Goal: Task Accomplishment & Management: Manage account settings

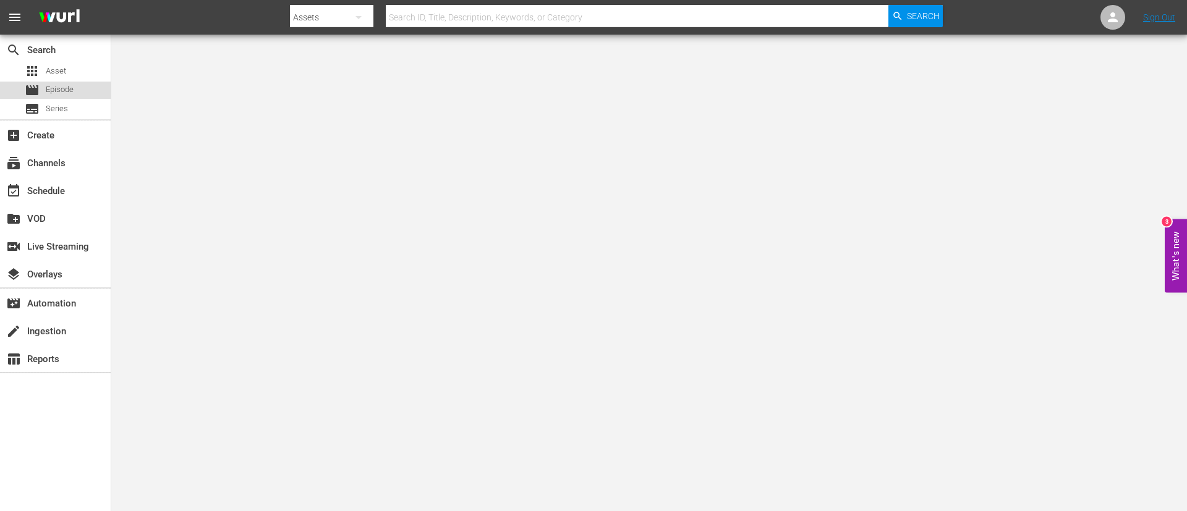
click at [67, 86] on span "Episode" at bounding box center [60, 89] width 28 height 12
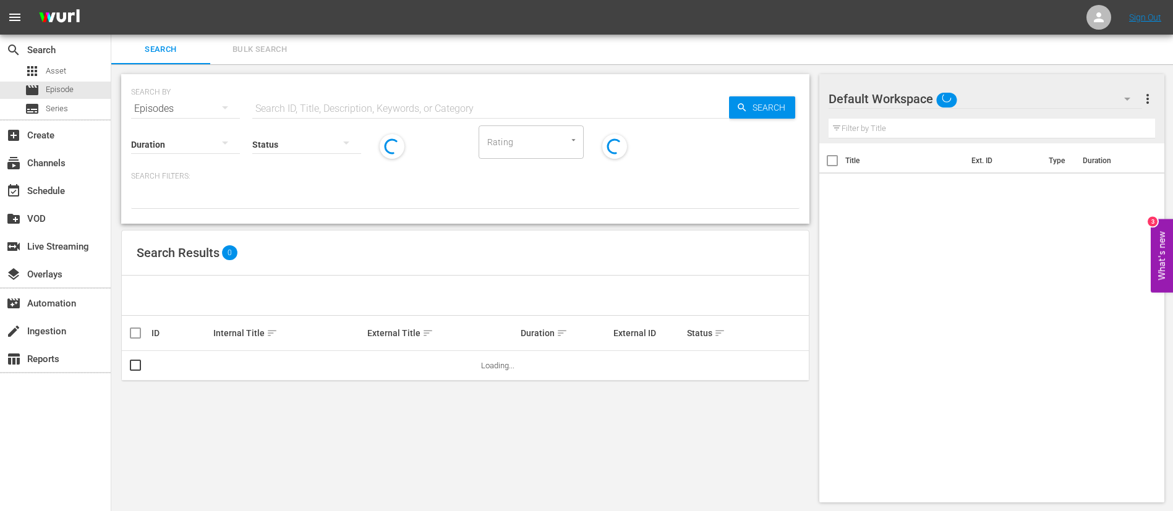
click at [336, 102] on input "text" at bounding box center [490, 109] width 477 height 30
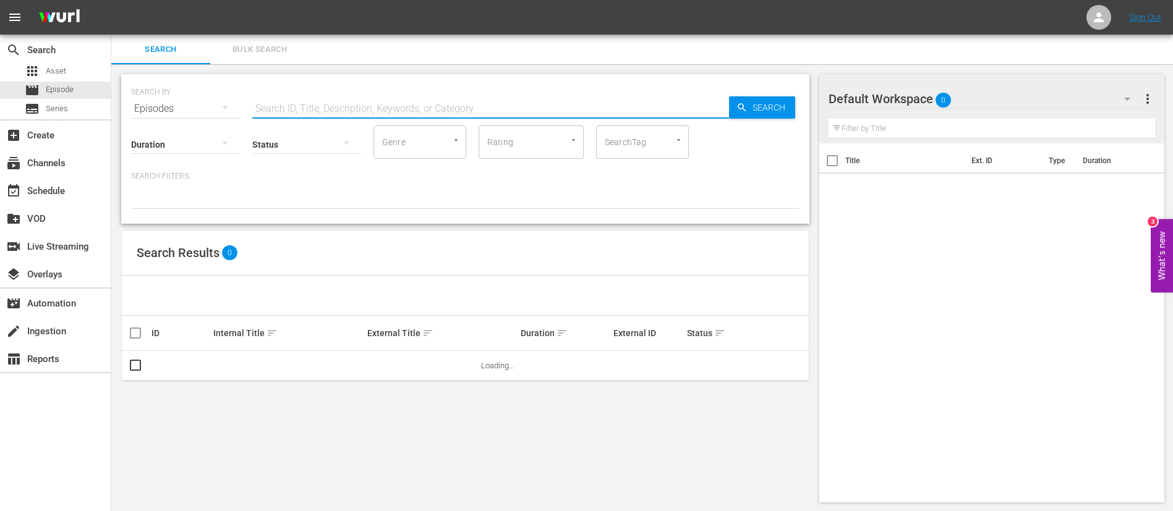
paste input "135172"
type input "135172"
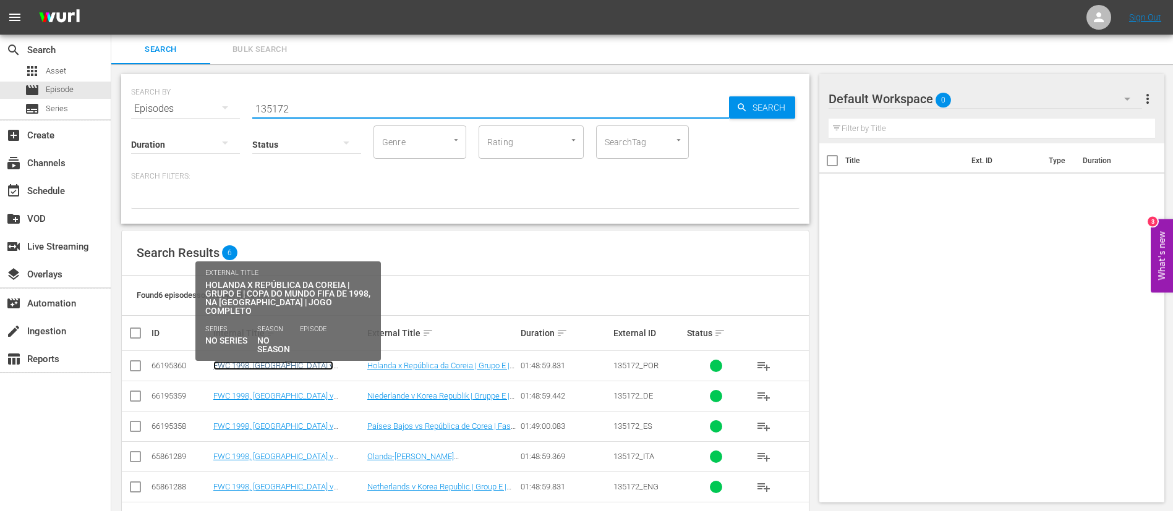
click at [303, 368] on link "FWC 1998, Netherlands v South Korea (PT)" at bounding box center [273, 370] width 120 height 19
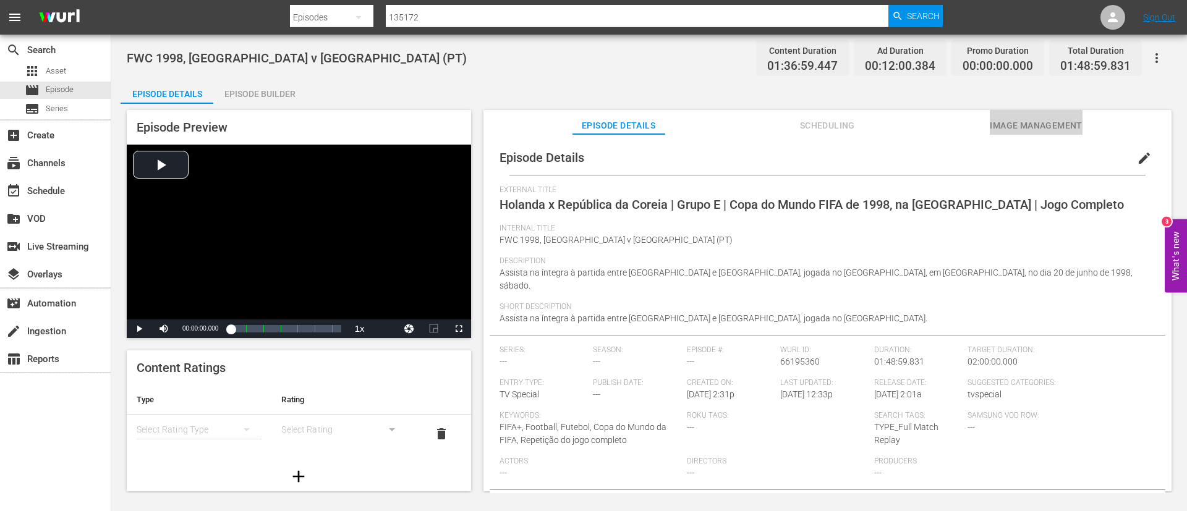
click at [1016, 119] on span "Image Management" at bounding box center [1036, 125] width 93 height 15
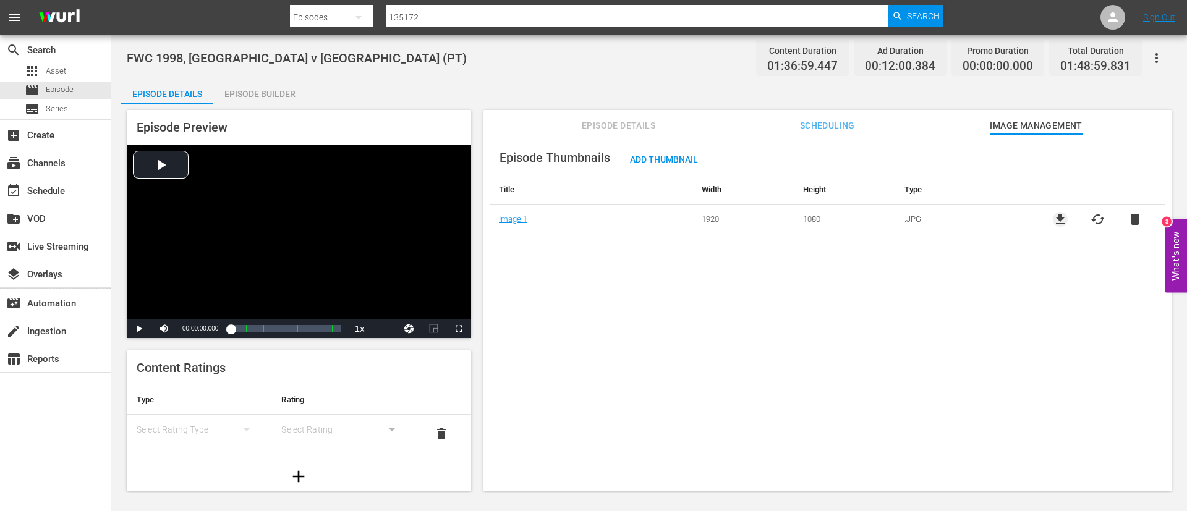
drag, startPoint x: 1057, startPoint y: 220, endPoint x: 903, endPoint y: 155, distance: 167.3
click at [1055, 219] on span "file_download" at bounding box center [1060, 219] width 15 height 15
click at [834, 25] on input "135172" at bounding box center [637, 17] width 503 height 30
click at [834, 25] on div "Search ID, Title, Description, Keywords, or Category 135172" at bounding box center [637, 17] width 503 height 30
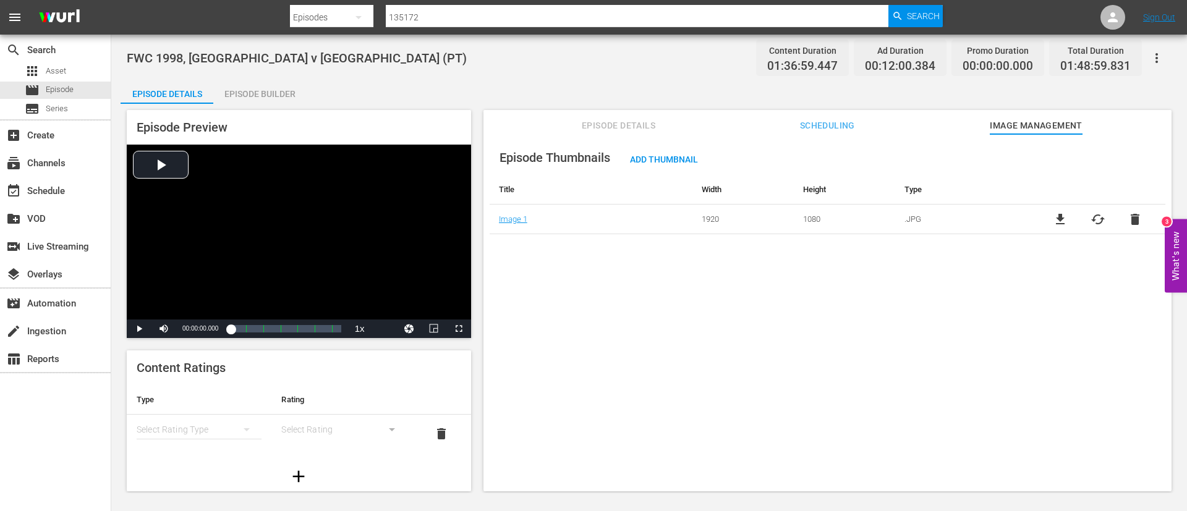
click at [864, 7] on input "135172" at bounding box center [637, 17] width 503 height 30
paste input "France v Croatia | Semi Final | FIFA World Cup 1998 | Full Match Replay | New C…"
type input "France v Croatia | Semi Final | FIFA World Cup 1998 | Full Match Replay | New C…"
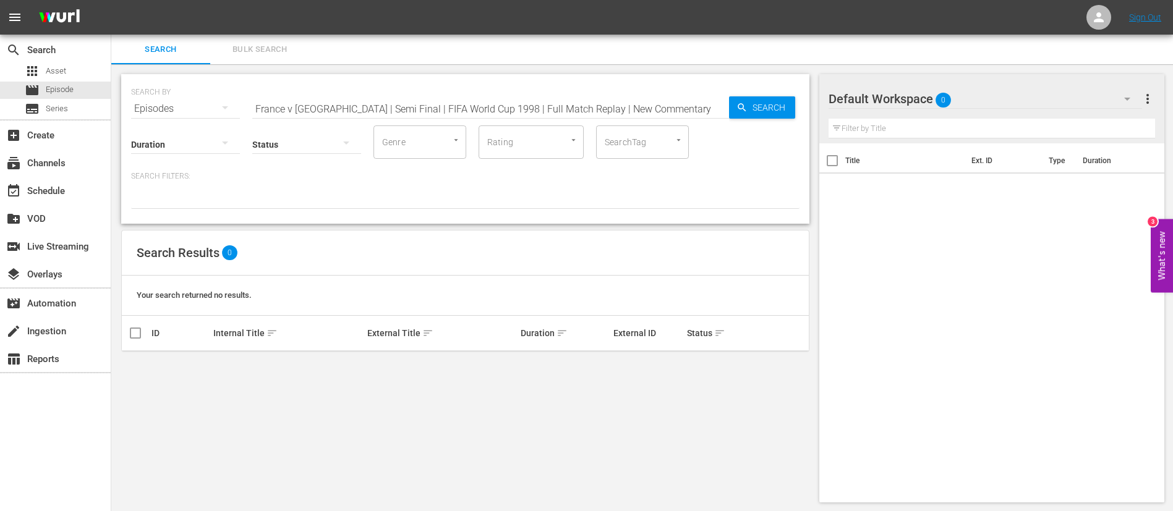
click at [688, 110] on input "France v Croatia | Semi Final | FIFA World Cup 1998 | Full Match Replay | New C…" at bounding box center [490, 109] width 477 height 30
paste input "135173"
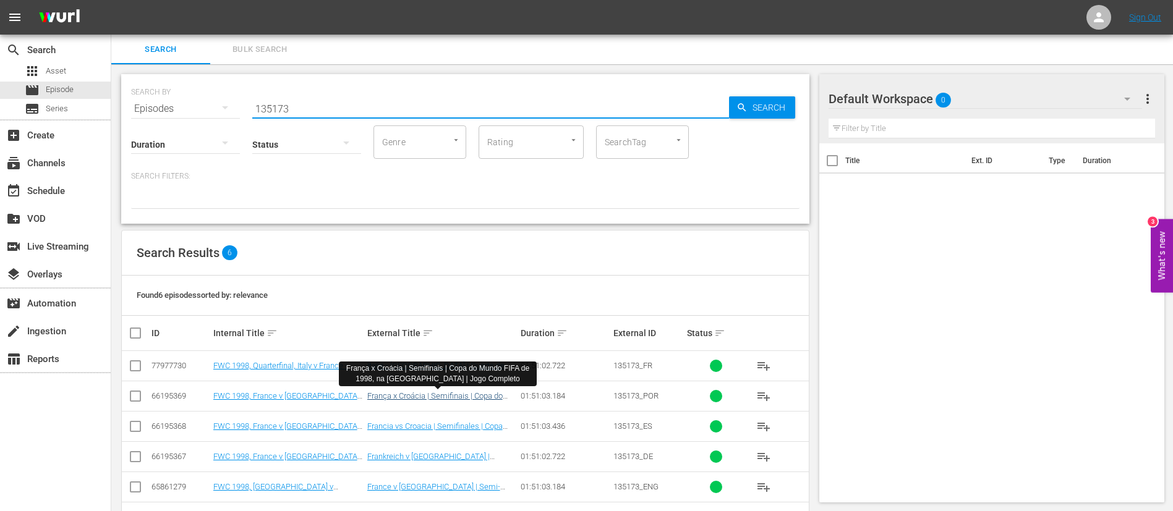
type input "135173"
click at [468, 393] on link "França x Croácia | Semifinais | Copa do Mundo FIFA de 1998, na França | Jogo Co…" at bounding box center [434, 405] width 135 height 28
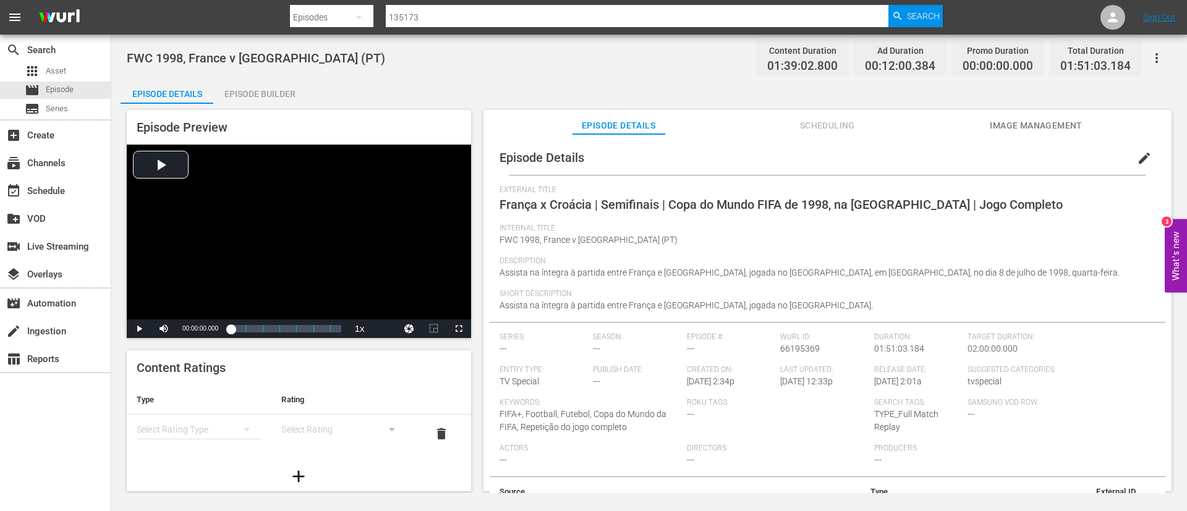
click at [1027, 118] on span "Image Management" at bounding box center [1036, 125] width 93 height 15
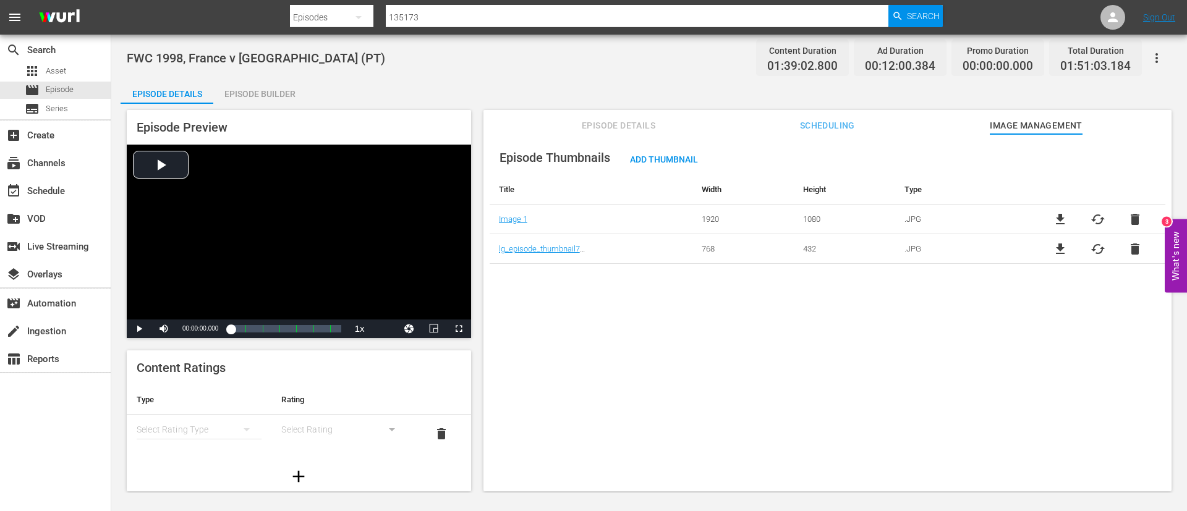
click at [1059, 216] on span "file_download" at bounding box center [1060, 219] width 15 height 15
click at [460, 10] on input "135173" at bounding box center [637, 17] width 503 height 30
paste input "Germany v Mexico | Round of 16 | FIFA World Cup 1998 | Full Match Replay | New …"
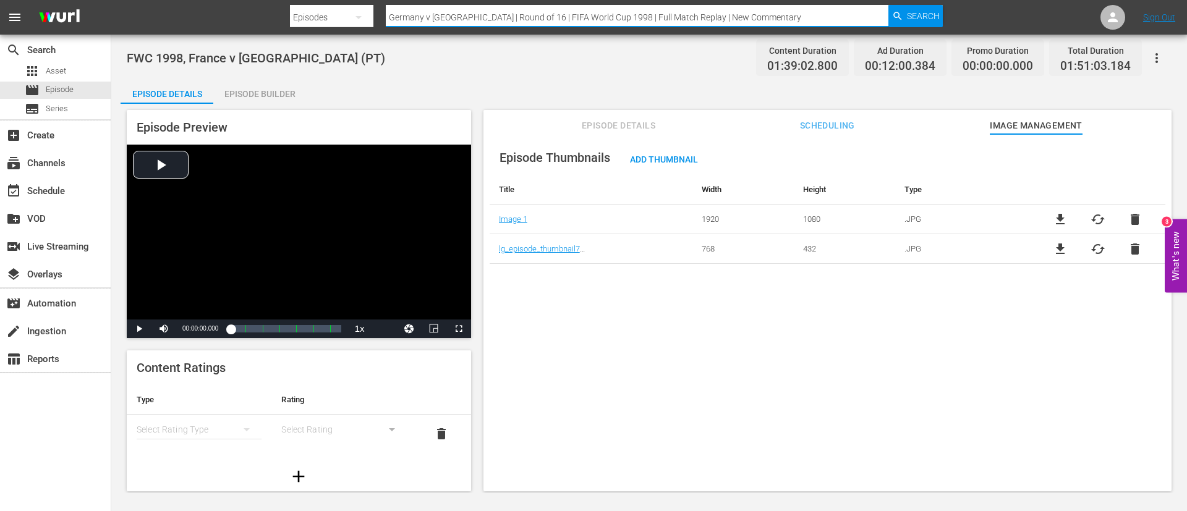
click at [460, 10] on input "Germany v Mexico | Round of 16 | FIFA World Cup 1998 | Full Match Replay | New …" at bounding box center [637, 17] width 503 height 30
paste input "135174"
type input "135174"
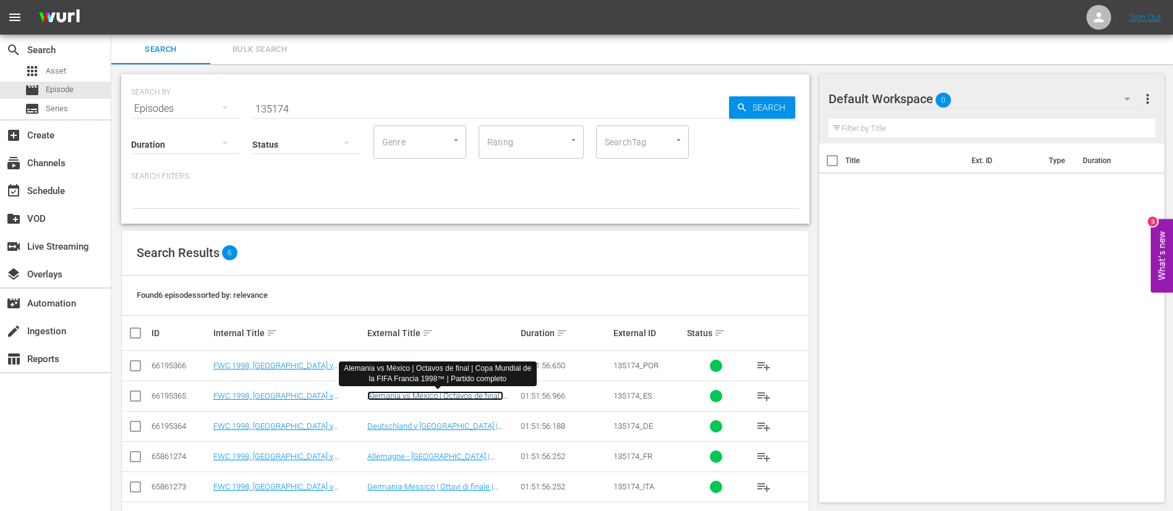
click at [438, 394] on link "Alemania vs México | Octavos de final | Copa Mundial de la FIFA Francia 1998™ |…" at bounding box center [436, 405] width 138 height 28
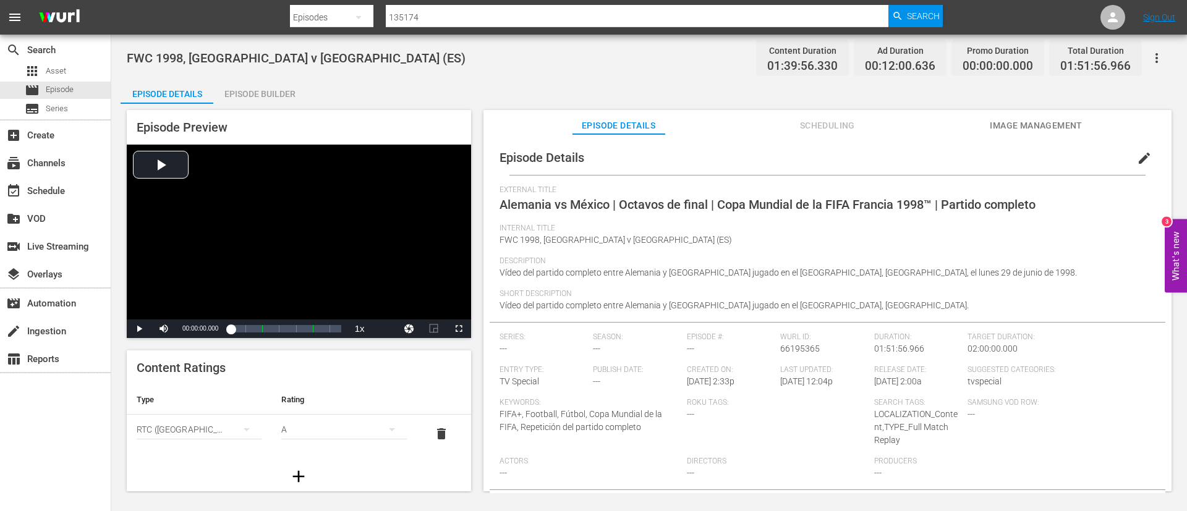
click at [1069, 121] on span "Image Management" at bounding box center [1036, 125] width 93 height 15
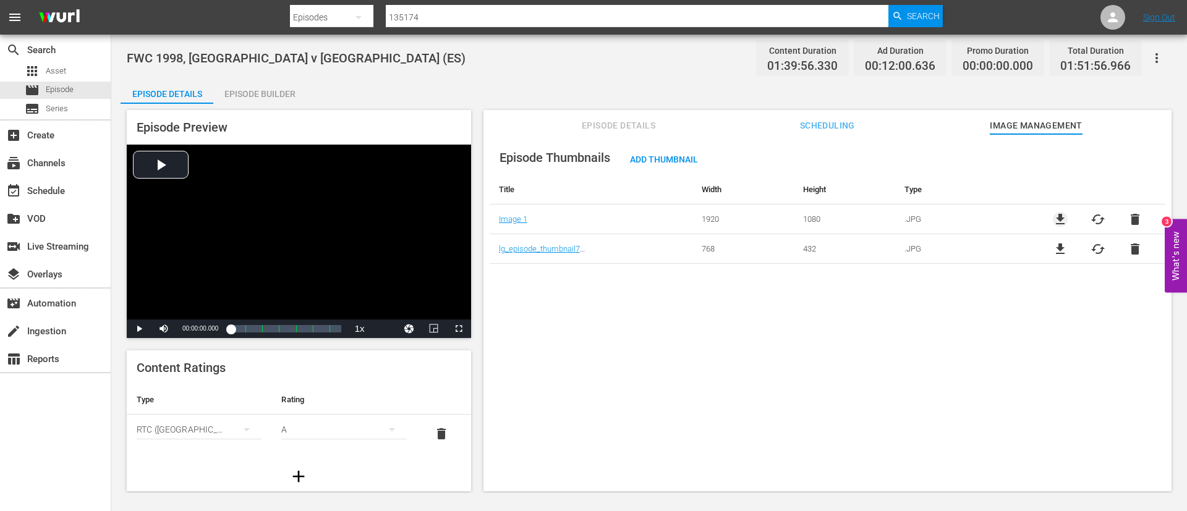
click at [1059, 217] on span "file_download" at bounding box center [1060, 219] width 15 height 15
click at [642, 20] on input "135174" at bounding box center [637, 17] width 503 height 30
paste input "5"
type input "135175"
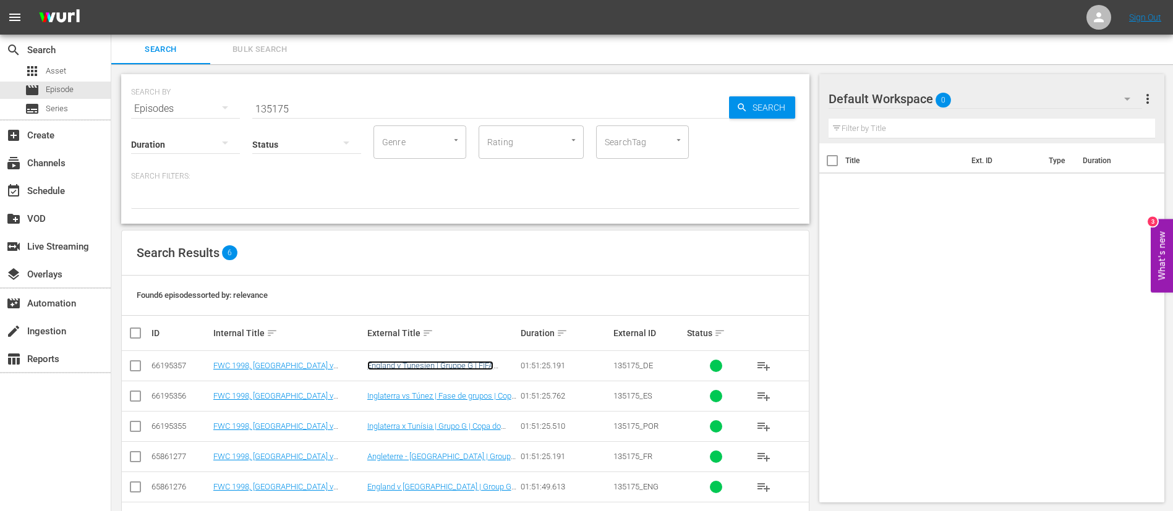
click at [425, 368] on link "England v Tunesien | Gruppe G | FIFA Fussball-Weltmeisterschaft Frankreich 1998…" at bounding box center [435, 375] width 136 height 28
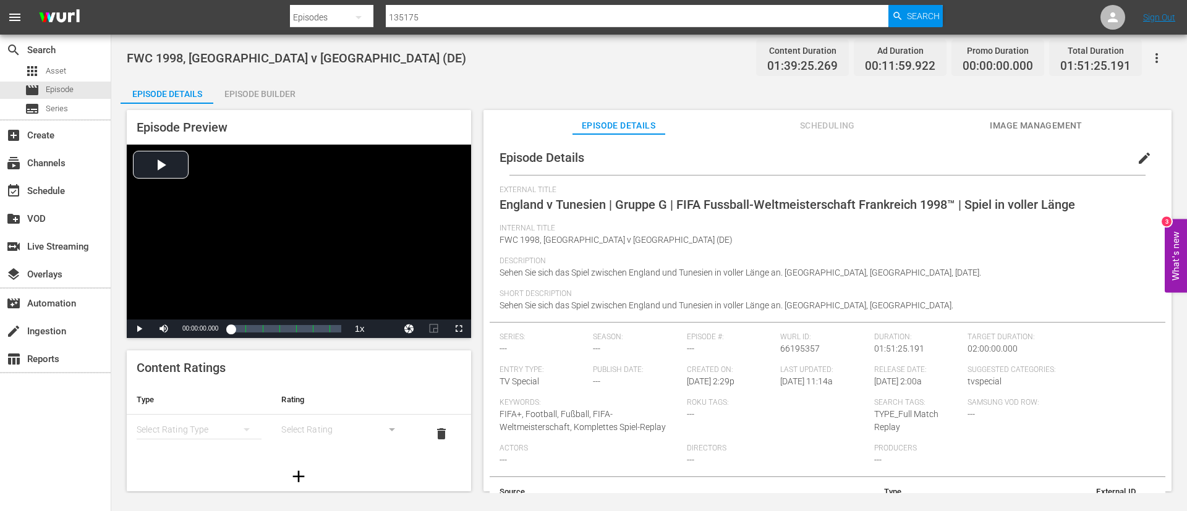
click at [1010, 129] on span "Image Management" at bounding box center [1036, 125] width 93 height 15
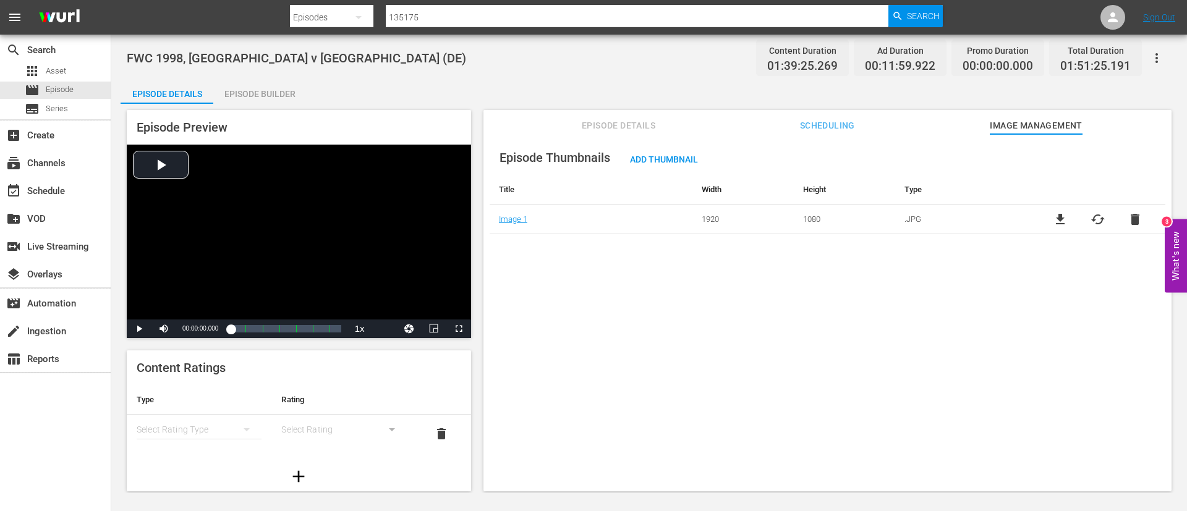
click at [1058, 224] on span "file_download" at bounding box center [1060, 219] width 15 height 15
click at [627, 19] on input "135175" at bounding box center [637, 17] width 503 height 30
paste input "4590"
type input "134590"
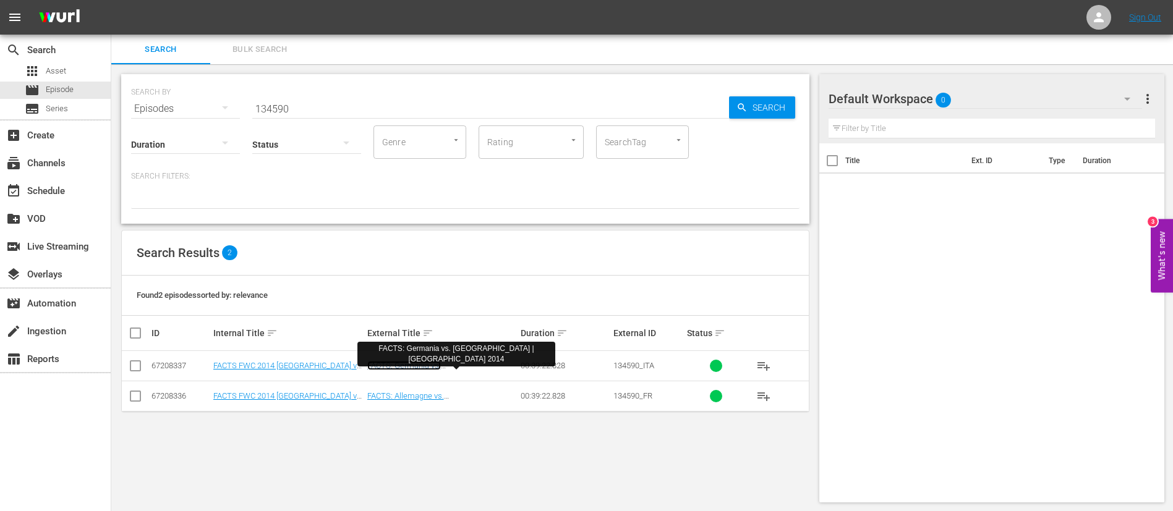
click at [461, 367] on link "FACTS: Germania vs. Argentina | Brasile 2014" at bounding box center [414, 375] width 94 height 28
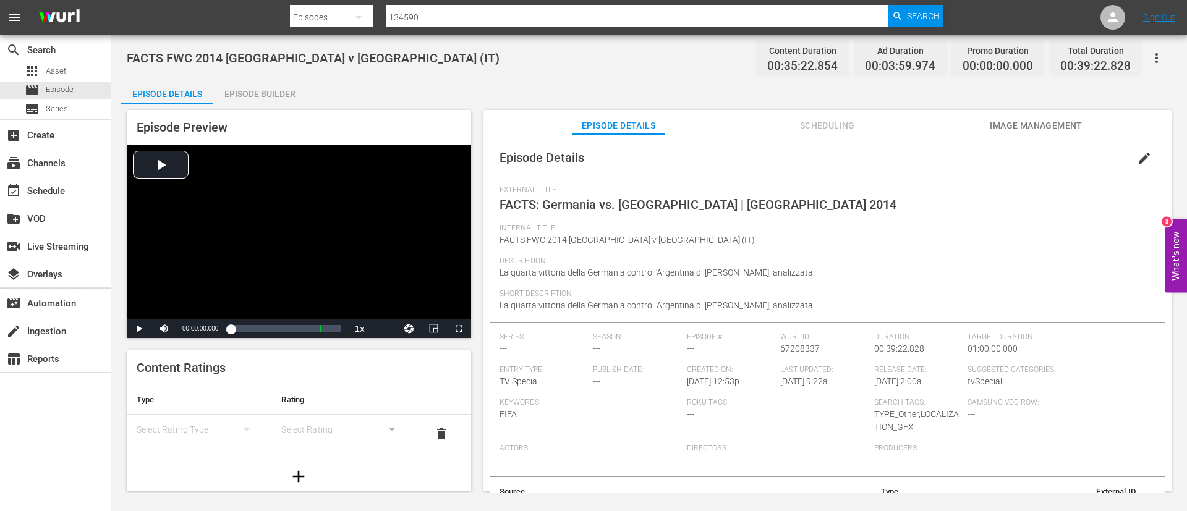
click at [1060, 121] on span "Image Management" at bounding box center [1036, 125] width 93 height 15
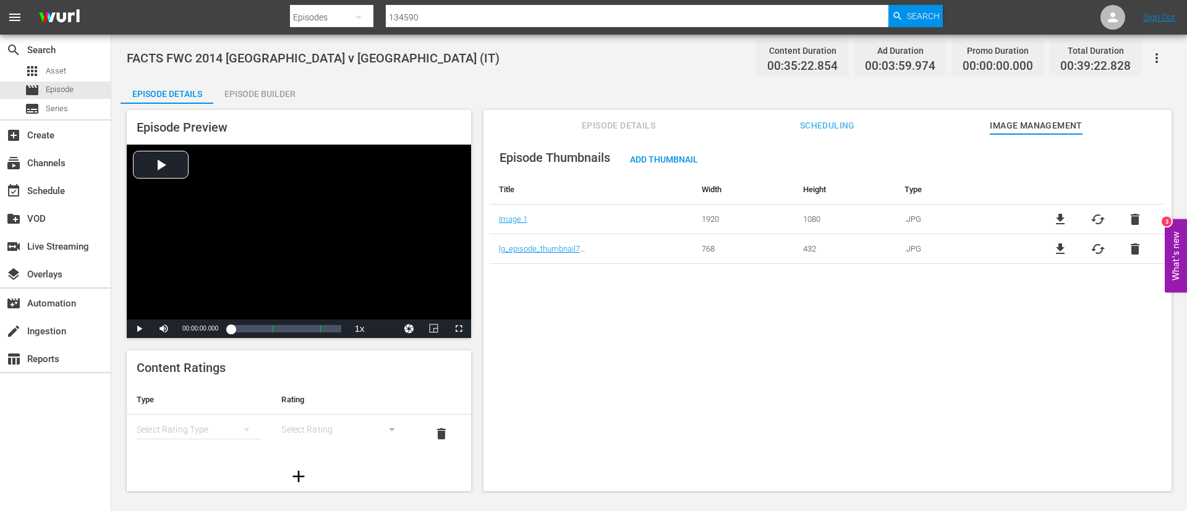
click at [1043, 221] on div "file_download cached delete" at bounding box center [1097, 219] width 135 height 15
click at [1058, 214] on span "file_download" at bounding box center [1060, 219] width 15 height 15
click at [680, 9] on input "134590" at bounding box center [637, 17] width 503 height 30
paste input "6477"
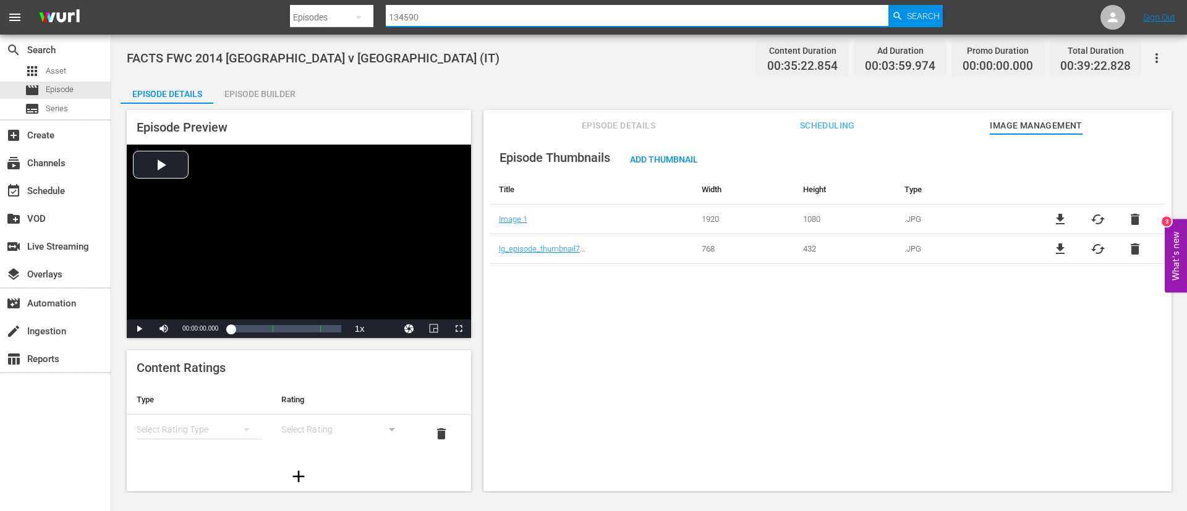
type input "136477"
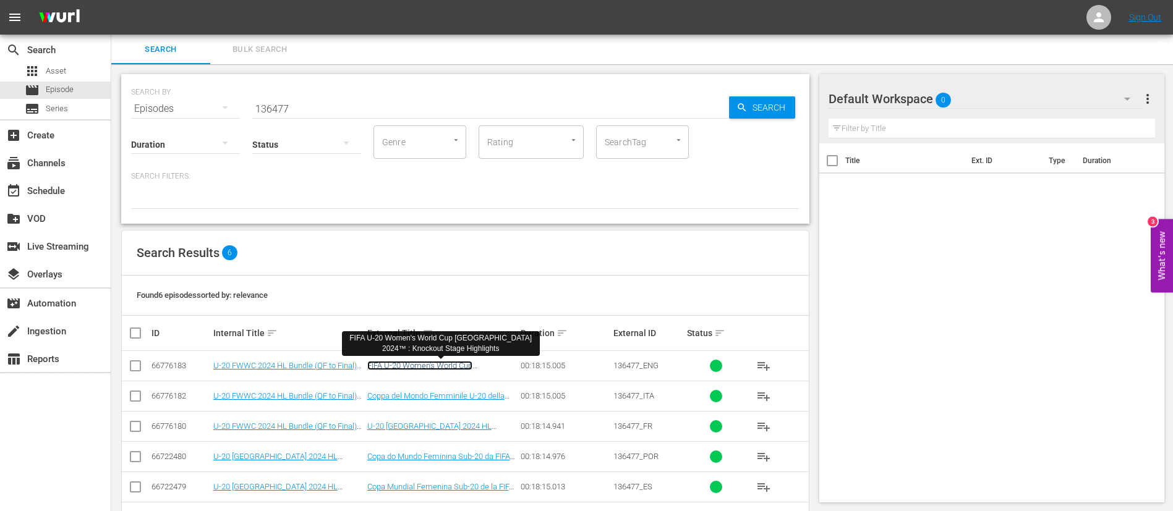
click at [465, 366] on link "FIFA U-20 Women's World Cup Colombia 2024™ : Knockout Stage Highlights" at bounding box center [435, 375] width 137 height 28
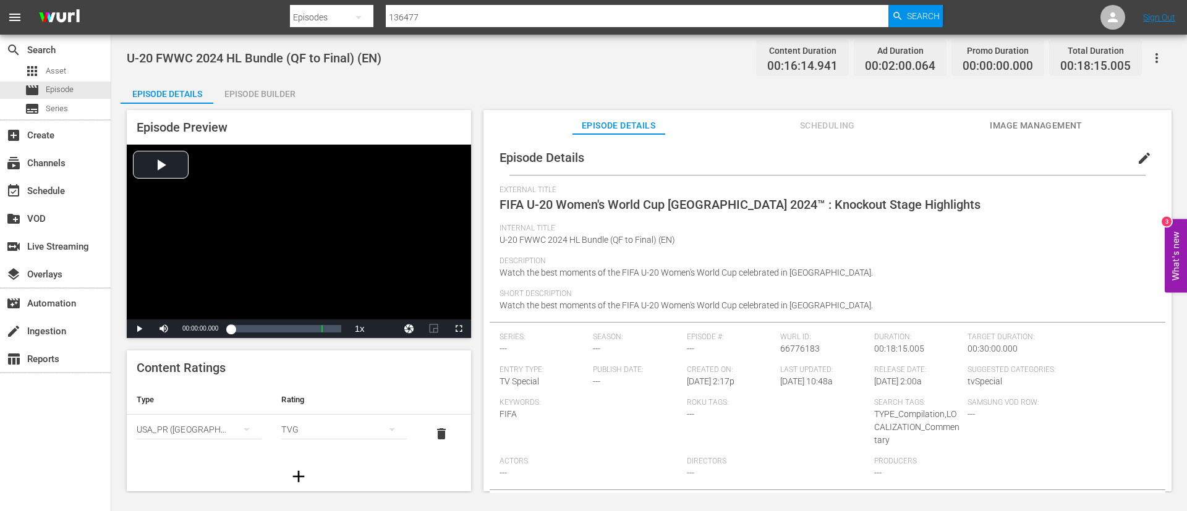
click at [1032, 121] on span "Image Management" at bounding box center [1036, 125] width 93 height 15
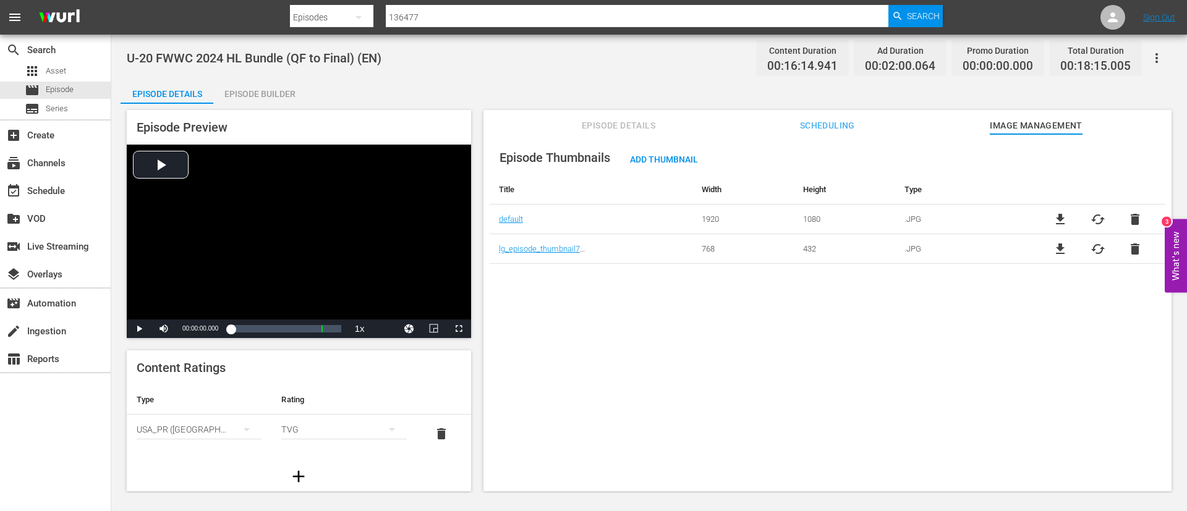
click at [1057, 213] on span "file_download" at bounding box center [1060, 219] width 15 height 15
click at [474, 17] on input "136477" at bounding box center [637, 17] width 503 height 30
paste input "535"
type input "135357"
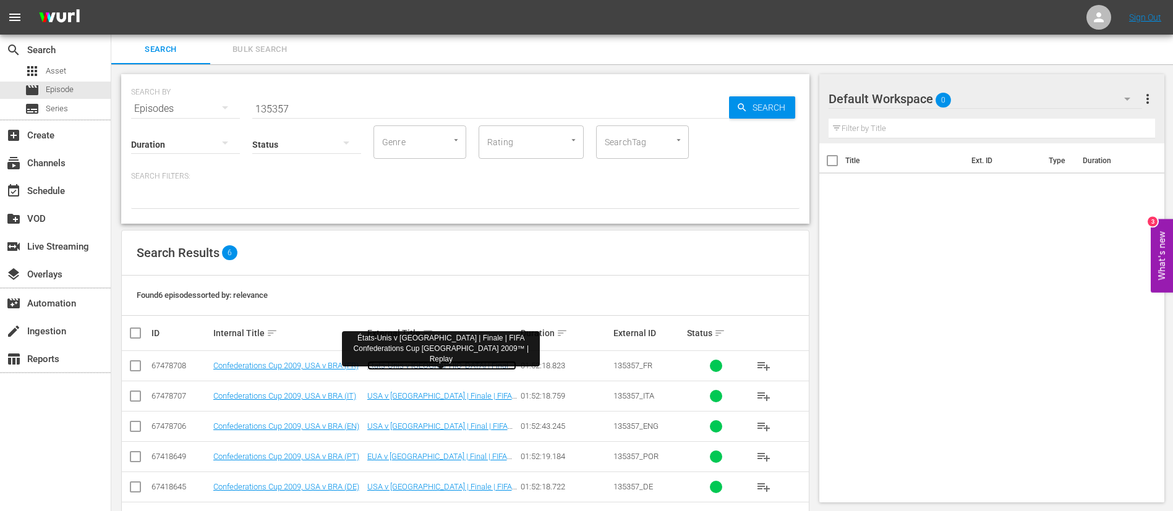
click at [450, 363] on link "États-Unis v Brésil | Finale | FIFA Confederations Cup Afrique du Sud 2009™ | R…" at bounding box center [441, 375] width 149 height 28
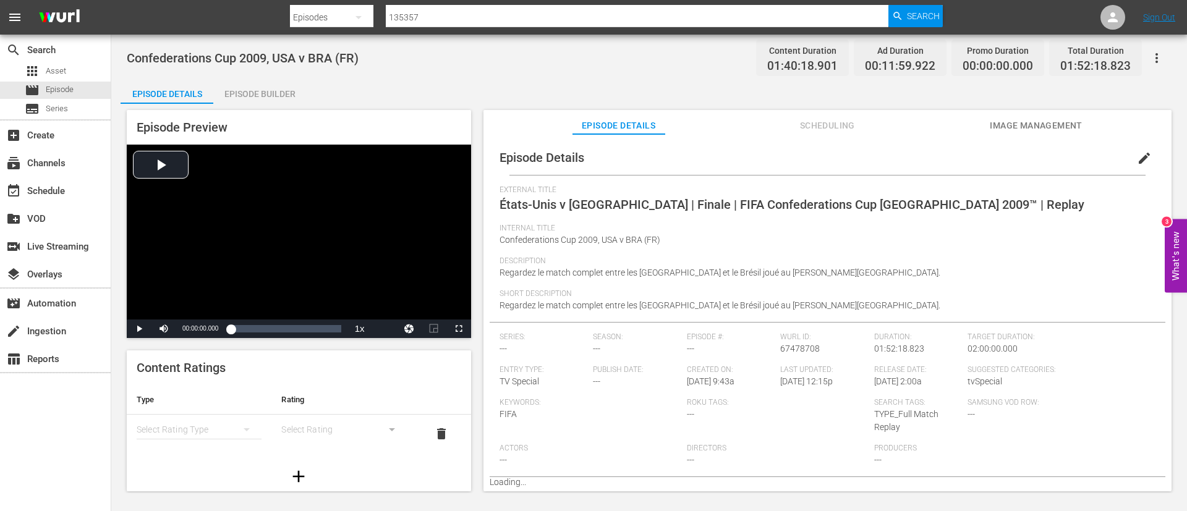
click at [1069, 122] on span "Image Management" at bounding box center [1036, 125] width 93 height 15
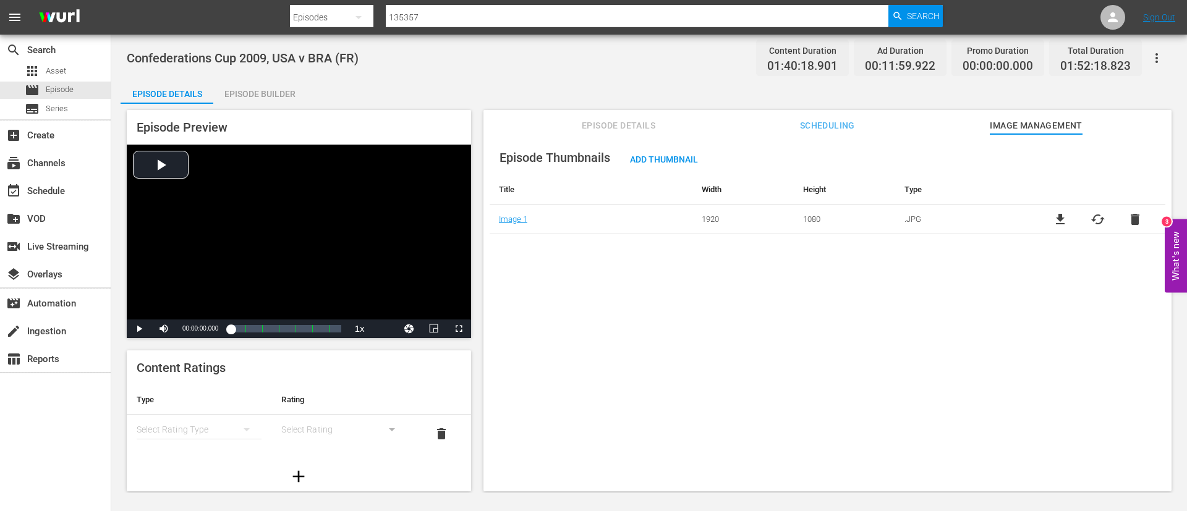
click at [1054, 223] on span "file_download" at bounding box center [1060, 219] width 15 height 15
click at [675, 7] on input "135357" at bounding box center [637, 17] width 503 height 30
paste input "61"
type input "135361"
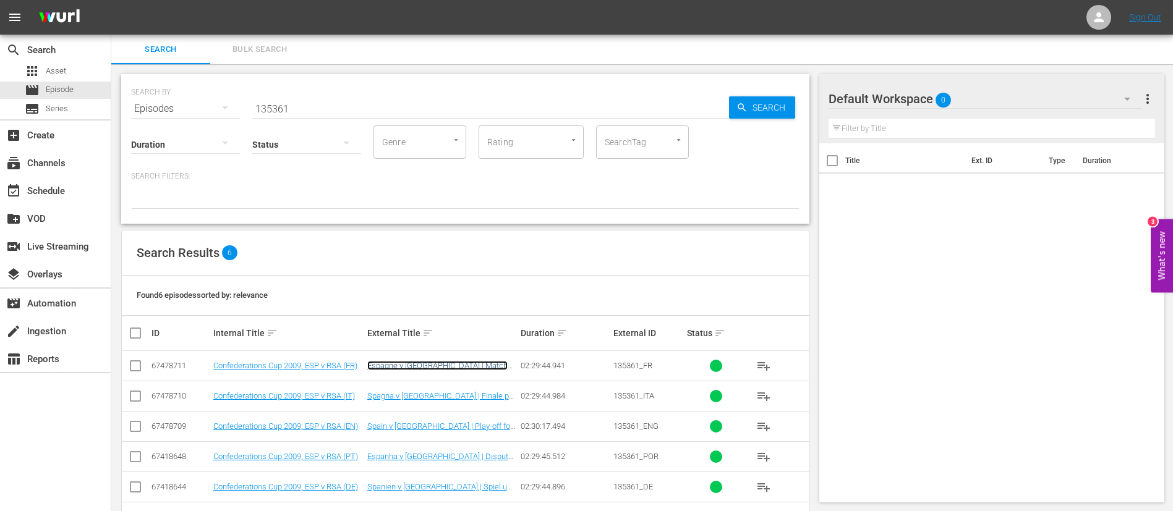
click at [472, 368] on link "Espagne v Afrique du Sud | Match pour la troisième place | FIFA Confederations …" at bounding box center [439, 379] width 145 height 37
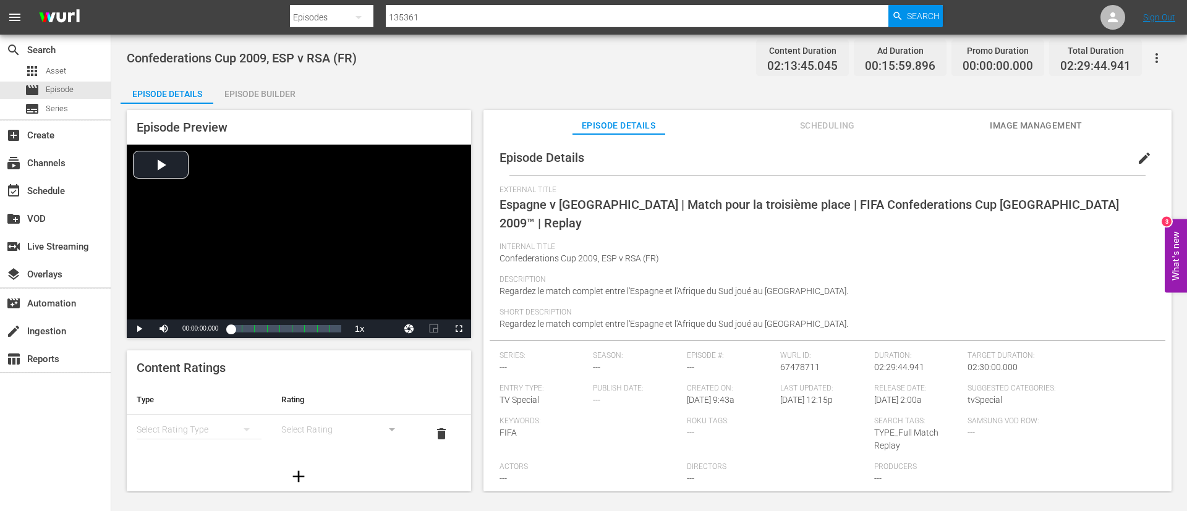
click at [1076, 123] on span "Image Management" at bounding box center [1036, 125] width 93 height 15
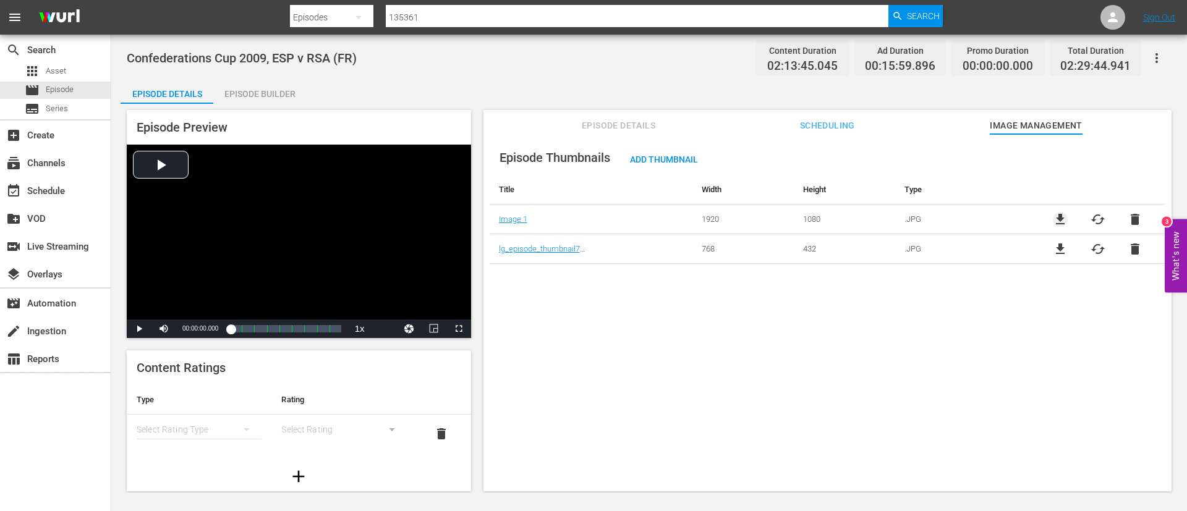
click at [1062, 213] on span "file_download" at bounding box center [1060, 219] width 15 height 15
click at [804, 15] on input "135361" at bounding box center [637, 17] width 503 height 30
paste input "82"
type input "135382"
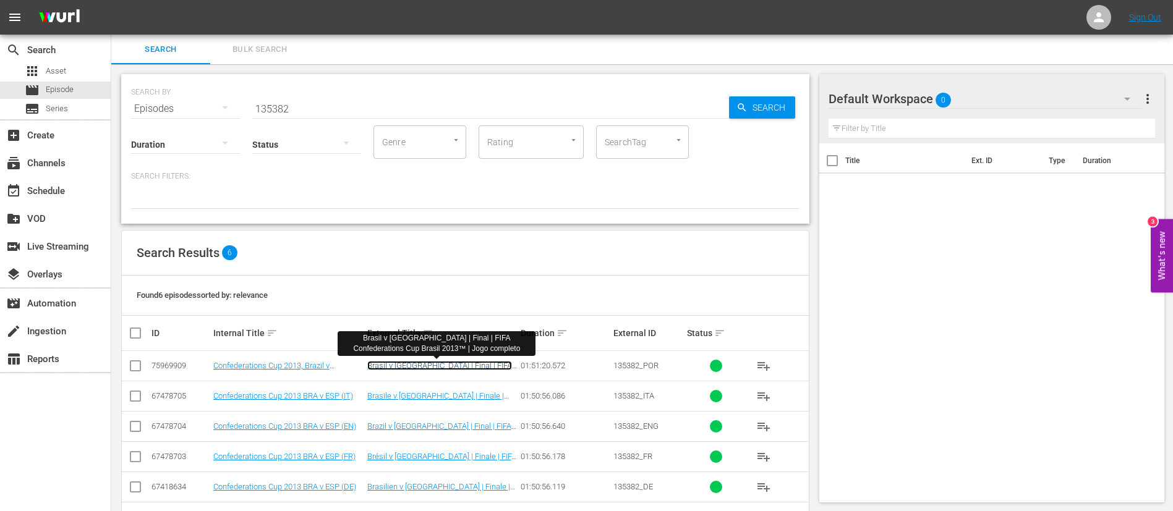
click at [428, 368] on link "Brasil v Espanha | Final | FIFA Confederations Cup Brasil 2013™ | Jogo completo" at bounding box center [439, 375] width 145 height 28
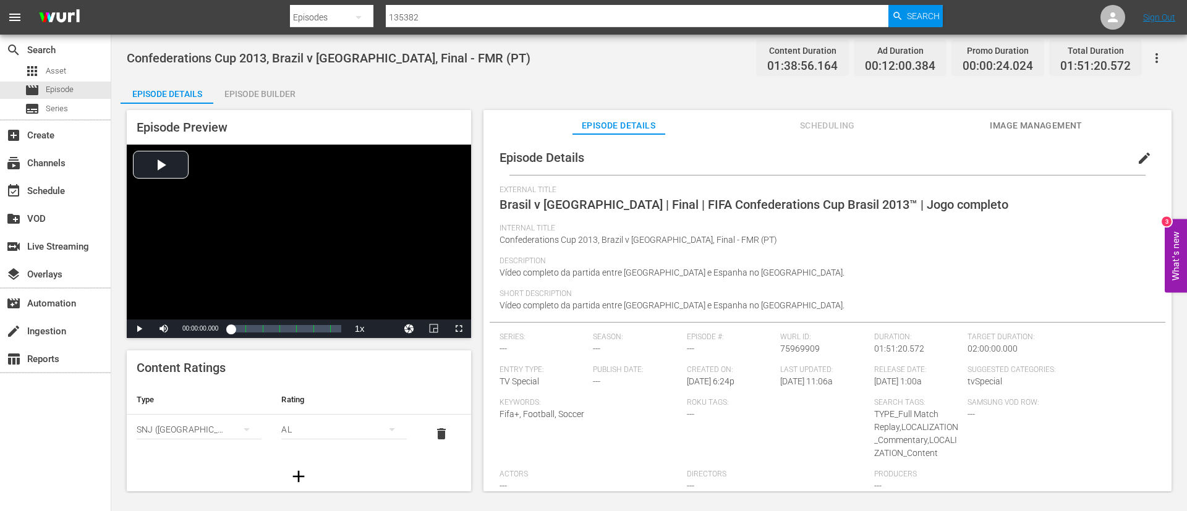
click at [1063, 108] on div "Episode Preview Video Player is loading. Play Video Play Mute Current Time 00:0…" at bounding box center [649, 302] width 1057 height 397
click at [1057, 117] on button "Image Management" at bounding box center [1036, 122] width 93 height 25
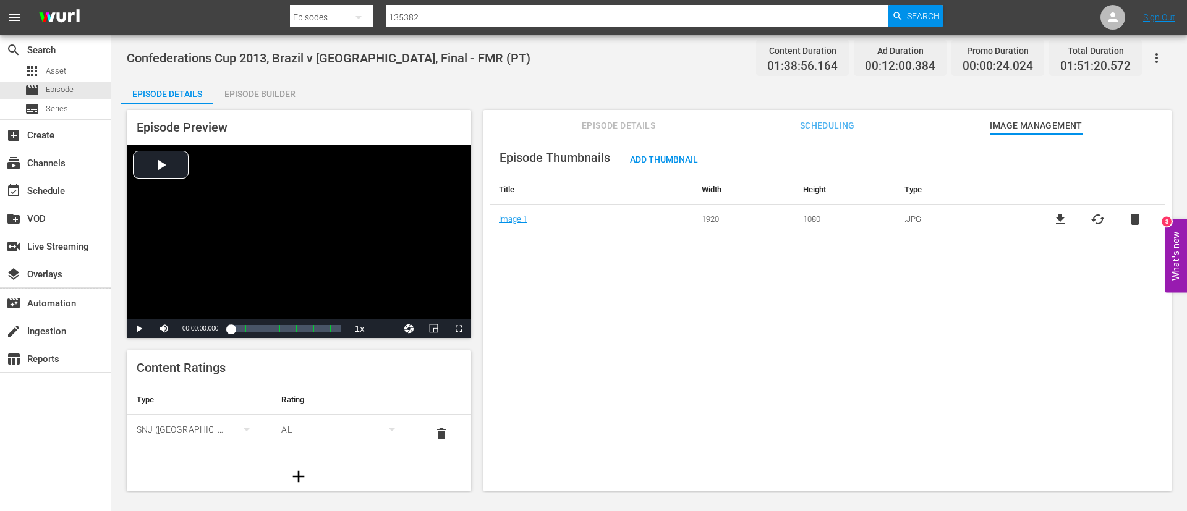
click at [1060, 211] on td "file_download cached delete" at bounding box center [1097, 220] width 135 height 30
click at [1055, 212] on span "file_download" at bounding box center [1060, 219] width 15 height 15
click at [672, 22] on input "135382" at bounding box center [637, 17] width 503 height 30
paste input "4"
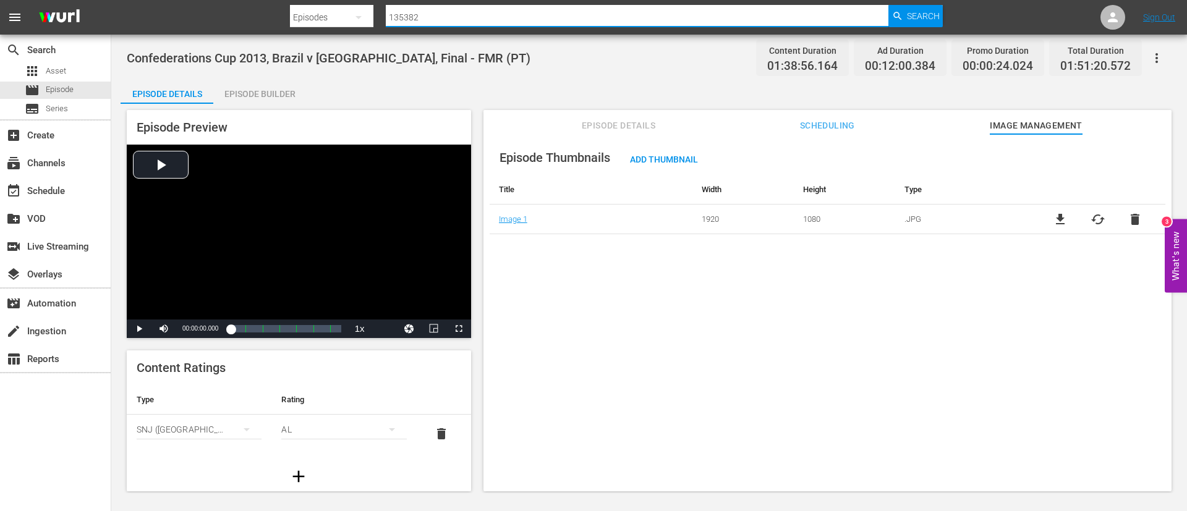
type input "135384"
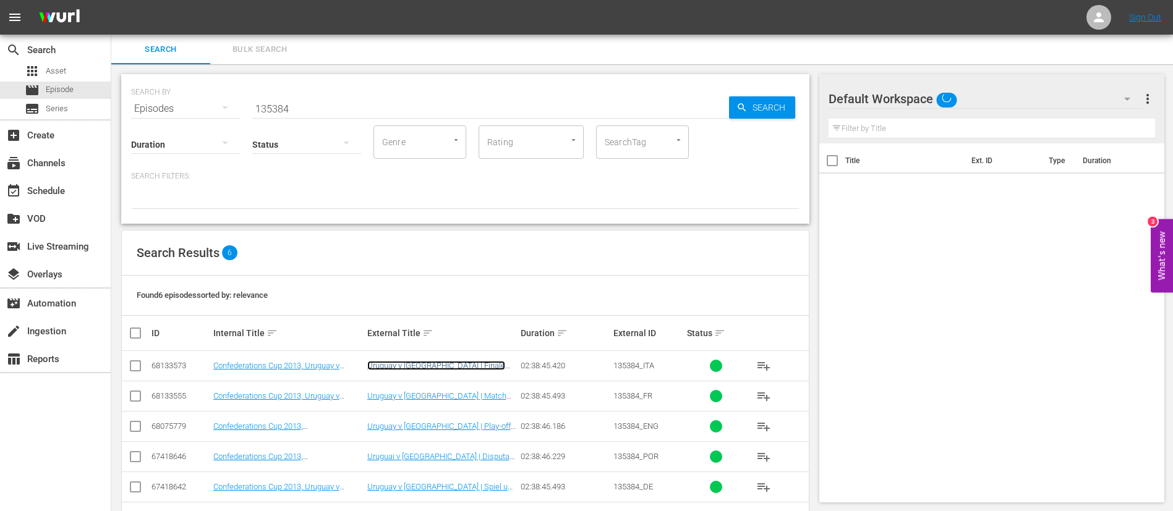
click at [396, 367] on link "Uruguay v Italia | Finale per il terzo posto | FIFA Confederations Cup Brasile …" at bounding box center [441, 375] width 148 height 28
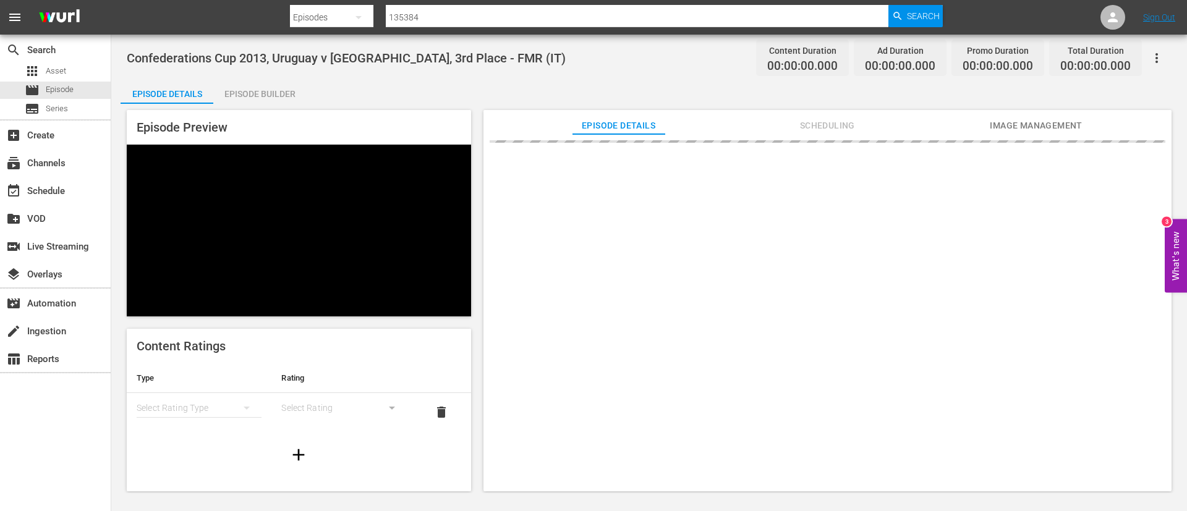
click at [1034, 125] on span "Image Management" at bounding box center [1036, 125] width 93 height 15
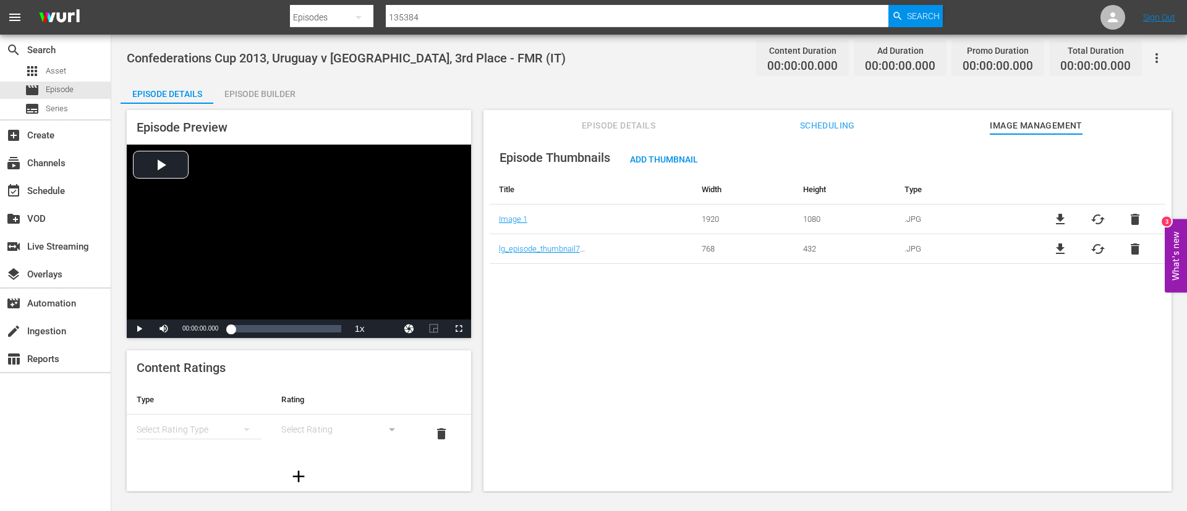
click at [1055, 219] on span "file_download" at bounding box center [1060, 219] width 15 height 15
click at [624, 21] on input "135384" at bounding box center [637, 17] width 503 height 30
paste input "550"
type input "135550"
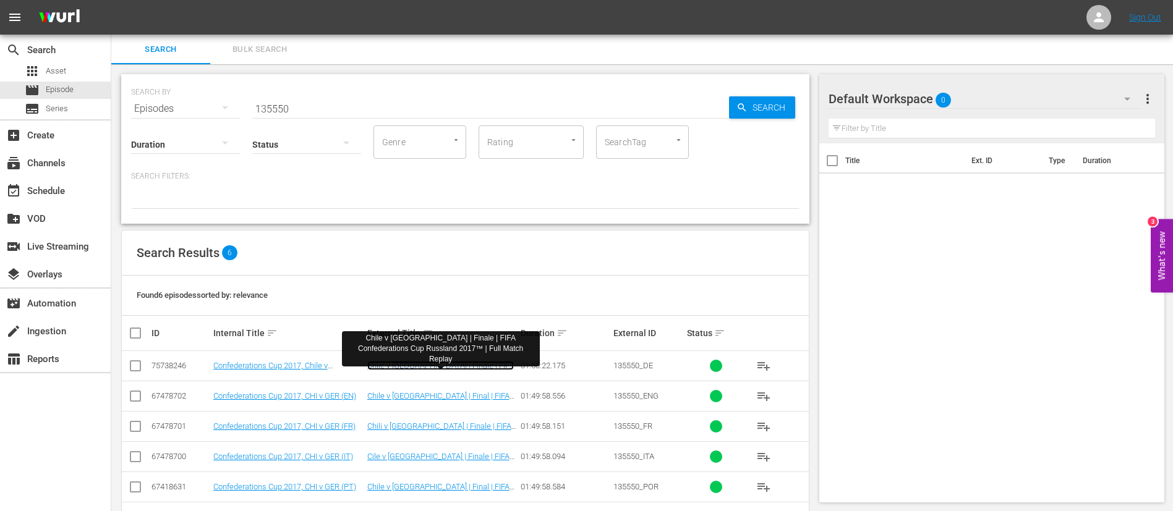
click at [436, 365] on link "Chile v Deutschland | Finale | FIFA Confederations Cup Russland 2017™ | Full Ma…" at bounding box center [440, 375] width 147 height 28
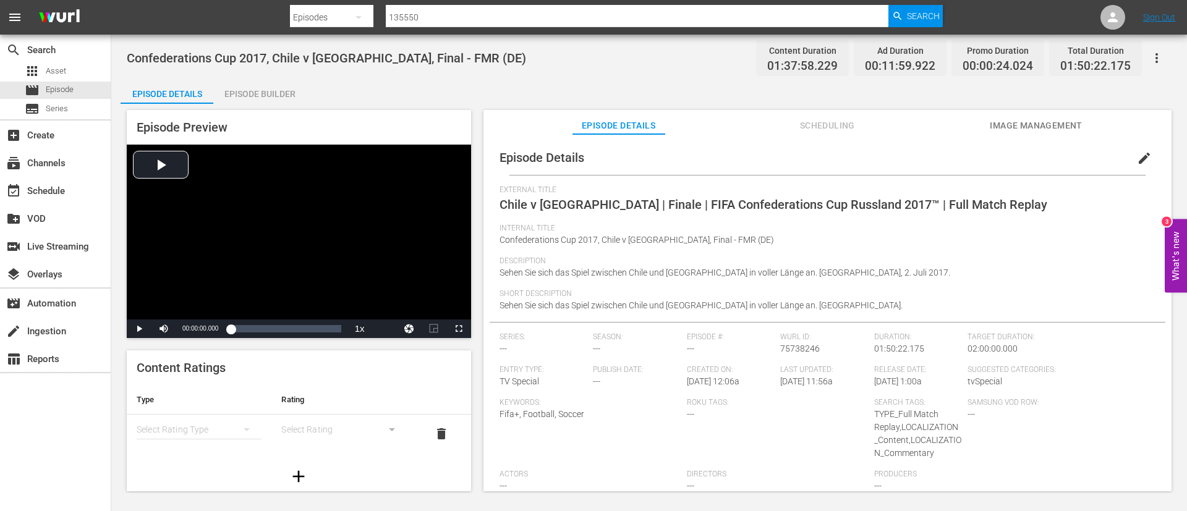
click at [1069, 126] on span "Image Management" at bounding box center [1036, 125] width 93 height 15
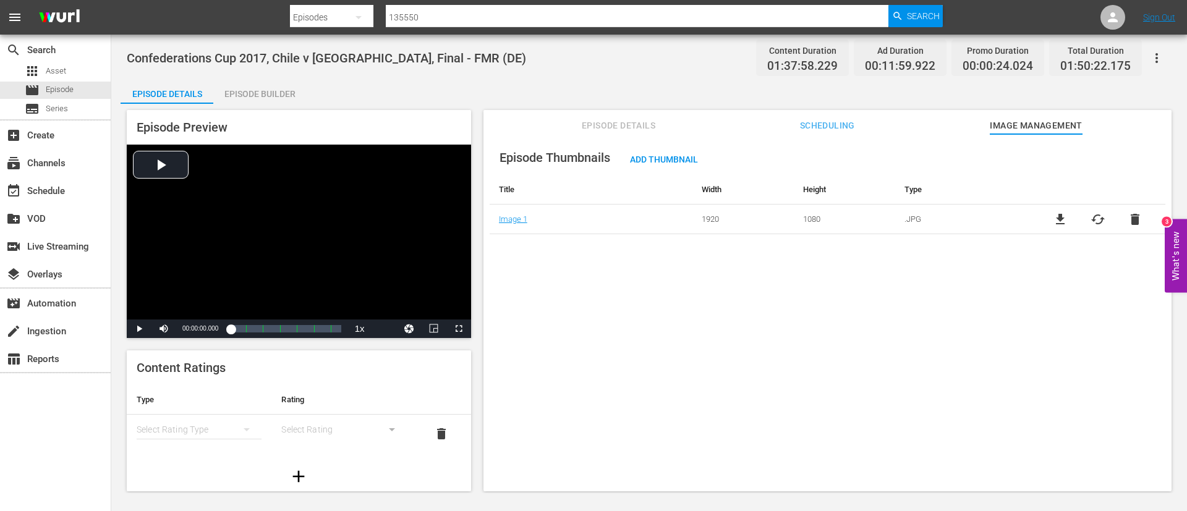
click at [1062, 214] on span "file_download" at bounding box center [1060, 219] width 15 height 15
click at [685, 24] on input "135550" at bounding box center [637, 17] width 503 height 30
paste input "7"
type input "135570"
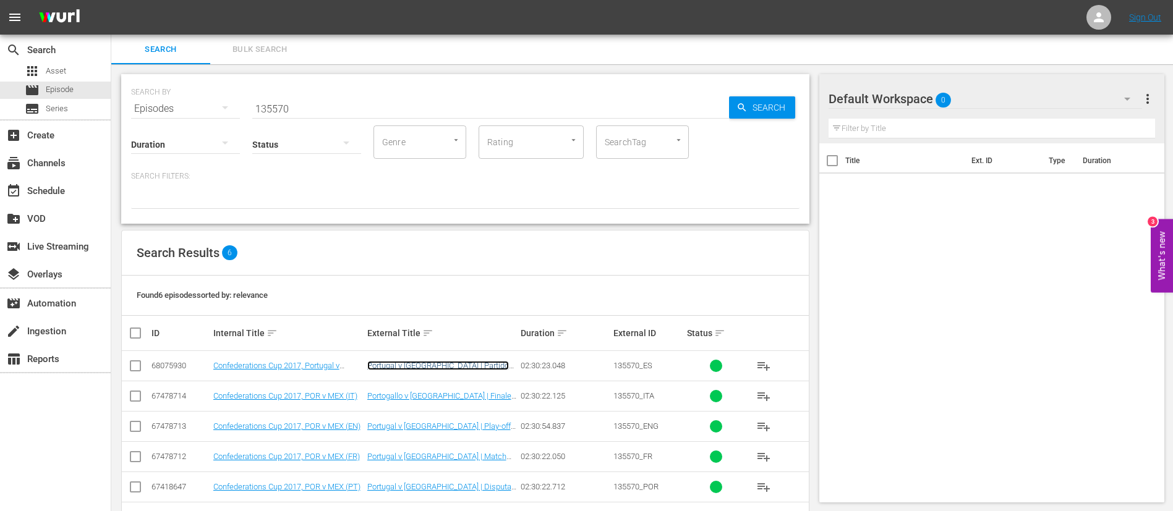
click at [415, 363] on link "Portugal v México | Partido por el tercer puesto | FIFA Confederations Cup Rusi…" at bounding box center [438, 375] width 143 height 28
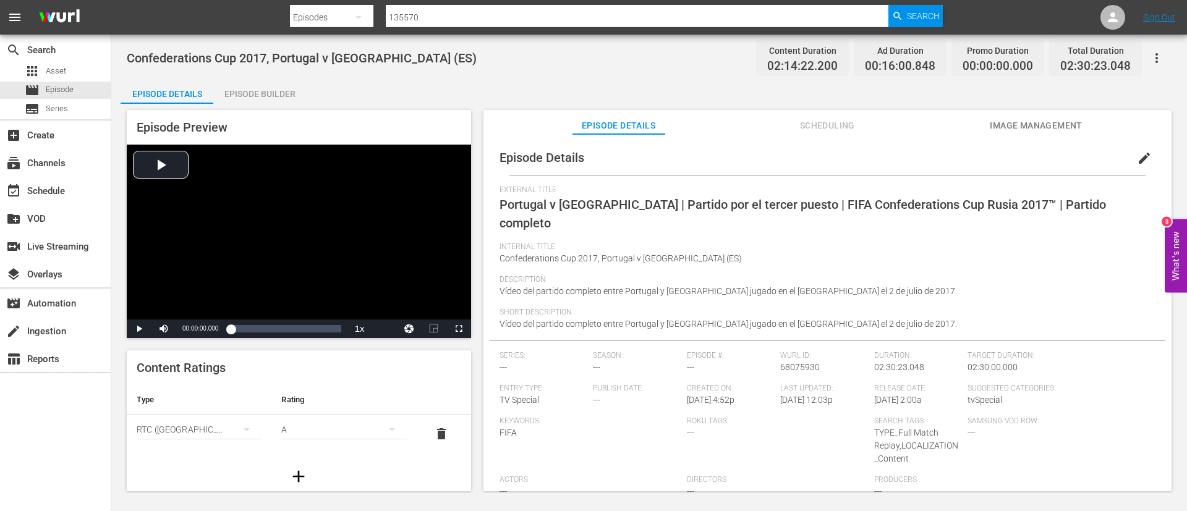
click at [1042, 113] on button "Image Management" at bounding box center [1036, 122] width 93 height 25
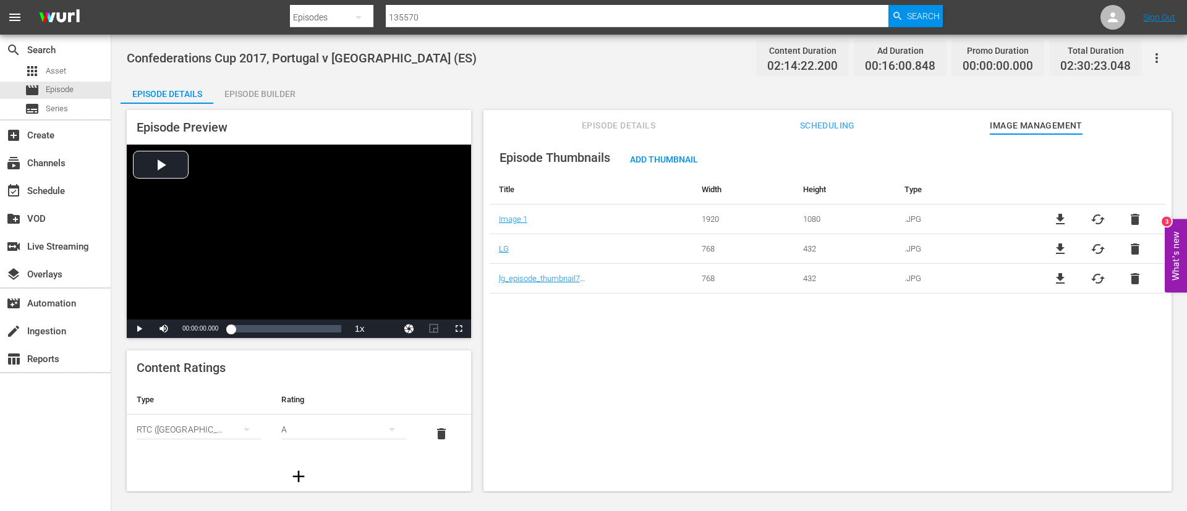
click at [1053, 224] on span "file_download" at bounding box center [1060, 219] width 15 height 15
click at [743, 11] on input "135570" at bounding box center [637, 17] width 503 height 30
paste input "6811"
type input "136811"
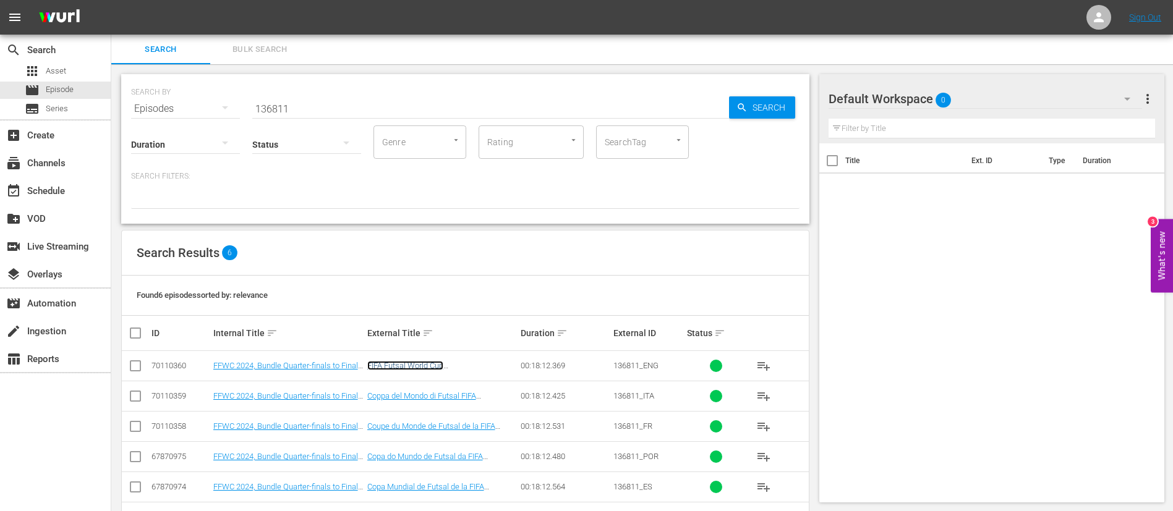
click at [477, 369] on link "FIFA Futsal World Cup Uzbekistan 2024™: Quarter-Final to Final Highlights" at bounding box center [441, 375] width 148 height 28
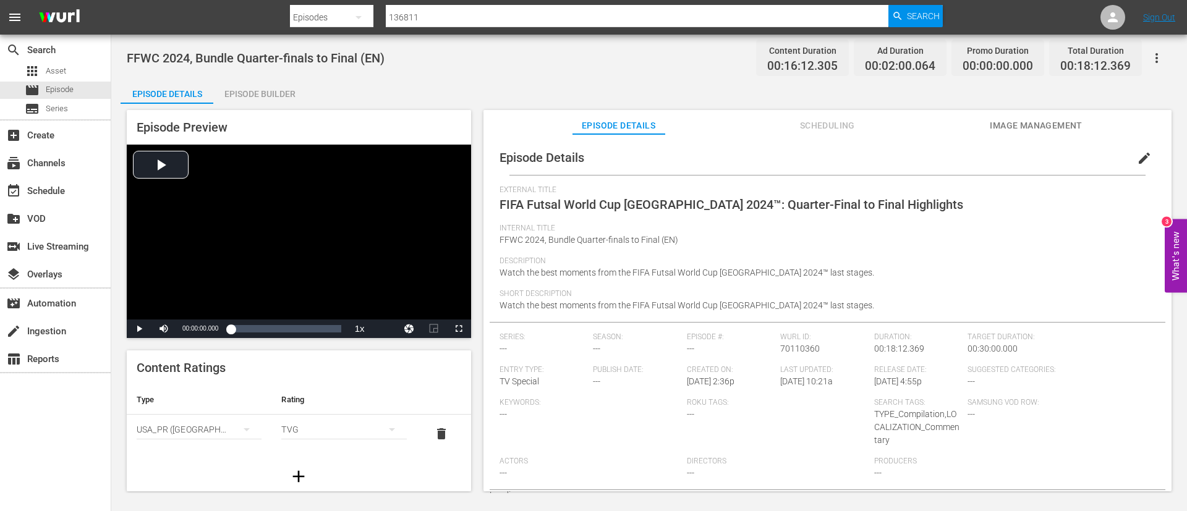
click at [1055, 125] on span "Image Management" at bounding box center [1036, 125] width 93 height 15
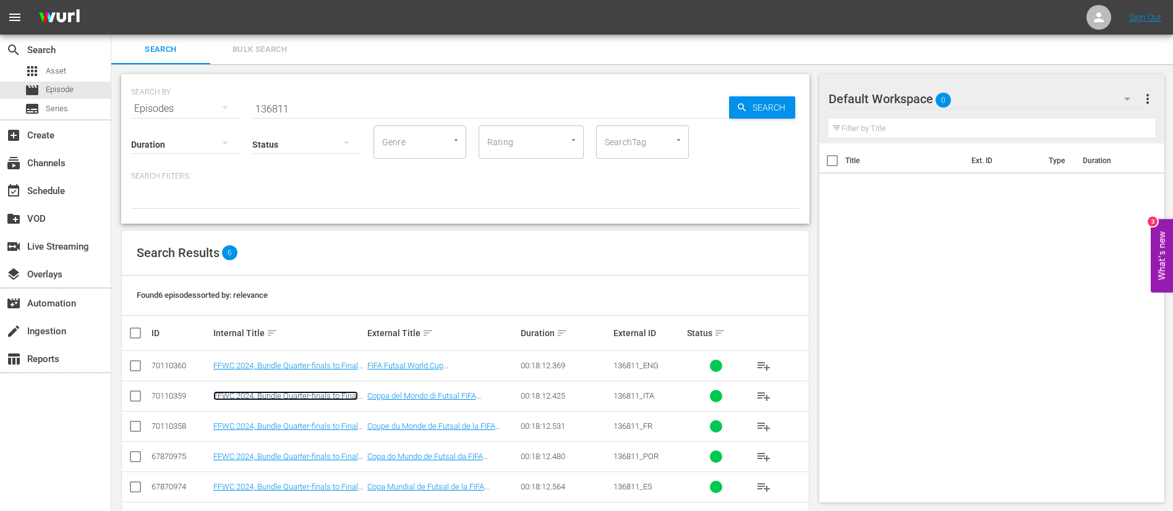
click at [278, 397] on link "FFWC 2024, Bundle Quarter-finals to Final (IT)" at bounding box center [285, 400] width 145 height 19
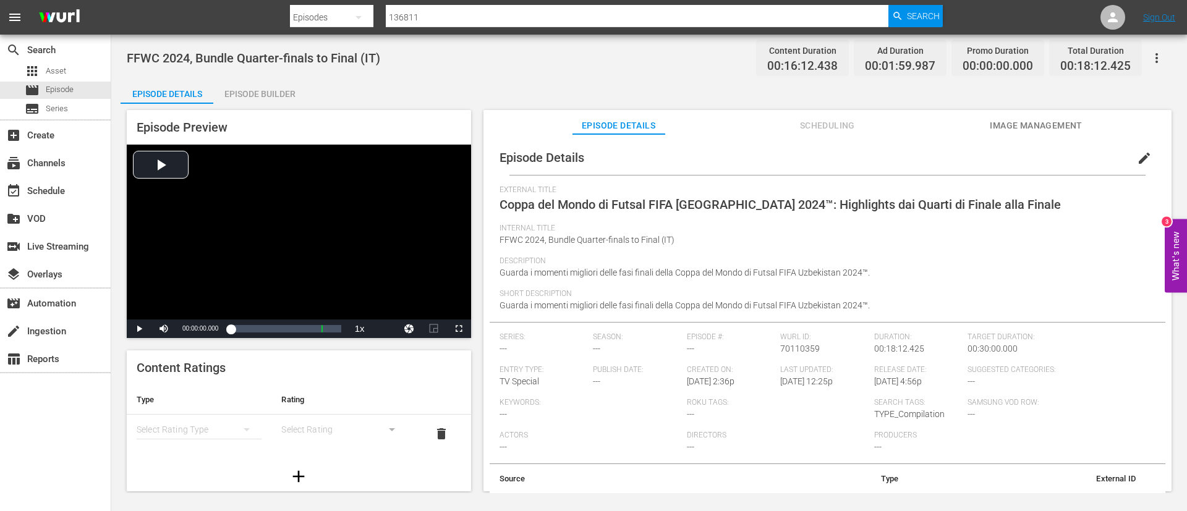
click at [1043, 124] on span "Image Management" at bounding box center [1036, 125] width 93 height 15
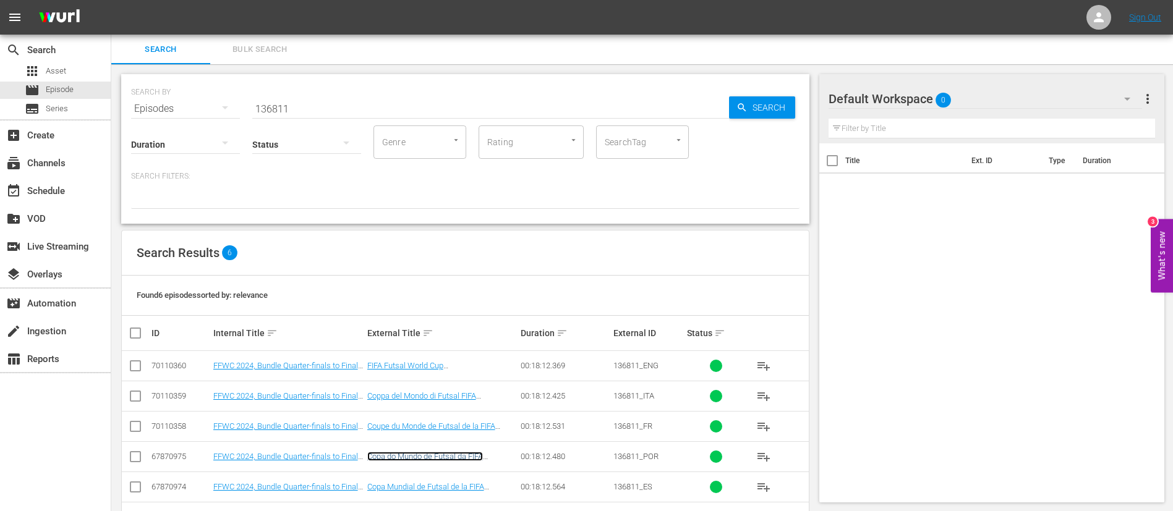
click at [435, 453] on link "Copa do Mundo de Futsal da FIFA Uzbequistão 2024™: Melhores Momentos das Quarta…" at bounding box center [442, 466] width 150 height 28
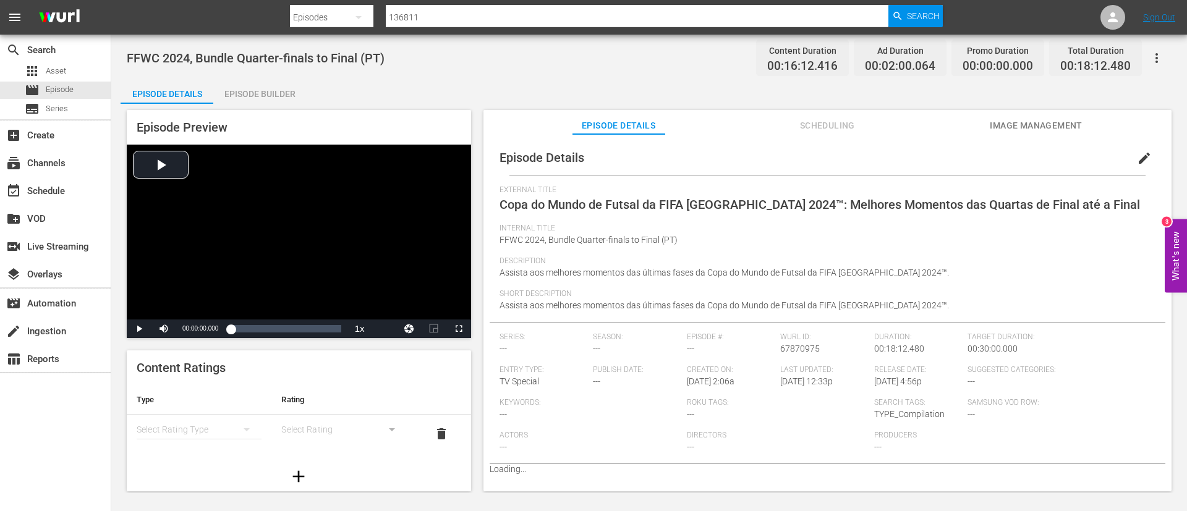
click at [1053, 116] on button "Image Management" at bounding box center [1036, 122] width 93 height 25
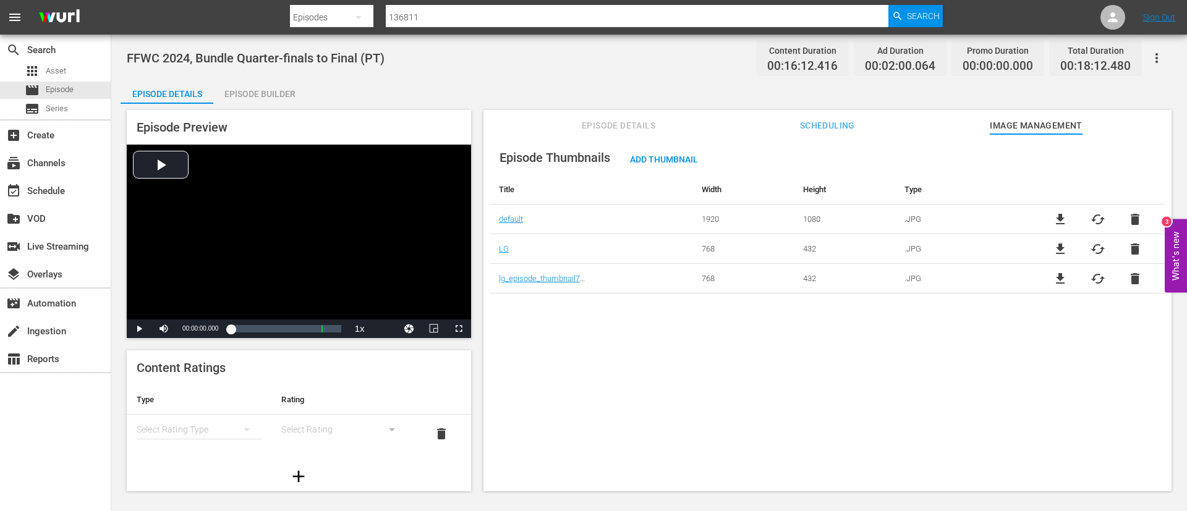
click at [1056, 218] on span "file_download" at bounding box center [1060, 219] width 15 height 15
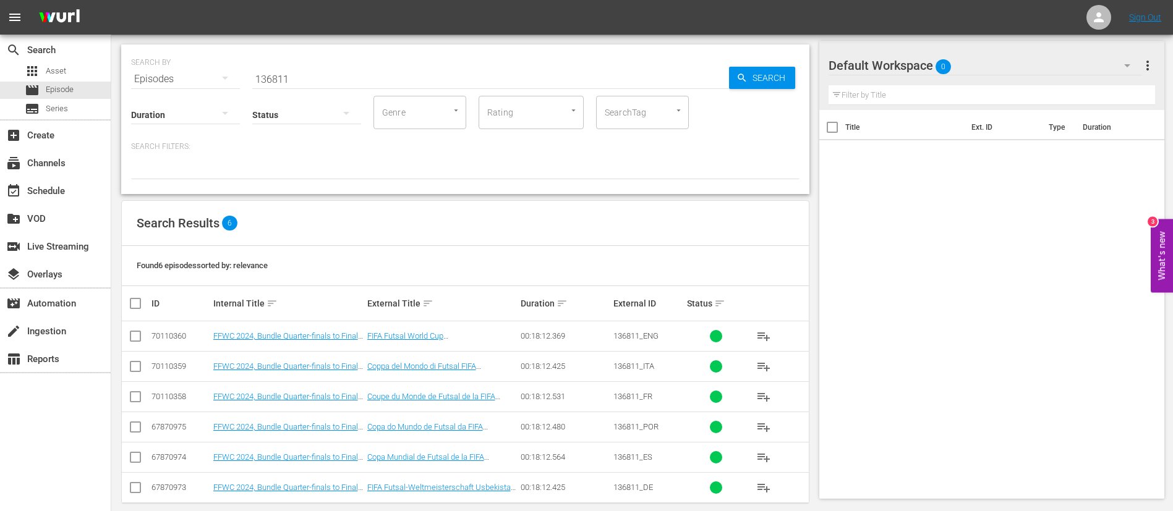
scroll to position [45, 0]
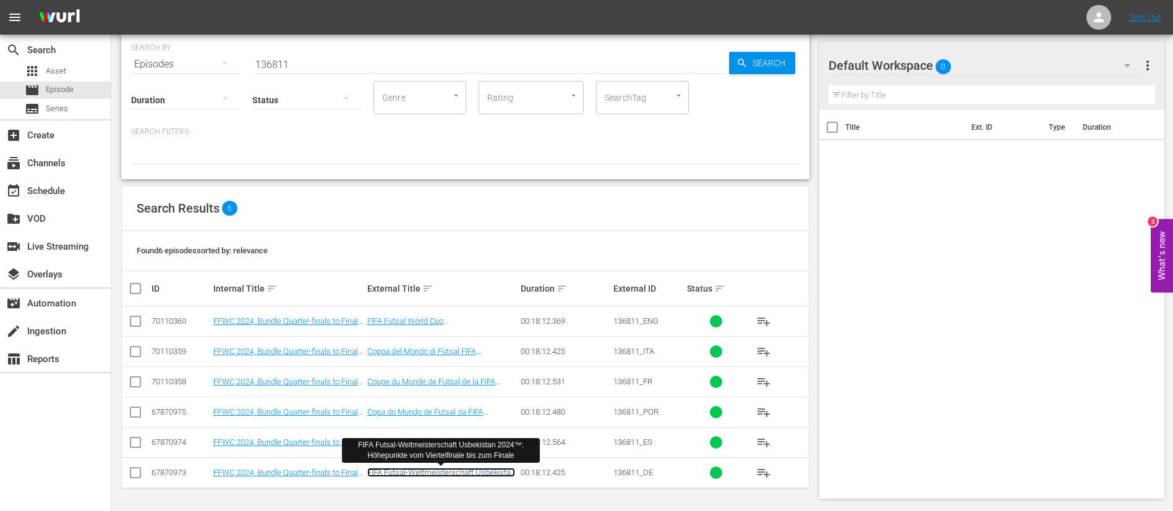
click at [455, 472] on link "FIFA Futsal-Weltmeisterschaft Usbekistan 2024™: Höhepunkte vom Viertelfinale bi…" at bounding box center [441, 482] width 148 height 28
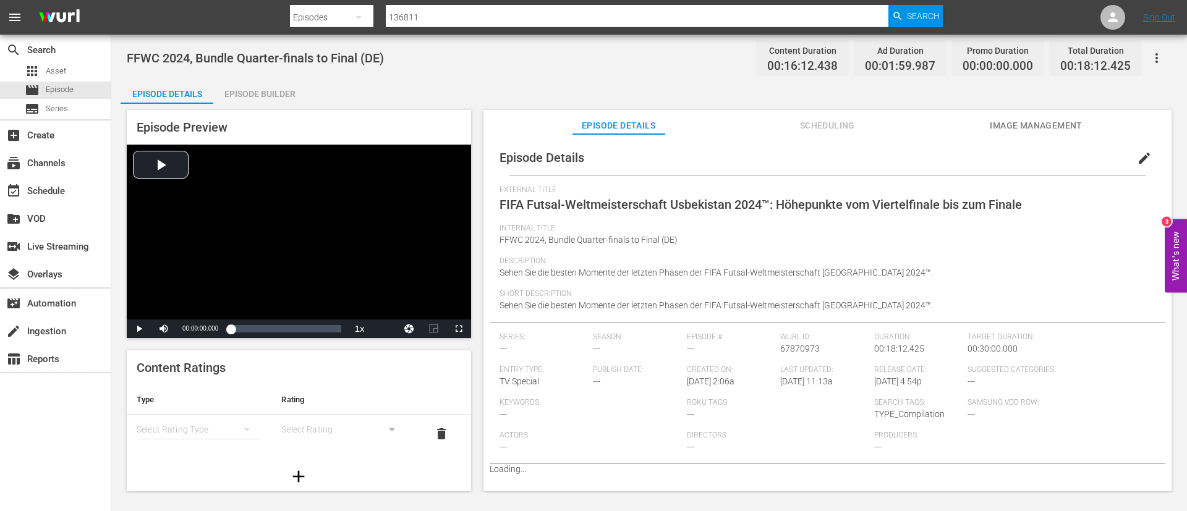
click at [1055, 130] on span "Image Management" at bounding box center [1036, 125] width 93 height 15
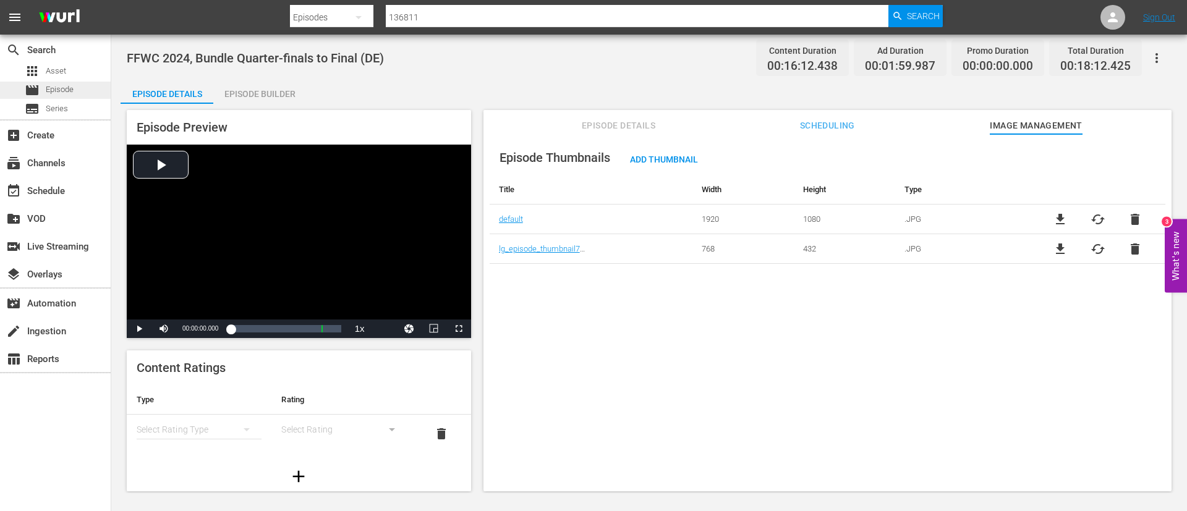
click at [43, 88] on div "movie Episode" at bounding box center [49, 90] width 49 height 17
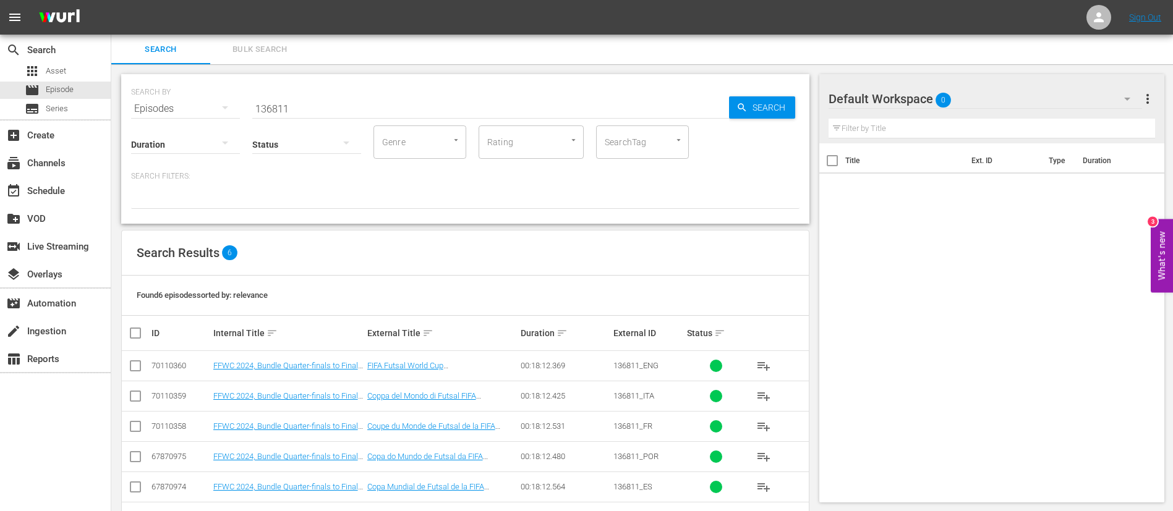
click at [605, 105] on input "136811" at bounding box center [490, 109] width 477 height 30
paste input "4656"
type input "46561"
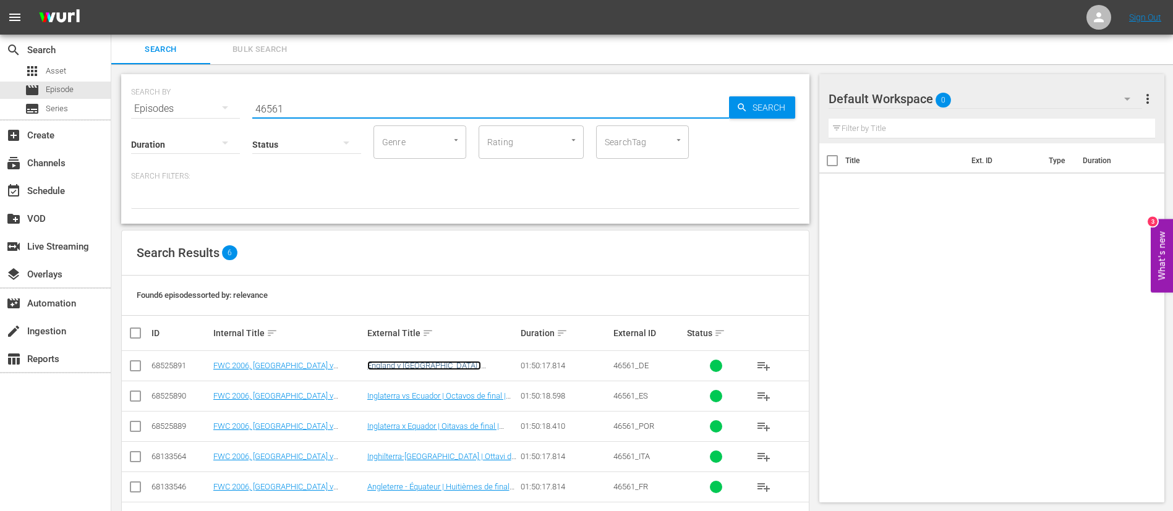
click at [454, 361] on link "England v Ecuador | Achtelfinale | FIFA Fussball-Weltmeisterschaft Deutschland …" at bounding box center [437, 379] width 140 height 37
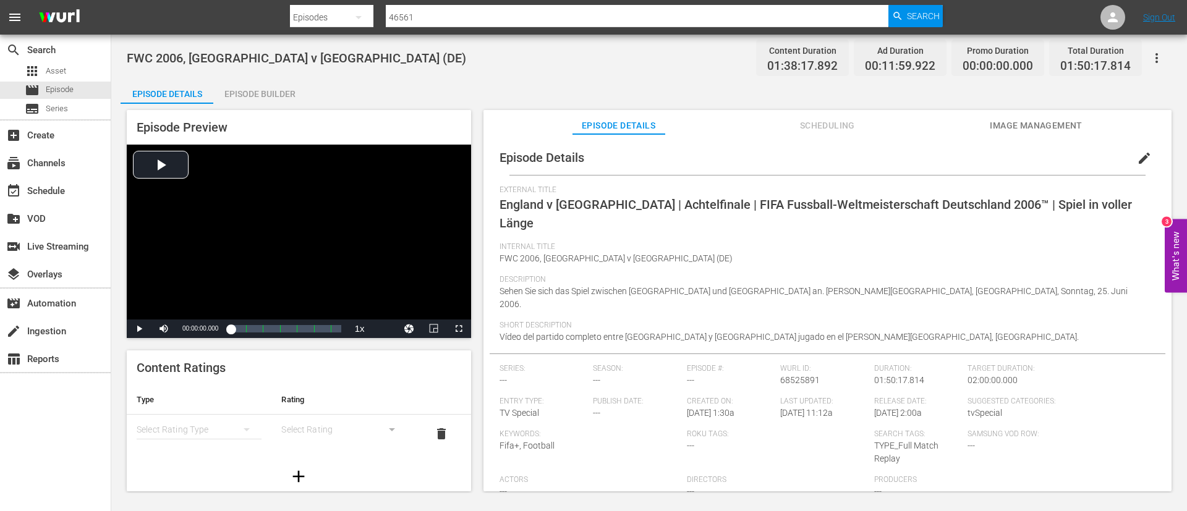
click at [1018, 122] on span "Image Management" at bounding box center [1036, 125] width 93 height 15
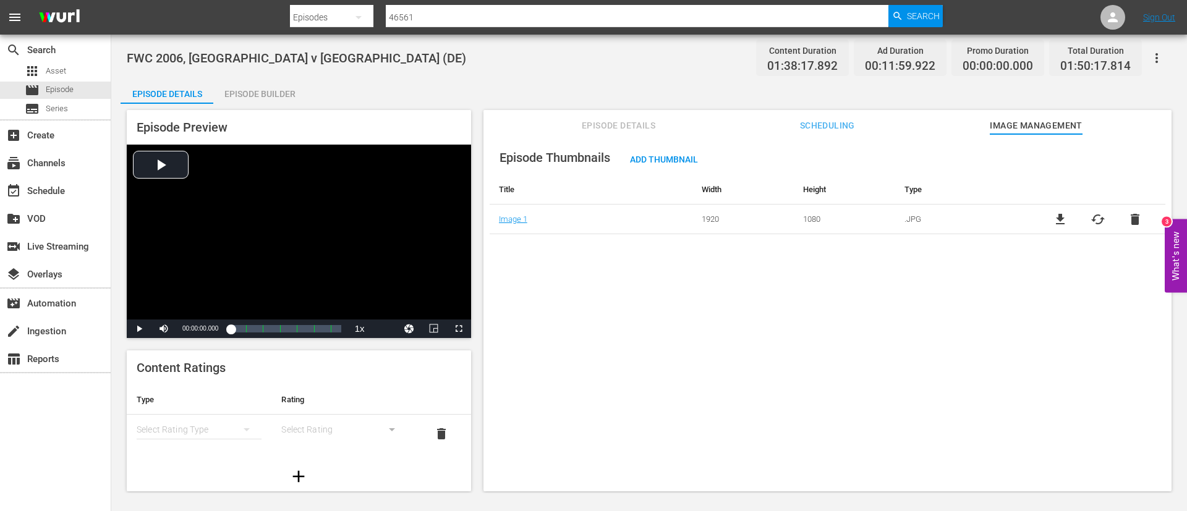
click at [1053, 220] on span "file_download" at bounding box center [1060, 219] width 15 height 15
click at [657, 16] on input "46561" at bounding box center [637, 17] width 503 height 30
paste input "4"
type input "46564"
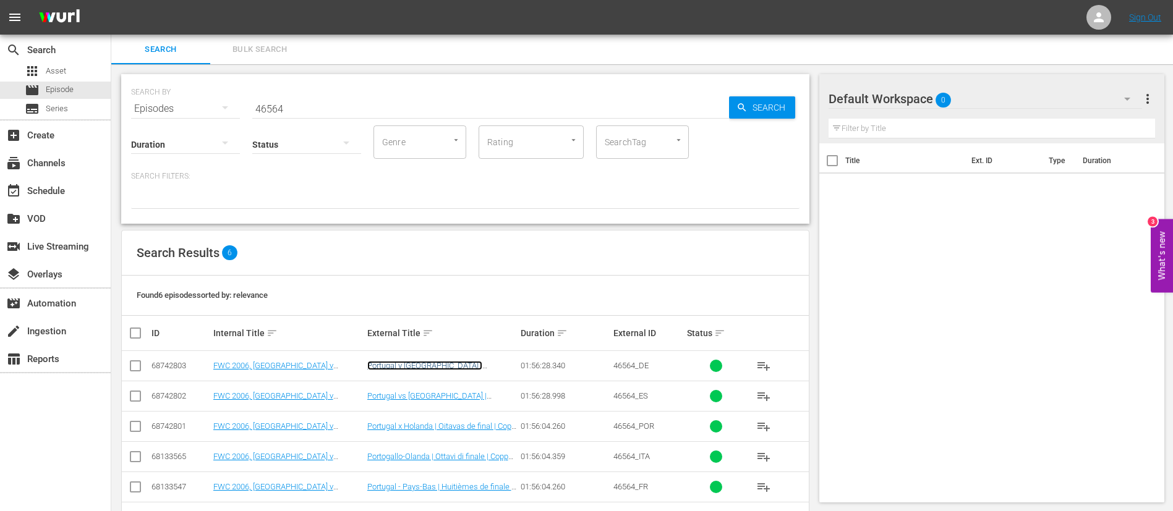
click at [417, 367] on link "Portugal v Niederlande | Achtelfinale | FIFA Fussball-Weltmeisterschaft Deutsch…" at bounding box center [437, 379] width 140 height 37
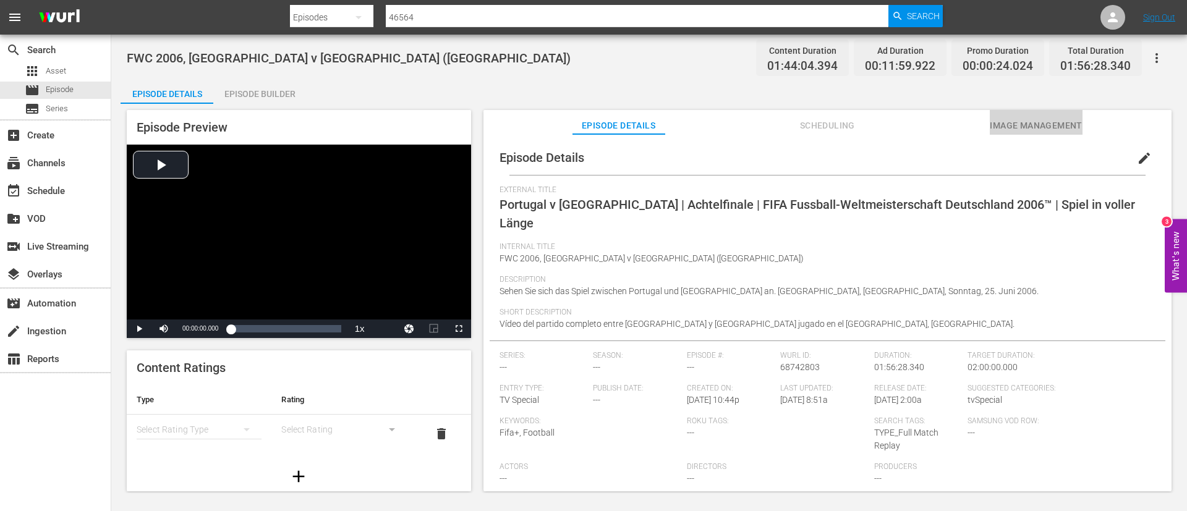
click at [1040, 124] on span "Image Management" at bounding box center [1036, 125] width 93 height 15
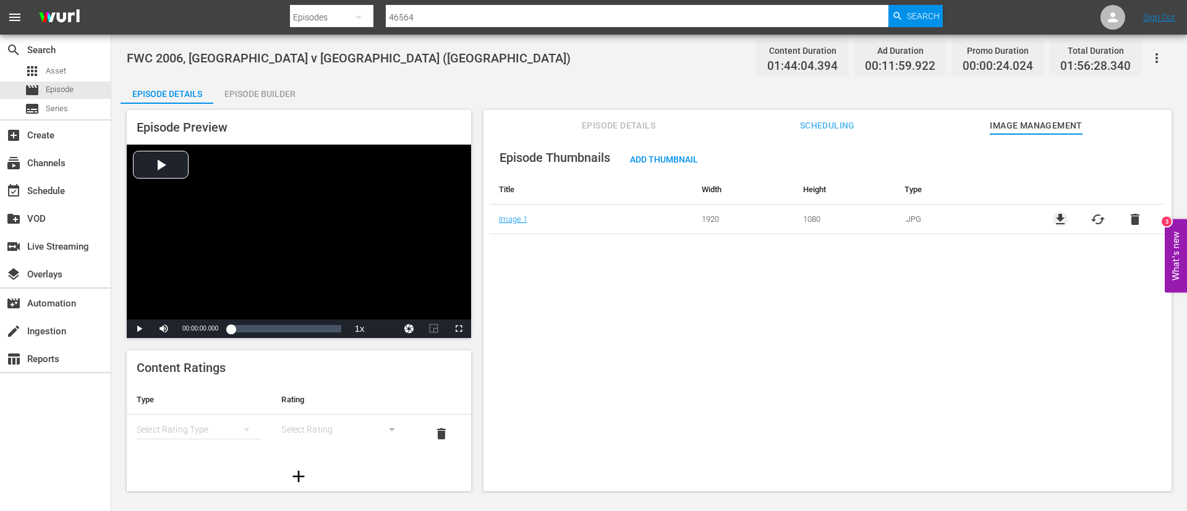
click at [1055, 224] on span "file_download" at bounding box center [1060, 219] width 15 height 15
click at [624, 16] on input "46564" at bounding box center [637, 17] width 503 height 30
paste input "7139"
type input "47139"
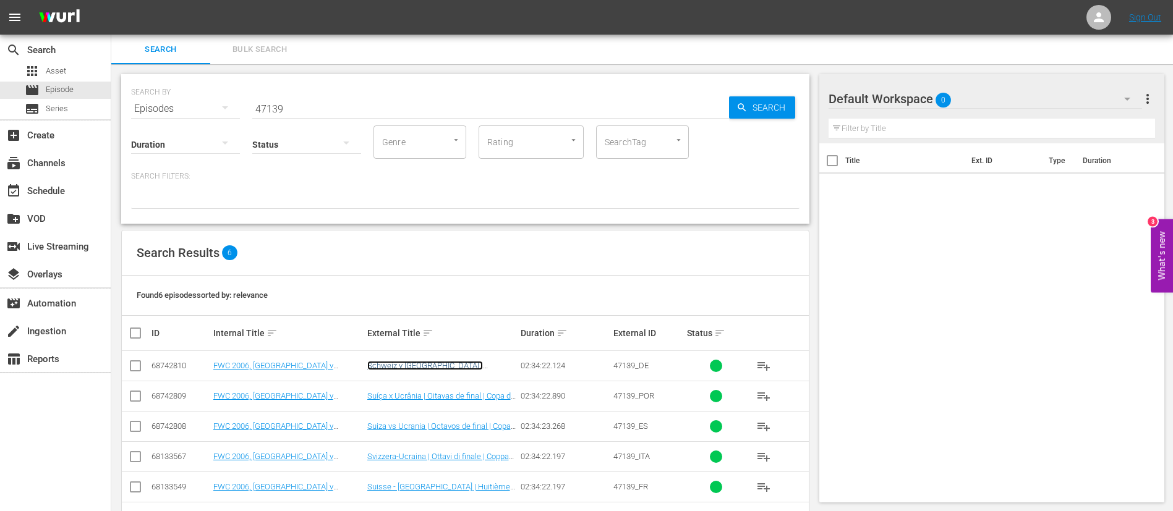
click at [464, 369] on link "Schweiz v Ukraine | Achtelfinale | FIFA Fussball-Weltmeisterschaft Deutschland …" at bounding box center [437, 379] width 140 height 37
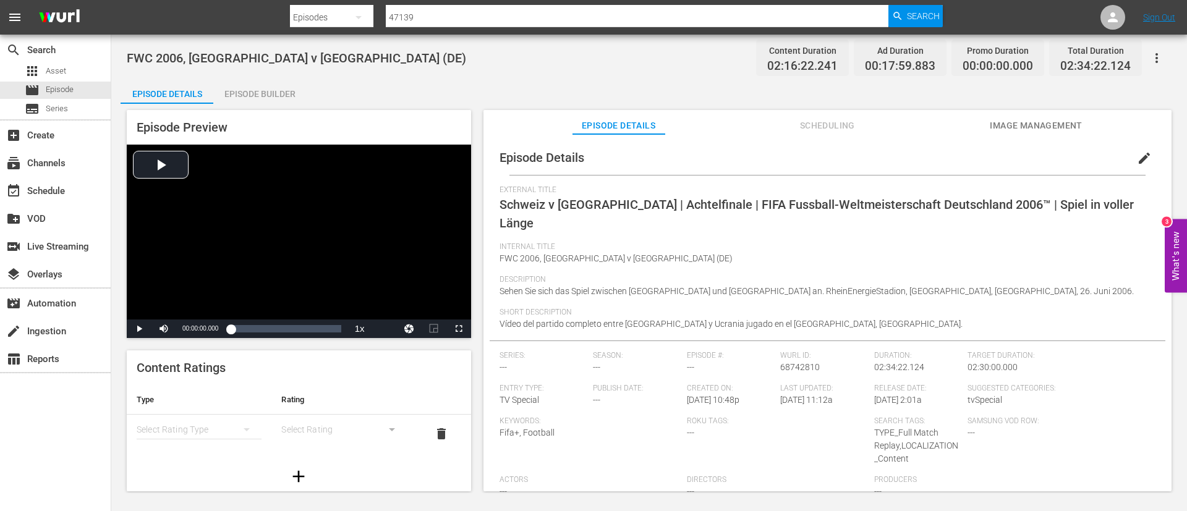
click at [1027, 121] on span "Image Management" at bounding box center [1036, 125] width 93 height 15
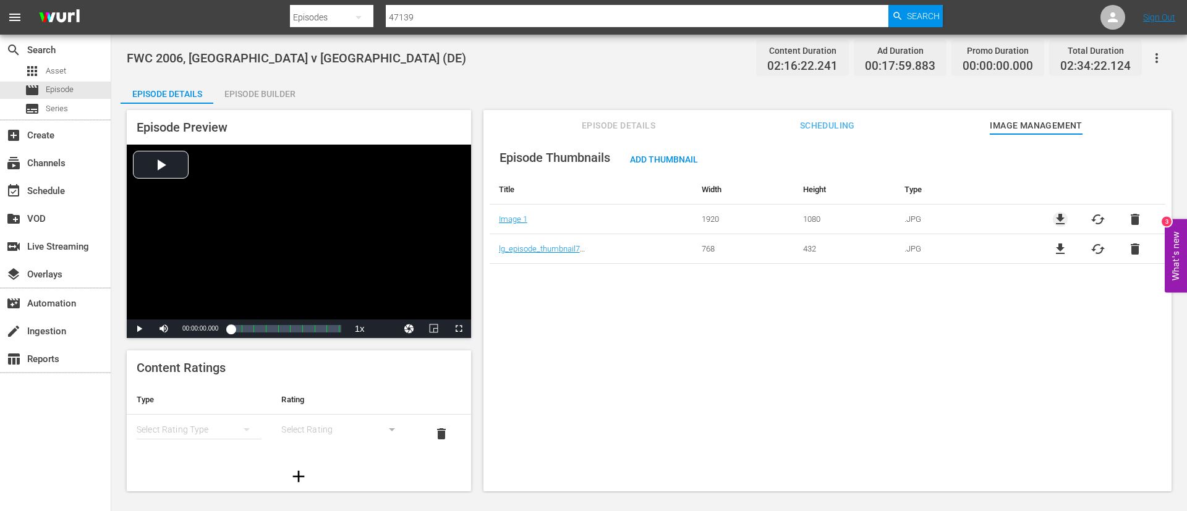
click at [1060, 216] on span "file_download" at bounding box center [1060, 219] width 15 height 15
click at [723, 14] on input "47139" at bounding box center [637, 17] width 503 height 30
paste input "9911"
type input "49911"
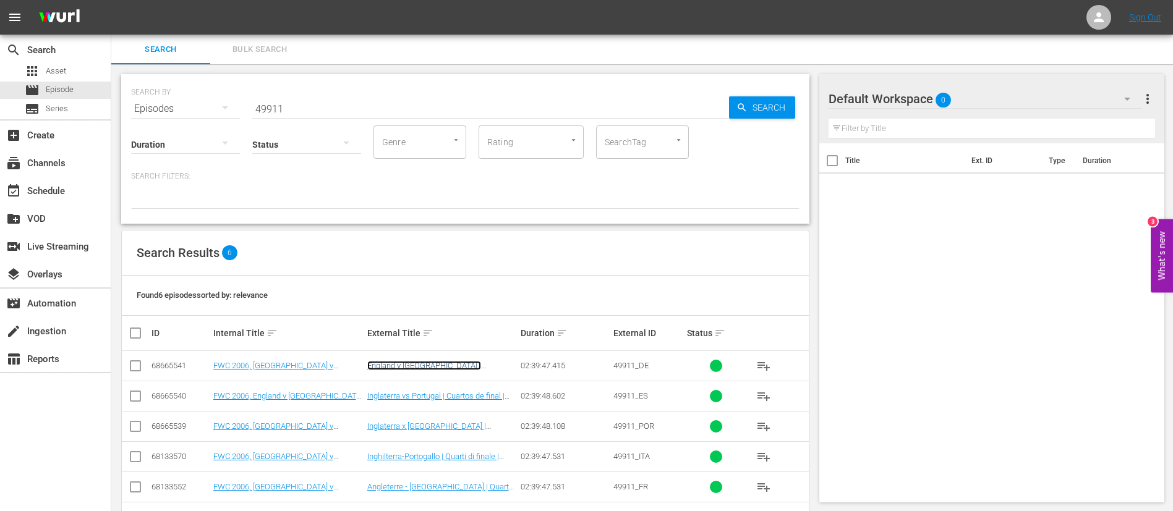
click at [440, 366] on link "England v Portugal | Viertelfinale | FIFA Fussball-Weltmeisterschaft Deutschlan…" at bounding box center [437, 379] width 140 height 37
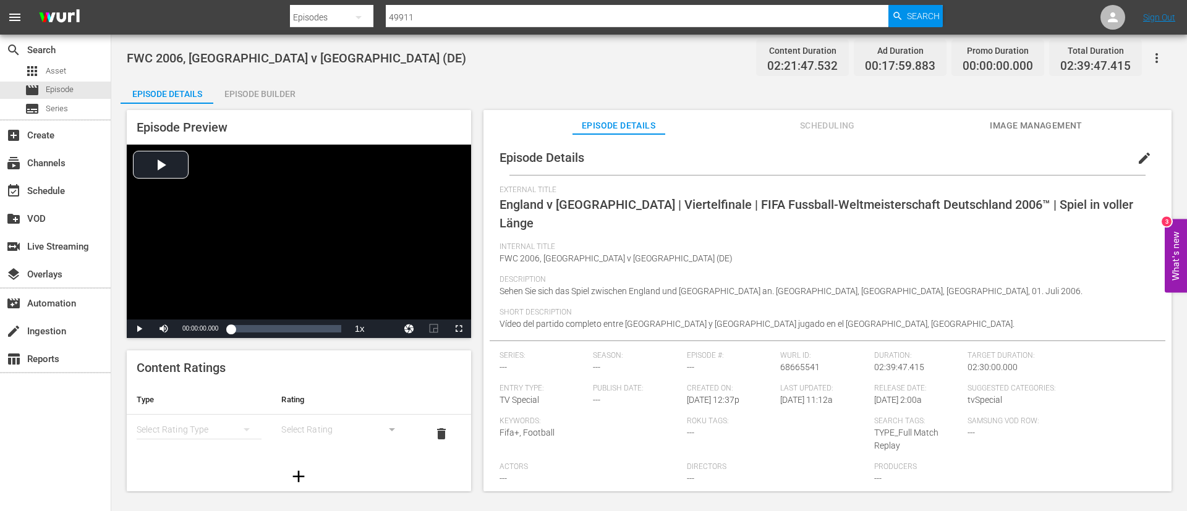
click at [1004, 125] on span "Image Management" at bounding box center [1036, 125] width 93 height 15
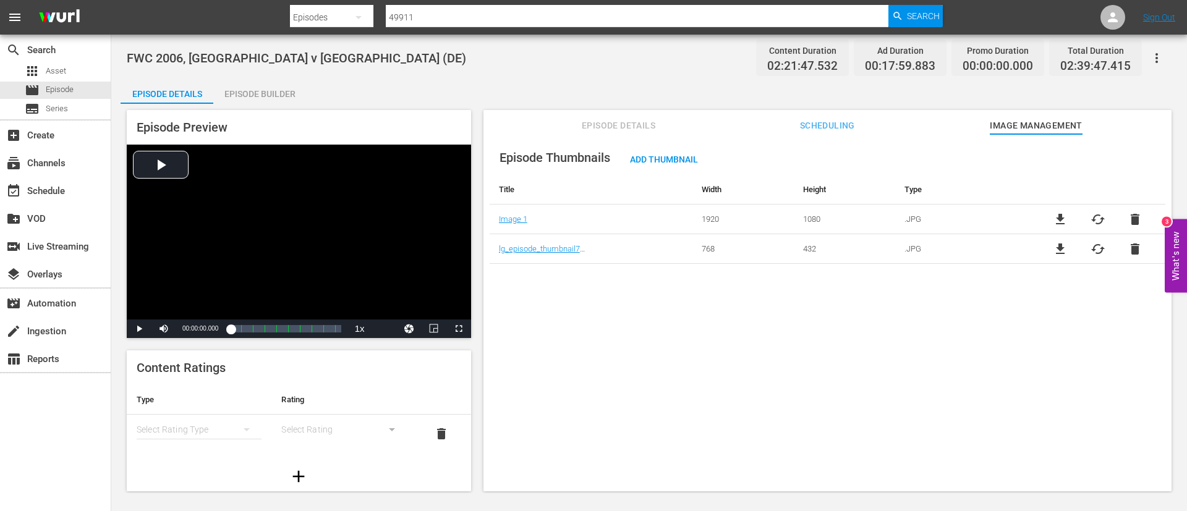
click at [1053, 216] on span "file_download" at bounding box center [1060, 219] width 15 height 15
click at [509, 11] on input "49911" at bounding box center [637, 17] width 503 height 30
paste input "136919"
type input "136919"
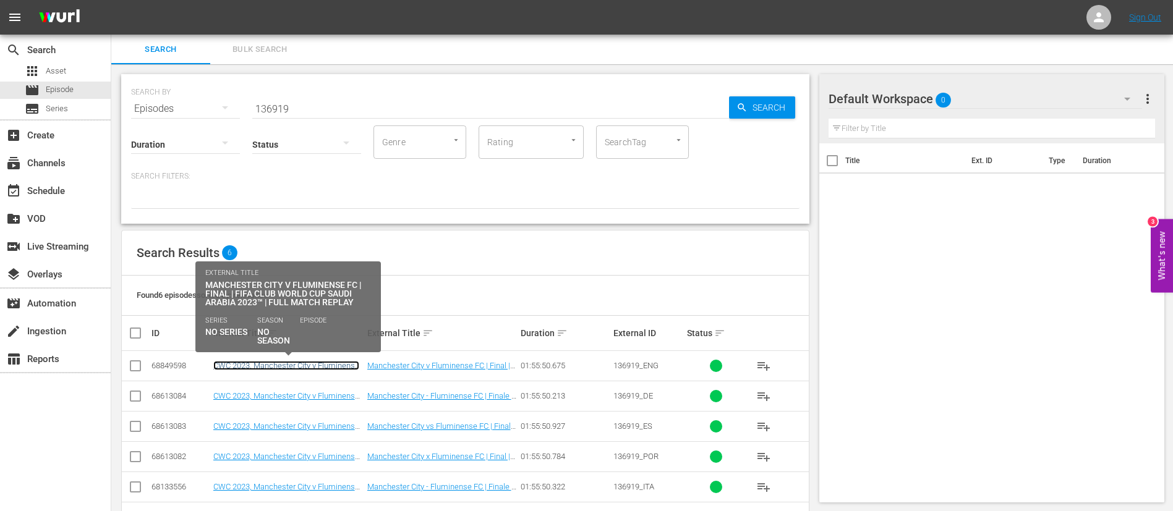
click at [291, 361] on link "CWC 2023, Manchester City v Fluminense FC (EN)" at bounding box center [286, 370] width 146 height 19
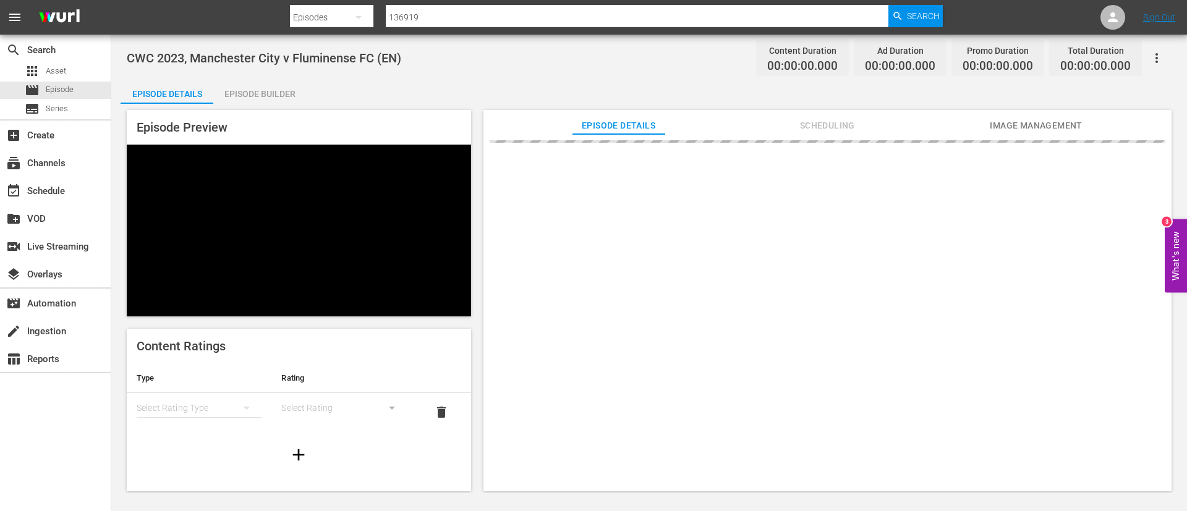
click at [1034, 123] on span "Image Management" at bounding box center [1036, 125] width 93 height 15
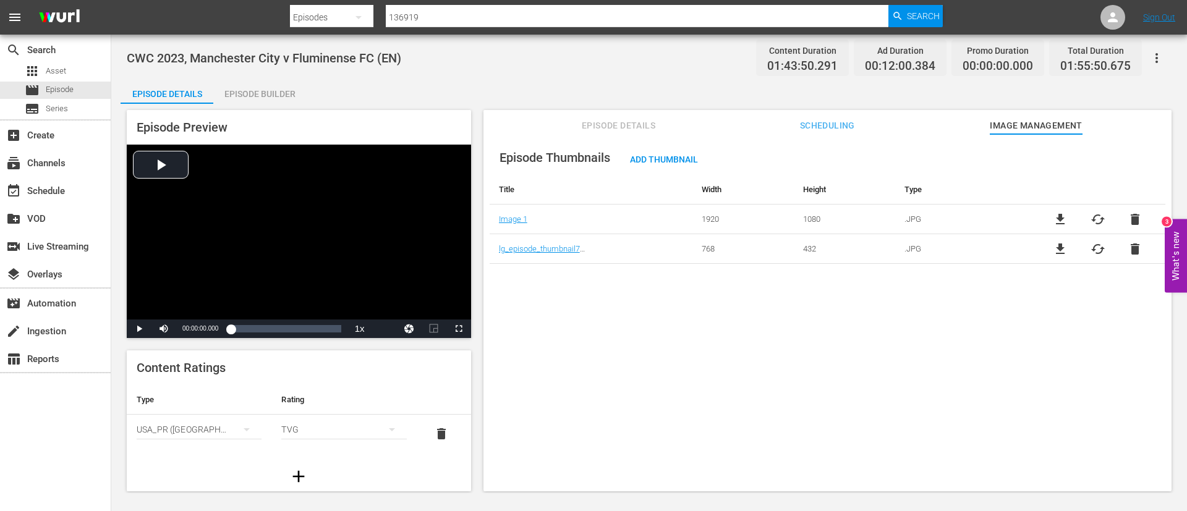
click at [1053, 218] on span "file_download" at bounding box center [1060, 219] width 15 height 15
click at [626, 17] on input "136919" at bounding box center [637, 17] width 503 height 30
paste input "7858"
type input "137858"
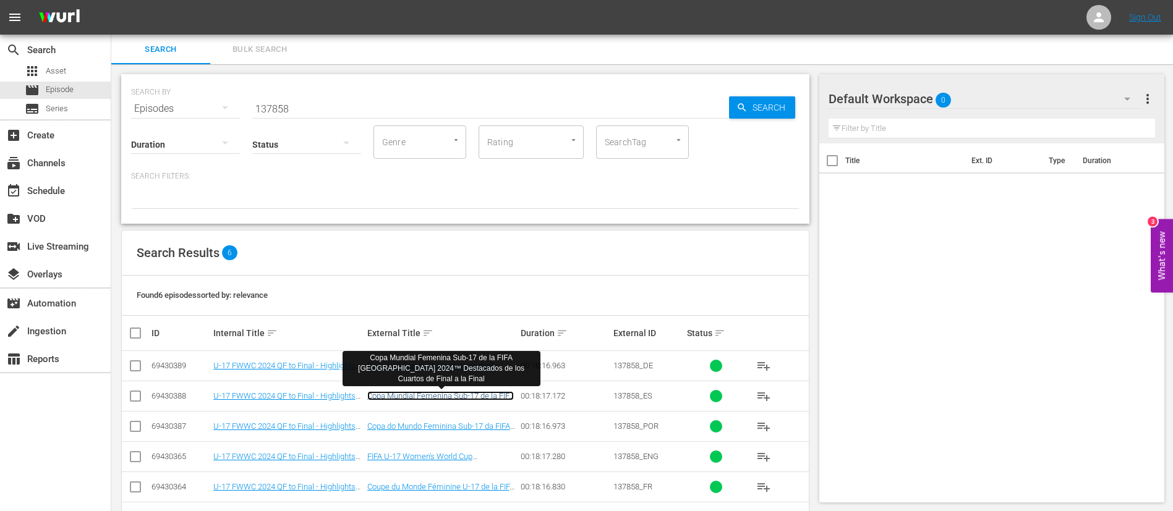
click at [411, 396] on link "Copa Mundial Femenina Sub-17 de la FIFA República Dominicana 2024™ Destacados d…" at bounding box center [440, 405] width 147 height 28
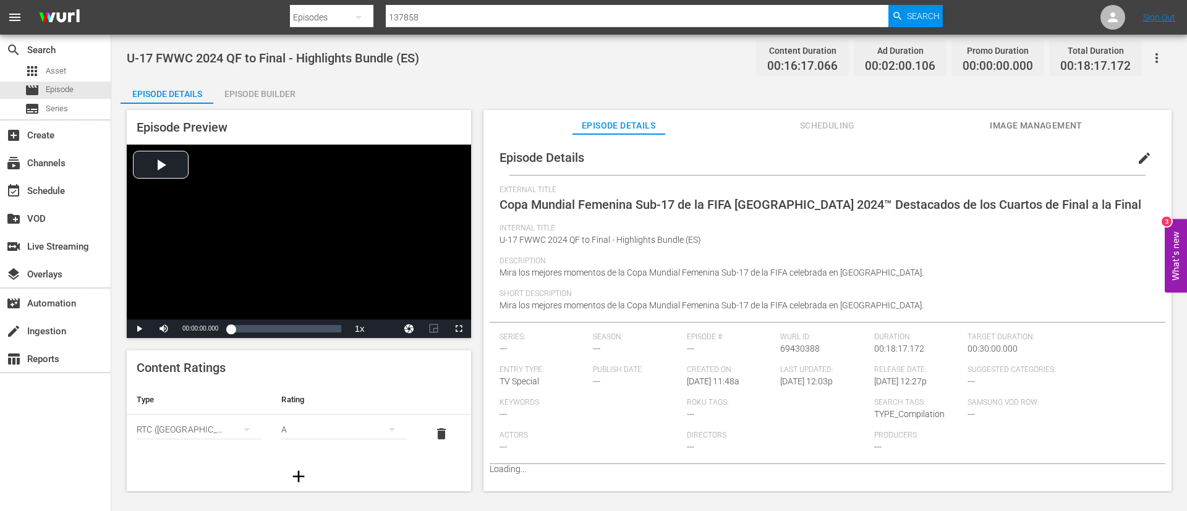
click at [1040, 116] on button "Image Management" at bounding box center [1036, 122] width 93 height 25
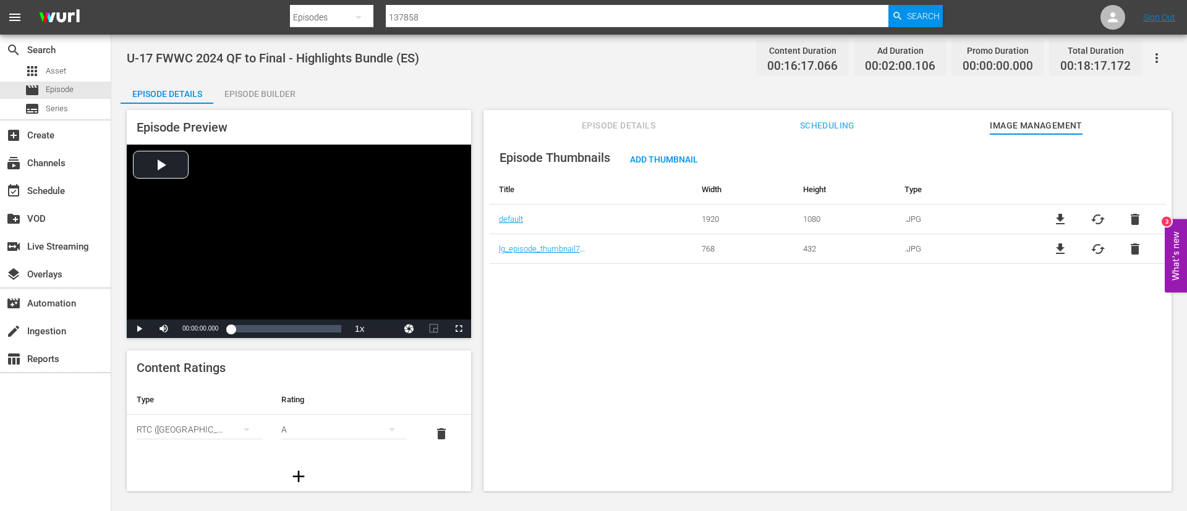
click at [1053, 222] on span "file_download" at bounding box center [1060, 219] width 15 height 15
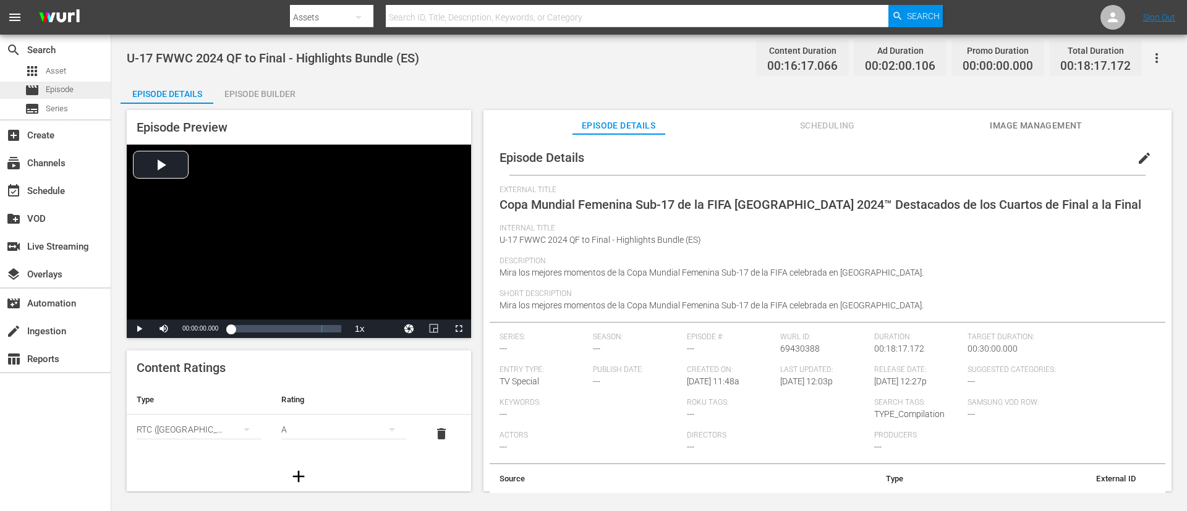
click at [57, 82] on div "movie Episode" at bounding box center [49, 90] width 49 height 17
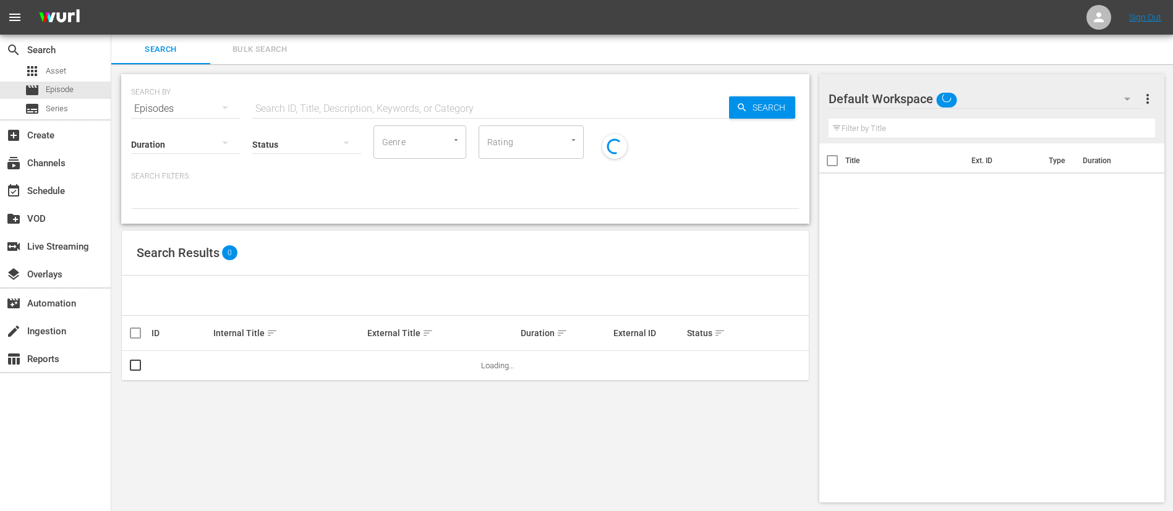
click at [418, 109] on input "text" at bounding box center [490, 109] width 477 height 30
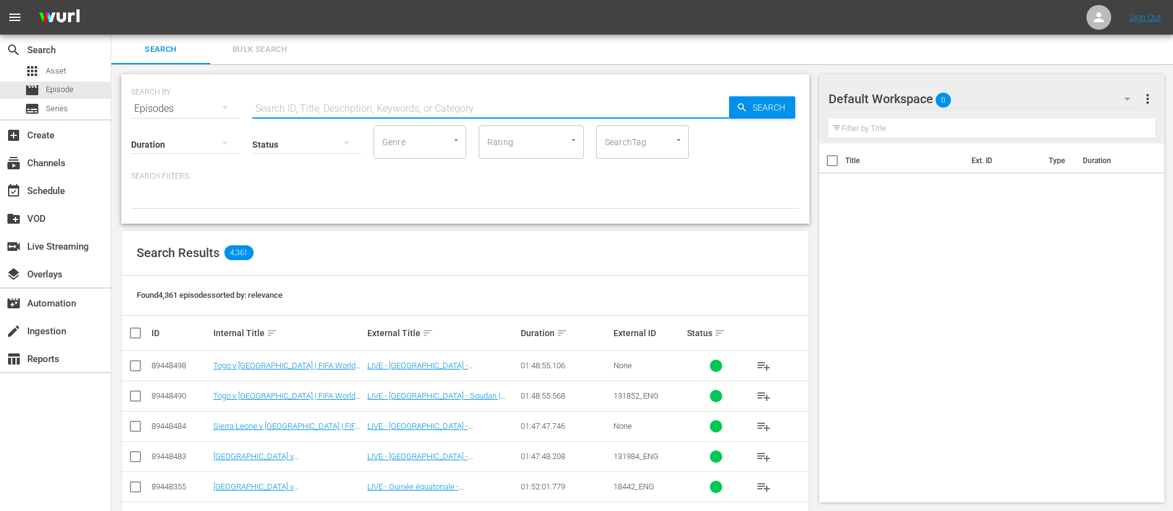
paste input "137935"
type input "137935"
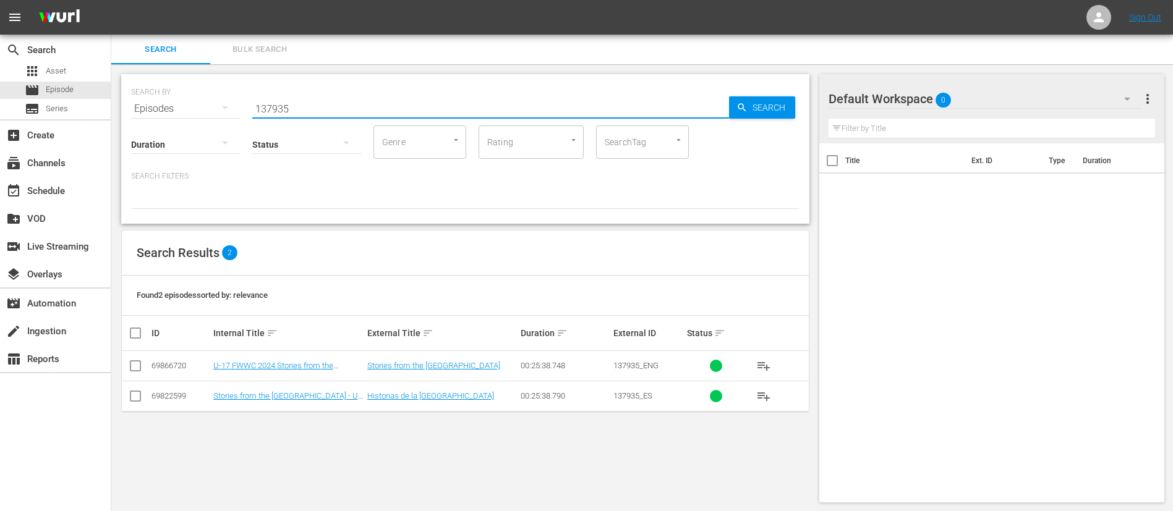
click at [442, 370] on td "Stories from the Dominican Republic" at bounding box center [442, 366] width 154 height 30
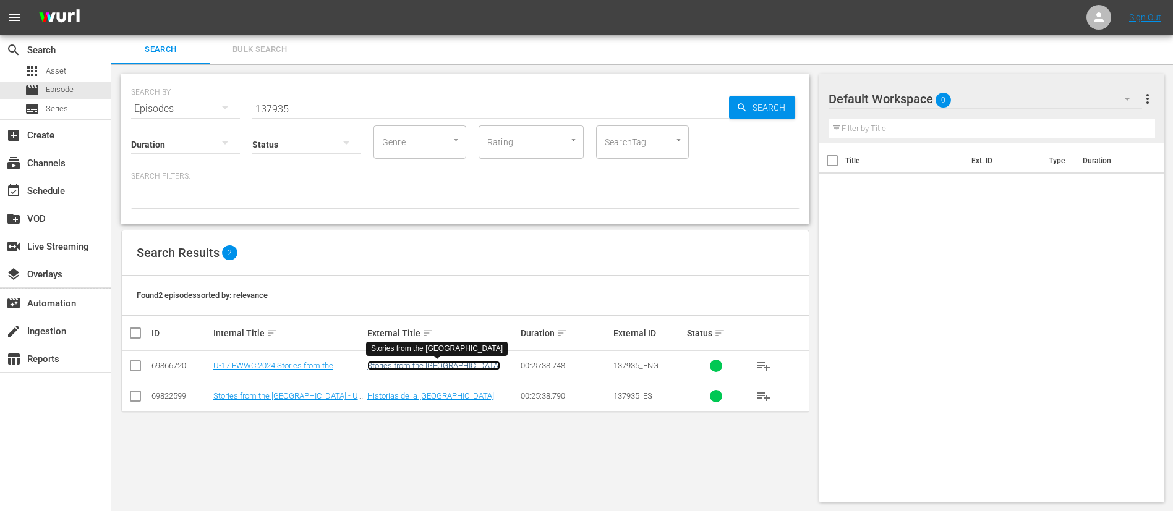
click at [443, 369] on link "Stories from the Dominican Republic" at bounding box center [433, 365] width 133 height 9
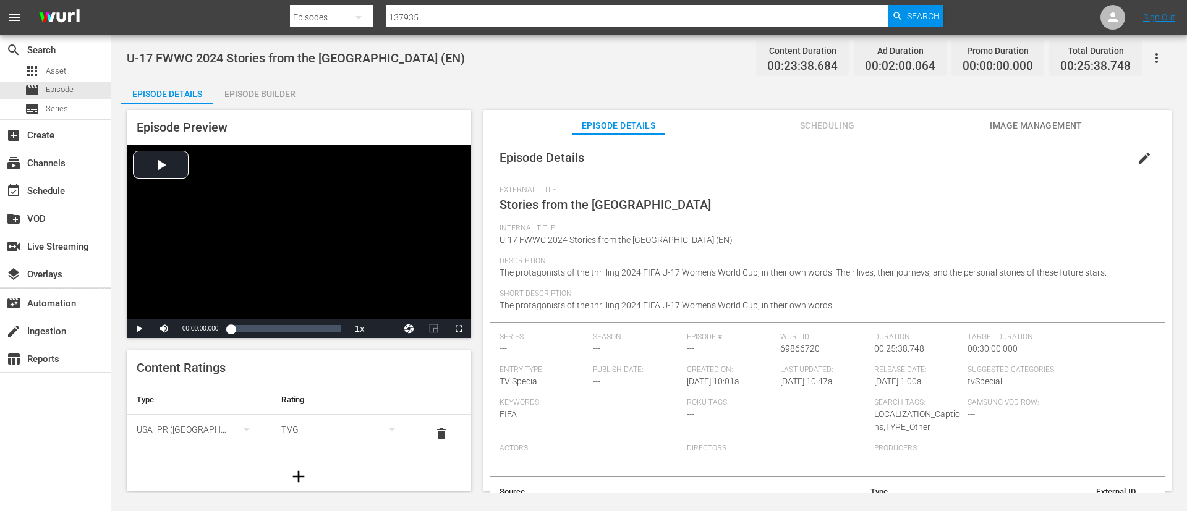
click at [1040, 122] on span "Image Management" at bounding box center [1036, 125] width 93 height 15
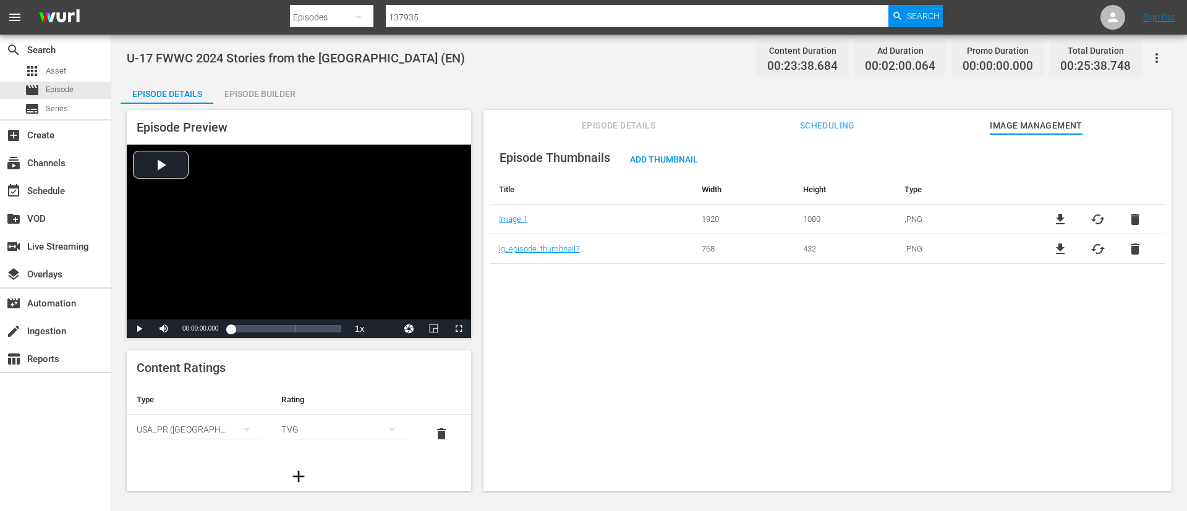
click at [1059, 213] on span "file_download" at bounding box center [1060, 219] width 15 height 15
click at [684, 11] on input "137935" at bounding box center [637, 17] width 503 height 30
paste input "64877"
type input "164877"
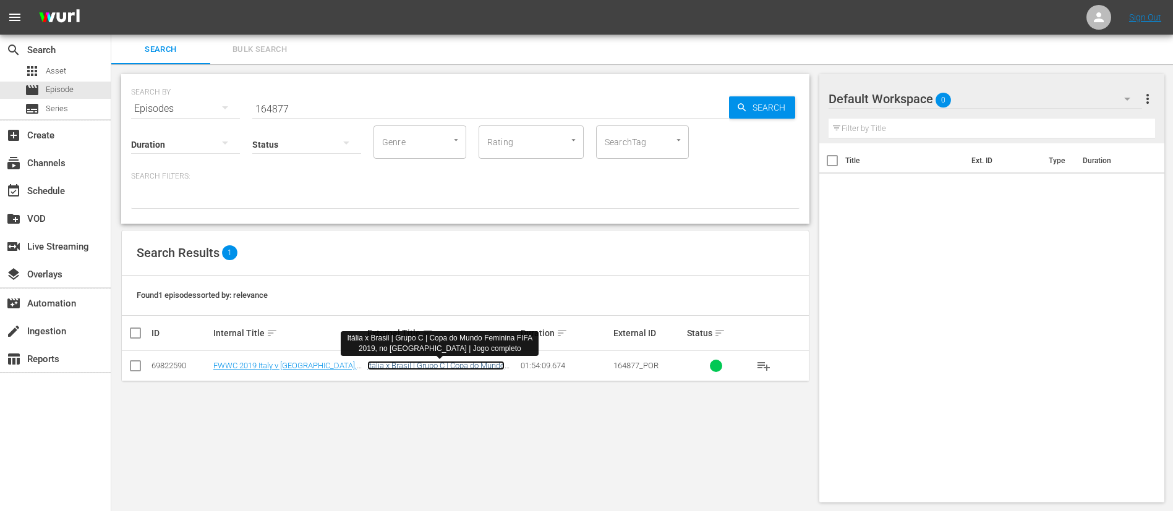
click at [488, 364] on link "Itália x Brasil | Grupo C | Copa do Mundo Feminina FIFA 2019, no França | Jogo …" at bounding box center [435, 375] width 137 height 28
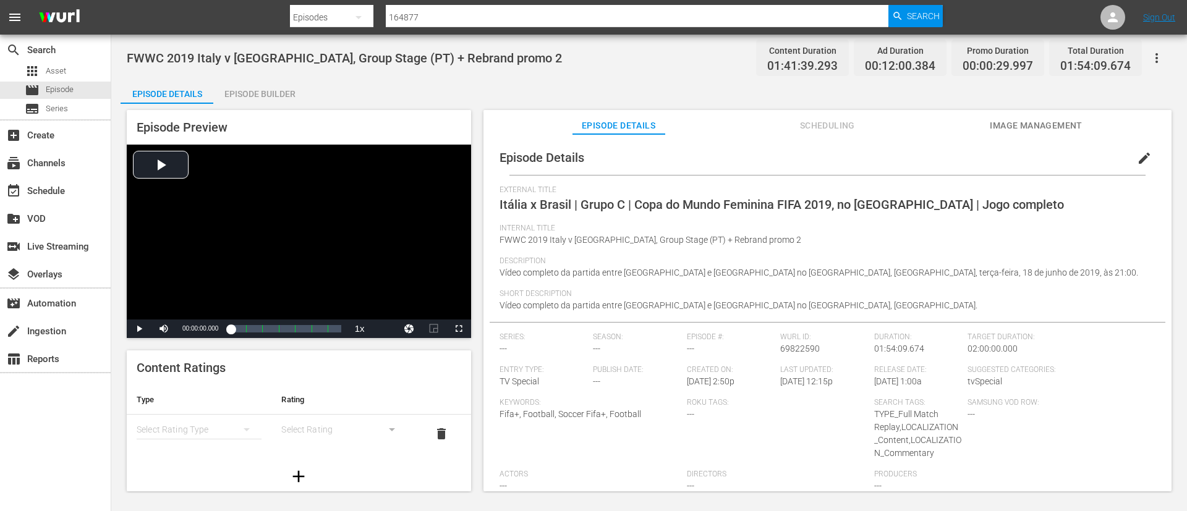
click at [1067, 124] on span "Image Management" at bounding box center [1036, 125] width 93 height 15
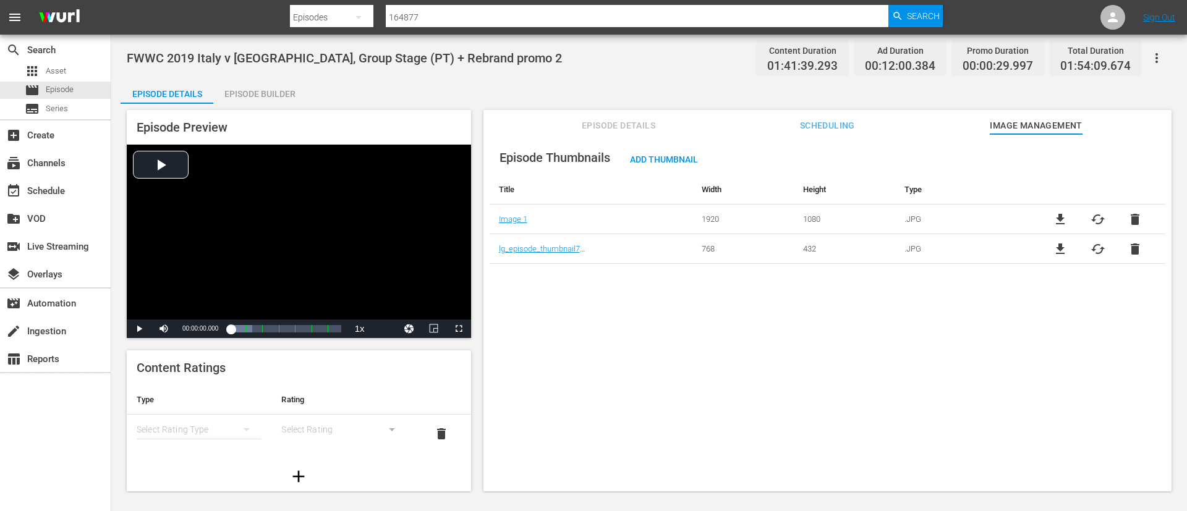
click at [1056, 221] on span "file_download" at bounding box center [1060, 219] width 15 height 15
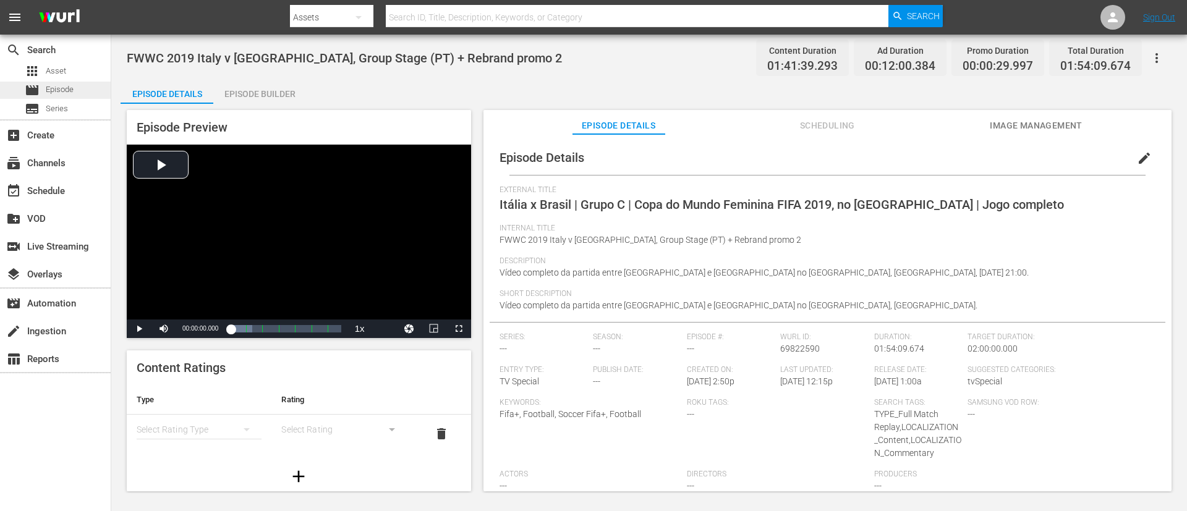
click at [83, 84] on div "movie Episode" at bounding box center [55, 90] width 111 height 17
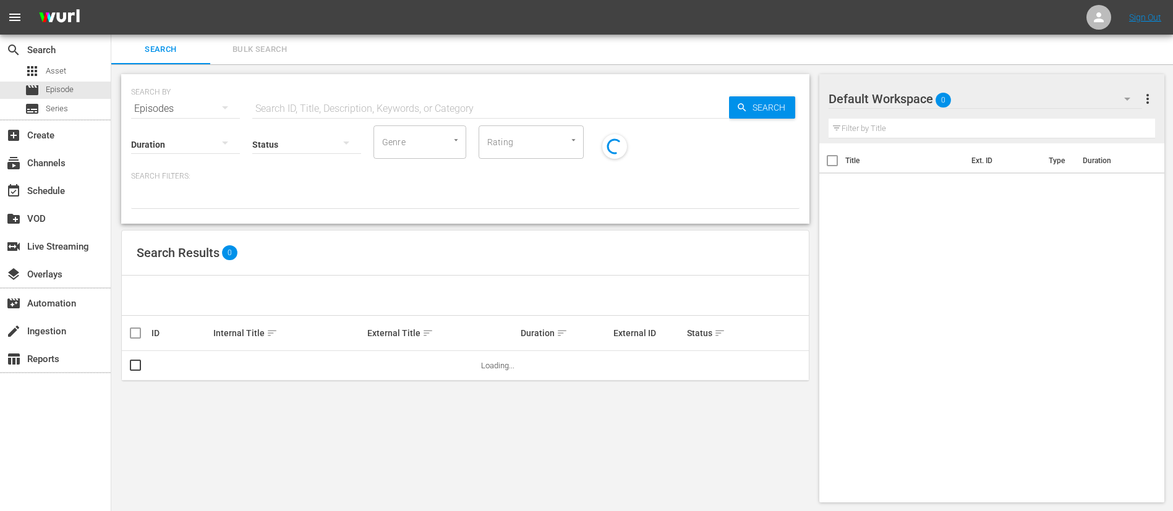
click at [384, 104] on input "text" at bounding box center [490, 109] width 477 height 30
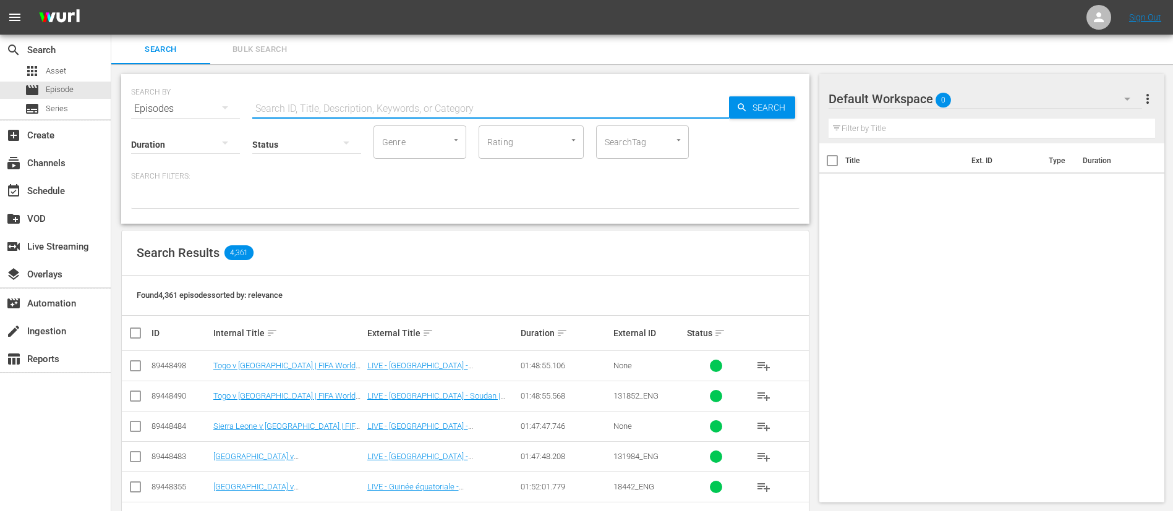
paste input "17017"
type input "17017"
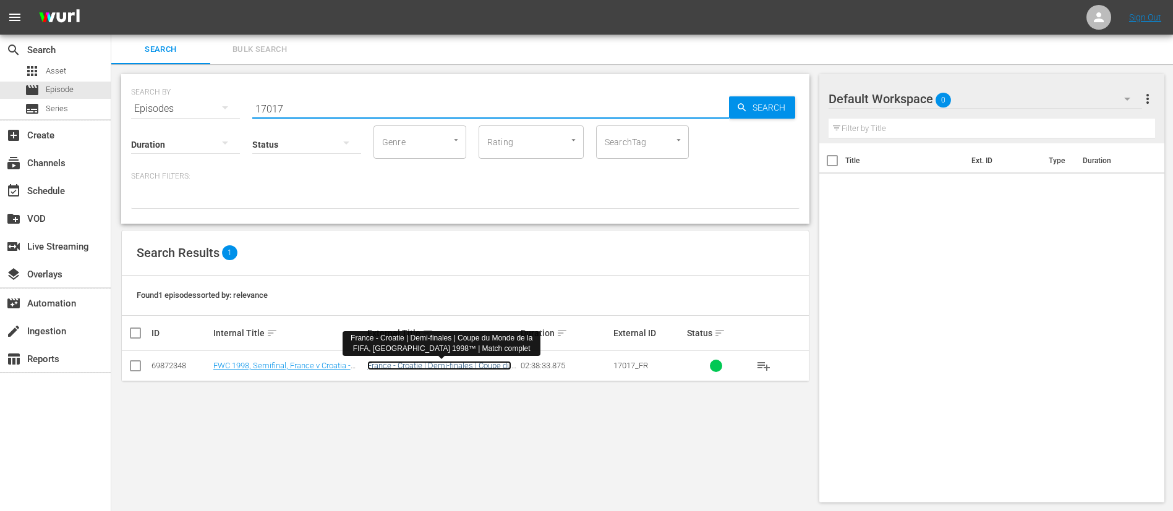
click at [433, 340] on link "France - Croatie | Demi-finales | Coupe du Monde de la FIFA, France 1998™ | Mat…" at bounding box center [439, 375] width 144 height 28
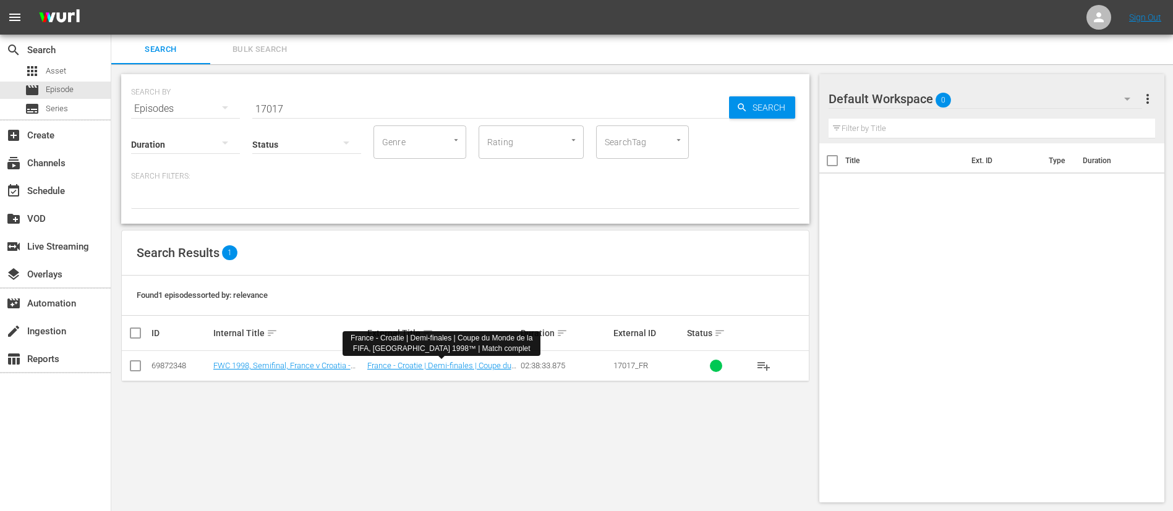
click at [537, 120] on input "17017" at bounding box center [490, 109] width 477 height 30
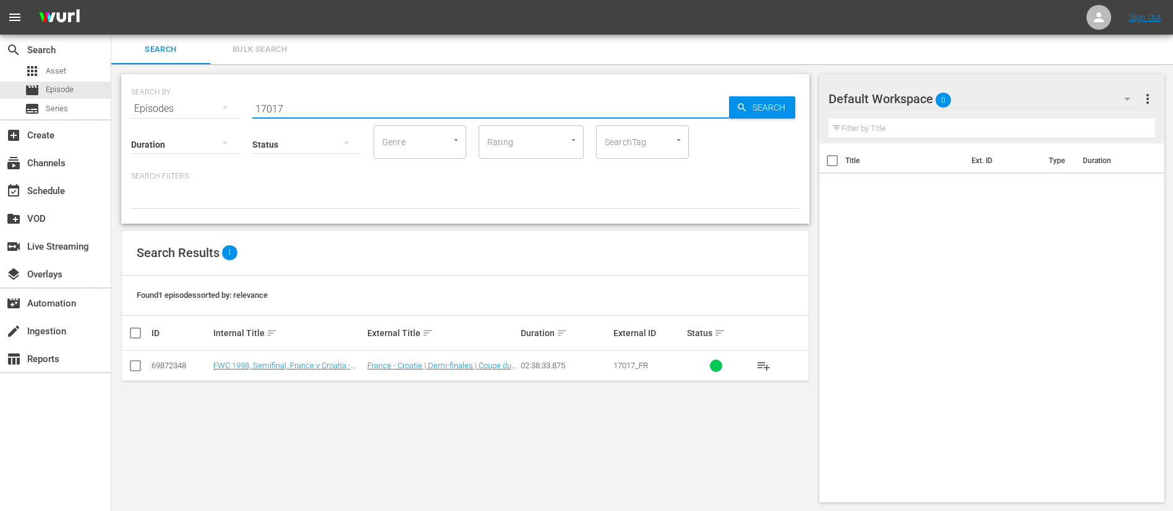
click at [542, 109] on input "17017" at bounding box center [490, 109] width 477 height 30
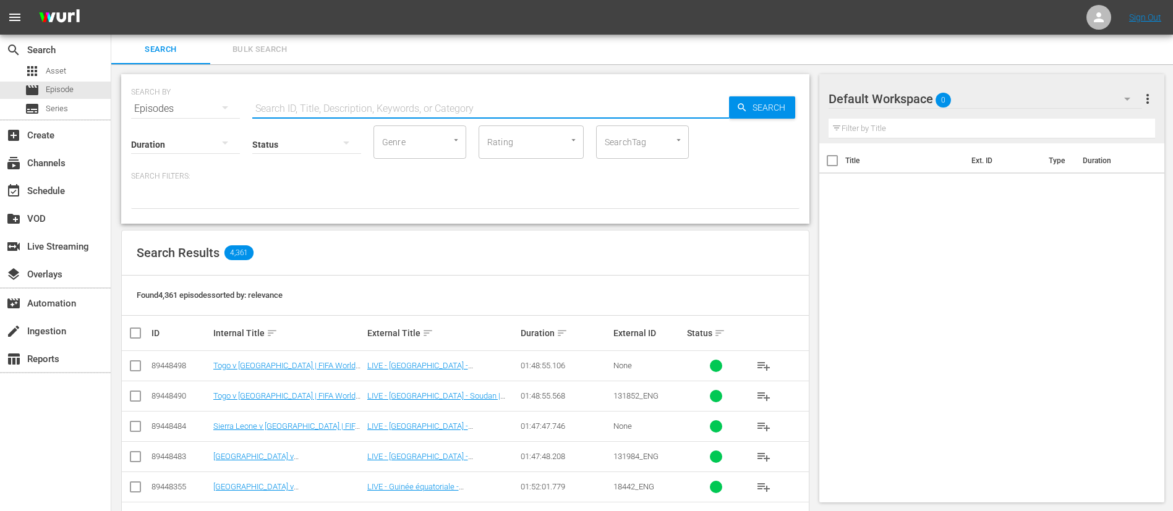
paste input "19099"
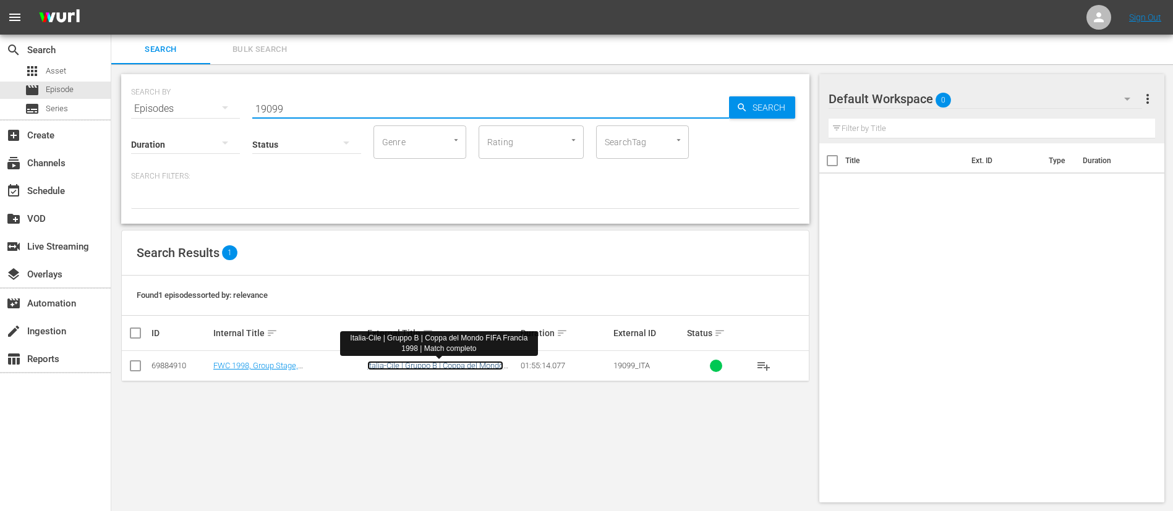
click at [392, 340] on link "Italia-Cile | Gruppo B | Coppa del Mondo FIFA Francia 1998 | Match completo" at bounding box center [435, 370] width 136 height 19
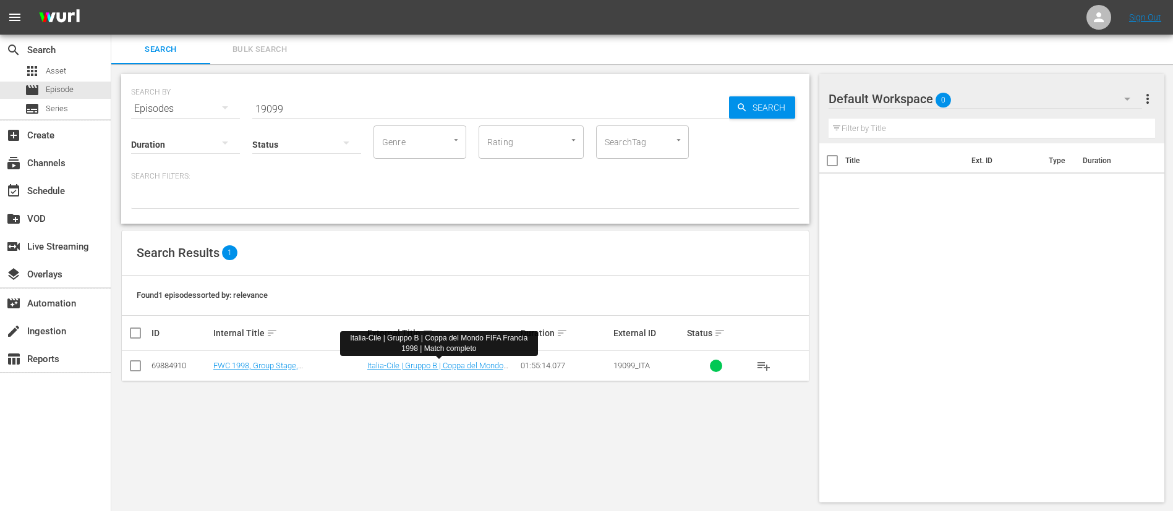
click at [391, 114] on input "19099" at bounding box center [490, 109] width 477 height 30
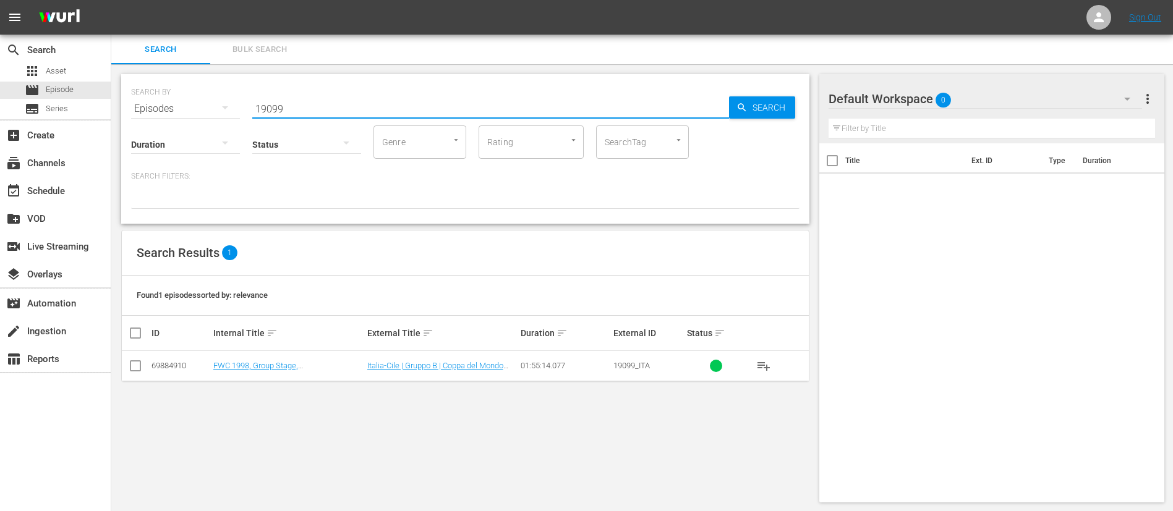
paste input "69680"
type input "69680"
click at [451, 340] on link "España vs Sudáfrica | Grupo B | Copa Mundial Femenina de la FIFA Francia 2019™ …" at bounding box center [431, 375] width 128 height 28
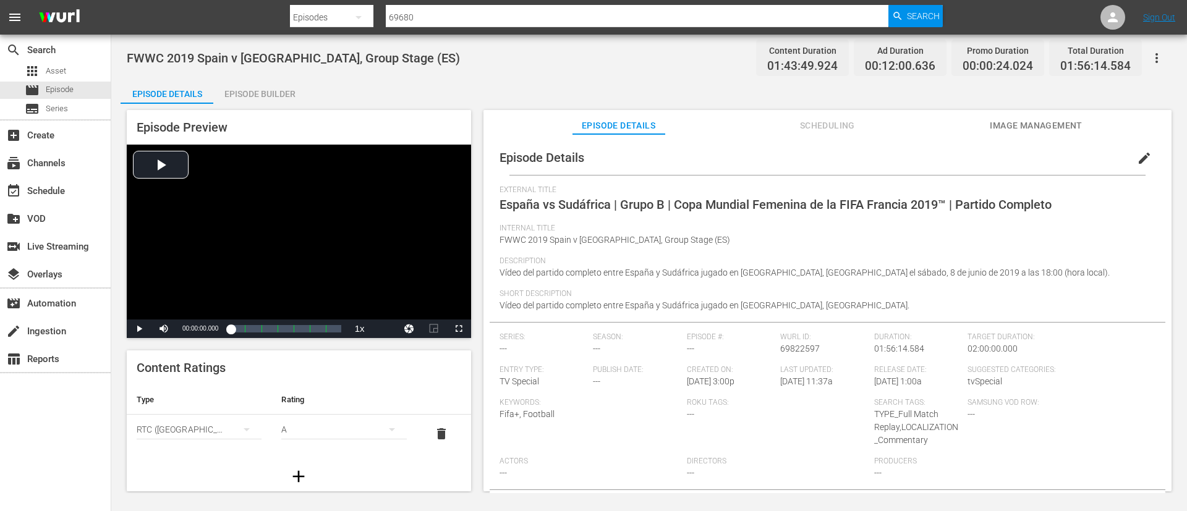
click at [791, 118] on span "Image Management" at bounding box center [1036, 125] width 93 height 15
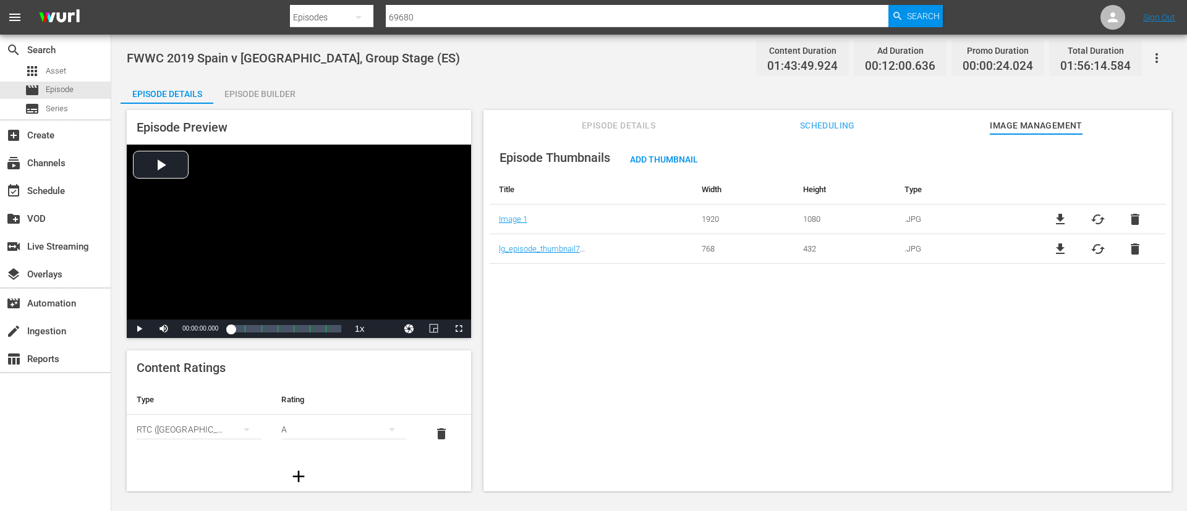
click at [791, 217] on span "file_download" at bounding box center [1060, 219] width 15 height 15
click at [574, 15] on input "69680" at bounding box center [637, 17] width 503 height 30
paste input "qWXTJQwHEBfXnEUcNfI0f"
type input "6qWXTJQwHEBfXnEUcNfI0f"
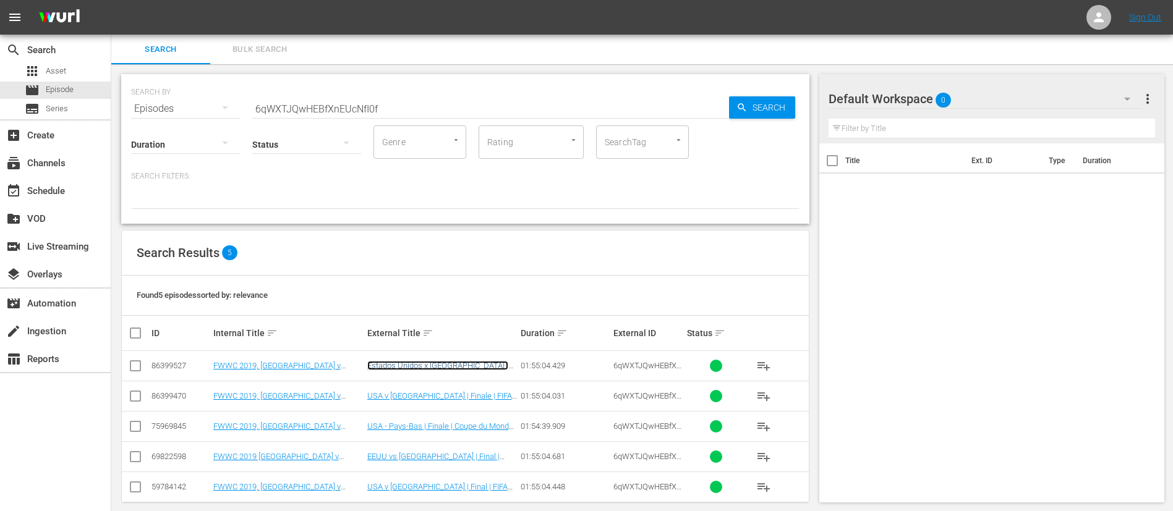
click at [435, 340] on link "Estados Unidos x Países Baixos | Final | Copa do Mundo Feminina da FIFA França …" at bounding box center [437, 379] width 141 height 37
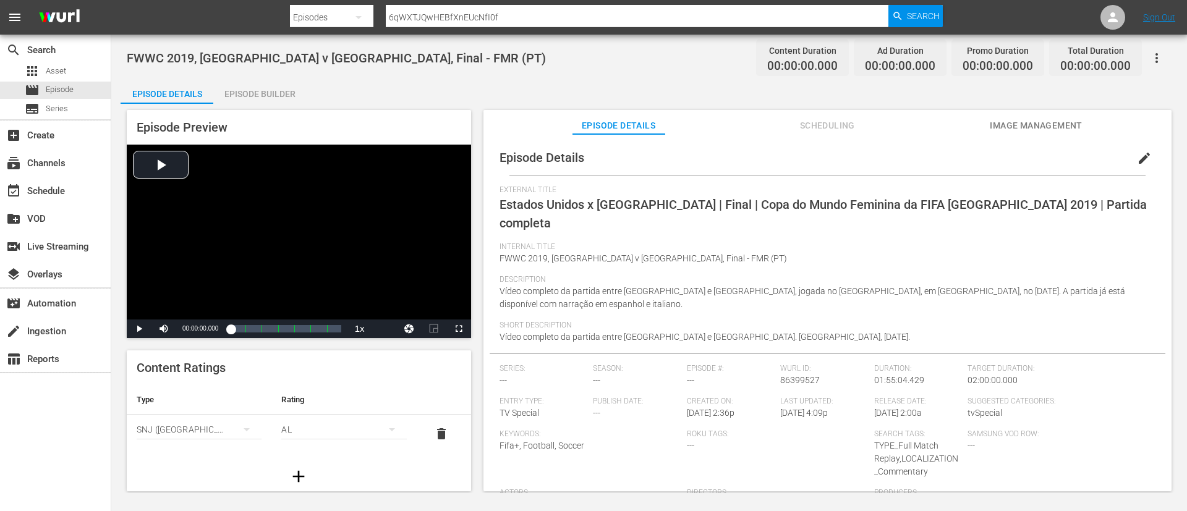
click at [791, 119] on span "Image Management" at bounding box center [1036, 125] width 93 height 15
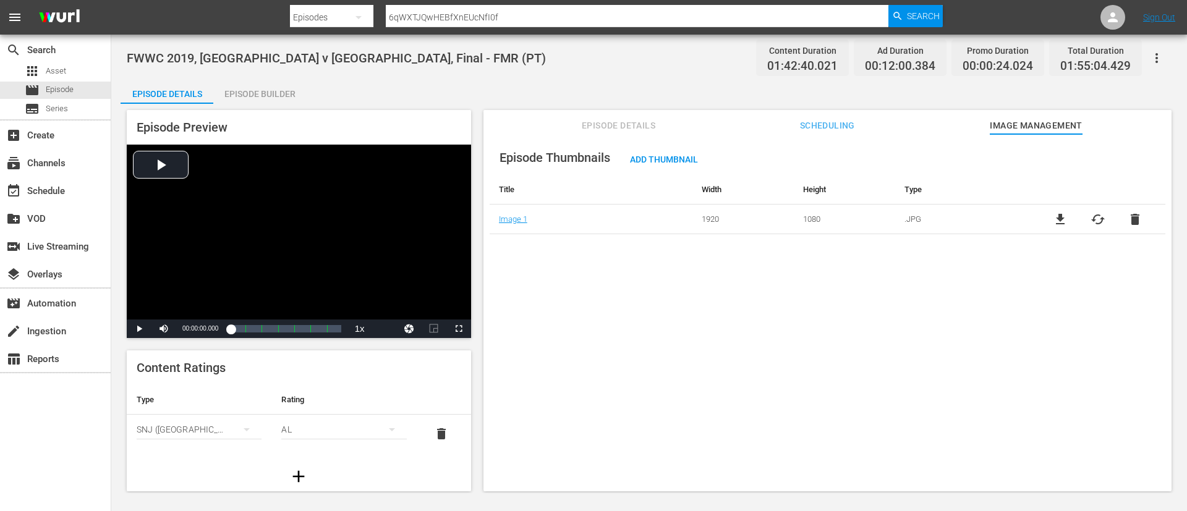
click at [791, 221] on span "file_download" at bounding box center [1060, 219] width 15 height 15
click at [673, 6] on input "6qWXTJQwHEBfXnEUcNfI0f" at bounding box center [637, 17] width 503 height 30
click at [673, 21] on input "6qWXTJQwHEBfXnEUcNfI0f" at bounding box center [637, 17] width 503 height 30
paste input "7yMNx6BJzQ5wPCdhvOXtUd"
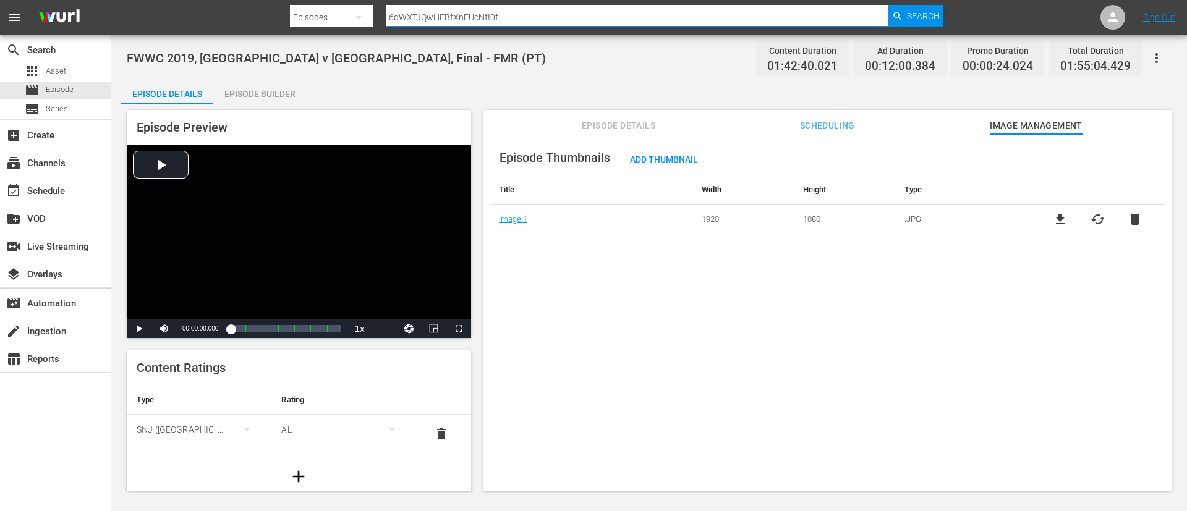
type input "7yMNx6BJzQ5wPCdhvOXtUd"
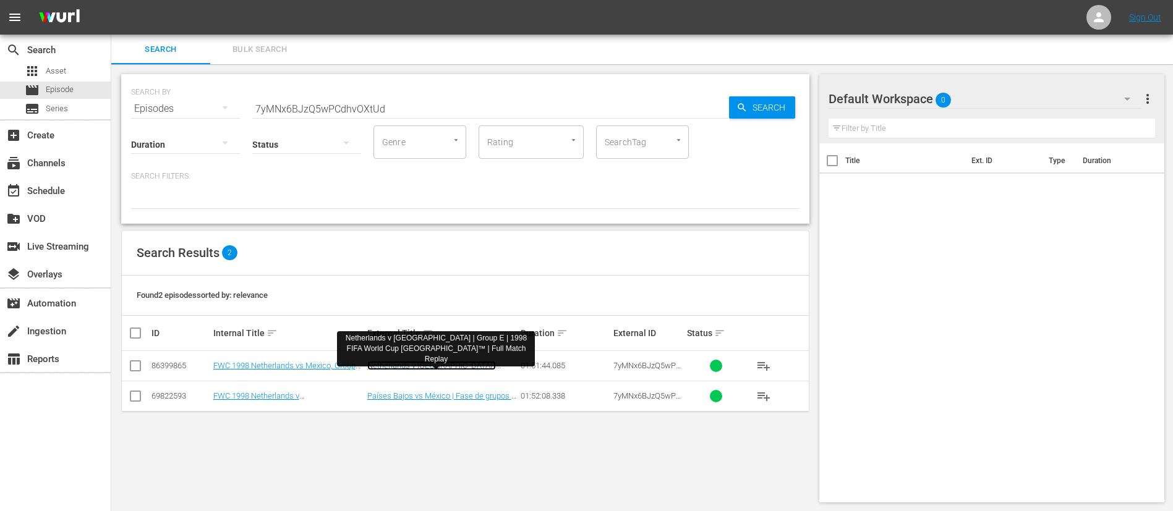
click at [476, 340] on link "Netherlands v Mexico | Group E | 1998 FIFA World Cup France™ | Full Match Replay" at bounding box center [440, 375] width 147 height 28
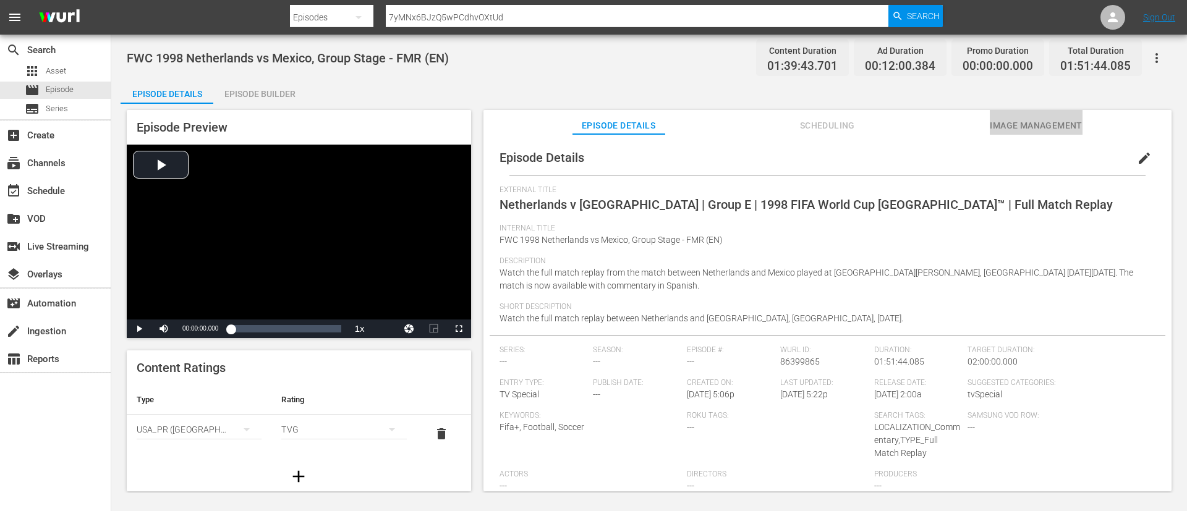
click at [791, 116] on button "Image Management" at bounding box center [1036, 122] width 93 height 25
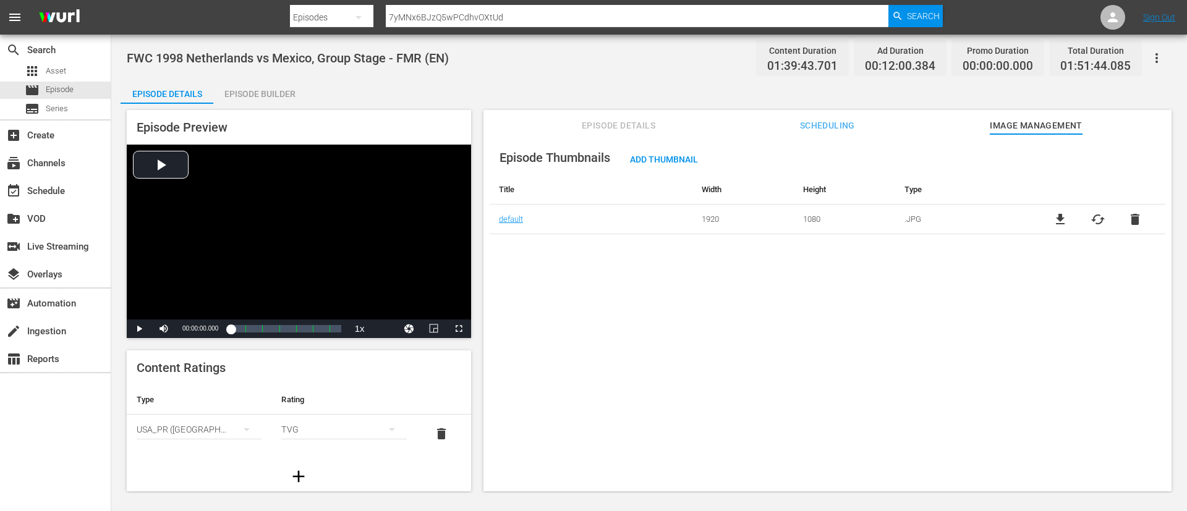
click at [791, 219] on span "file_download" at bounding box center [1060, 219] width 15 height 15
click at [744, 23] on input "7yMNx6BJzQ5wPCdhvOXtUd" at bounding box center [637, 17] width 503 height 30
paste input "137677"
type input "137677"
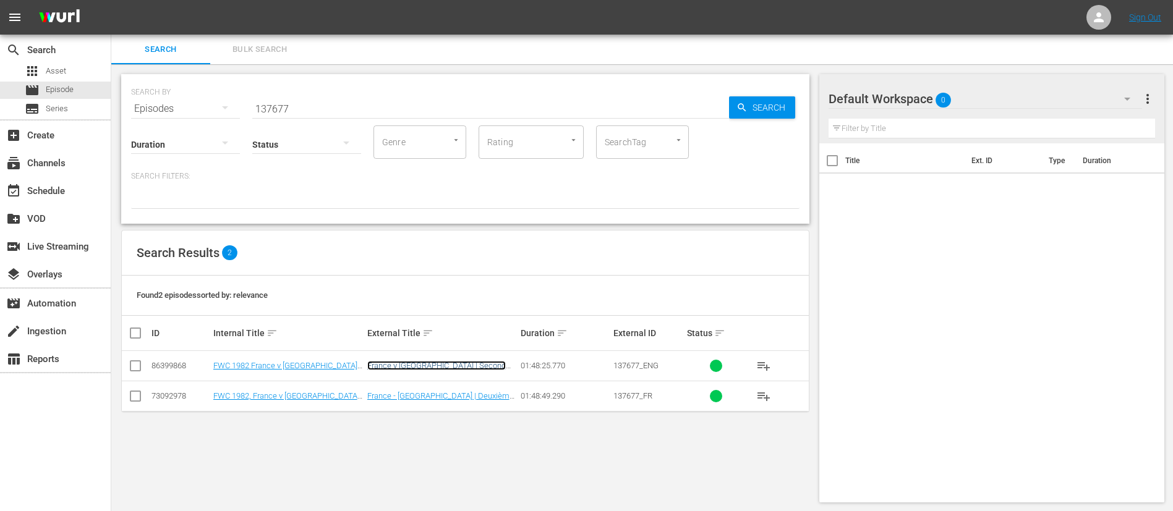
click at [477, 340] on link "France v Northern Ireland | Second Round | 1982 FIFA World Cup Spain™ | Full Ma…" at bounding box center [440, 375] width 147 height 28
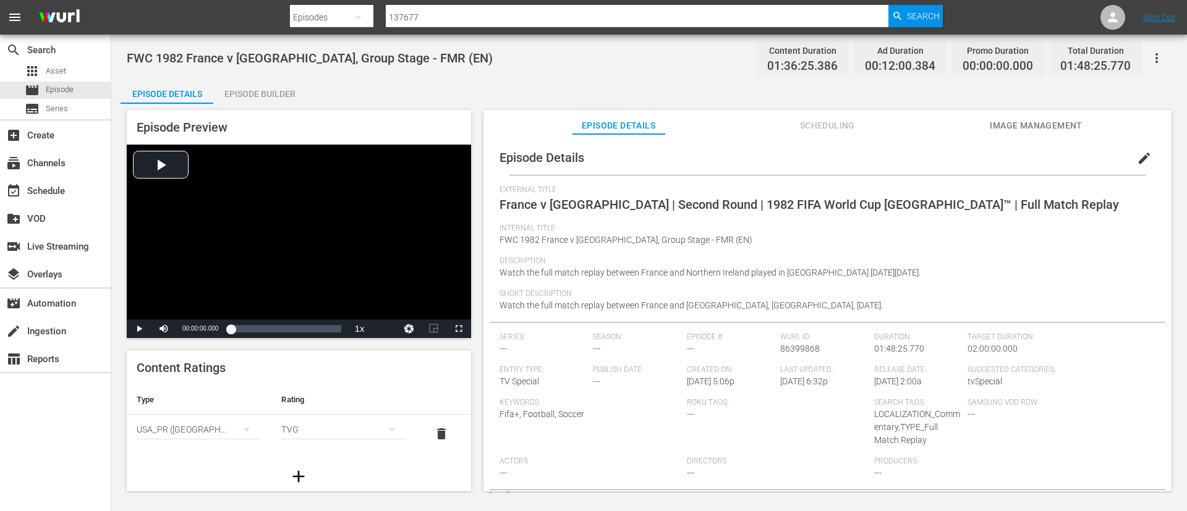
click at [791, 122] on span "Image Management" at bounding box center [1036, 125] width 93 height 15
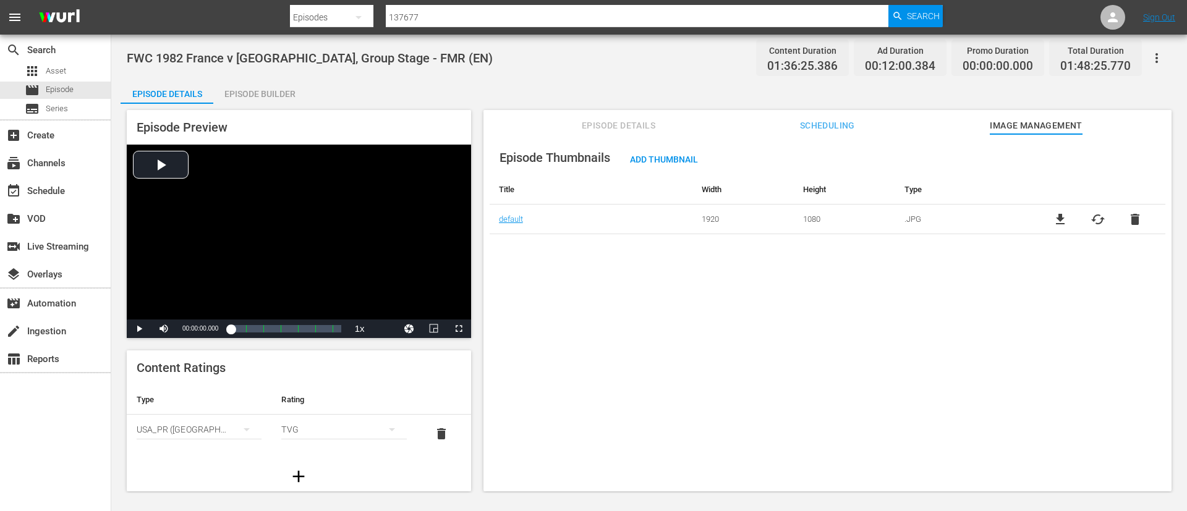
click at [791, 219] on span "file_download" at bounding box center [1060, 219] width 15 height 15
click at [640, 19] on input "137677" at bounding box center [637, 17] width 503 height 30
paste input "93"
type input "137693"
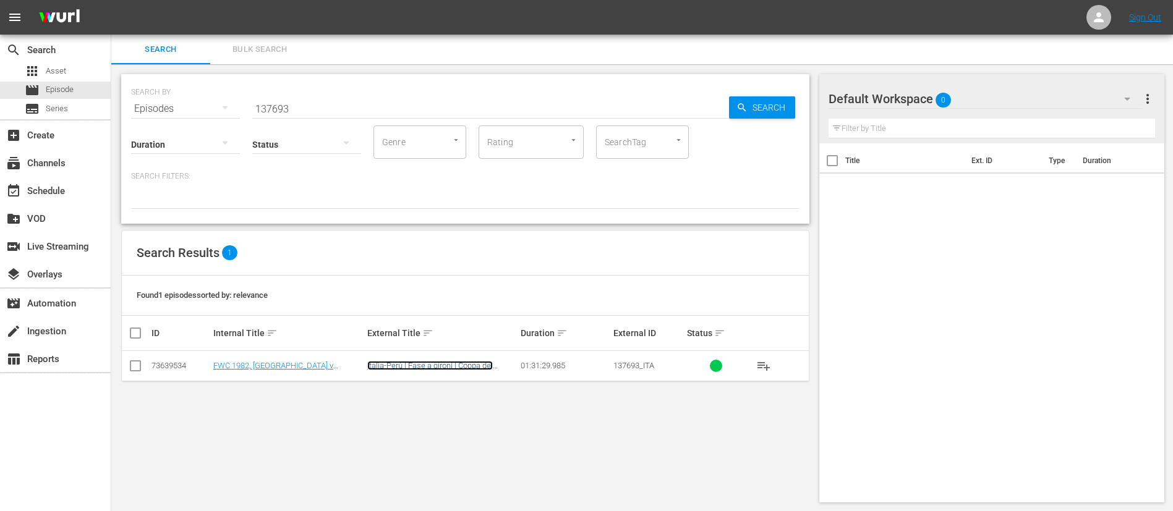
click at [462, 340] on link "Italia-Perù | Fase a gironi | Coppa del Mondo FIFA Spagna 1982 | Match completo" at bounding box center [429, 375] width 125 height 28
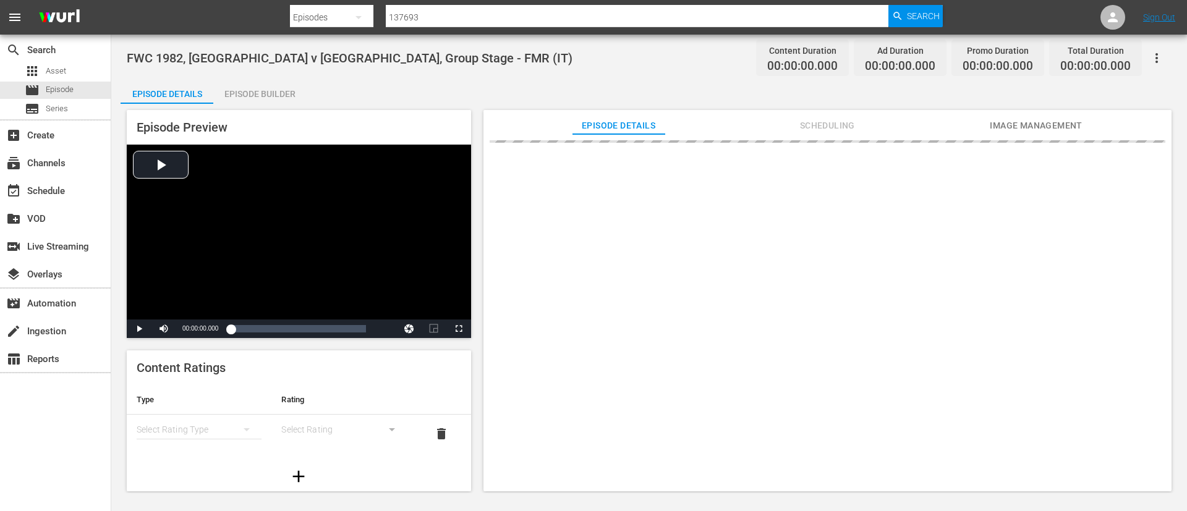
click at [791, 125] on span "Image Management" at bounding box center [1036, 125] width 93 height 15
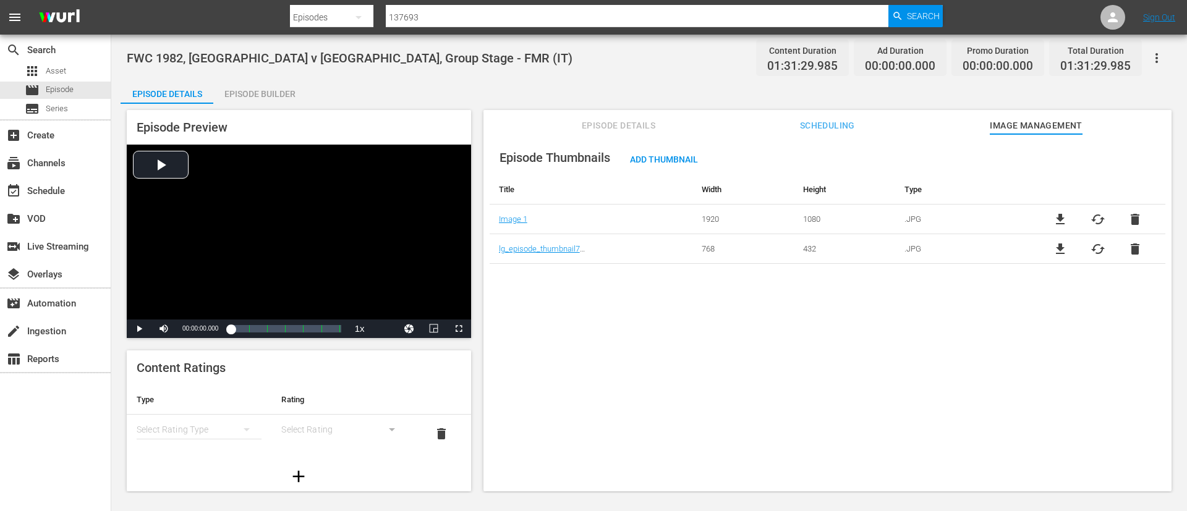
click at [791, 217] on span "file_download" at bounding box center [1060, 219] width 15 height 15
click at [573, 15] on input "137693" at bounding box center [637, 17] width 503 height 30
paste input "761"
type input "137761"
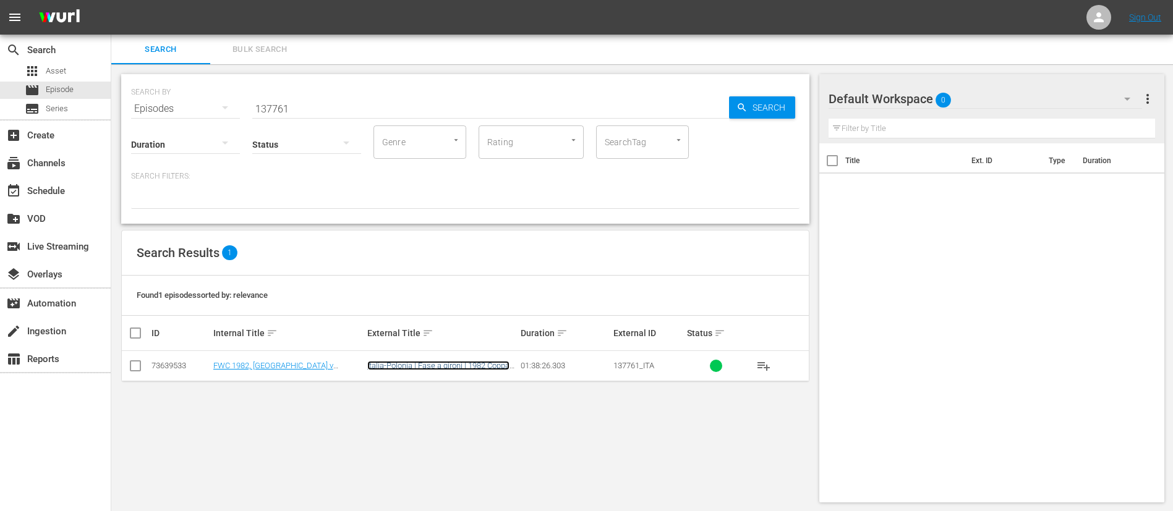
click at [450, 340] on link "Italia-Polonia | Fase a gironi | 1982 Coppa del Mondo FIFA Spagna | Match compl…" at bounding box center [439, 370] width 145 height 19
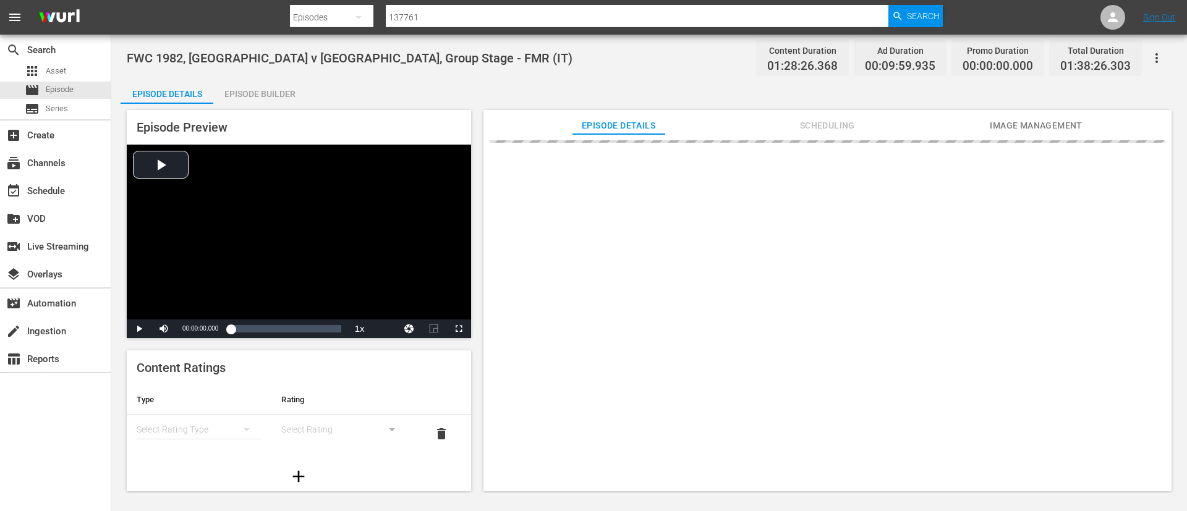
click at [791, 116] on button "Image Management" at bounding box center [1036, 122] width 93 height 25
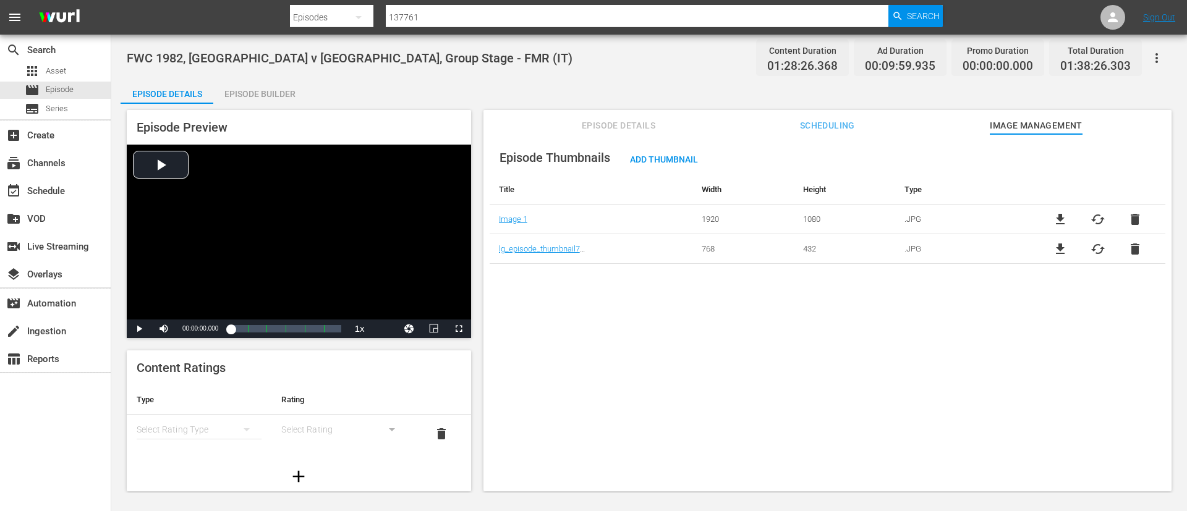
click at [791, 216] on span "file_download" at bounding box center [1060, 219] width 15 height 15
click at [679, 17] on input "137761" at bounding box center [637, 17] width 503 height 30
paste input "1792"
type input "131792"
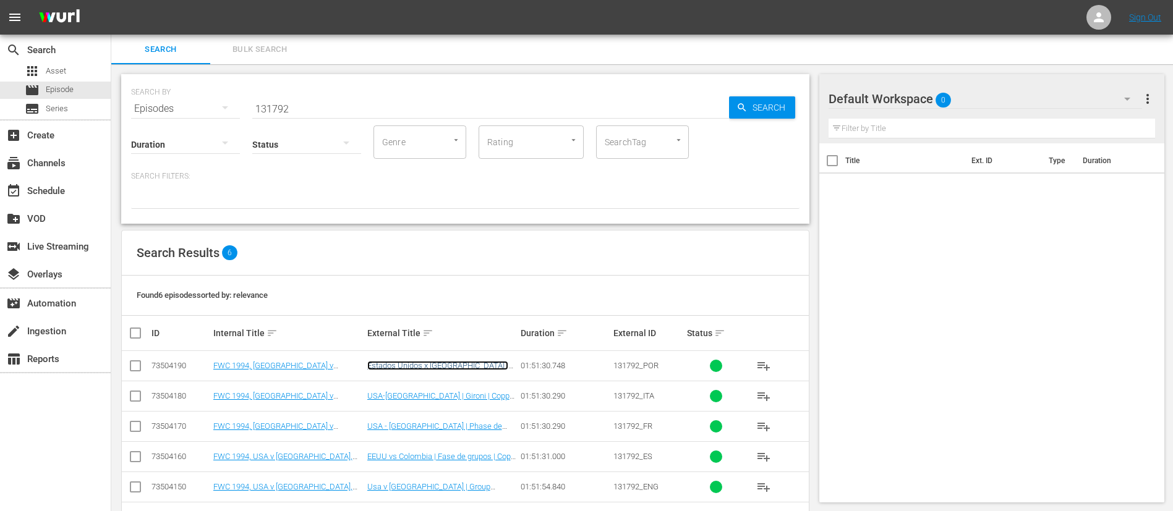
click at [459, 340] on link "Estados Unidos x Colômbia | Fase de grupos | Copa do Mundo FIFA de 1994, nos Es…" at bounding box center [437, 379] width 141 height 37
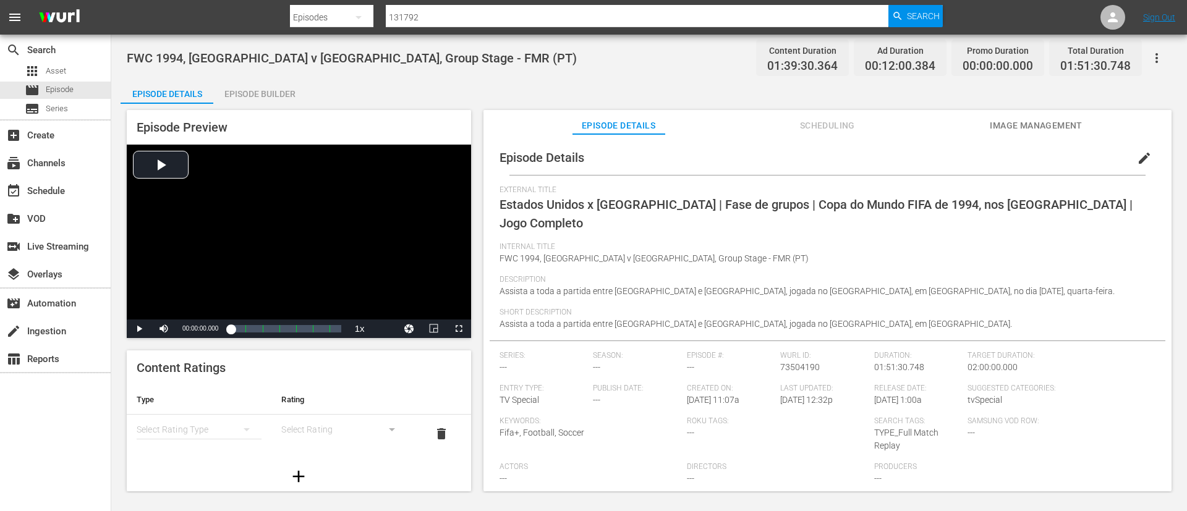
click at [791, 114] on button "Image Management" at bounding box center [1036, 122] width 93 height 25
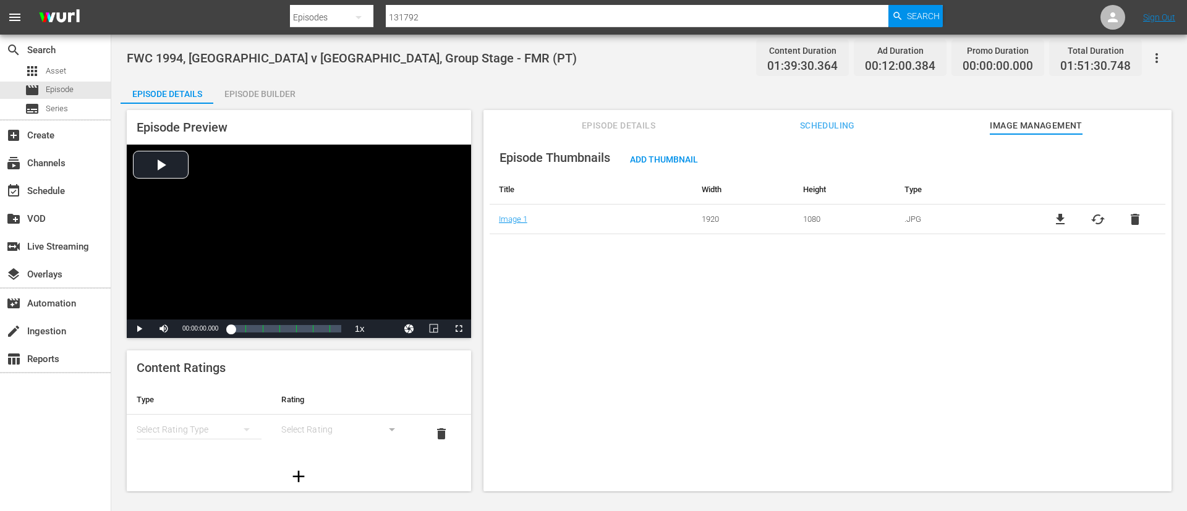
click at [791, 219] on span "file_download" at bounding box center [1060, 219] width 15 height 15
click at [791, 216] on span "file_download" at bounding box center [1060, 219] width 15 height 15
click at [590, 11] on input "131792" at bounding box center [637, 17] width 503 height 30
paste input "9dffb9a-c5d2-4173-a8a3-9889fecf864e"
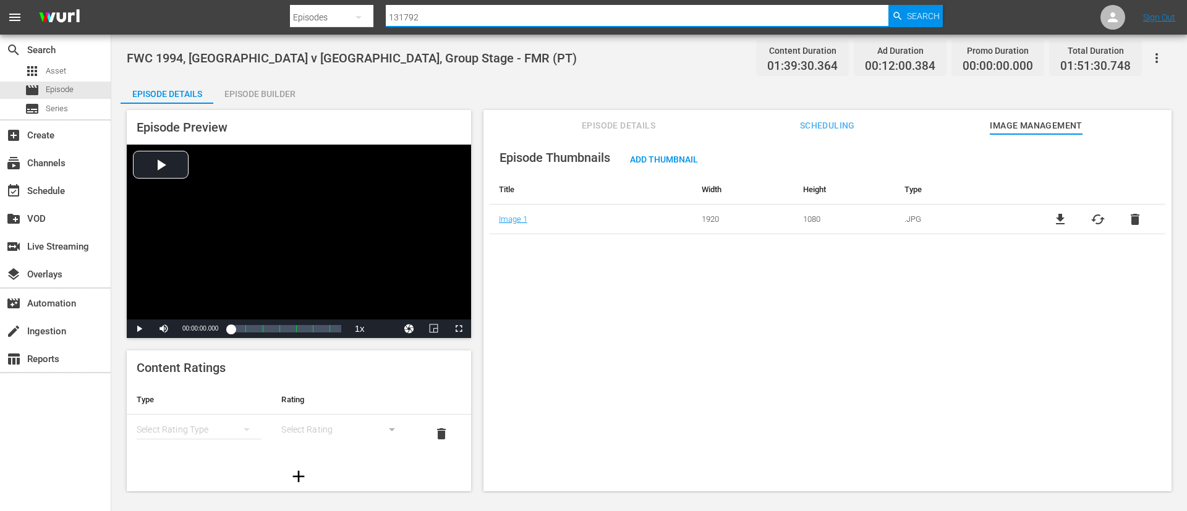
type input "19dffb9a-c5d2-4173-a8a3-9889fecf864e"
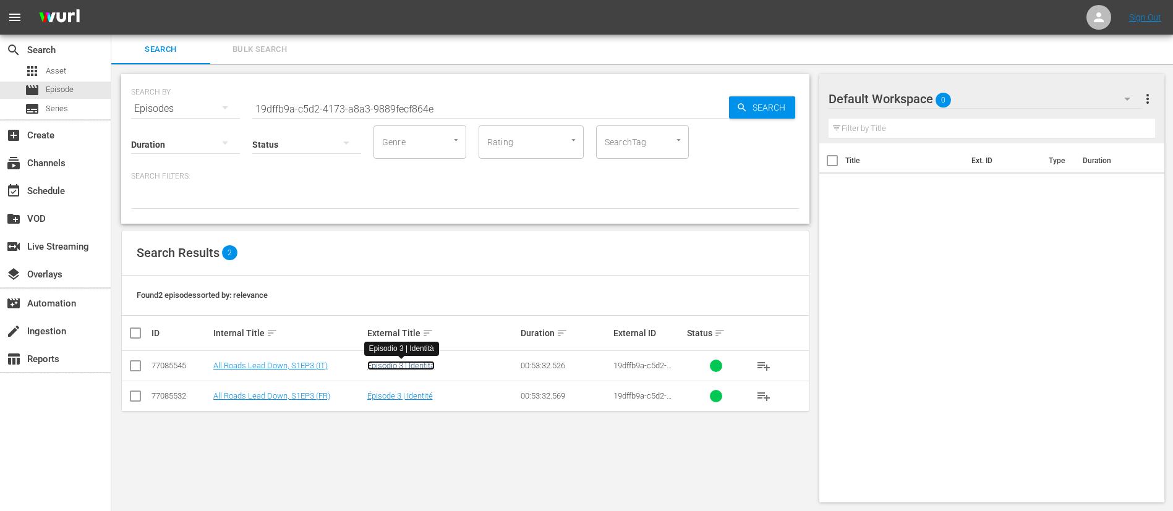
click at [408, 340] on link "Episodio 3 | Identità" at bounding box center [400, 365] width 67 height 9
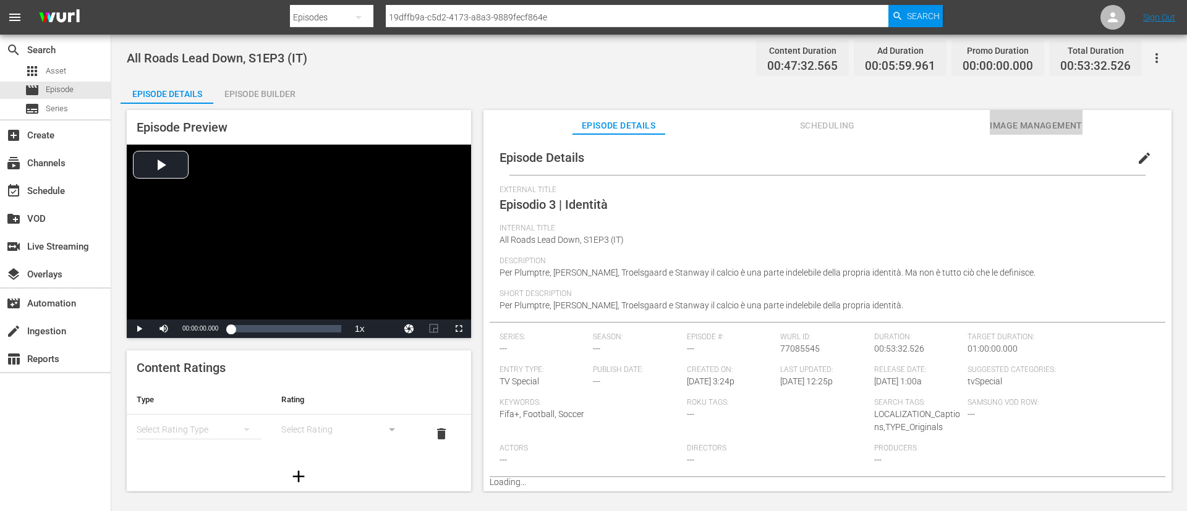
click at [791, 125] on span "Image Management" at bounding box center [1036, 125] width 93 height 15
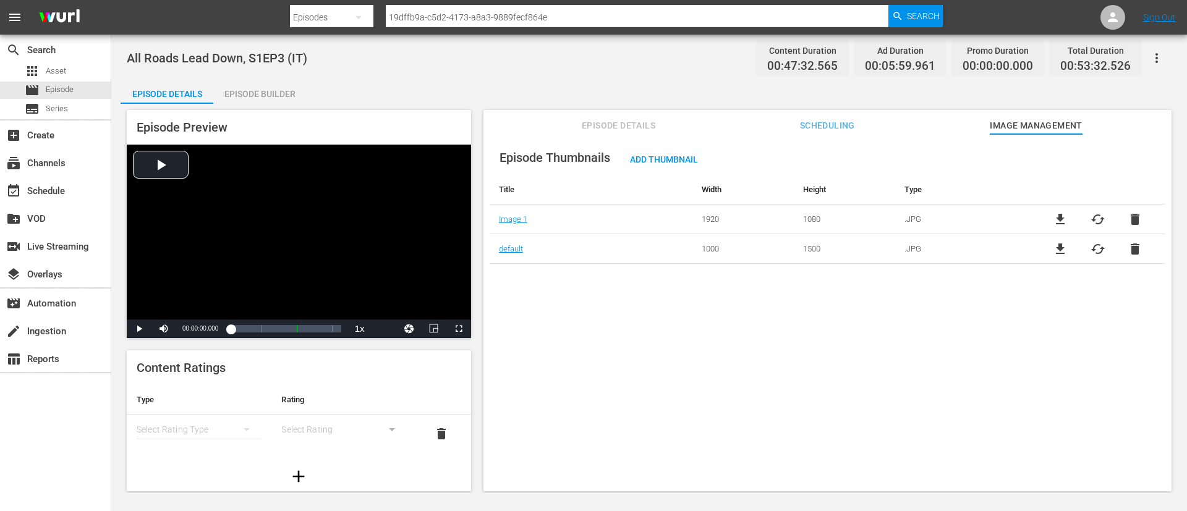
click at [791, 221] on span "file_download" at bounding box center [1060, 219] width 15 height 15
click at [791, 218] on span "file_download" at bounding box center [1060, 219] width 15 height 15
click at [465, 9] on input "19dffb9a-c5d2-4173-a8a3-9889fecf864e" at bounding box center [637, 17] width 503 height 30
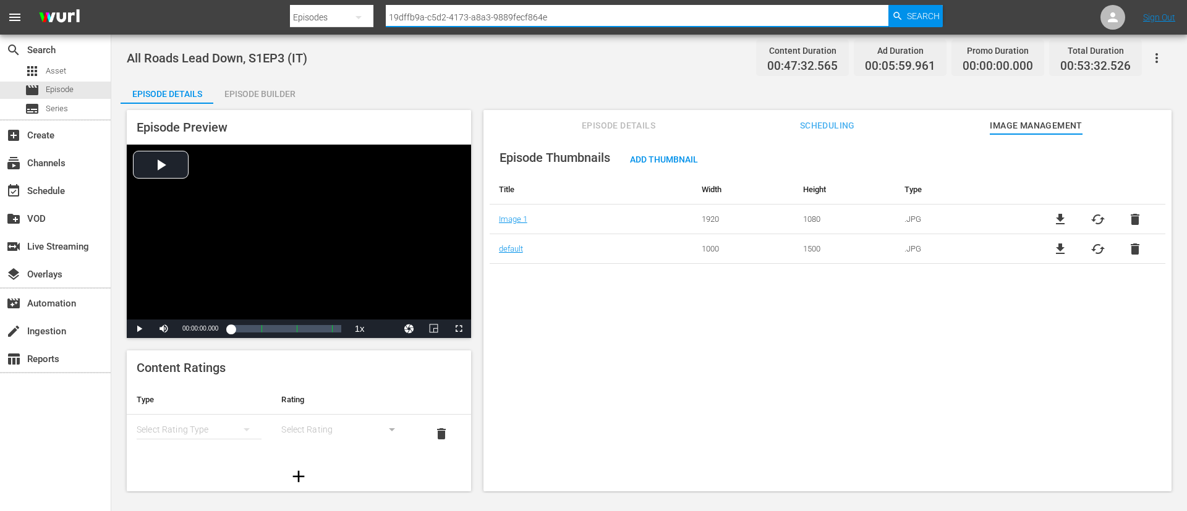
paste input "20263"
type input "20263"
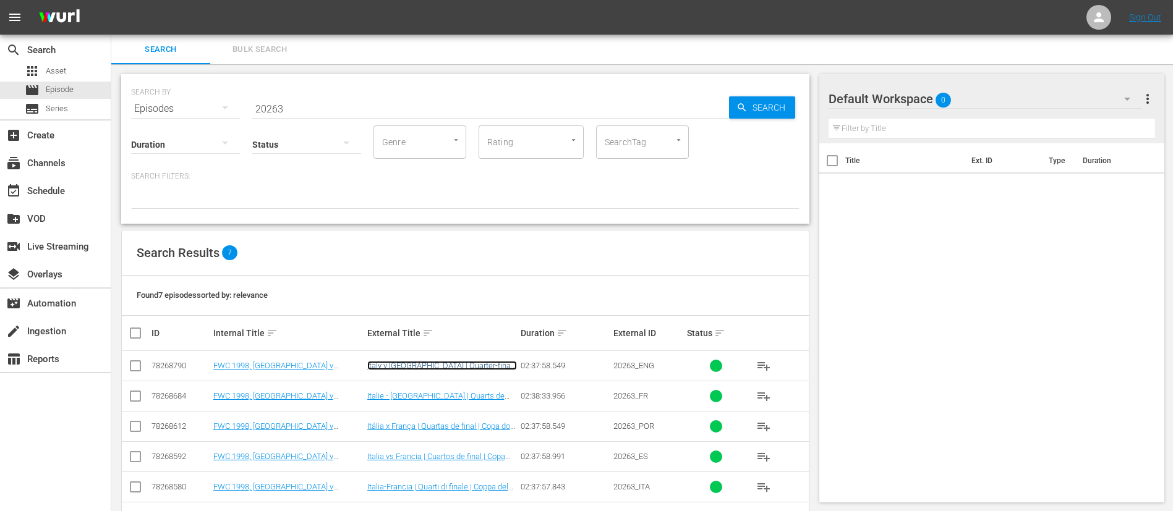
click at [448, 340] on link "Italy v France | Quarter-finals | 1998 FIFA World Cup France™ | Full Match Repl…" at bounding box center [442, 375] width 150 height 28
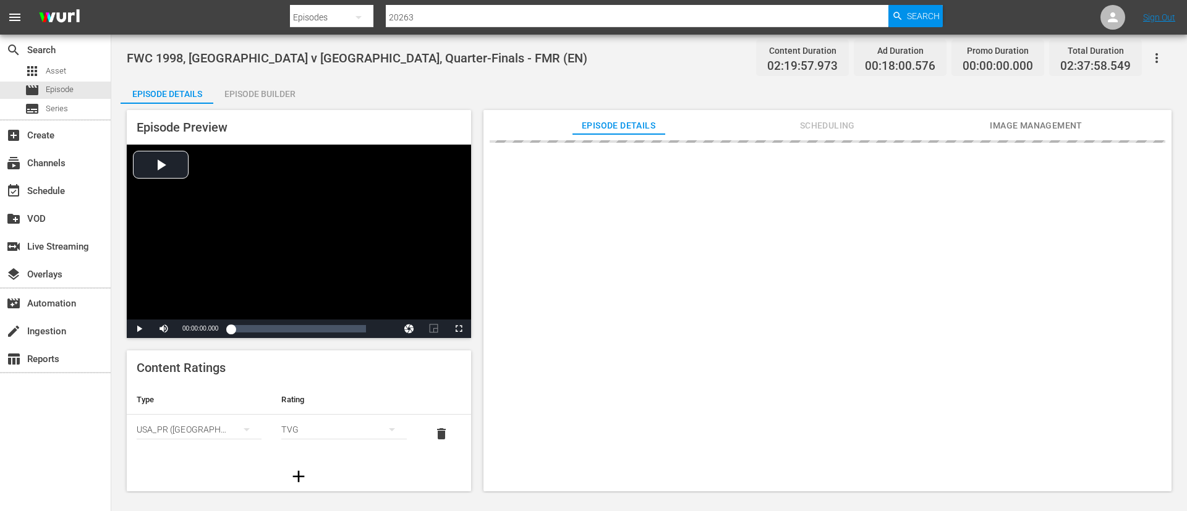
click at [274, 81] on div "Episode Builder" at bounding box center [259, 94] width 93 height 30
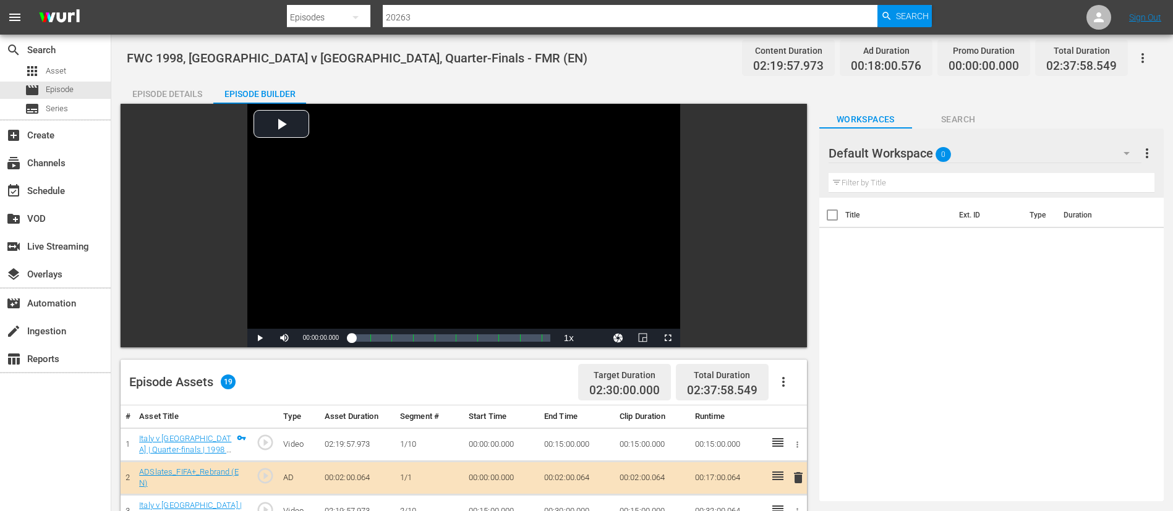
click at [209, 85] on div "Episode Details" at bounding box center [167, 94] width 93 height 30
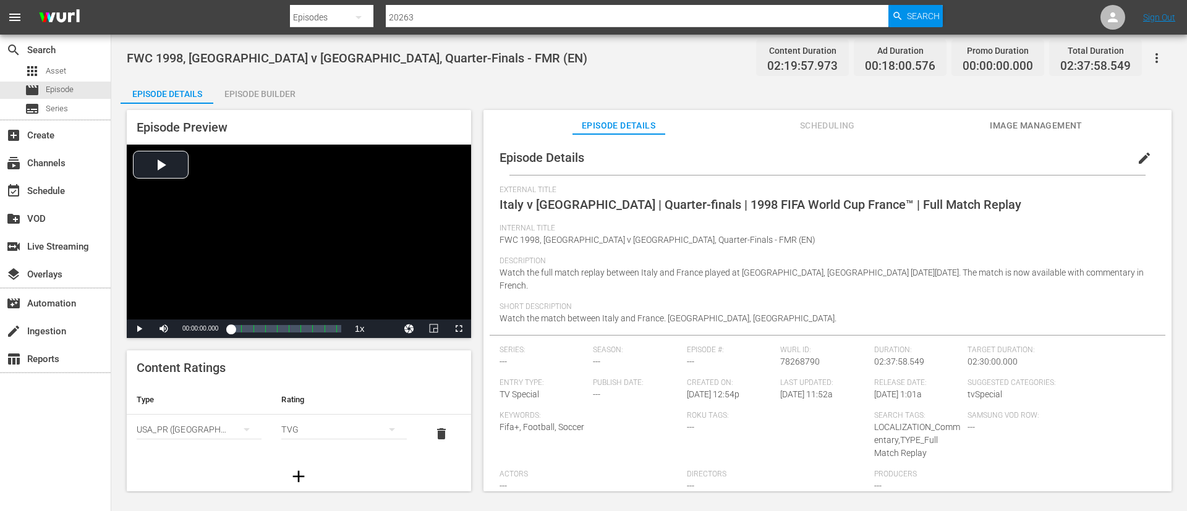
click at [791, 127] on span "Image Management" at bounding box center [1036, 125] width 93 height 15
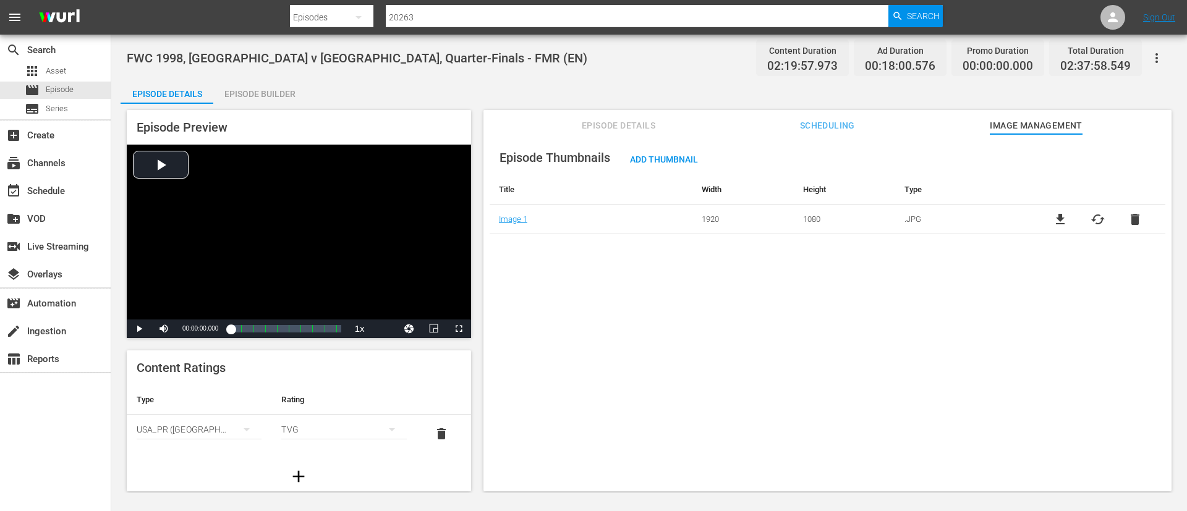
click at [791, 219] on span "file_download" at bounding box center [1060, 219] width 15 height 15
click at [620, 5] on input "20263" at bounding box center [637, 17] width 503 height 30
paste input "12752"
type input "12752"
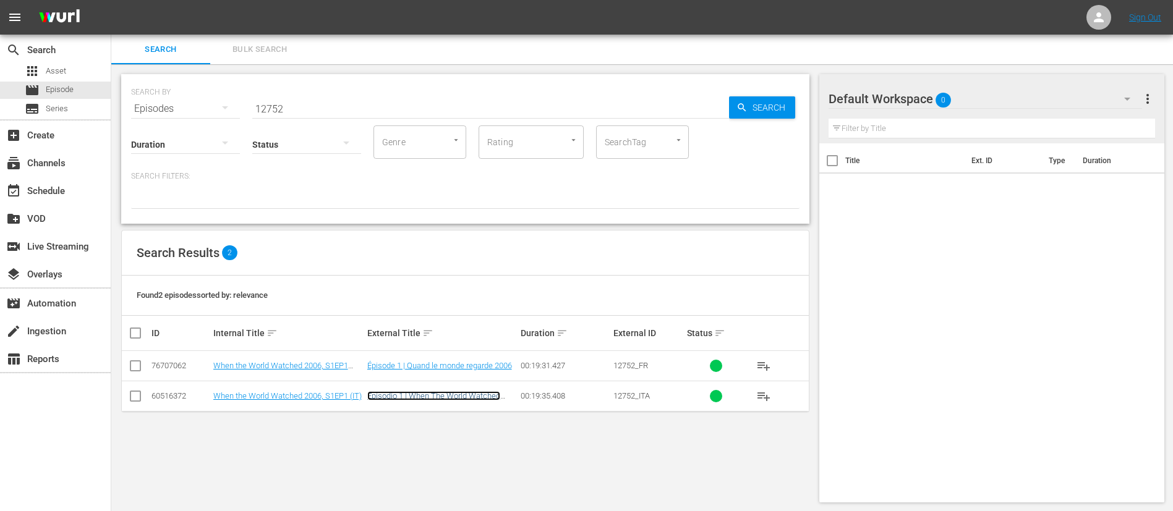
click at [470, 340] on link "Episodio 1 | When The World Watched 2006" at bounding box center [433, 400] width 133 height 19
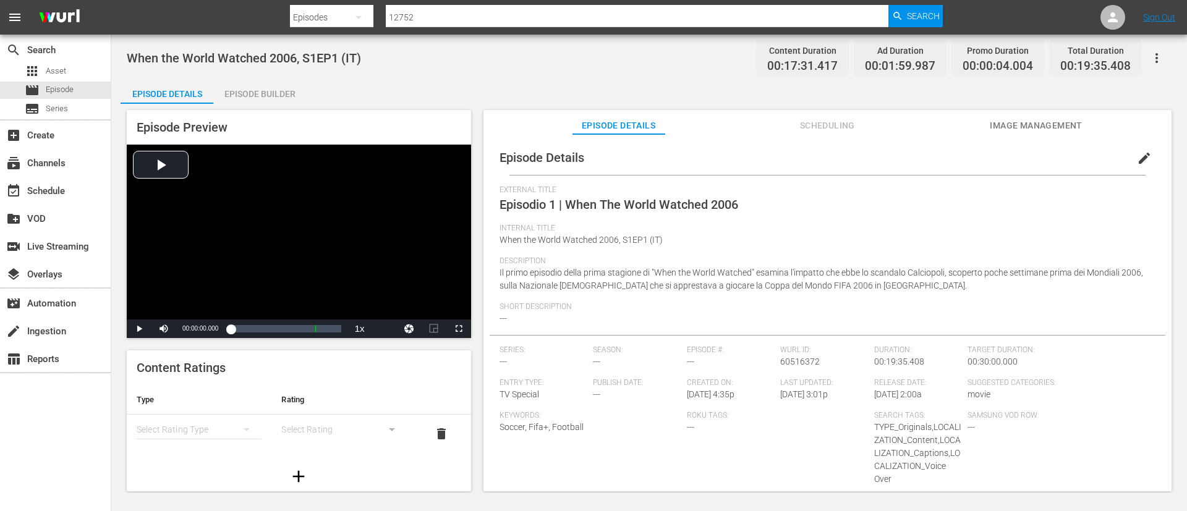
click at [791, 113] on button "Image Management" at bounding box center [1036, 122] width 93 height 25
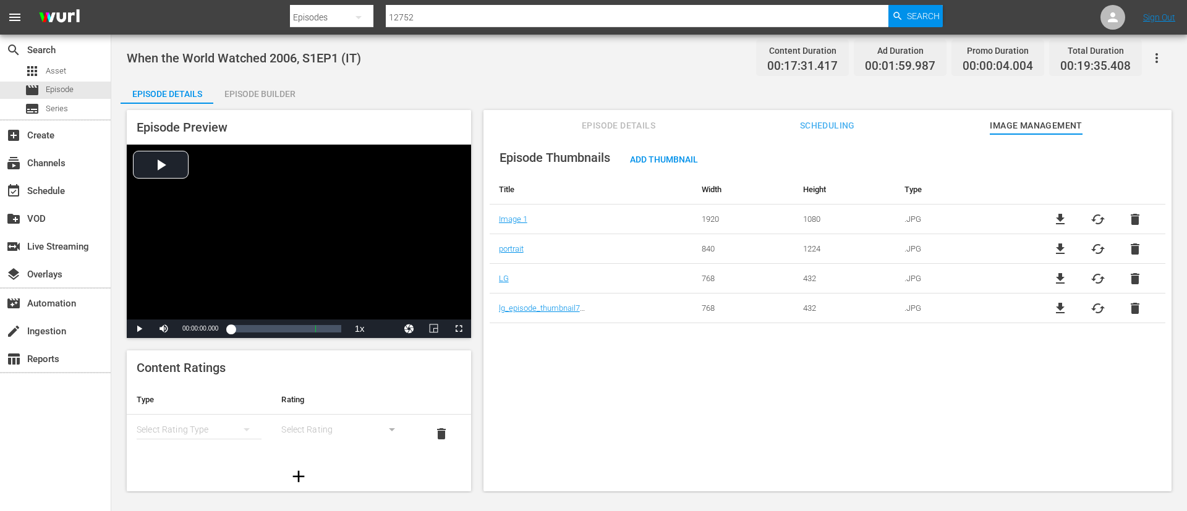
click at [791, 218] on span "file_download" at bounding box center [1060, 219] width 15 height 15
click at [657, 27] on hr at bounding box center [637, 27] width 503 height 1
click at [662, 22] on input "12752" at bounding box center [637, 17] width 503 height 30
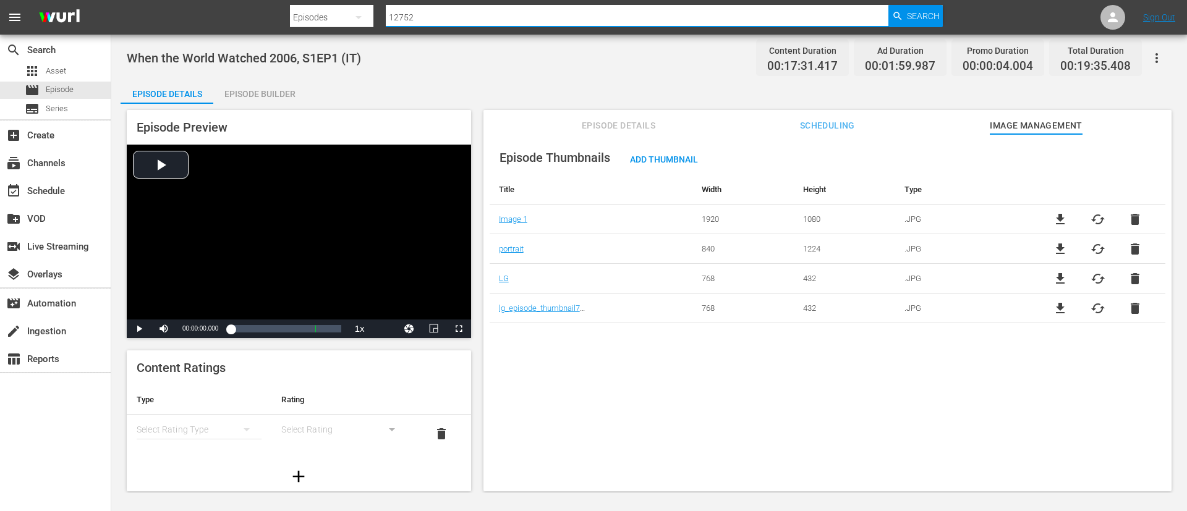
paste input "30587"
type input "130587"
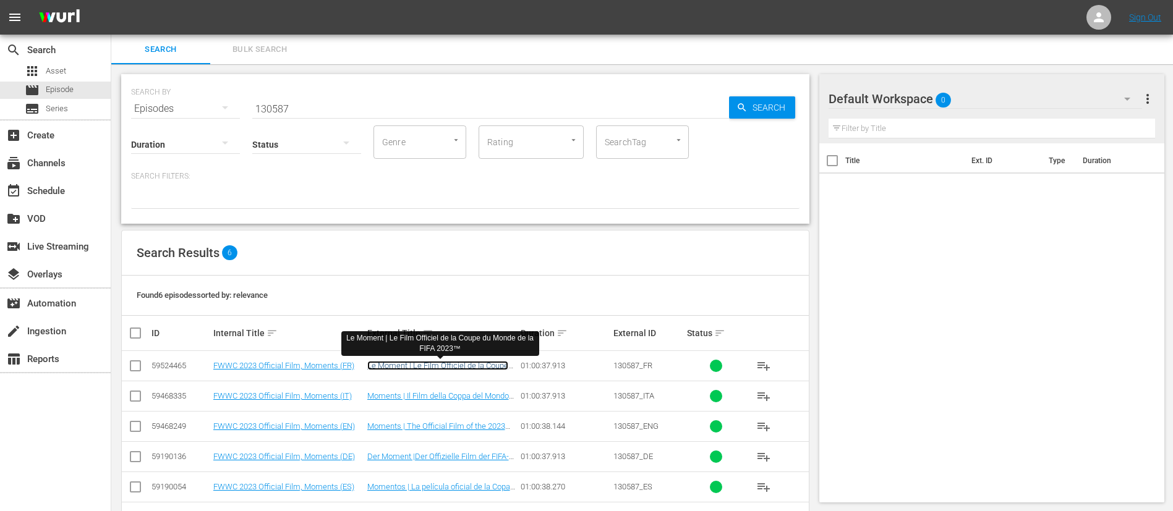
click at [424, 340] on link "Le Moment | Le Film Officiel de la Coupe du Monde de la FIFA 2023™" at bounding box center [437, 370] width 141 height 19
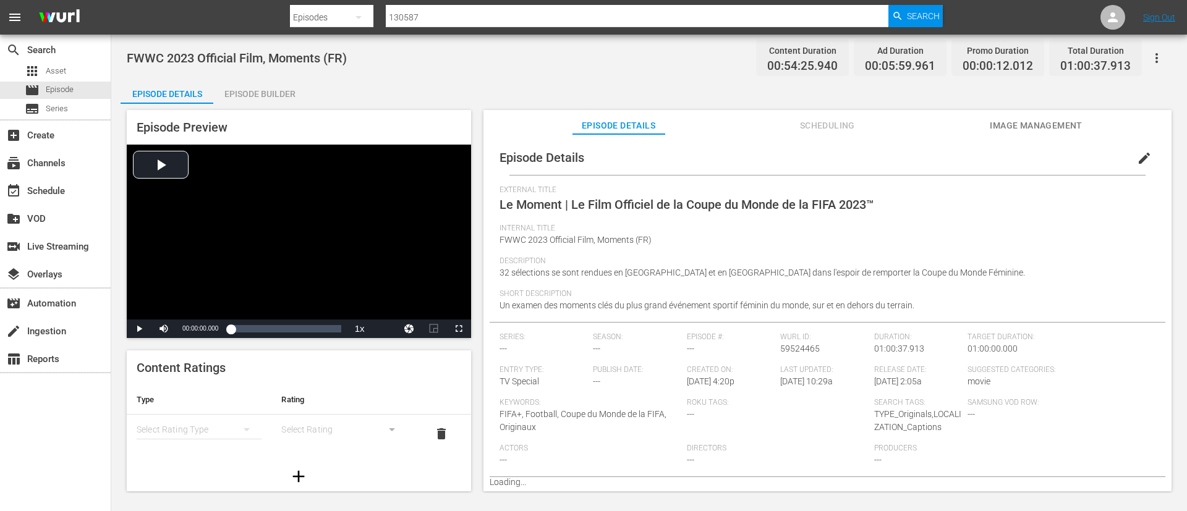
click at [791, 122] on span "Image Management" at bounding box center [1036, 125] width 93 height 15
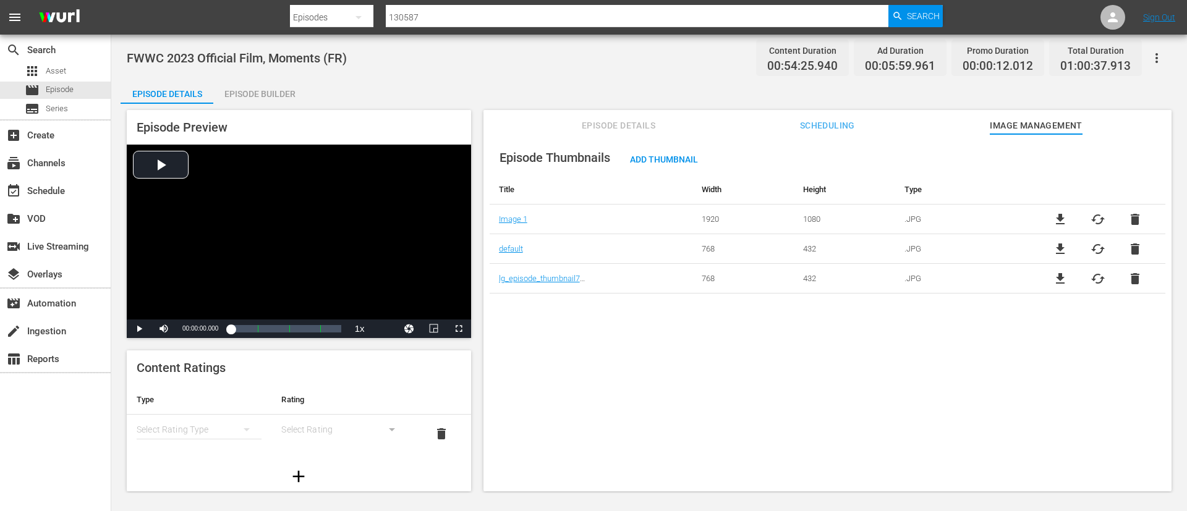
click at [791, 224] on div "file_download cached delete" at bounding box center [1097, 219] width 135 height 15
click at [791, 223] on span "file_download" at bounding box center [1060, 219] width 15 height 15
click at [682, 22] on input "130587" at bounding box center [637, 17] width 503 height 30
paste input "95"
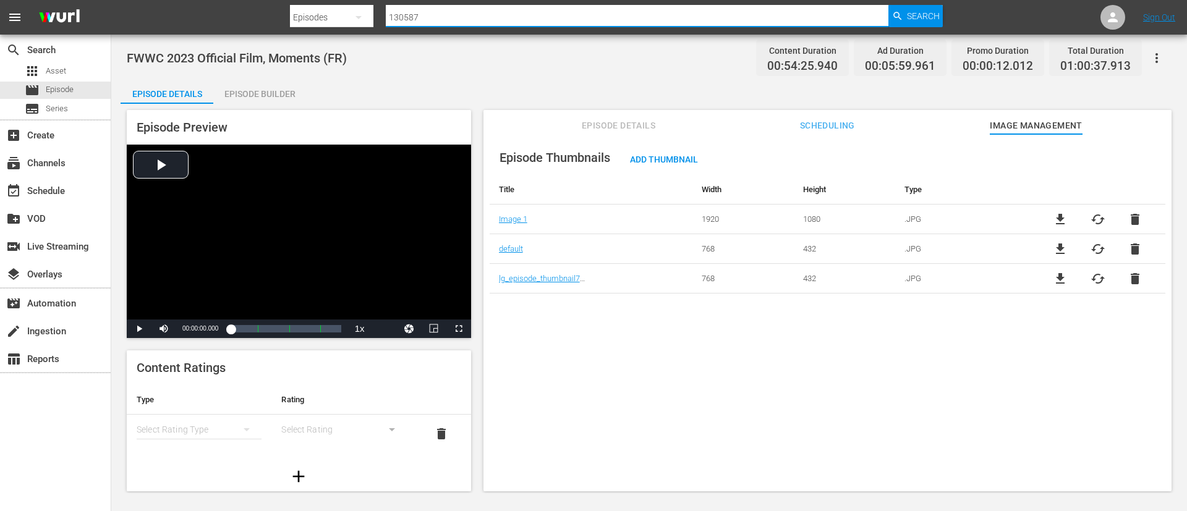
type input "130595"
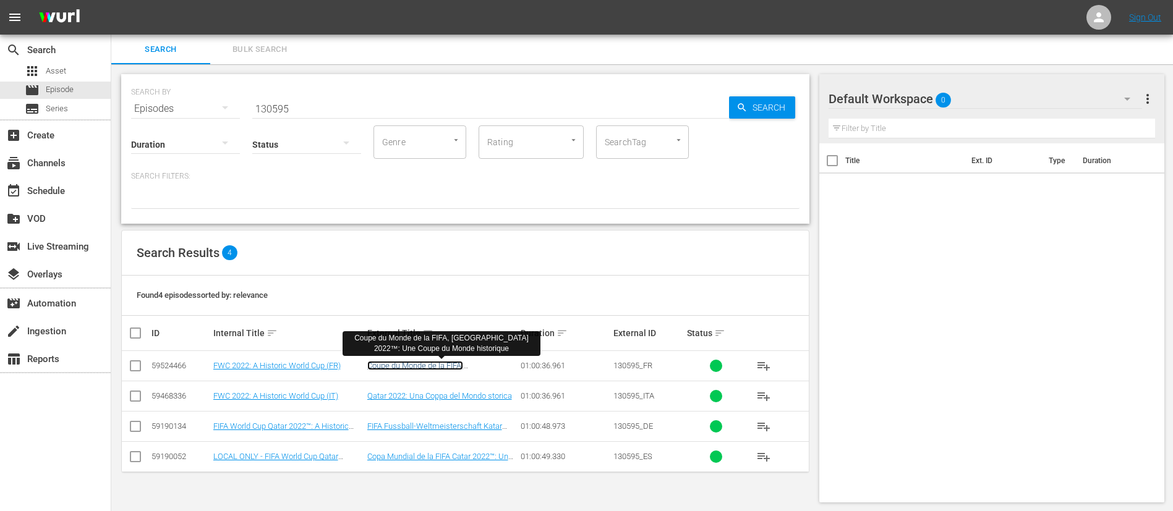
click at [483, 340] on link "Coupe du Monde de la FIFA, Qatar 2022™: Une Coupe du Monde historique" at bounding box center [437, 375] width 141 height 28
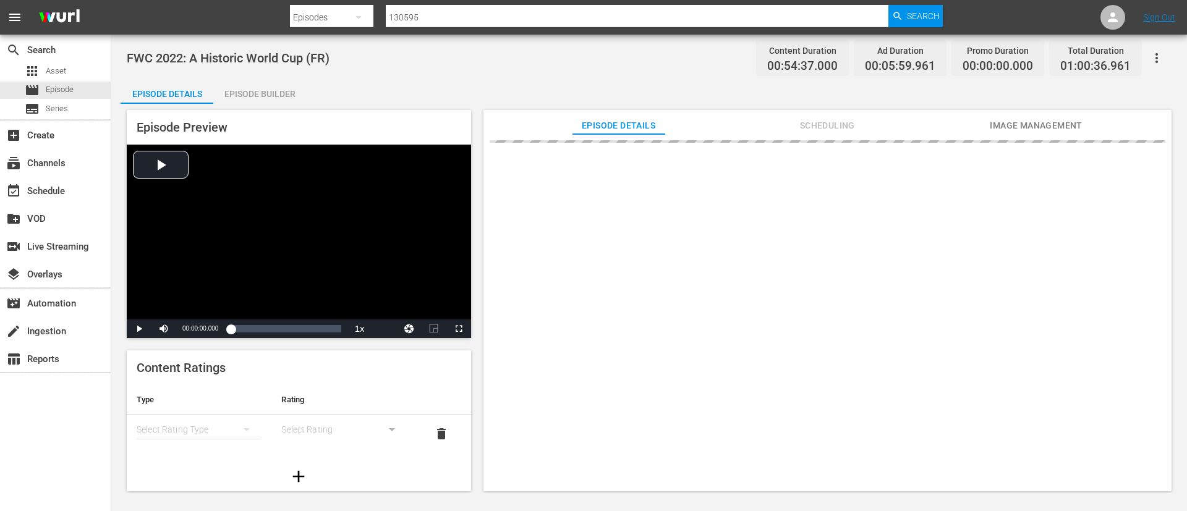
click at [791, 118] on span "Image Management" at bounding box center [1036, 125] width 93 height 15
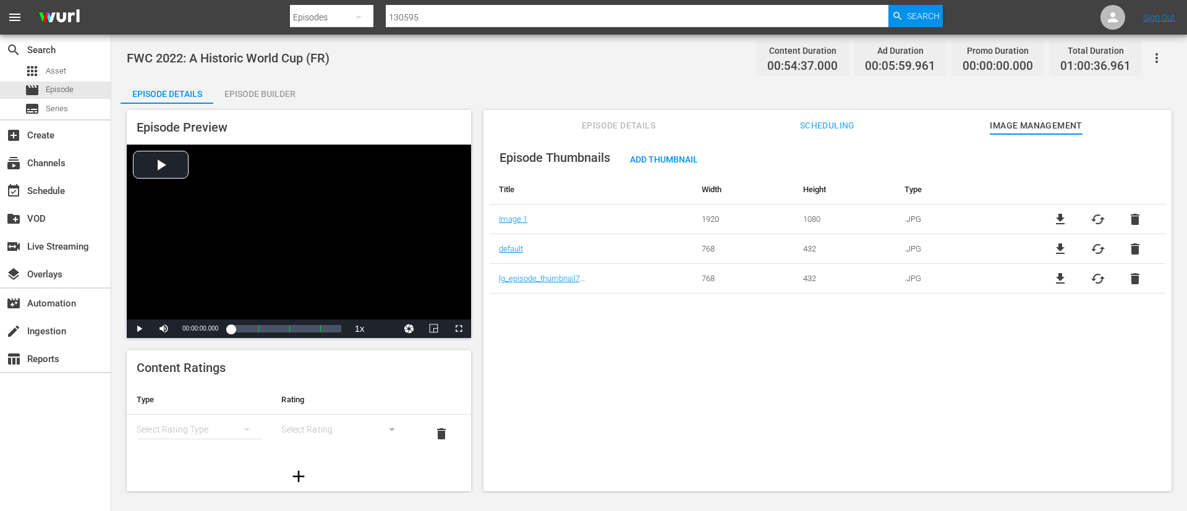
click at [791, 219] on span "file_download" at bounding box center [1060, 219] width 15 height 15
click at [674, 12] on input "130595" at bounding box center [637, 17] width 503 height 30
paste input "899"
type input "130899"
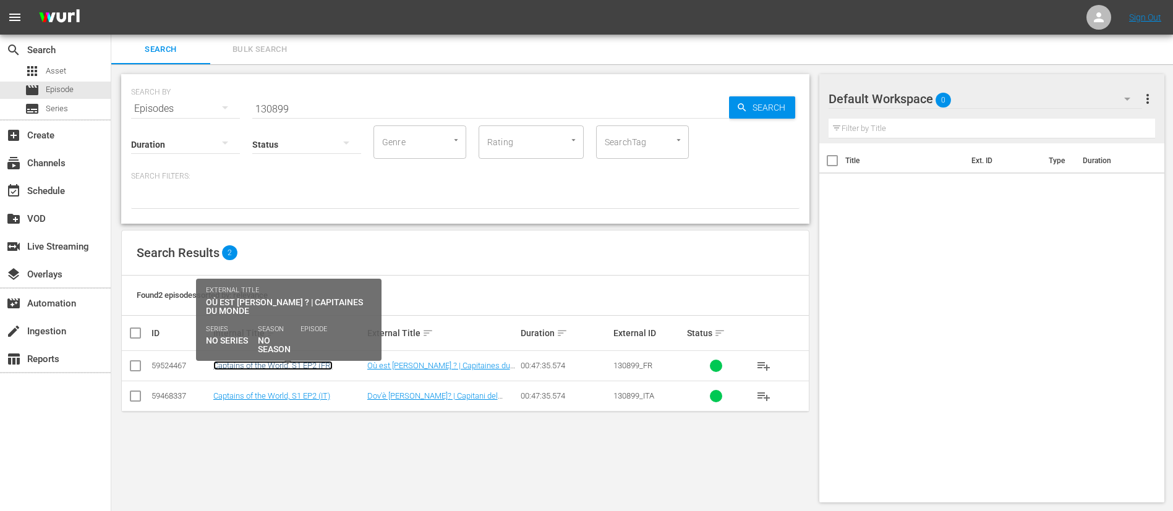
click at [320, 340] on link "Captains of the World, S1 EP2 (FR)" at bounding box center [272, 365] width 119 height 9
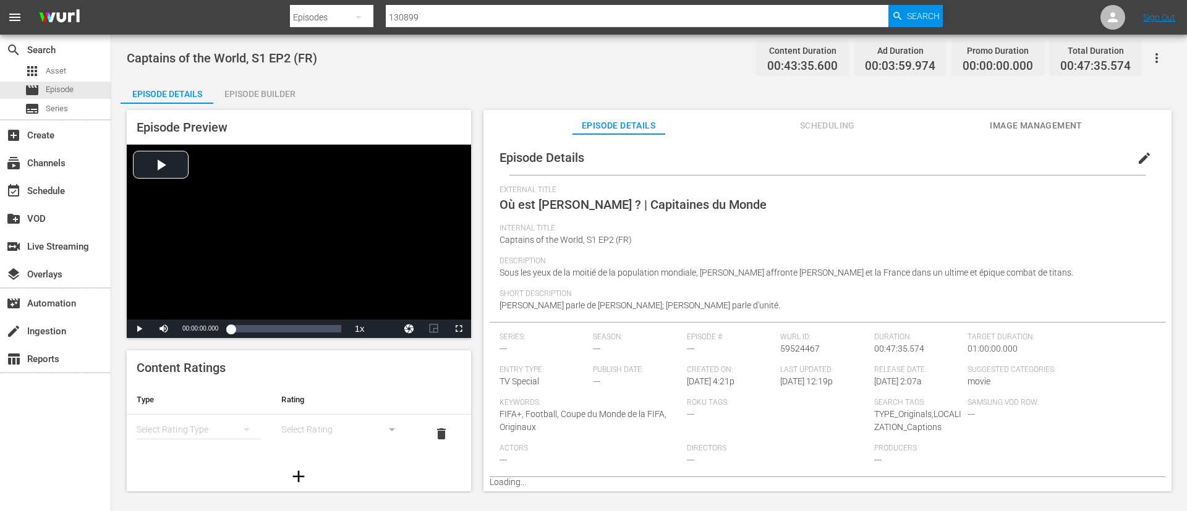
click at [791, 124] on span "Image Management" at bounding box center [1036, 125] width 93 height 15
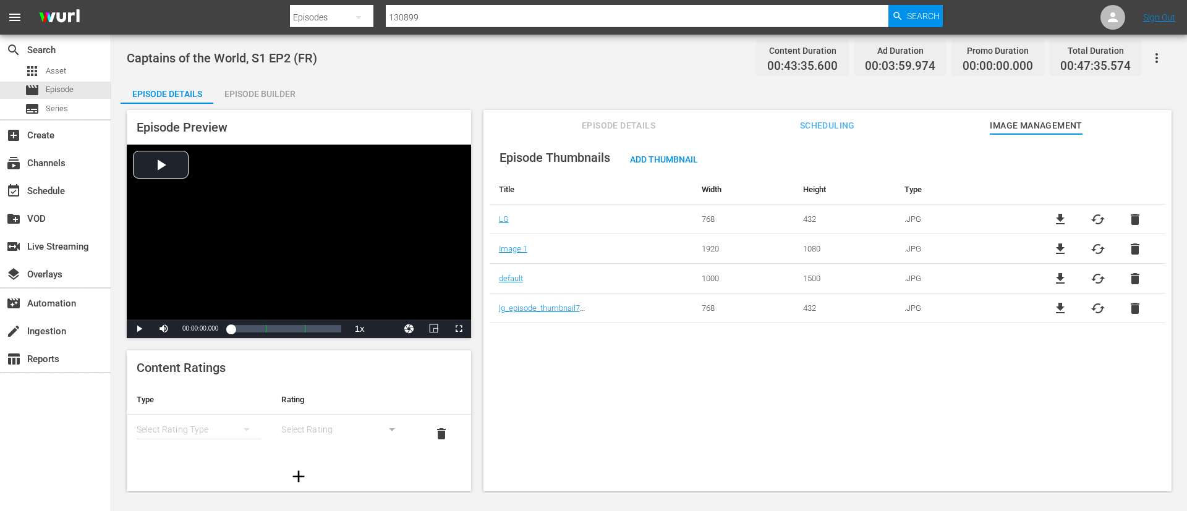
drag, startPoint x: 1052, startPoint y: 259, endPoint x: 1058, endPoint y: 250, distance: 11.0
click at [791, 259] on td "file_download cached delete" at bounding box center [1097, 249] width 135 height 30
click at [791, 250] on span "file_download" at bounding box center [1060, 249] width 15 height 15
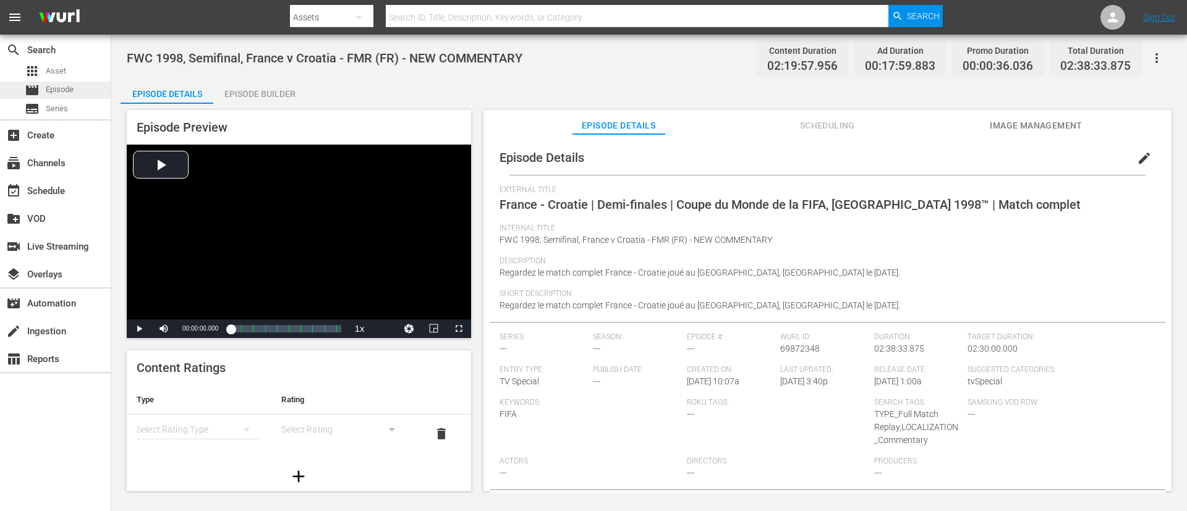
click at [68, 84] on span "Episode" at bounding box center [60, 89] width 28 height 12
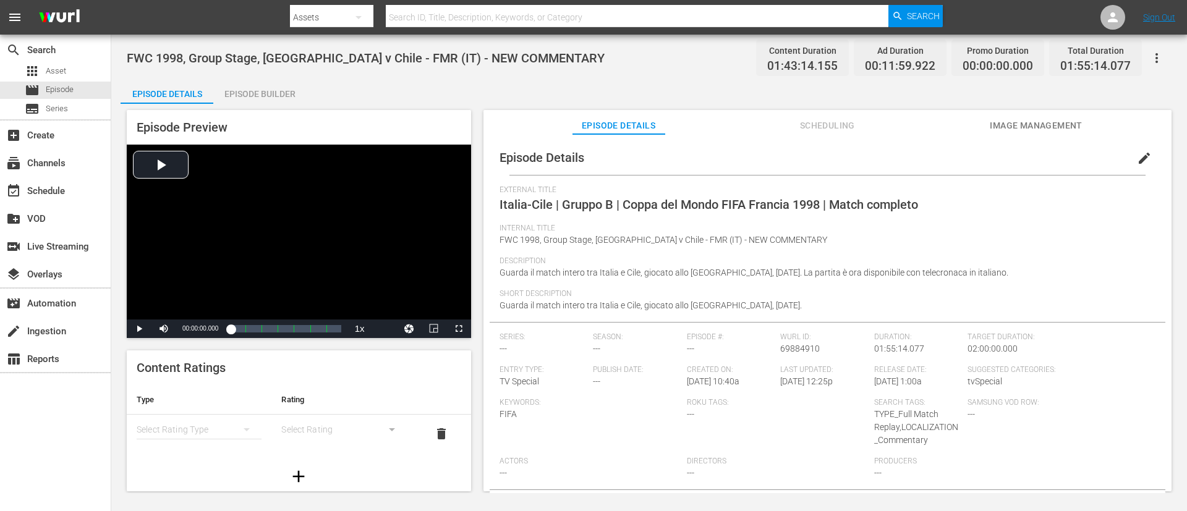
click at [1005, 119] on span "Image Management" at bounding box center [1036, 125] width 93 height 15
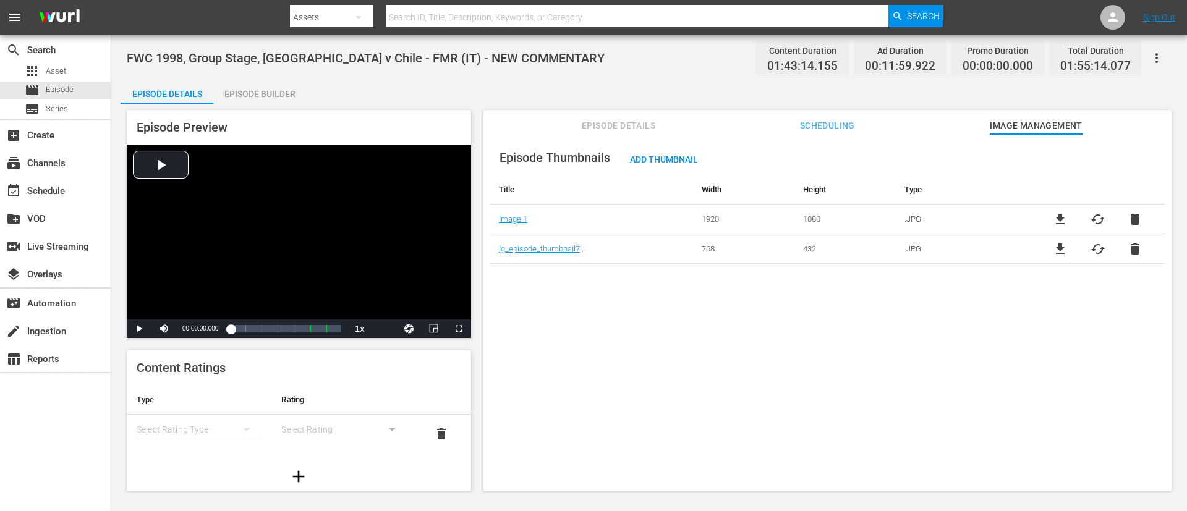
click at [1058, 216] on span "file_download" at bounding box center [1060, 219] width 15 height 15
click at [50, 84] on span "Episode" at bounding box center [60, 89] width 28 height 12
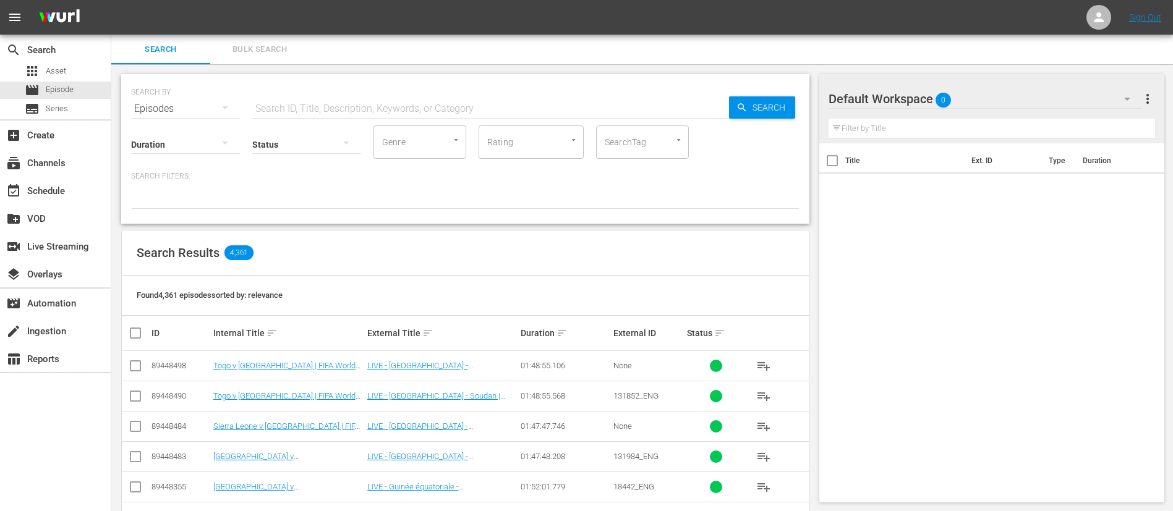
click at [365, 105] on input "text" at bounding box center [490, 109] width 477 height 30
paste input "19786"
type input "19786"
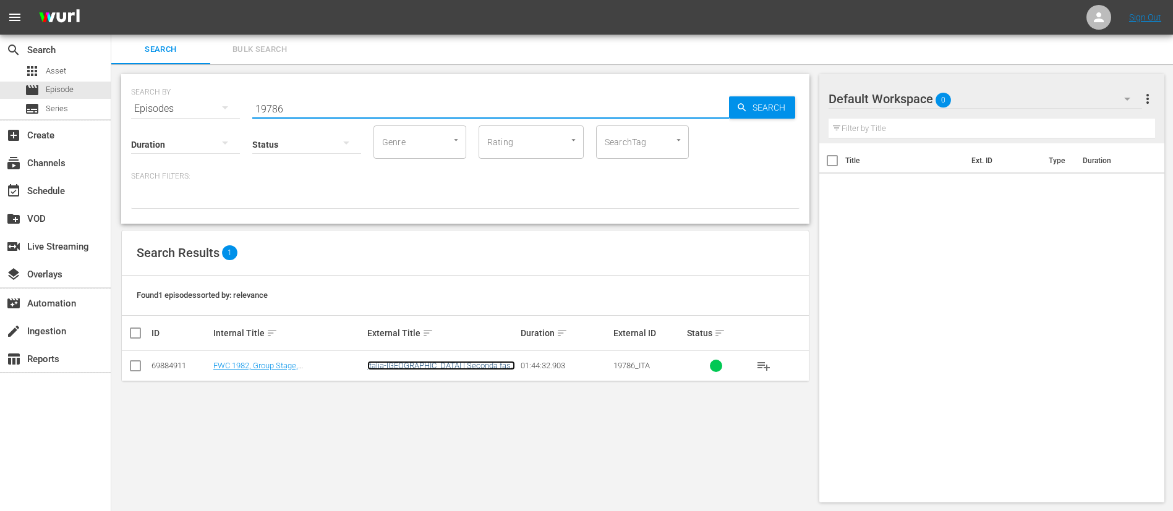
click at [414, 366] on link "Italia-[GEOGRAPHIC_DATA] | Seconda fase | Coppa del Mondo FIFA Spagna 1982 | Ma…" at bounding box center [441, 375] width 148 height 28
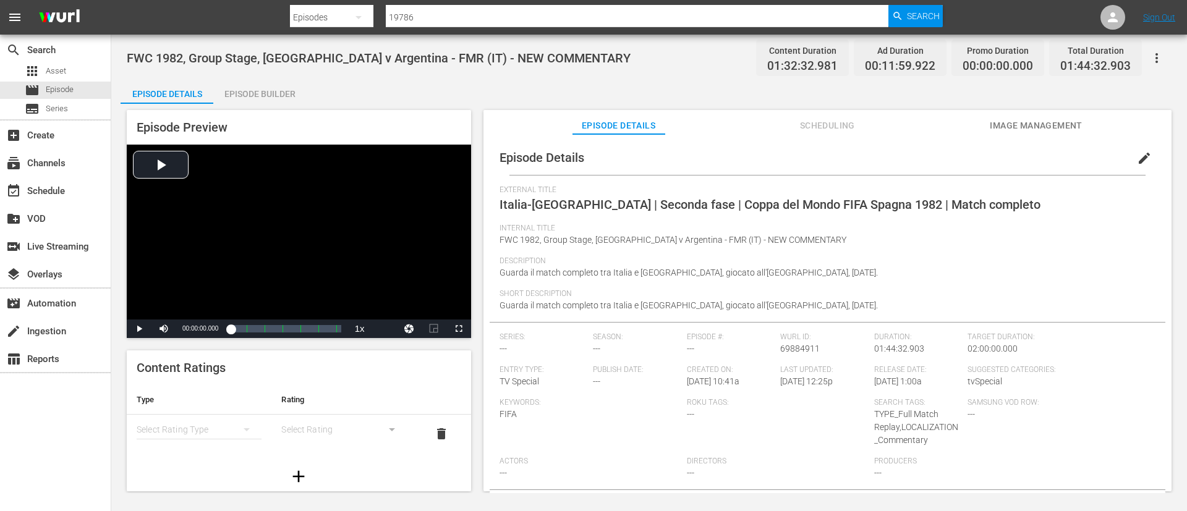
click at [1042, 114] on button "Image Management" at bounding box center [1036, 122] width 93 height 25
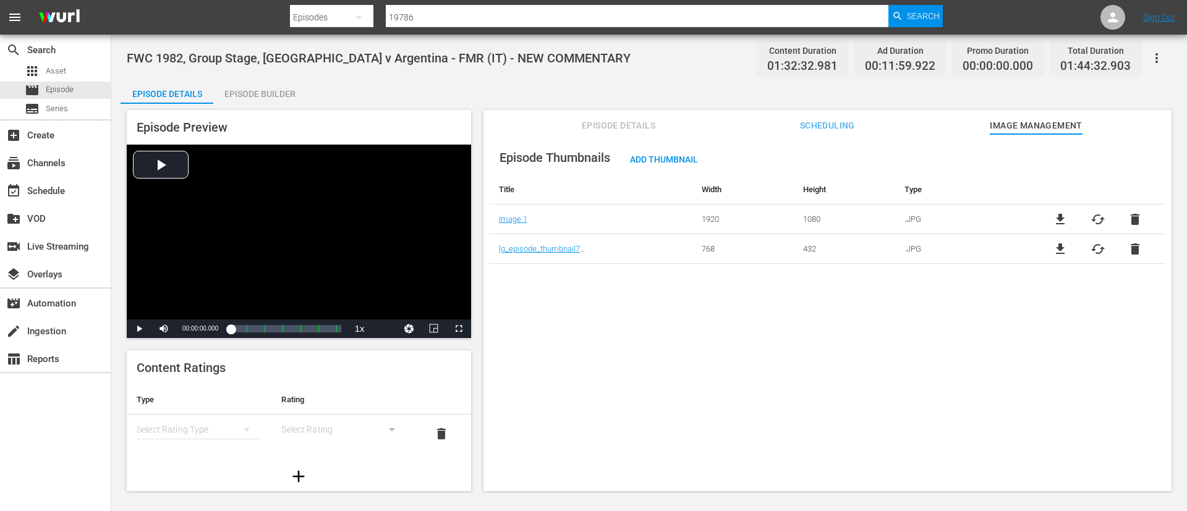
click at [1058, 219] on span "file_download" at bounding box center [1060, 219] width 15 height 15
click at [583, 361] on div "Episode Thumbnails Add Thumbnail Title Width Height Type Image 1 1920 1080 .JPG…" at bounding box center [827, 318] width 688 height 369
click at [605, 20] on input "19786" at bounding box center [637, 17] width 503 height 30
paste input "26230"
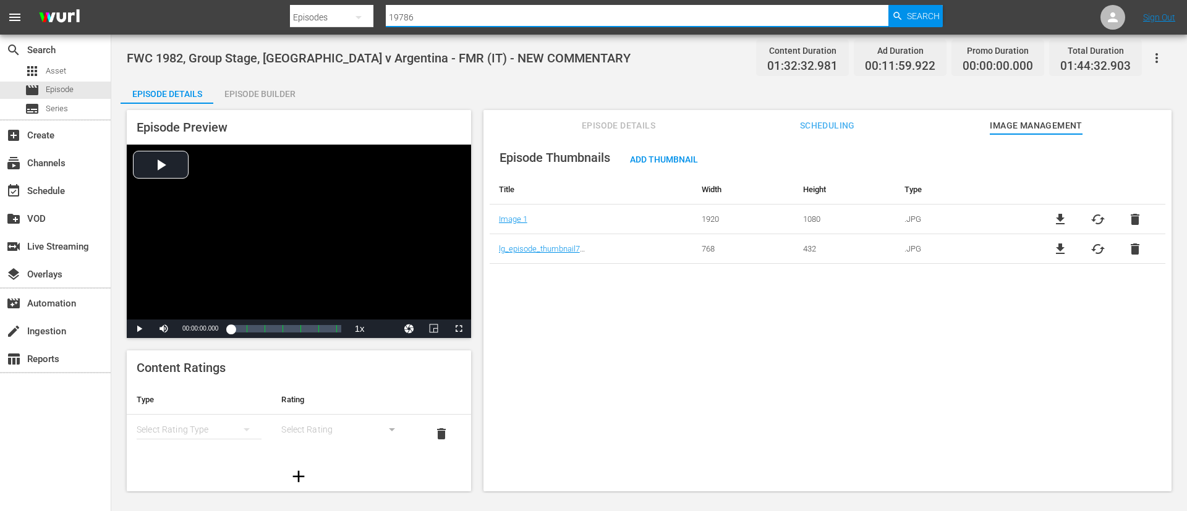
type input "26230"
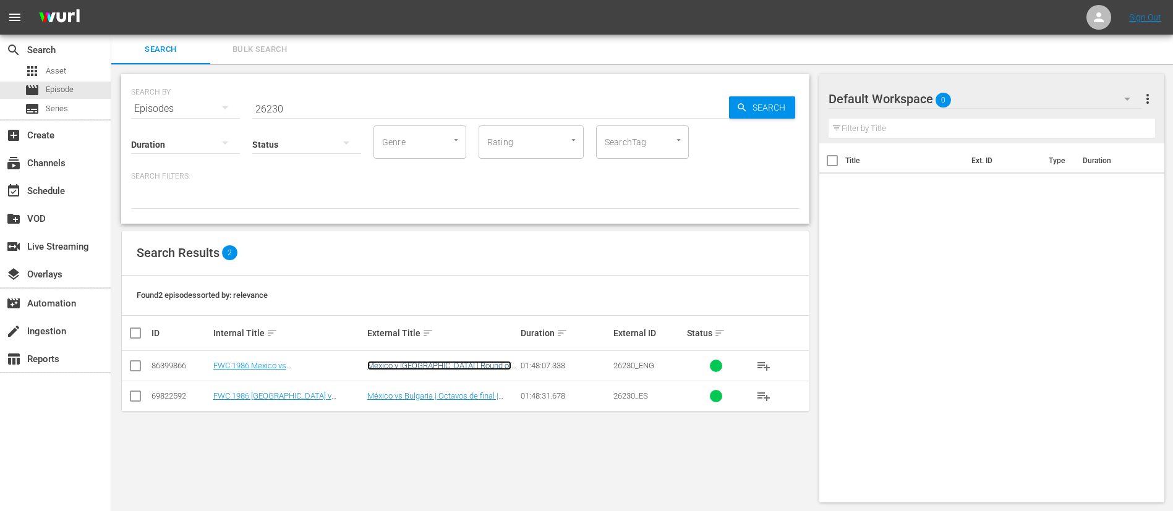
click at [438, 363] on link "Mexico v Bulgaria | Round of 16 | 1986 FIFA World Cup Mexico™ | Full Match Repl…" at bounding box center [440, 375] width 147 height 28
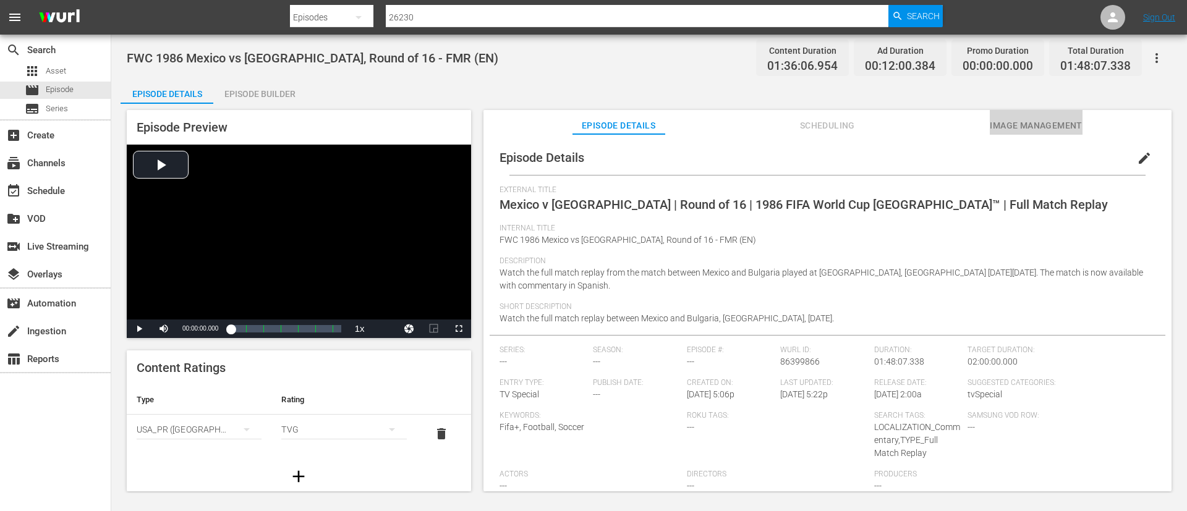
click at [1080, 120] on span "Image Management" at bounding box center [1036, 125] width 93 height 15
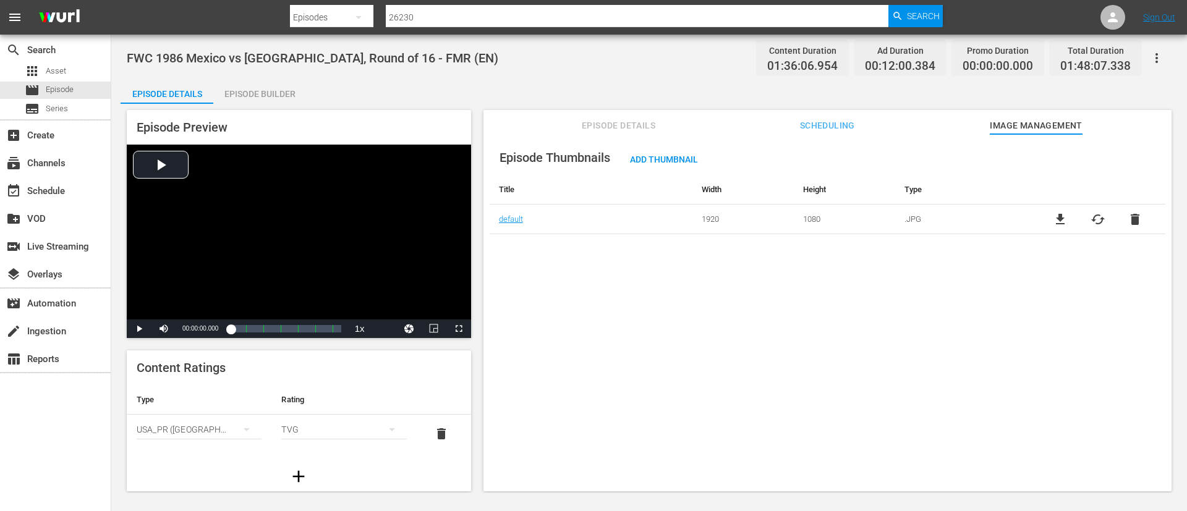
click at [1058, 219] on span "file_download" at bounding box center [1060, 219] width 15 height 15
click at [1058, 214] on span "file_download" at bounding box center [1060, 219] width 15 height 15
click at [470, 20] on input "26230" at bounding box center [637, 17] width 503 height 30
paste input "3vSK8QhIxaWtnB3oWTCEiG"
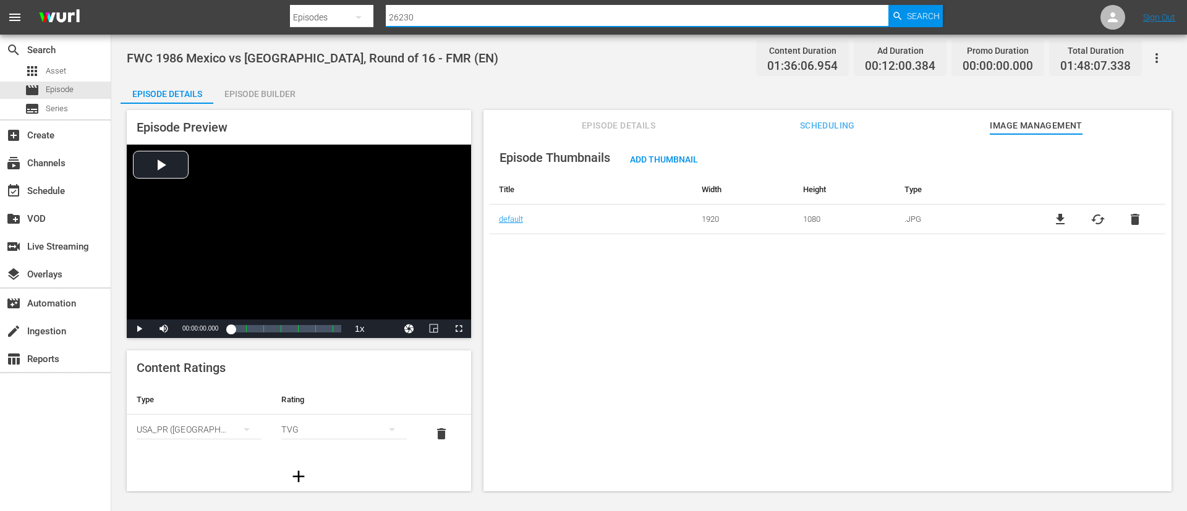
type input "3vSK8QhIxaWtnB3oWTCEiG"
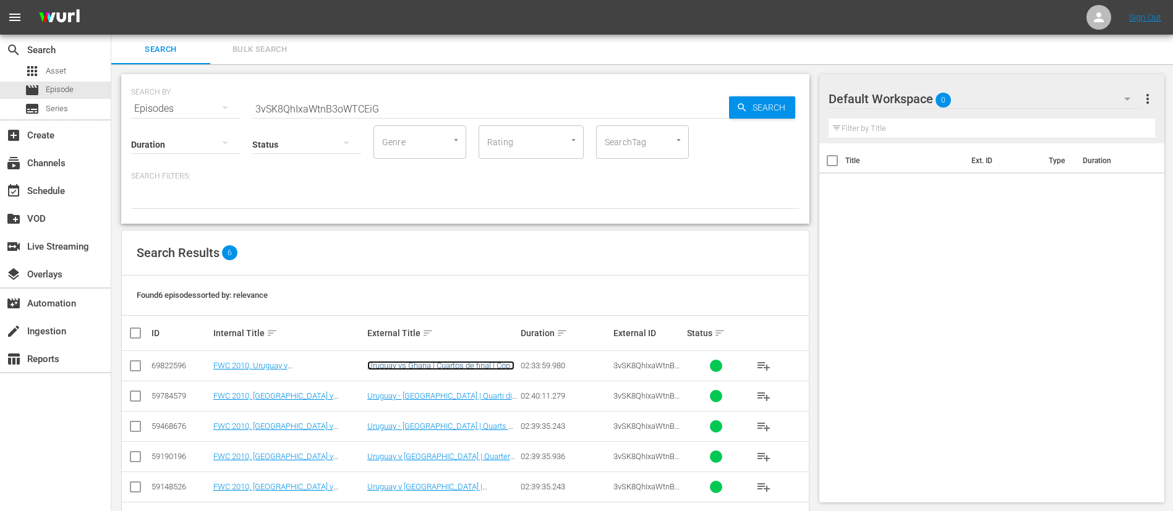
click at [430, 363] on link "Uruguay vs Ghana | Cuartos de final | Copa Mundial de la FIFA Sudáfrica 2010™ |…" at bounding box center [440, 375] width 147 height 28
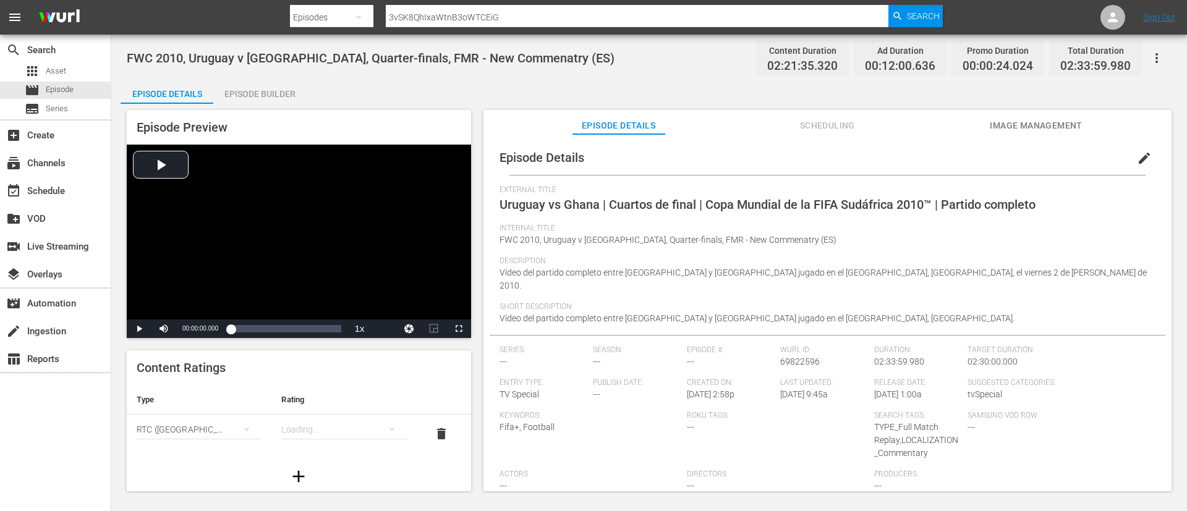
click at [1027, 116] on button "Image Management" at bounding box center [1036, 122] width 93 height 25
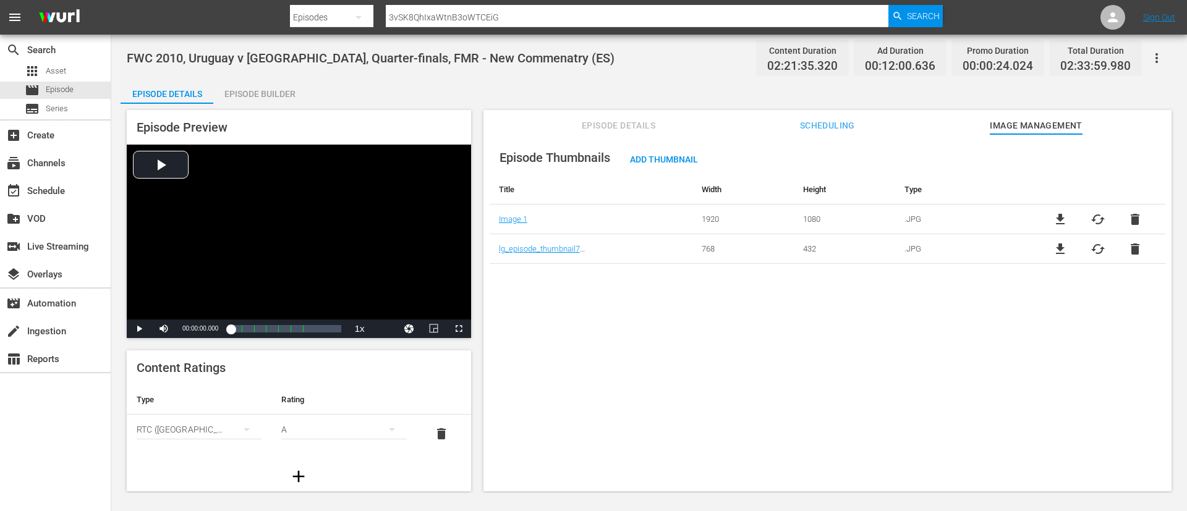
click at [1046, 221] on div "file_download cached delete" at bounding box center [1097, 219] width 135 height 15
click at [1053, 219] on span "file_download" at bounding box center [1060, 219] width 15 height 15
click at [750, 11] on input "3vSK8QhIxaWtnB3oWTCEiG" at bounding box center [637, 17] width 503 height 30
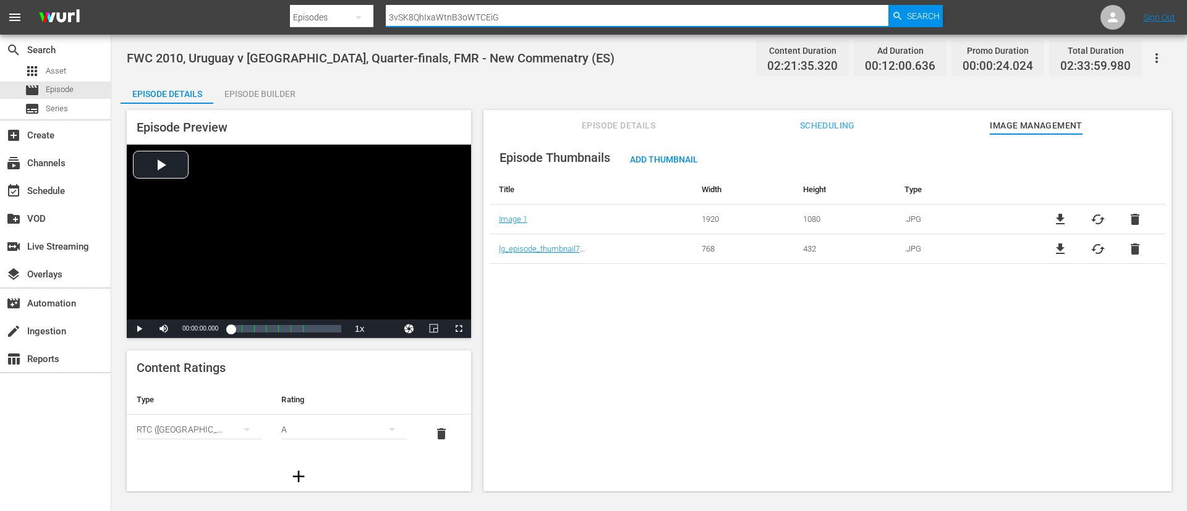
paste input "40701"
type input "40701"
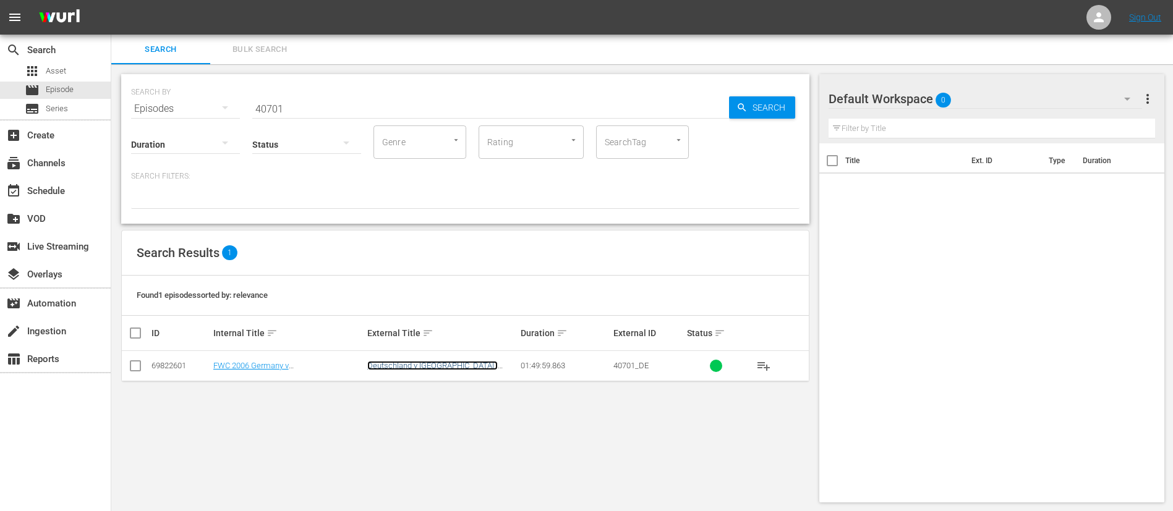
click at [447, 362] on link "Deutschland v Costa Rica | Gruppe A | FIFA Fussball-Weltmeisterschaft Deutschla…" at bounding box center [437, 379] width 140 height 37
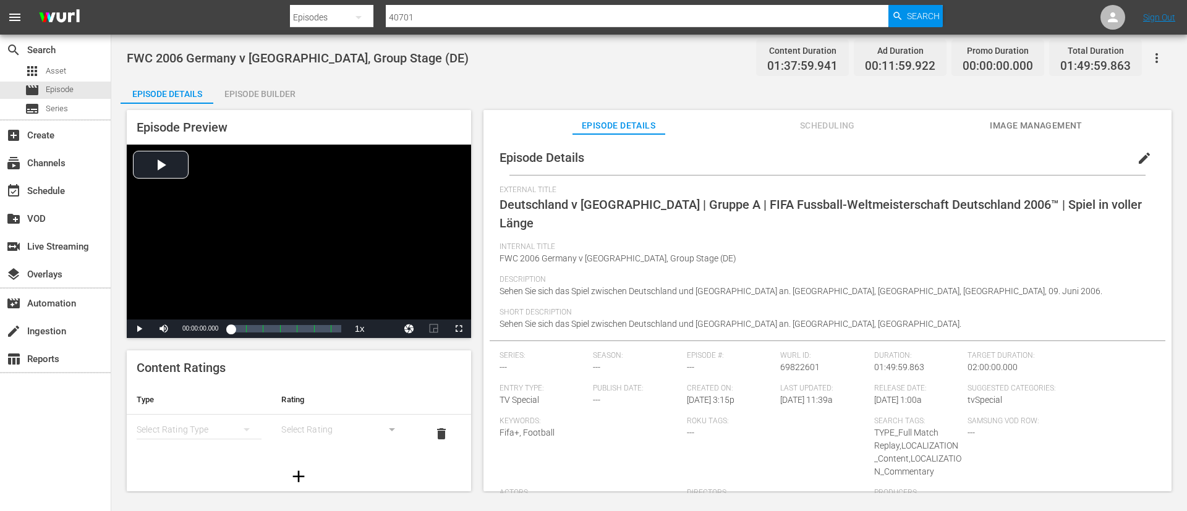
click at [1028, 121] on span "Image Management" at bounding box center [1036, 125] width 93 height 15
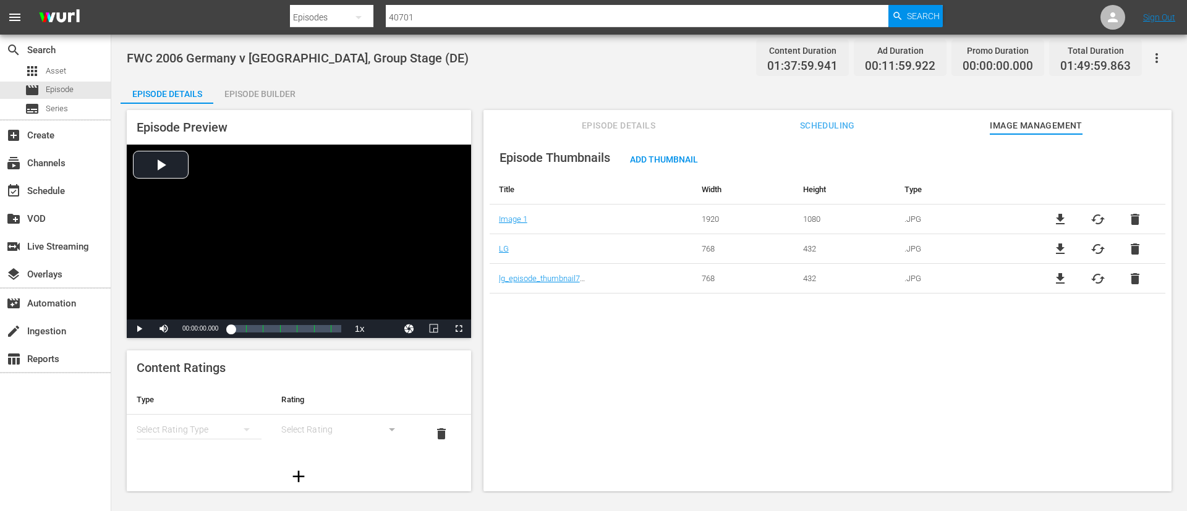
click at [1058, 218] on span "file_download" at bounding box center [1060, 219] width 15 height 15
click at [778, 17] on input "40701" at bounding box center [637, 17] width 503 height 30
paste input "5QmW4tnKLVSc73MjlMSsc"
type input "45QmW4tnKLVSc73MjlMSsc"
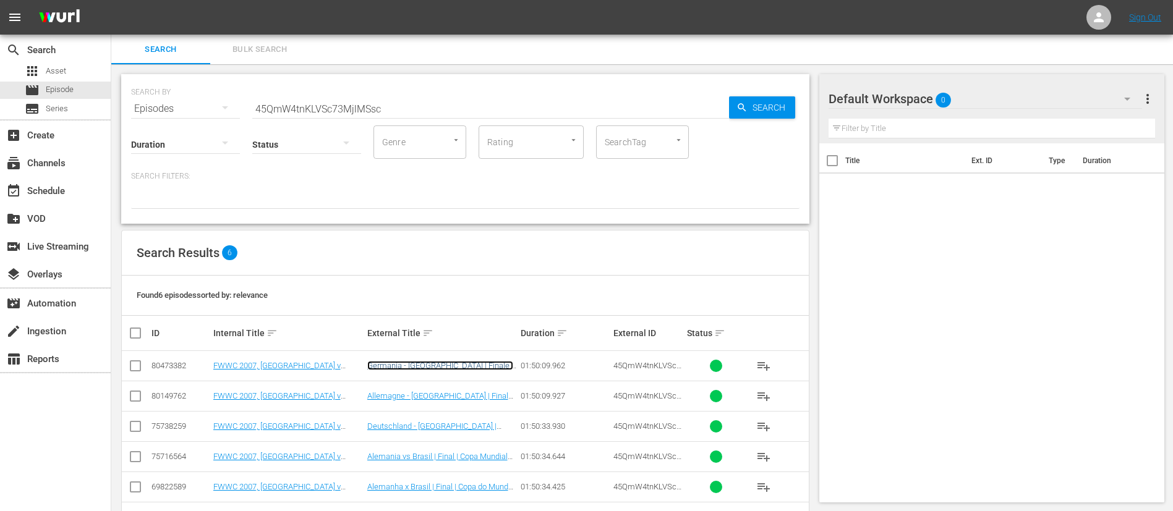
click at [440, 365] on link "Germania - Brasile | Finale | Coppa del Mondo Femminile FIFA, Cina 2007 | Match…" at bounding box center [440, 379] width 146 height 37
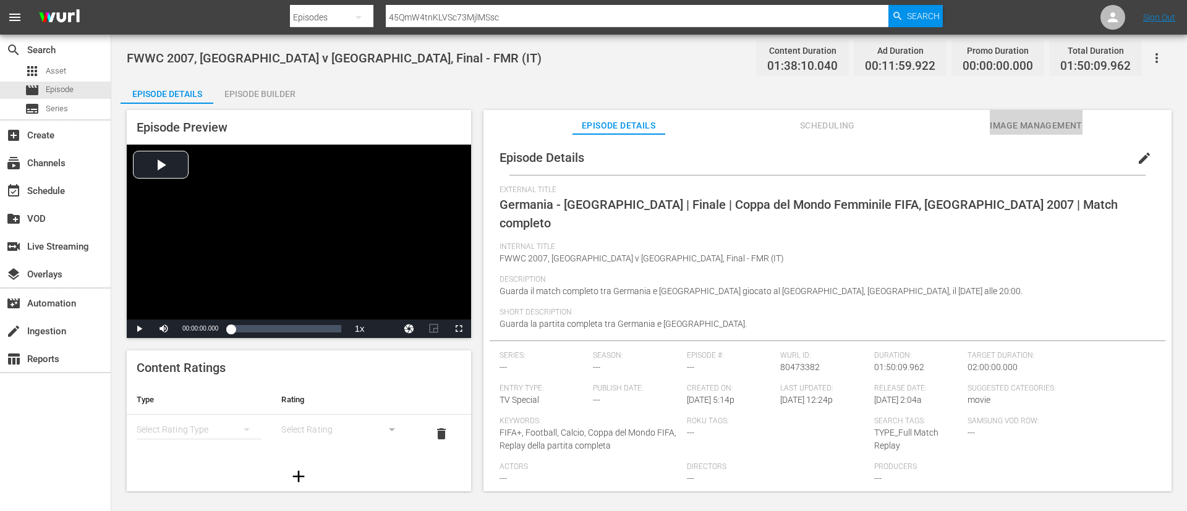
click at [1066, 127] on span "Image Management" at bounding box center [1036, 125] width 93 height 15
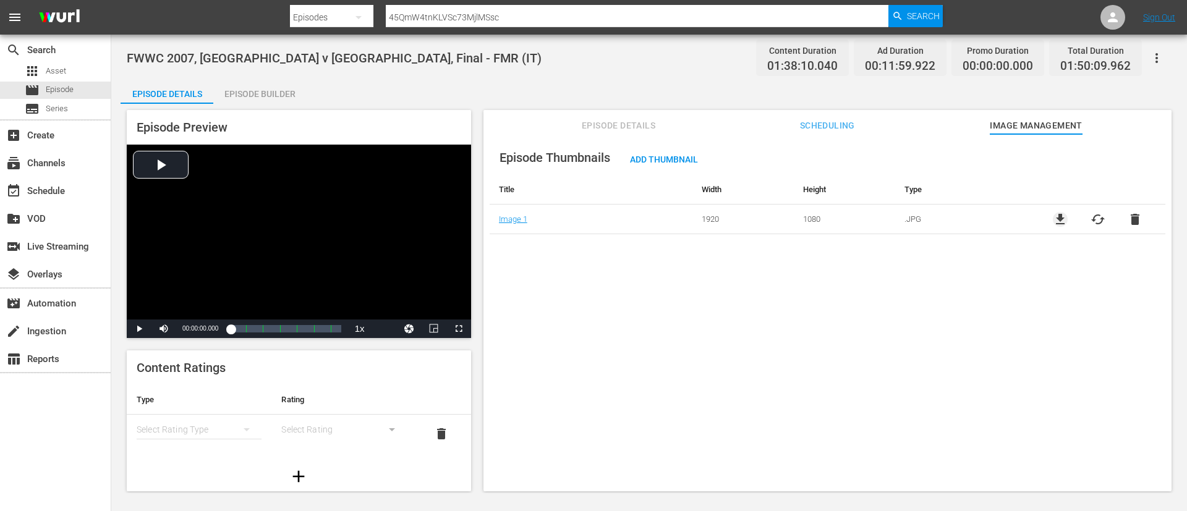
click at [1059, 224] on span "file_download" at bounding box center [1060, 219] width 15 height 15
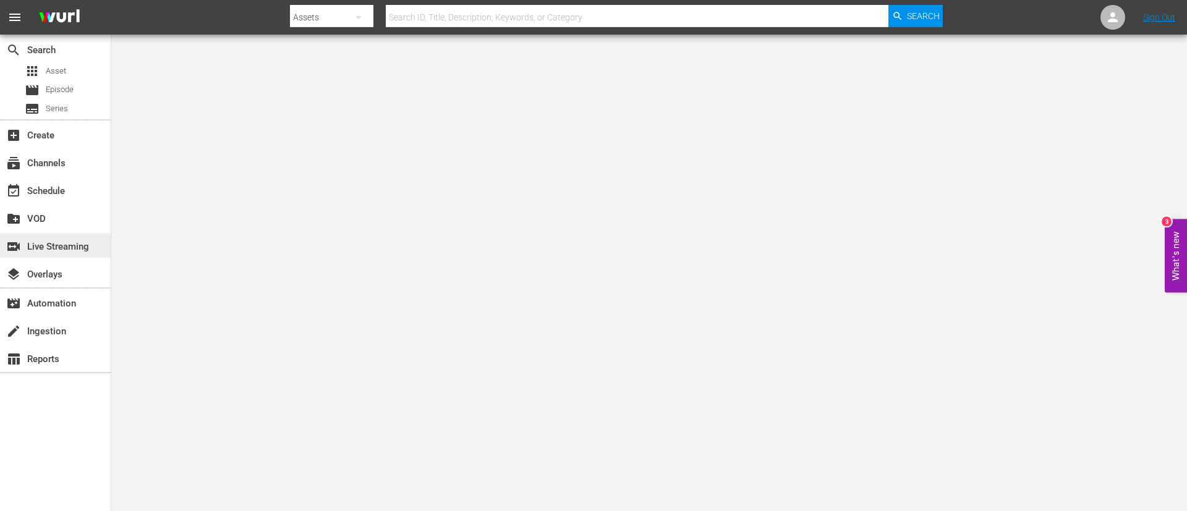
click at [69, 243] on div "switch_video Live Streaming" at bounding box center [34, 244] width 69 height 11
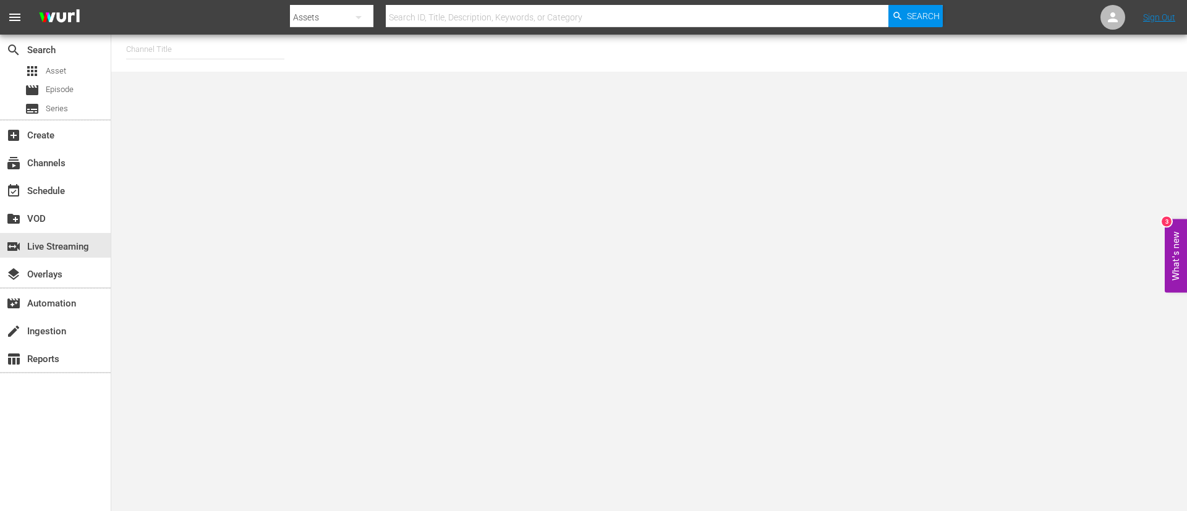
click at [243, 45] on input "text" at bounding box center [205, 50] width 158 height 30
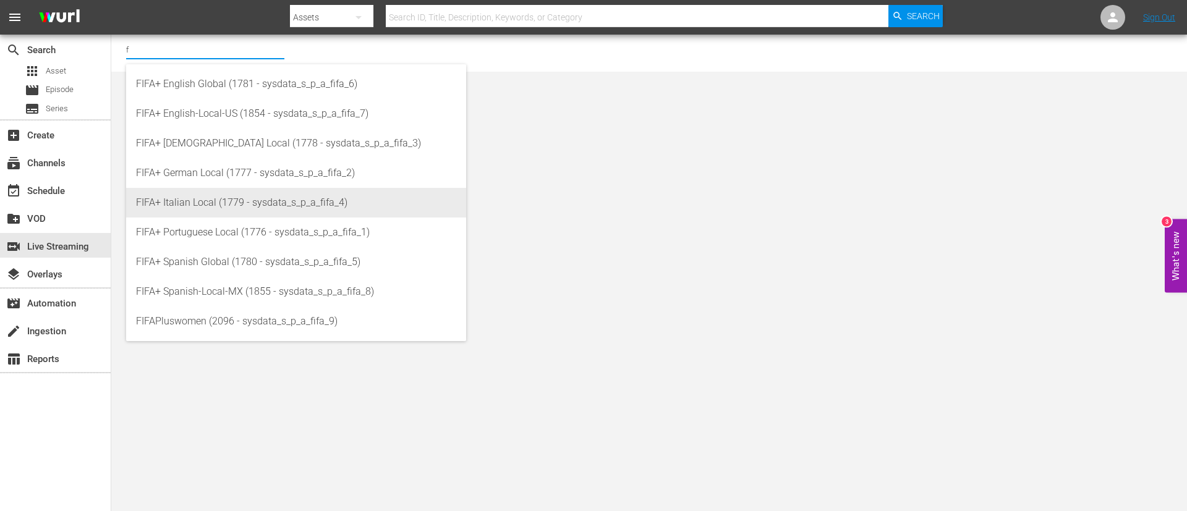
click at [286, 190] on div "FIFA+ Italian Local (1779 - sysdata_s_p_a_fifa_4)" at bounding box center [296, 203] width 320 height 30
type input "FIFA+ Italian Local (1779 - sysdata_s_p_a_fifa_4)"
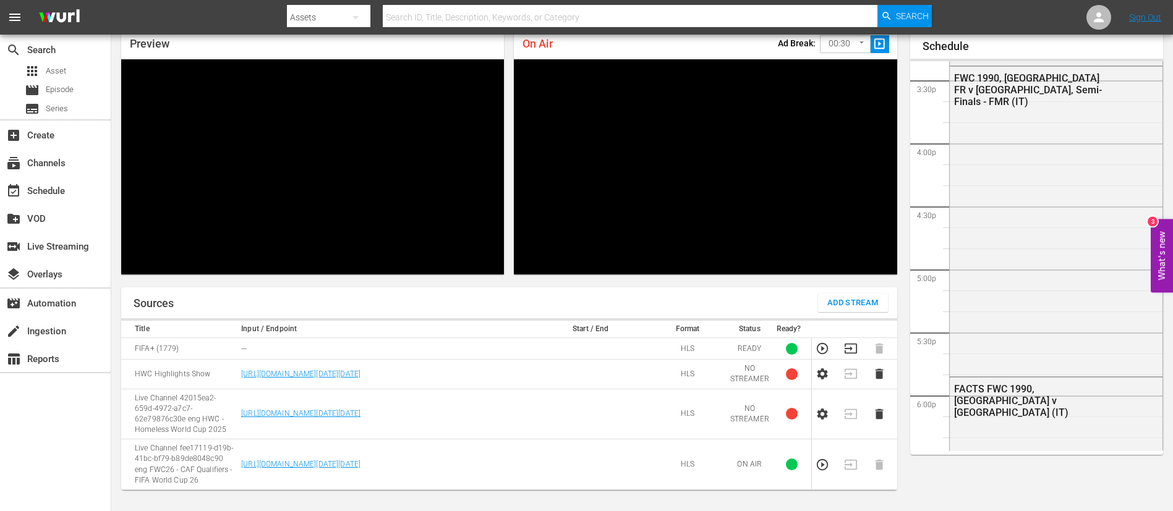
scroll to position [2121, 0]
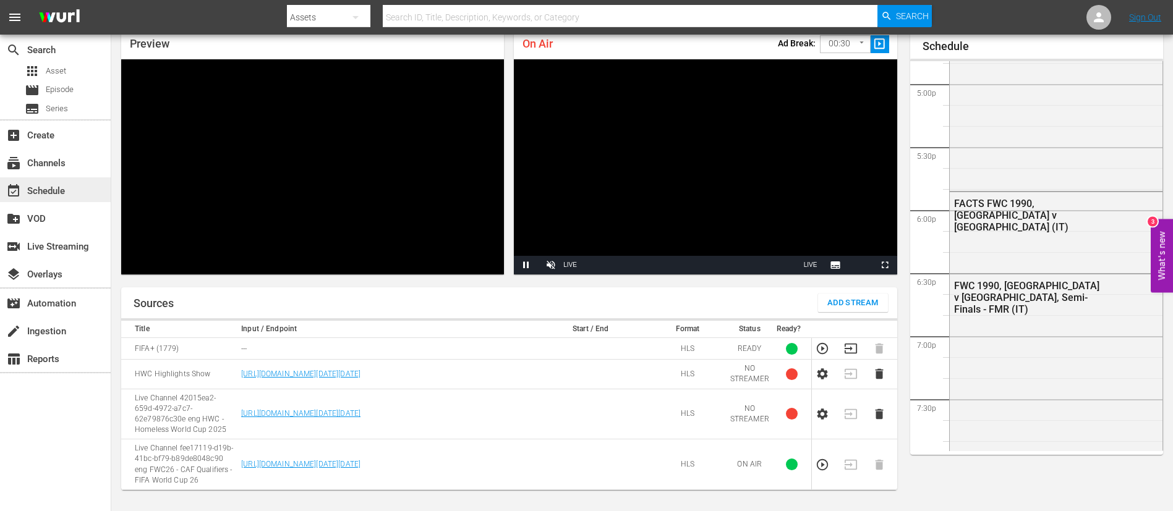
click at [42, 177] on div "event_available Schedule" at bounding box center [55, 189] width 111 height 25
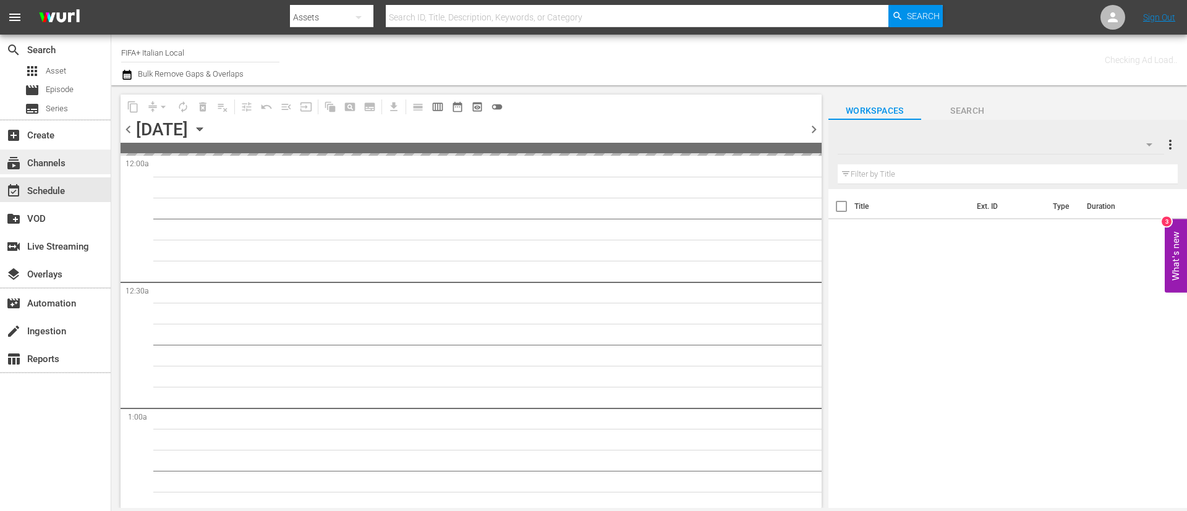
click at [73, 152] on div "subscriptions Channels" at bounding box center [55, 162] width 111 height 25
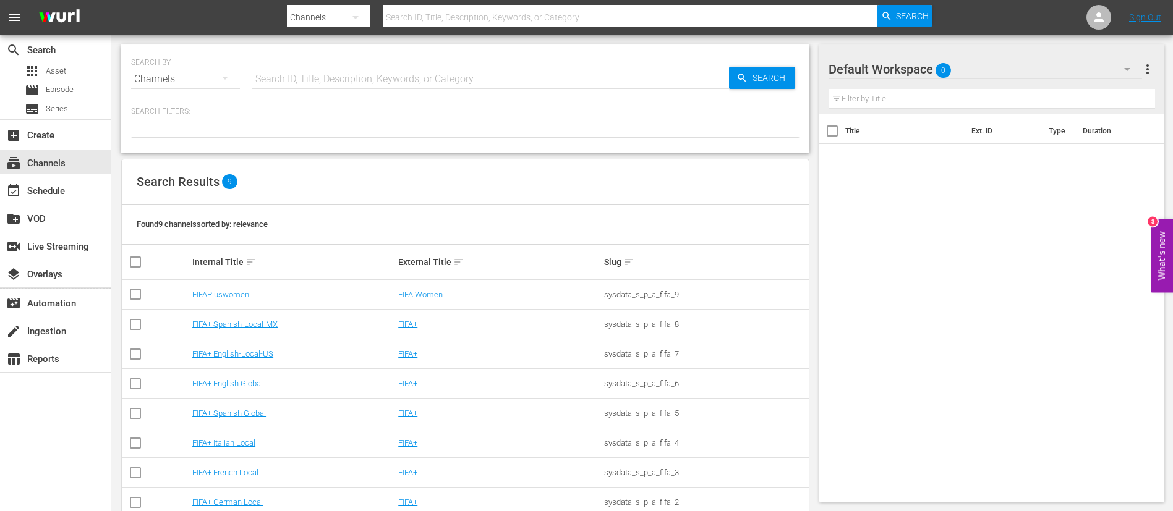
click at [245, 437] on td "FIFA+ Italian Local" at bounding box center [293, 443] width 206 height 30
click at [215, 442] on link "FIFA+ Italian Local" at bounding box center [223, 442] width 63 height 9
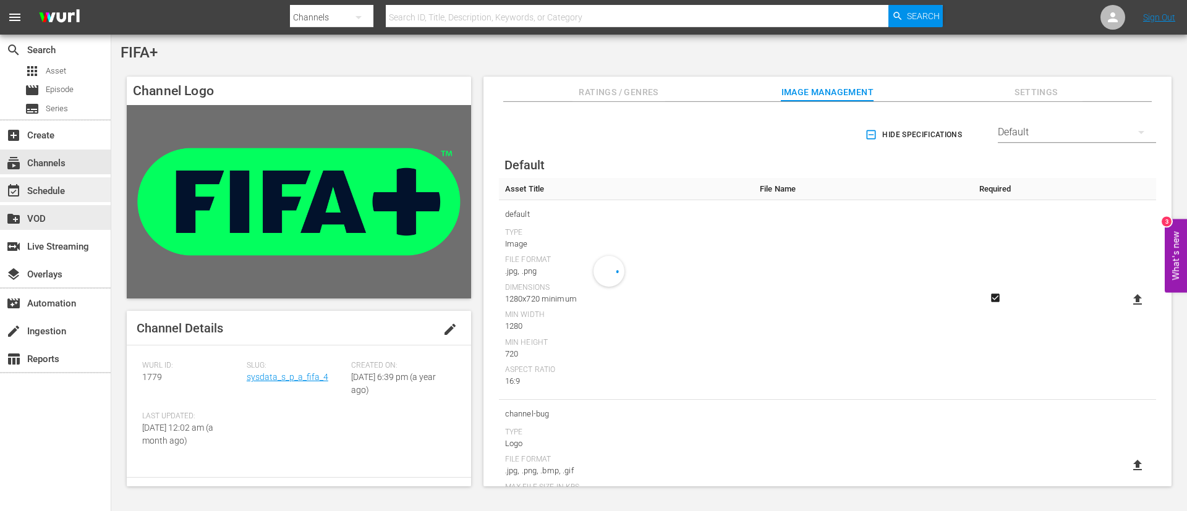
click at [43, 182] on div "event_available Schedule" at bounding box center [55, 189] width 111 height 25
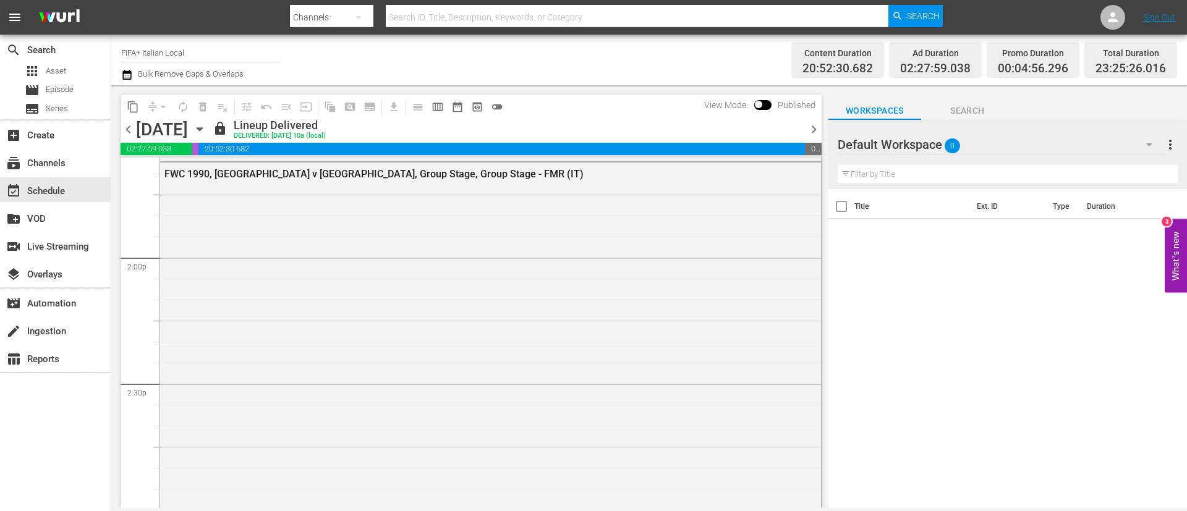
scroll to position [3895, 0]
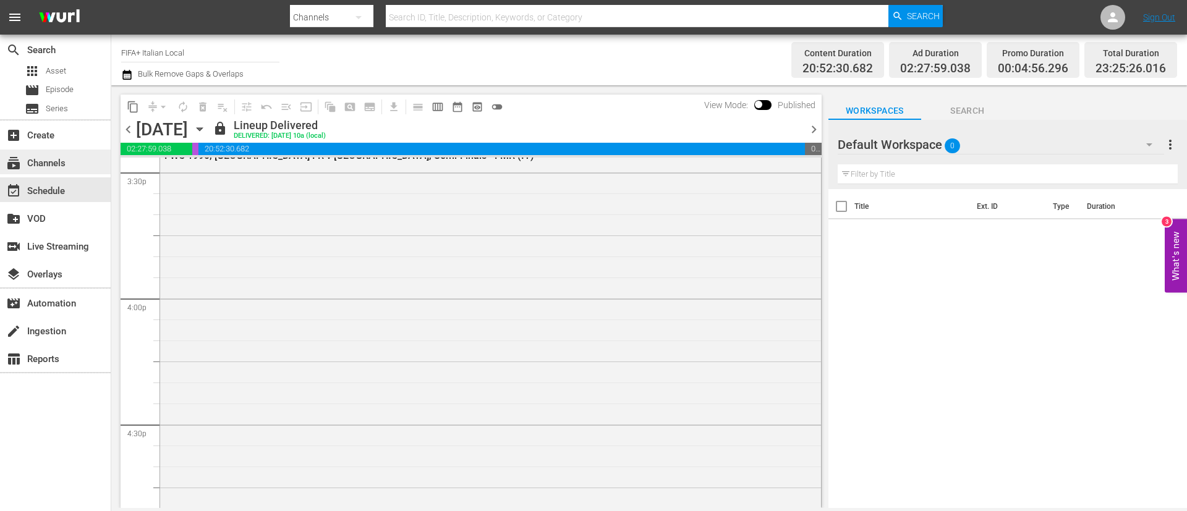
click at [83, 169] on div "subscriptions Channels" at bounding box center [55, 162] width 111 height 25
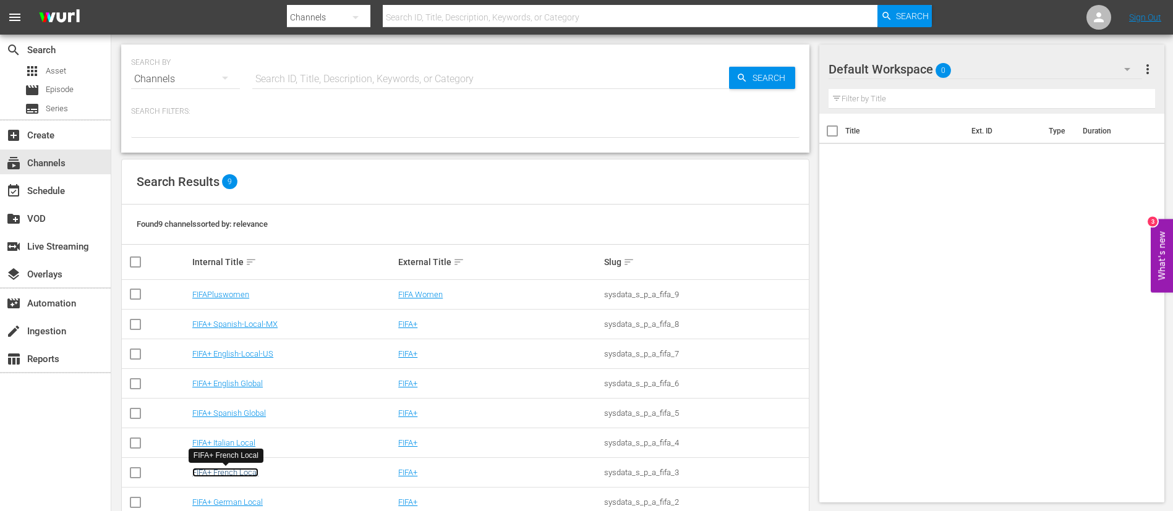
click at [234, 474] on link "FIFA+ French Local" at bounding box center [225, 472] width 66 height 9
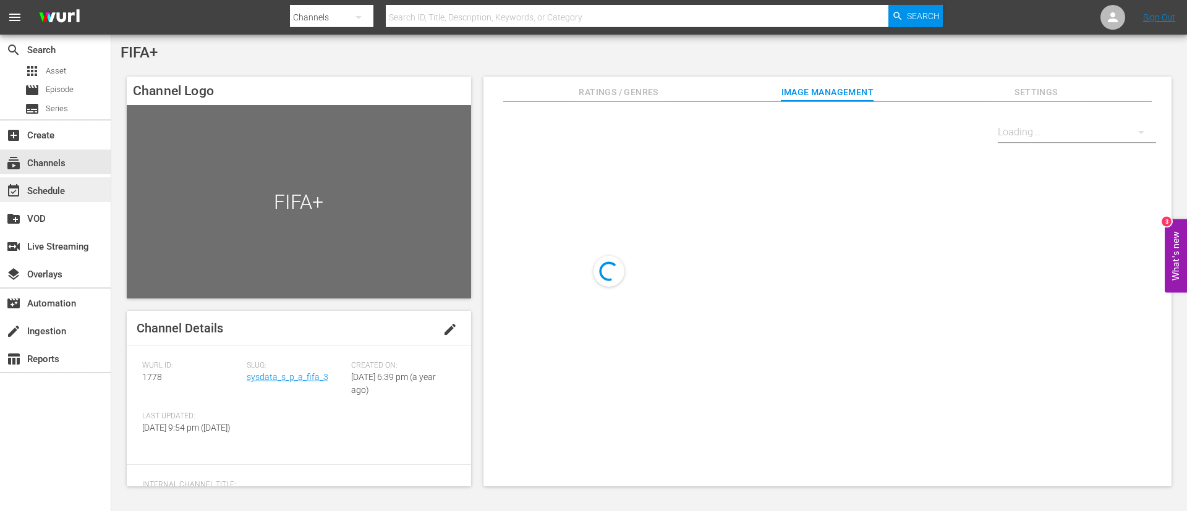
click at [66, 186] on div "event_available Schedule" at bounding box center [34, 189] width 69 height 11
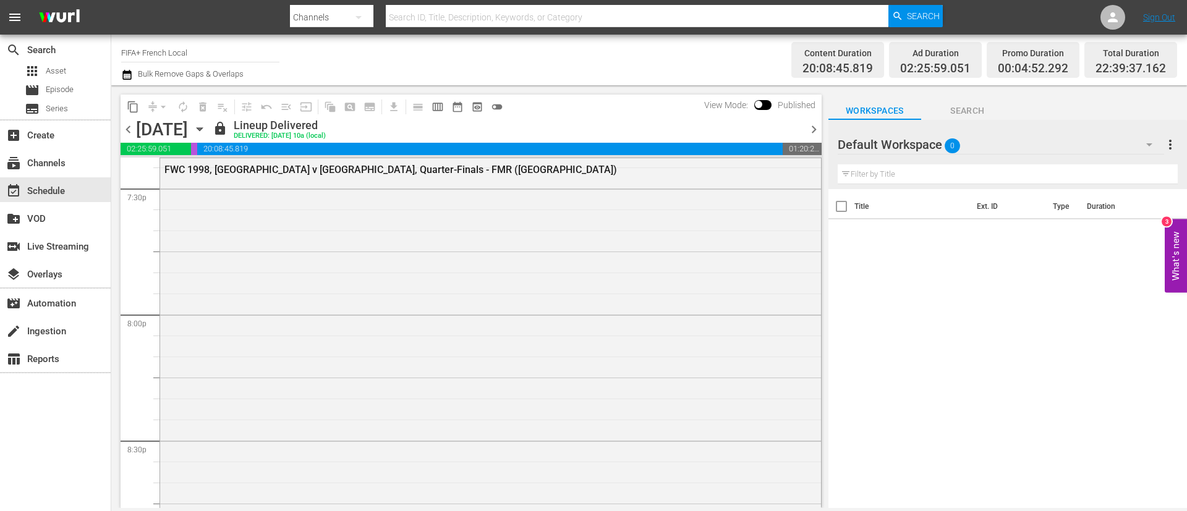
scroll to position [4915, 0]
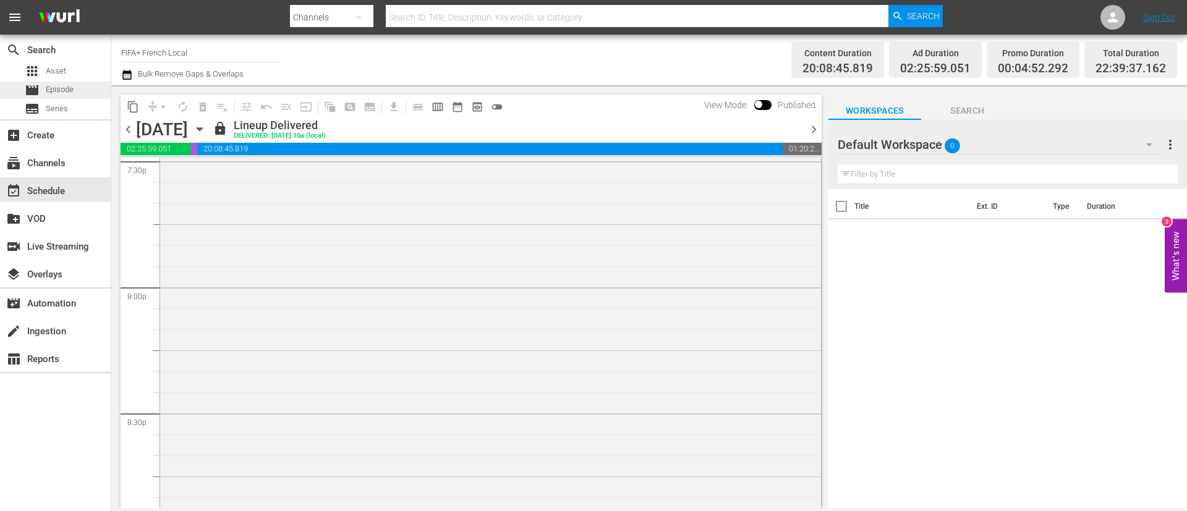
click at [66, 95] on span "Episode" at bounding box center [60, 89] width 28 height 12
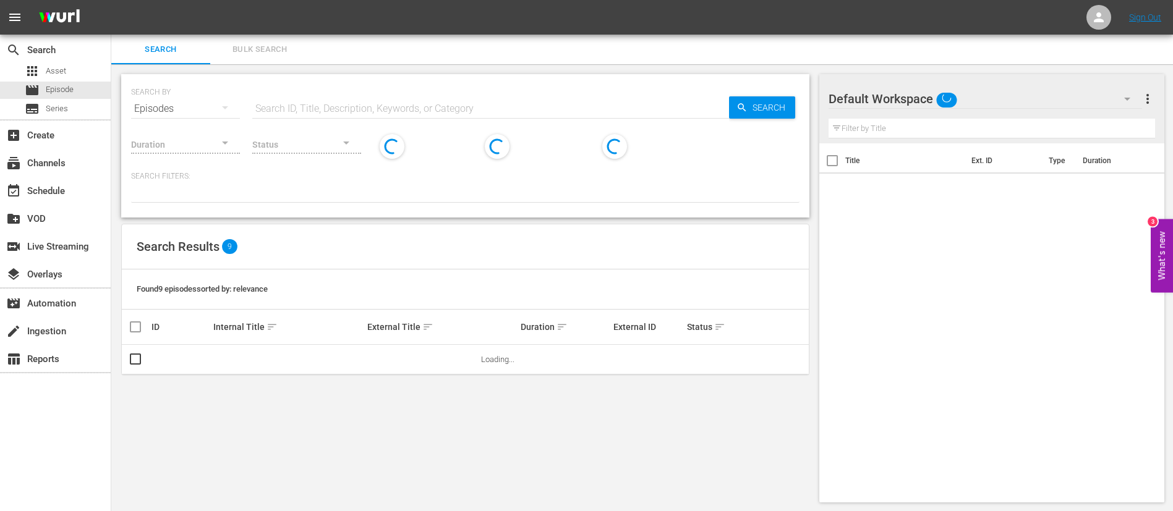
click at [355, 116] on div "Status" at bounding box center [306, 136] width 109 height 45
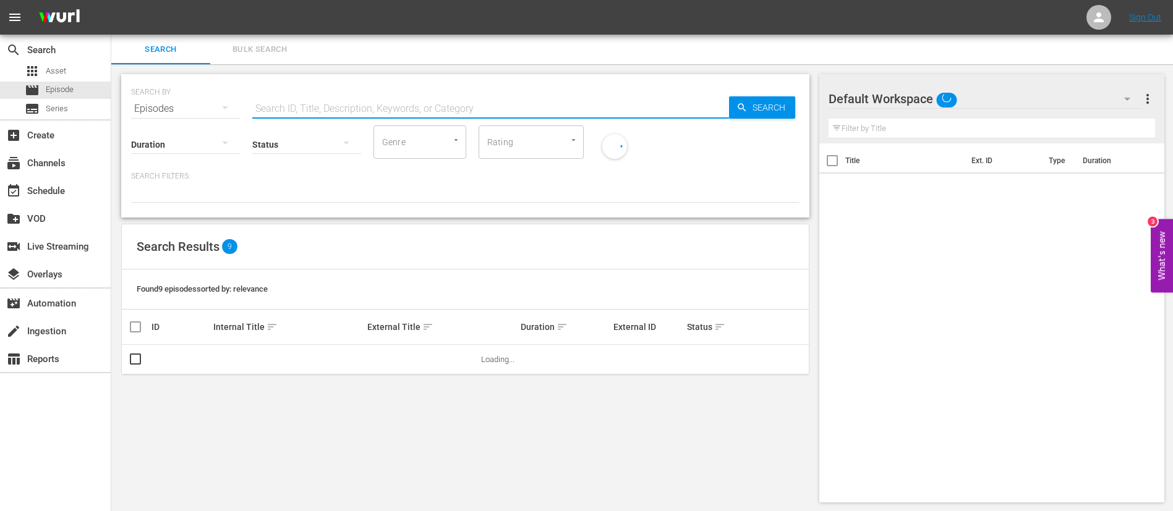
click at [393, 108] on input "text" at bounding box center [490, 109] width 477 height 30
paste input "Seychelles vs Gabon"
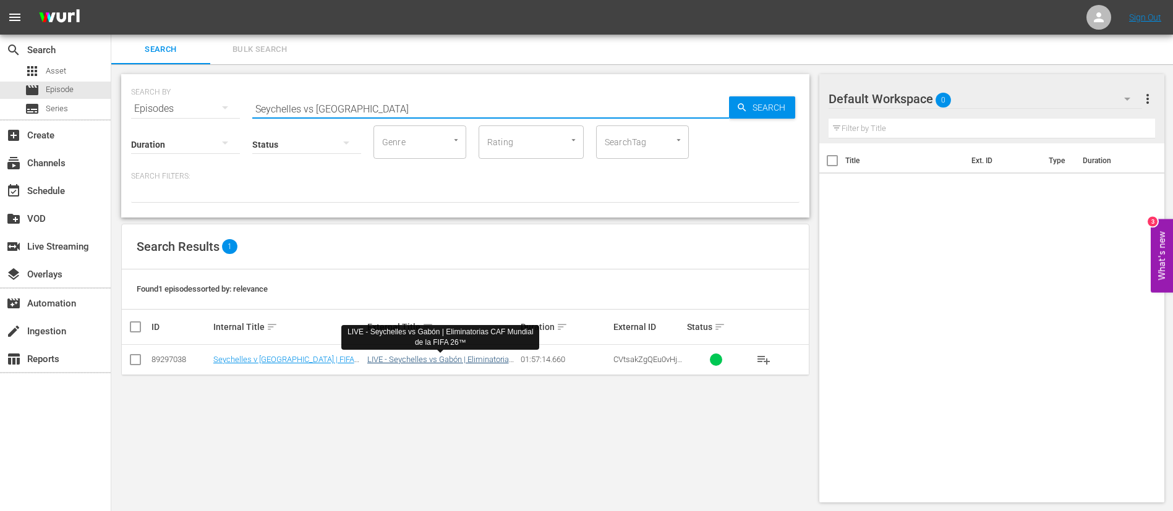
type input "Seychelles vs Gabon"
click at [460, 355] on link "LIVE - Seychelles vs Gabón | Eliminatorias CAF Mundial de la FIFA 26™" at bounding box center [440, 364] width 146 height 19
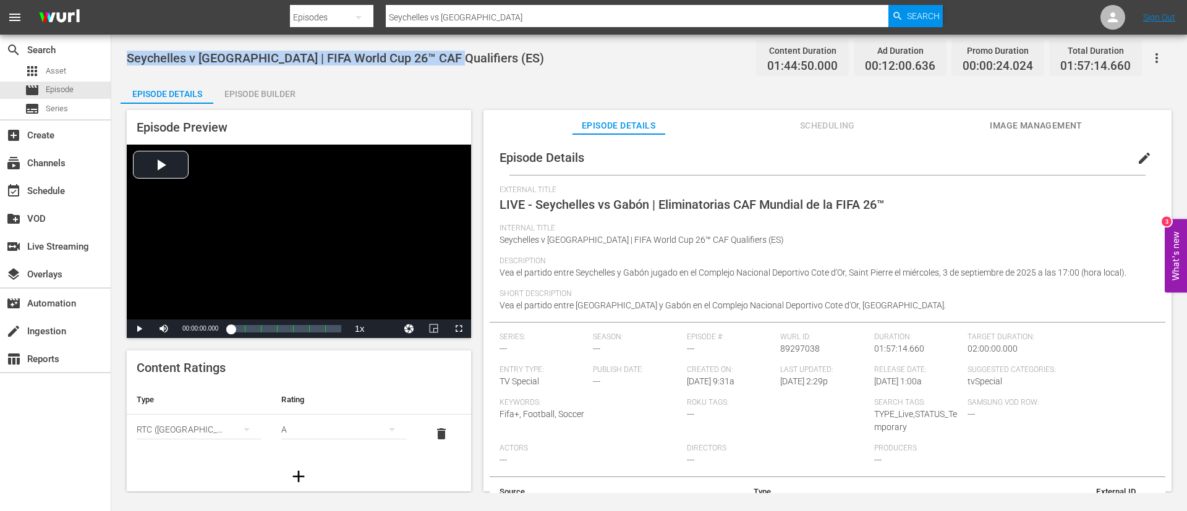
drag, startPoint x: 129, startPoint y: 53, endPoint x: 441, endPoint y: 49, distance: 311.6
click at [441, 49] on div "Seychelles v Gabon | FIFA World Cup 26™ CAF Qualifiers (ES) Content Duration 01…" at bounding box center [649, 58] width 1045 height 28
copy span "Seychelles v Gabon | FIFA World Cup 26™ CAF Qualifiers ("
click at [461, 14] on input "Seychelles vs Gabon" at bounding box center [637, 17] width 503 height 30
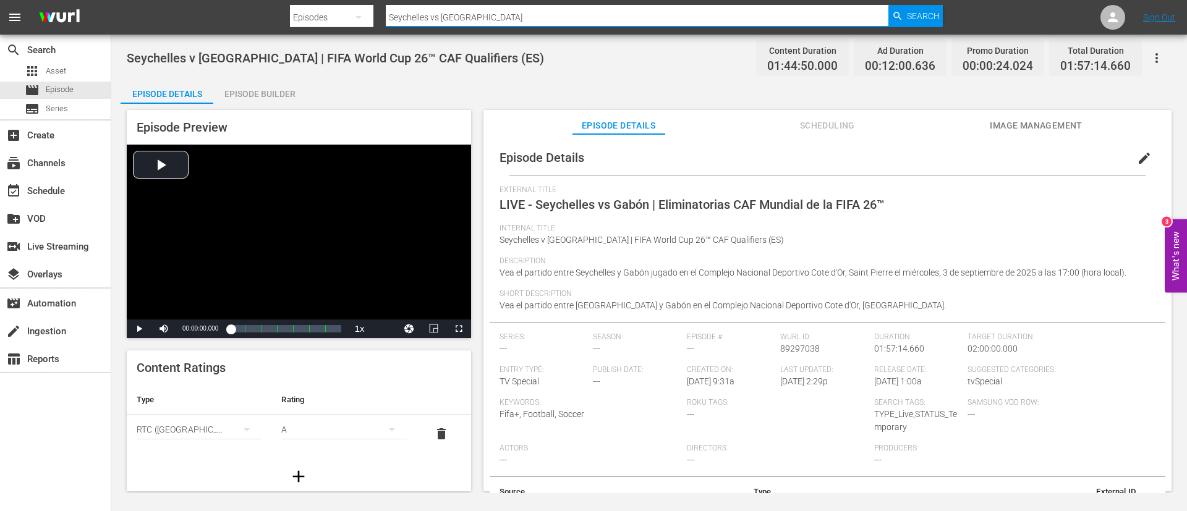
click at [461, 14] on input "Seychelles vs Gabon" at bounding box center [637, 17] width 503 height 30
paste input "Gabon | FIFA World Cup 26™ CAF Qualifiers ("
type input "Seychelles v Gabon | FIFA World Cup 26™ CAF Qualifiers ("
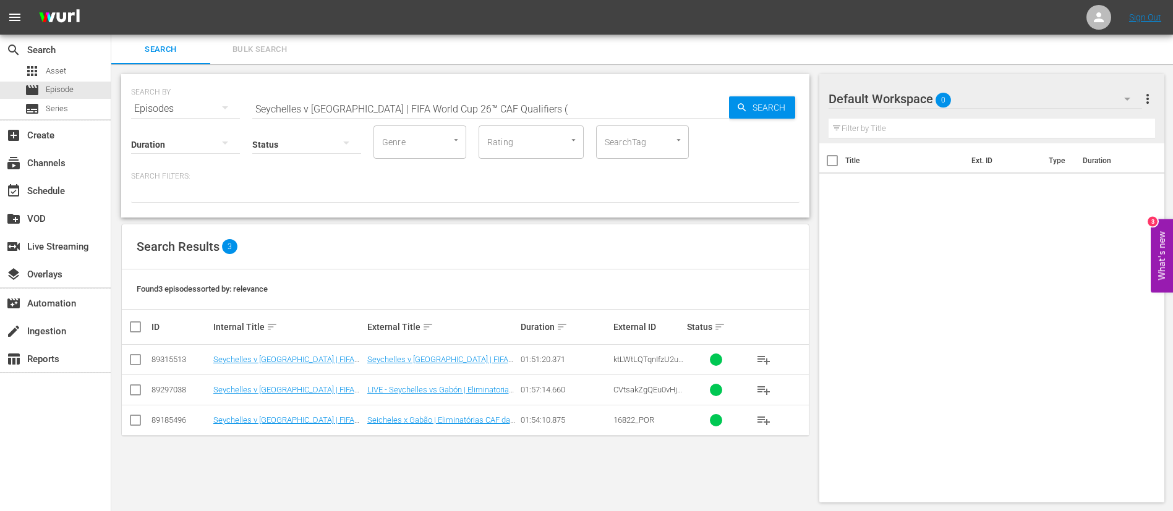
click at [548, 100] on input "Seychelles v Gabon | FIFA World Cup 26™ CAF Qualifiers (" at bounding box center [490, 109] width 477 height 30
type input "Seychelles v Gabon | FIFA World Cup 26™ CAF Qualifiers"
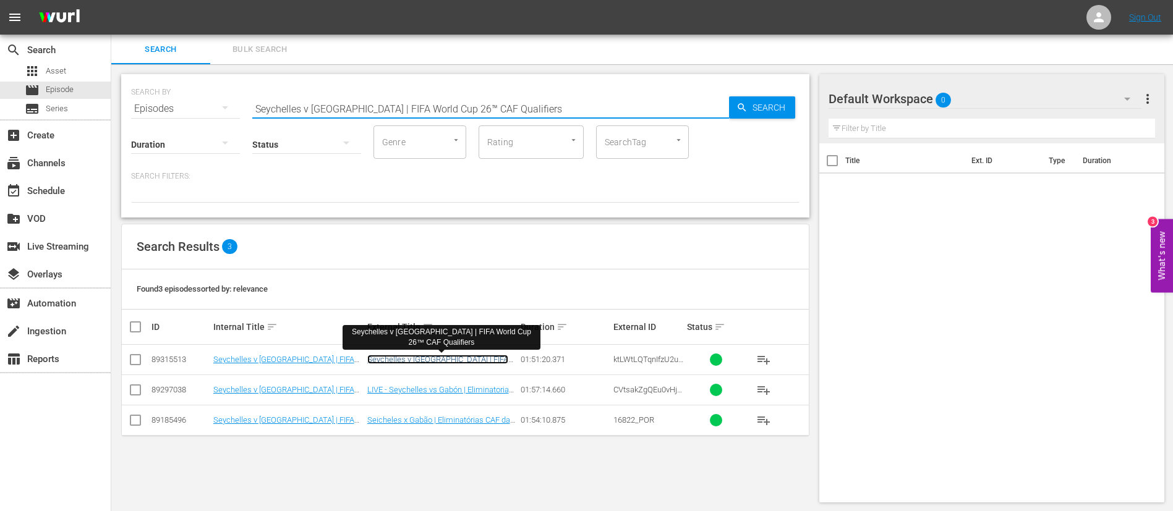
click at [482, 358] on link "Seychelles v Gabon | FIFA World Cup 26™ CAF Qualifiers" at bounding box center [437, 364] width 141 height 19
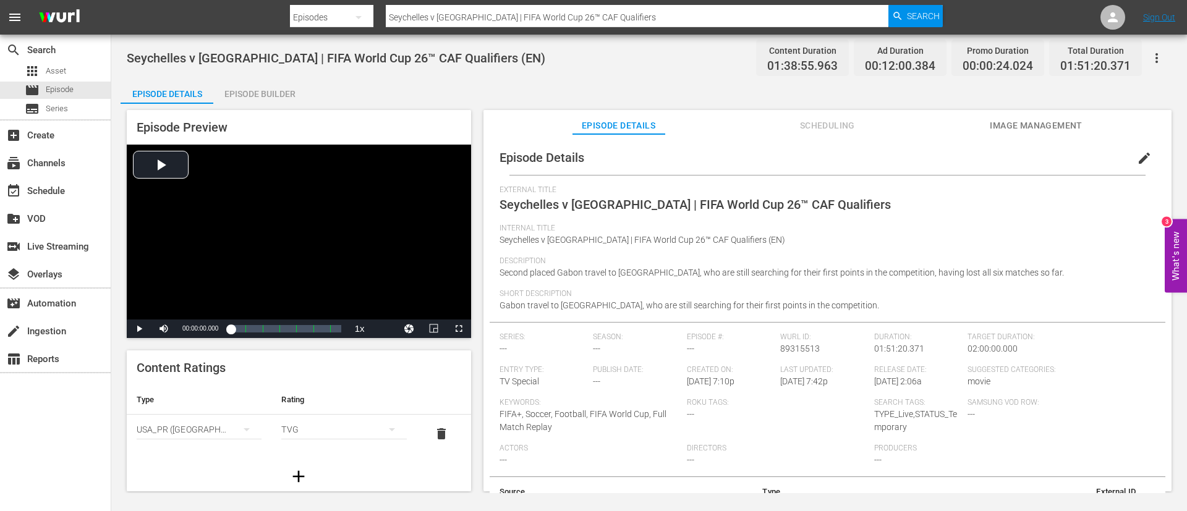
click at [812, 129] on span "Scheduling" at bounding box center [827, 125] width 93 height 15
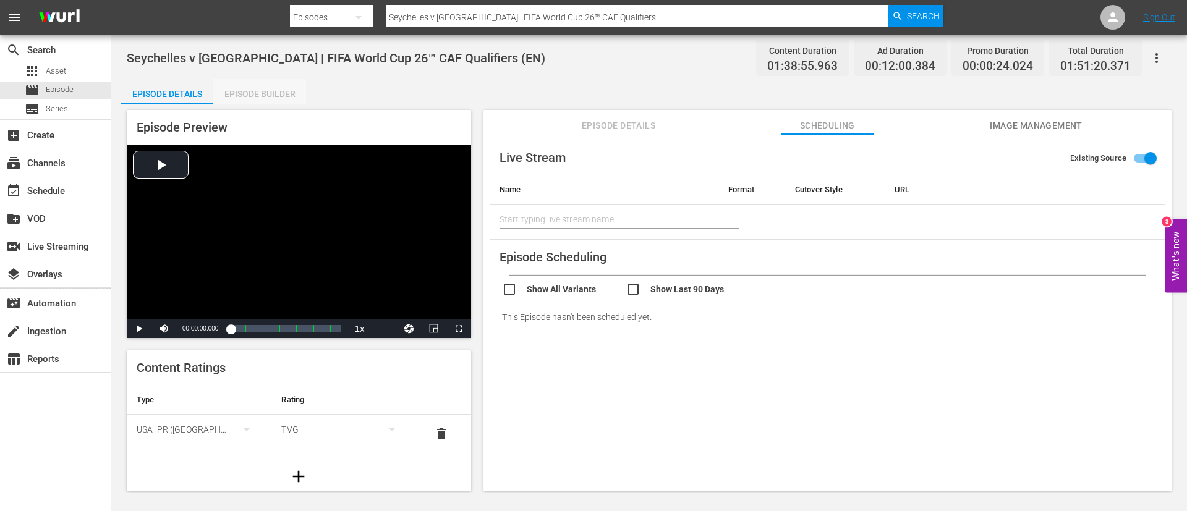
click at [245, 90] on div "Episode Builder" at bounding box center [259, 94] width 93 height 30
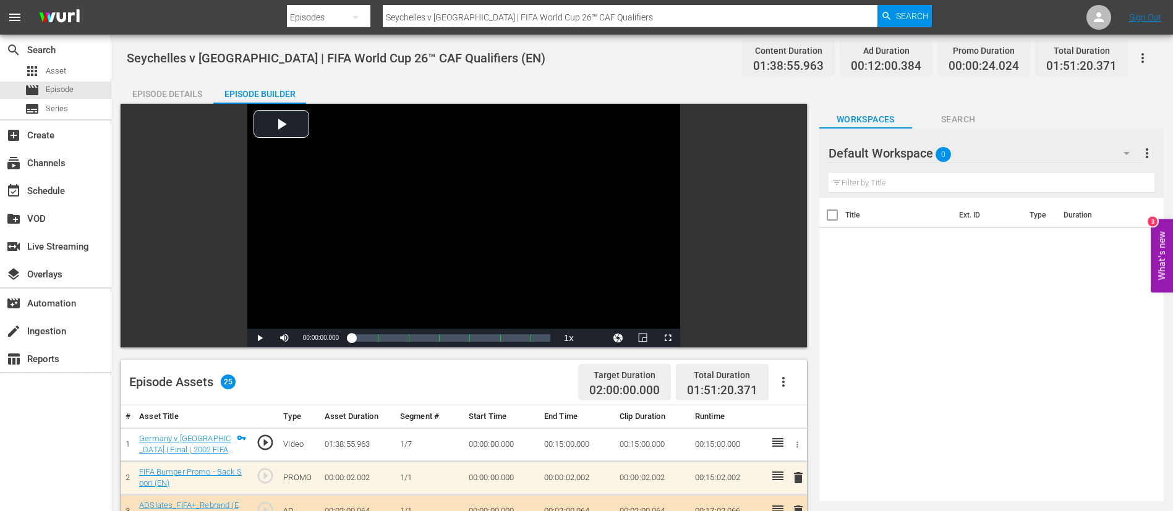
click at [180, 89] on div "Episode Details" at bounding box center [167, 94] width 93 height 30
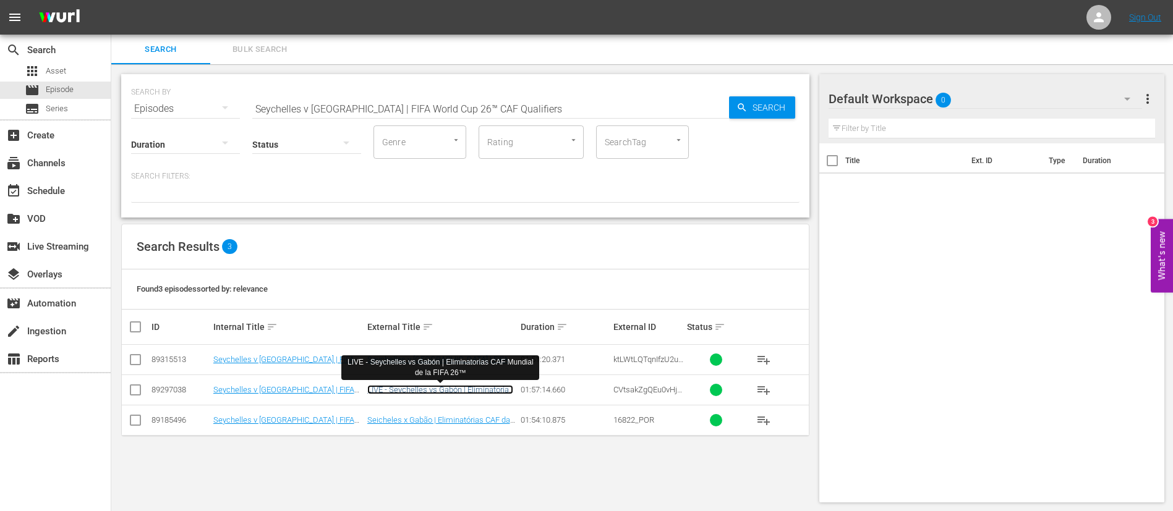
click at [485, 388] on link "LIVE - Seychelles vs Gabón | Eliminatorias CAF Mundial de la FIFA 26™" at bounding box center [440, 394] width 146 height 19
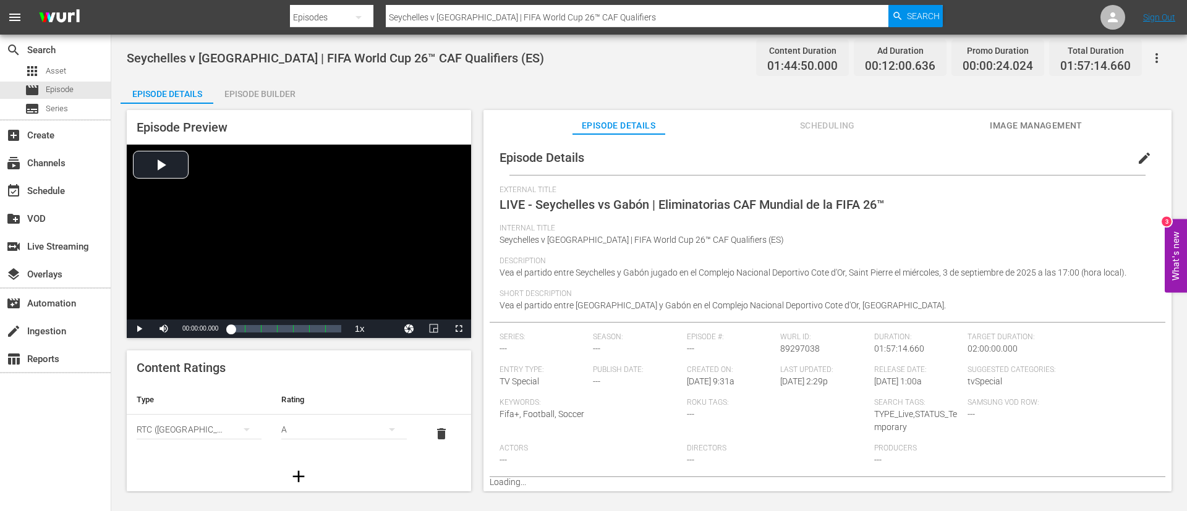
click at [842, 120] on span "Scheduling" at bounding box center [827, 125] width 93 height 15
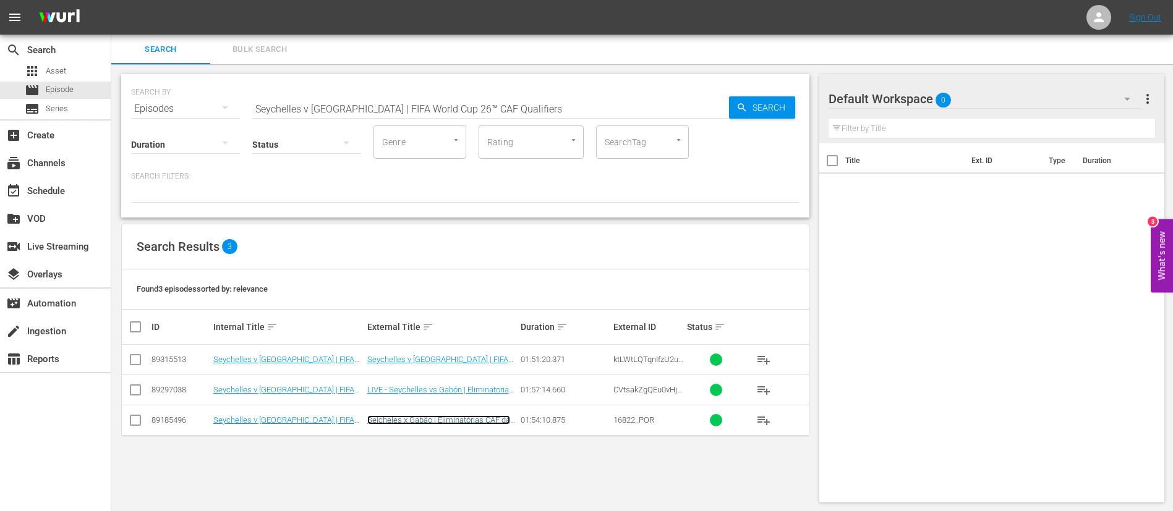
click at [454, 417] on link "Seicheles x Gabão | Eliminatórias CAF da Copa do Mundo 26" at bounding box center [438, 424] width 143 height 19
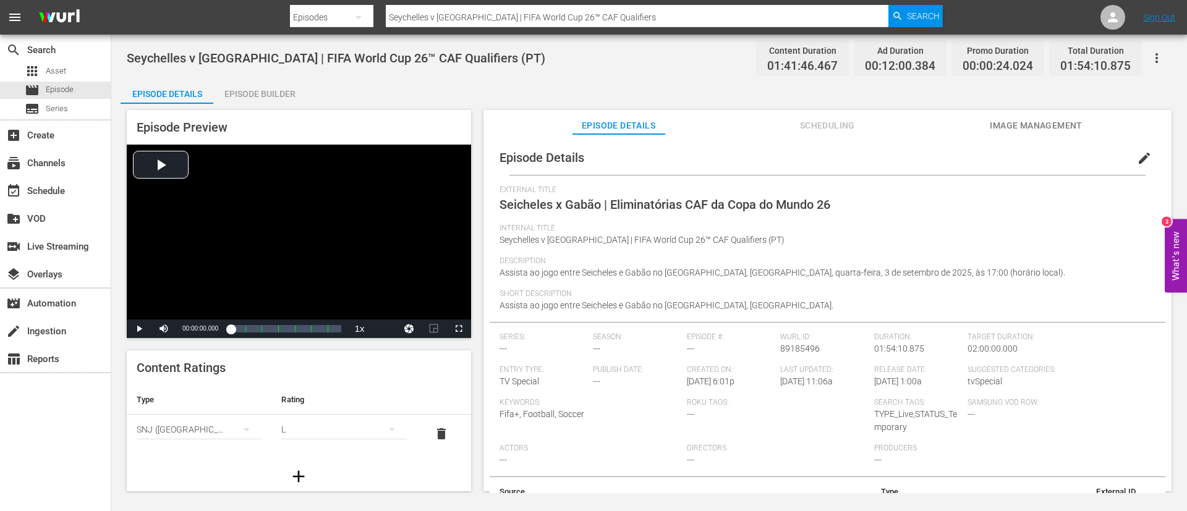
click at [835, 121] on span "Scheduling" at bounding box center [827, 125] width 93 height 15
click at [73, 357] on div "table_chart Reports" at bounding box center [55, 358] width 111 height 25
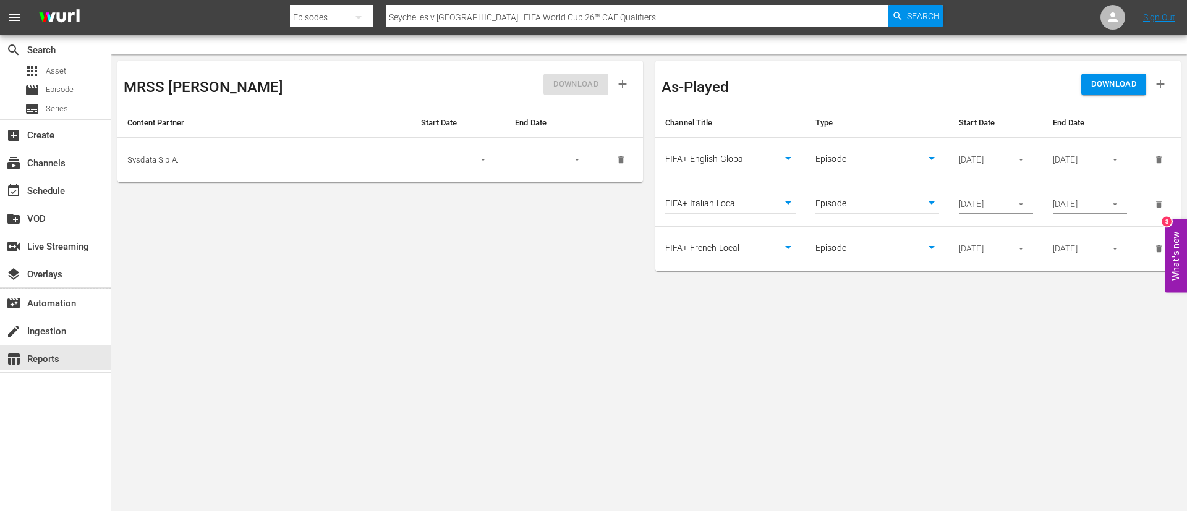
click at [1027, 153] on button "button" at bounding box center [1021, 160] width 24 height 24
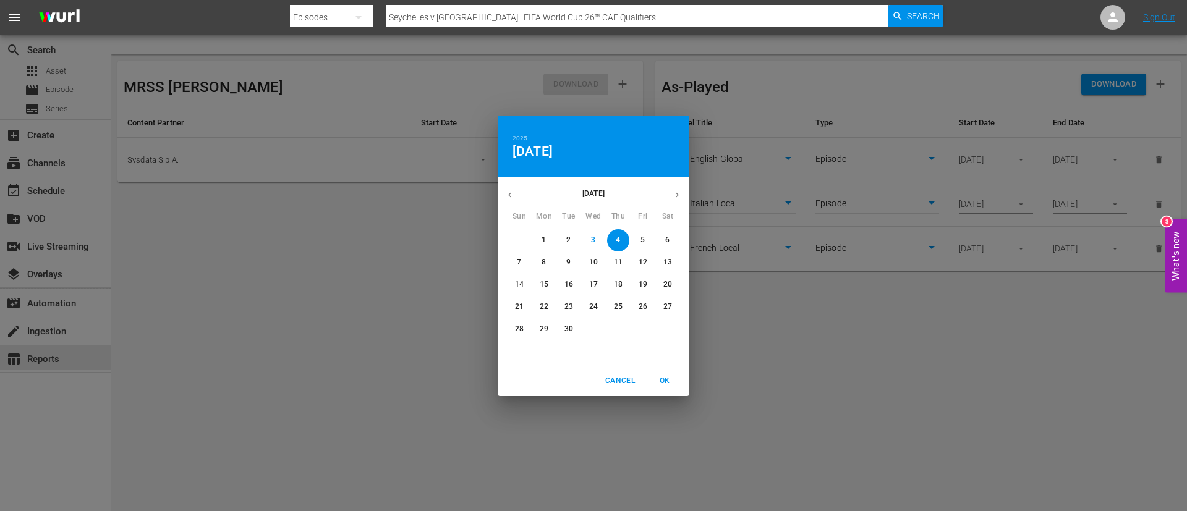
click at [542, 236] on p "1" at bounding box center [544, 240] width 4 height 11
click at [663, 383] on span "OK" at bounding box center [665, 381] width 30 height 13
type input "09/01/2025"
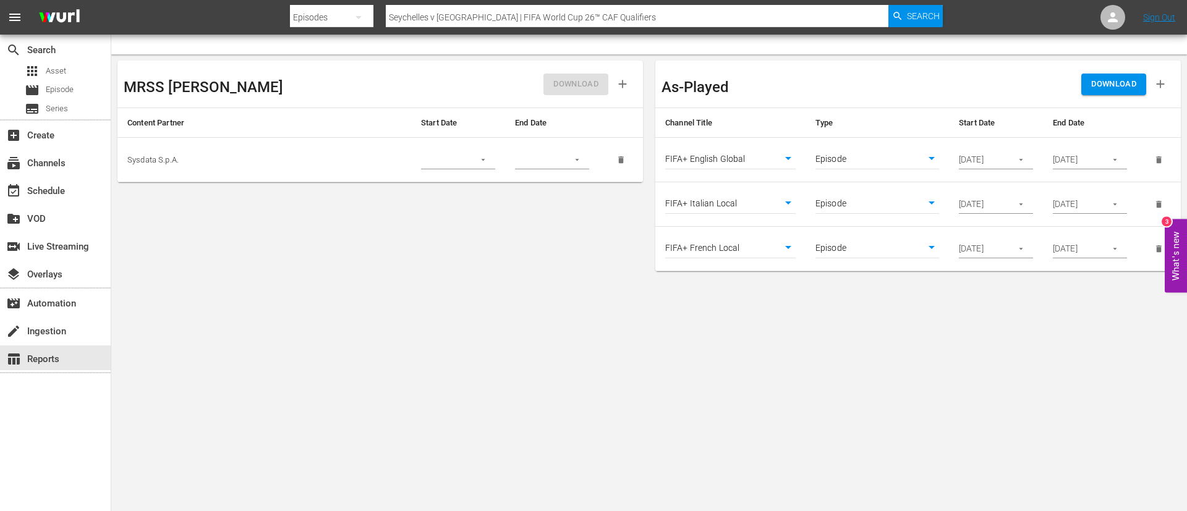
click at [971, 160] on input "09/01/2025" at bounding box center [981, 160] width 45 height 19
click at [993, 204] on input "09/04/2025" at bounding box center [981, 204] width 45 height 19
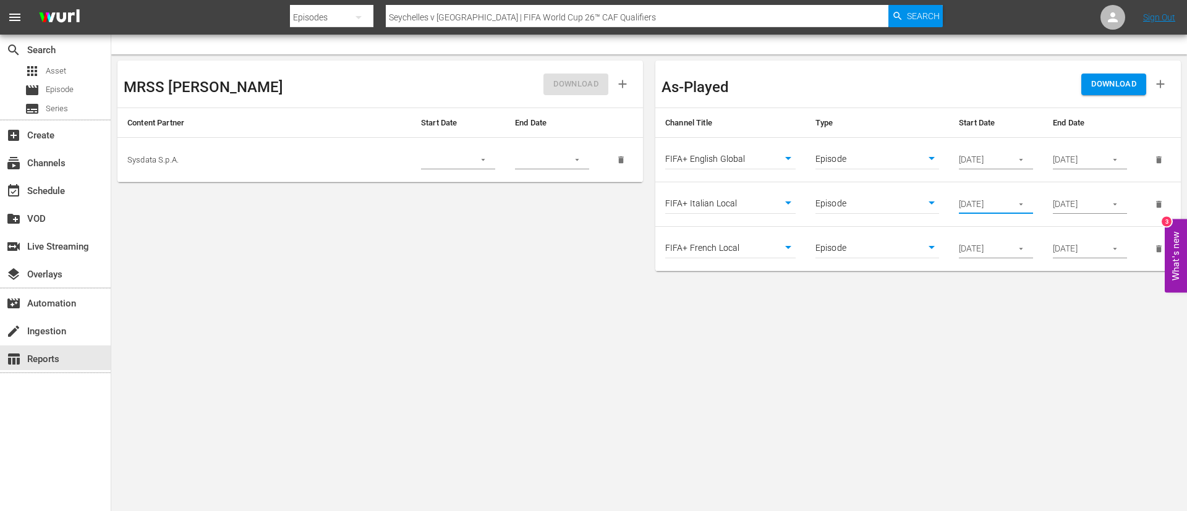
click at [993, 204] on input "09/04/2025" at bounding box center [981, 204] width 45 height 19
paste input "1"
type input "09/01/2025"
click at [986, 245] on input "09/04/2025" at bounding box center [981, 249] width 45 height 19
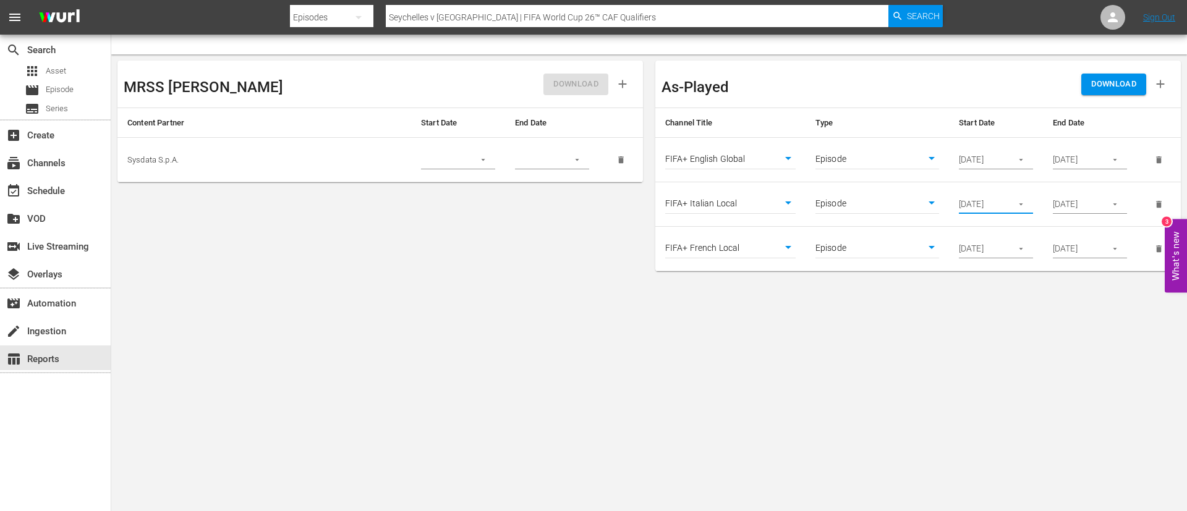
scroll to position [0, 0]
click at [986, 245] on input "09/04/2025" at bounding box center [981, 249] width 45 height 19
paste input "1"
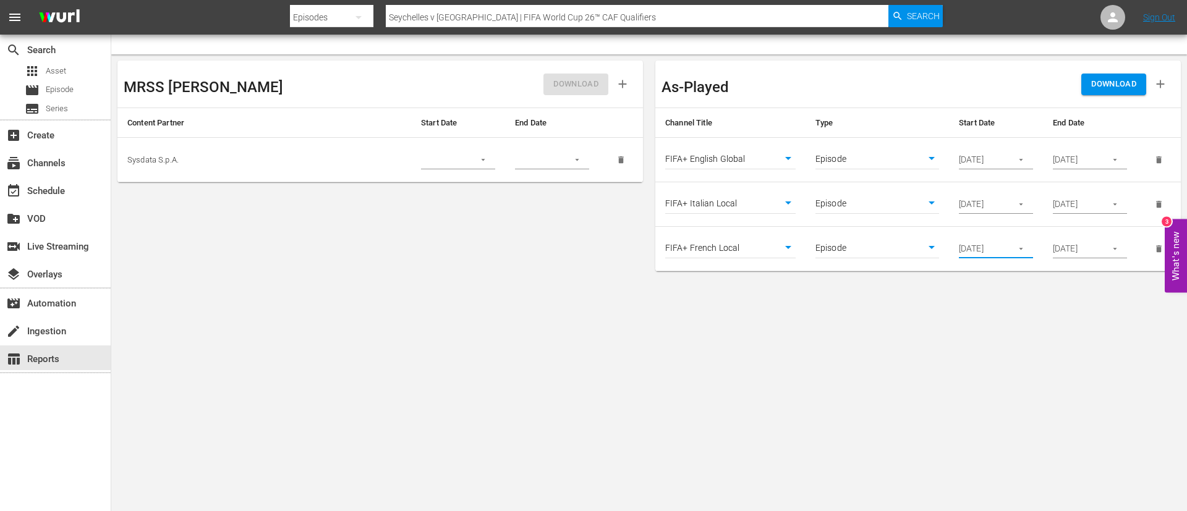
type input "09/01/2025"
click at [1000, 331] on body "menu Search By Episodes Search ID, Title, Description, Keywords, or Category Se…" at bounding box center [593, 255] width 1187 height 511
click at [720, 357] on body "menu Search By Episodes Search ID, Title, Description, Keywords, or Category Se…" at bounding box center [593, 255] width 1187 height 511
click at [1135, 82] on span "DOWNLOAD" at bounding box center [1113, 84] width 45 height 14
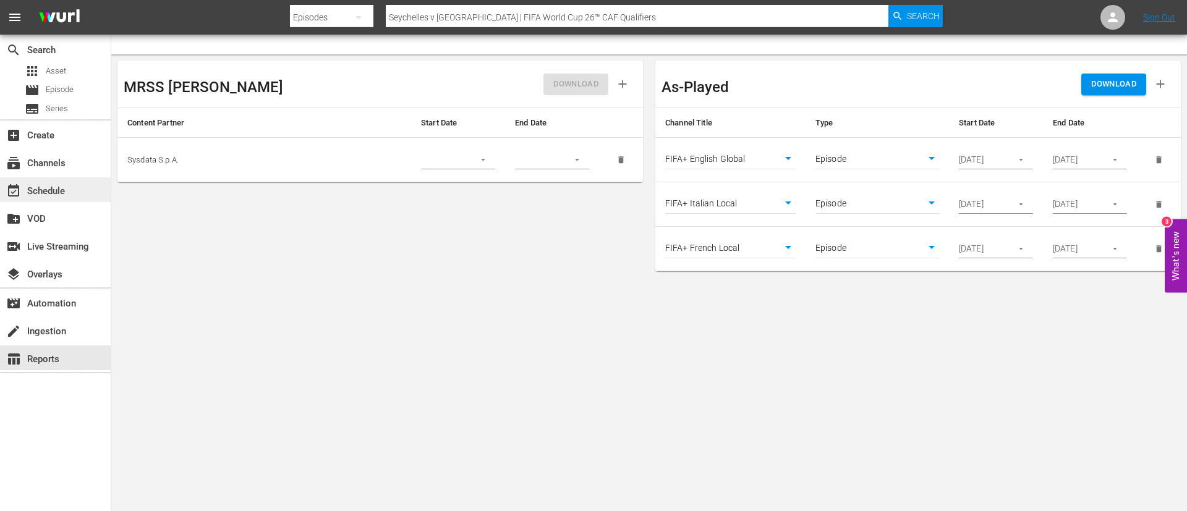
click at [67, 178] on div "event_available Schedule" at bounding box center [55, 189] width 111 height 25
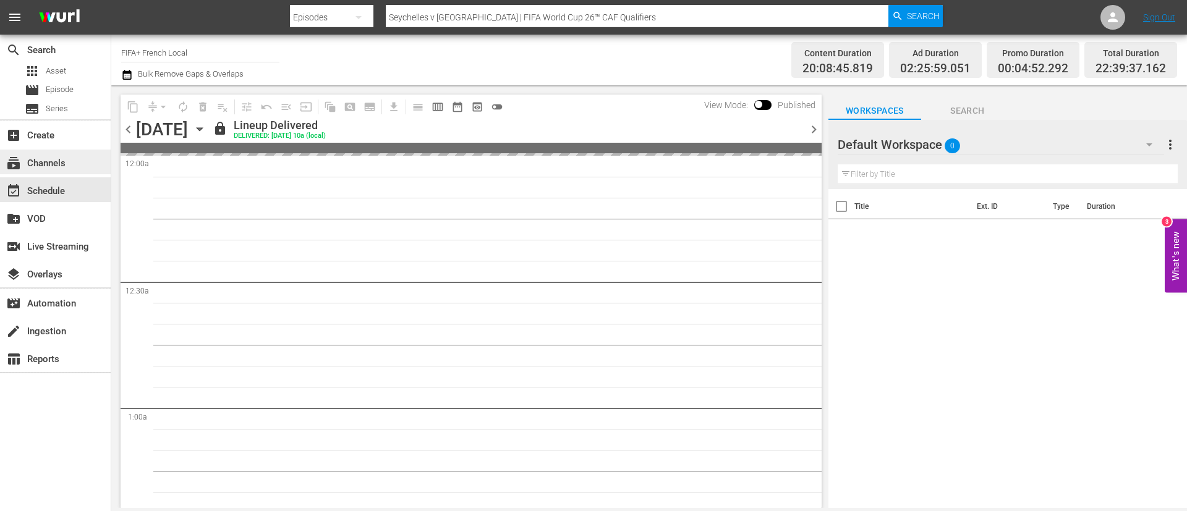
click at [75, 153] on div "subscriptions Channels" at bounding box center [55, 162] width 111 height 25
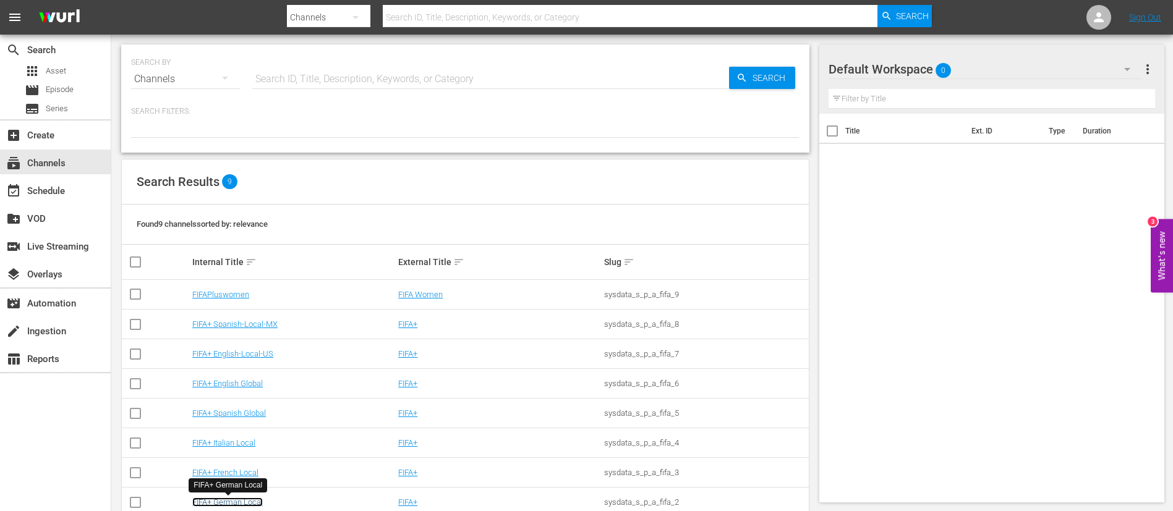
click at [221, 506] on link "FIFA+ German Local" at bounding box center [227, 502] width 70 height 9
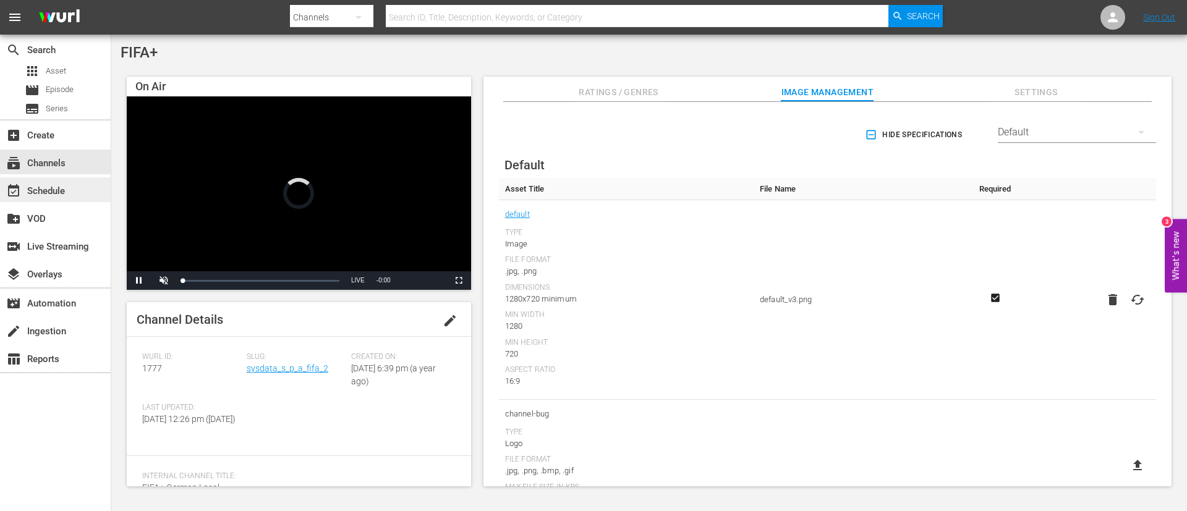
click at [58, 187] on div "event_available Schedule" at bounding box center [34, 189] width 69 height 11
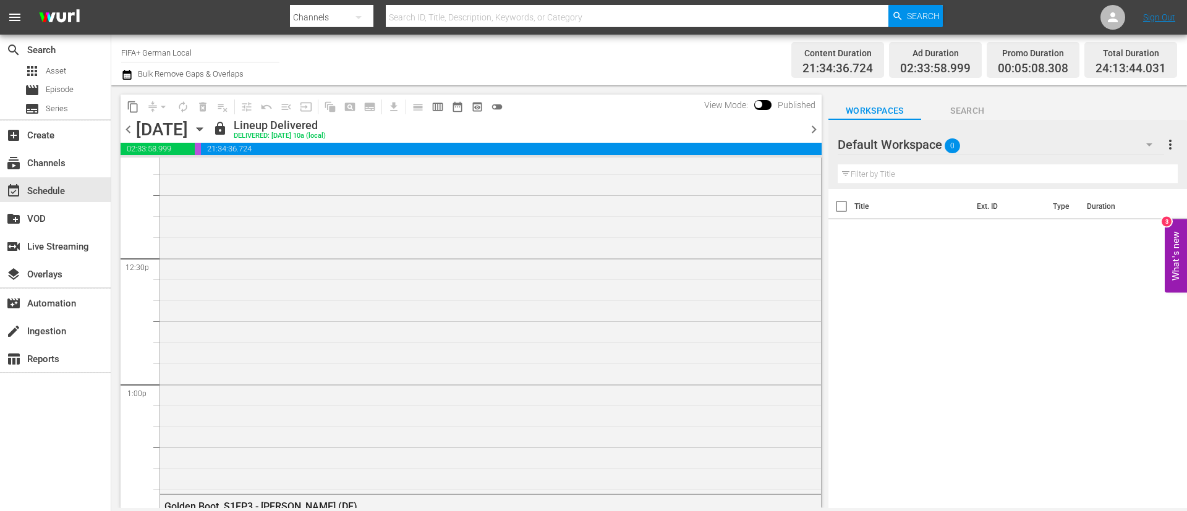
scroll to position [3060, 0]
click at [77, 160] on div "subscriptions Channels" at bounding box center [55, 162] width 111 height 25
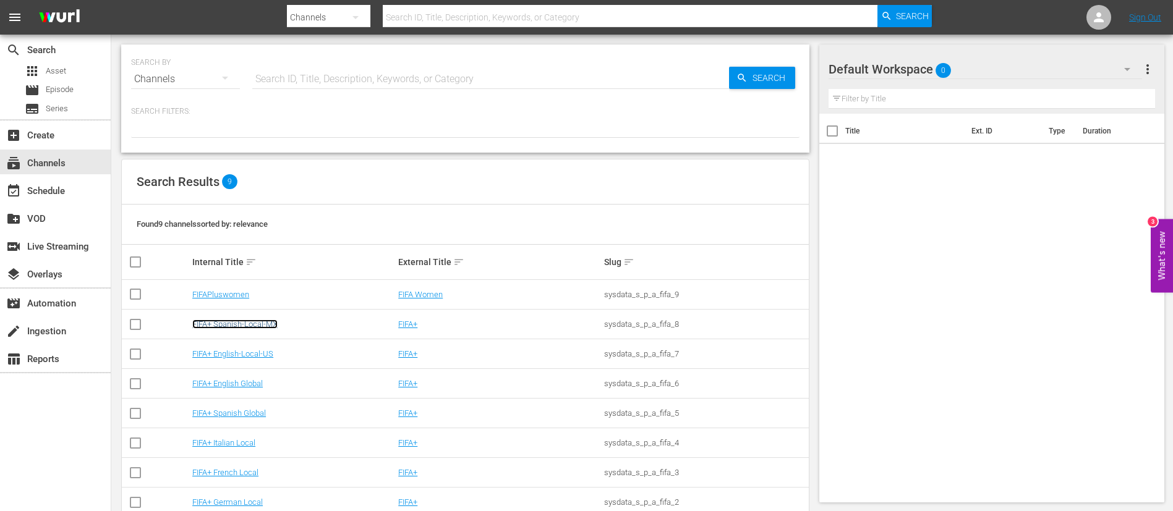
click at [253, 323] on link "FIFA+ Spanish-Local-MX" at bounding box center [234, 324] width 85 height 9
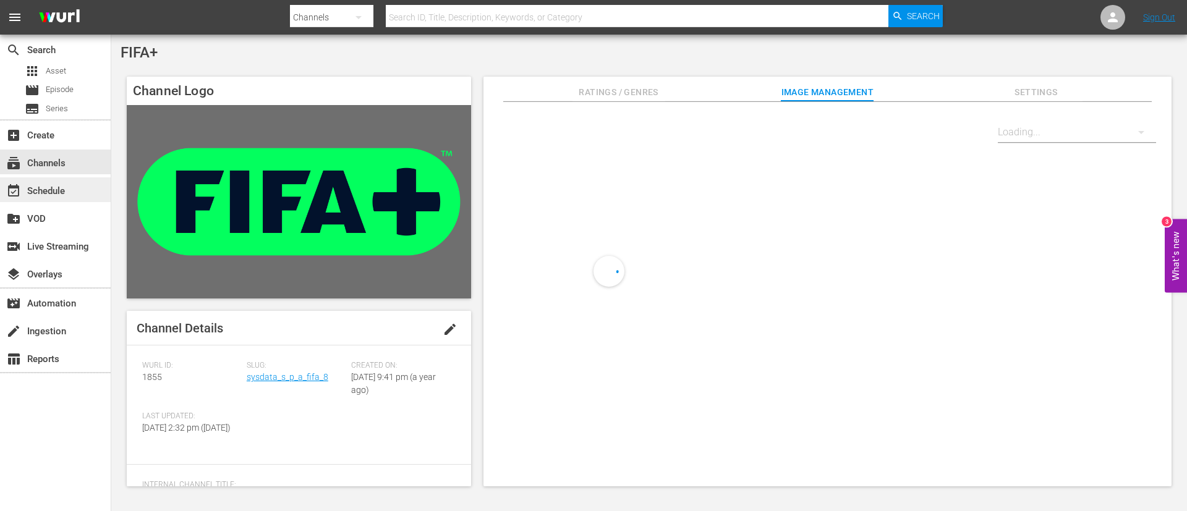
click at [54, 195] on div "event_available Schedule" at bounding box center [34, 189] width 69 height 11
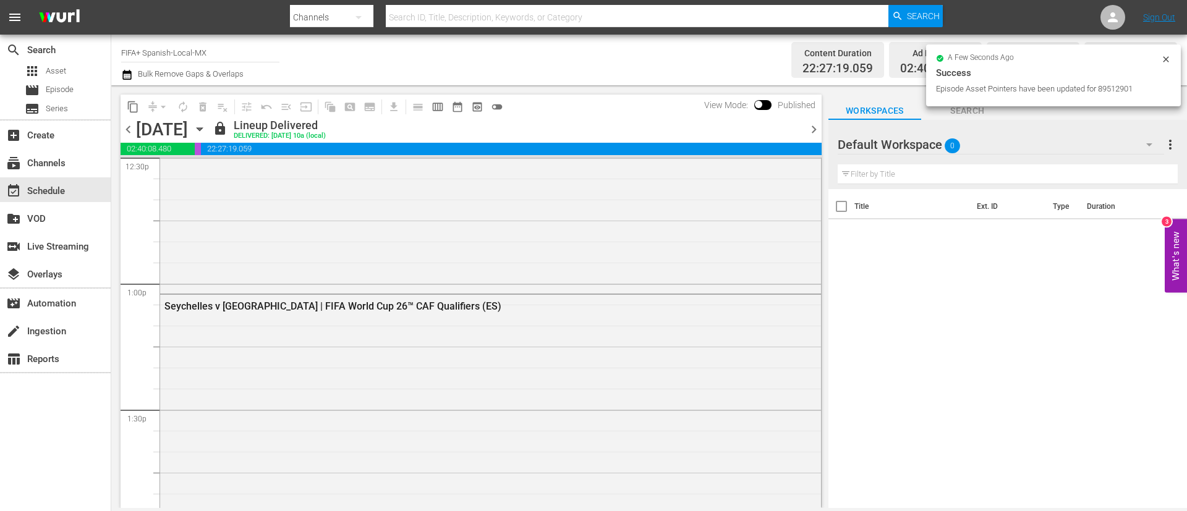
scroll to position [3245, 0]
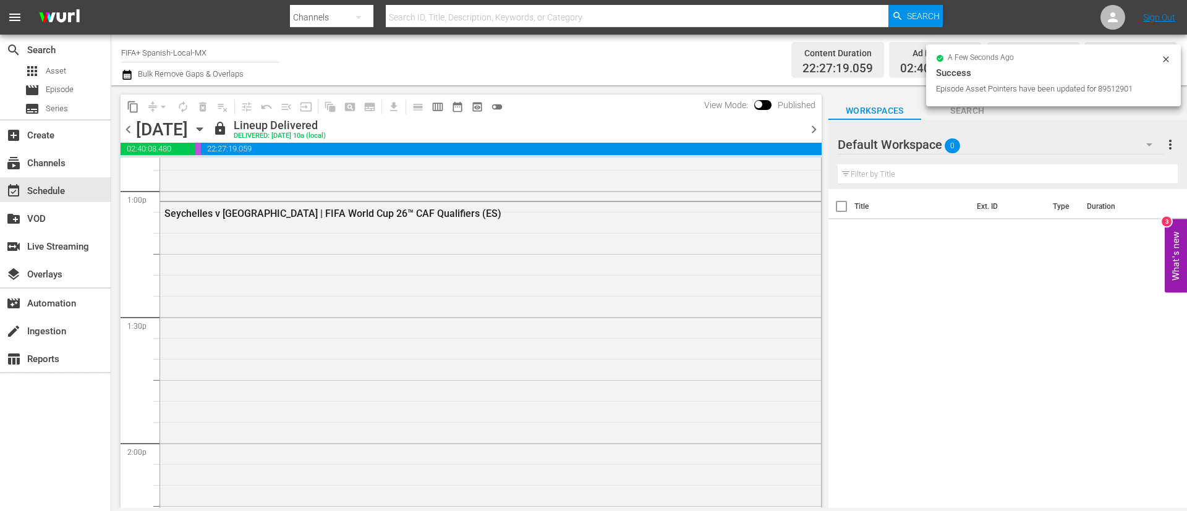
click at [276, 276] on div "Seychelles v Gabon | FIFA World Cup 26™ CAF Qualifiers (ES)" at bounding box center [490, 446] width 661 height 489
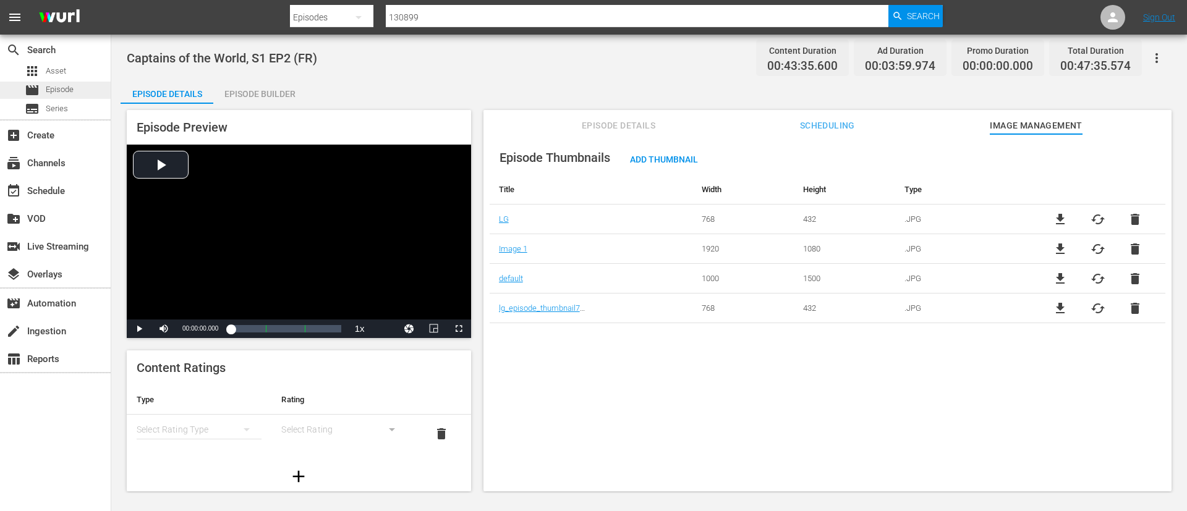
click at [100, 83] on div "movie Episode" at bounding box center [55, 90] width 111 height 17
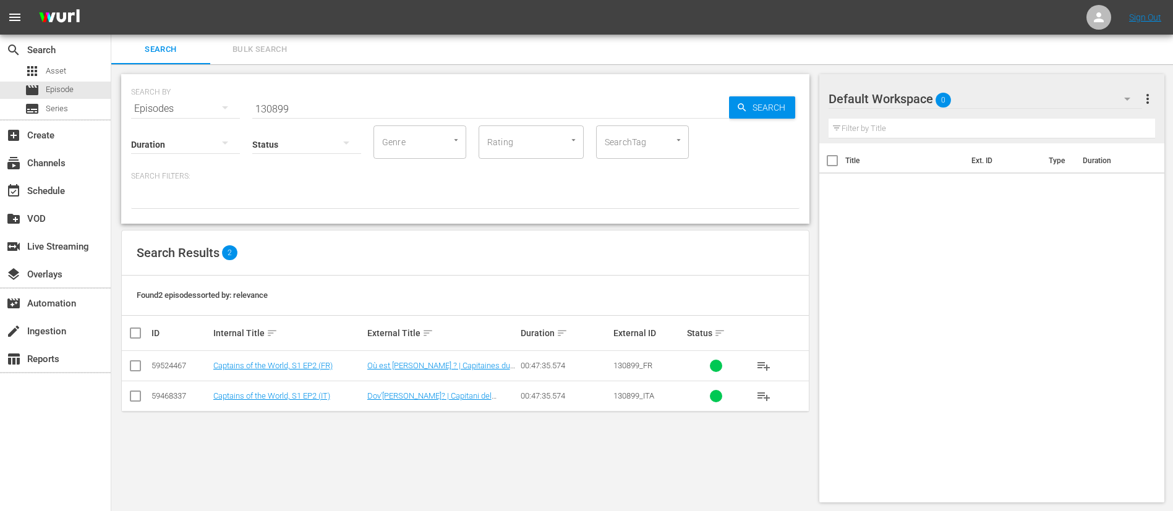
click at [307, 101] on input "130899" at bounding box center [490, 109] width 477 height 30
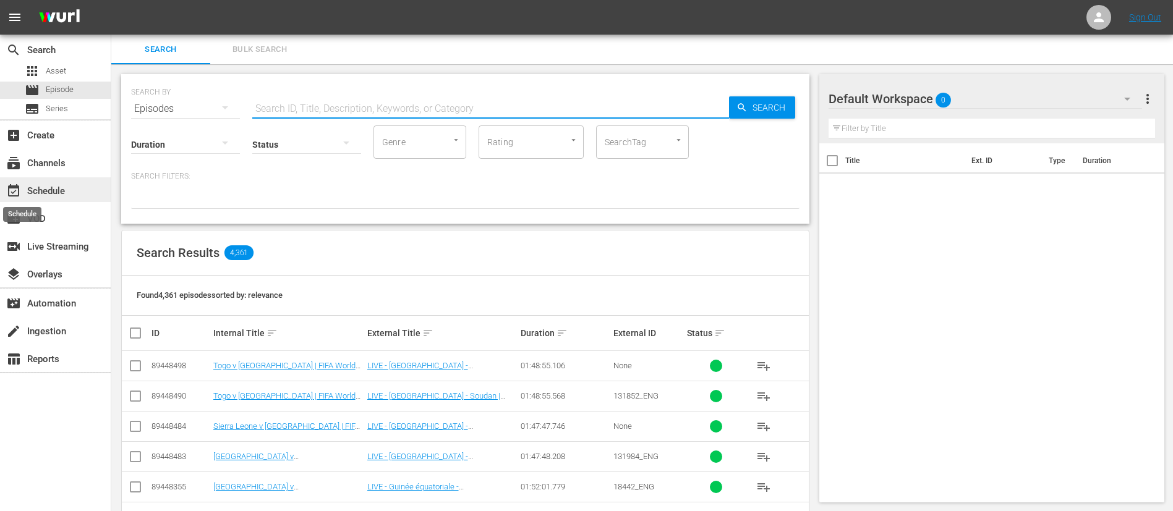
click at [17, 192] on span "event_available" at bounding box center [13, 191] width 15 height 15
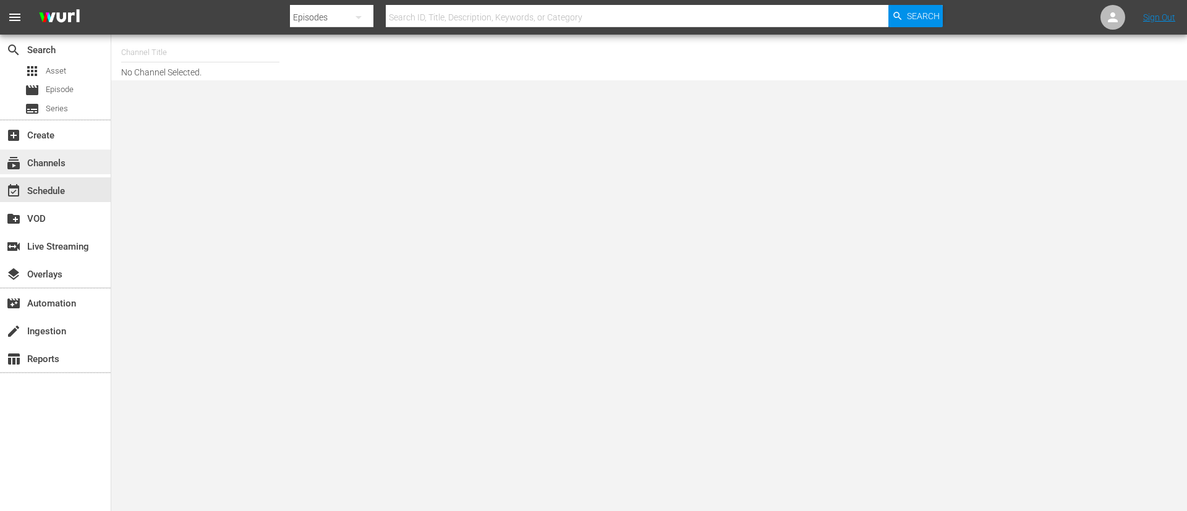
click at [68, 168] on div "subscriptions Channels" at bounding box center [55, 162] width 111 height 25
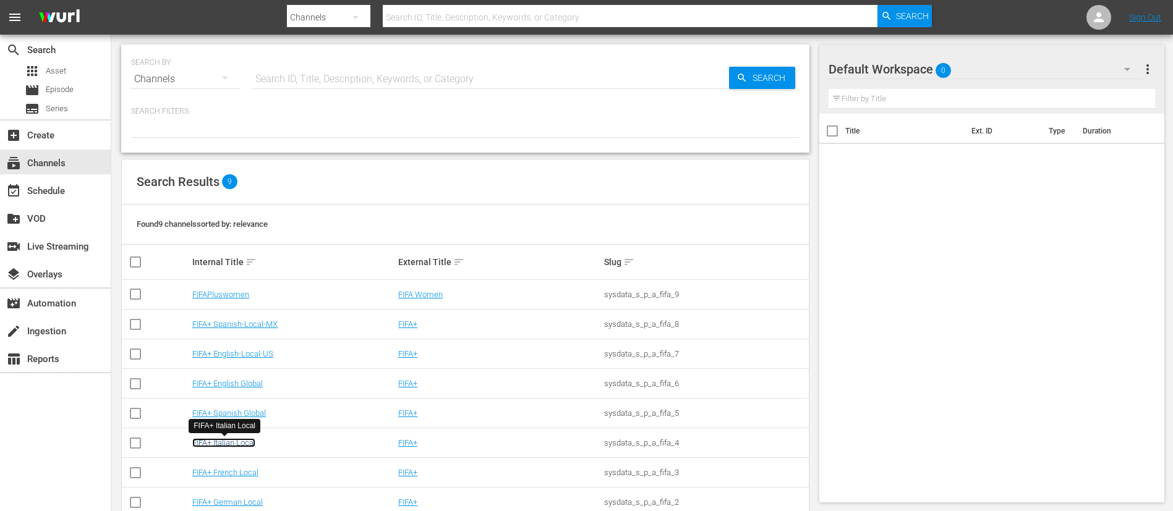
click at [239, 445] on link "FIFA+ Italian Local" at bounding box center [223, 442] width 63 height 9
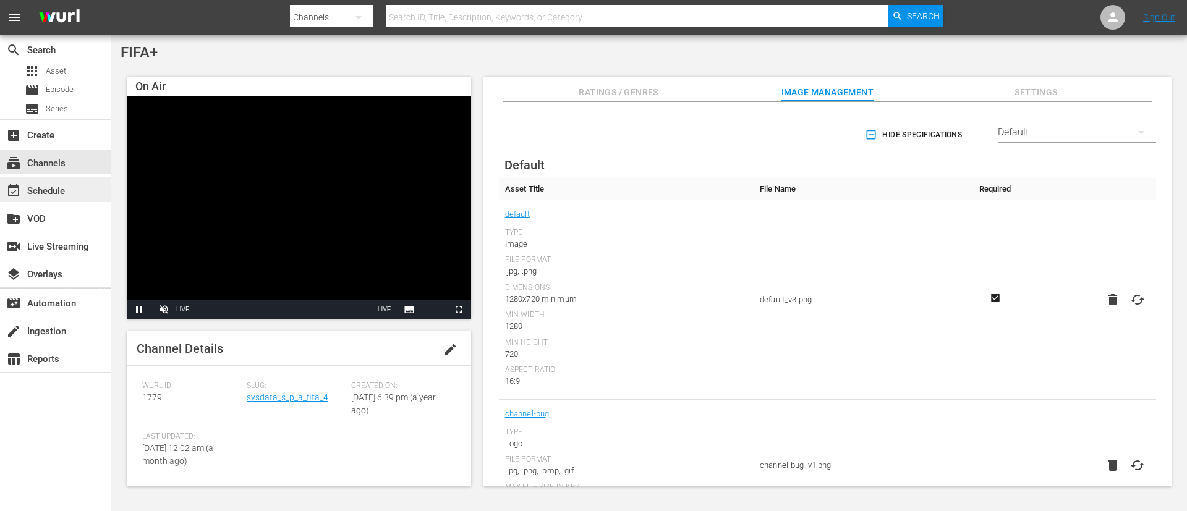
click at [57, 189] on div "event_available Schedule" at bounding box center [34, 189] width 69 height 11
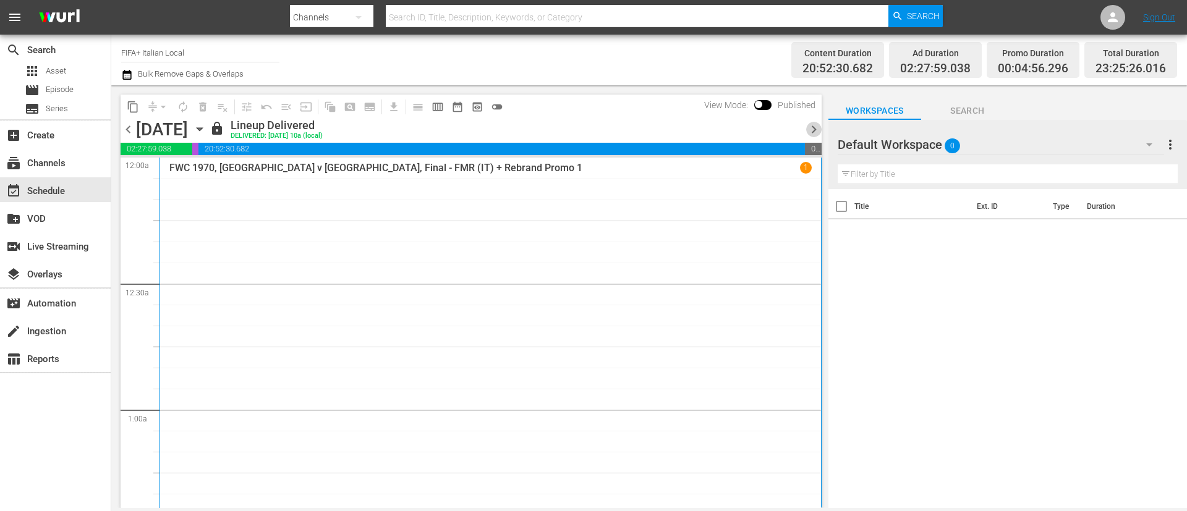
click at [817, 133] on span "chevron_right" at bounding box center [813, 129] width 15 height 15
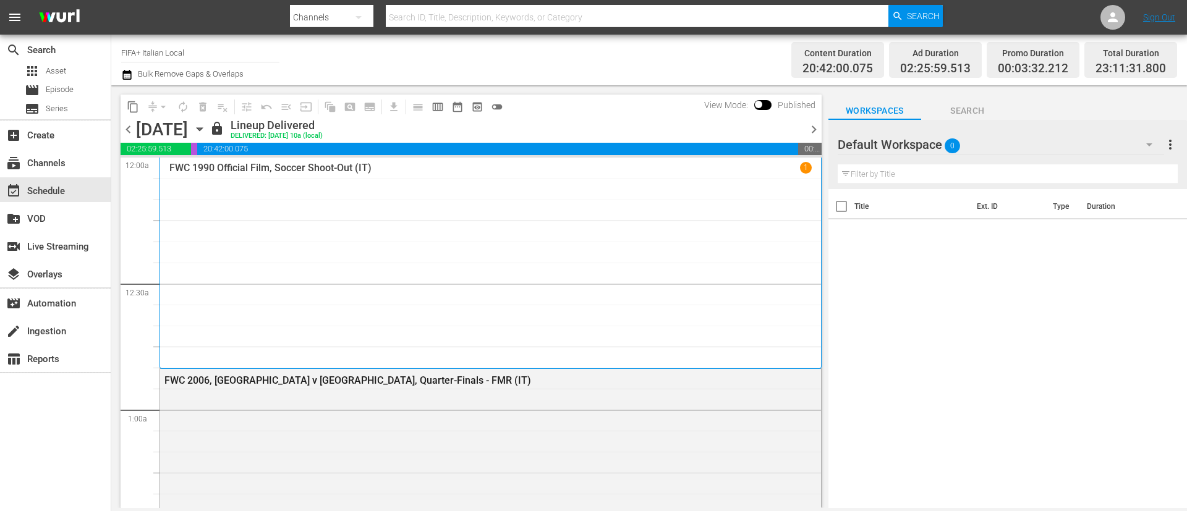
click at [210, 54] on input "FIFA+ Italian Local" at bounding box center [200, 53] width 158 height 30
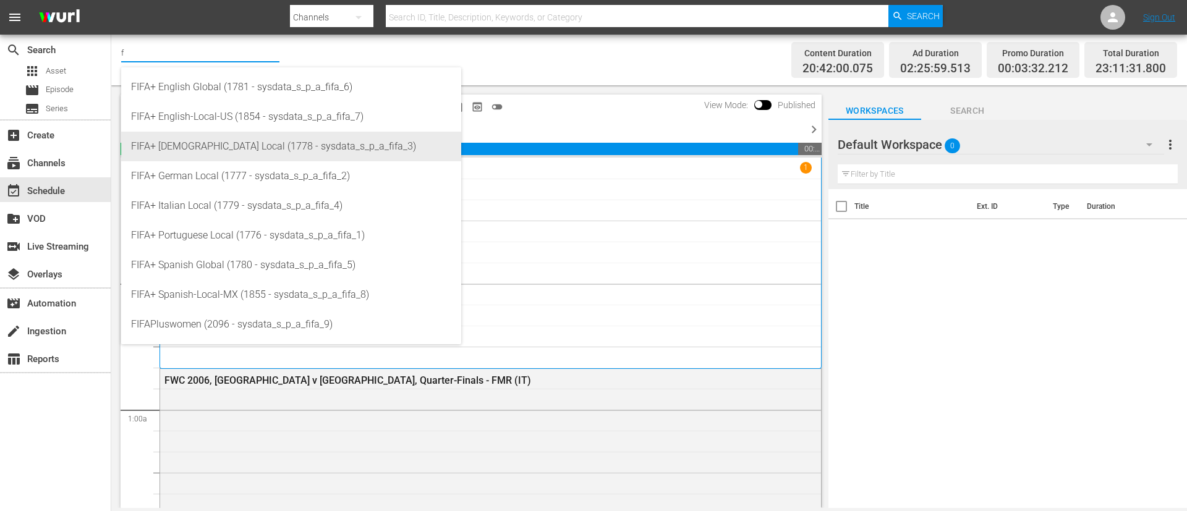
click at [236, 143] on div "FIFA+ French Local (1778 - sysdata_s_p_a_fifa_3)" at bounding box center [291, 147] width 320 height 30
type input "FIFA+ French Local (1778 - sysdata_s_p_a_fifa_3)"
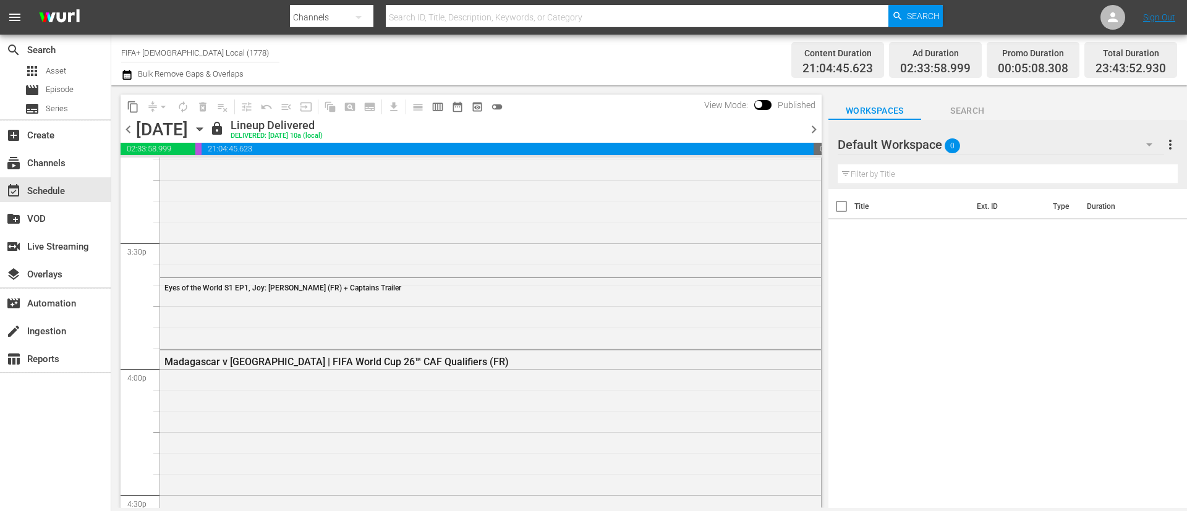
scroll to position [3895, 0]
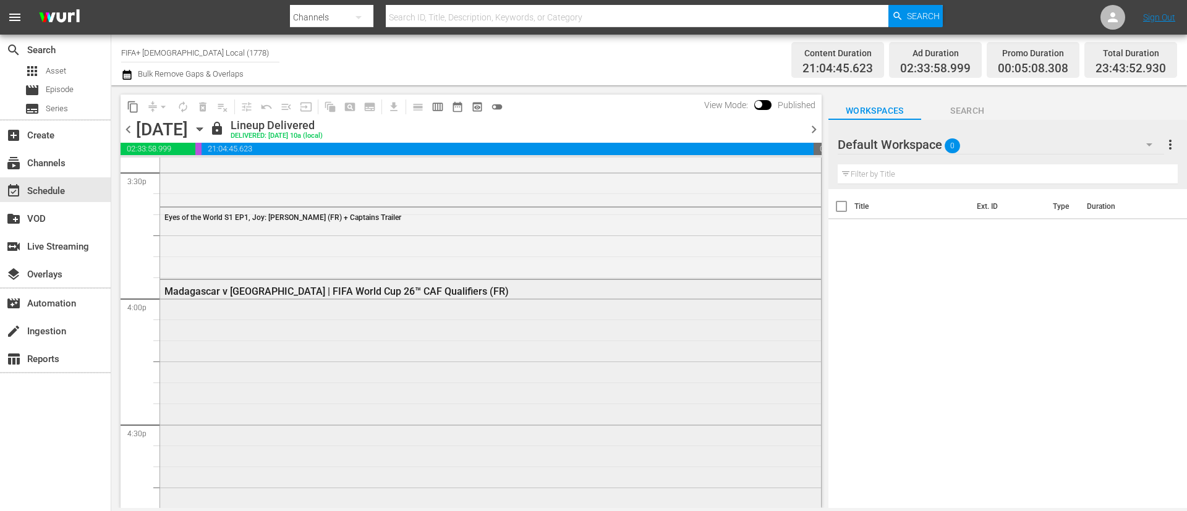
click at [404, 312] on div "Madagascar v Central African Republic | FIFA World Cup 26™ CAF Qualifiers (FR)" at bounding box center [490, 519] width 661 height 479
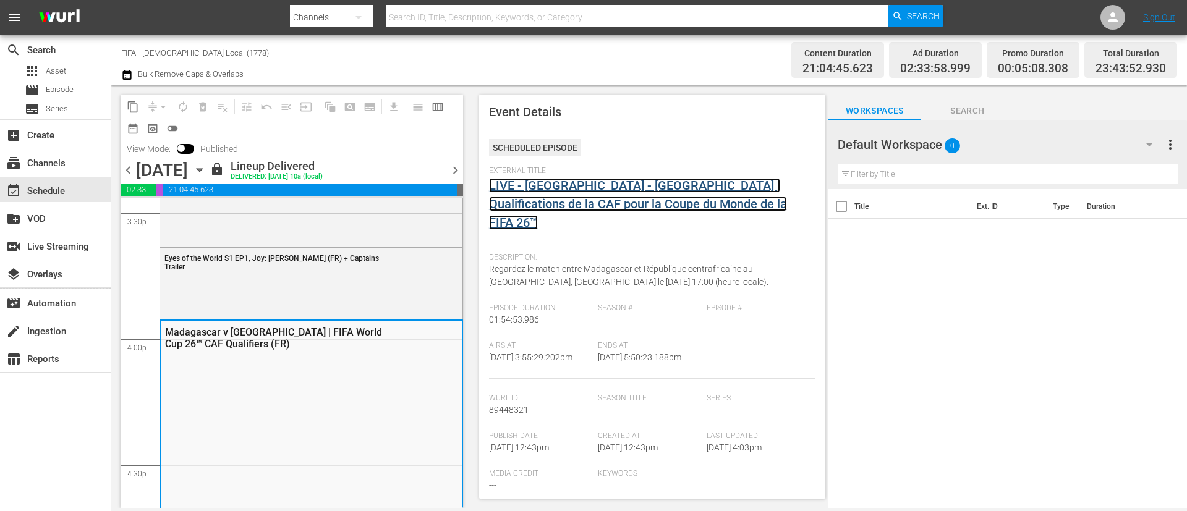
click at [578, 192] on link "LIVE - Madagascar - République centrafricaine | Qualifications de la CAF pour l…" at bounding box center [638, 204] width 298 height 52
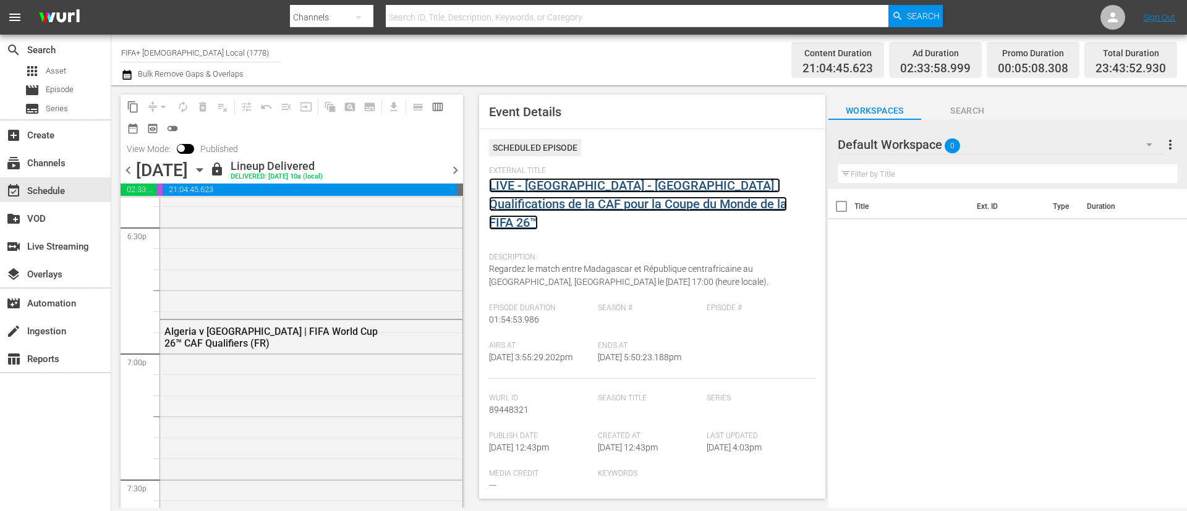
scroll to position [4729, 0]
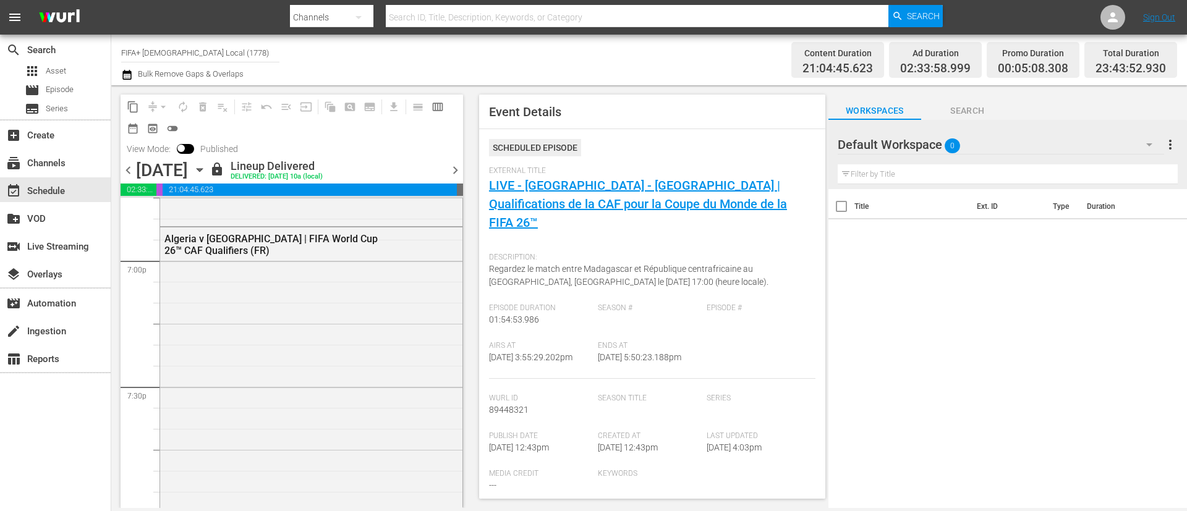
click at [336, 310] on div "Algeria v [GEOGRAPHIC_DATA] | FIFA World Cup 26™ CAF Qualifiers (FR)" at bounding box center [311, 451] width 302 height 449
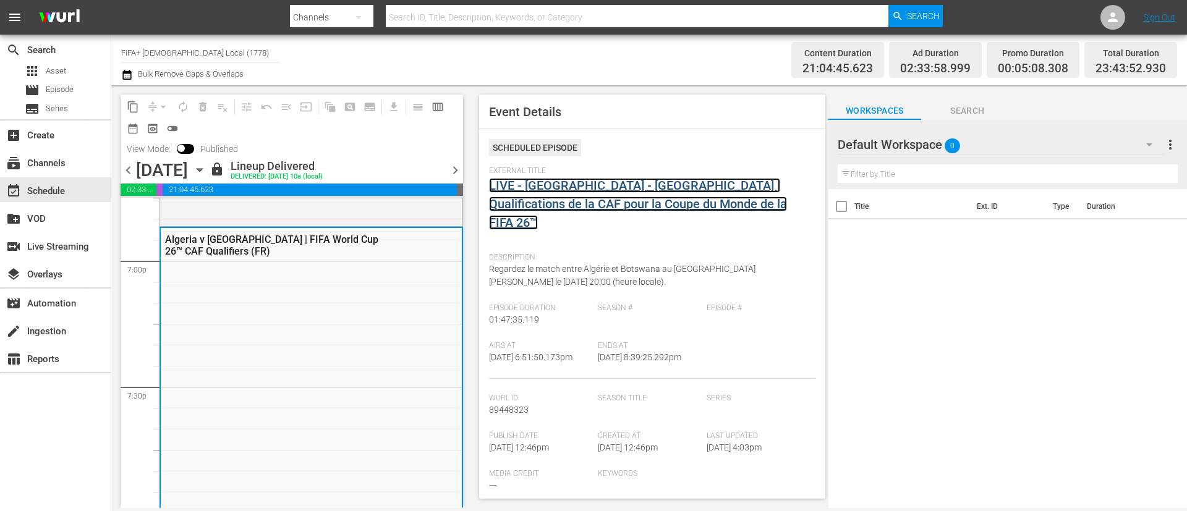
click at [566, 187] on link "LIVE - [GEOGRAPHIC_DATA] - [GEOGRAPHIC_DATA] | Qualifications de la CAF pour la…" at bounding box center [638, 204] width 298 height 52
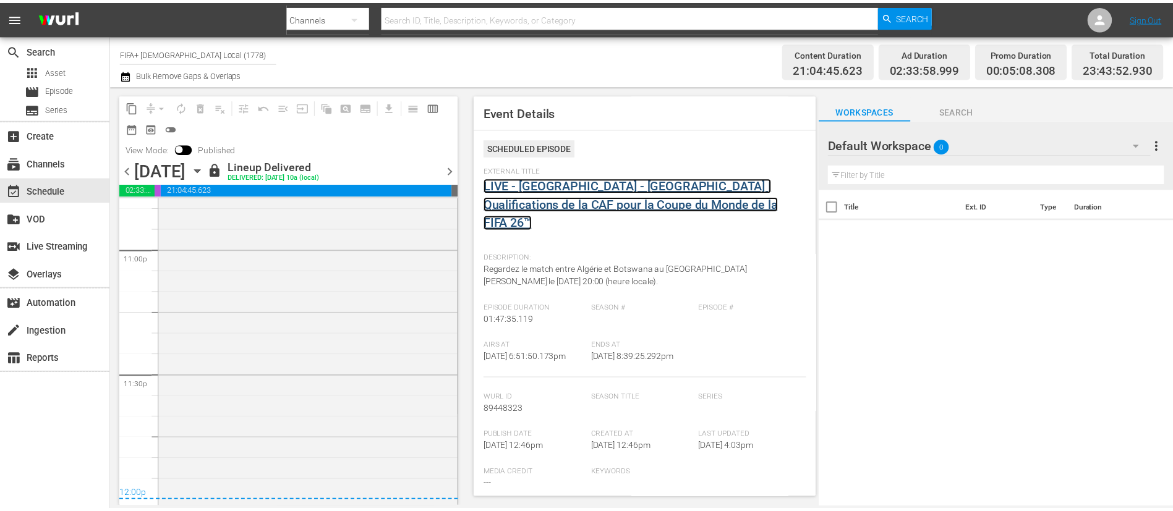
scroll to position [5825, 0]
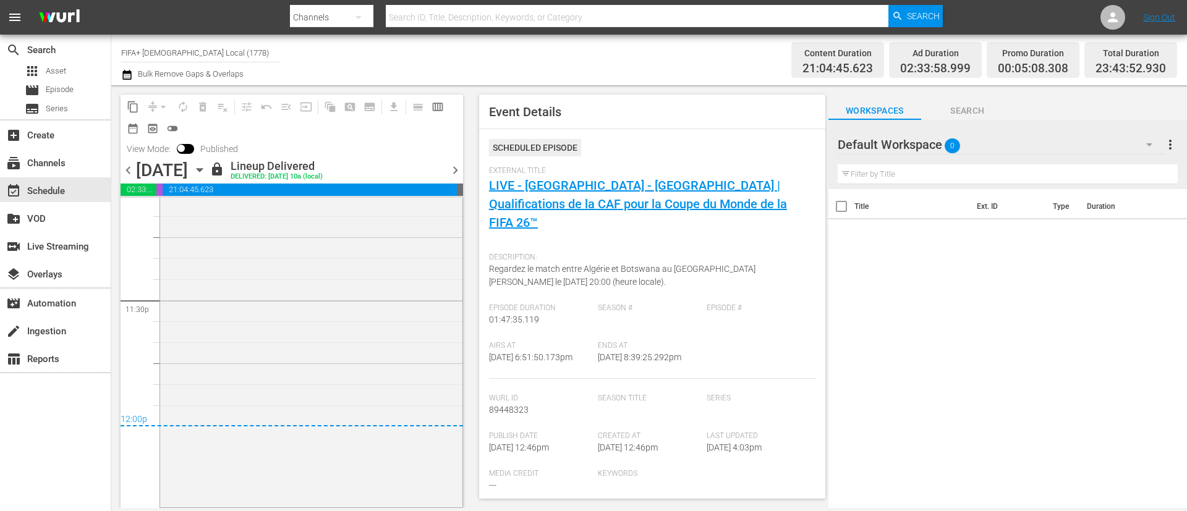
click at [414, 11] on input "text" at bounding box center [637, 17] width 503 height 30
paste input "3BQrtPUrkXSPDs5n6jgbUG_ENG"
type input "3BQrtPUrkXSPDs5n6jgbUG_"
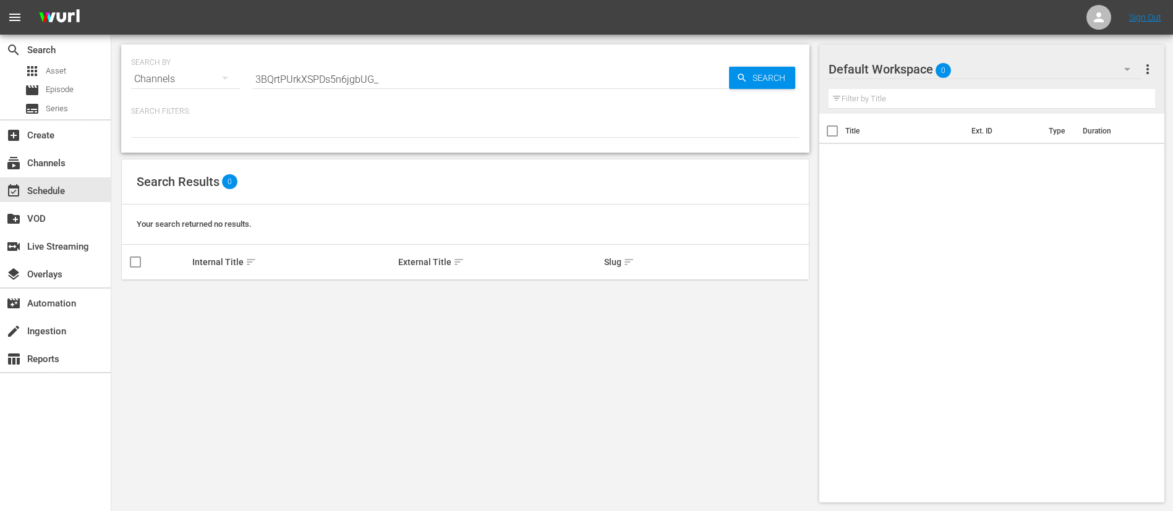
click at [414, 75] on input "3BQrtPUrkXSPDs5n6jgbUG_" at bounding box center [490, 79] width 477 height 30
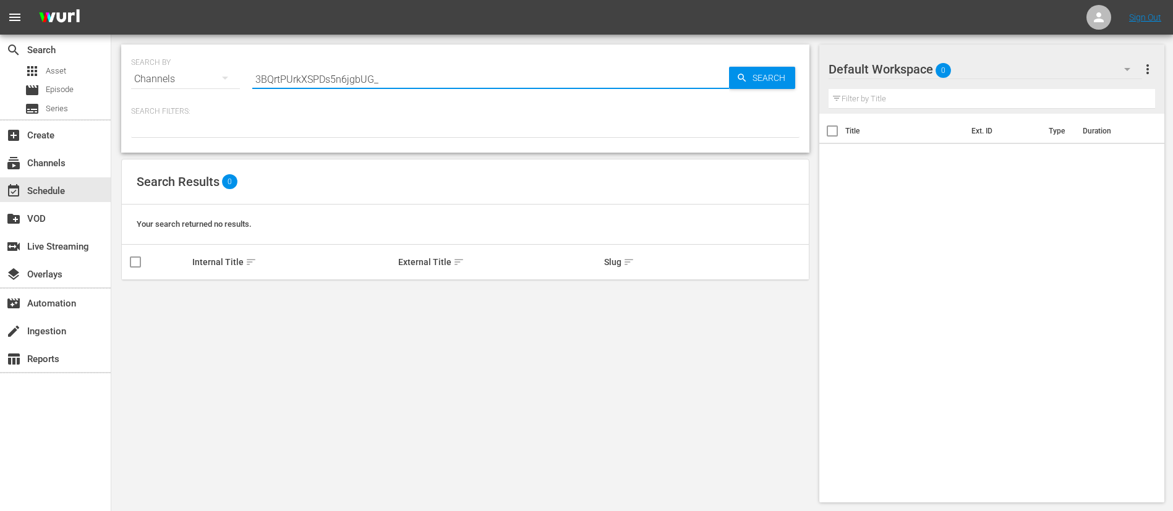
click at [414, 75] on input "3BQrtPUrkXSPDs5n6jgbUG_" at bounding box center [490, 79] width 477 height 30
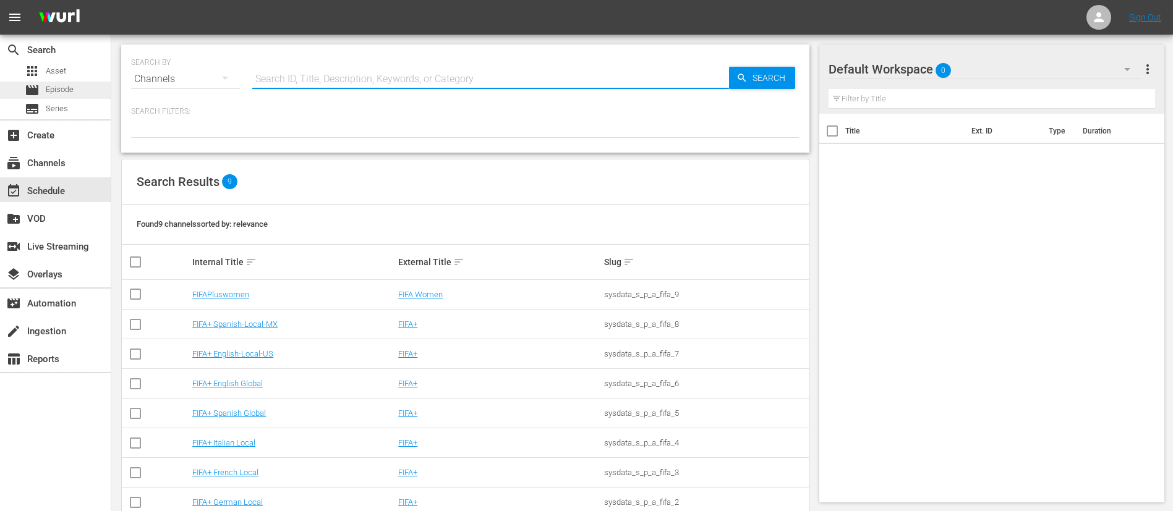
click at [91, 91] on div "movie Episode" at bounding box center [55, 90] width 111 height 17
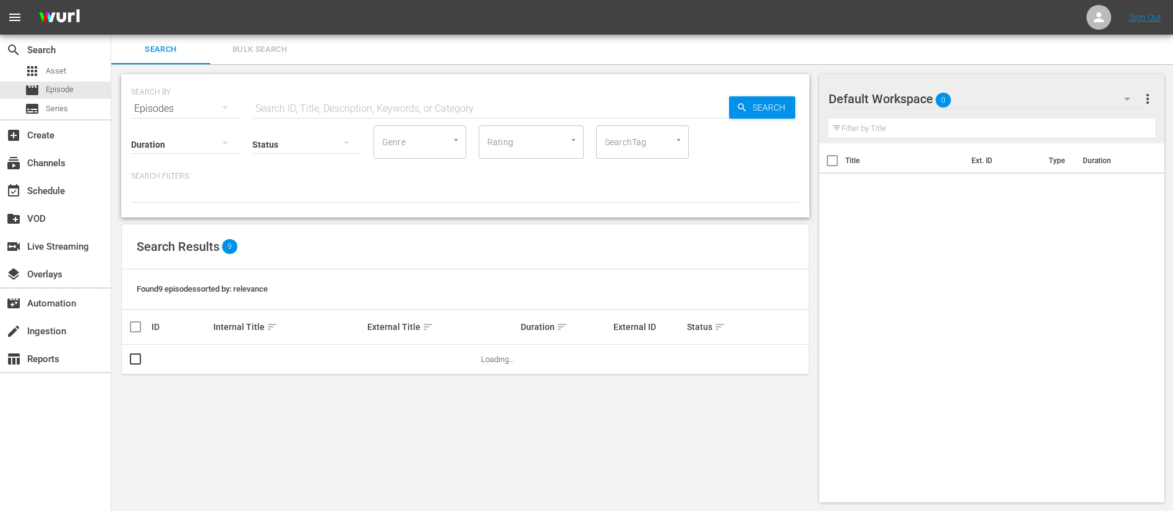
click at [346, 108] on input "text" at bounding box center [490, 109] width 477 height 30
paste input "3BQrtPUrkXSPDs5n6jgbUG_"
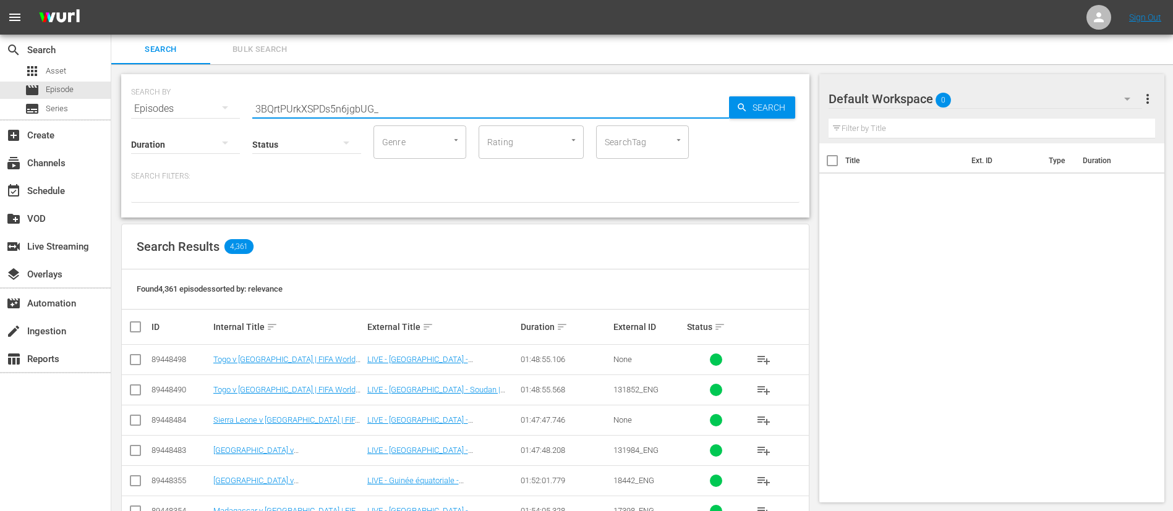
type input "3BQrtPUrkXSPDs5n6jgbUG_"
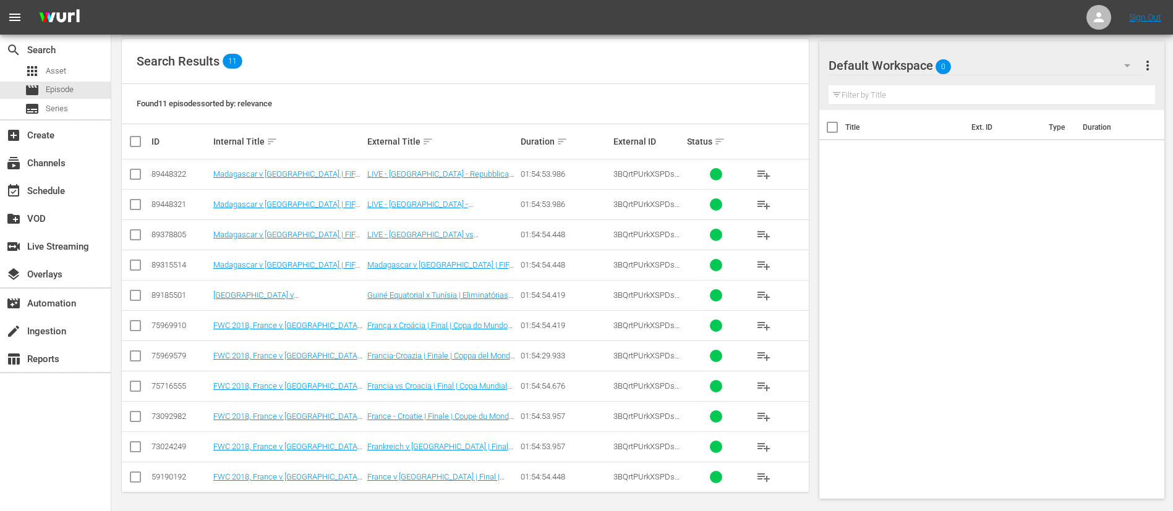
scroll to position [190, 0]
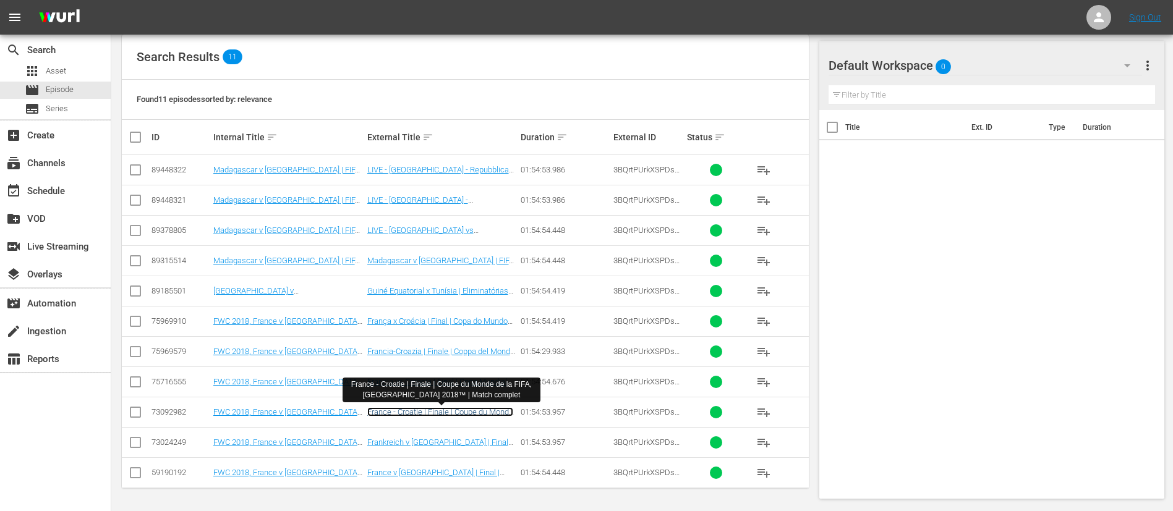
click at [485, 410] on link "France - Croatie | Finale | Coupe du Monde de la FIFA, Russie 2018™ | Match com…" at bounding box center [440, 421] width 146 height 28
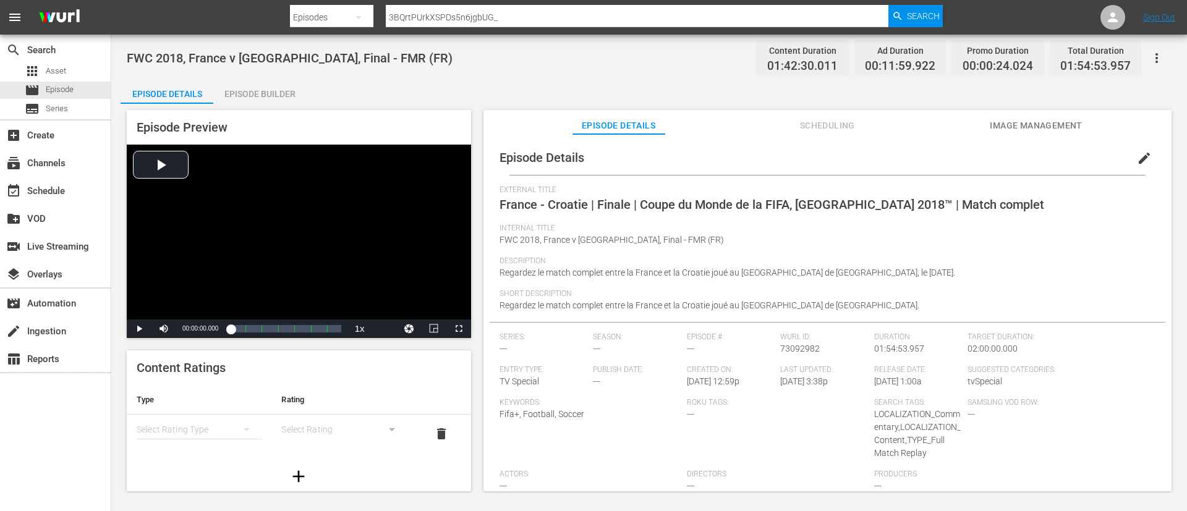
click at [1141, 159] on span "edit" at bounding box center [1144, 158] width 15 height 15
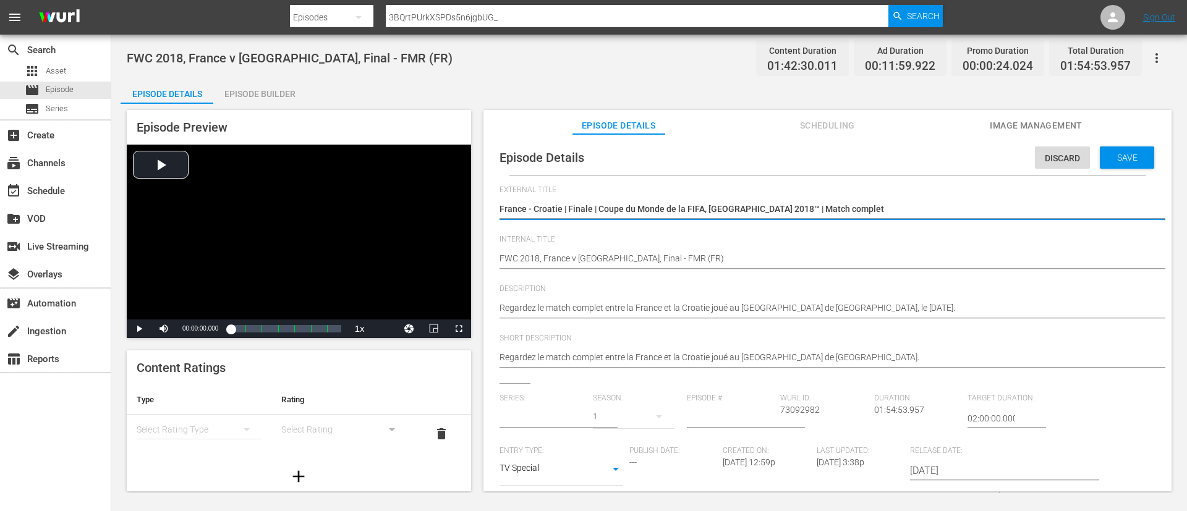
type input "No Series"
click at [950, 212] on textarea "France - Croatie | Finale | Coupe du Monde de la FIFA, Russie 2018™ | Match com…" at bounding box center [824, 210] width 650 height 15
click at [692, 258] on textarea "FWC 2018, France v Croatia, Final - FMR (FR)" at bounding box center [824, 259] width 650 height 15
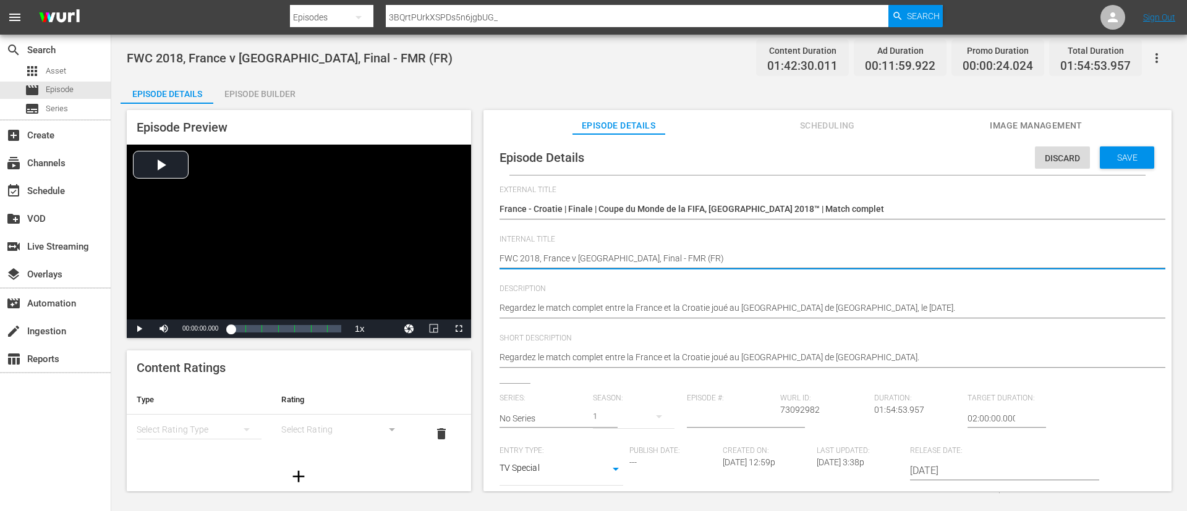
click at [692, 258] on textarea "FWC 2018, France v Croatia, Final - FMR (FR)" at bounding box center [824, 259] width 650 height 15
click at [681, 299] on div "Regardez le match complet entre la France et la Croatie joué au Luzhniki Stadiu…" at bounding box center [824, 309] width 650 height 30
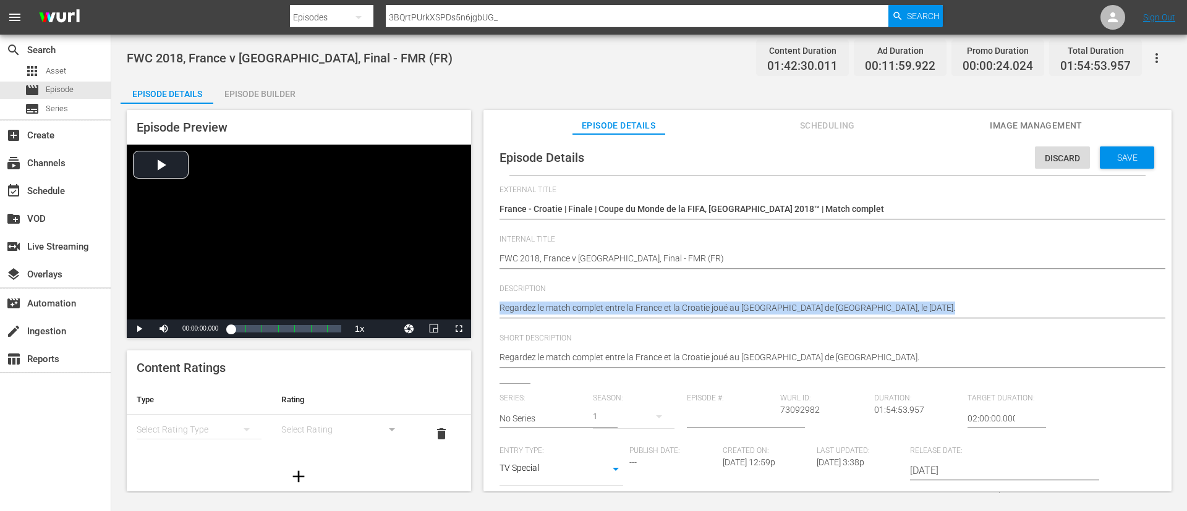
click at [681, 299] on div "Regardez le match complet entre la France et la Croatie joué au Luzhniki Stadiu…" at bounding box center [824, 309] width 650 height 30
copy div "Regardez le match complet entre la France et la Croatie joué au Luzhniki Stadiu…"
click at [1045, 130] on span "Image Management" at bounding box center [1036, 125] width 93 height 15
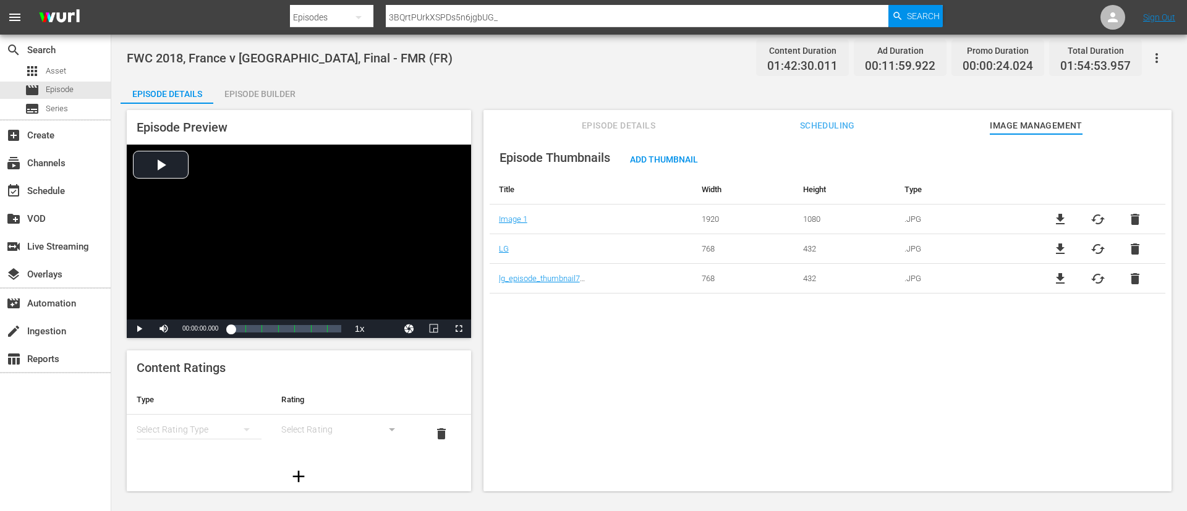
click at [1063, 213] on span "file_download" at bounding box center [1060, 219] width 15 height 15
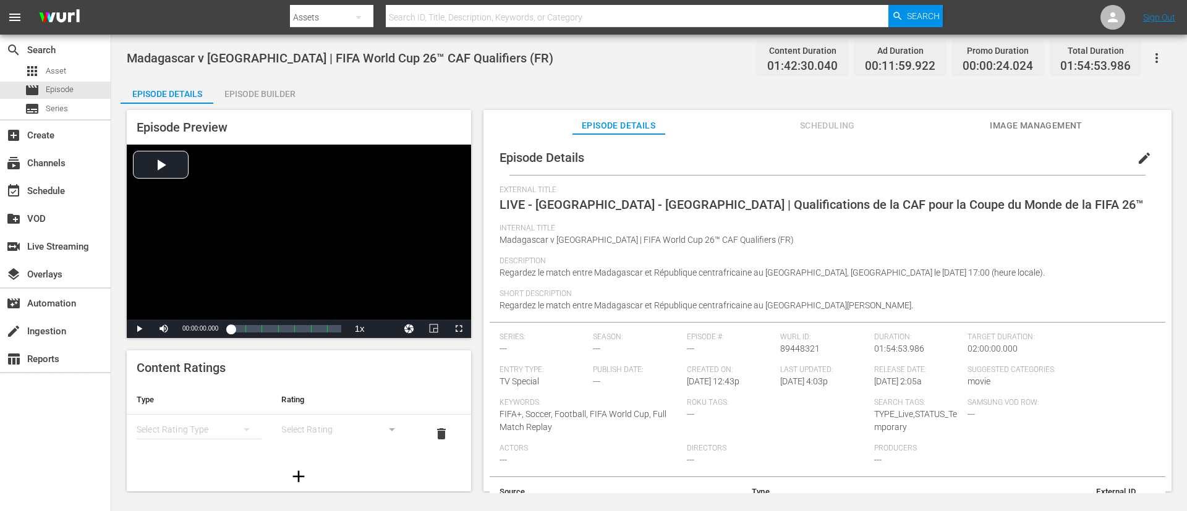
scroll to position [41, 0]
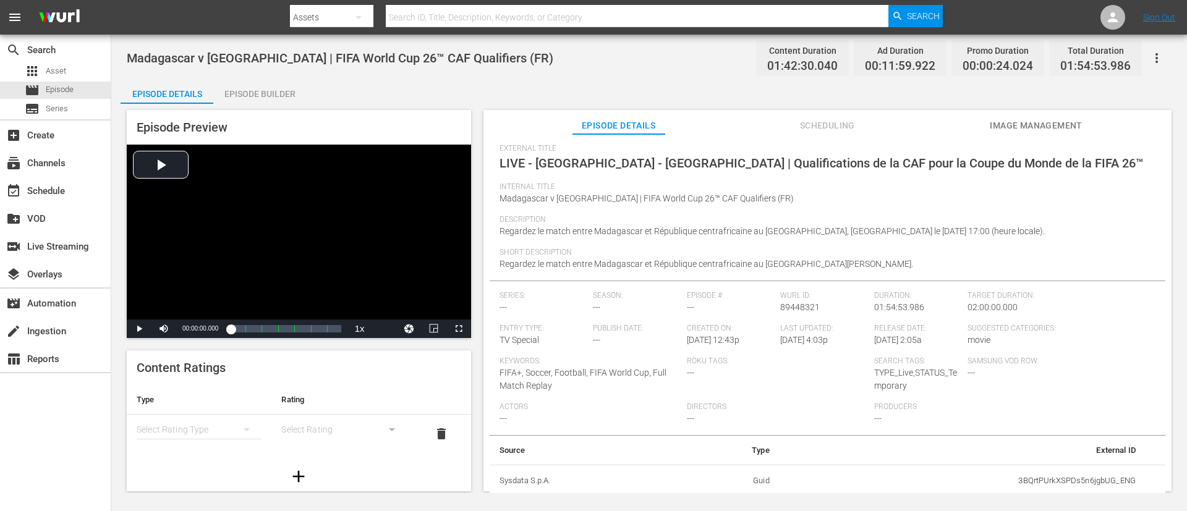
click at [791, 340] on td "3BQrtPUrkXSPDs5n6jgbUG_ENG" at bounding box center [963, 481] width 366 height 32
copy td "3BQrtPUrkXSPDs5n6jgbUG_ENG"
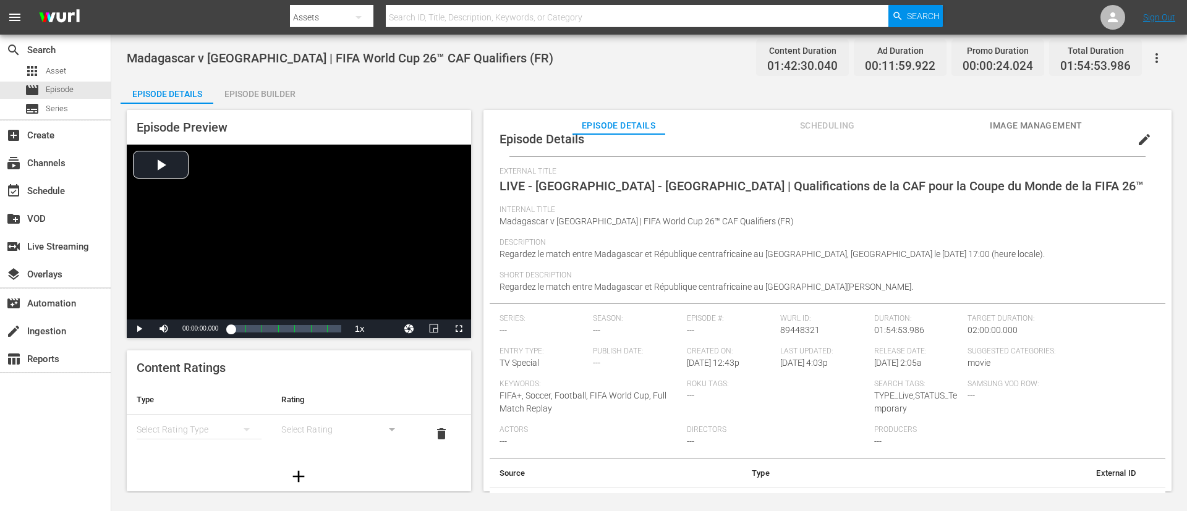
scroll to position [0, 0]
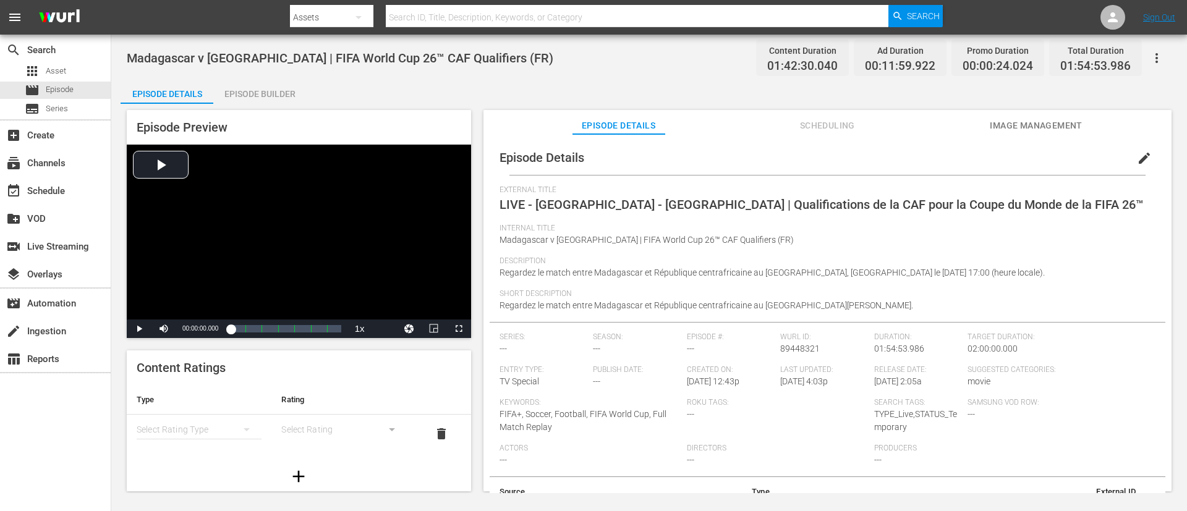
click at [791, 158] on span "edit" at bounding box center [1144, 158] width 15 height 15
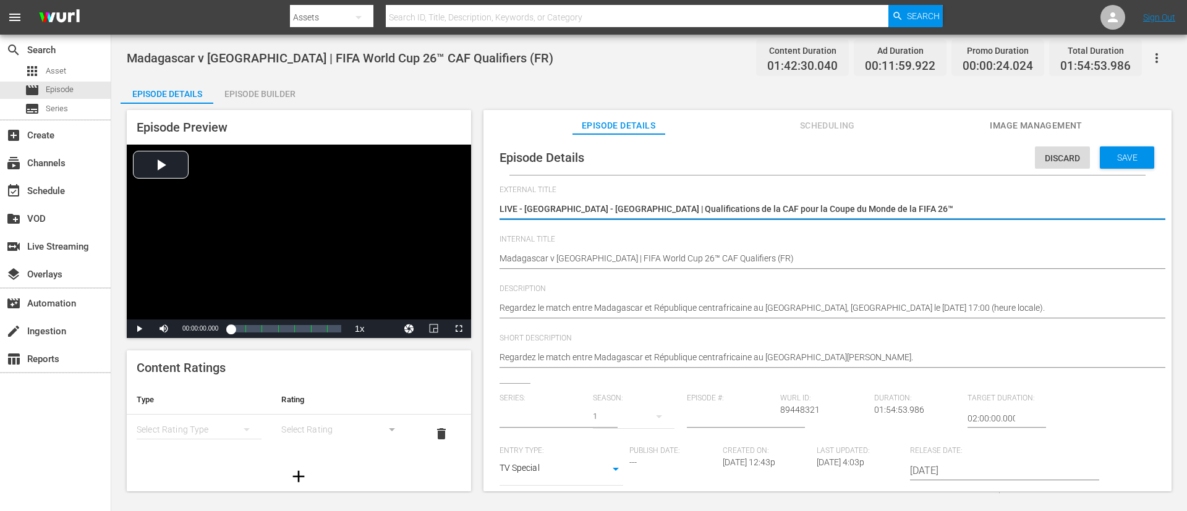
type input "No Series"
click at [791, 216] on textarea "LIVE - [GEOGRAPHIC_DATA] - [GEOGRAPHIC_DATA] | Qualifications de la CAF pour la…" at bounding box center [824, 210] width 650 height 15
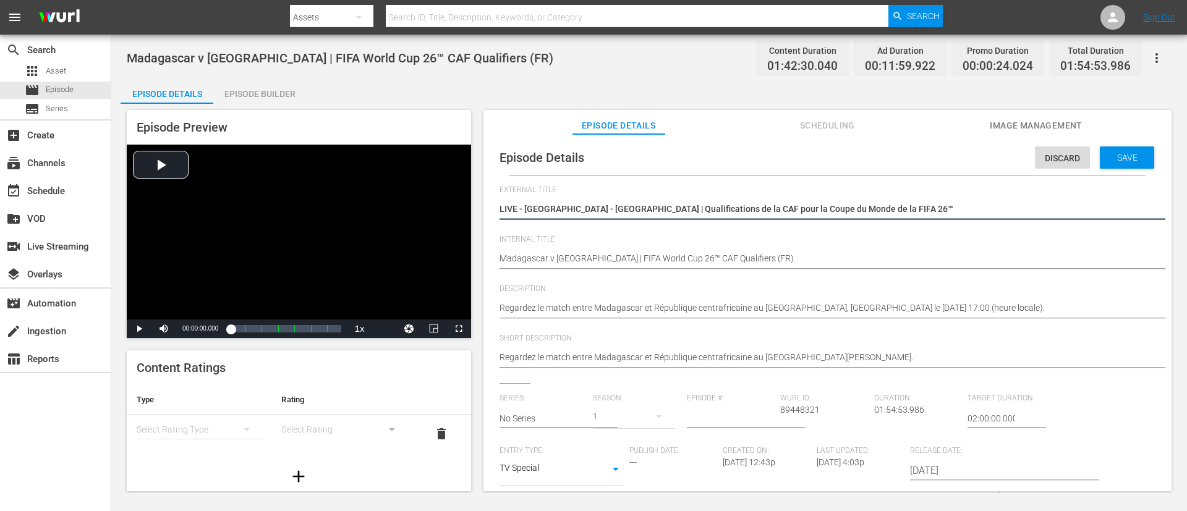
type textarea "France - Croatie | Finale | Coupe du Monde de la FIFA, [GEOGRAPHIC_DATA] 2018™ …"
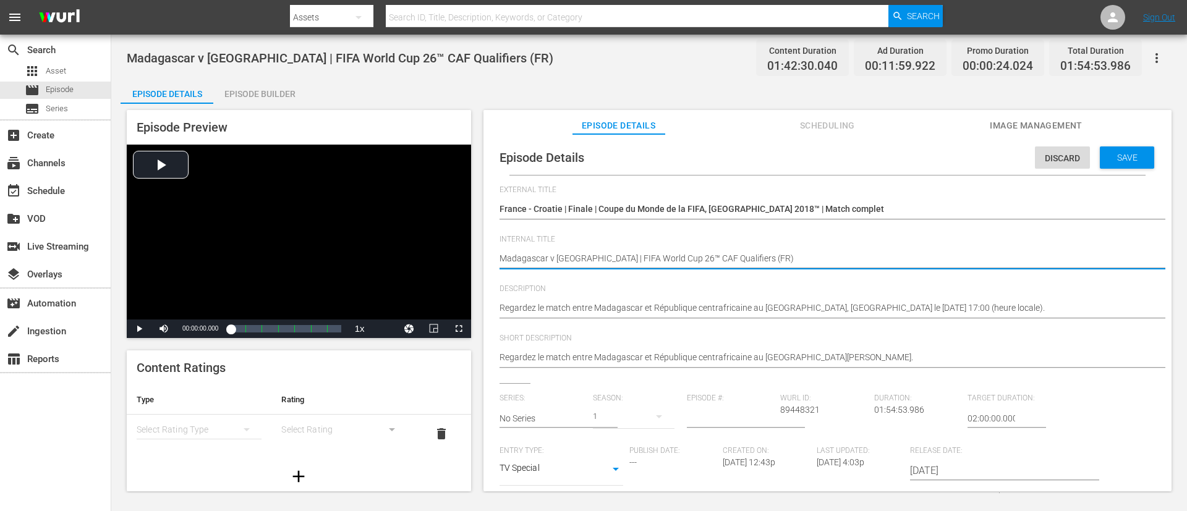
click at [755, 257] on textarea "Madagascar v [GEOGRAPHIC_DATA] | FIFA World Cup 26™ CAF Qualifiers (FR)" at bounding box center [824, 259] width 650 height 15
paste textarea "FWC 2018, France v [GEOGRAPHIC_DATA], Final - FMR"
type textarea "FWC 2018, France v [GEOGRAPHIC_DATA], Final - FMR (FR)"
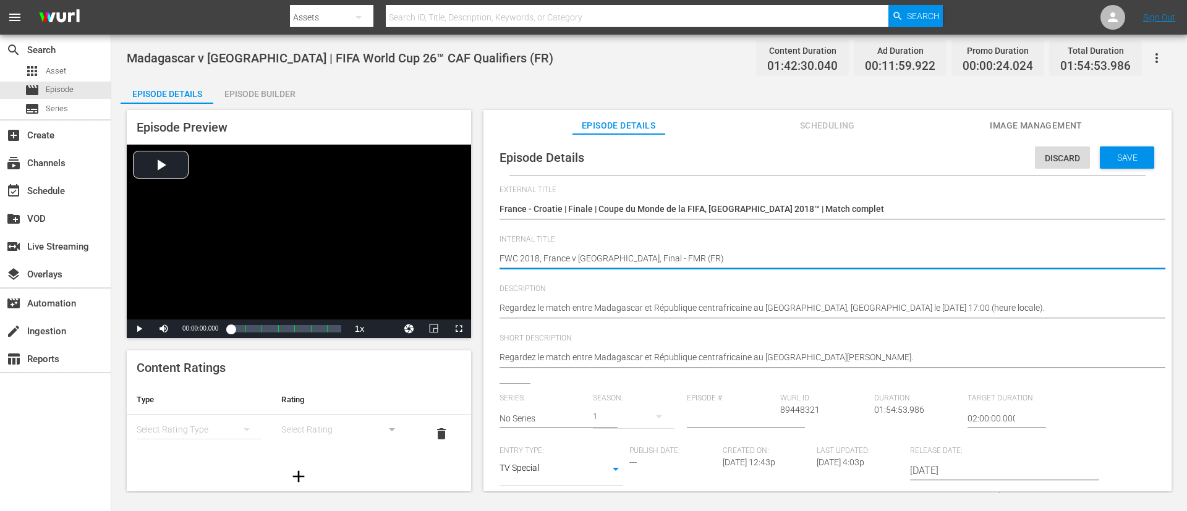
click at [656, 300] on div "Regardez le match entre Madagascar et République centrafricaine au [GEOGRAPHIC_…" at bounding box center [824, 309] width 650 height 30
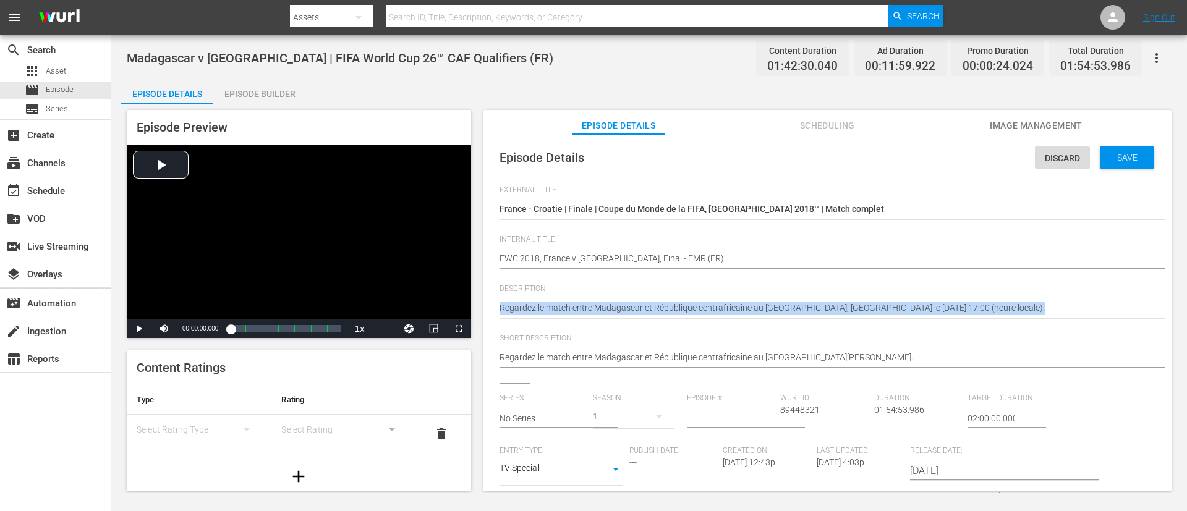
click at [656, 300] on div "Regardez le match entre Madagascar et République centrafricaine au [GEOGRAPHIC_…" at bounding box center [824, 309] width 650 height 30
click at [659, 308] on textarea "Regardez le match entre Madagascar et République centrafricaine au [GEOGRAPHIC_…" at bounding box center [824, 309] width 650 height 15
paste textarea "Regardez le match complet entre la France et la Croatie joué au [GEOGRAPHIC_DAT…"
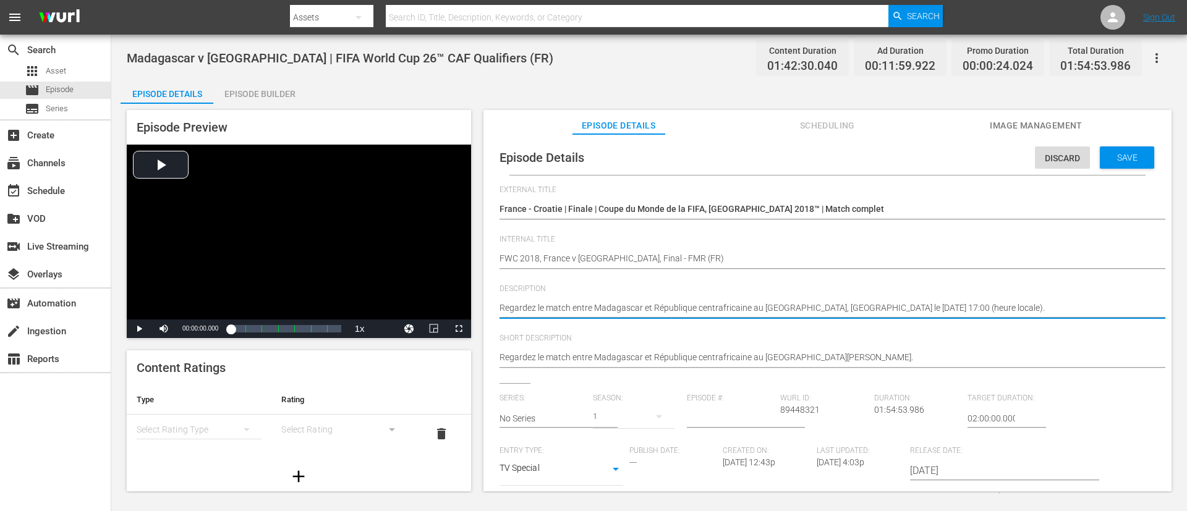
type textarea "Regardez le match complet entre la France et la Croatie joué au [GEOGRAPHIC_DAT…"
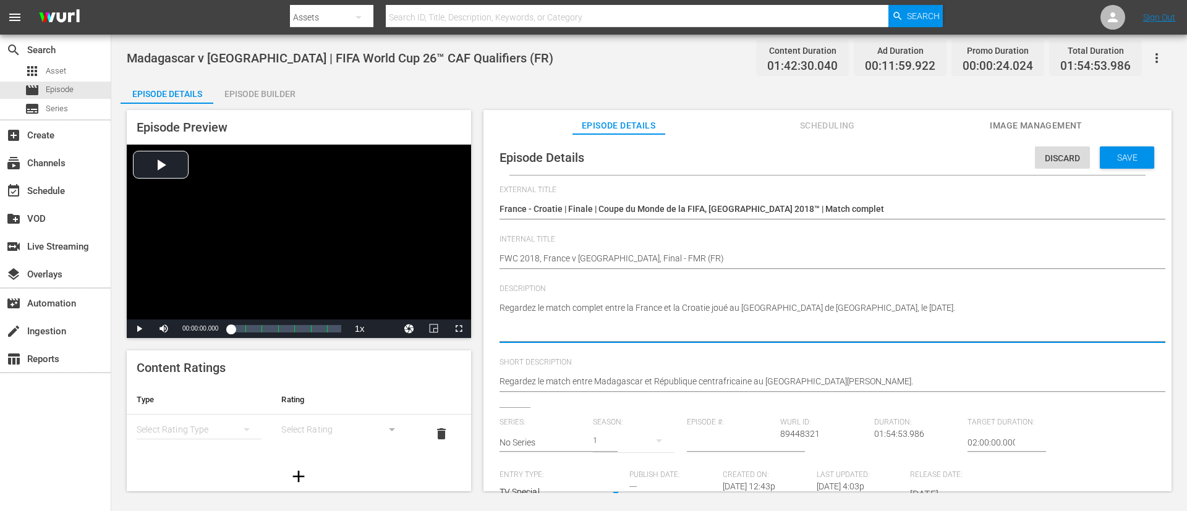
type textarea "Regardez le match complet entre la France et la Croatie joué au [GEOGRAPHIC_DAT…"
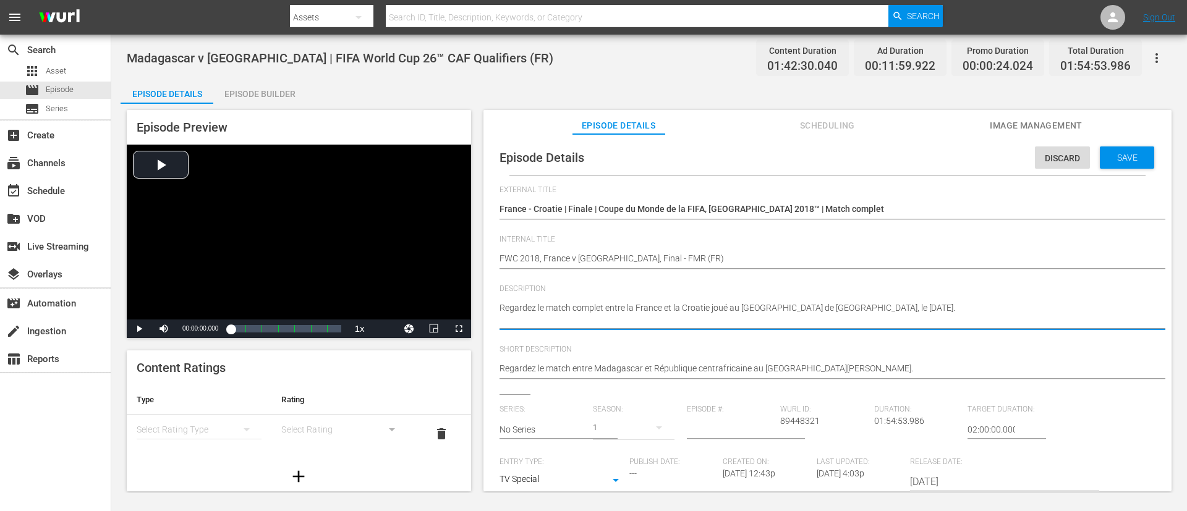
type textarea "Regardez le match complet entre la France et la Croatie joué au [GEOGRAPHIC_DAT…"
click at [791, 340] on textarea "Regardez le match entre Madagascar et République centrafricaine au [GEOGRAPHIC_…" at bounding box center [824, 369] width 650 height 15
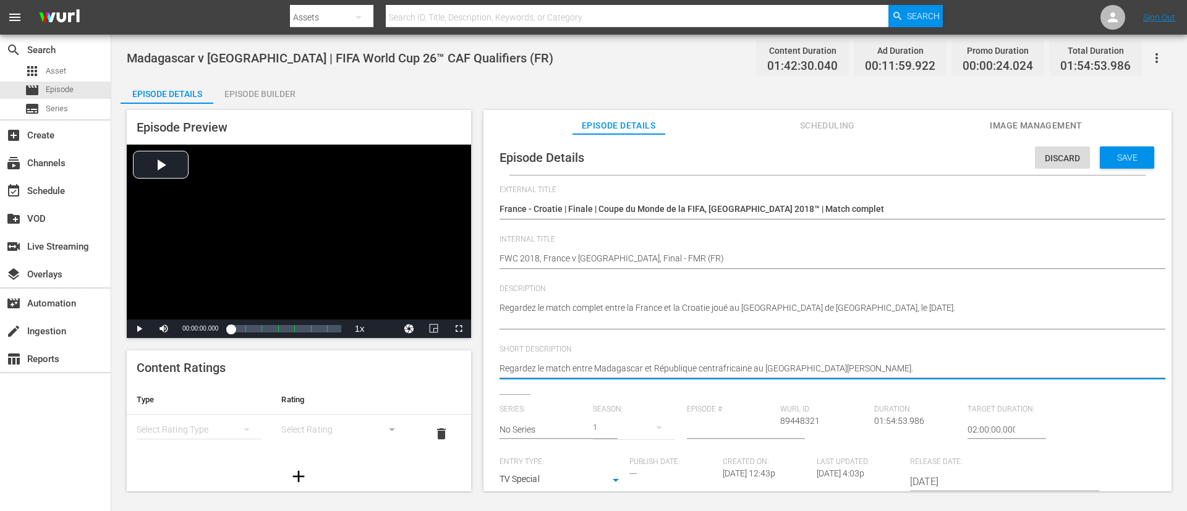
click at [791, 340] on textarea "Regardez le match entre Madagascar et République centrafricaine au [GEOGRAPHIC_…" at bounding box center [824, 369] width 650 height 15
paste textarea "Regardez le match complet entre la France et la Croatie joué au [GEOGRAPHIC_DAT…"
type textarea "Regardez le match complet entre la France et la Croatie joué au [GEOGRAPHIC_DAT…"
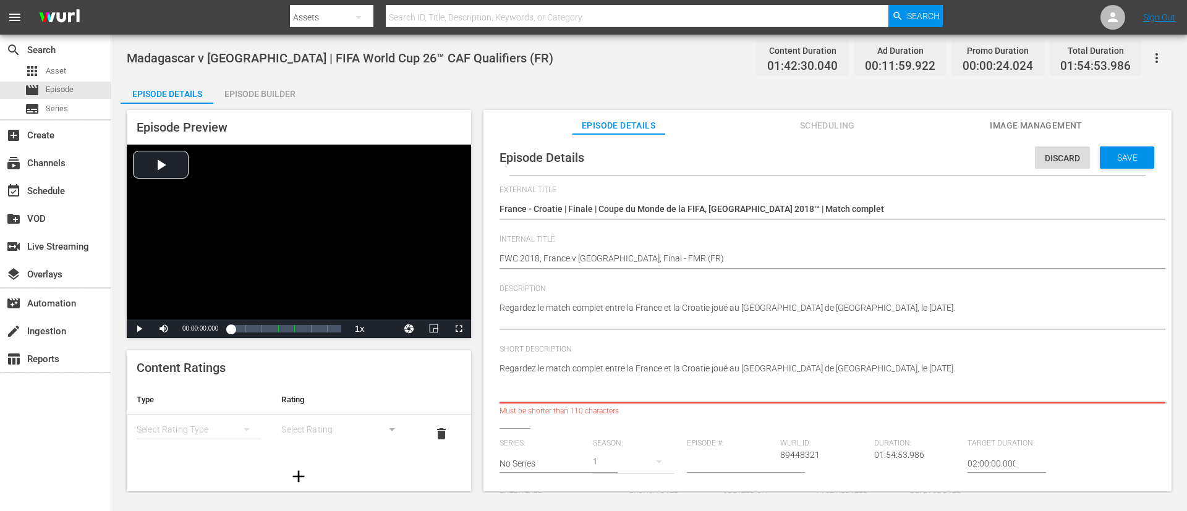
type textarea "Regardez le match complet entre la France et la Croatie joué au [GEOGRAPHIC_DAT…"
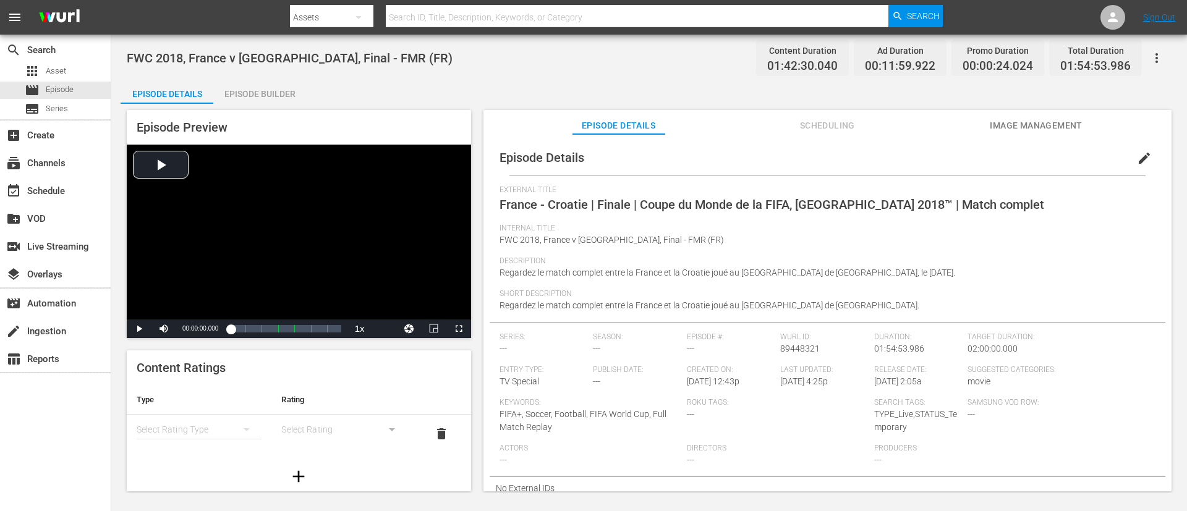
click at [791, 125] on span "Image Management" at bounding box center [1036, 125] width 93 height 15
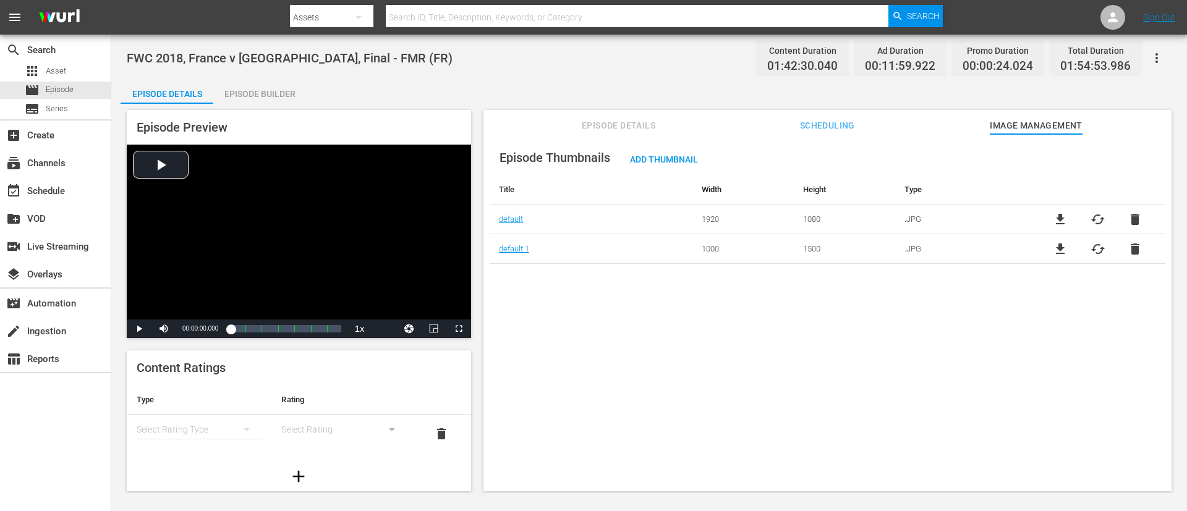
click at [791, 252] on span "delete" at bounding box center [1135, 249] width 15 height 15
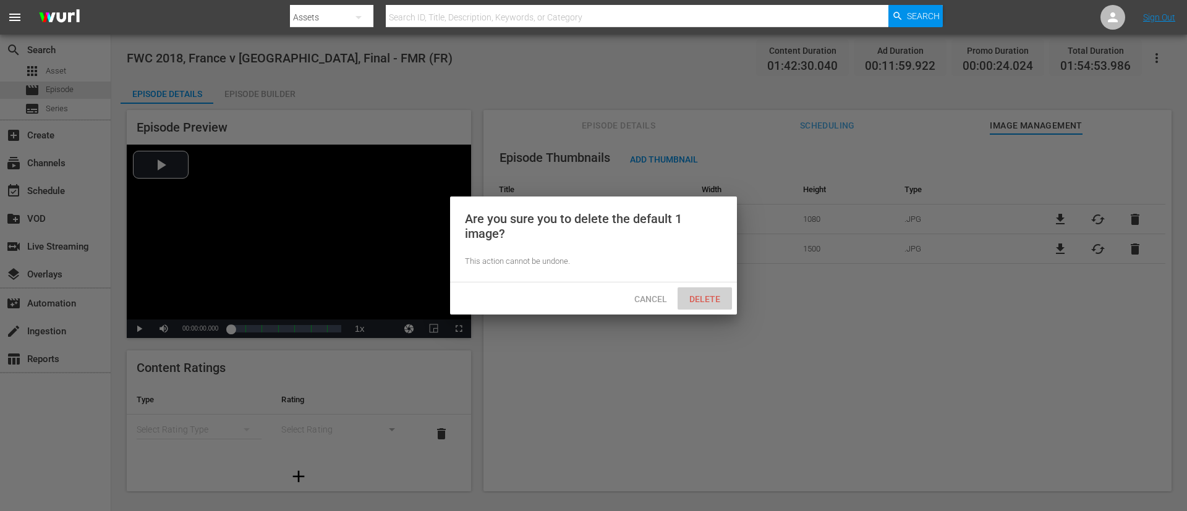
click at [704, 294] on span "Delete" at bounding box center [704, 299] width 51 height 10
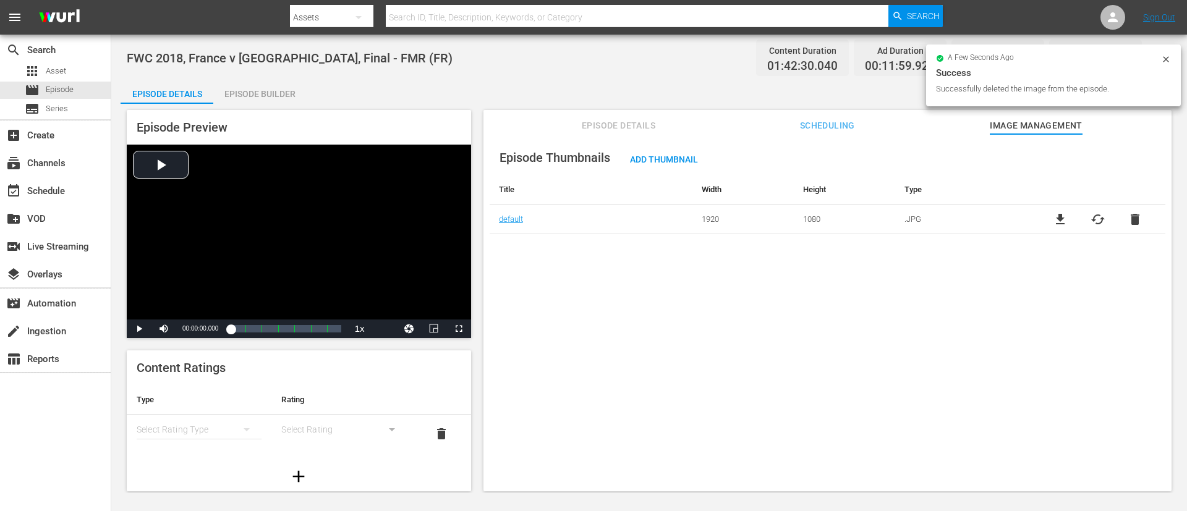
click at [791, 217] on span "cached" at bounding box center [1097, 219] width 15 height 15
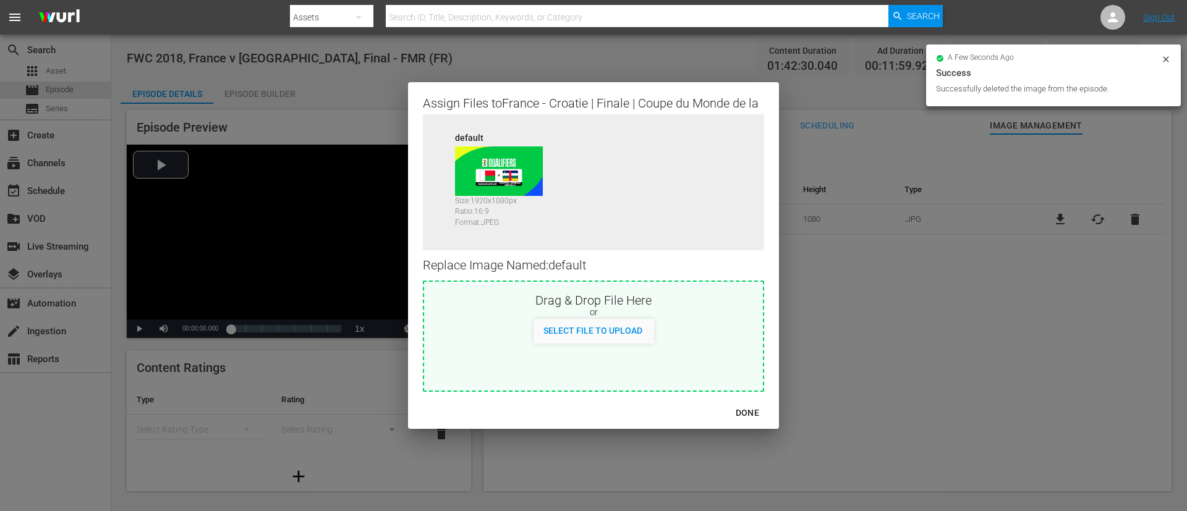
click at [663, 311] on div "or" at bounding box center [593, 313] width 339 height 12
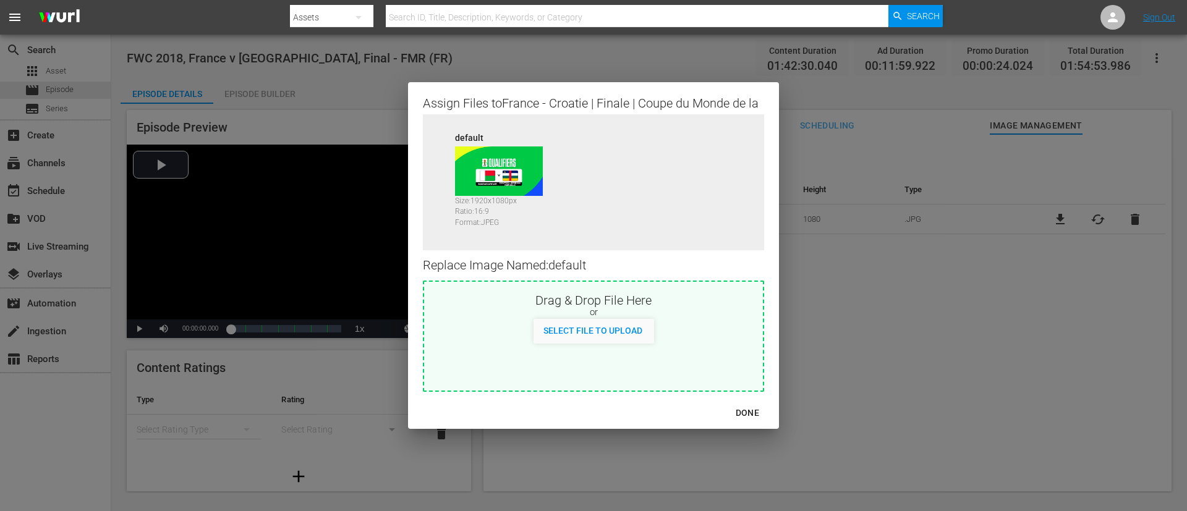
type input "C:\fakepath\3BQrtPUrkXSPDs5n6jgbUG.jpg"
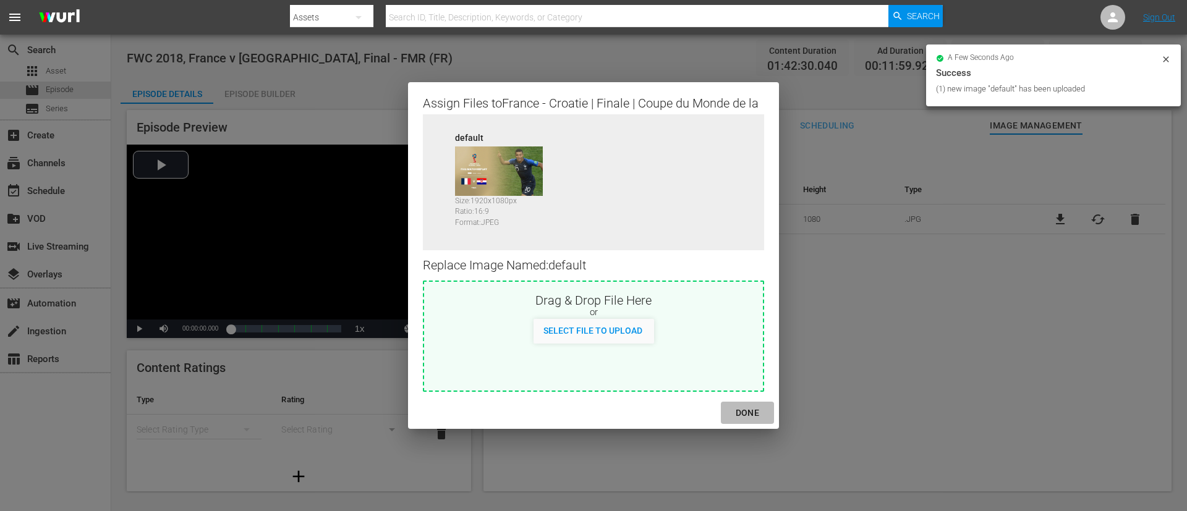
click at [758, 340] on div "DONE" at bounding box center [747, 413] width 43 height 15
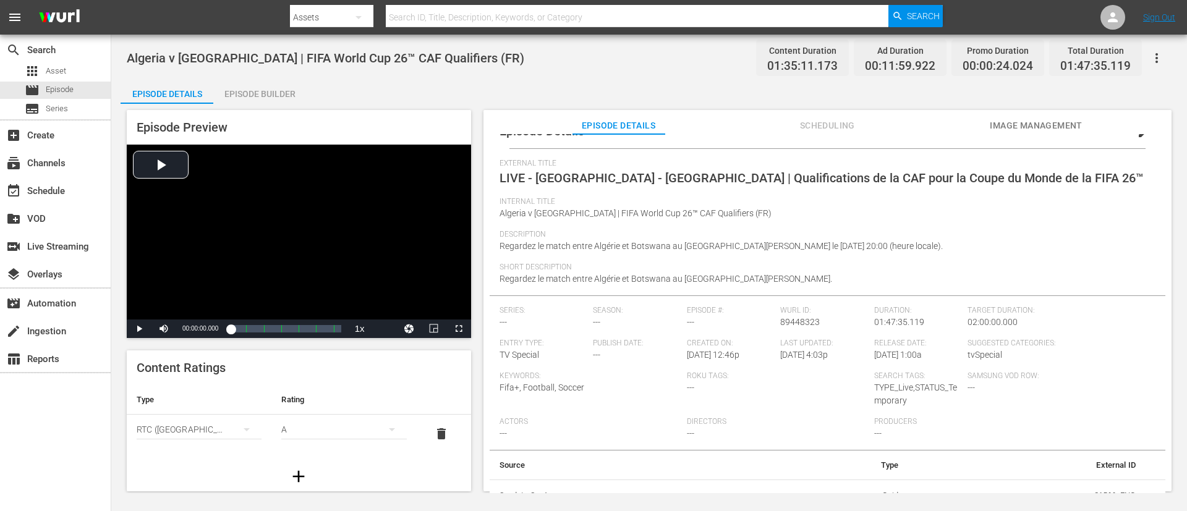
scroll to position [41, 0]
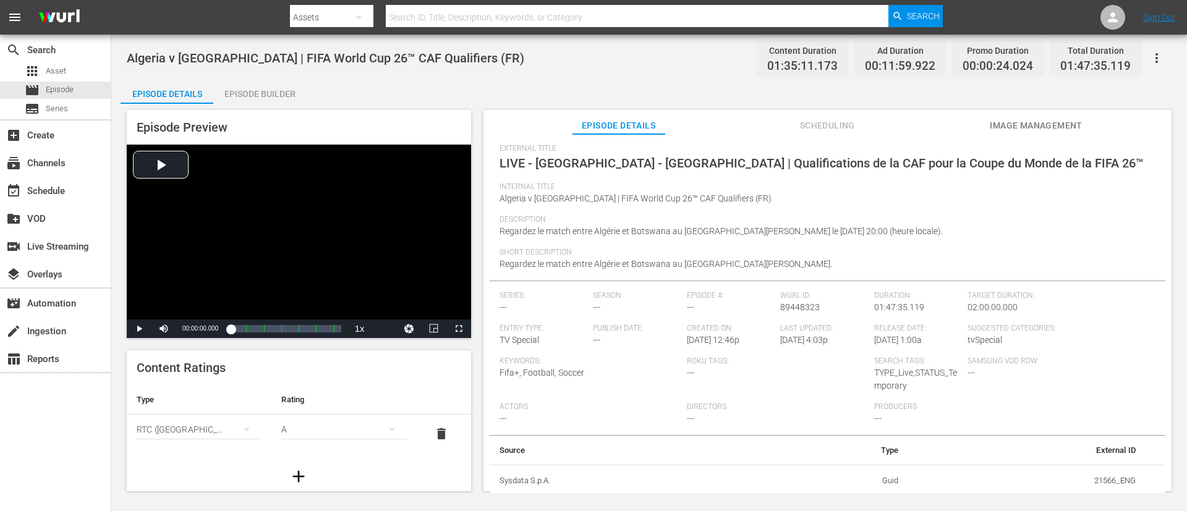
click at [791, 340] on td "21566_ENG" at bounding box center [1027, 481] width 237 height 32
copy td "21566_ENG"
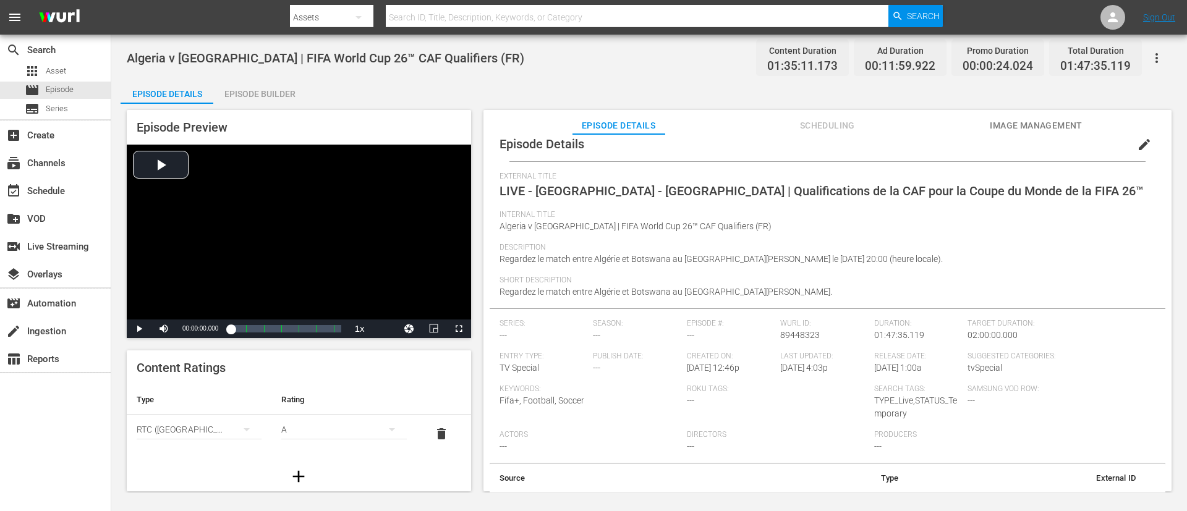
scroll to position [0, 0]
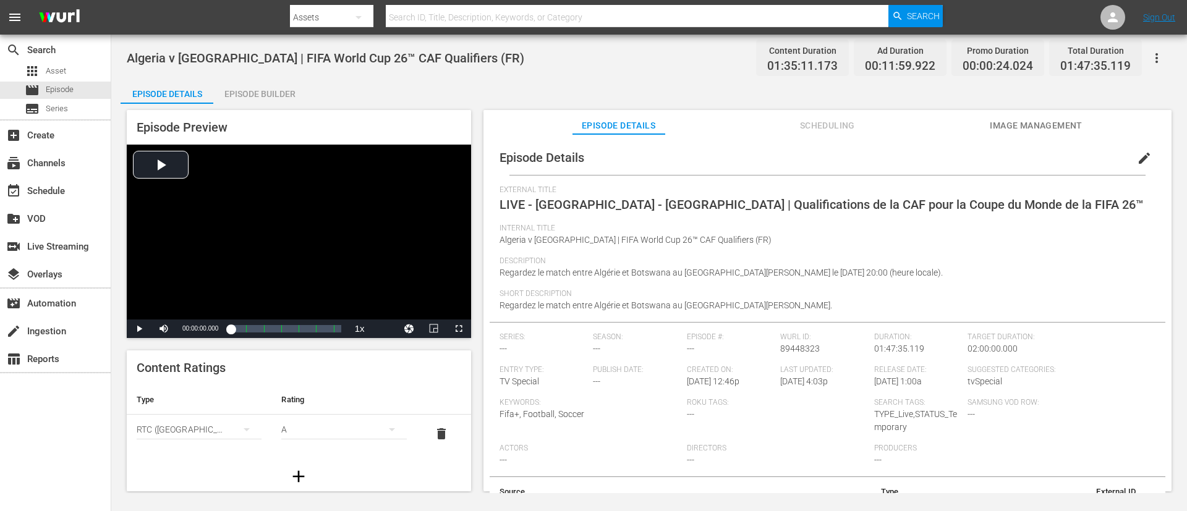
click at [791, 156] on button "edit" at bounding box center [1144, 158] width 30 height 30
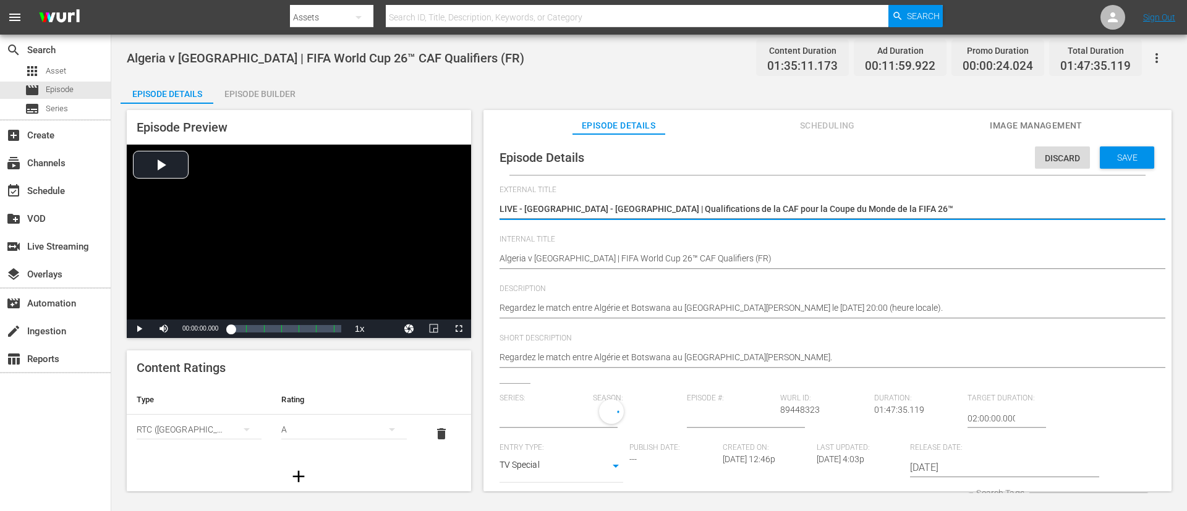
type input "No Series"
click at [791, 206] on textarea "LIVE - [GEOGRAPHIC_DATA] - [GEOGRAPHIC_DATA] | Qualifications de la CAF pour la…" at bounding box center [824, 210] width 650 height 15
type textarea "USA - [GEOGRAPHIC_DATA] | Phase de groupes | Coupe du Monde de la FIFA, [GEOGRA…"
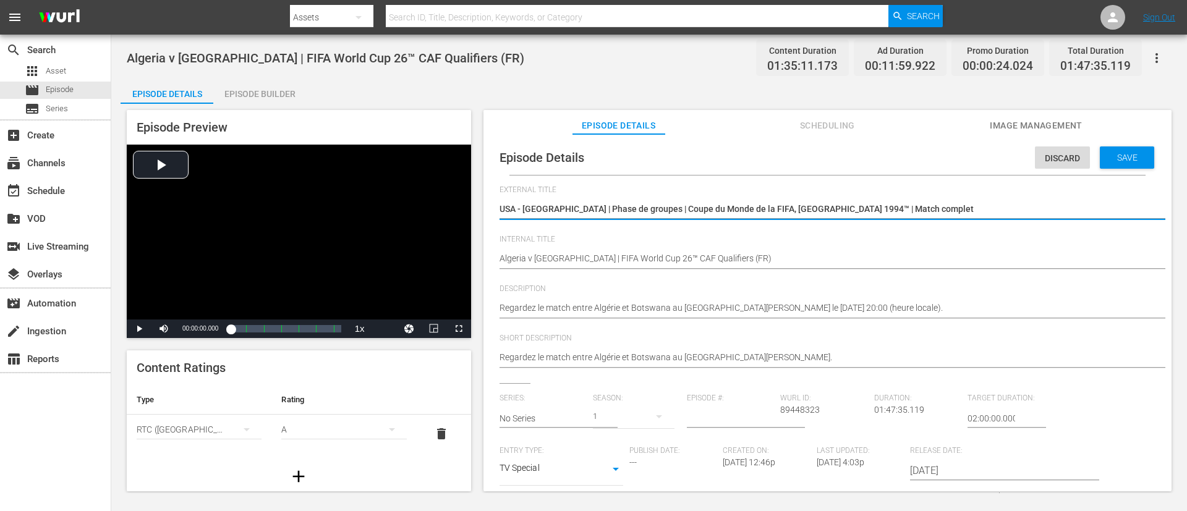
type textarea "USA - [GEOGRAPHIC_DATA] | Phase de groupes | Coupe du Monde de la FIFA, [GEOGRA…"
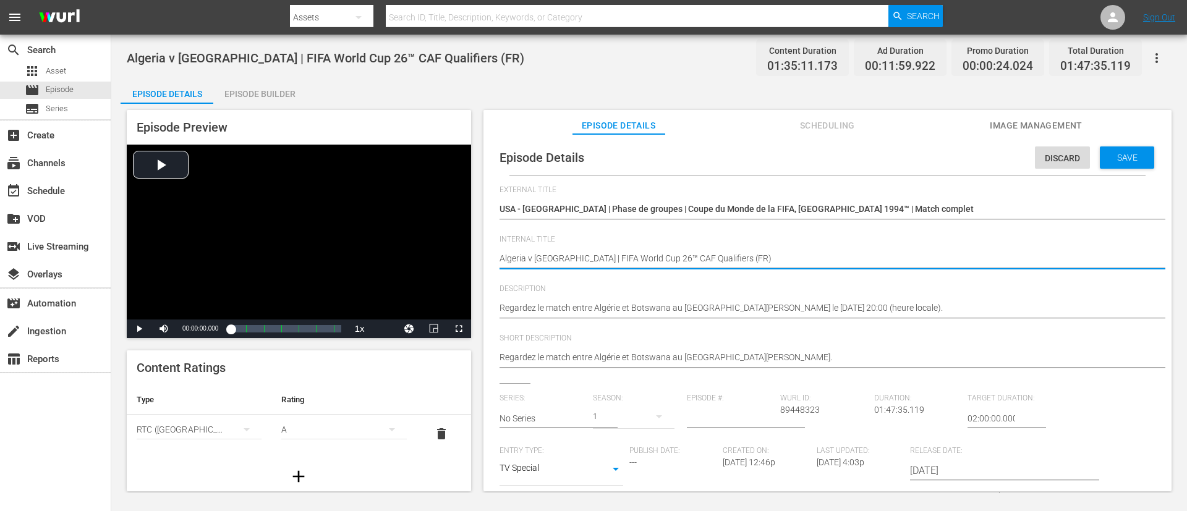
click at [744, 258] on textarea "Algeria v [GEOGRAPHIC_DATA] | FIFA World Cup 26™ CAF Qualifiers (FR)" at bounding box center [824, 259] width 650 height 15
paste textarea "FWC 1994, [GEOGRAPHIC_DATA] v [GEOGRAPHIC_DATA], Group Stage - FMR"
type textarea "FWC 1994, [GEOGRAPHIC_DATA] v [GEOGRAPHIC_DATA], Group Stage - FMR (FR)"
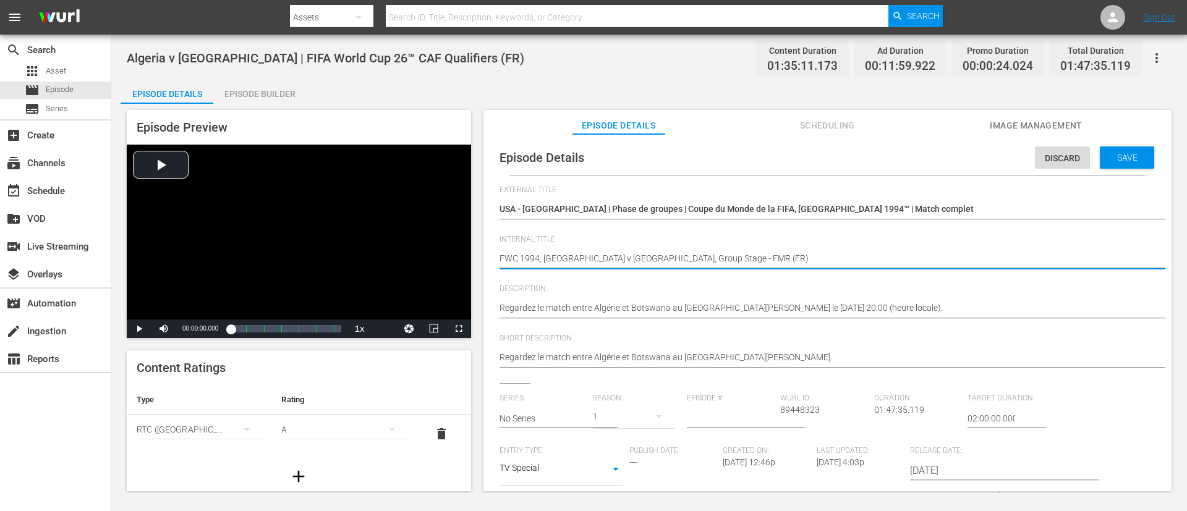
type textarea "FWC 1994, [GEOGRAPHIC_DATA] v [GEOGRAPHIC_DATA], Group Stage - FMR (FR)"
click at [591, 300] on div "Regardez le match entre Algérie et Botswana au [GEOGRAPHIC_DATA][PERSON_NAME] l…" at bounding box center [824, 309] width 650 height 30
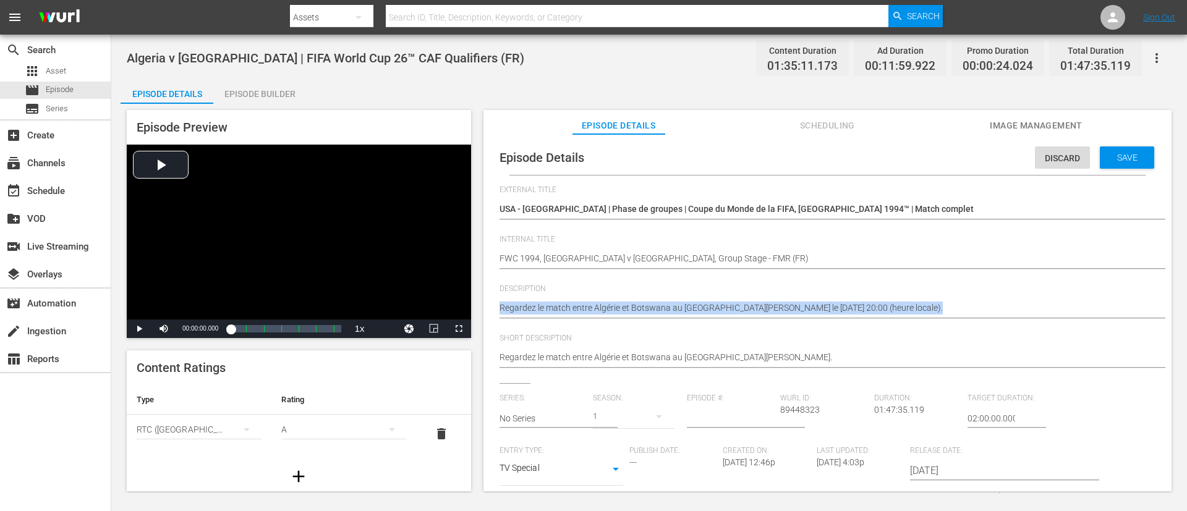
click at [591, 300] on div "Regardez le match entre Algérie et Botswana au [GEOGRAPHIC_DATA][PERSON_NAME] l…" at bounding box center [824, 309] width 650 height 30
click at [592, 304] on textarea "Regardez le match entre Algérie et Botswana au [GEOGRAPHIC_DATA][PERSON_NAME] l…" at bounding box center [824, 309] width 650 height 15
paste textarea "complet USA - Suisse joué au [GEOGRAPHIC_DATA], [GEOGRAPHIC_DATA] le [DATE]"
type textarea "Regardez le match complet USA - Suisse joué au [GEOGRAPHIC_DATA], [GEOGRAPHIC_D…"
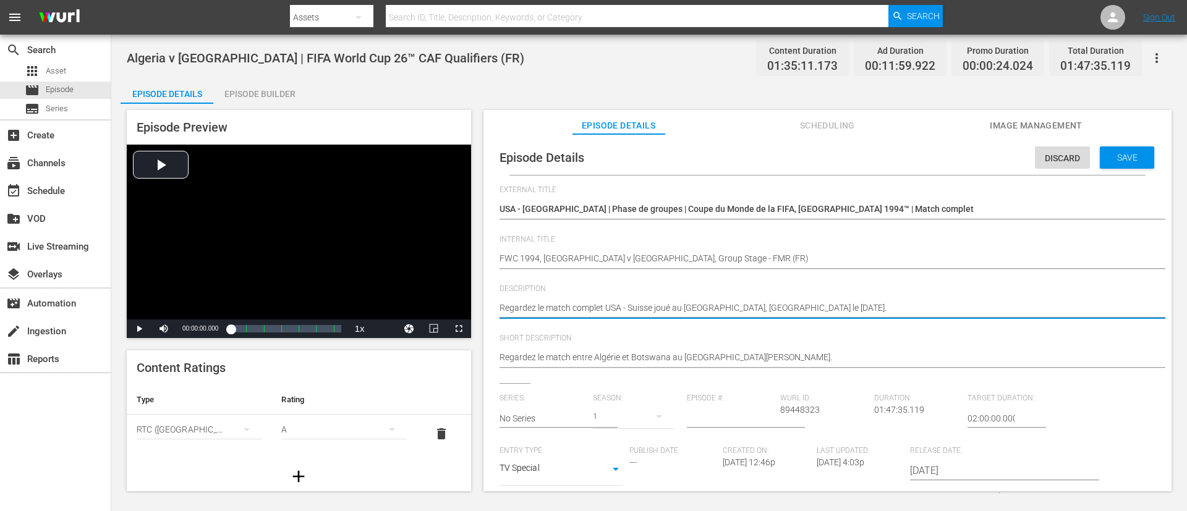
type textarea "Regardez le match complet USA - Suisse joué au [GEOGRAPHIC_DATA], [GEOGRAPHIC_D…"
click at [775, 340] on textarea "Regardez le match entre Algérie et Botswana au [GEOGRAPHIC_DATA][PERSON_NAME]." at bounding box center [824, 358] width 650 height 15
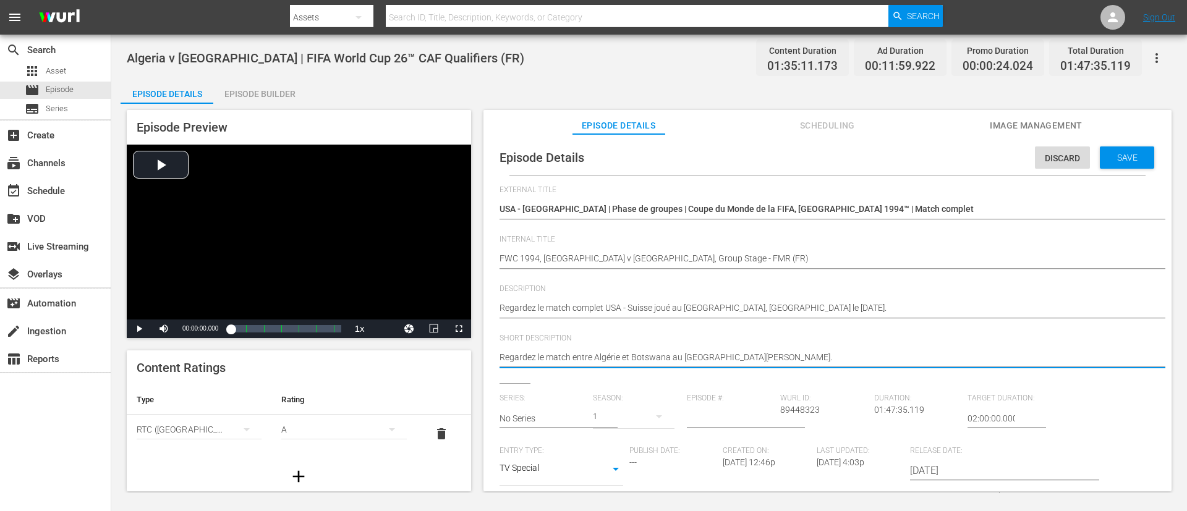
click at [775, 340] on textarea "Regardez le match entre Algérie et Botswana au [GEOGRAPHIC_DATA][PERSON_NAME]." at bounding box center [824, 358] width 650 height 15
paste textarea "complet USA - Suisse joué au [GEOGRAPHIC_DATA], [GEOGRAPHIC_DATA]"
type textarea "Regardez le match complet USA - Suisse joué au [GEOGRAPHIC_DATA], [GEOGRAPHIC_D…"
click at [791, 150] on div "Save" at bounding box center [1127, 158] width 54 height 22
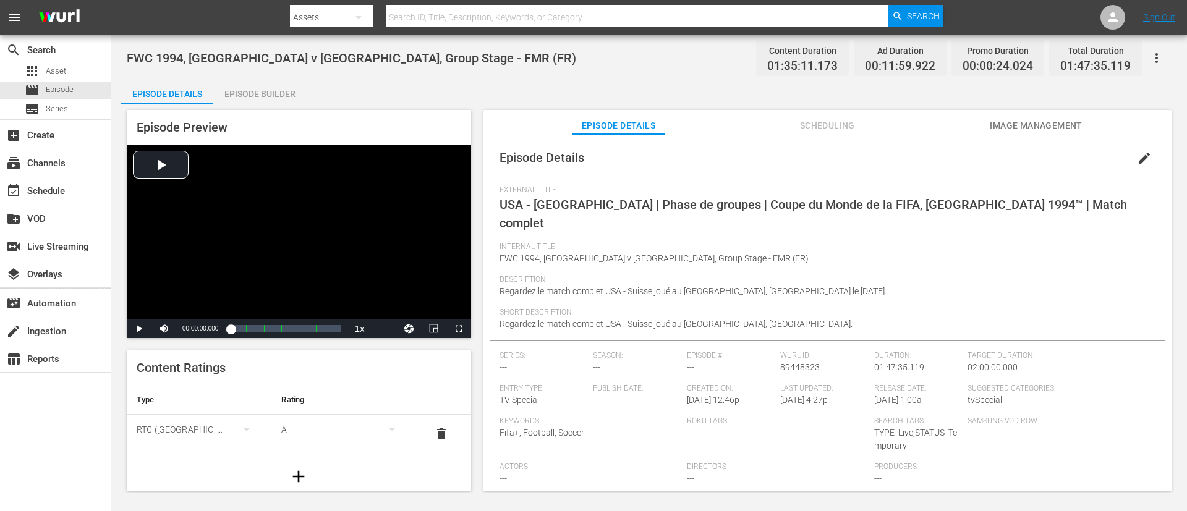
click at [791, 119] on span "Image Management" at bounding box center [1036, 125] width 93 height 15
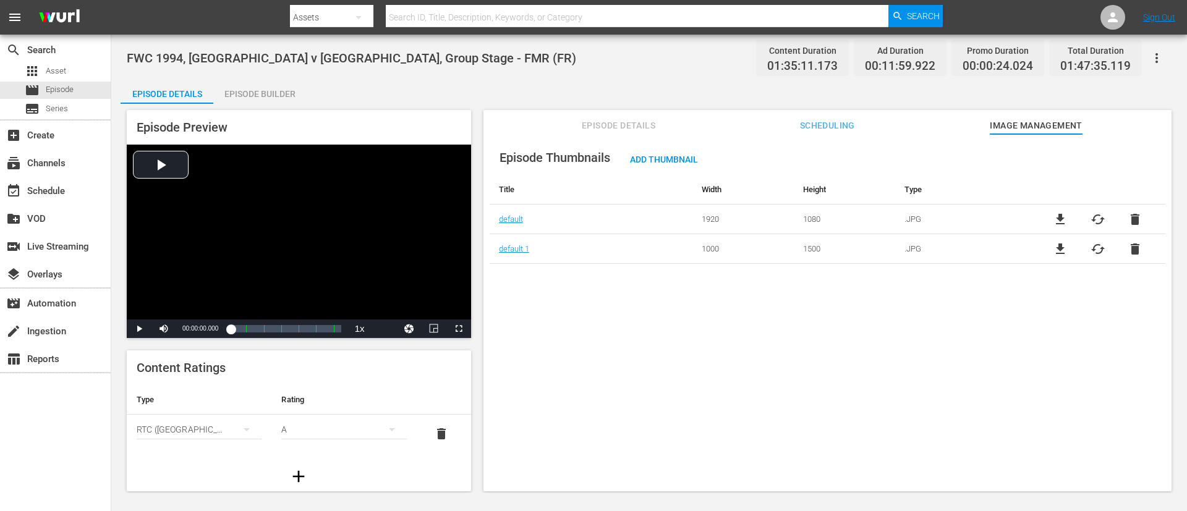
click at [791, 246] on span "delete" at bounding box center [1135, 249] width 15 height 15
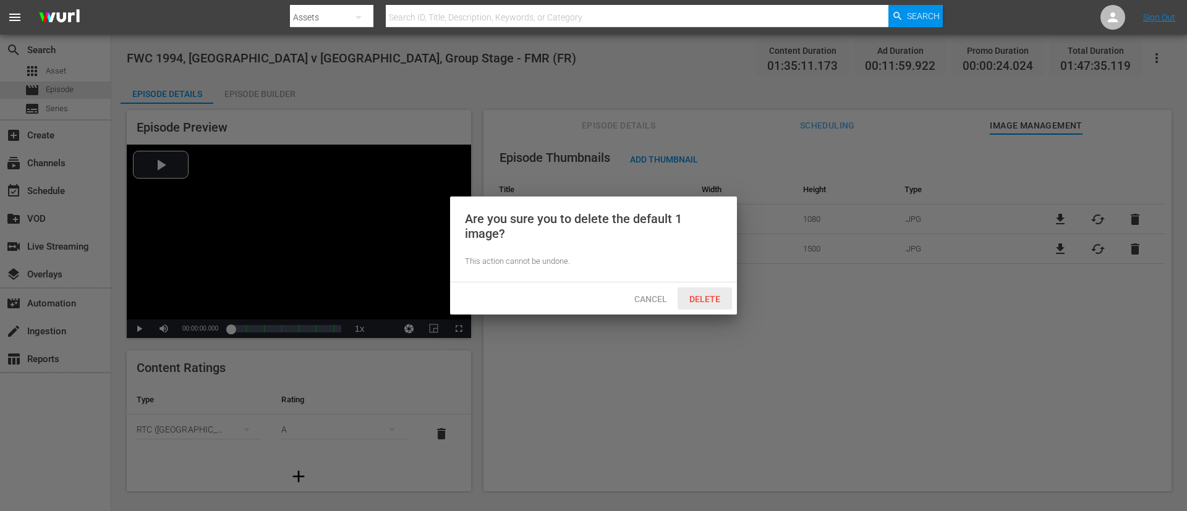
click at [708, 300] on span "Delete" at bounding box center [704, 299] width 51 height 10
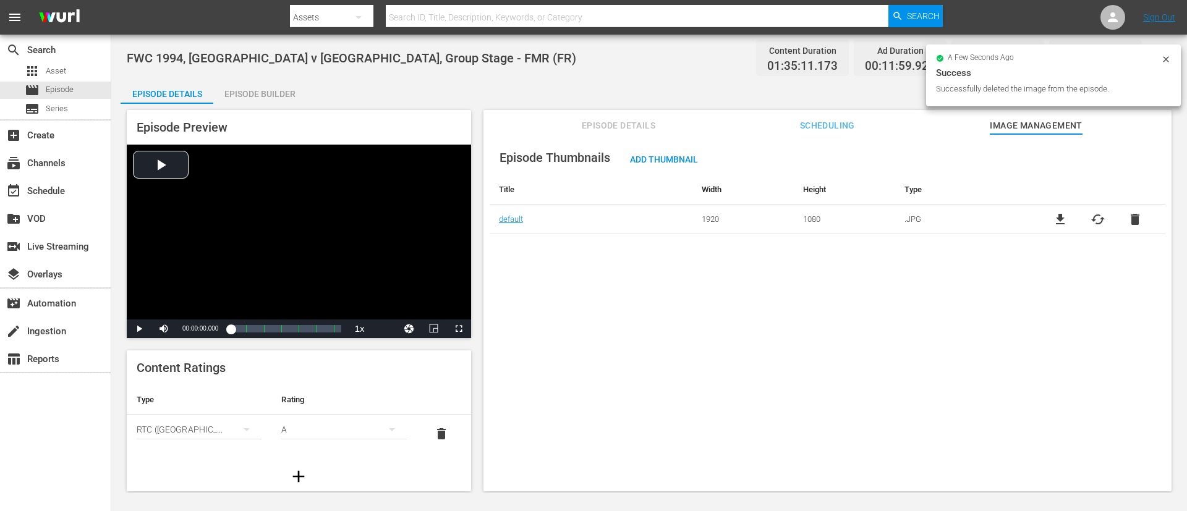
click at [791, 218] on div "file_download cached delete" at bounding box center [1097, 219] width 135 height 15
click at [791, 222] on span "cached" at bounding box center [1097, 219] width 15 height 15
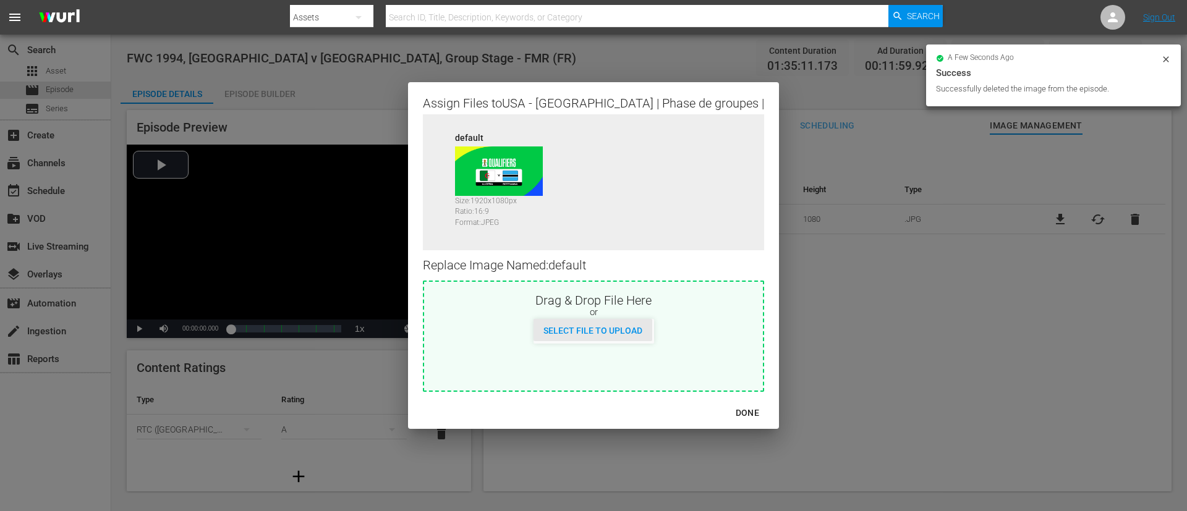
click at [623, 336] on div "Select File to Upload" at bounding box center [592, 330] width 119 height 23
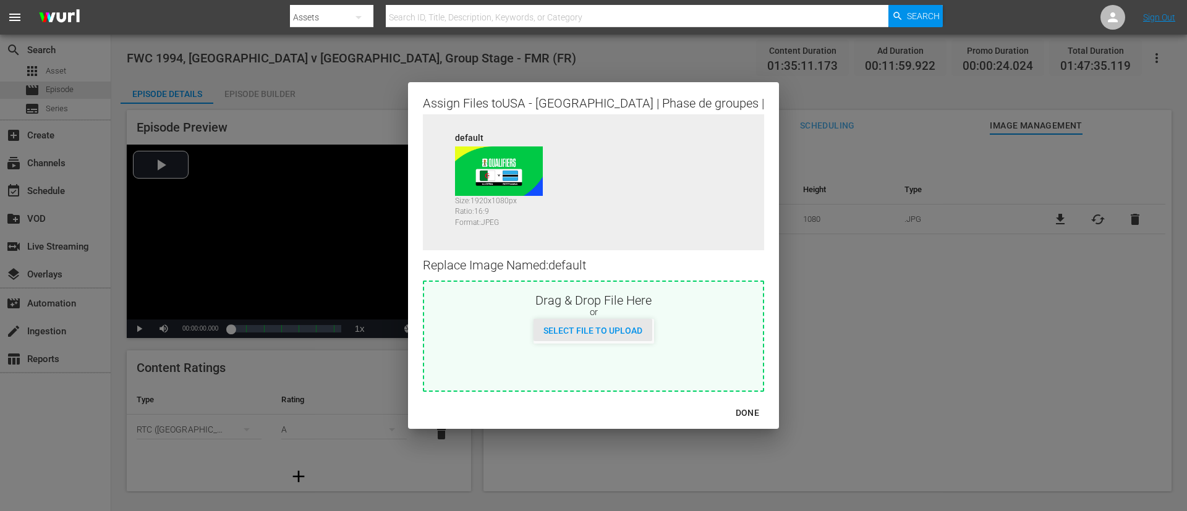
type input "C:\fakepath\21566.jpg"
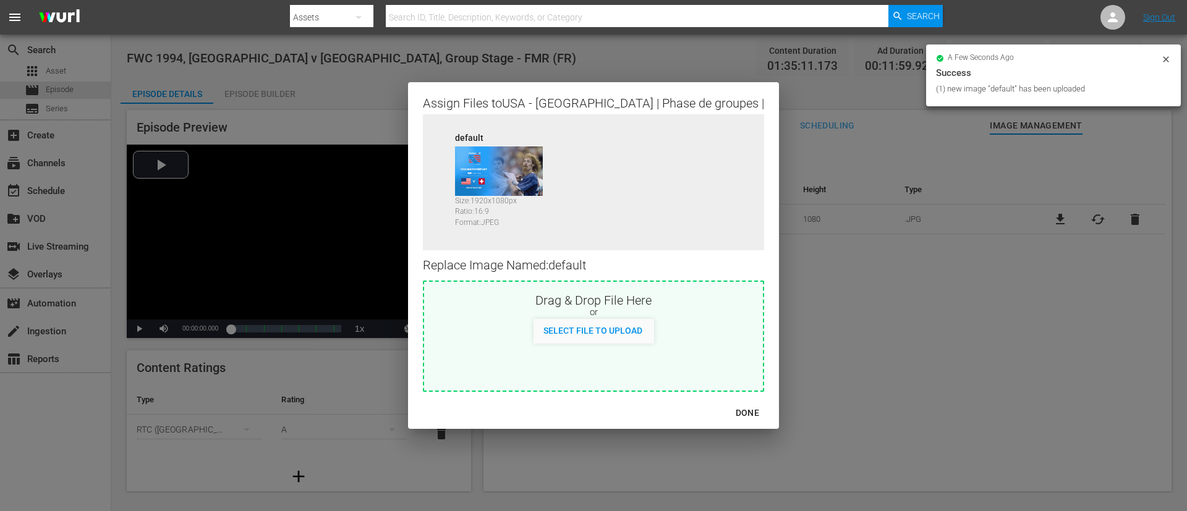
click at [742, 340] on div "DONE" at bounding box center [747, 413] width 43 height 15
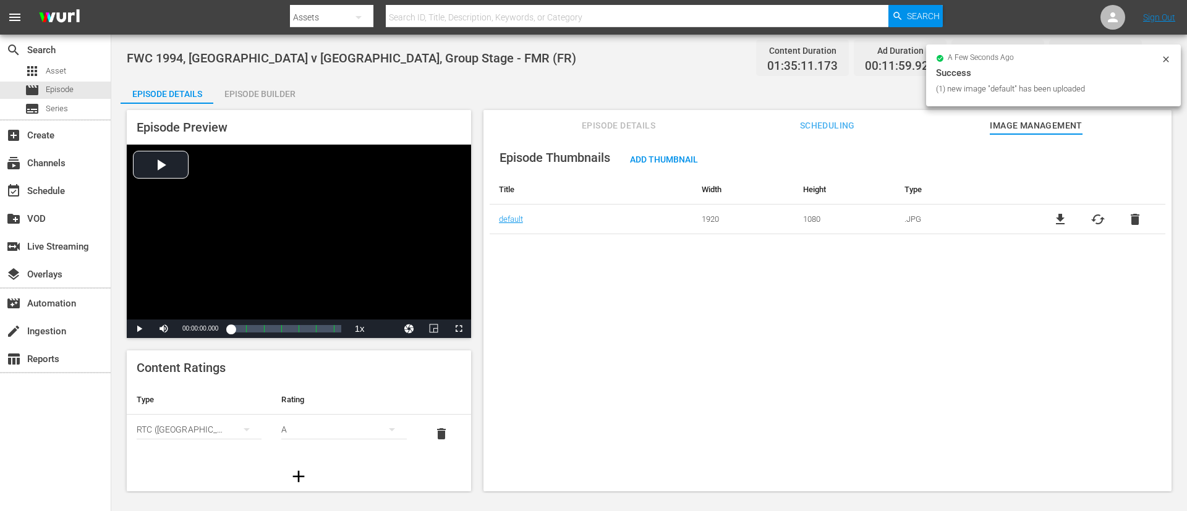
click at [761, 340] on div "Episode Thumbnails Add Thumbnail Title Width Height Type default 1920 1080 .JPG…" at bounding box center [827, 318] width 688 height 369
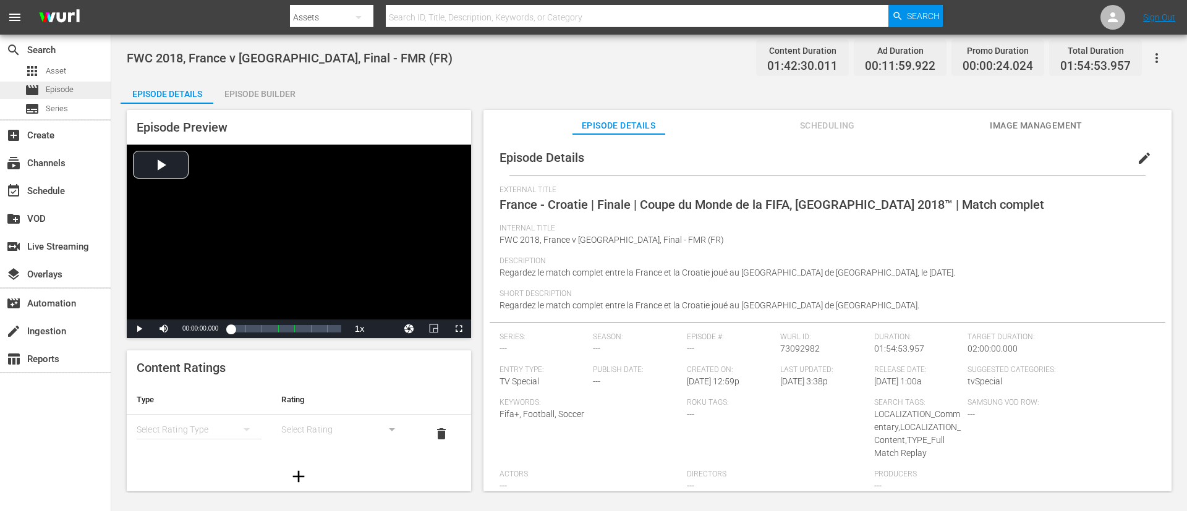
click at [73, 83] on span "Episode" at bounding box center [60, 89] width 28 height 12
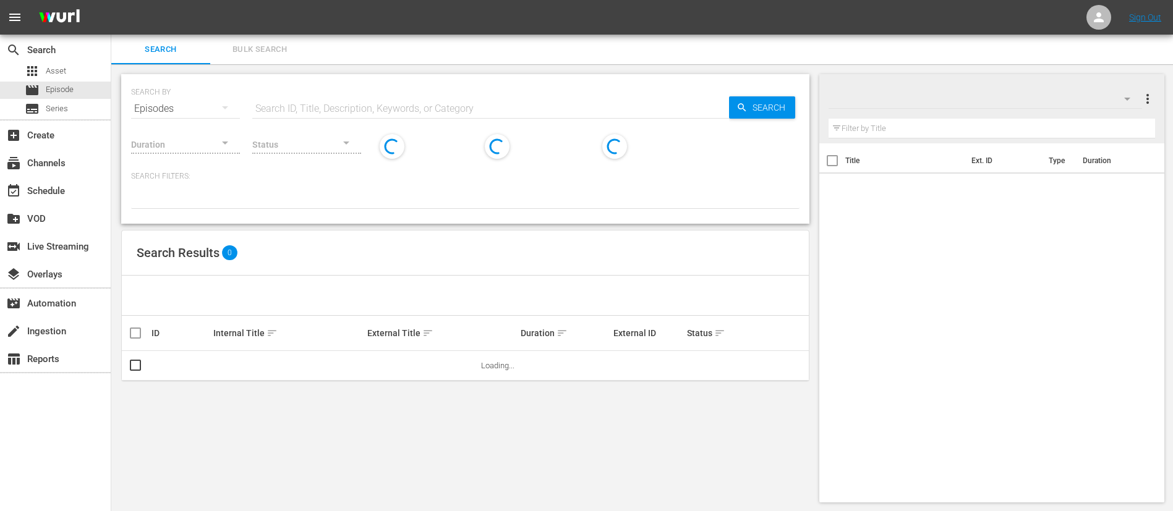
click at [379, 107] on input "text" at bounding box center [490, 109] width 477 height 30
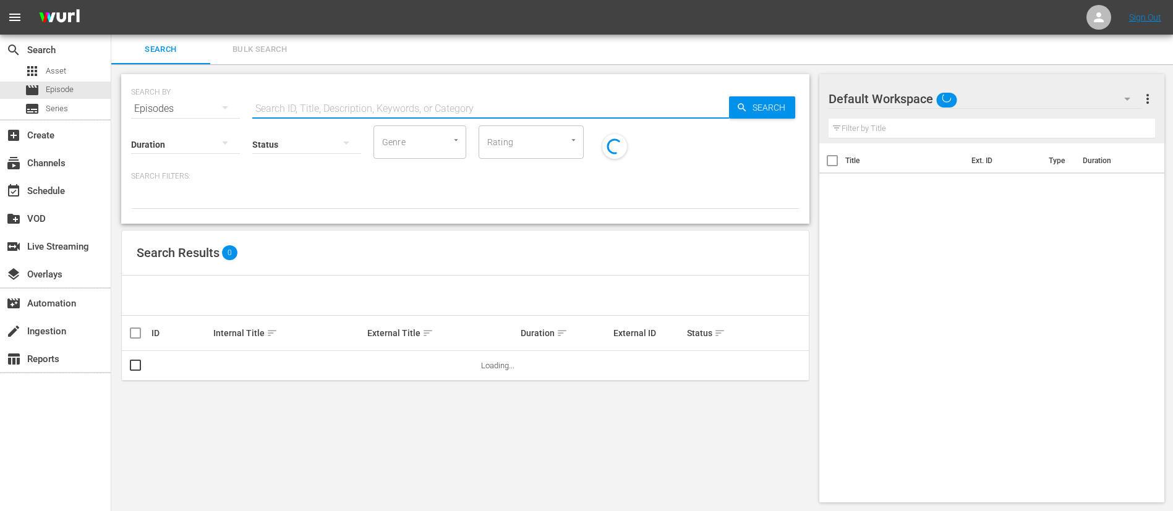
paste input "21566_ENG"
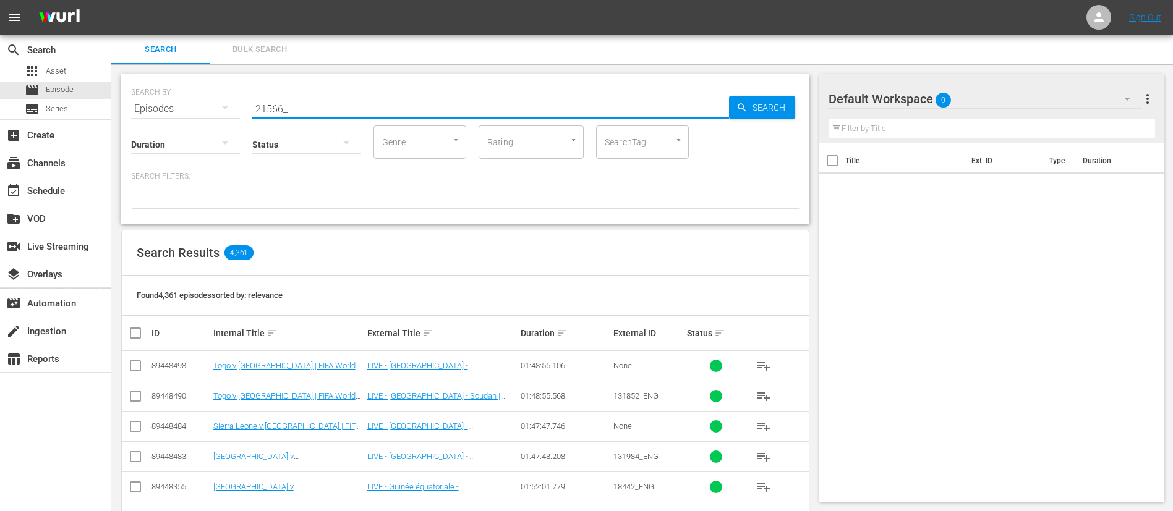
type input "21566_"
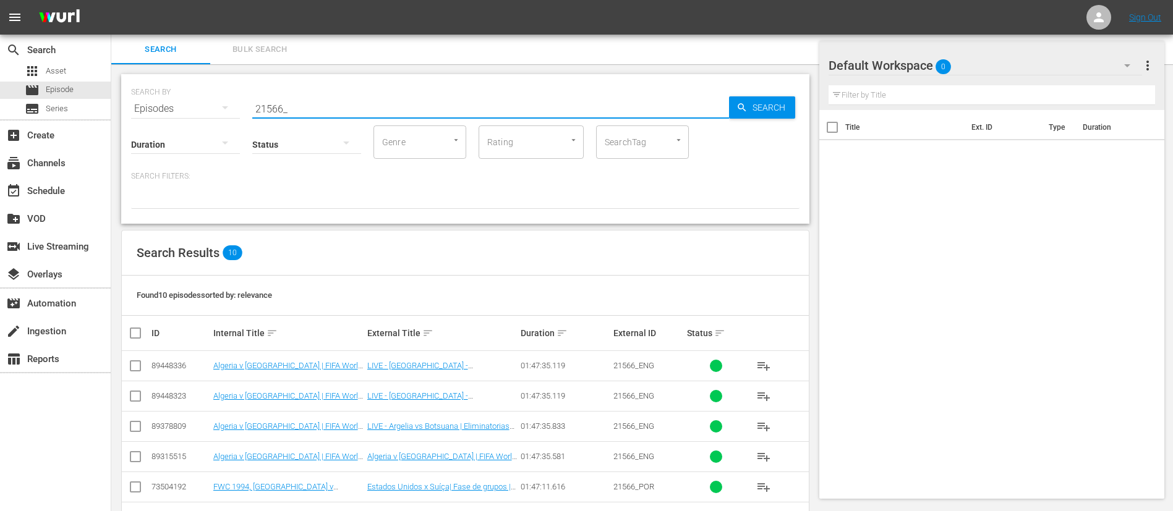
scroll to position [166, 0]
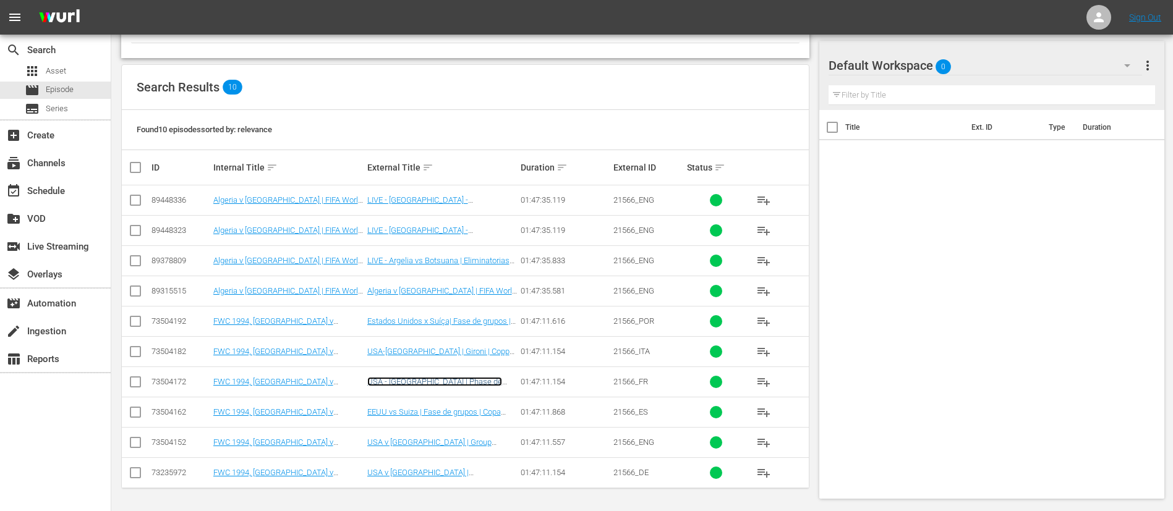
click at [468, 340] on link "USA - [GEOGRAPHIC_DATA] | Phase de groupes | Coupe du Monde de la FIFA, [GEOGRA…" at bounding box center [434, 395] width 135 height 37
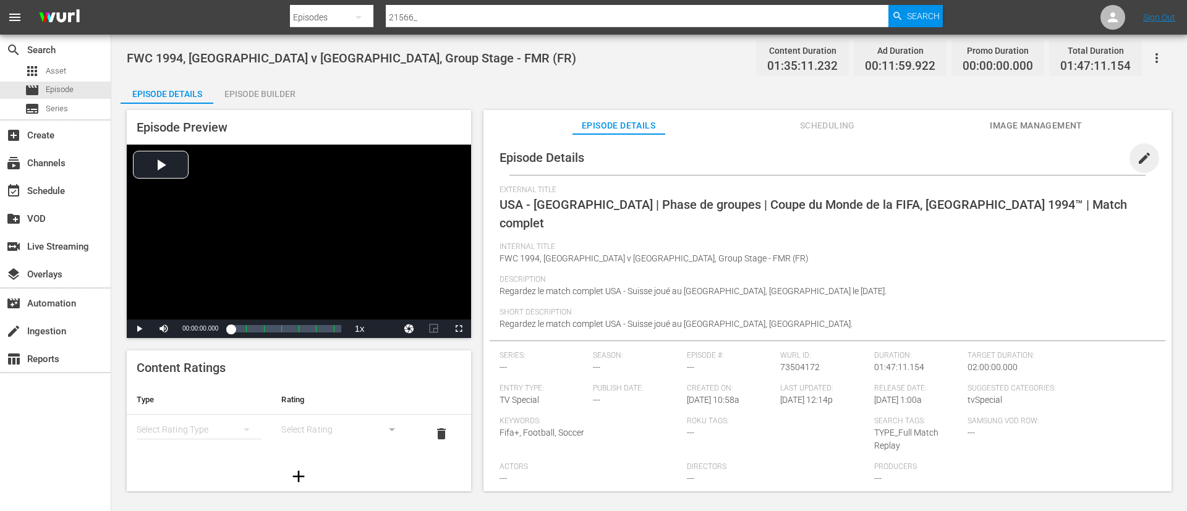
click at [791, 157] on span "edit" at bounding box center [1144, 158] width 15 height 15
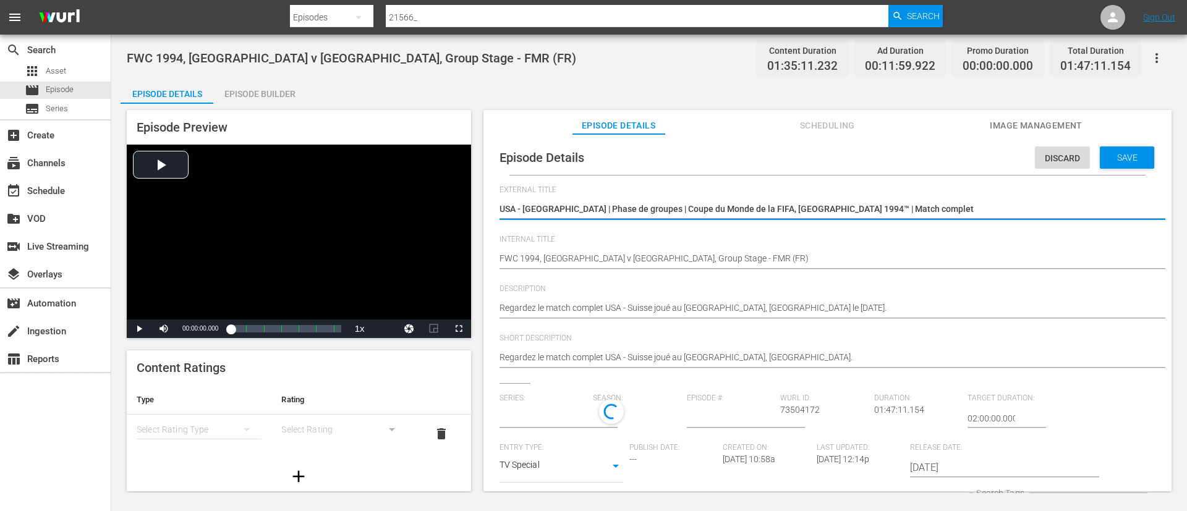
type input "No Series"
click at [791, 205] on textarea "USA - [GEOGRAPHIC_DATA] | Phase de groupes | Coupe du Monde de la FIFA, [GEOGRA…" at bounding box center [824, 210] width 650 height 15
click at [563, 267] on div "FWC 1994, [GEOGRAPHIC_DATA] v [GEOGRAPHIC_DATA], Group Stage - FMR (FR) FWC 199…" at bounding box center [824, 260] width 650 height 30
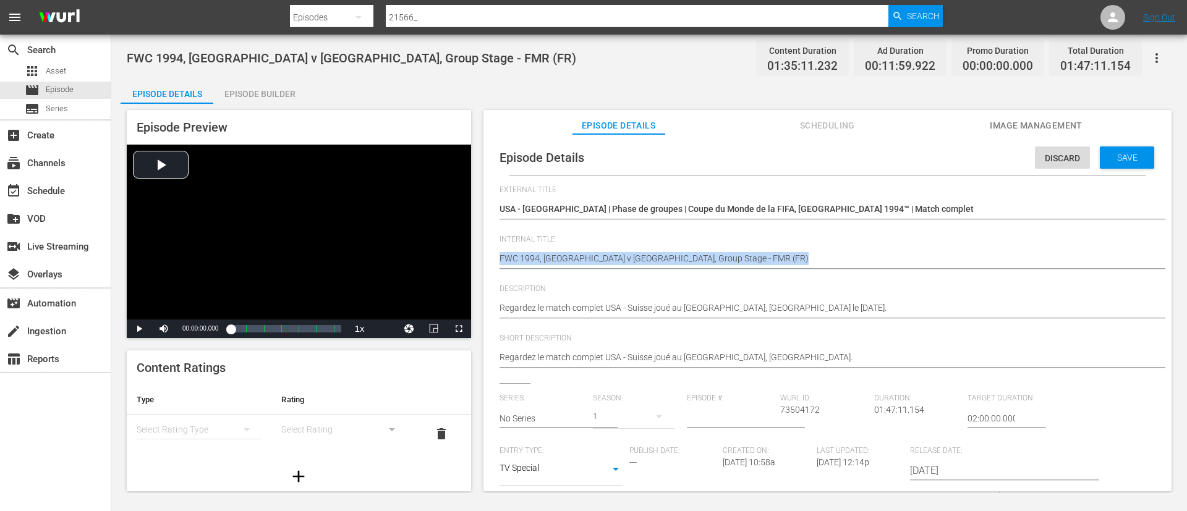
click at [563, 267] on div "FWC 1994, [GEOGRAPHIC_DATA] v [GEOGRAPHIC_DATA], Group Stage - FMR (FR) FWC 199…" at bounding box center [824, 260] width 650 height 30
click at [582, 257] on textarea "FWC 1994, [GEOGRAPHIC_DATA] v [GEOGRAPHIC_DATA], Group Stage - FMR (FR)" at bounding box center [824, 259] width 650 height 15
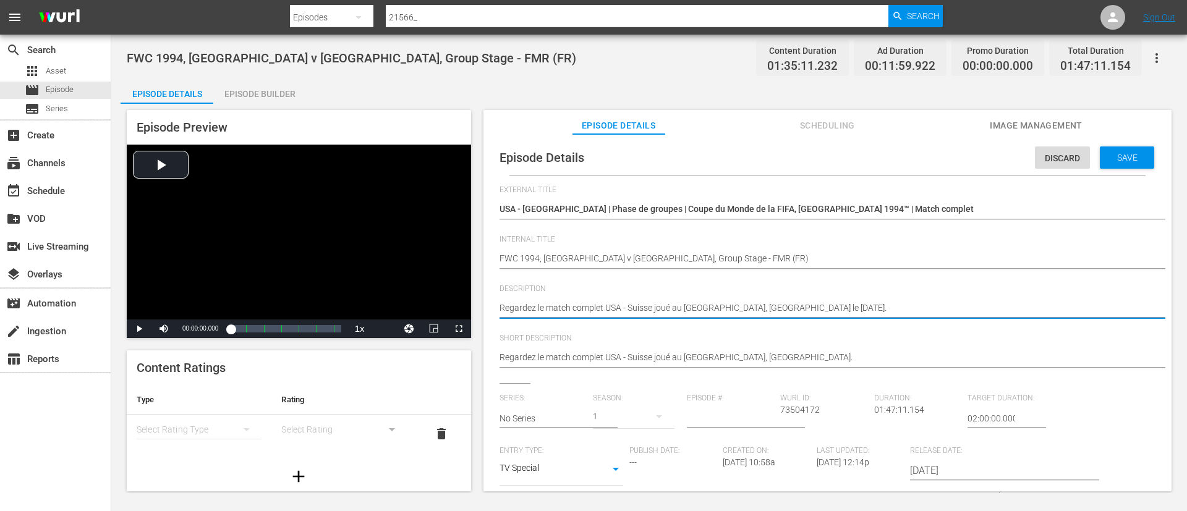
click at [755, 307] on textarea "Regardez le match complet USA - Suisse joué au [GEOGRAPHIC_DATA], [GEOGRAPHIC_D…" at bounding box center [824, 309] width 650 height 15
click at [707, 340] on textarea "Regardez le match complet USA - Suisse joué au [GEOGRAPHIC_DATA], [GEOGRAPHIC_D…" at bounding box center [824, 358] width 650 height 15
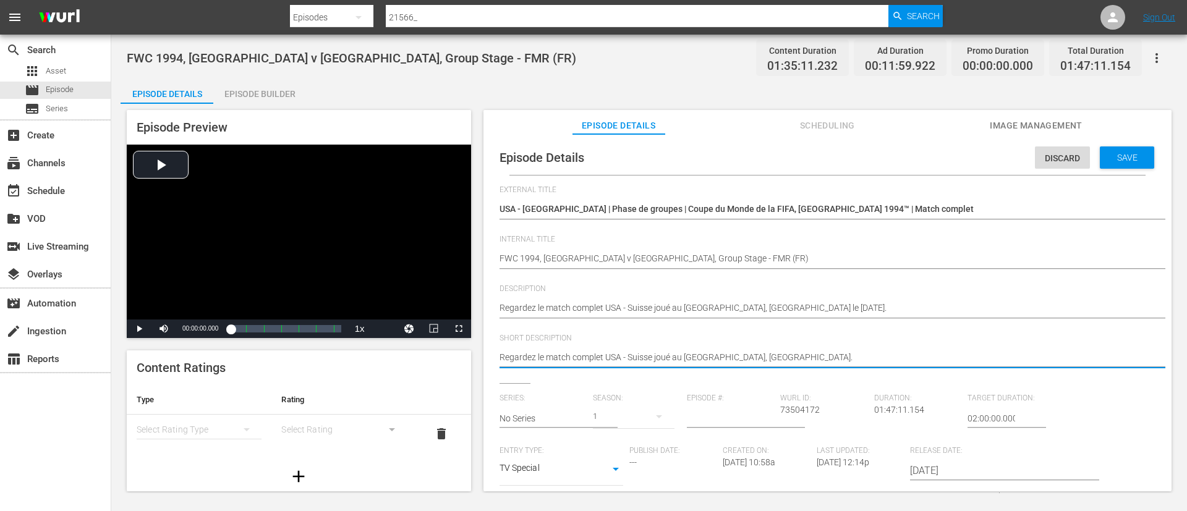
click at [709, 340] on textarea "Regardez le match complet USA - Suisse joué au [GEOGRAPHIC_DATA], [GEOGRAPHIC_D…" at bounding box center [824, 358] width 650 height 15
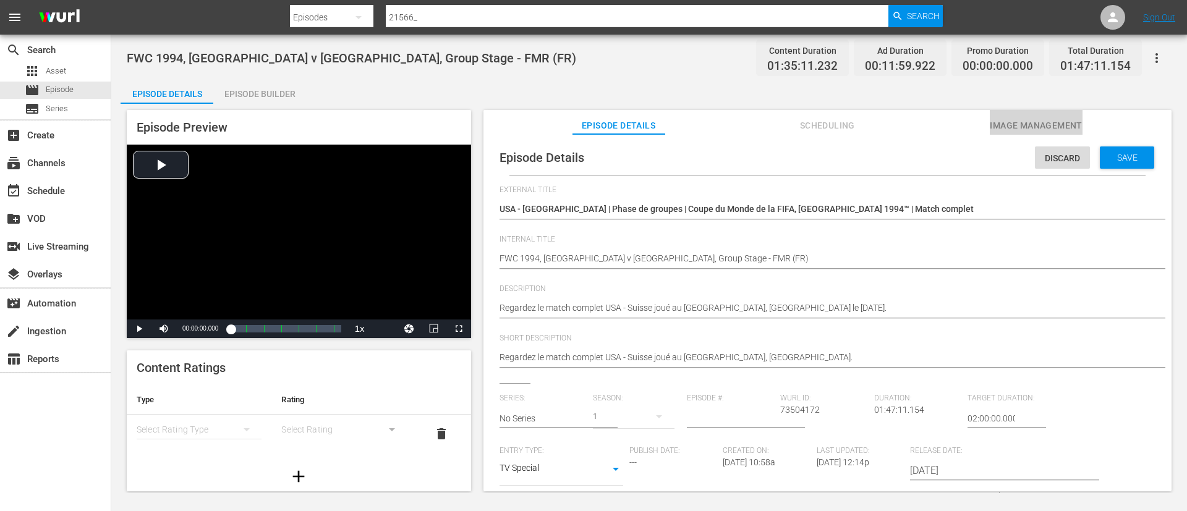
click at [791, 124] on span "Image Management" at bounding box center [1036, 125] width 93 height 15
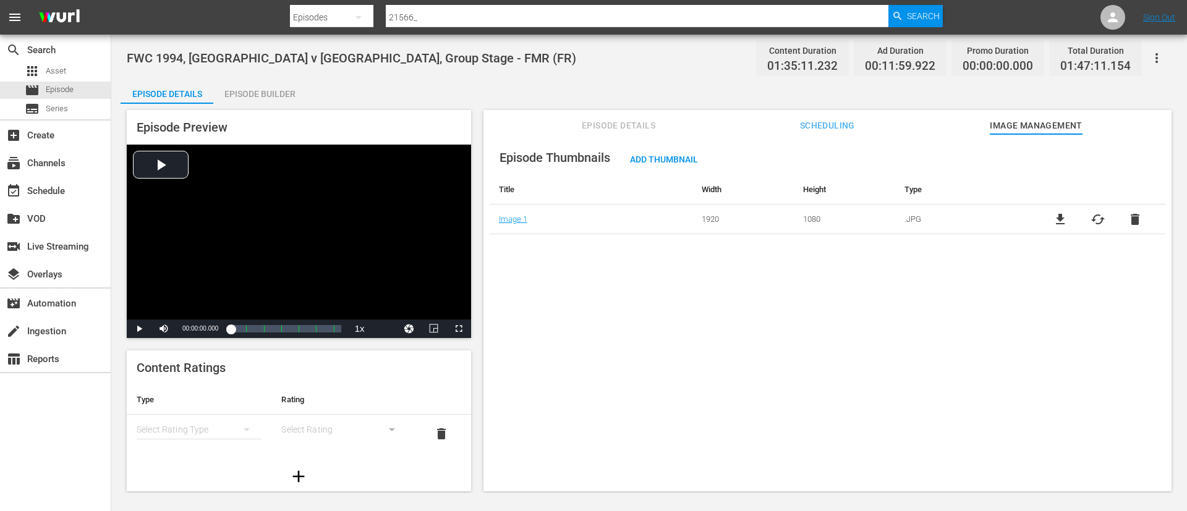
click at [791, 218] on span "file_download" at bounding box center [1060, 219] width 15 height 15
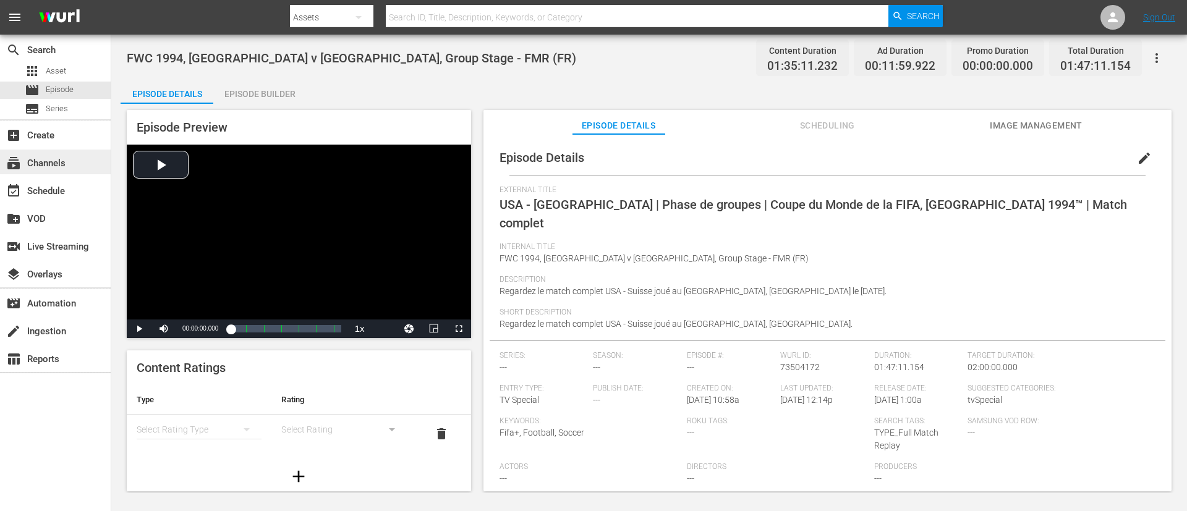
click at [70, 168] on div "subscriptions Channels" at bounding box center [55, 162] width 111 height 25
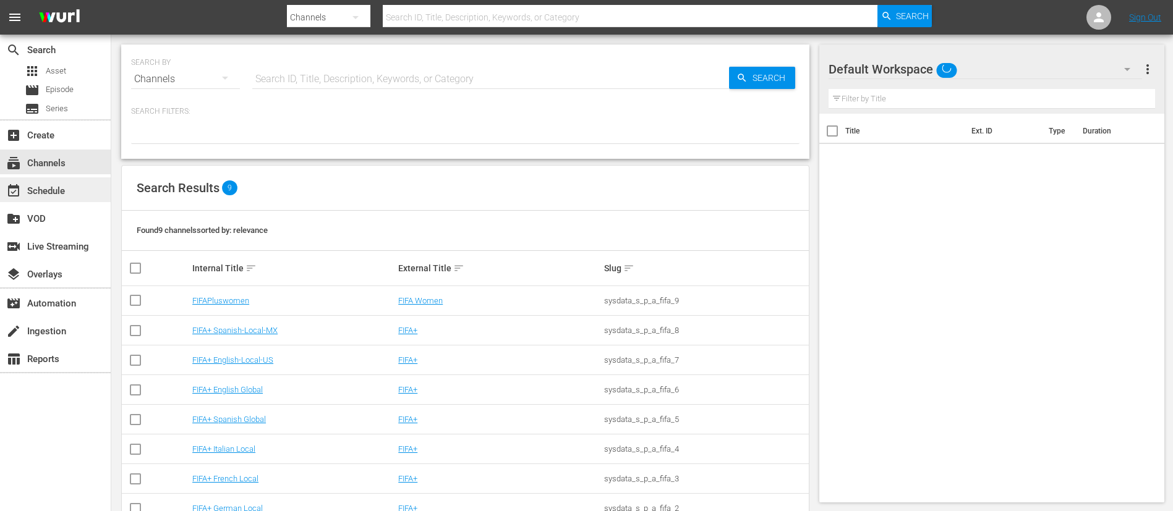
click at [70, 190] on div "event_available Schedule" at bounding box center [55, 189] width 111 height 25
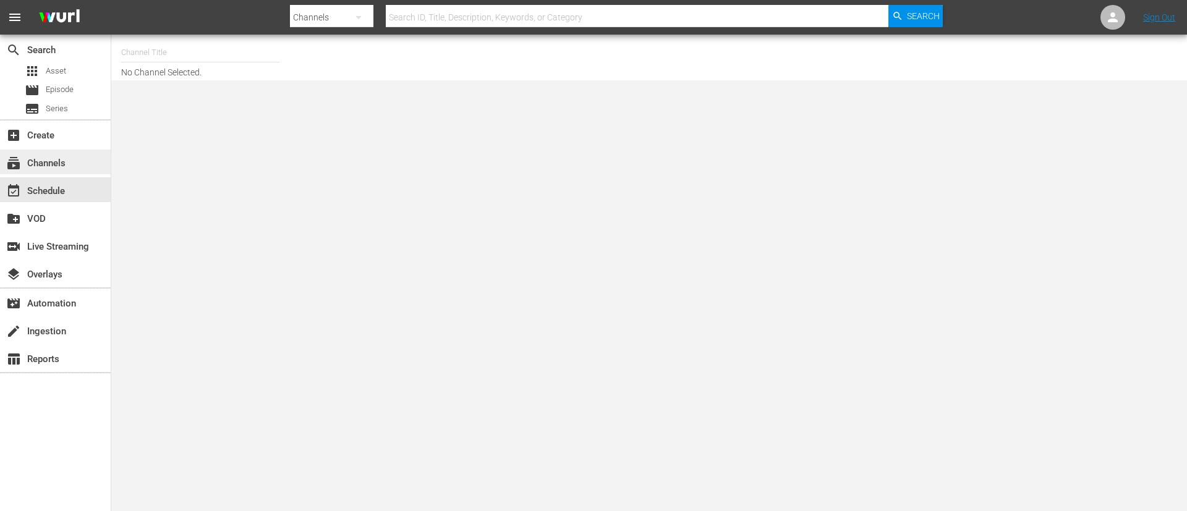
click at [51, 160] on div "subscriptions Channels" at bounding box center [34, 161] width 69 height 11
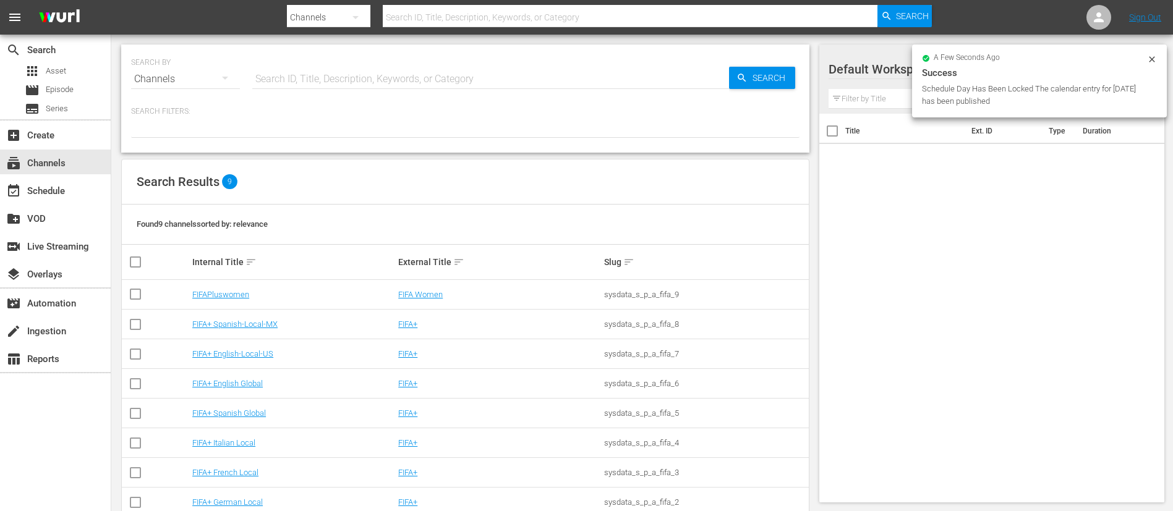
click at [230, 340] on td "FIFA+ French Local" at bounding box center [293, 473] width 206 height 30
click at [232, 340] on link "FIFA+ French Local" at bounding box center [225, 472] width 66 height 9
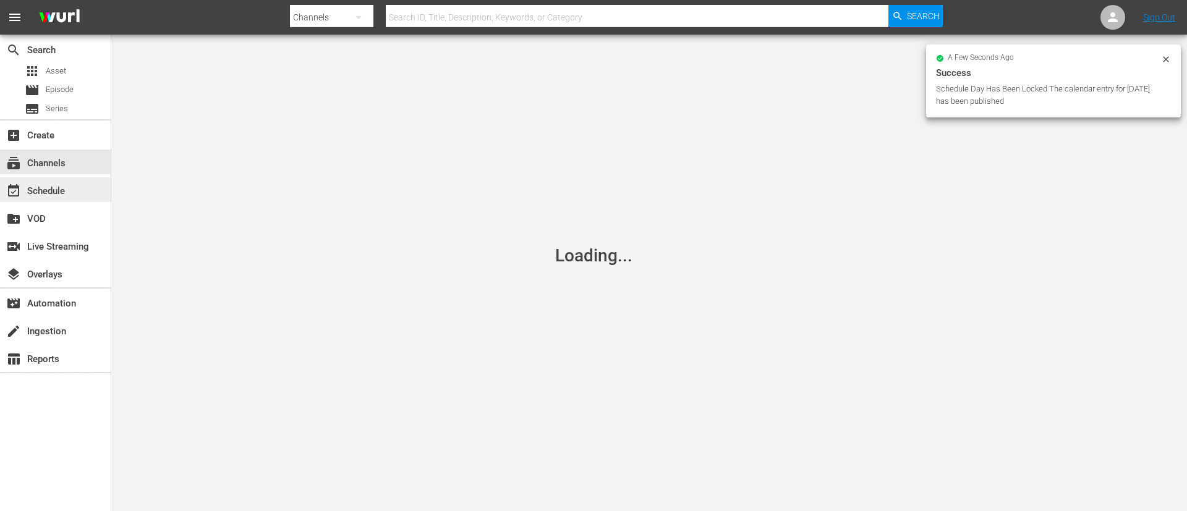
click at [52, 195] on div "event_available Schedule" at bounding box center [34, 189] width 69 height 11
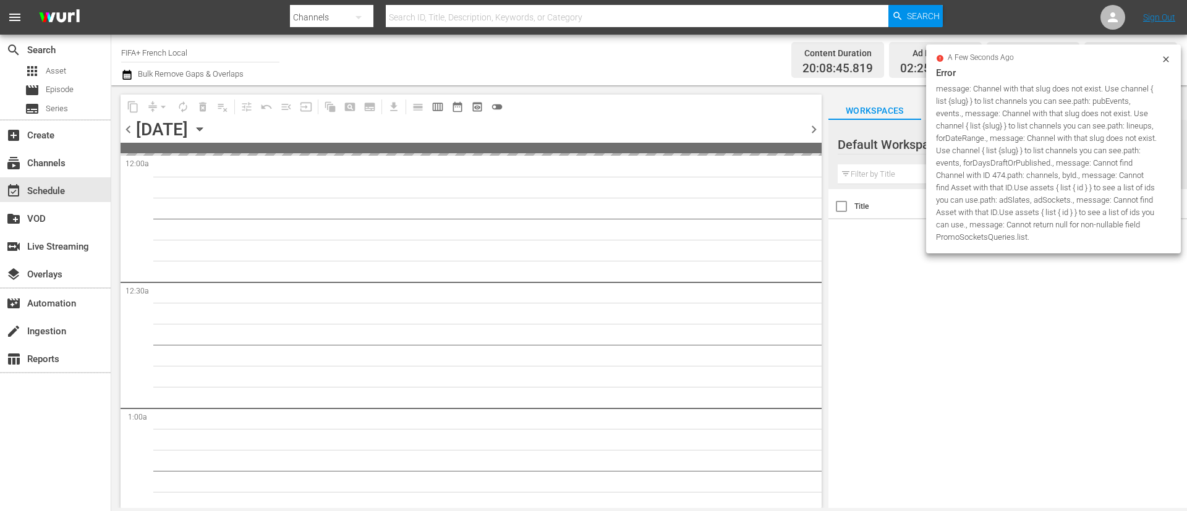
click at [791, 132] on span "chevron_right" at bounding box center [813, 129] width 15 height 15
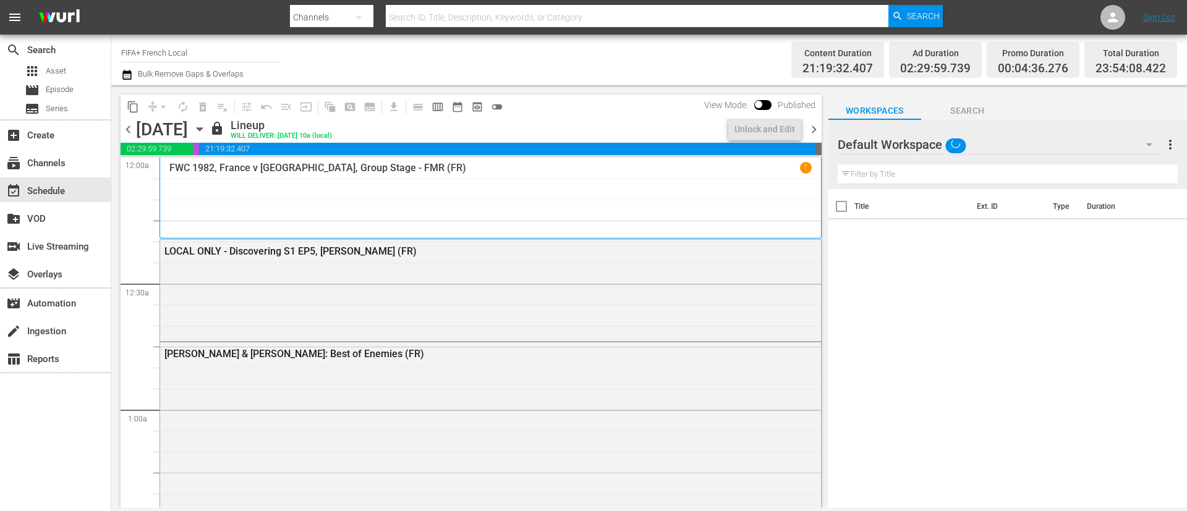
click at [778, 116] on div "content_copy compress arrow_drop_down autorenew_outlined delete_forever_outline…" at bounding box center [471, 107] width 701 height 24
click at [788, 127] on div "Unlock and Edit" at bounding box center [764, 129] width 61 height 22
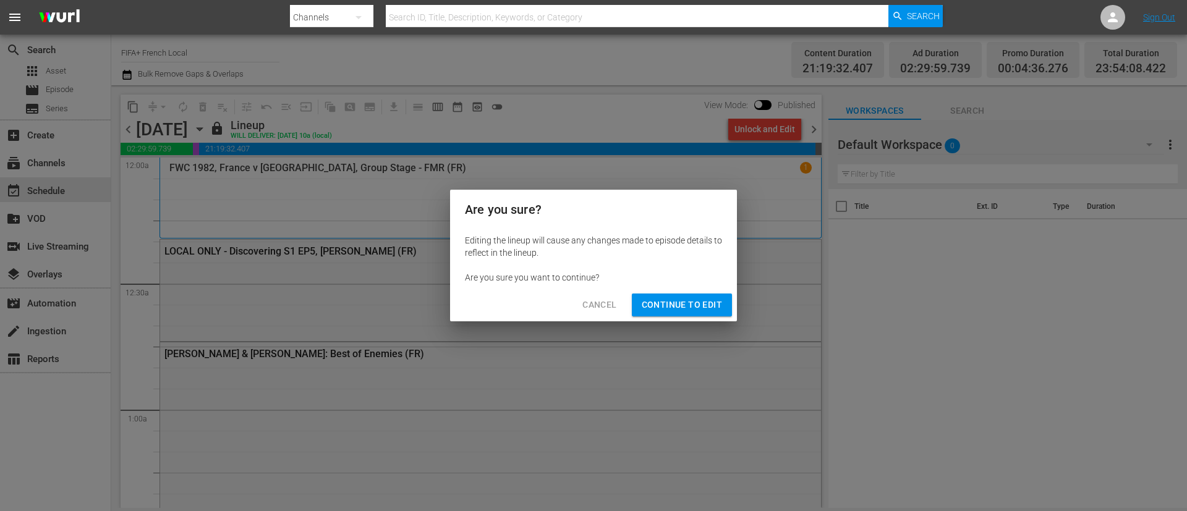
click at [712, 302] on span "Continue to Edit" at bounding box center [682, 304] width 80 height 15
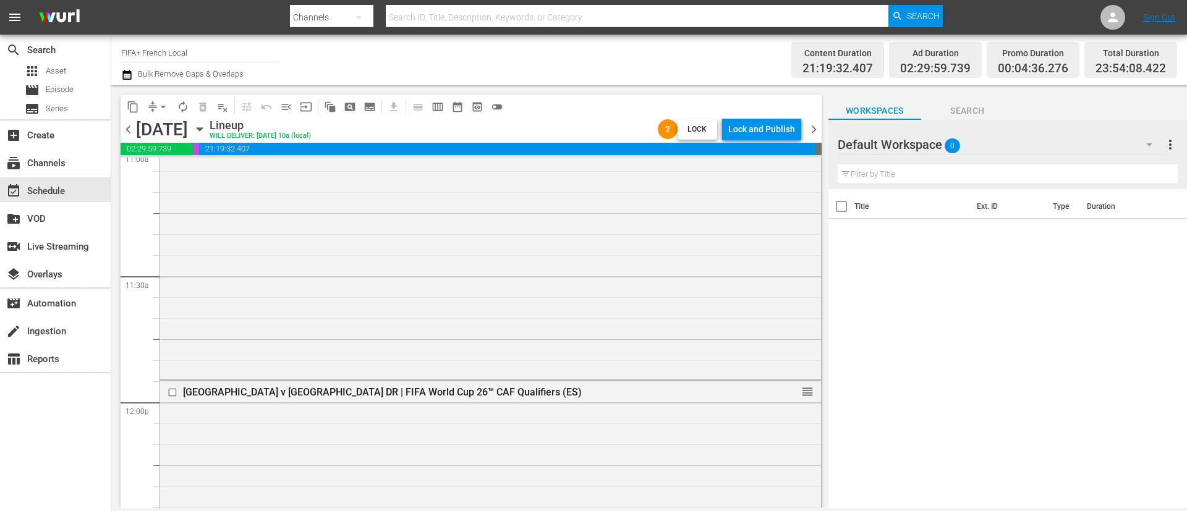
scroll to position [2875, 0]
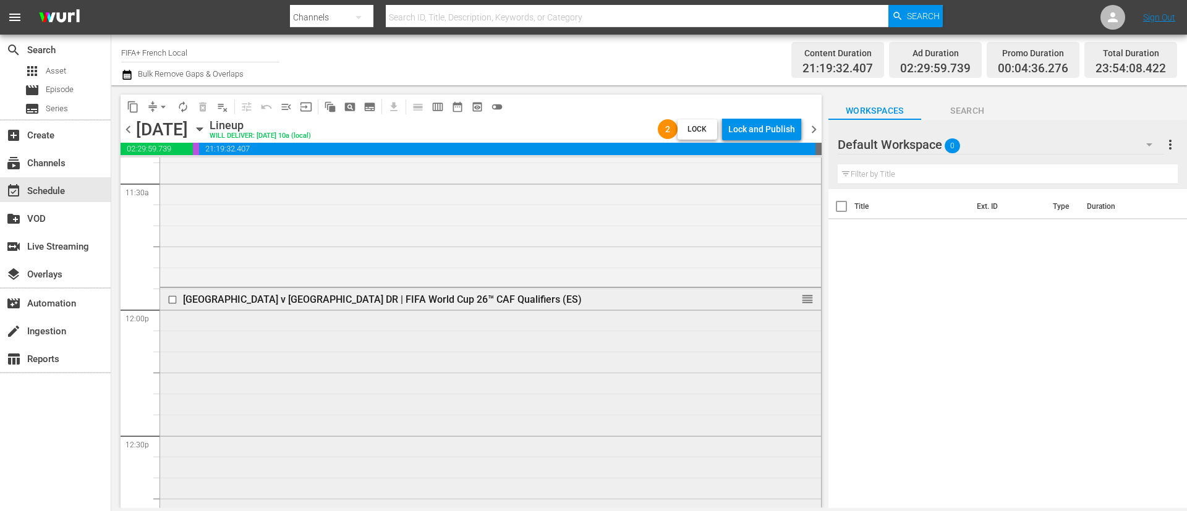
click at [173, 303] on input "checkbox" at bounding box center [174, 300] width 13 height 11
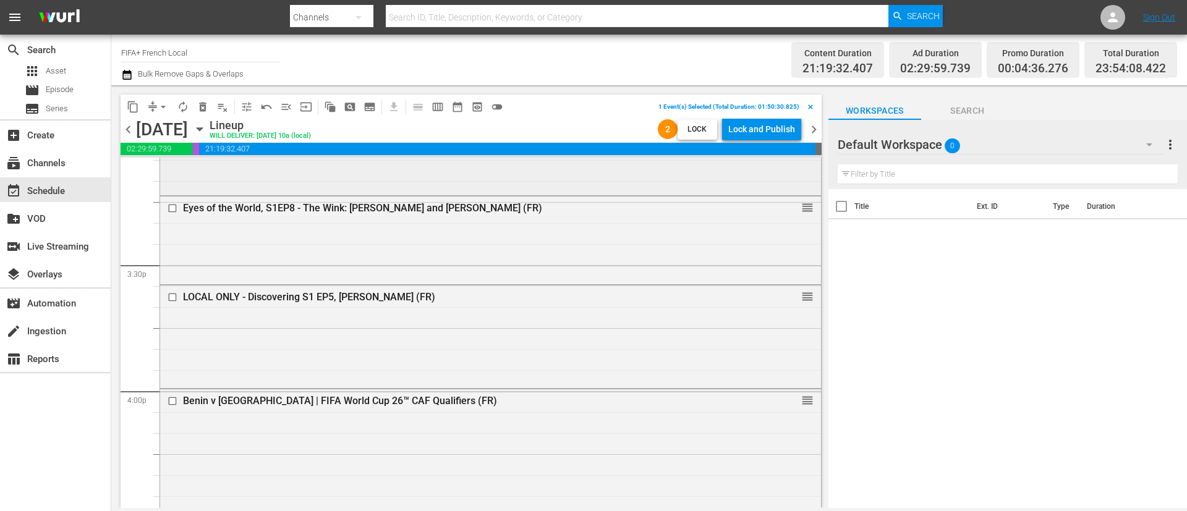
scroll to position [3895, 0]
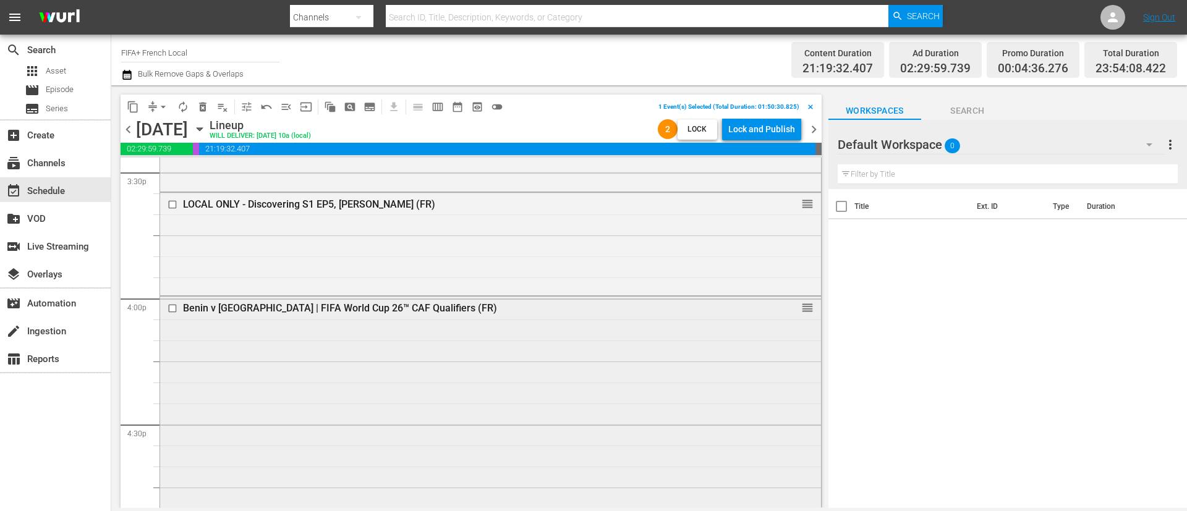
click at [173, 307] on input "checkbox" at bounding box center [174, 309] width 13 height 11
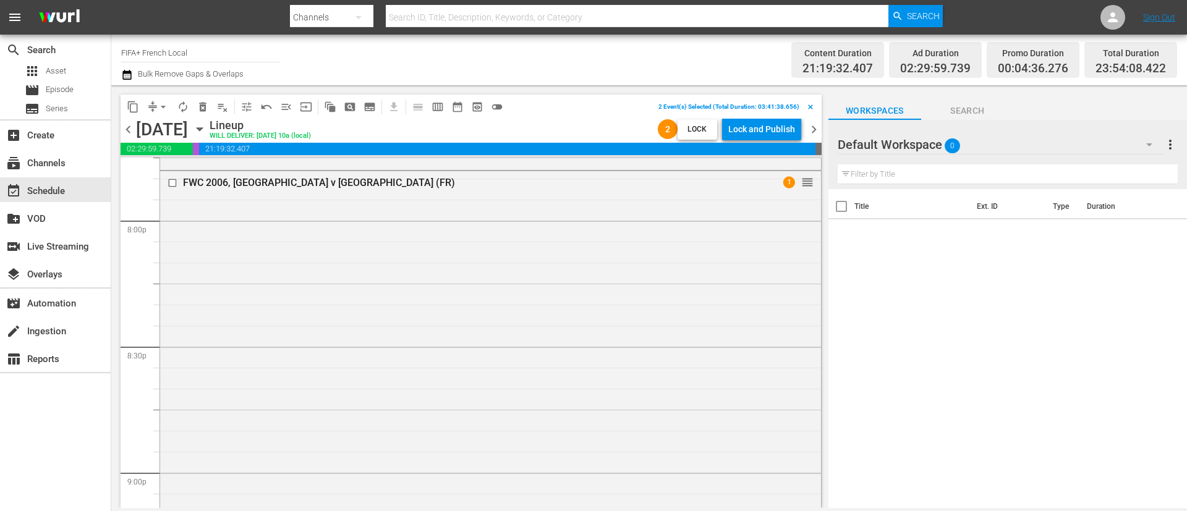
scroll to position [5007, 0]
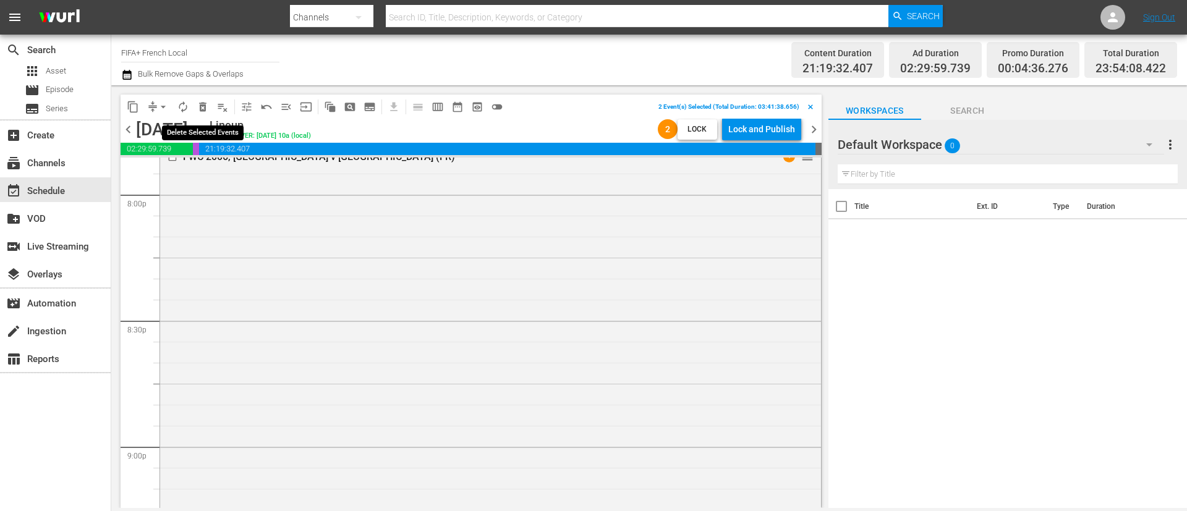
click at [201, 108] on span "delete_forever_outlined" at bounding box center [203, 107] width 12 height 12
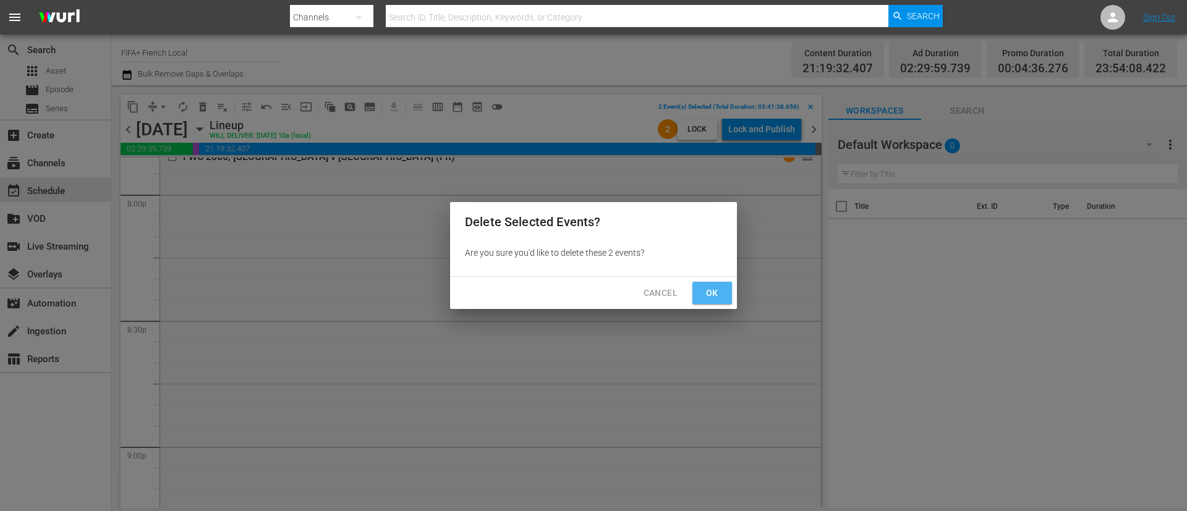
click at [716, 294] on span "Ok" at bounding box center [712, 293] width 20 height 15
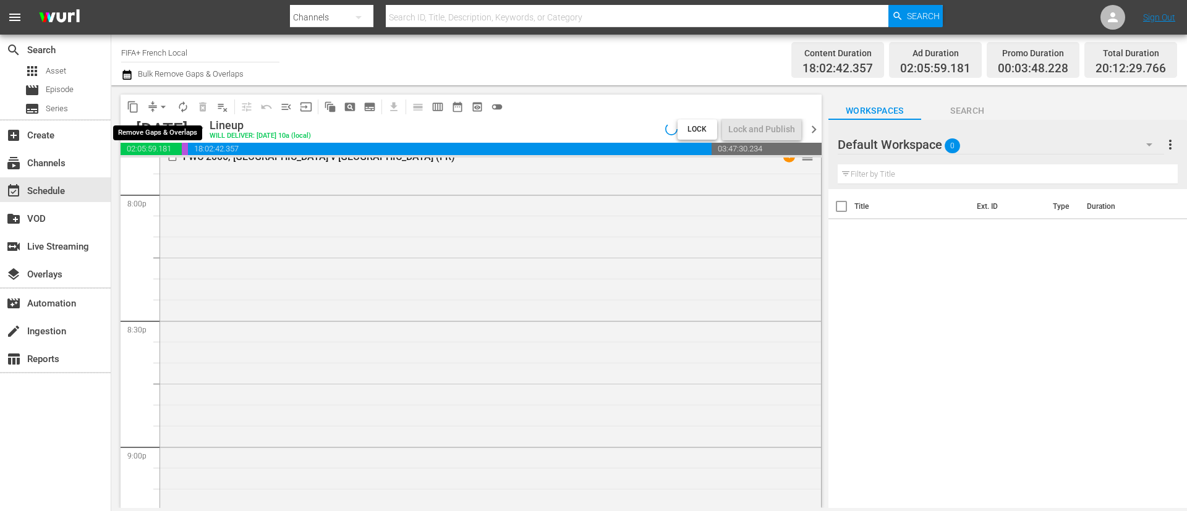
click at [169, 110] on button "arrow_drop_down" at bounding box center [163, 107] width 20 height 20
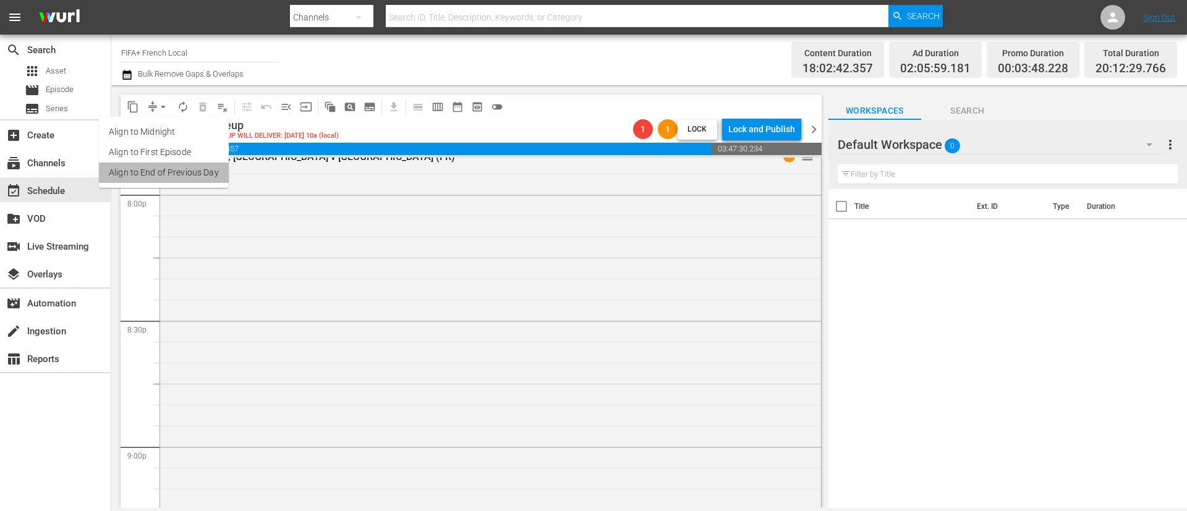
click at [196, 172] on li "Align to End of Previous Day" at bounding box center [164, 173] width 130 height 20
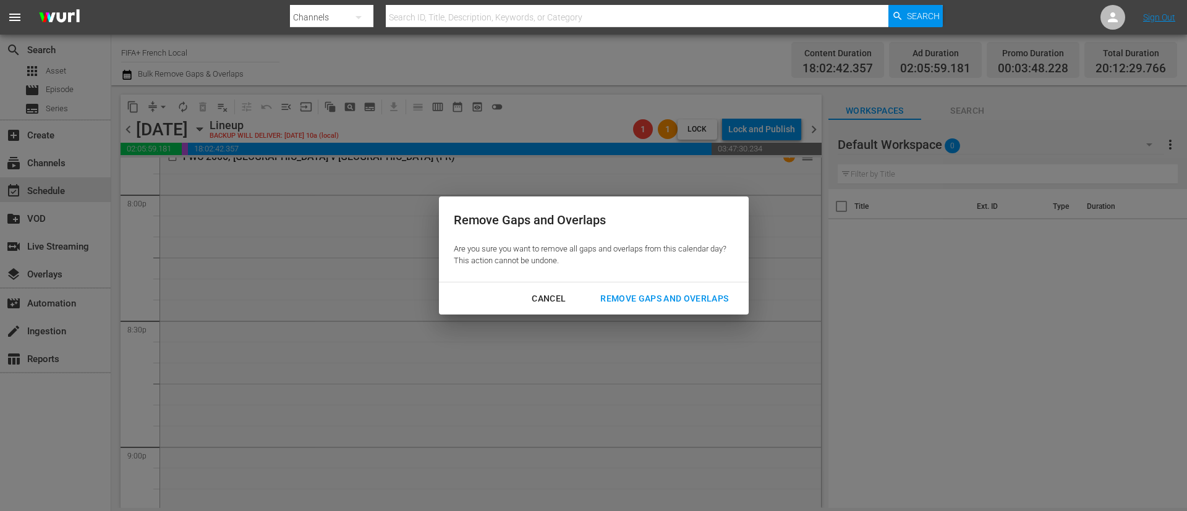
click at [713, 299] on div "Remove Gaps and Overlaps" at bounding box center [664, 298] width 148 height 15
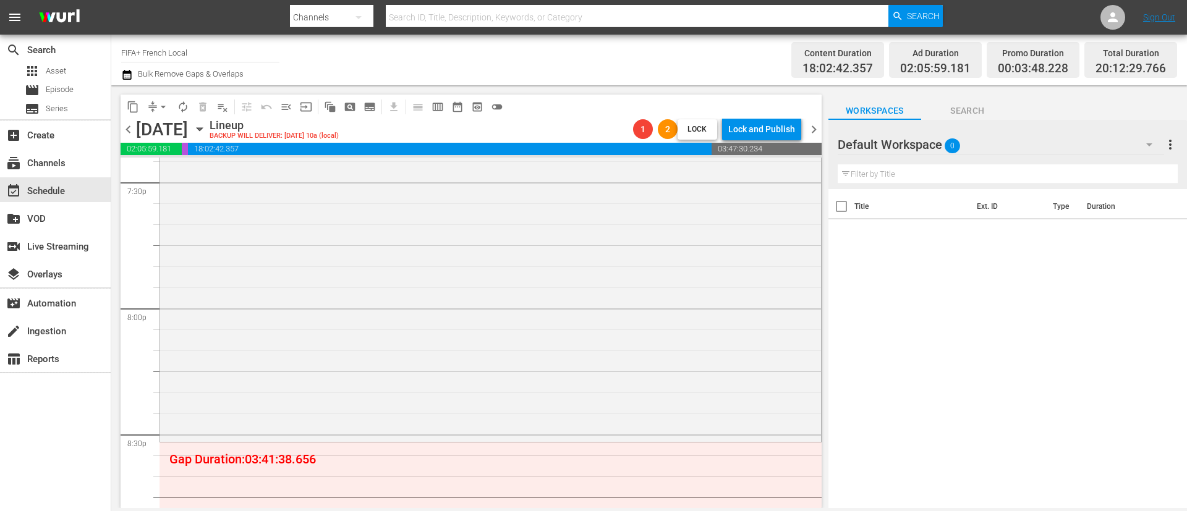
scroll to position [5172, 0]
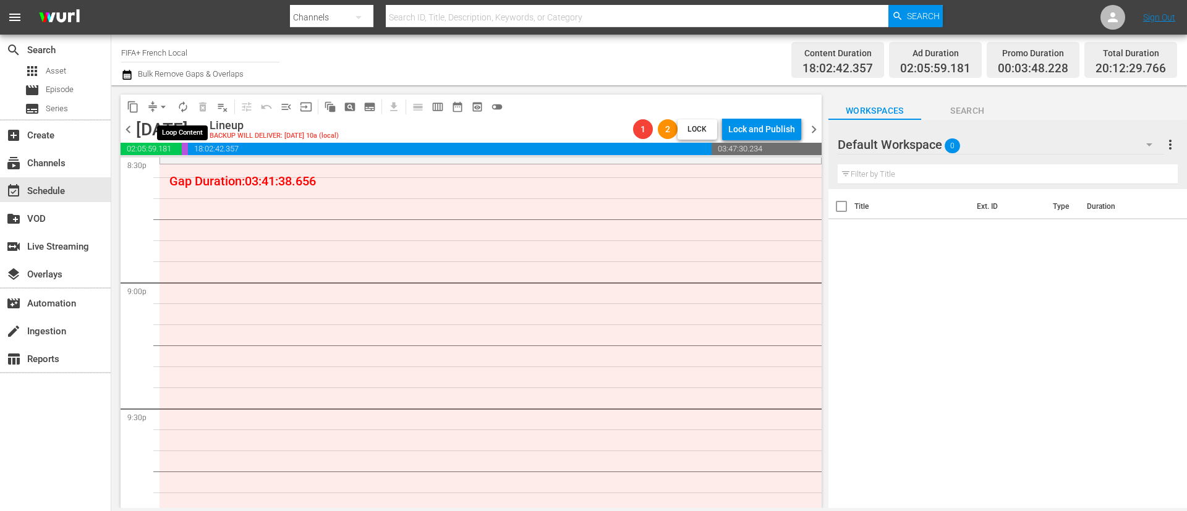
click at [185, 103] on span "autorenew_outlined" at bounding box center [183, 107] width 12 height 12
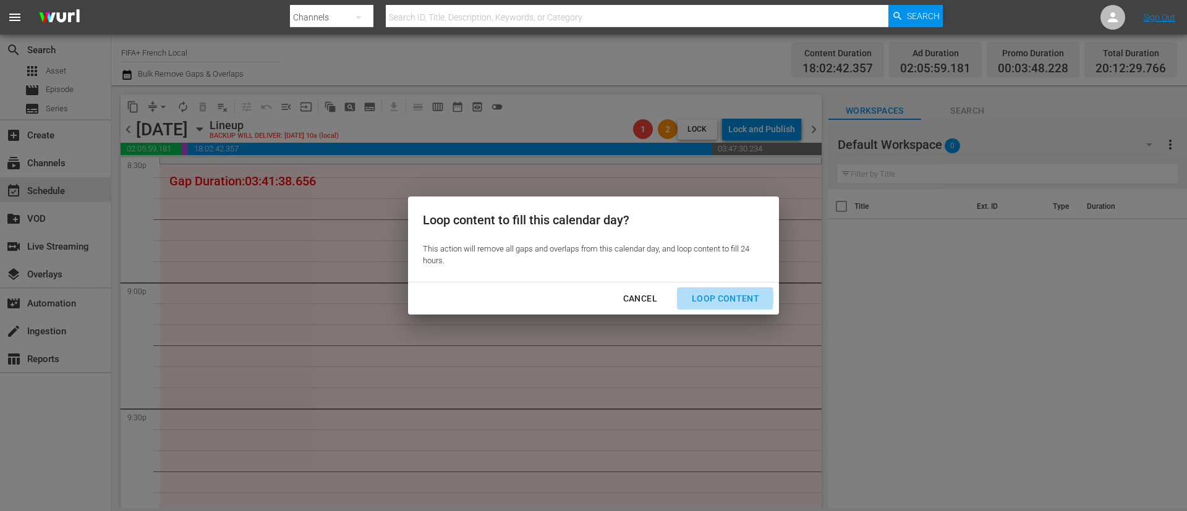
click at [695, 299] on div "Loop Content" at bounding box center [725, 298] width 87 height 15
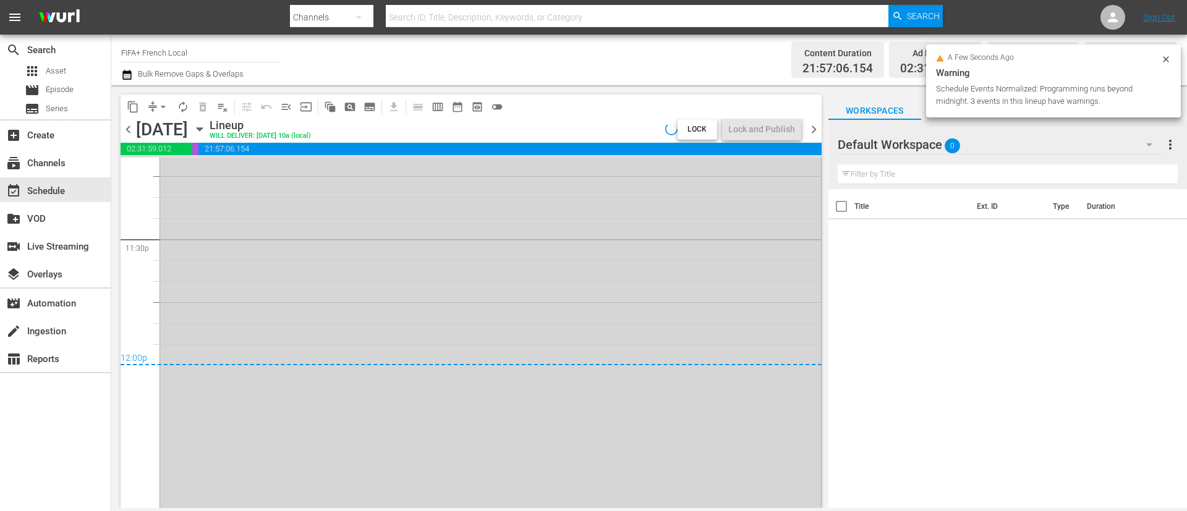
scroll to position [5926, 0]
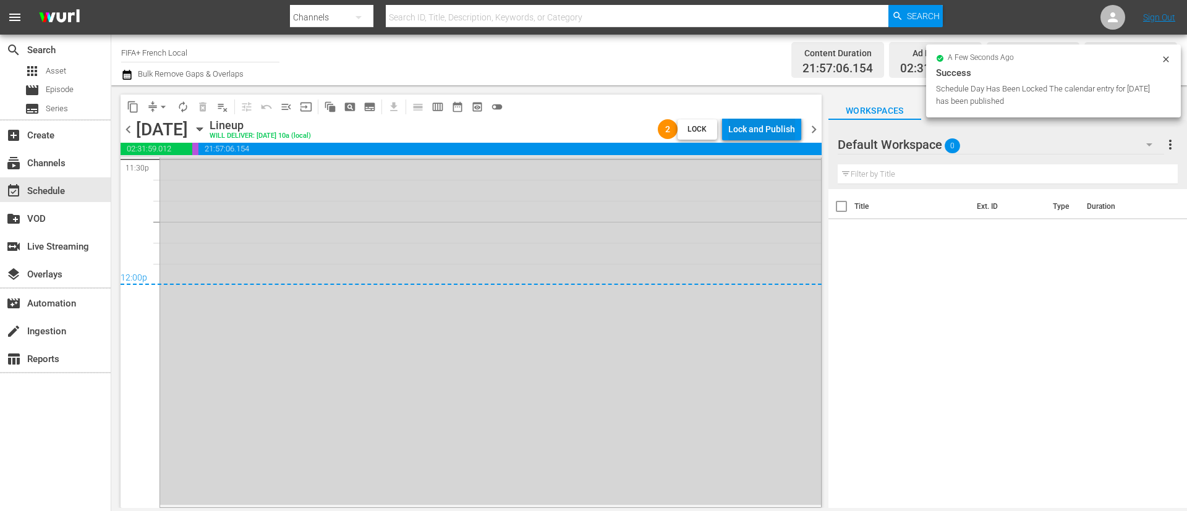
click at [744, 122] on div "Lock and Publish" at bounding box center [761, 129] width 67 height 22
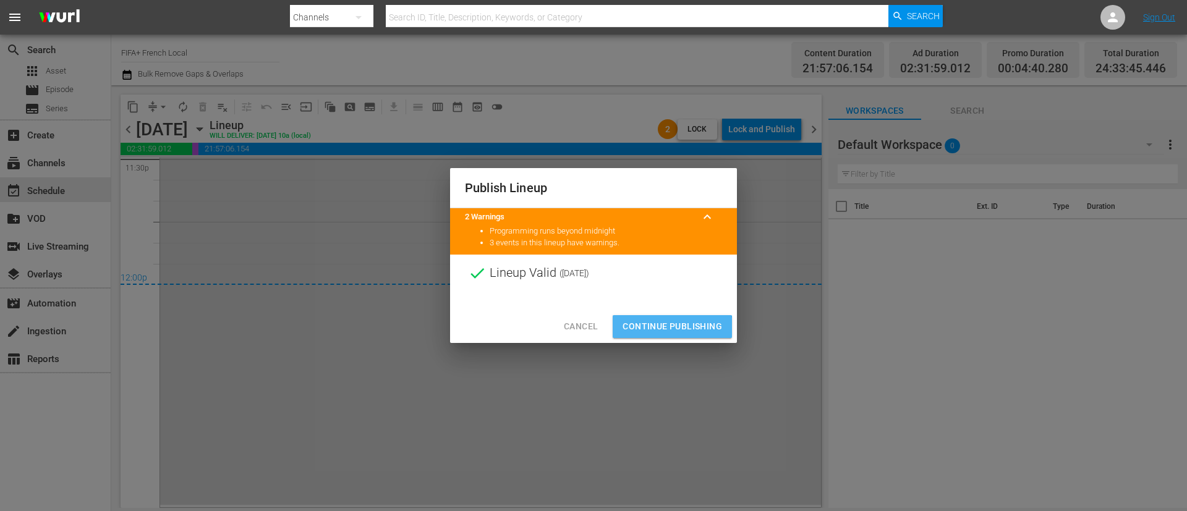
click at [655, 328] on span "Continue Publishing" at bounding box center [673, 326] width 100 height 15
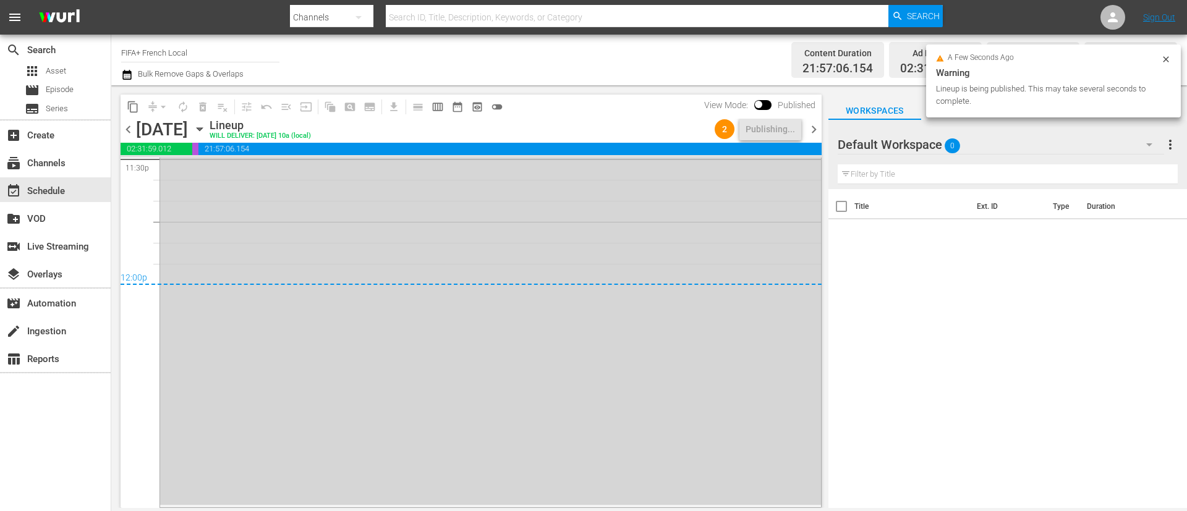
click at [791, 125] on span "chevron_right" at bounding box center [813, 129] width 15 height 15
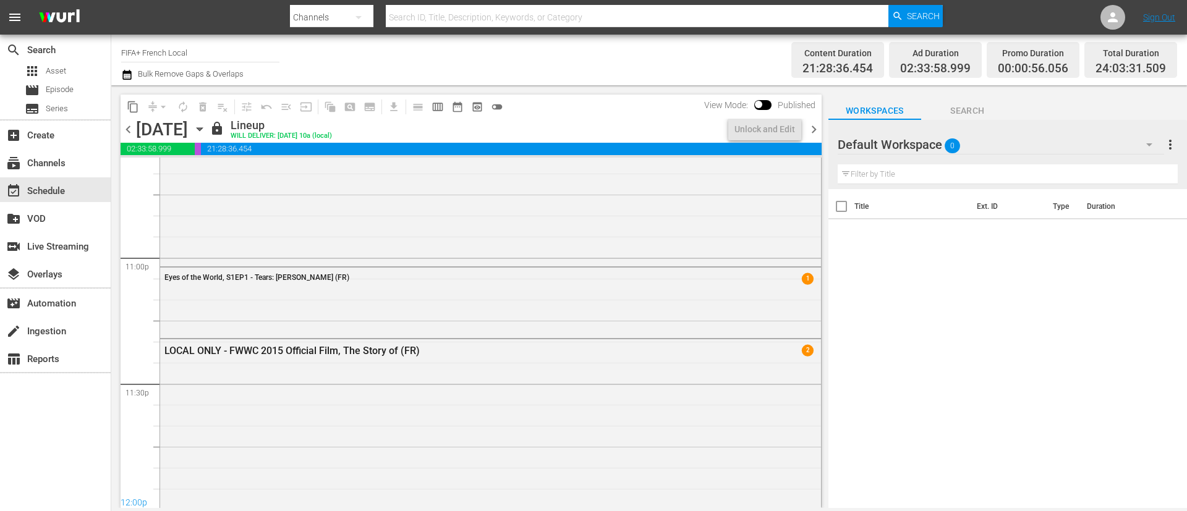
scroll to position [5774, 0]
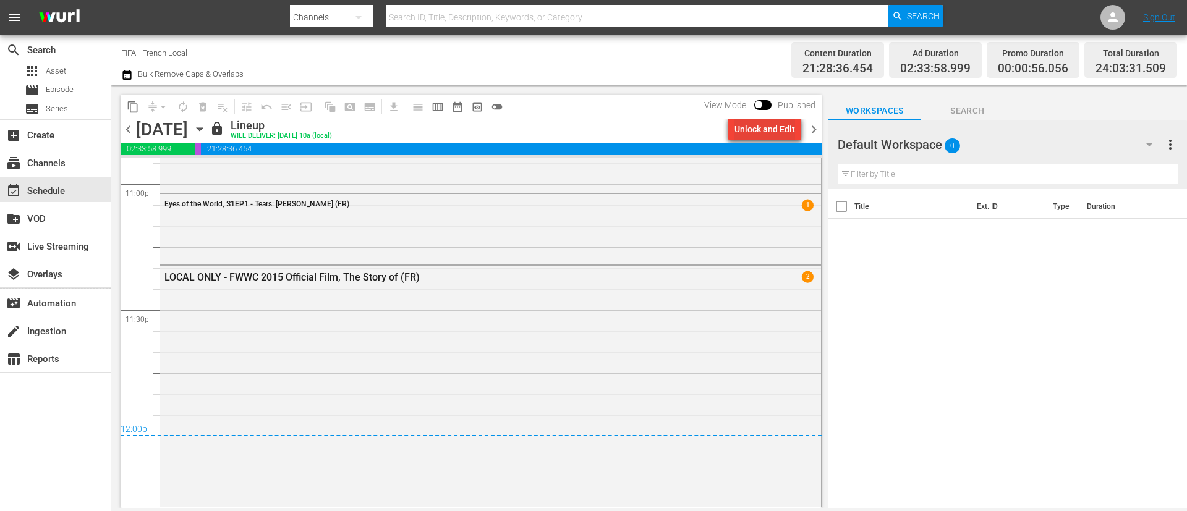
click at [766, 130] on div "Unlock and Edit" at bounding box center [764, 129] width 61 height 22
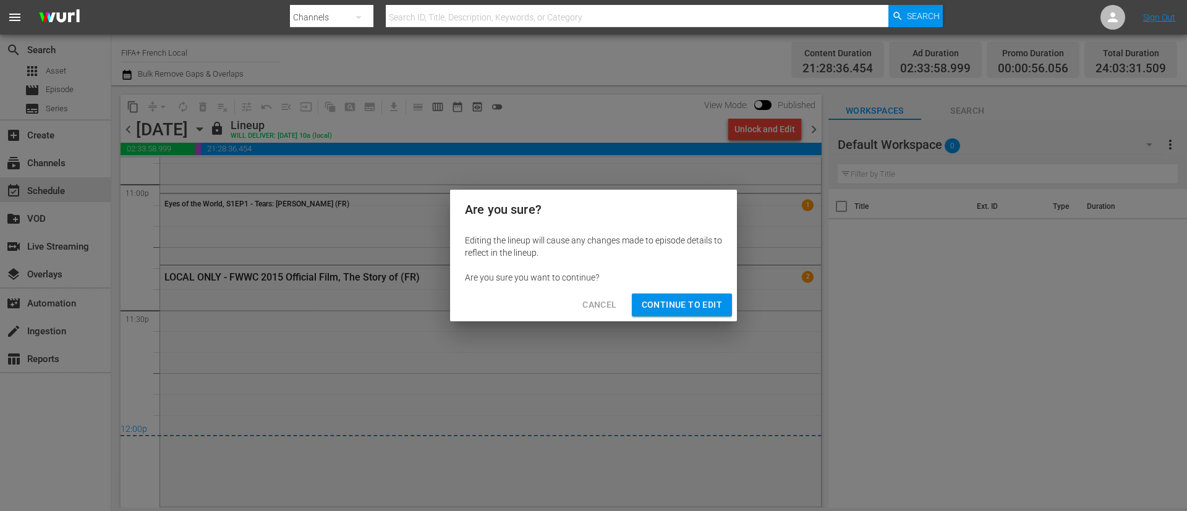
click at [718, 302] on span "Continue to Edit" at bounding box center [682, 304] width 80 height 15
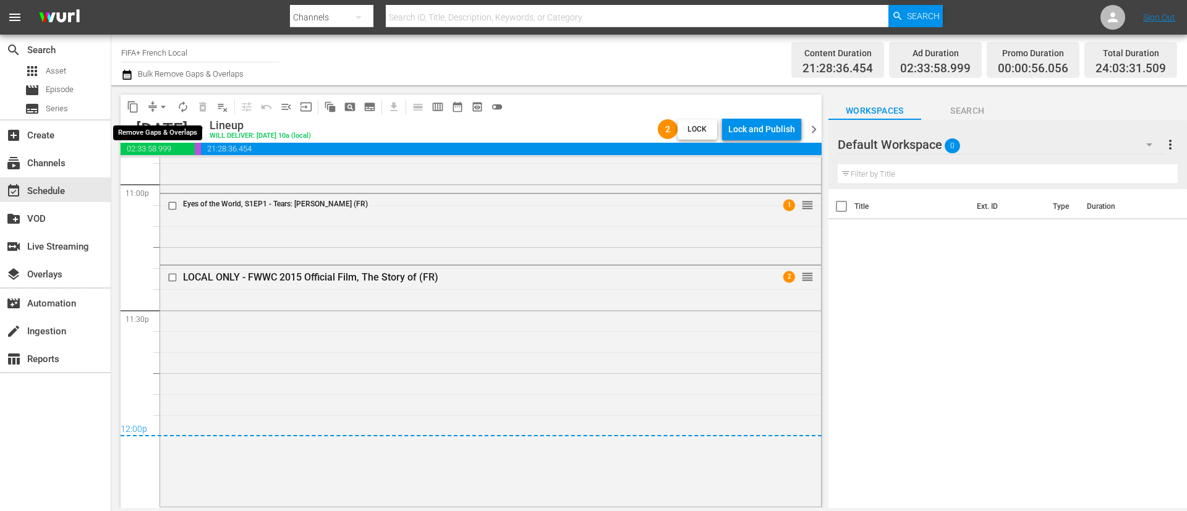
click at [161, 105] on span "arrow_drop_down" at bounding box center [163, 107] width 12 height 12
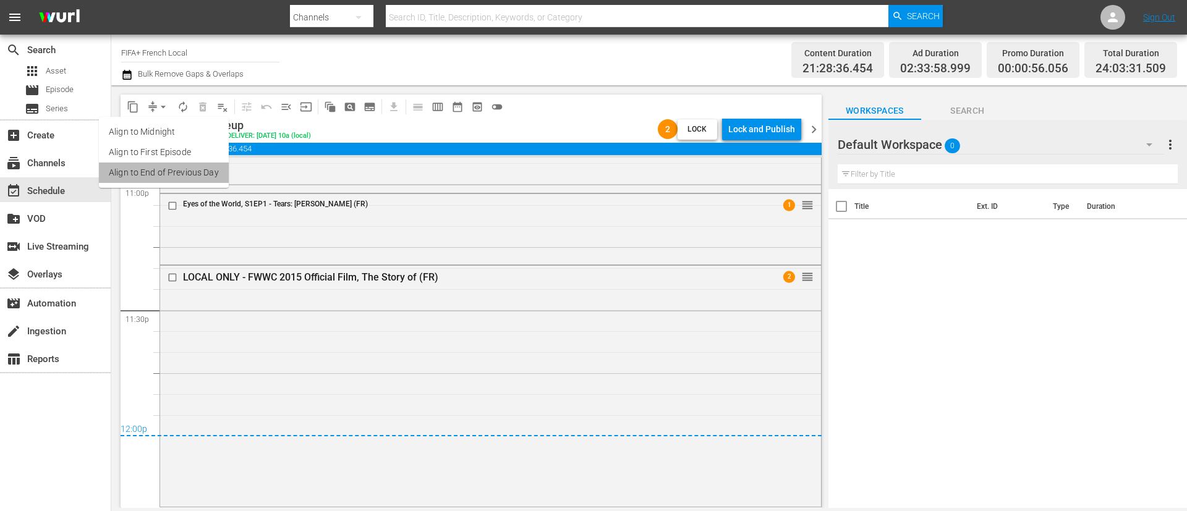
click at [187, 179] on li "Align to End of Previous Day" at bounding box center [164, 173] width 130 height 20
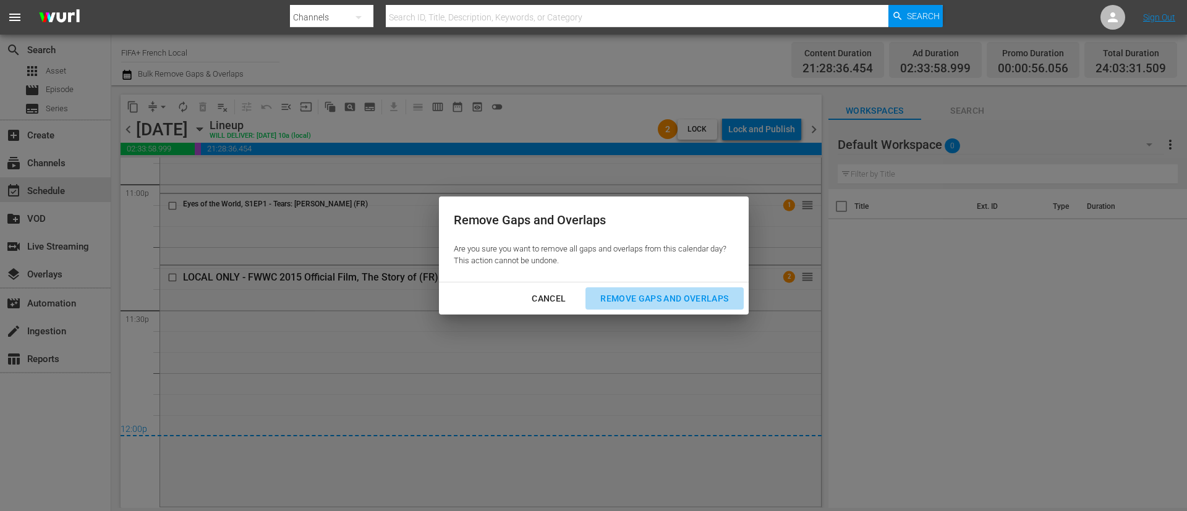
click at [707, 297] on div "Remove Gaps and Overlaps" at bounding box center [664, 298] width 148 height 15
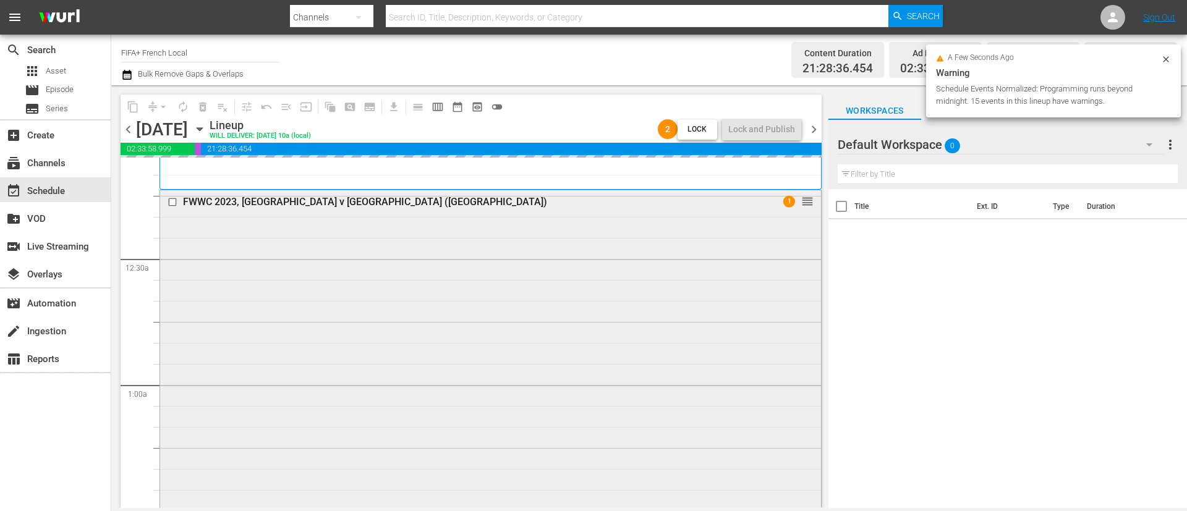
scroll to position [0, 0]
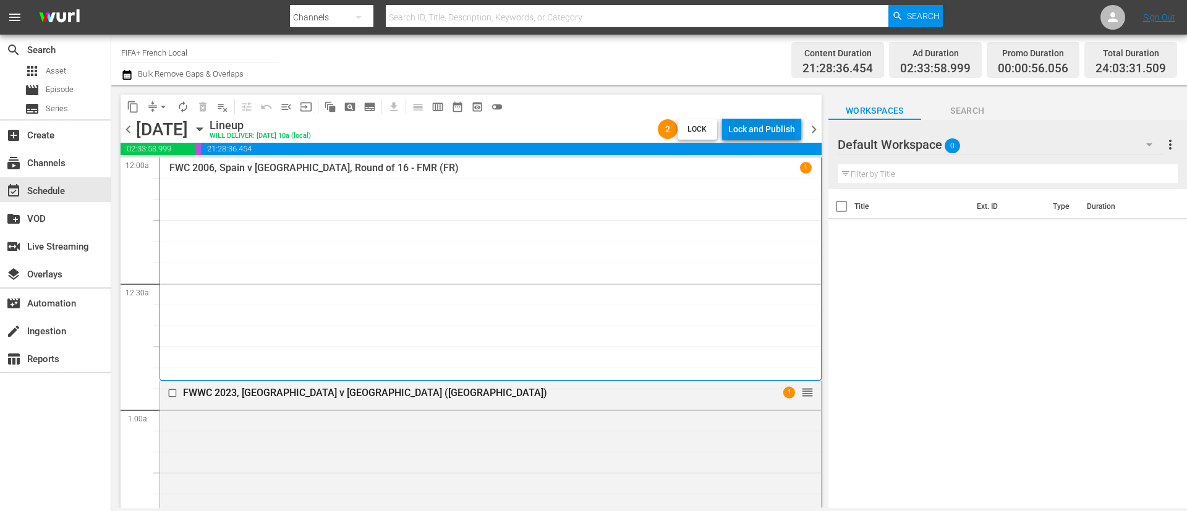
click at [780, 122] on div "Lock and Publish" at bounding box center [761, 129] width 67 height 22
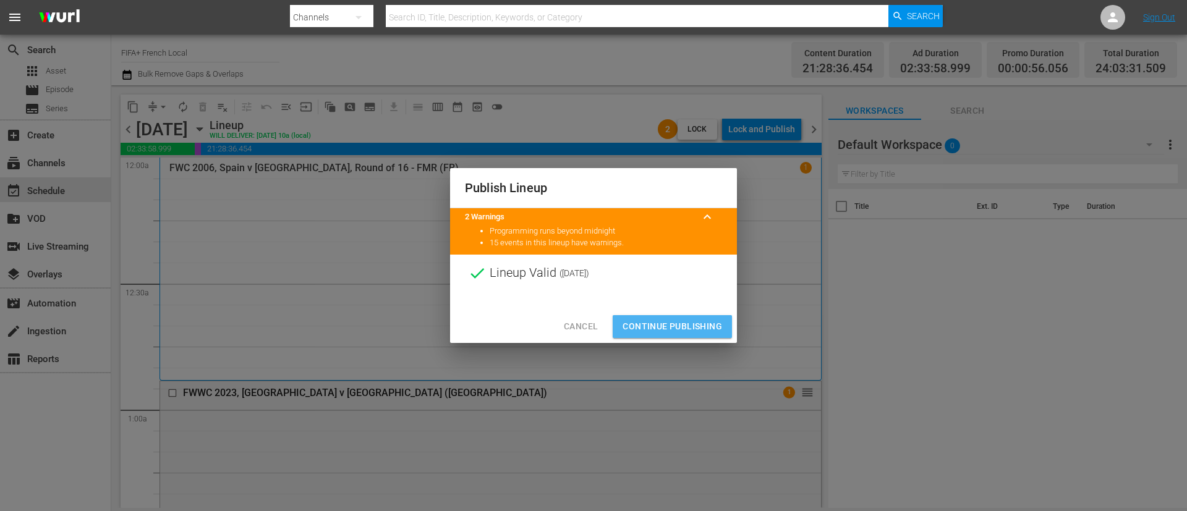
click at [666, 321] on span "Continue Publishing" at bounding box center [673, 326] width 100 height 15
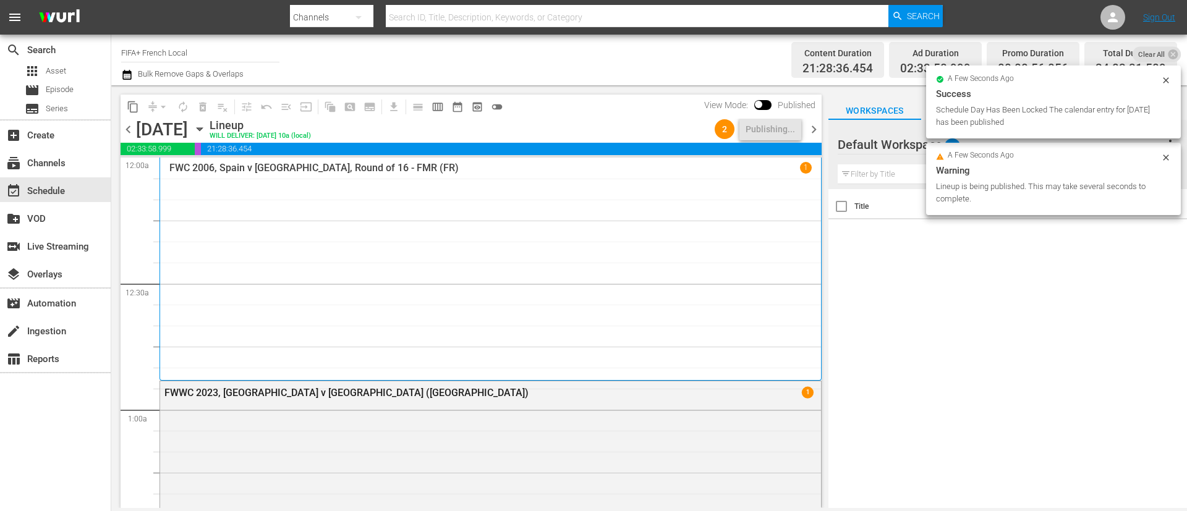
click at [791, 123] on span "chevron_right" at bounding box center [813, 129] width 15 height 15
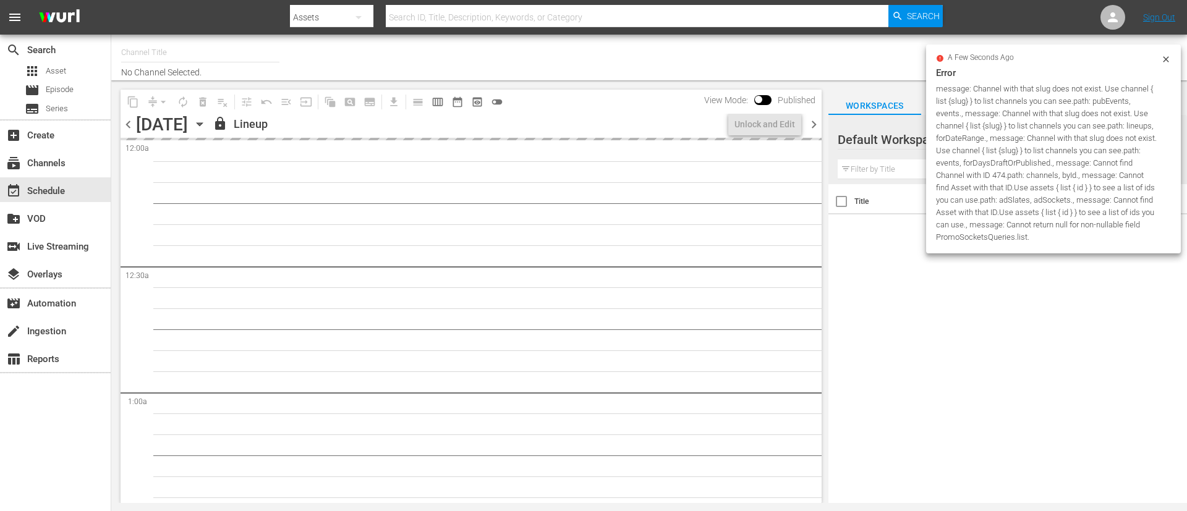
click at [1167, 62] on icon at bounding box center [1166, 59] width 10 height 10
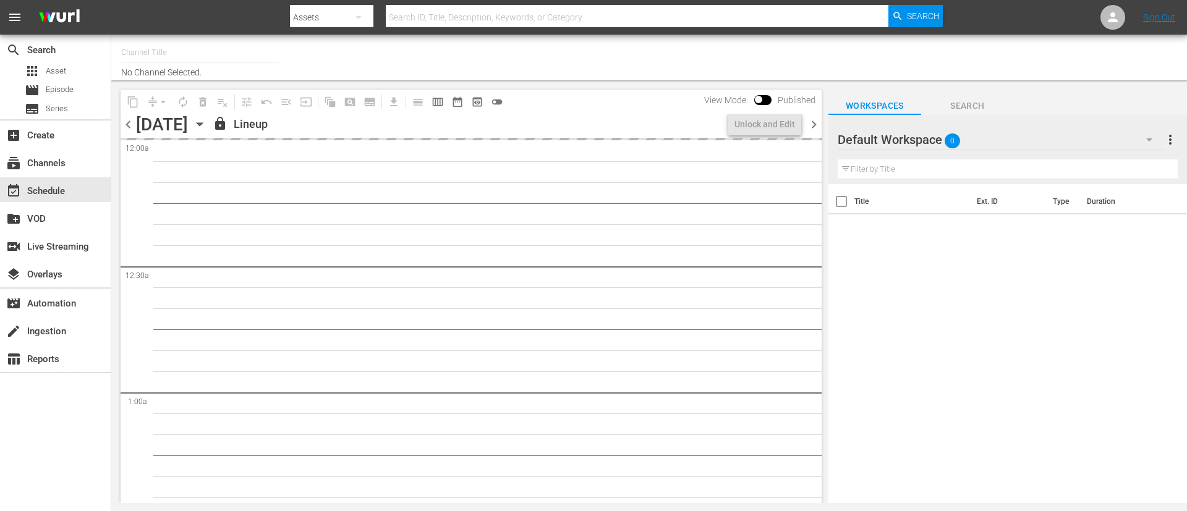
type input "FIFA+ [DEMOGRAPHIC_DATA] Local (1778)"
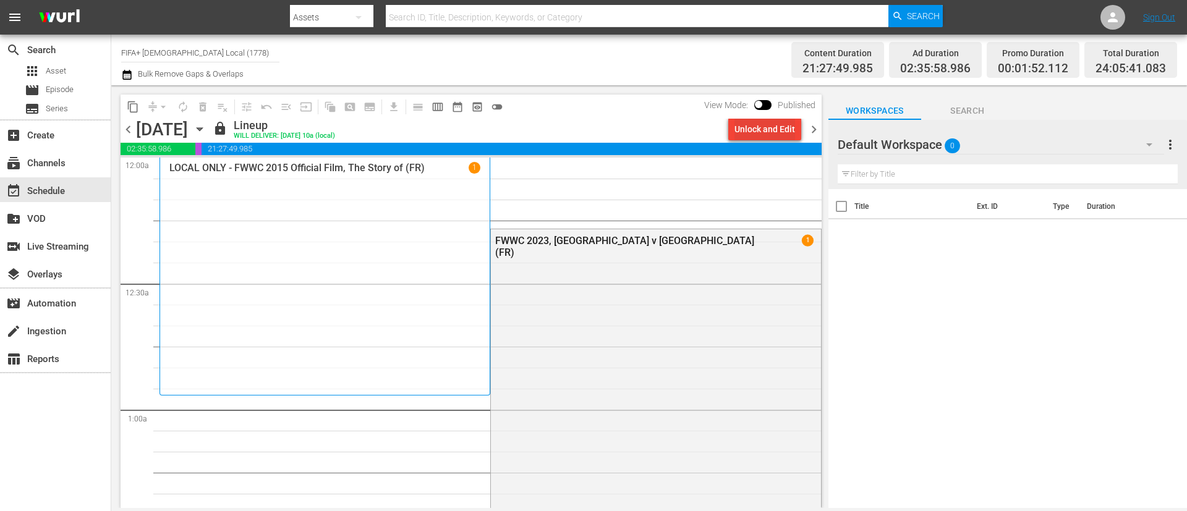
click at [739, 129] on div "Unlock and Edit" at bounding box center [764, 129] width 61 height 22
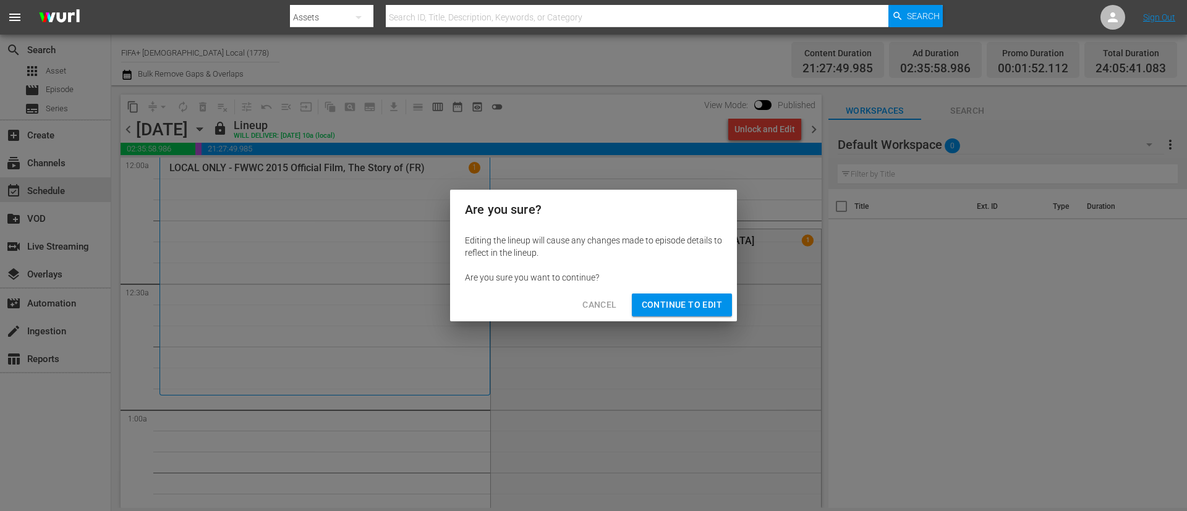
click at [699, 300] on span "Continue to Edit" at bounding box center [682, 304] width 80 height 15
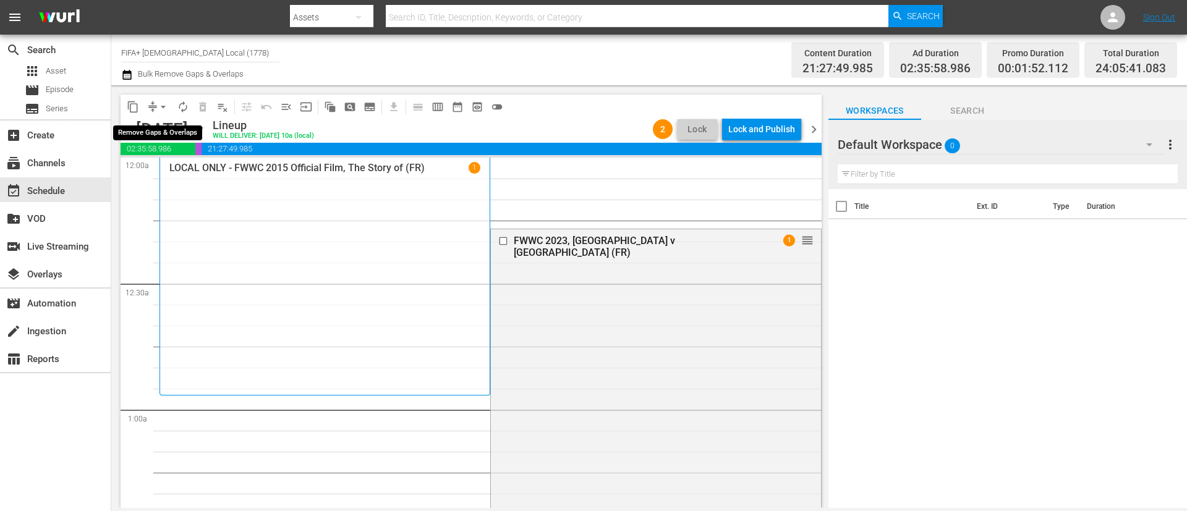
click at [148, 109] on span "compress" at bounding box center [153, 107] width 12 height 12
click at [163, 105] on span "arrow_drop_down" at bounding box center [163, 107] width 12 height 12
click at [185, 177] on li "Align to End of Previous Day" at bounding box center [164, 173] width 130 height 20
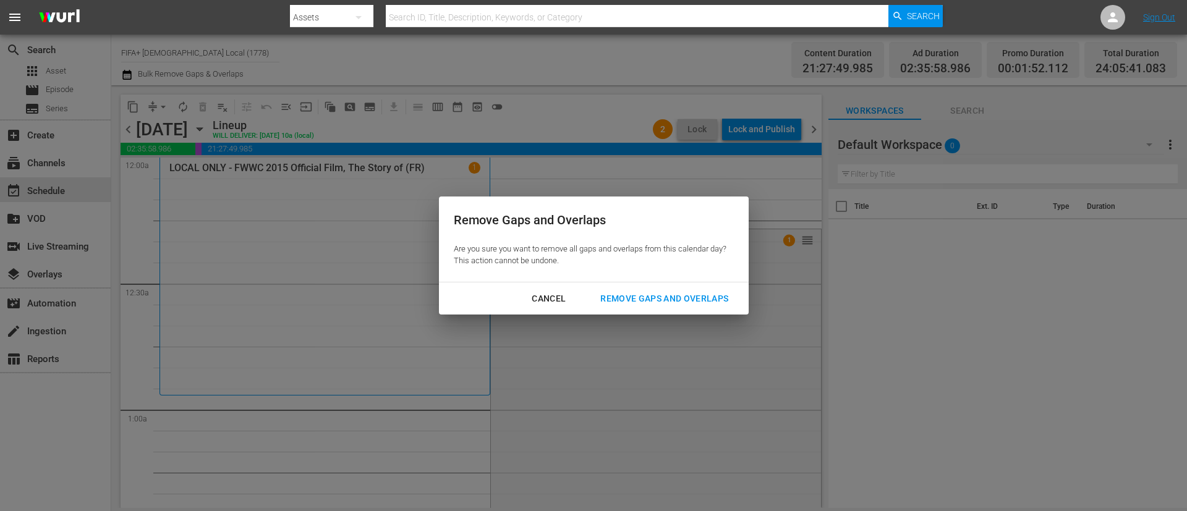
click at [635, 296] on div "Remove Gaps and Overlaps" at bounding box center [664, 298] width 148 height 15
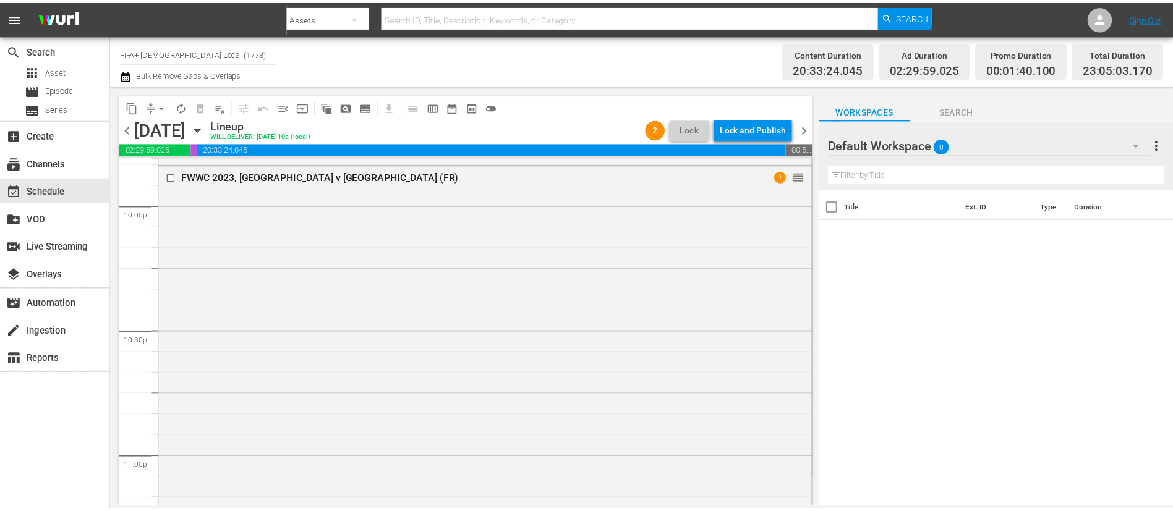
scroll to position [5710, 0]
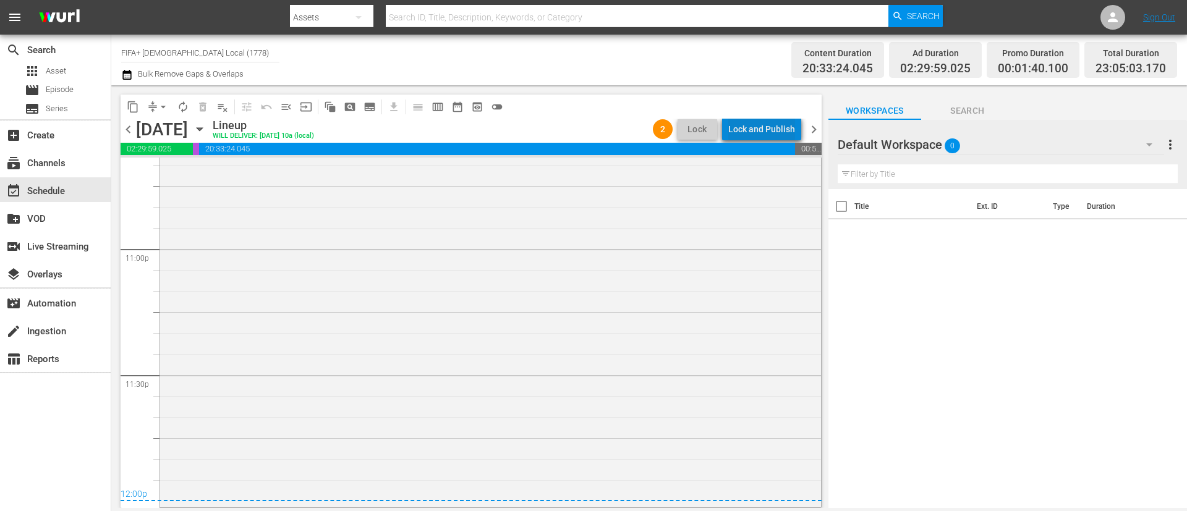
click at [773, 135] on div "Lock and Publish" at bounding box center [761, 129] width 67 height 22
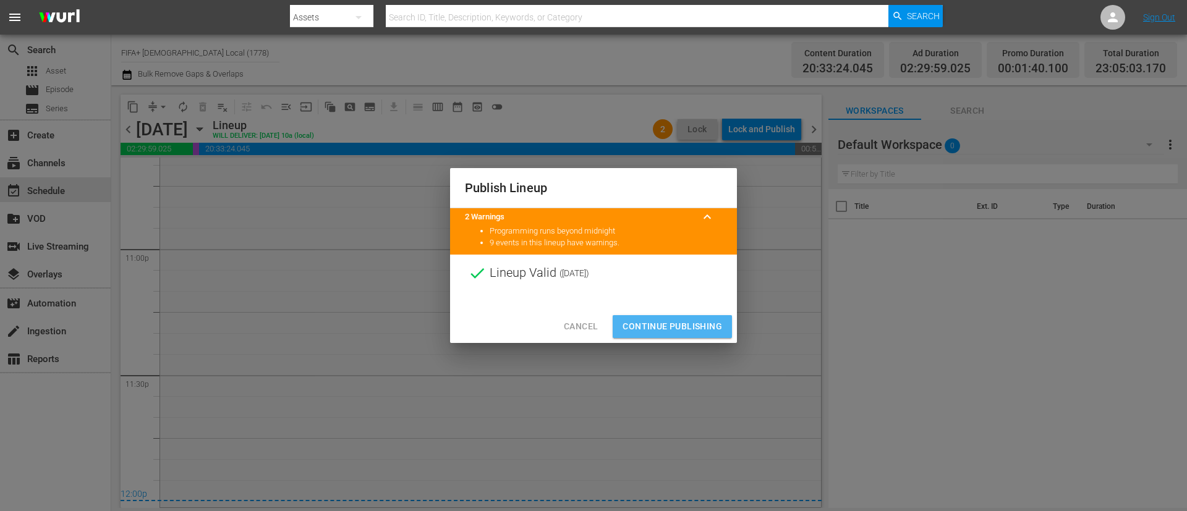
click at [671, 321] on span "Continue Publishing" at bounding box center [673, 326] width 100 height 15
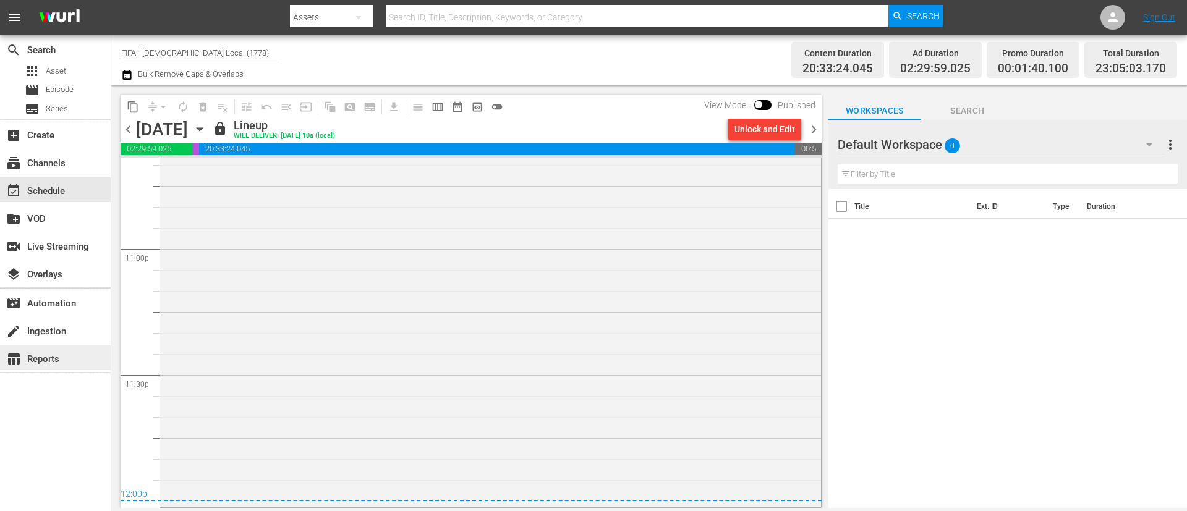
click at [59, 352] on div "table_chart Reports" at bounding box center [34, 357] width 69 height 11
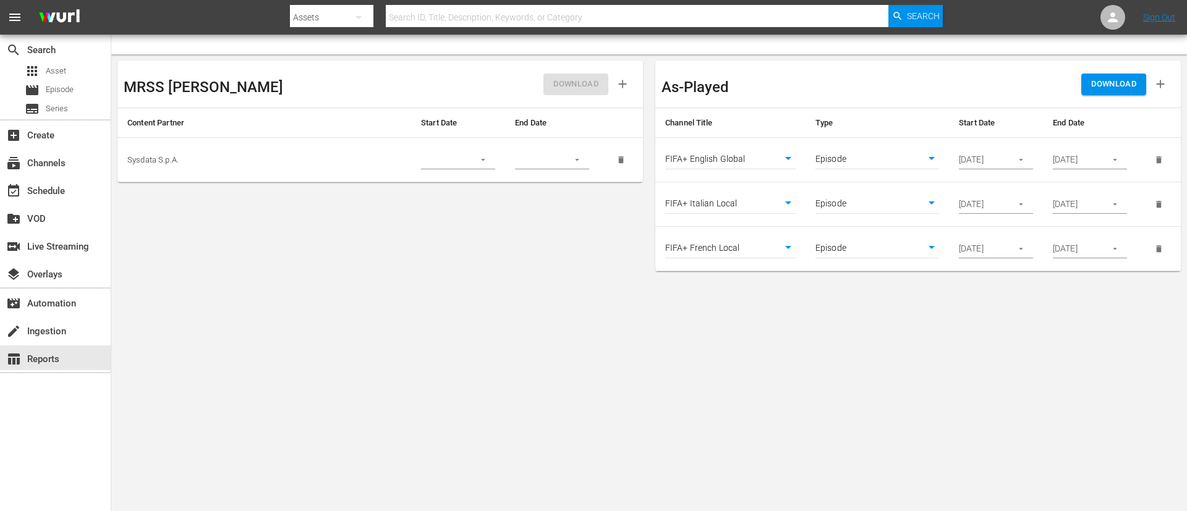
click at [1163, 152] on button "delete" at bounding box center [1159, 160] width 24 height 24
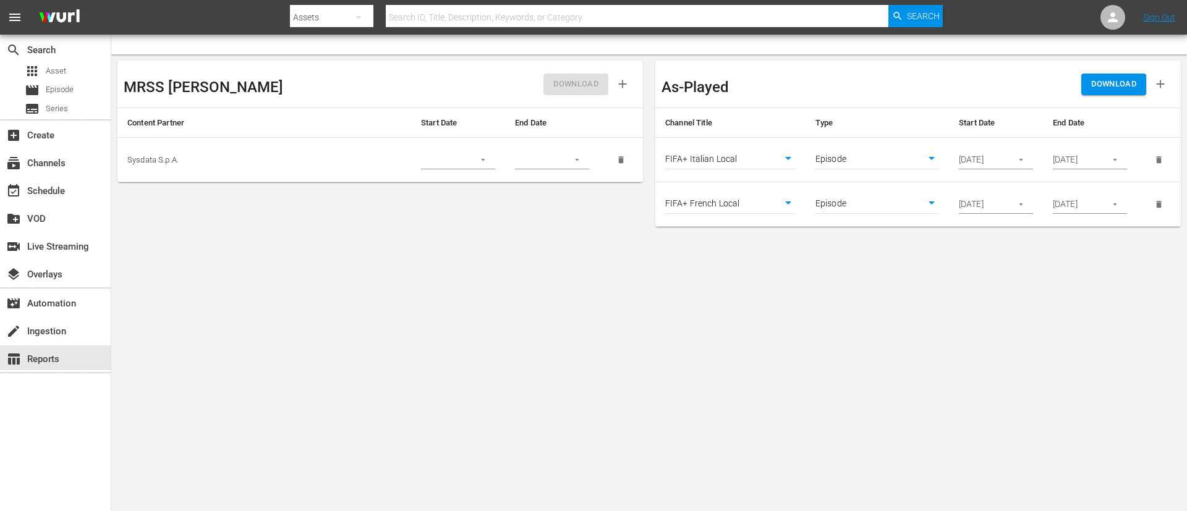
click at [1162, 153] on button "delete" at bounding box center [1159, 160] width 24 height 24
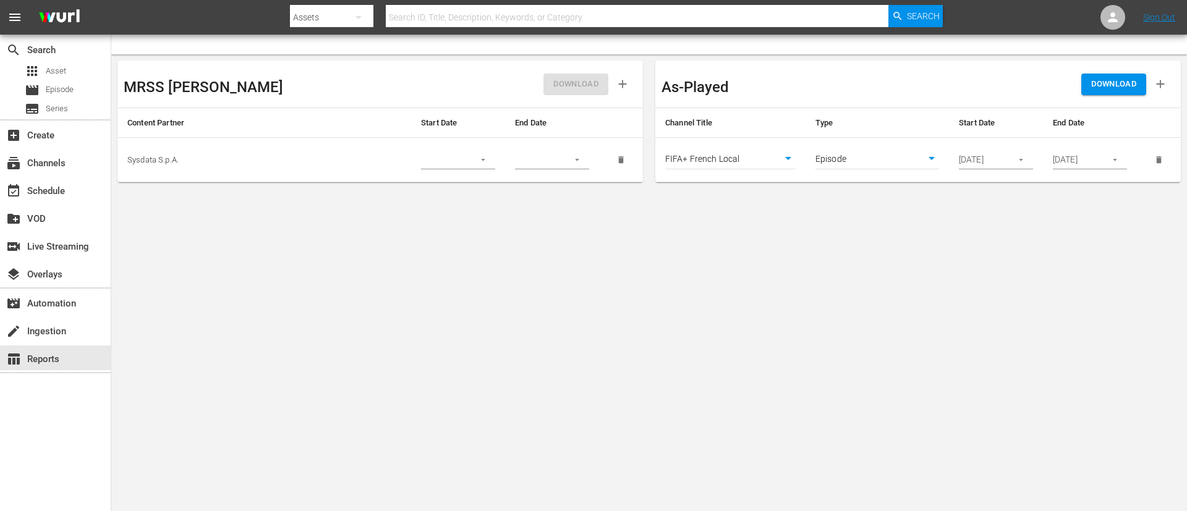
click at [1097, 392] on body "menu Search By Assets Search ID, Title, Description, Keywords, or Category Sear…" at bounding box center [593, 255] width 1187 height 511
click at [71, 97] on div "movie Episode" at bounding box center [49, 90] width 49 height 17
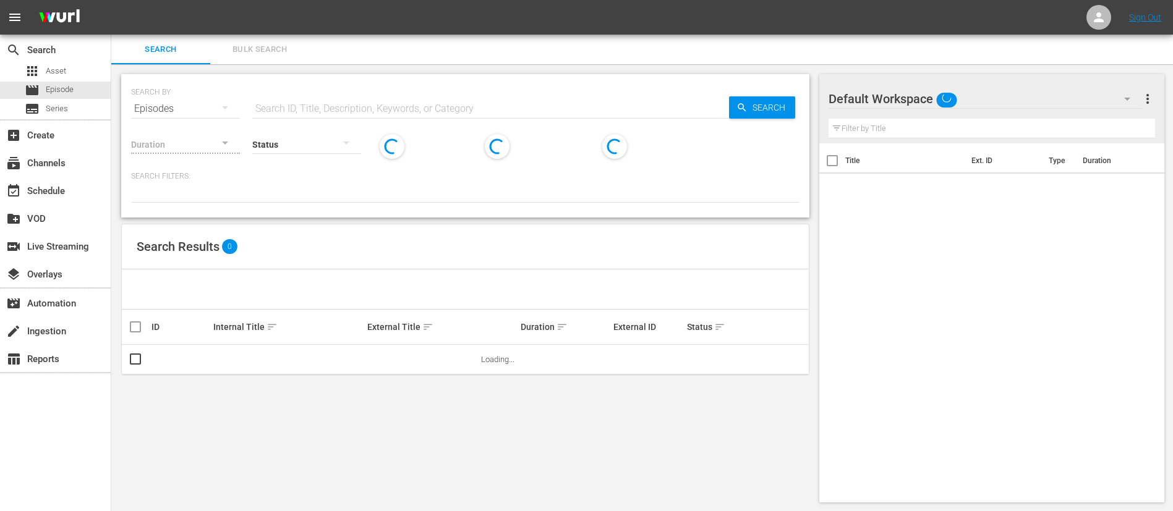
click at [473, 102] on input "text" at bounding box center [490, 109] width 477 height 30
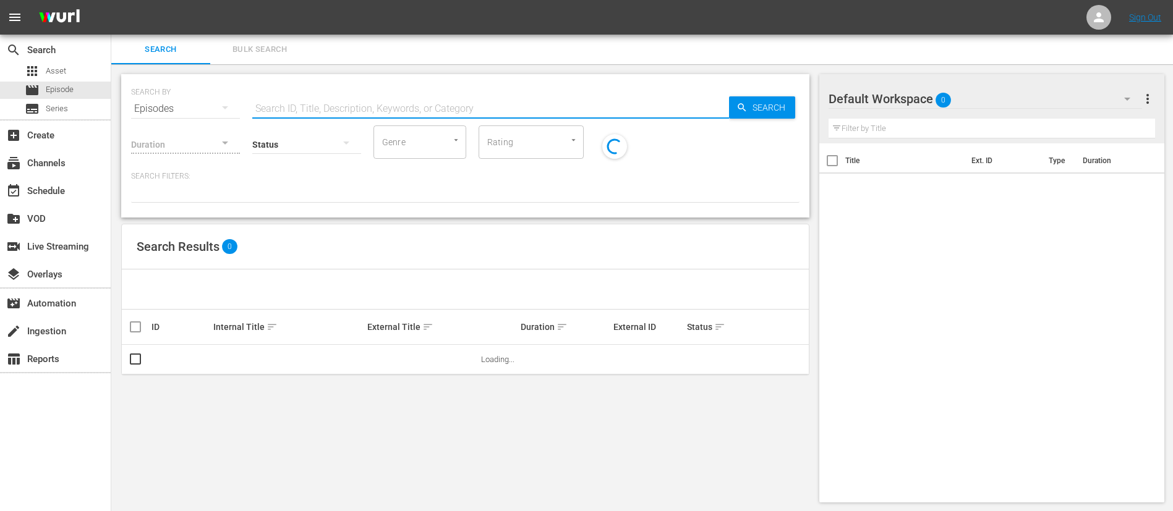
paste input "132406"
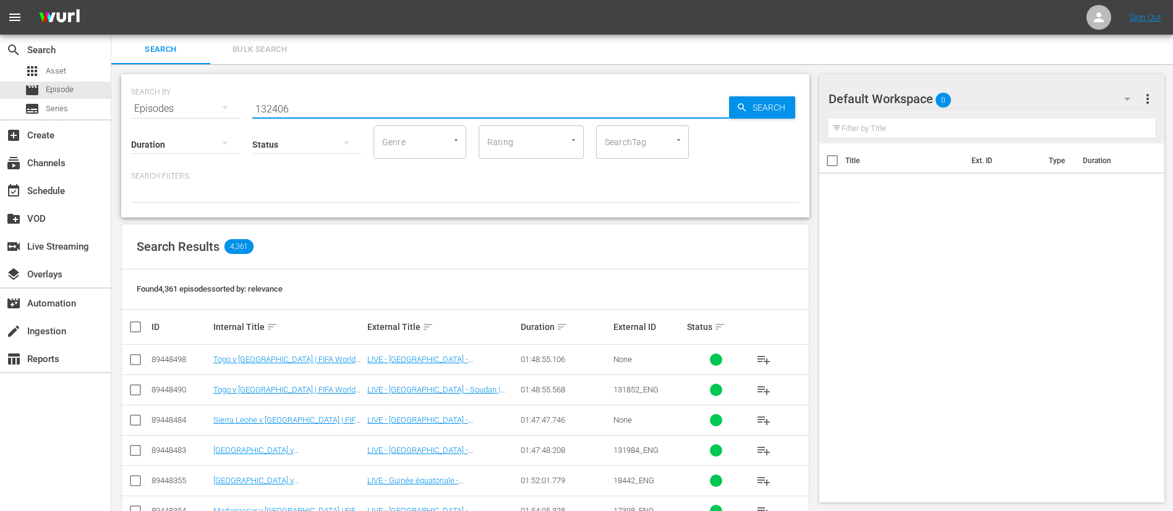
type input "132406"
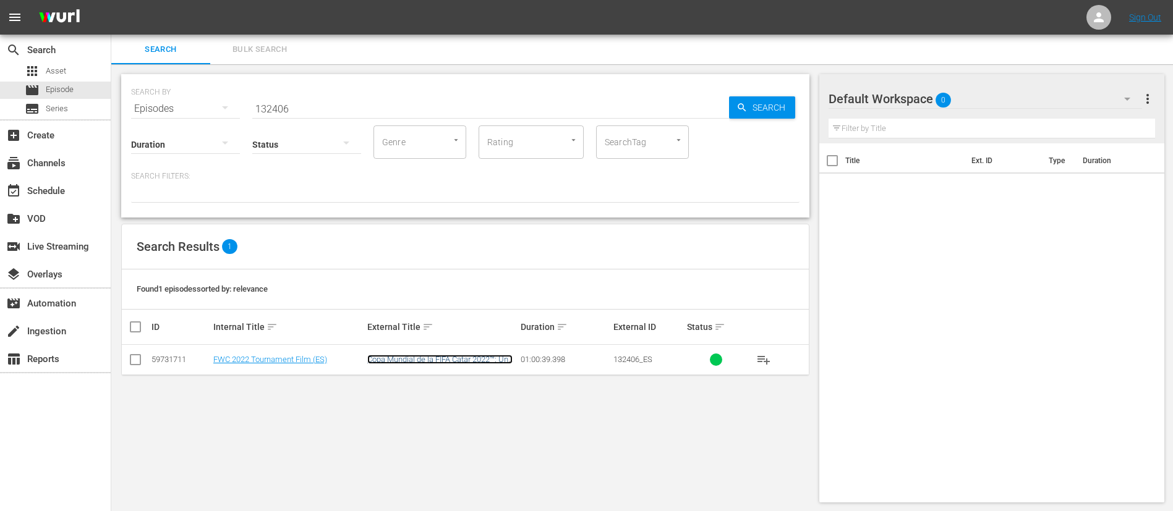
click at [462, 362] on link "Copa Mundial de la FIFA Catar 2022™: Una Copa Mundial histórica" at bounding box center [439, 364] width 145 height 19
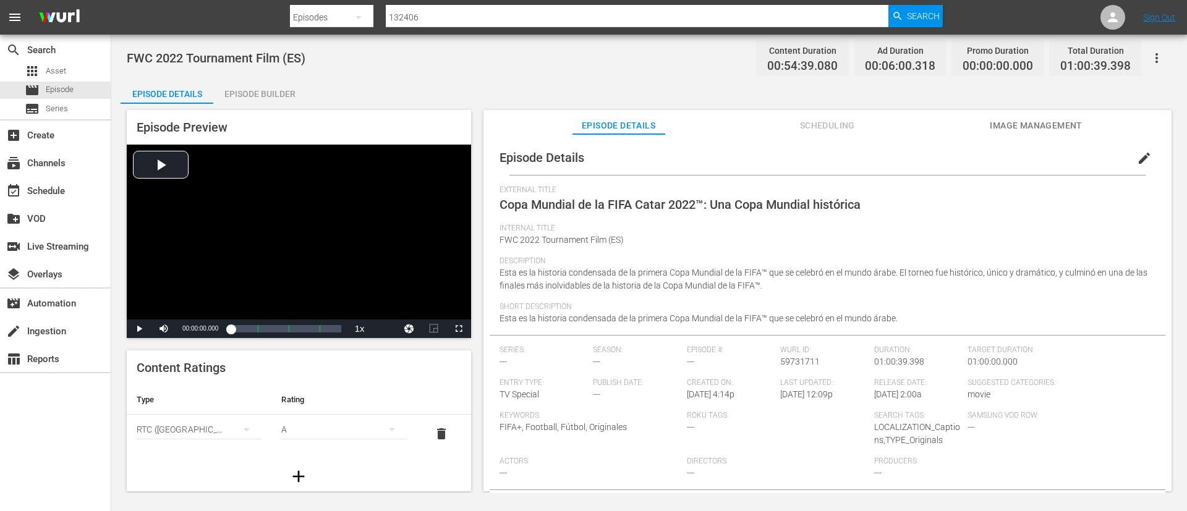
click at [1059, 116] on button "Image Management" at bounding box center [1036, 122] width 93 height 25
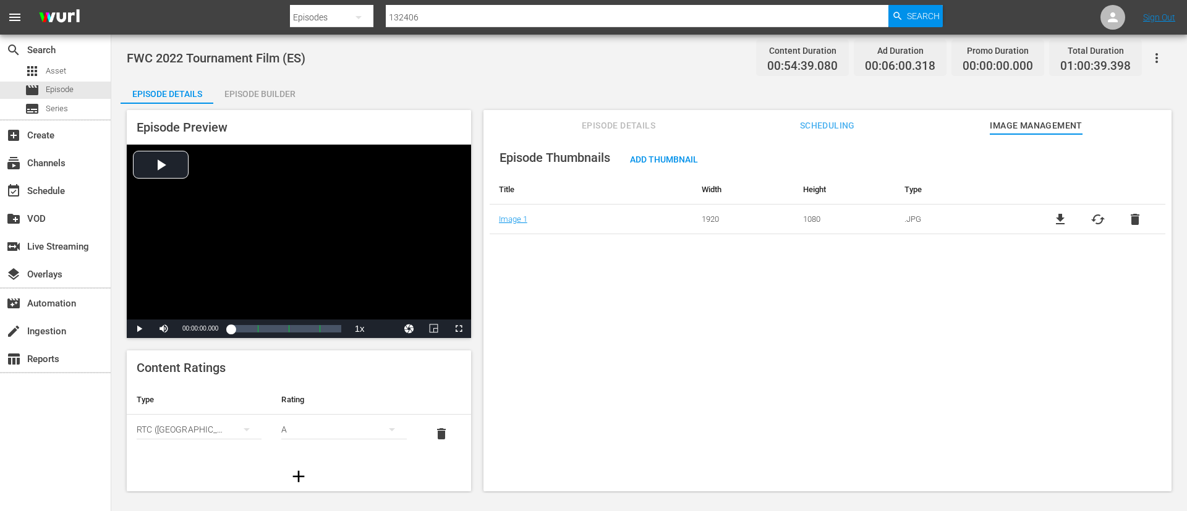
click at [1059, 218] on span "file_download" at bounding box center [1060, 219] width 15 height 15
click at [509, 16] on input "132406" at bounding box center [637, 17] width 503 height 30
paste input "4941"
type input "134941"
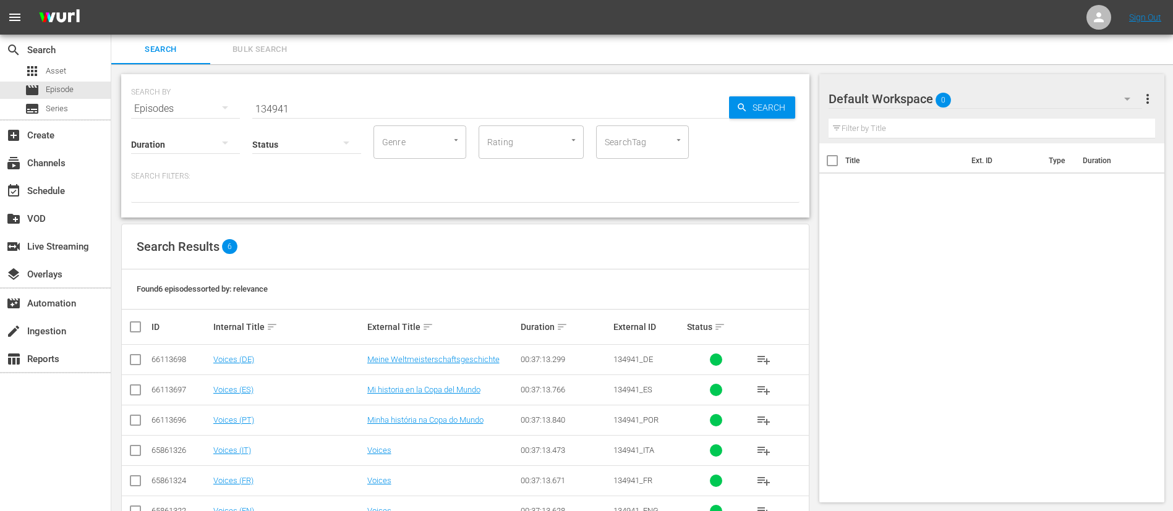
scroll to position [38, 0]
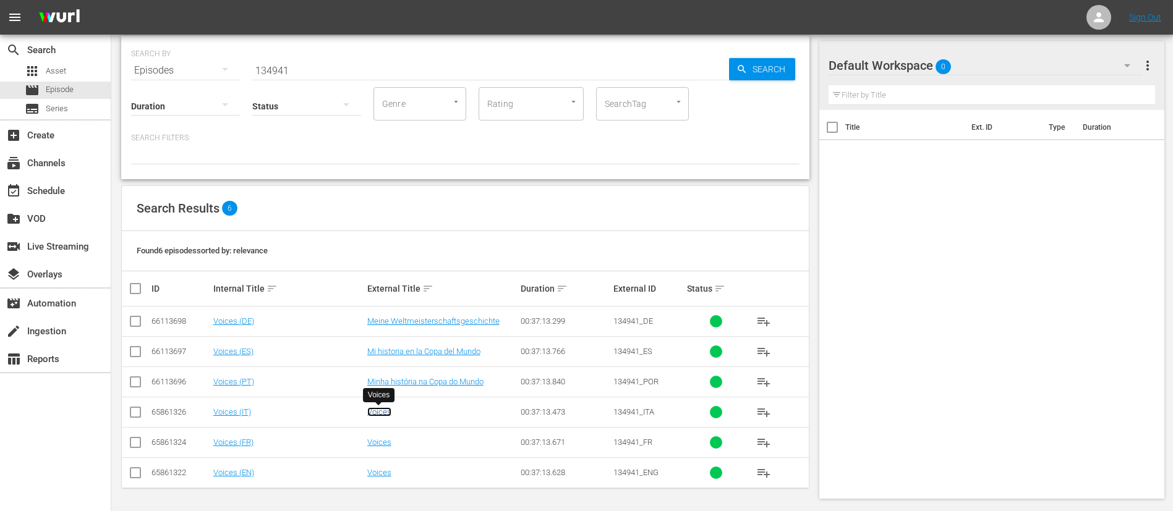
click at [378, 407] on link "Voices" at bounding box center [379, 411] width 24 height 9
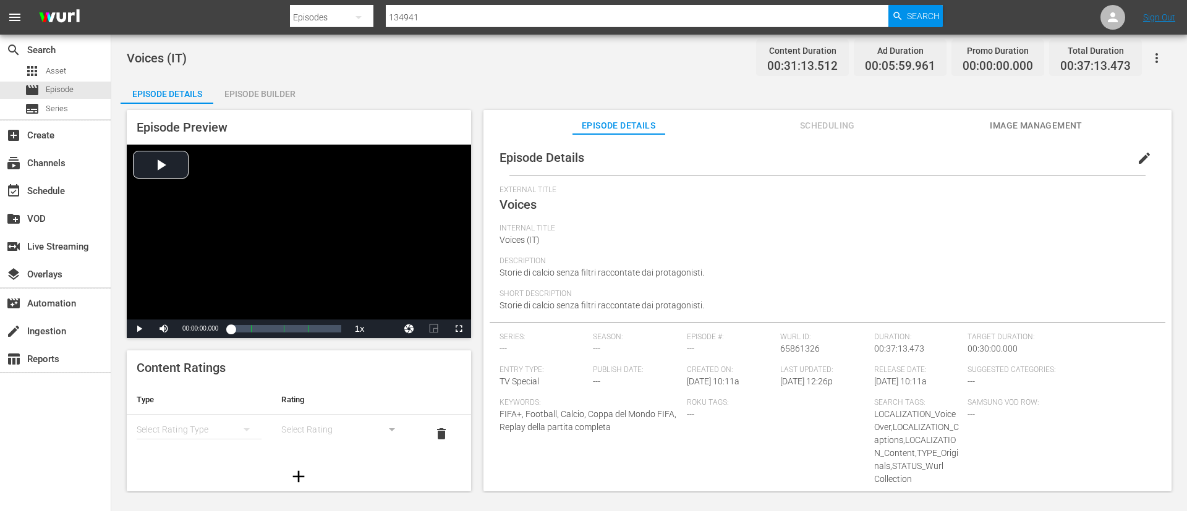
click at [1005, 114] on button "Image Management" at bounding box center [1036, 122] width 93 height 25
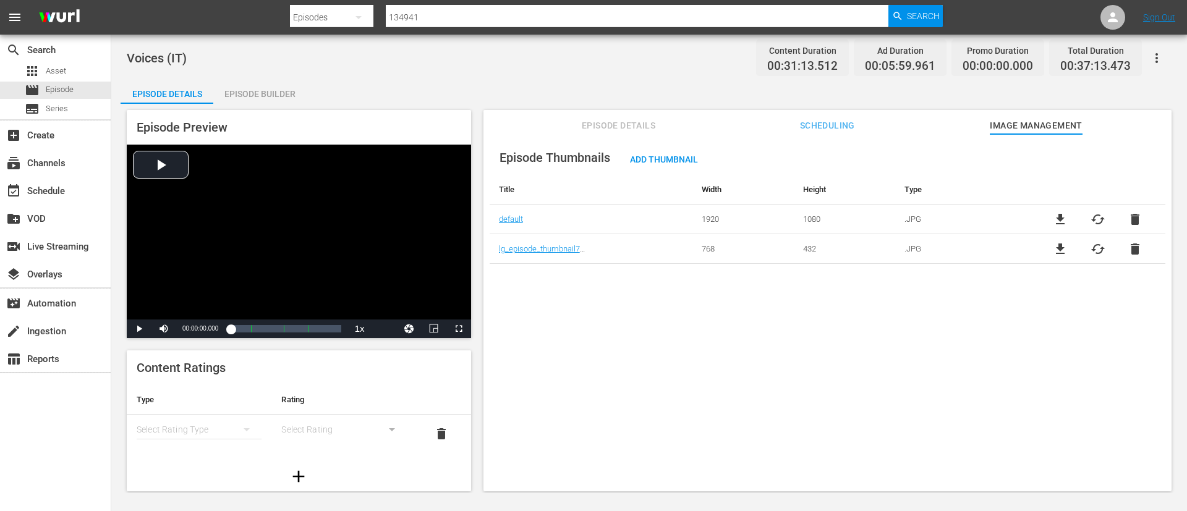
click at [1060, 209] on td "file_download cached delete" at bounding box center [1097, 220] width 135 height 30
click at [1060, 222] on span "file_download" at bounding box center [1060, 219] width 15 height 15
click at [490, 10] on input "134941" at bounding box center [637, 17] width 503 height 30
paste input "527"
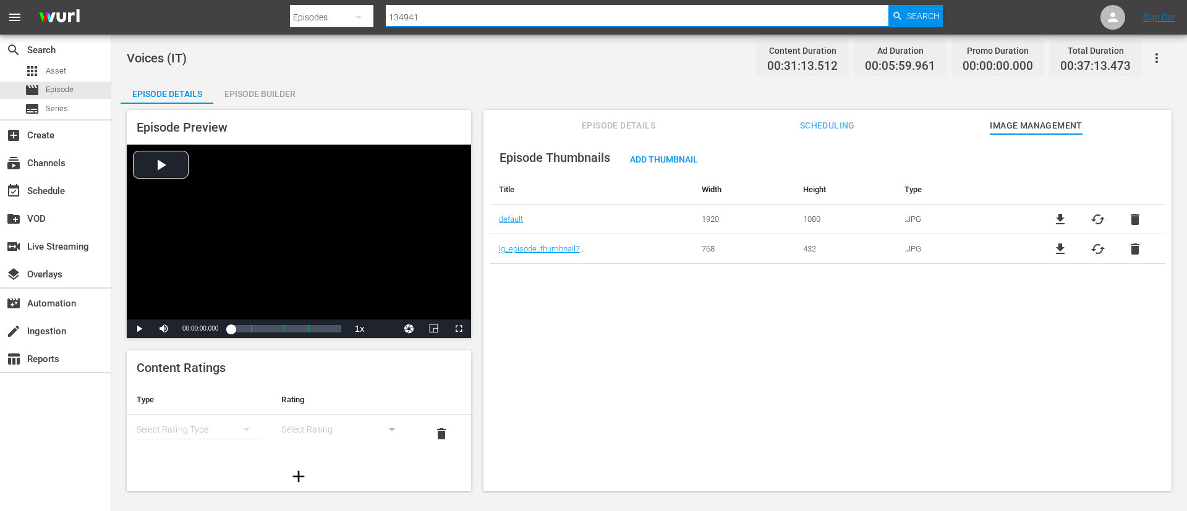
type input "1527"
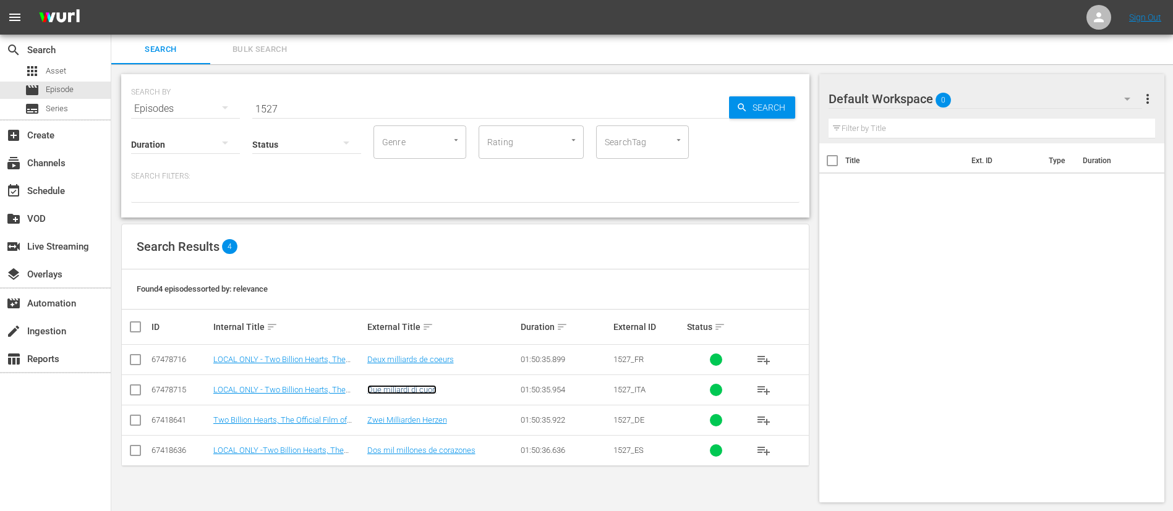
click at [400, 393] on link "Due miliardi di cuori" at bounding box center [401, 389] width 69 height 9
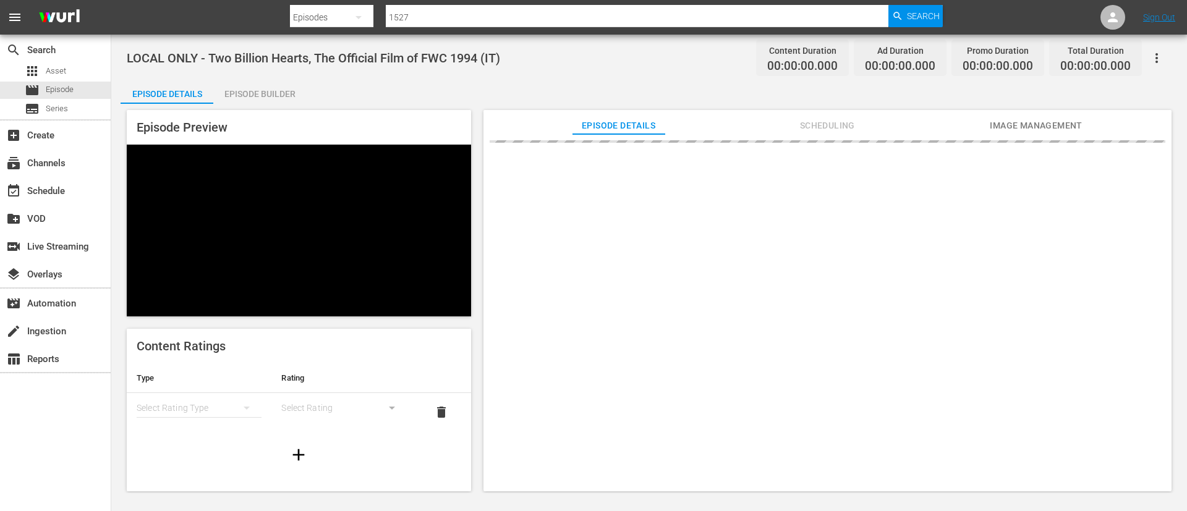
click at [1053, 119] on span "Image Management" at bounding box center [1036, 125] width 93 height 15
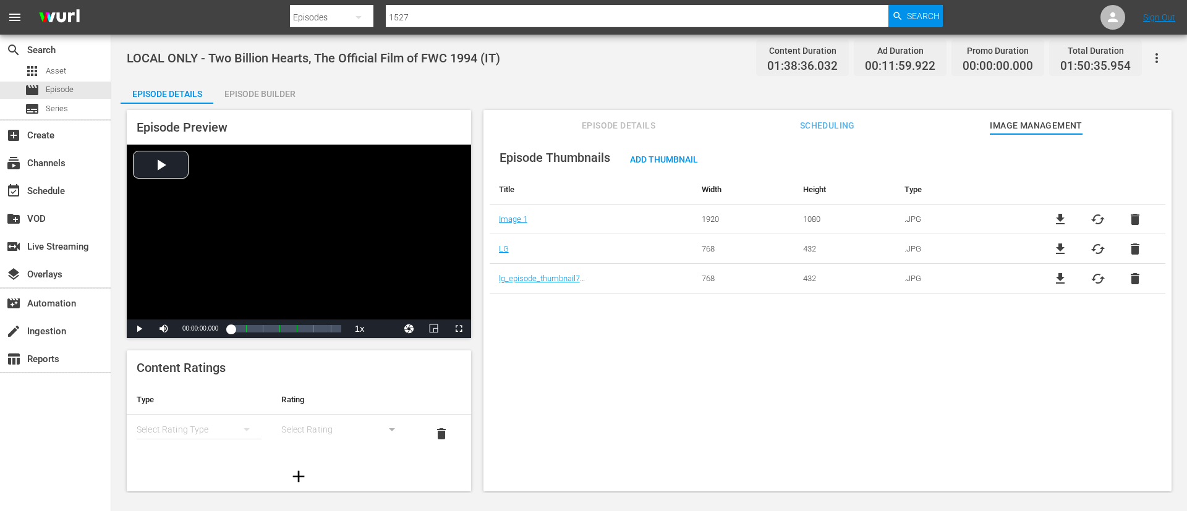
click at [1056, 217] on span "file_download" at bounding box center [1060, 219] width 15 height 15
click at [682, 8] on input "1527" at bounding box center [637, 17] width 503 height 30
paste input "210"
type input "2107"
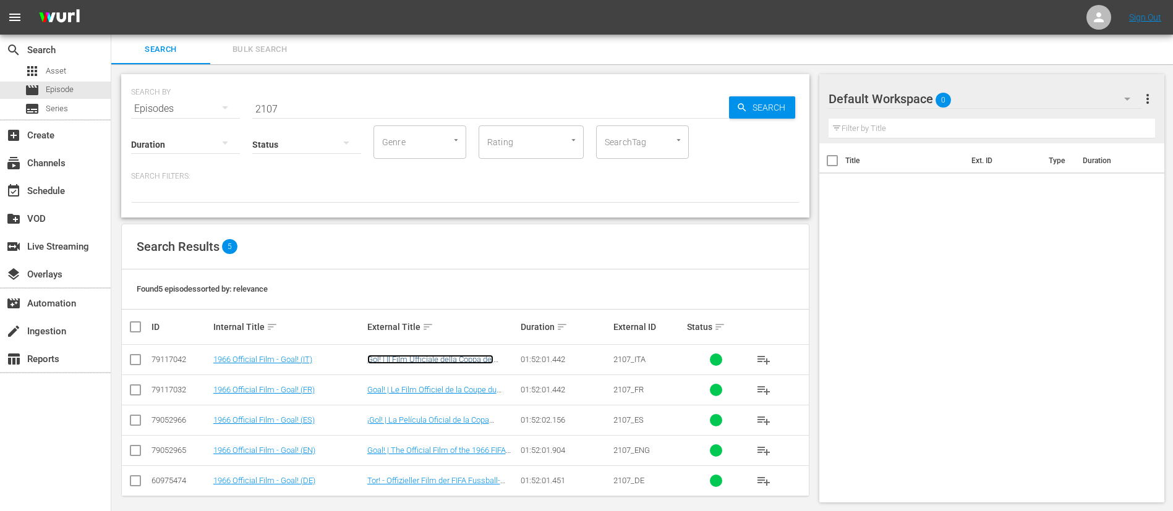
click at [377, 360] on link "Gol! | Il Film Ufficiale della Coppa del Mondo 1966" at bounding box center [430, 364] width 126 height 19
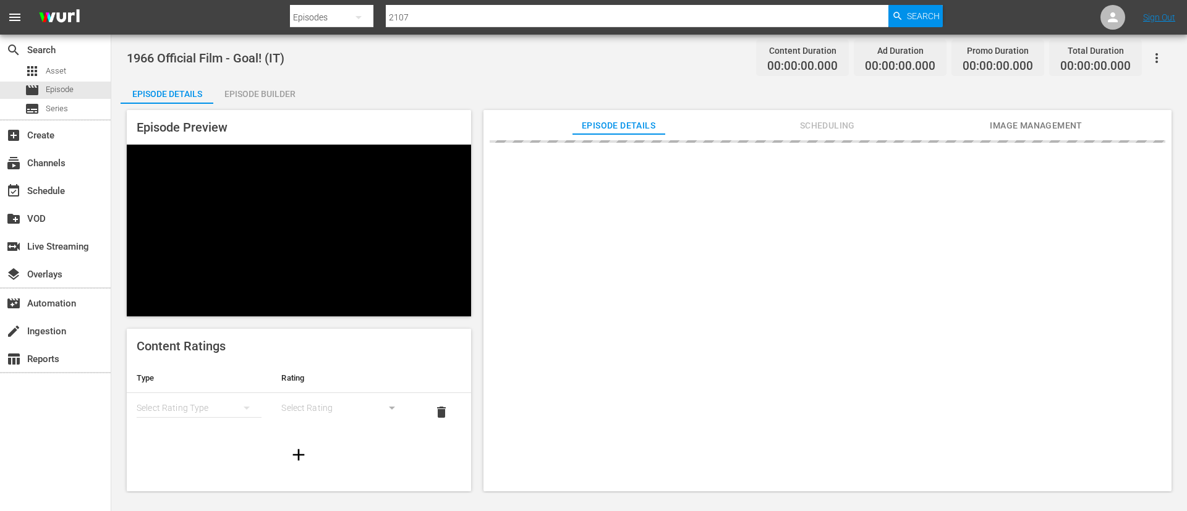
click at [991, 132] on span "Image Management" at bounding box center [1036, 125] width 93 height 15
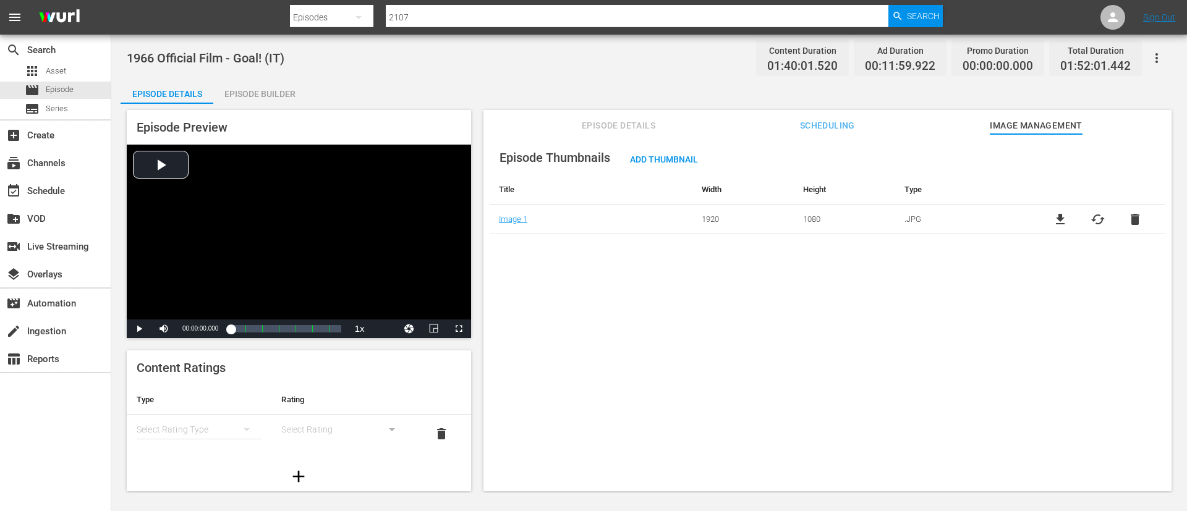
click at [1061, 219] on span "file_download" at bounding box center [1060, 219] width 15 height 15
click at [863, 17] on input "2107" at bounding box center [637, 17] width 503 height 30
paste input "3492"
type input "34927"
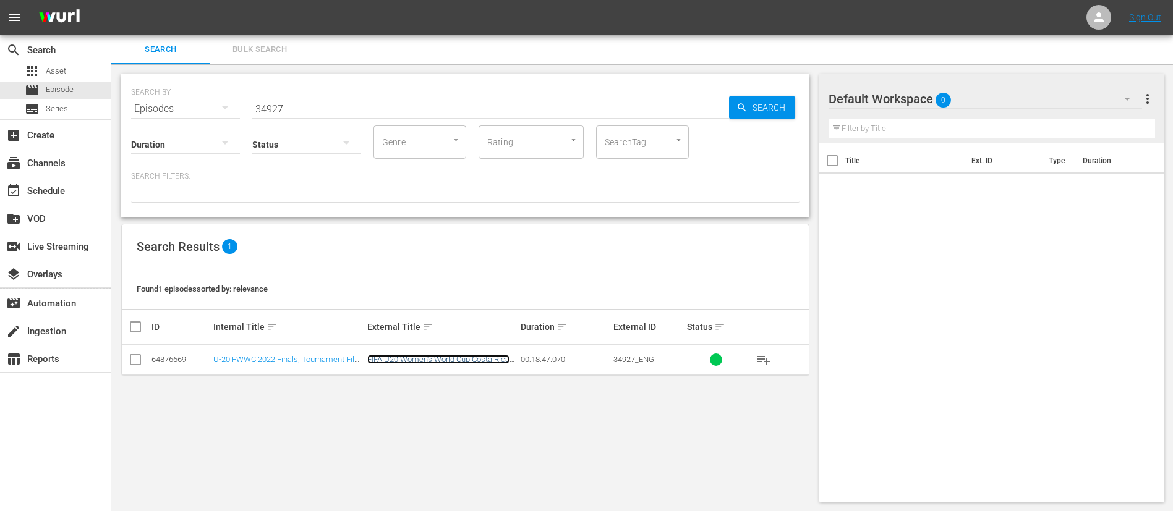
click at [395, 363] on link "FIFA U20 Women's World Cup Costa Rica 2022 - Tournament Film" at bounding box center [438, 364] width 142 height 19
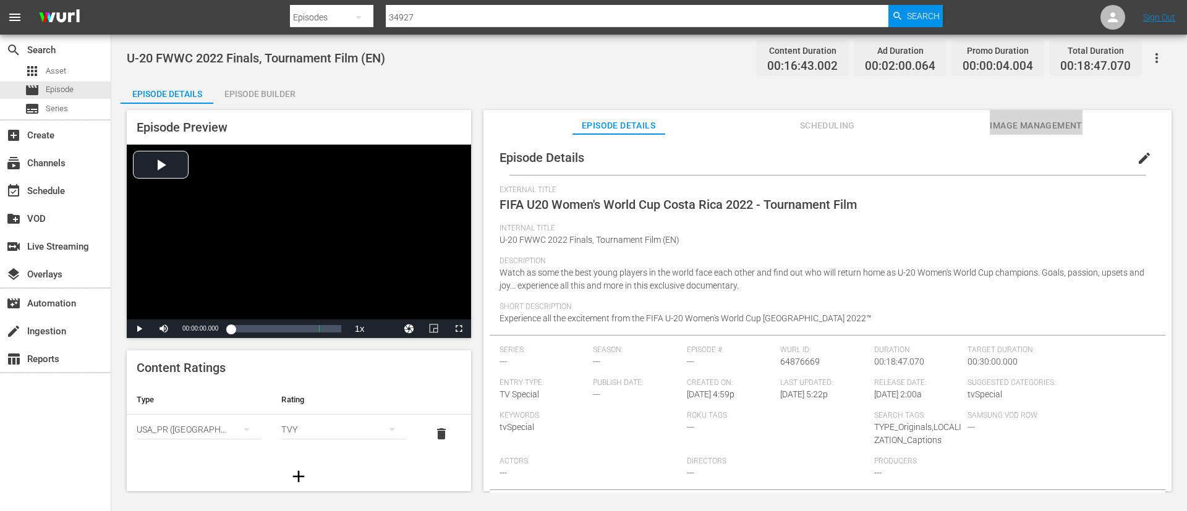
click at [1065, 125] on span "Image Management" at bounding box center [1036, 125] width 93 height 15
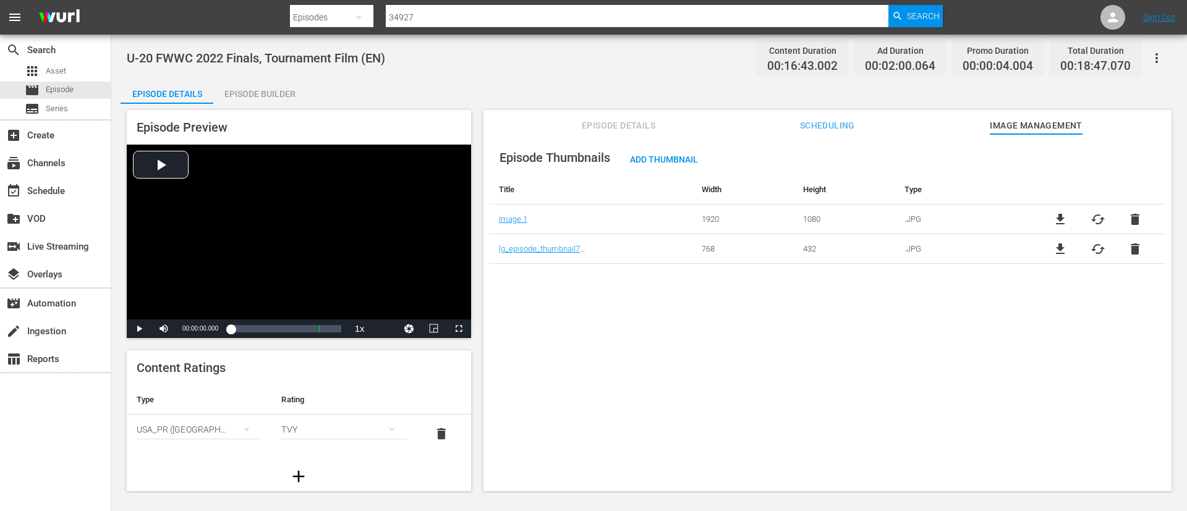
click at [1060, 218] on span "file_download" at bounding box center [1060, 219] width 15 height 15
click at [694, 12] on input "34927" at bounding box center [637, 17] width 503 height 30
paste input "6473"
type input "6473"
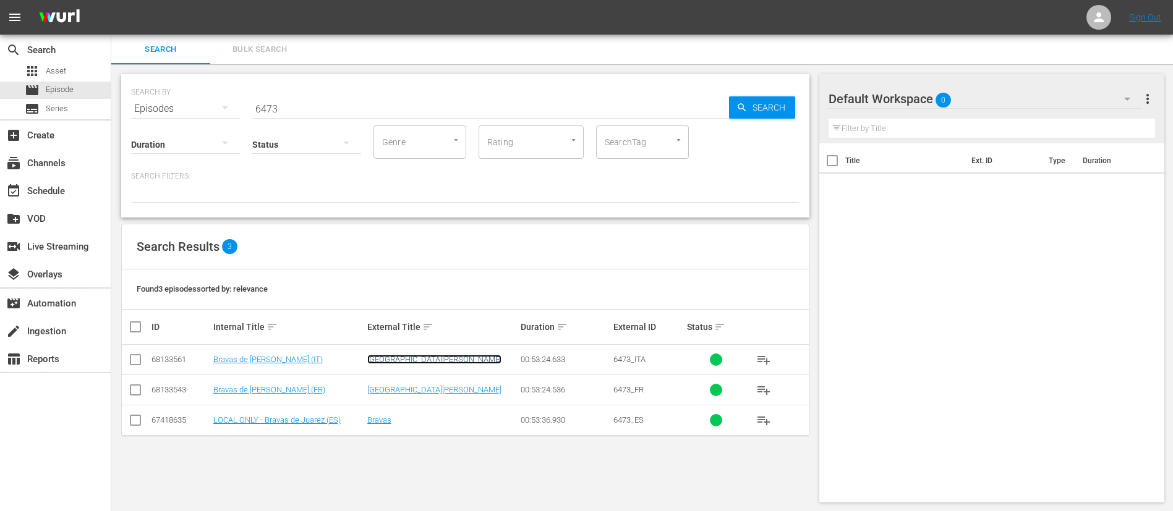
click at [410, 361] on link "Bravas de Juárez" at bounding box center [434, 359] width 134 height 9
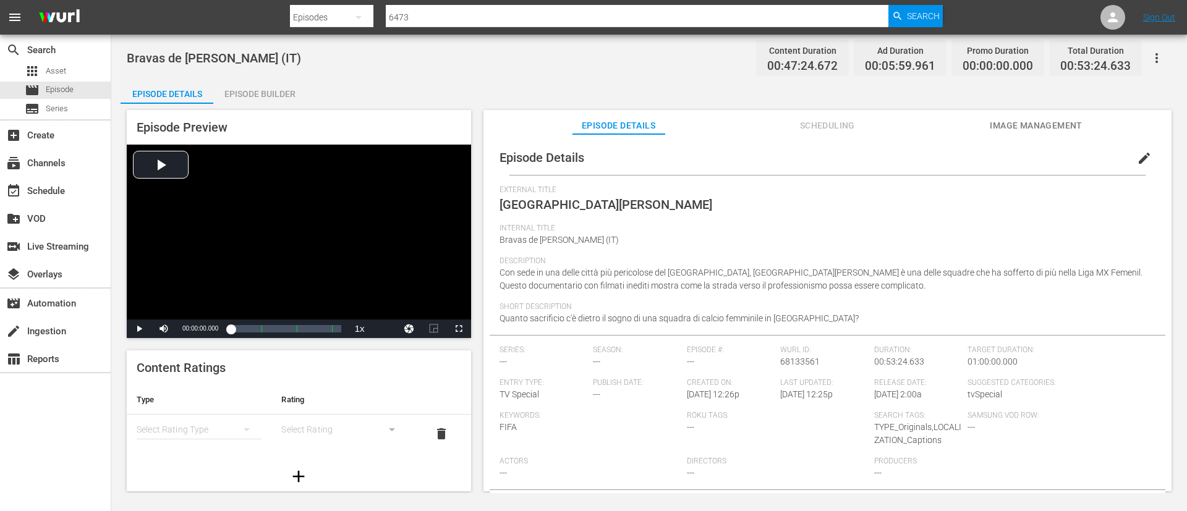
click at [1052, 135] on div "Episode Details edit External Title Bravas de Juárez Internal Title Bravas de J…" at bounding box center [827, 318] width 688 height 369
click at [1051, 131] on span "Image Management" at bounding box center [1036, 125] width 93 height 15
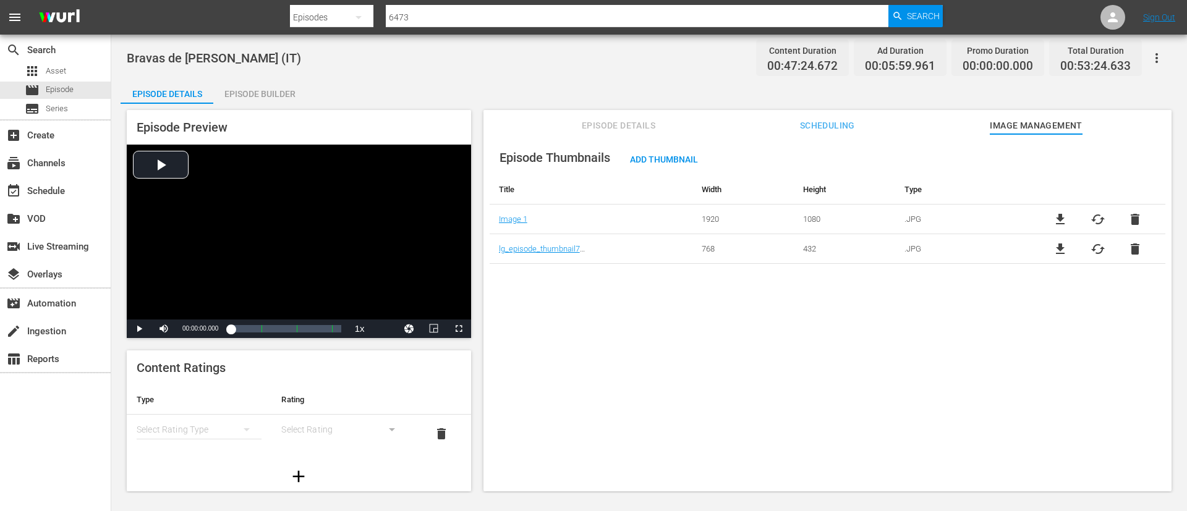
click at [1053, 216] on span "file_download" at bounding box center [1060, 219] width 15 height 15
click at [509, 20] on input "6473" at bounding box center [637, 17] width 503 height 30
paste input "xrIFvUHtbta2a5CT5WEhU"
type input "6xrIFvUHtbta2a5CT5WEhU"
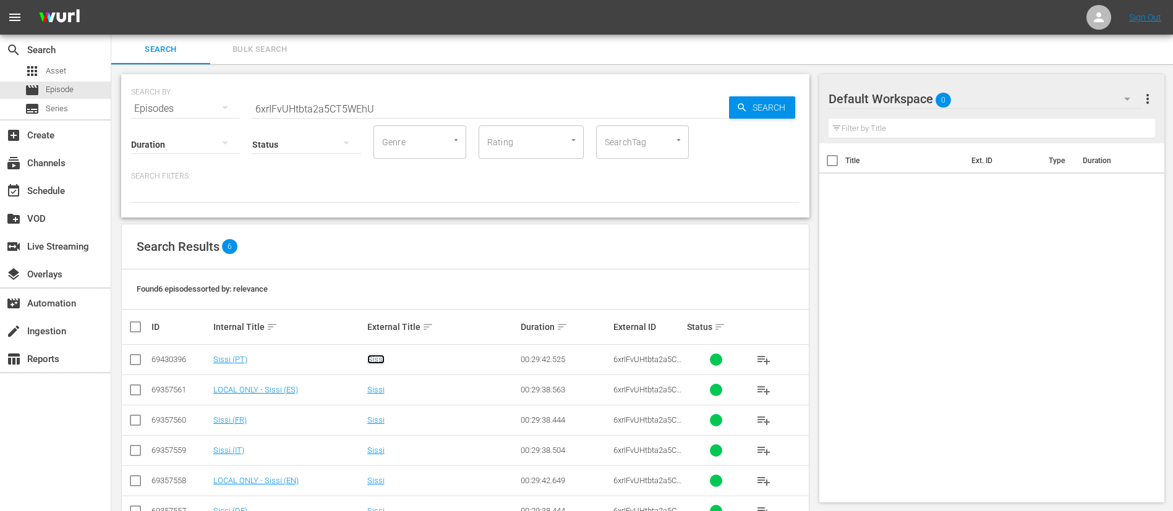
click at [375, 359] on link "Sissi" at bounding box center [375, 359] width 17 height 9
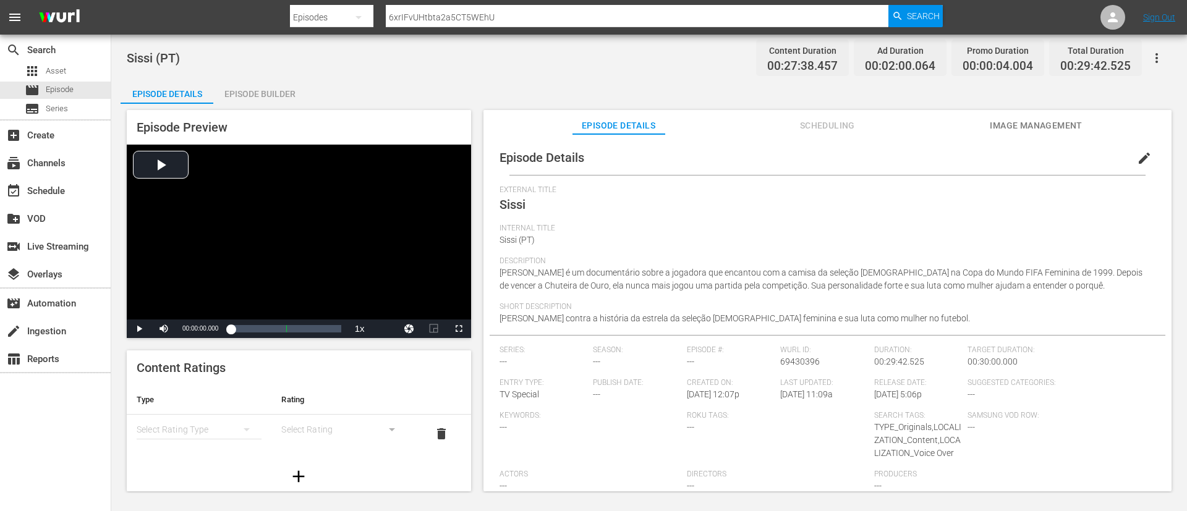
click at [1019, 120] on span "Image Management" at bounding box center [1036, 125] width 93 height 15
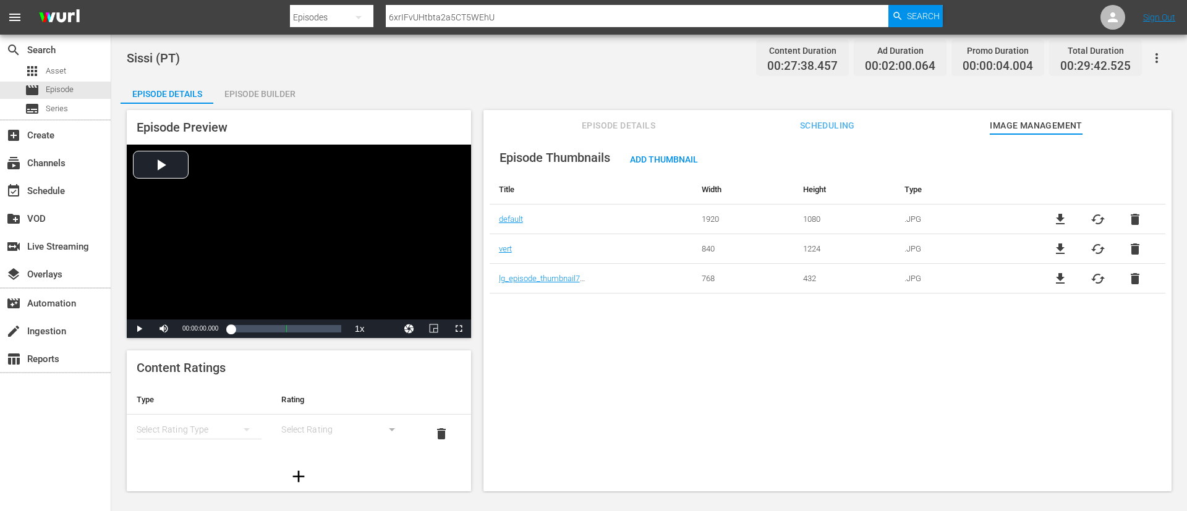
click at [1056, 219] on span "file_download" at bounding box center [1060, 219] width 15 height 15
click at [835, 19] on input "6xrIFvUHtbta2a5CT5WEhU" at bounding box center [637, 17] width 503 height 30
paste input "129284"
type input "129284"
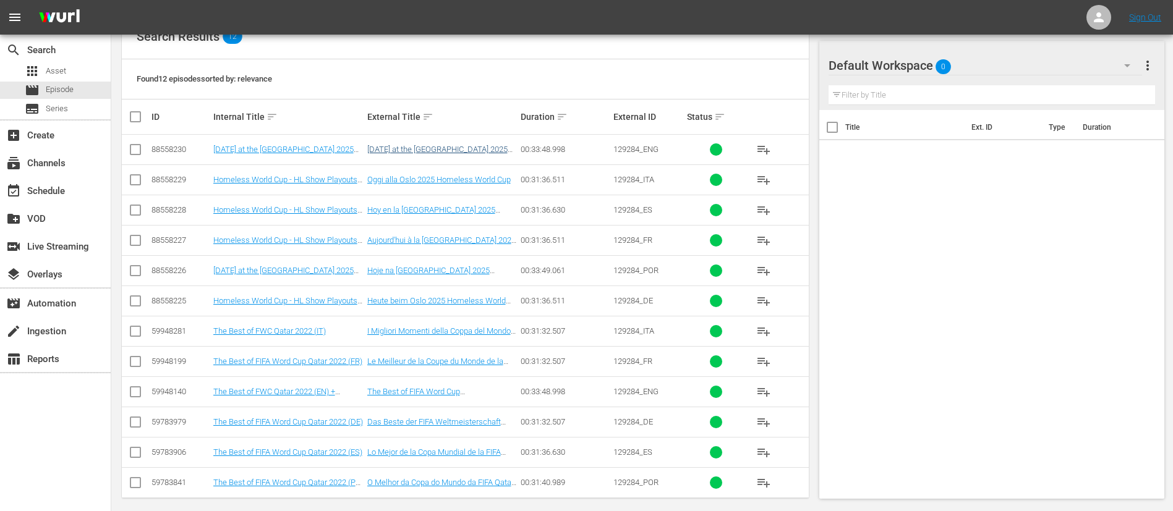
scroll to position [220, 0]
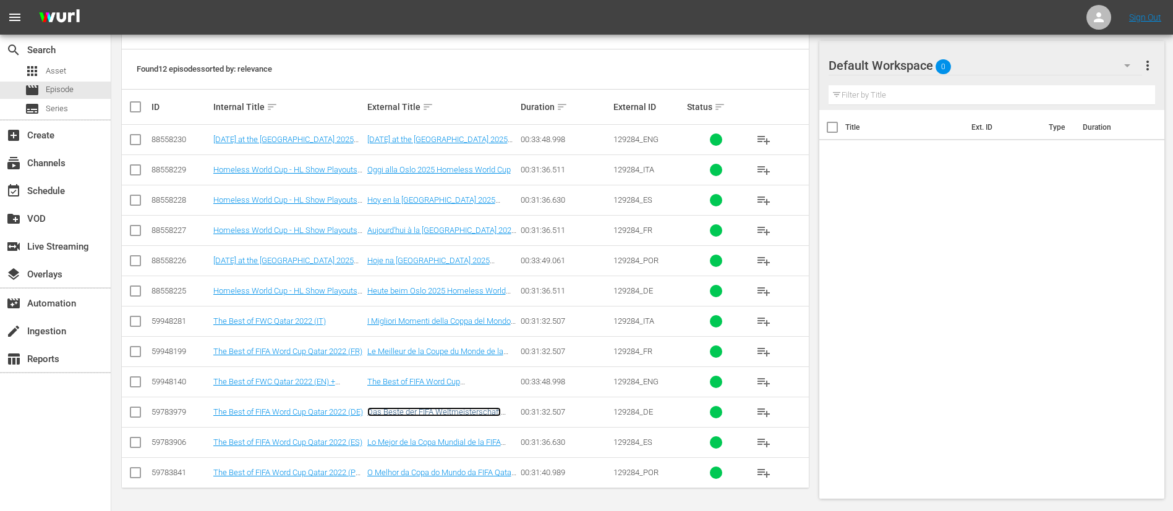
click at [433, 412] on link "Das Beste der FIFA Weltmeisterschaft Katar 2022" at bounding box center [434, 416] width 134 height 19
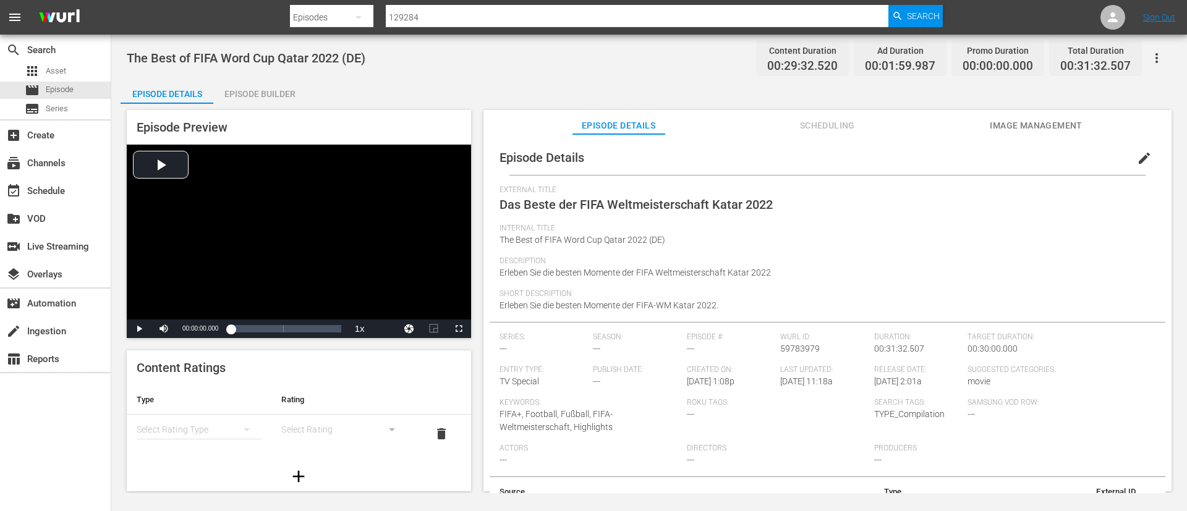
click at [1071, 123] on span "Image Management" at bounding box center [1036, 125] width 93 height 15
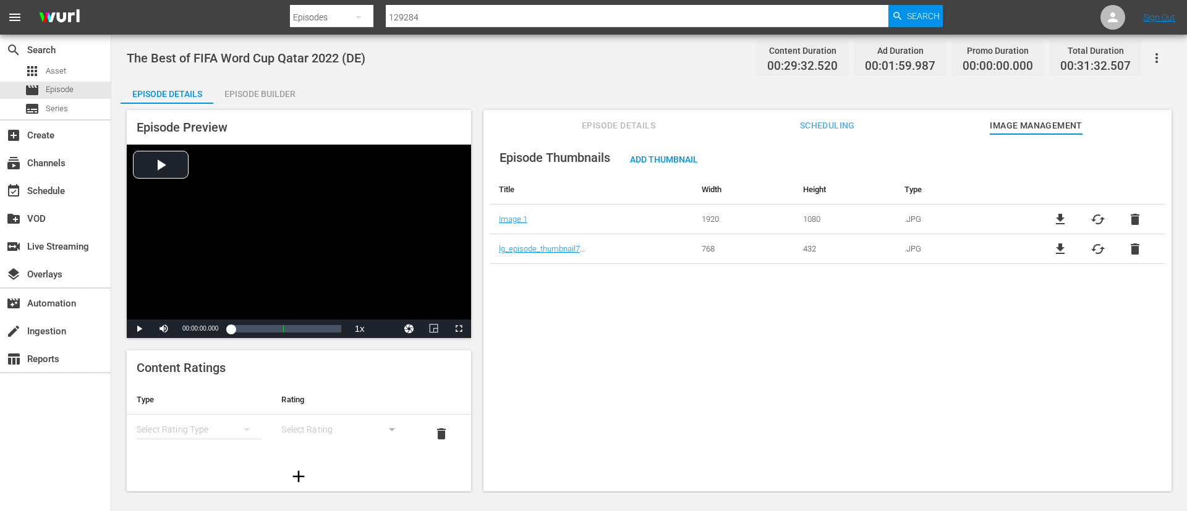
click at [1053, 215] on span "file_download" at bounding box center [1060, 219] width 15 height 15
click at [680, 19] on input "129284" at bounding box center [637, 17] width 503 height 30
paste input "30517"
type input "130517"
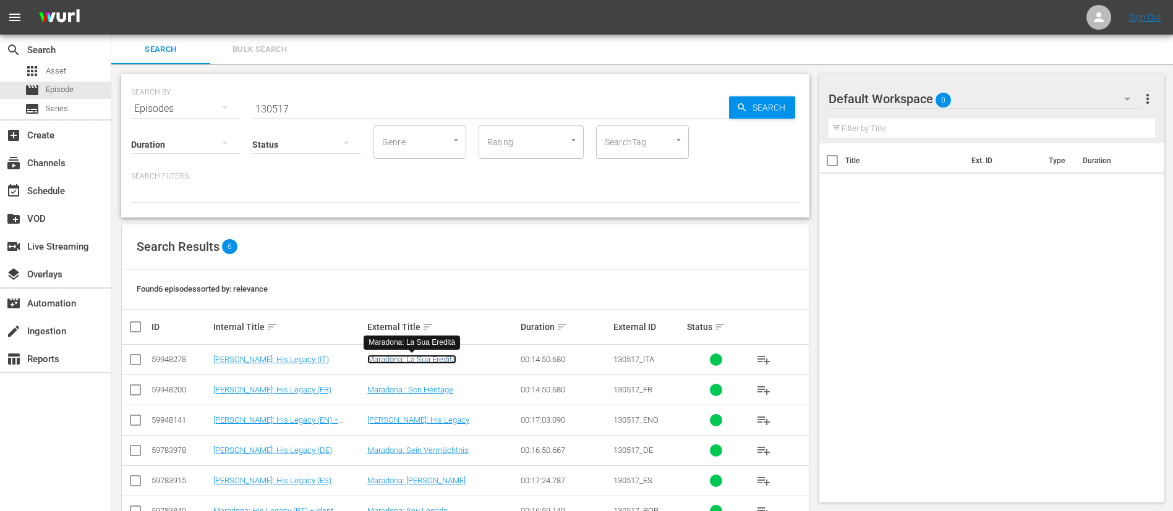
click at [446, 363] on link "Maradona: La Sua Eredità" at bounding box center [411, 359] width 89 height 9
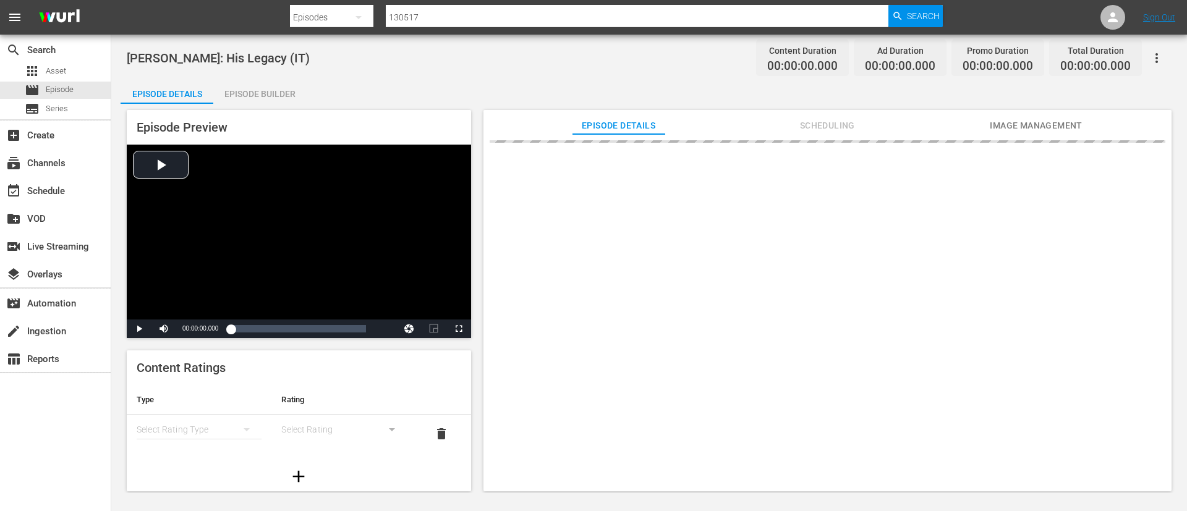
click at [1039, 124] on span "Image Management" at bounding box center [1036, 125] width 93 height 15
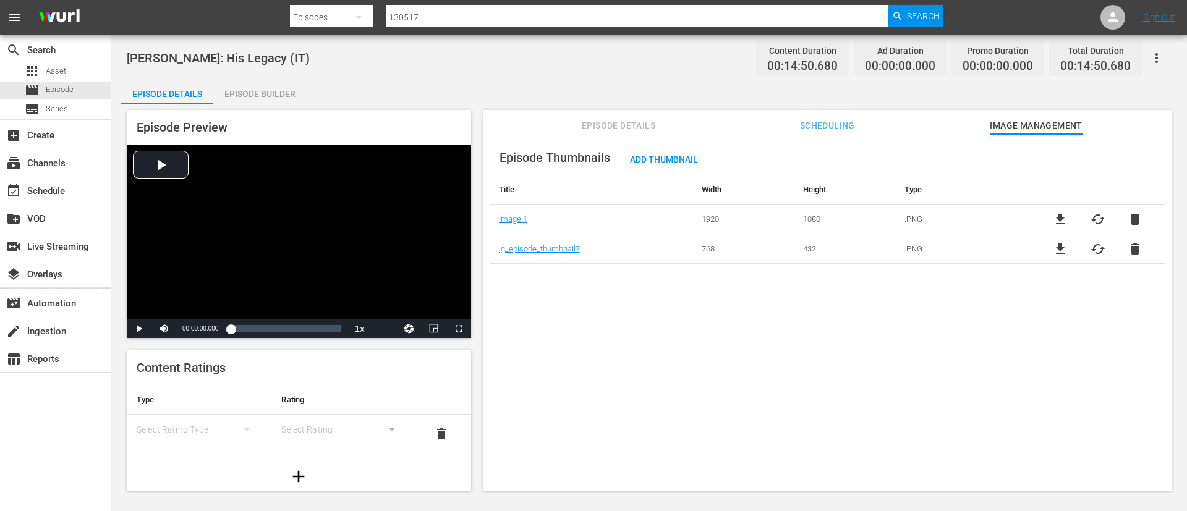
click at [1059, 220] on span "file_download" at bounding box center [1060, 219] width 15 height 15
click at [680, 7] on input "130517" at bounding box center [637, 17] width 503 height 30
paste input "1106"
type input "131106"
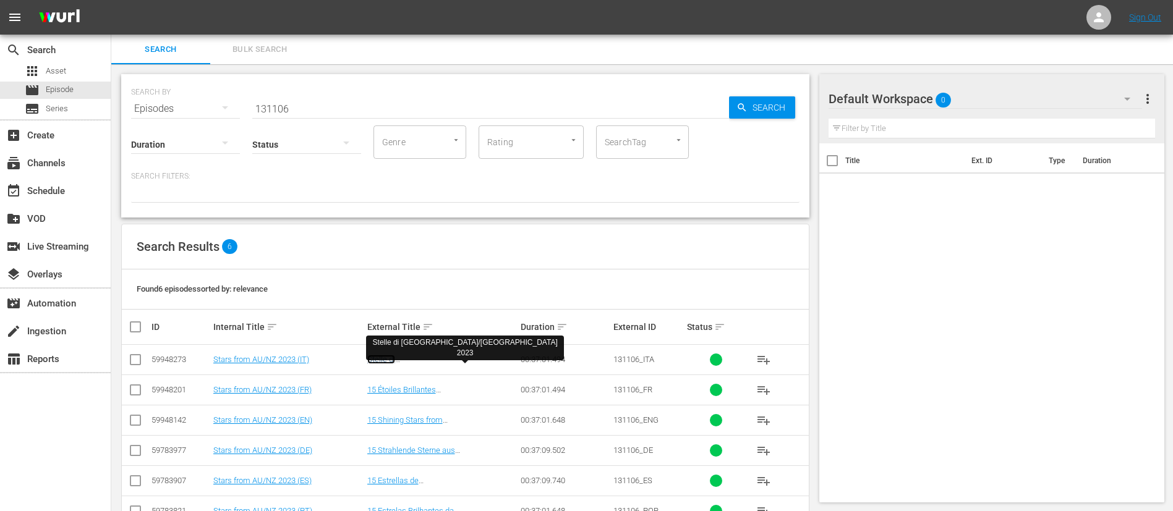
click at [413, 358] on link "Stelle di Australia/Nuova Zelanda 2023" at bounding box center [440, 369] width 147 height 28
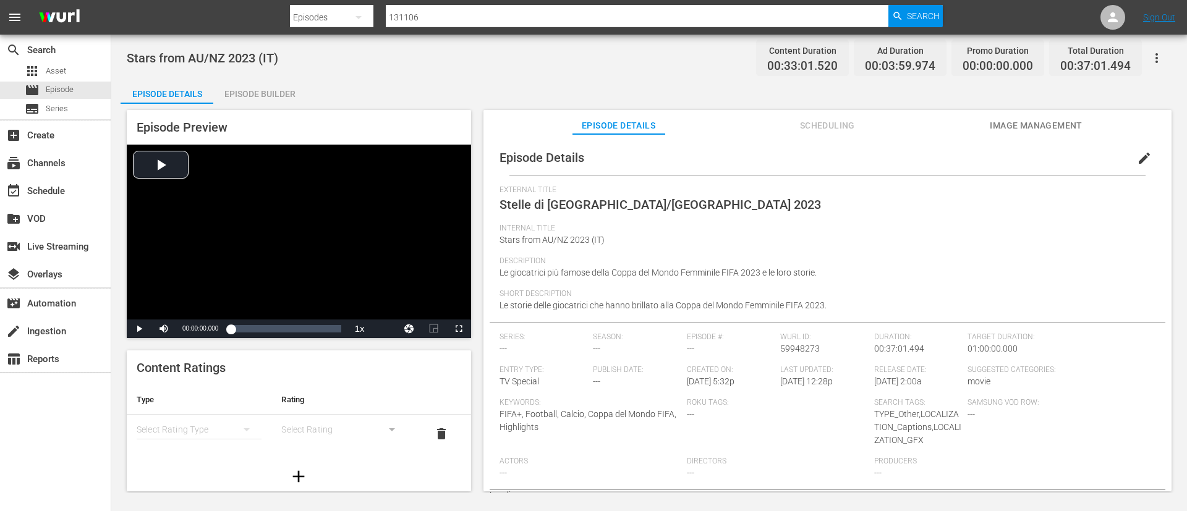
drag, startPoint x: 1061, startPoint y: 122, endPoint x: 1044, endPoint y: 128, distance: 17.6
click at [1061, 123] on span "Image Management" at bounding box center [1036, 125] width 93 height 15
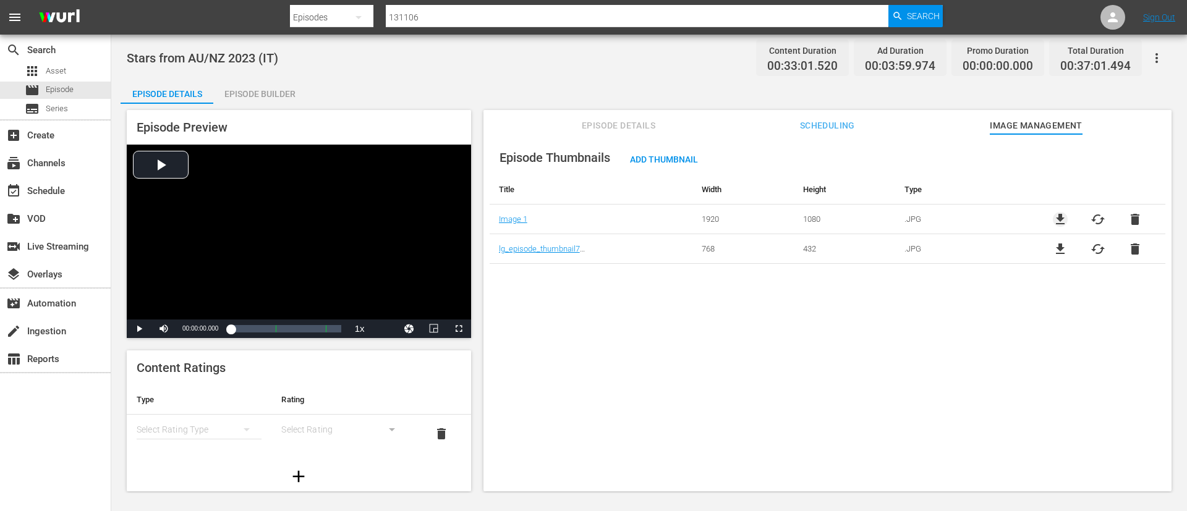
click at [1056, 212] on span "file_download" at bounding box center [1060, 219] width 15 height 15
click at [519, 23] on input "131106" at bounding box center [637, 17] width 503 height 30
paste input "2089"
type input "132089"
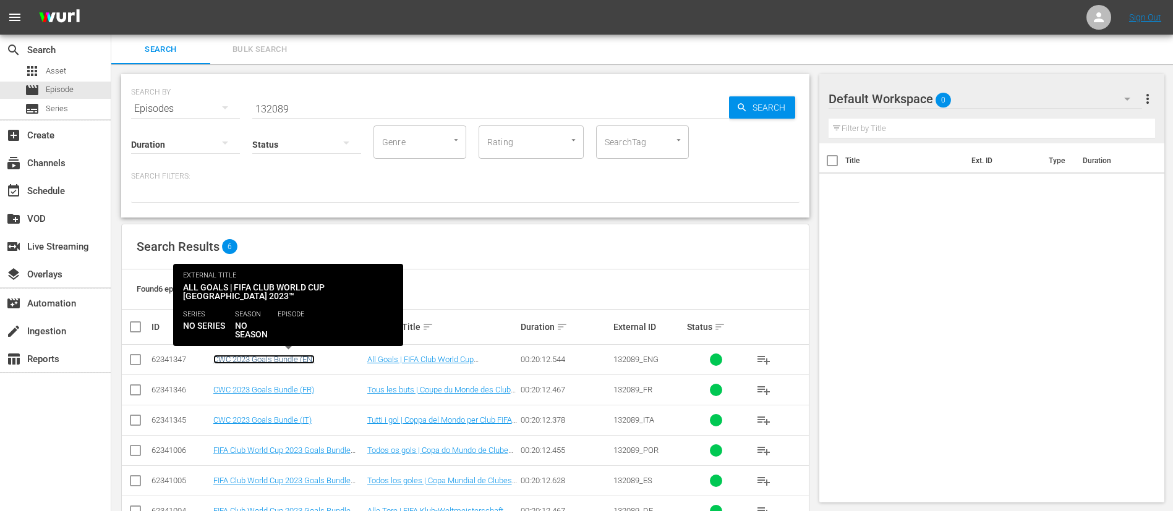
click at [282, 356] on link "CWC 2023 Goals Bundle (EN)" at bounding box center [263, 359] width 101 height 9
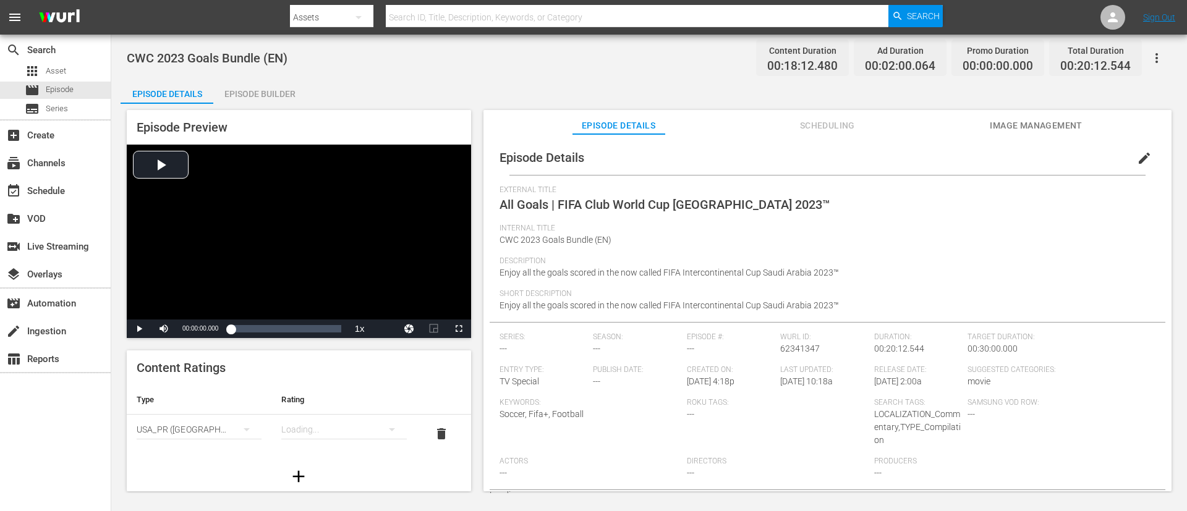
click at [1041, 131] on span "Image Management" at bounding box center [1036, 125] width 93 height 15
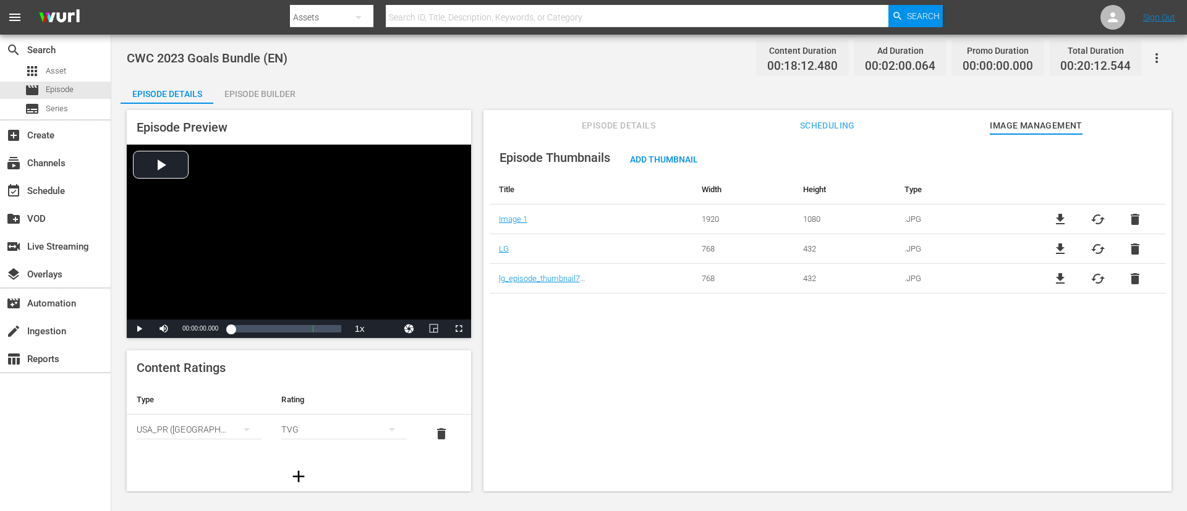
click at [1053, 223] on span "file_download" at bounding box center [1060, 219] width 15 height 15
click at [751, 13] on input "text" at bounding box center [637, 17] width 503 height 30
paste input "132548"
type input "132548"
click at [63, 96] on div "movie Episode" at bounding box center [49, 90] width 49 height 17
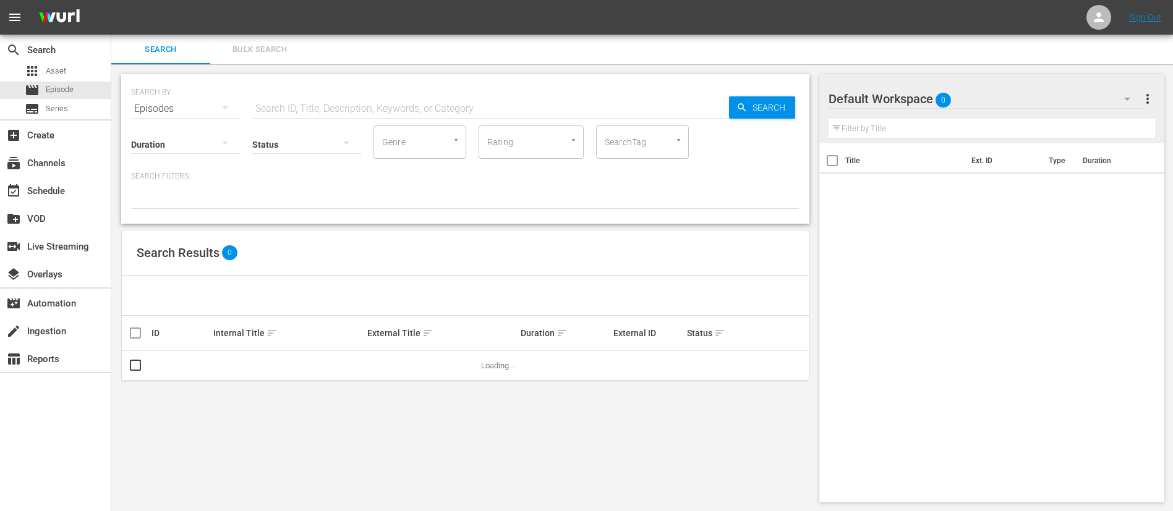
click at [564, 115] on input "text" at bounding box center [490, 109] width 477 height 30
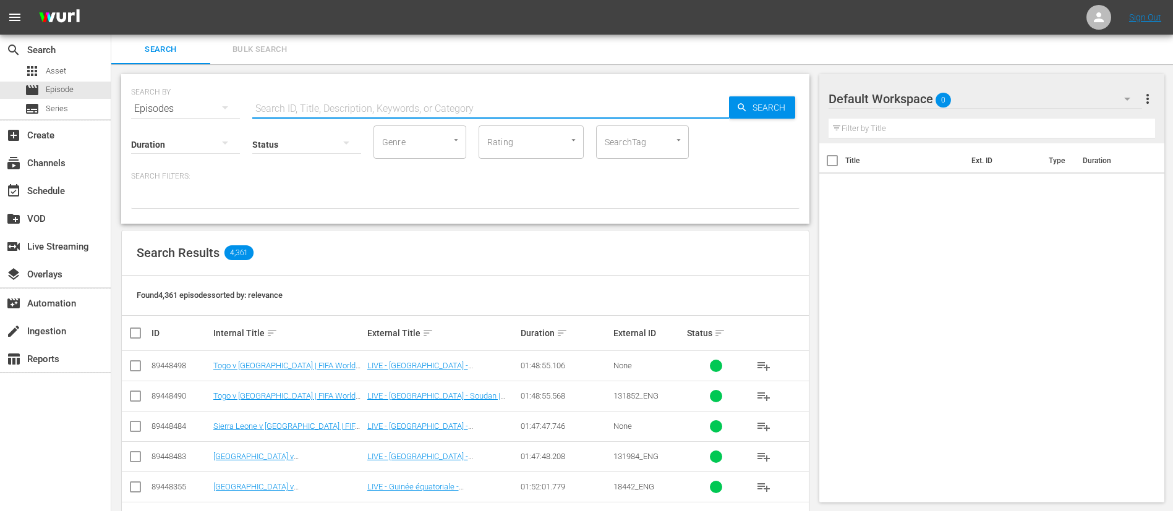
paste input "132548"
type input "132548"
click at [457, 370] on link "FACTS: Argentinien vs. [GEOGRAPHIC_DATA] FR | [GEOGRAPHIC_DATA] 86" at bounding box center [412, 375] width 90 height 28
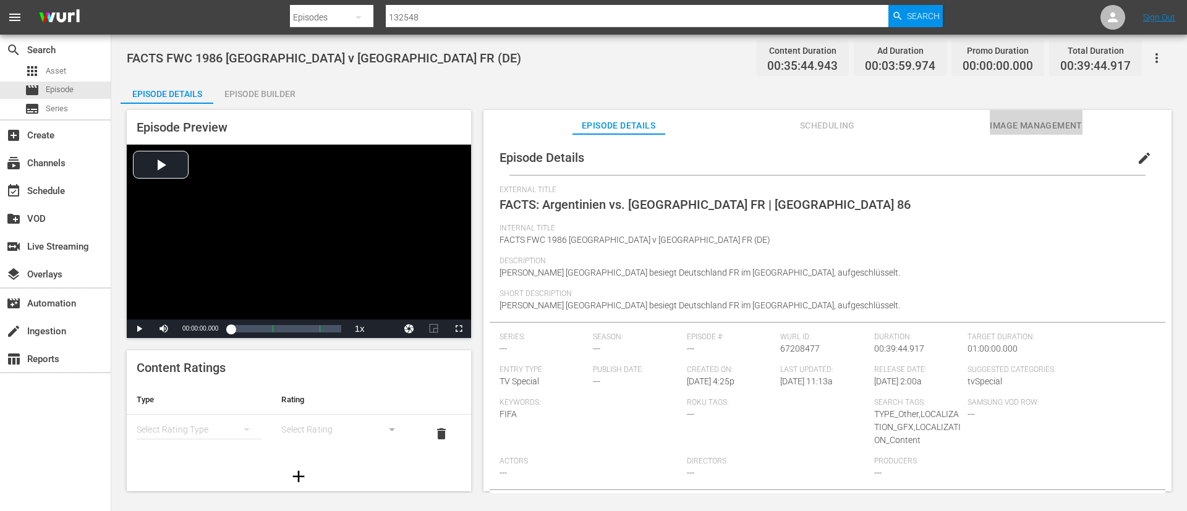
click at [1035, 111] on button "Image Management" at bounding box center [1036, 122] width 93 height 25
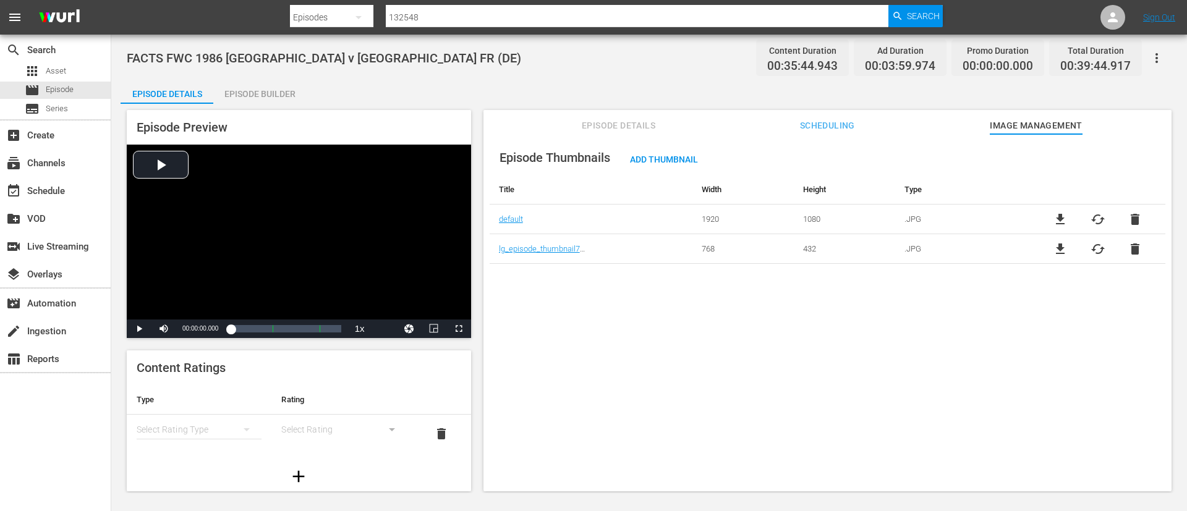
click at [1056, 216] on span "file_download" at bounding box center [1060, 219] width 15 height 15
click at [595, 15] on input "132548" at bounding box center [637, 17] width 503 height 30
paste input "52"
type input "132552"
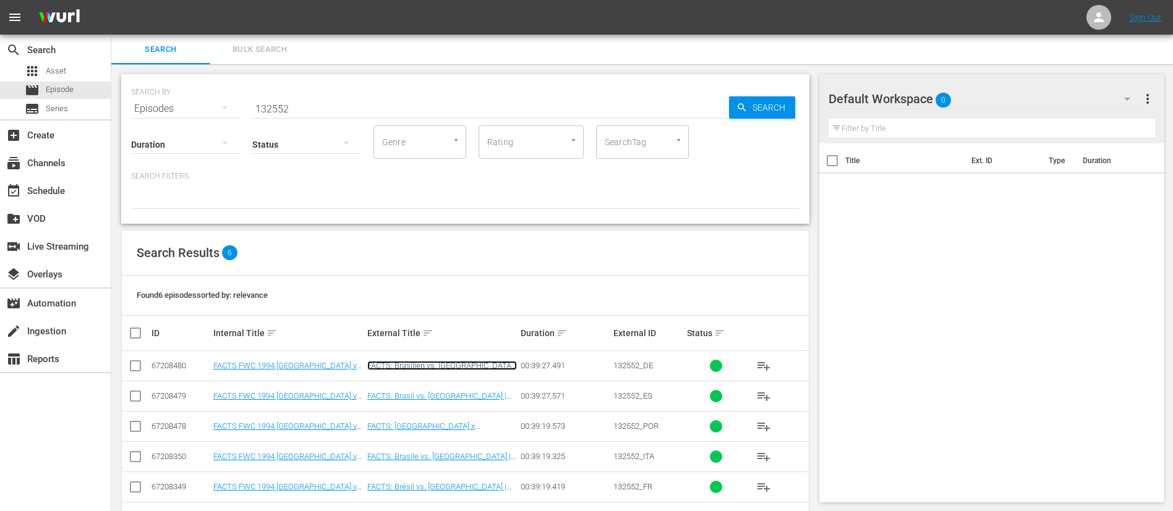
click at [463, 363] on link "FACTS: Brasilien vs. [GEOGRAPHIC_DATA] | [GEOGRAPHIC_DATA] 94" at bounding box center [442, 370] width 150 height 19
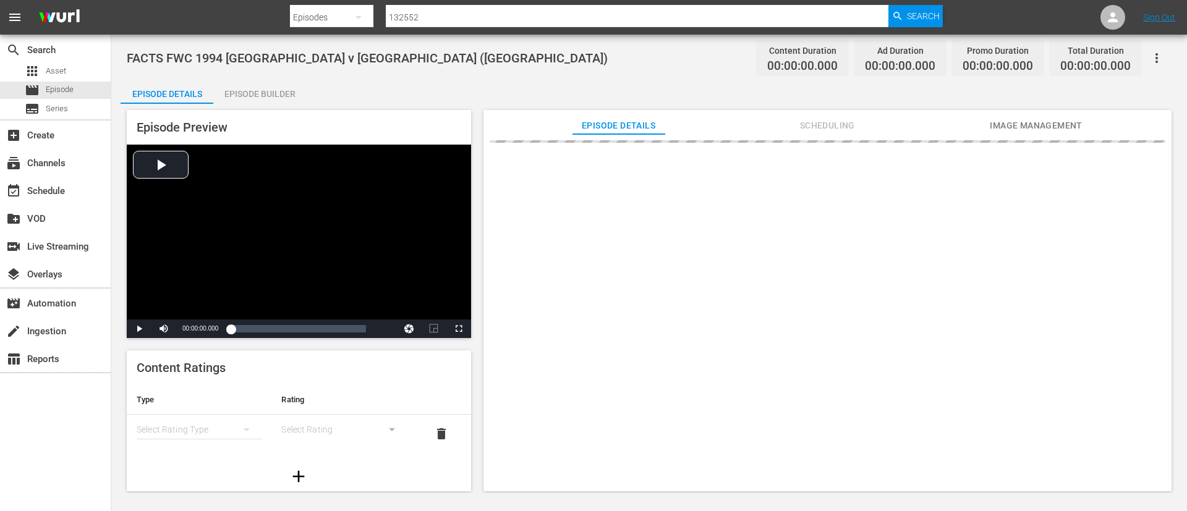
click at [1060, 121] on span "Image Management" at bounding box center [1036, 125] width 93 height 15
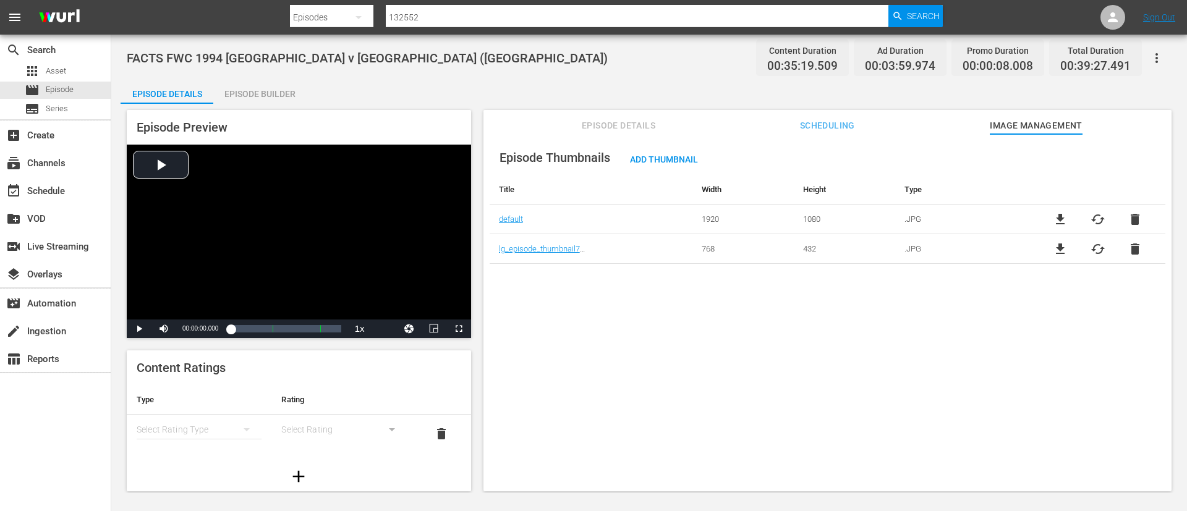
click at [1065, 218] on div "file_download cached delete" at bounding box center [1097, 219] width 135 height 15
click at [1053, 220] on span "file_download" at bounding box center [1060, 219] width 15 height 15
click at [744, 14] on input "132552" at bounding box center [637, 17] width 503 height 30
paste input "9"
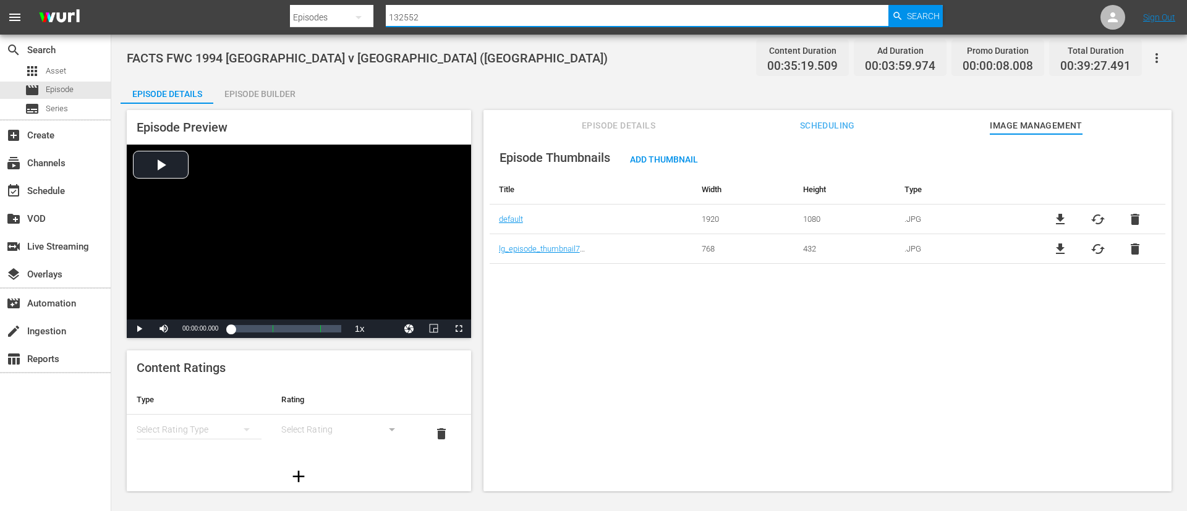
type input "132559"
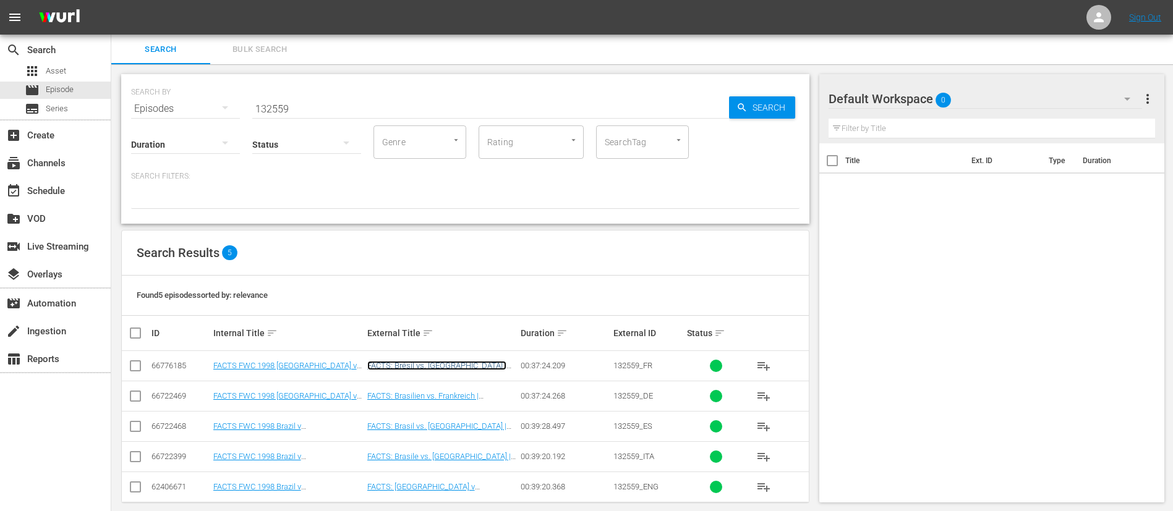
click at [430, 363] on link "FACTS: Brésil vs. [GEOGRAPHIC_DATA] | [GEOGRAPHIC_DATA] 98" at bounding box center [436, 370] width 139 height 19
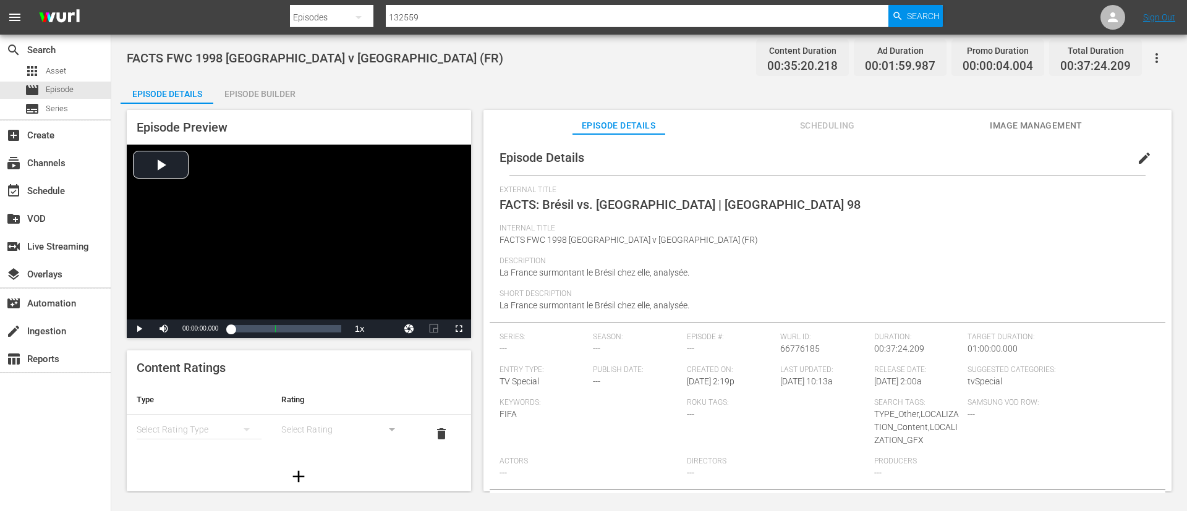
click at [1029, 122] on span "Image Management" at bounding box center [1036, 125] width 93 height 15
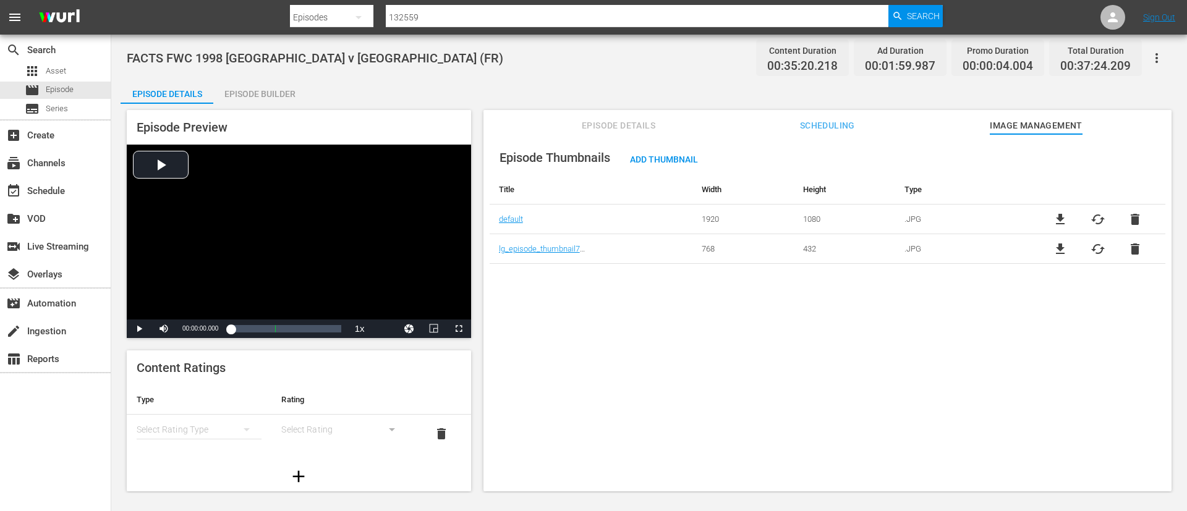
click at [1062, 212] on span "file_download" at bounding box center [1060, 219] width 15 height 15
click at [691, 25] on input "132559" at bounding box center [637, 17] width 503 height 30
paste input "68"
type input "132568"
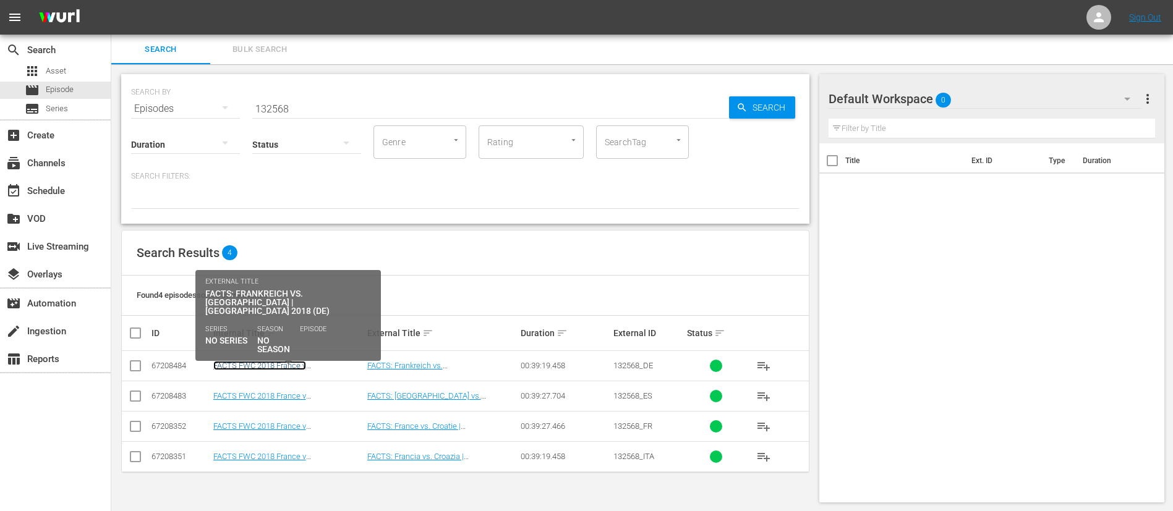
click at [306, 362] on link "FACTS FWC 2018 France v [GEOGRAPHIC_DATA] ([GEOGRAPHIC_DATA])" at bounding box center [259, 375] width 93 height 28
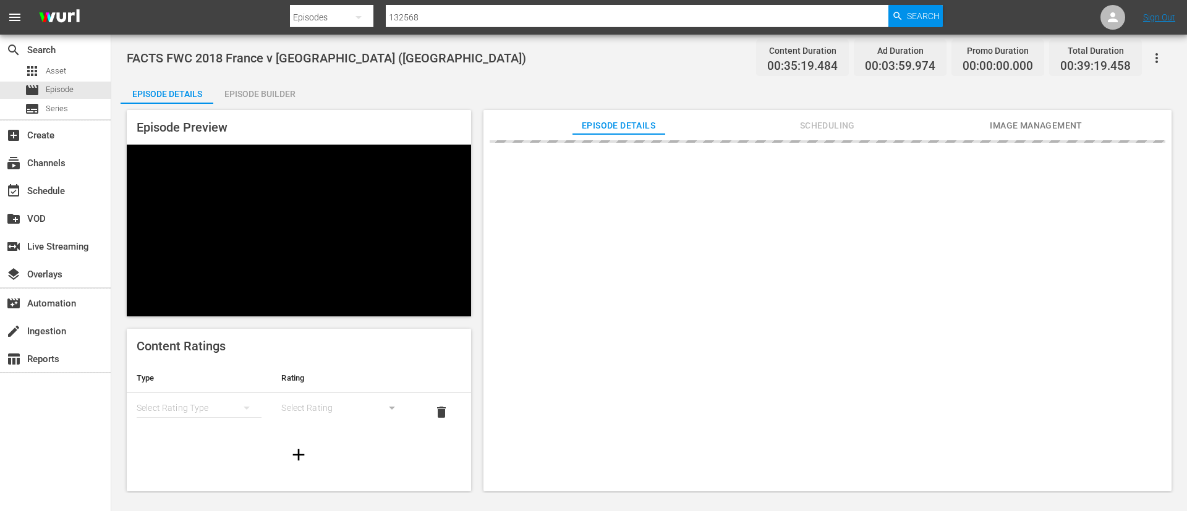
click at [1033, 116] on button "Image Management" at bounding box center [1036, 122] width 93 height 25
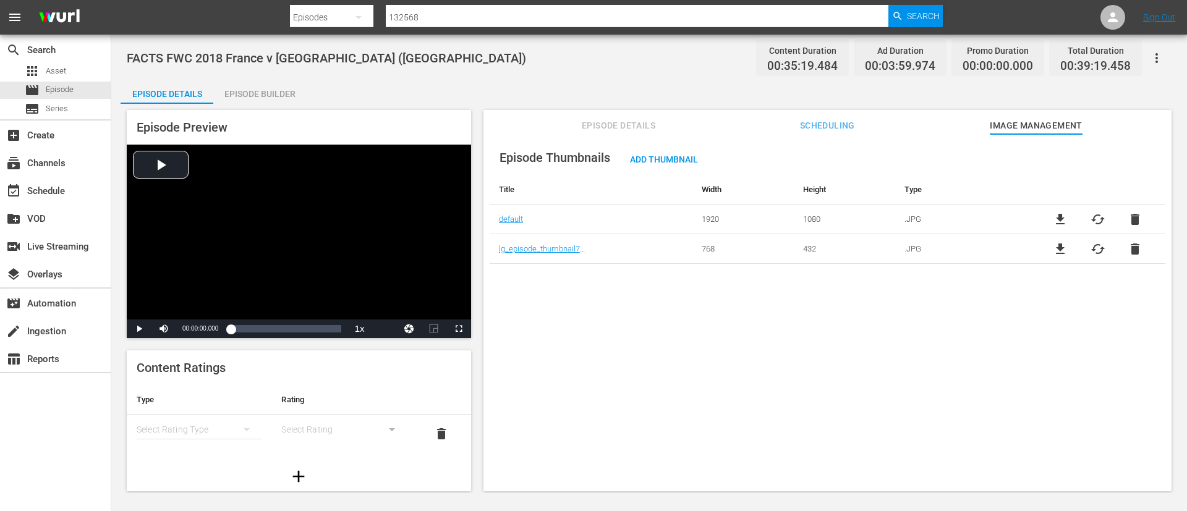
click at [1056, 218] on span "file_download" at bounding box center [1060, 219] width 15 height 15
click at [510, 15] on input "132568" at bounding box center [637, 17] width 503 height 30
paste input "9"
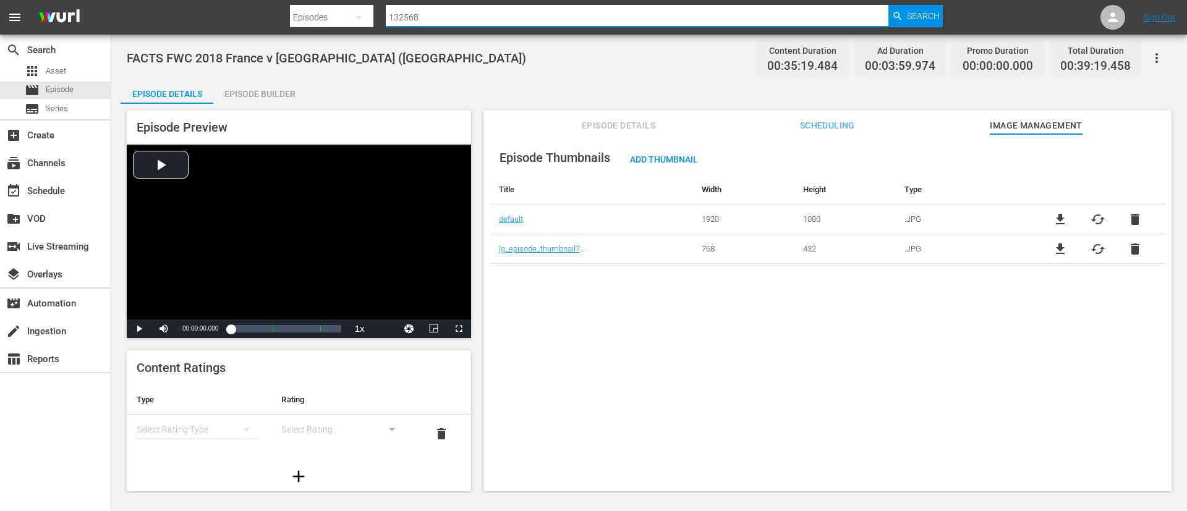
type input "132569"
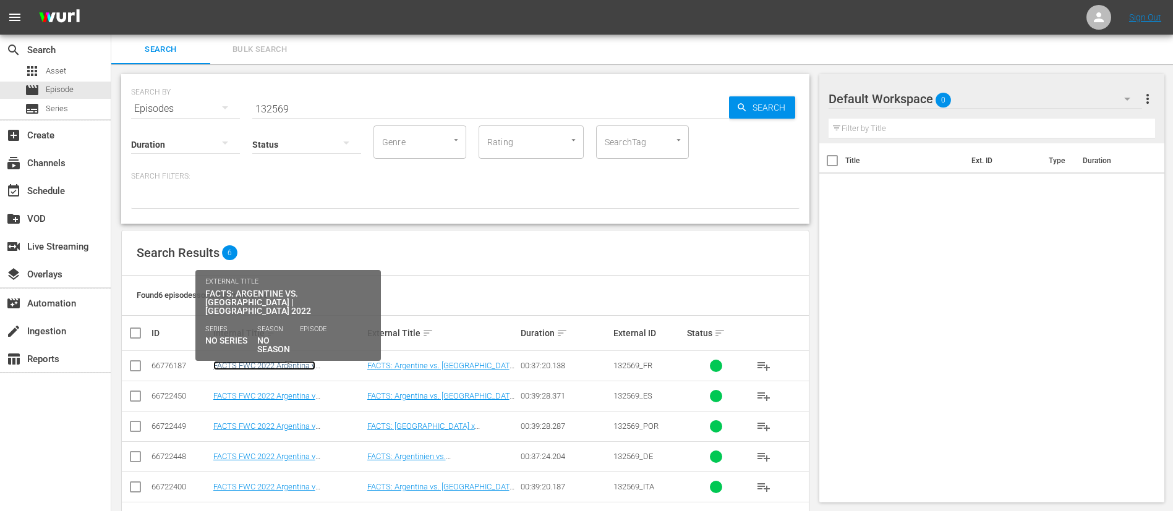
click at [227, 368] on link "FACTS FWC 2022 Argentina v [GEOGRAPHIC_DATA] (FR)" at bounding box center [264, 370] width 102 height 19
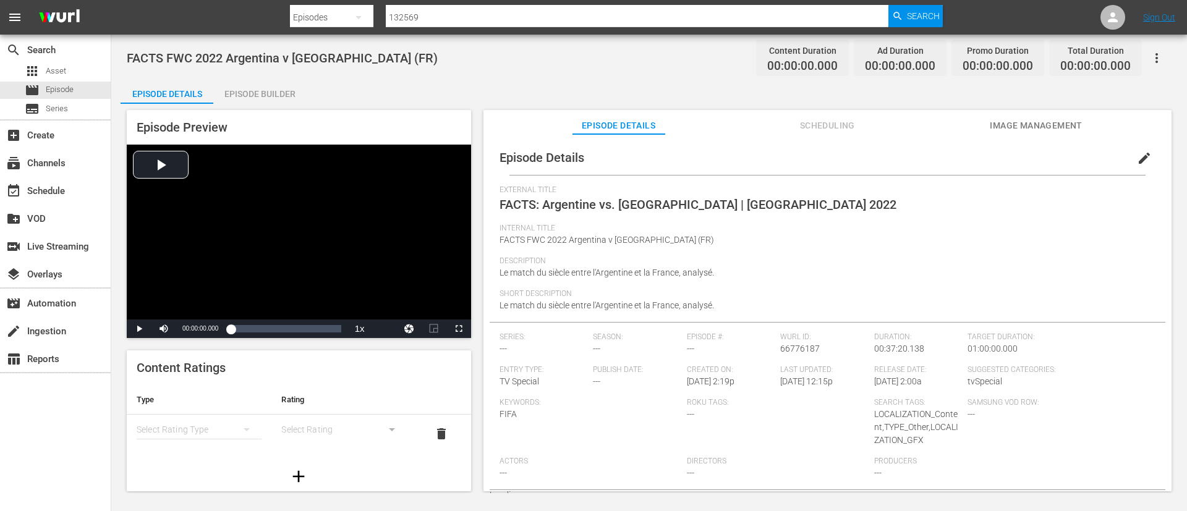
click at [1075, 126] on span "Image Management" at bounding box center [1036, 125] width 93 height 15
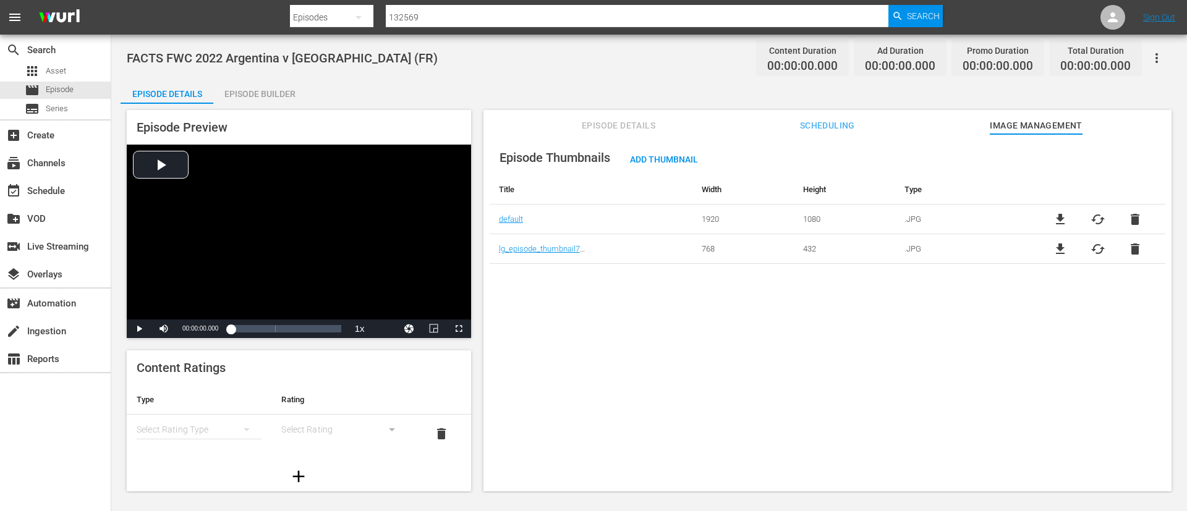
click at [1061, 216] on span "file_download" at bounding box center [1060, 219] width 15 height 15
click at [681, 17] on input "132569" at bounding box center [637, 17] width 503 height 30
paste input "4591"
type input "134591"
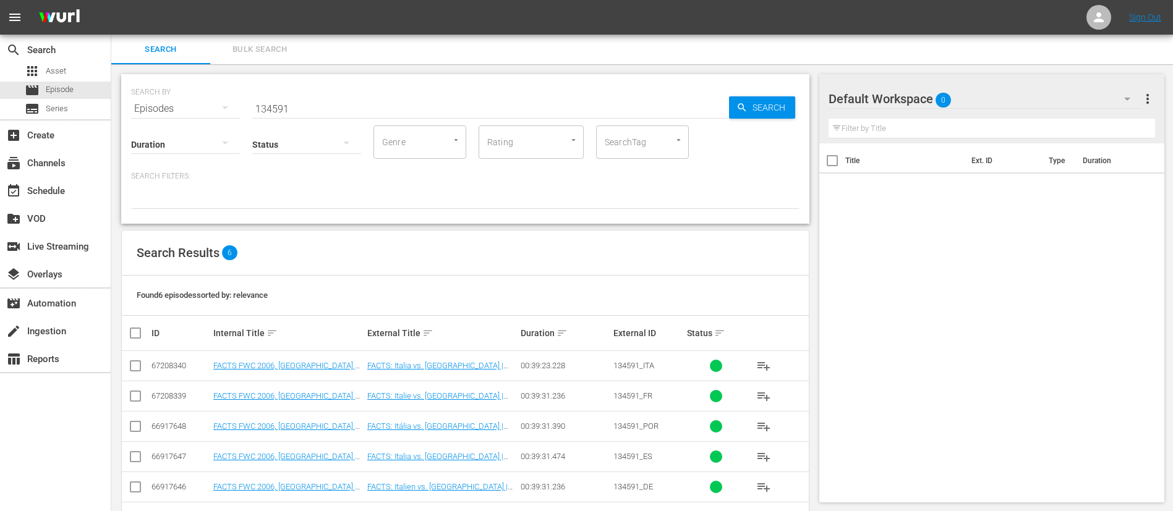
click at [383, 372] on td "FACTS: Italia vs. [GEOGRAPHIC_DATA] | [GEOGRAPHIC_DATA] 2006" at bounding box center [442, 366] width 154 height 30
click at [392, 366] on link "FACTS: Italia vs. [GEOGRAPHIC_DATA] | [GEOGRAPHIC_DATA] 2006" at bounding box center [435, 370] width 136 height 19
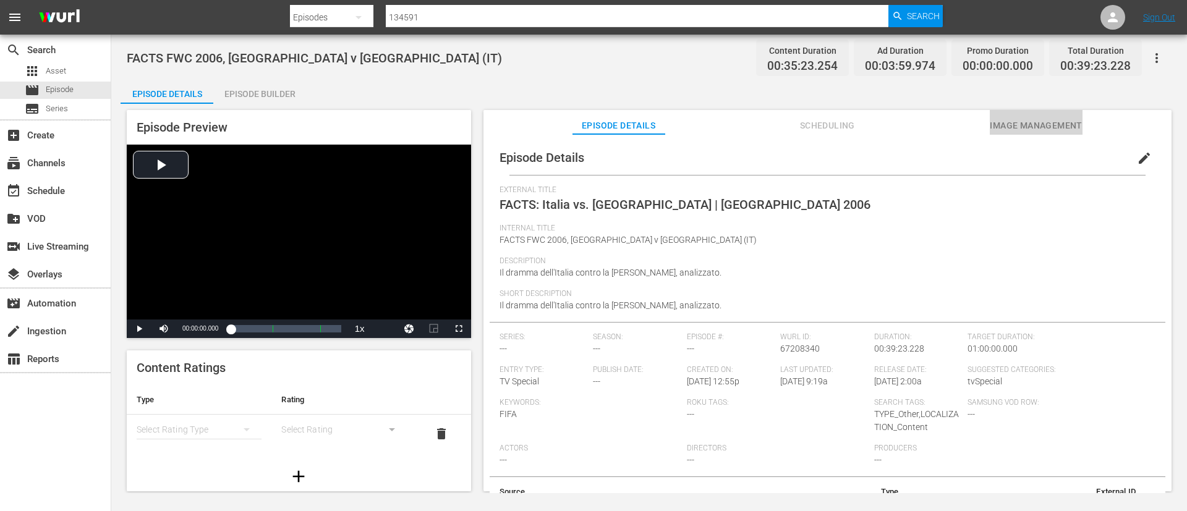
click at [1057, 122] on span "Image Management" at bounding box center [1036, 125] width 93 height 15
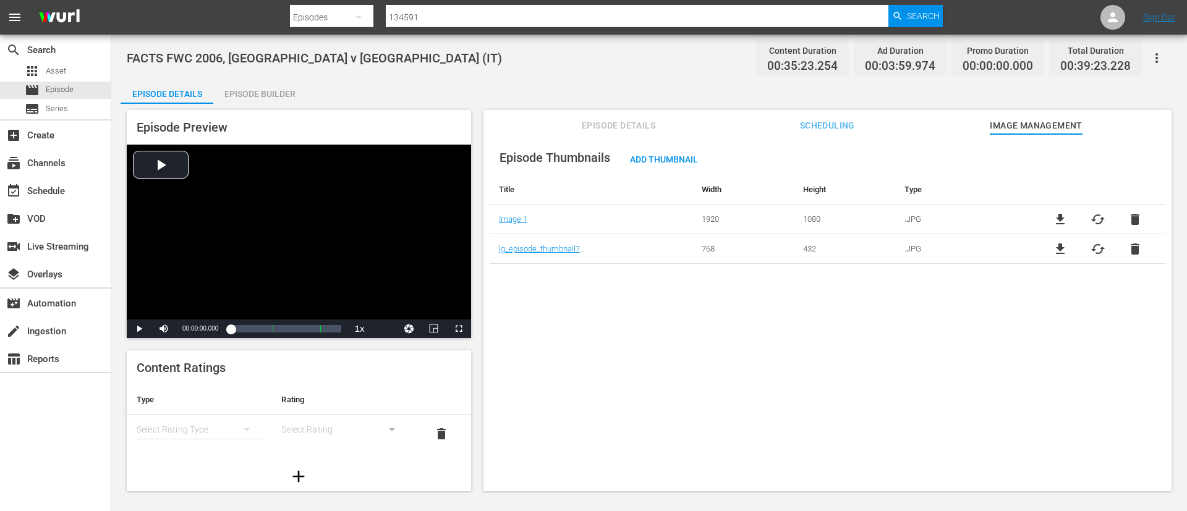
click at [1057, 218] on span "file_download" at bounding box center [1060, 219] width 15 height 15
click at [680, 15] on input "134591" at bounding box center [637, 17] width 503 height 30
paste input "2"
type input "134592"
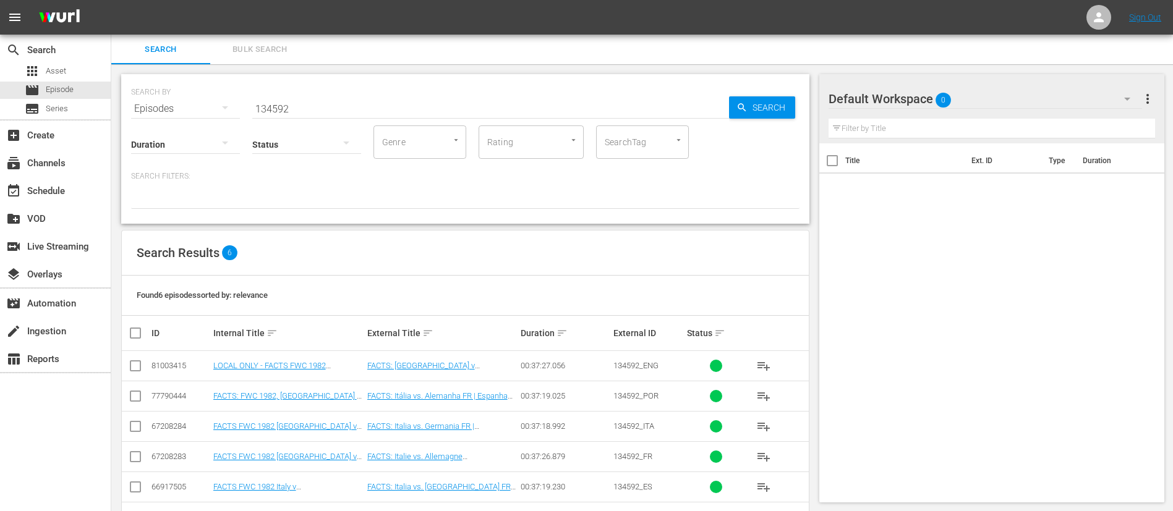
click at [435, 357] on td "FACTS: [GEOGRAPHIC_DATA] v [GEOGRAPHIC_DATA] FR | [GEOGRAPHIC_DATA] 1982" at bounding box center [442, 366] width 154 height 30
click at [436, 362] on link "FACTS: [GEOGRAPHIC_DATA] v [GEOGRAPHIC_DATA] FR | [GEOGRAPHIC_DATA] 1982" at bounding box center [421, 375] width 108 height 28
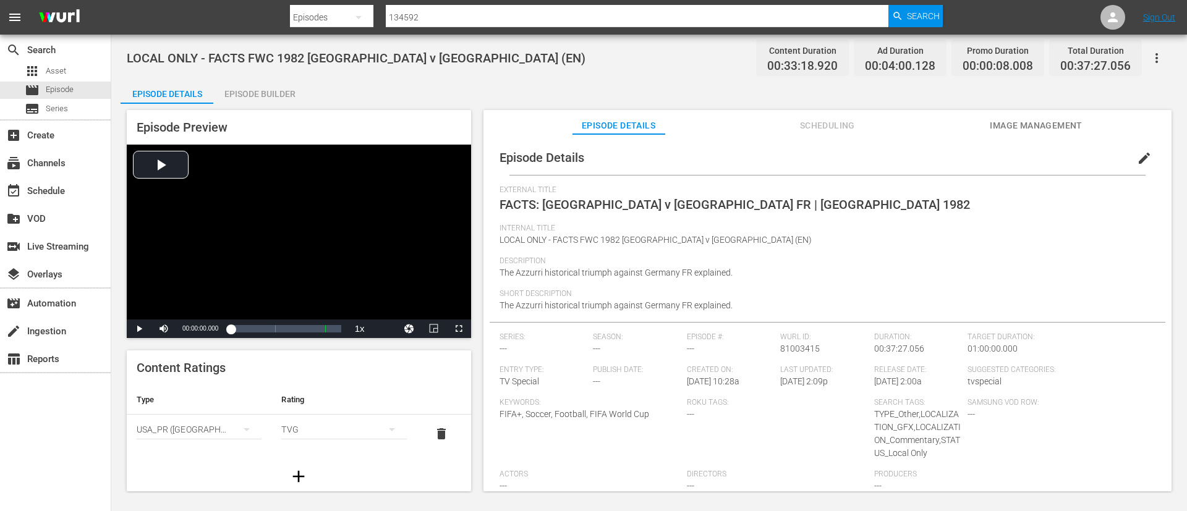
click at [1044, 112] on button "Image Management" at bounding box center [1036, 122] width 93 height 25
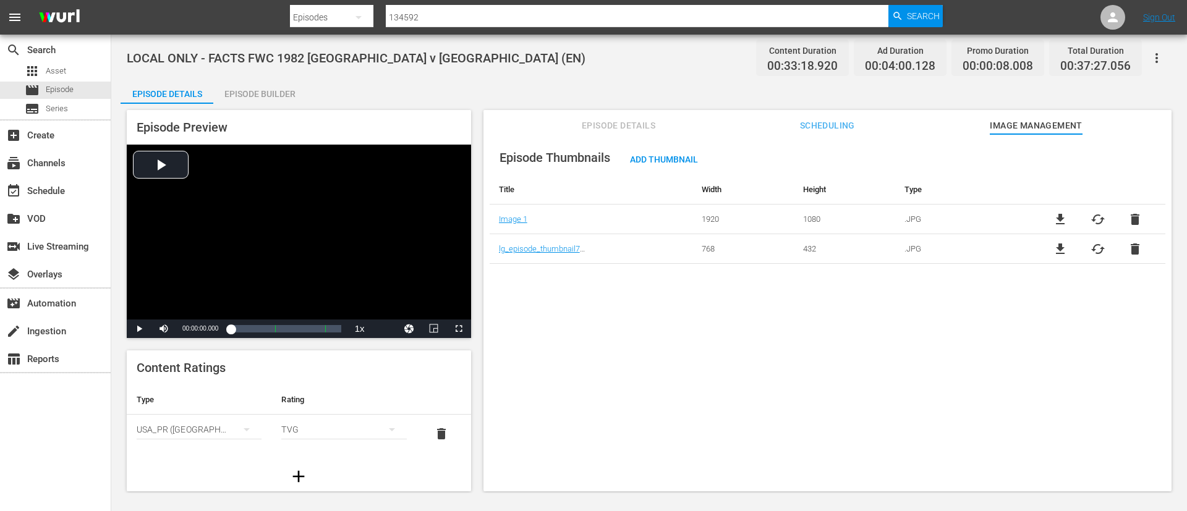
click at [1059, 219] on span "file_download" at bounding box center [1060, 219] width 15 height 15
click at [672, 13] on input "134592" at bounding box center [637, 17] width 503 height 30
paste input "60"
type input "134602"
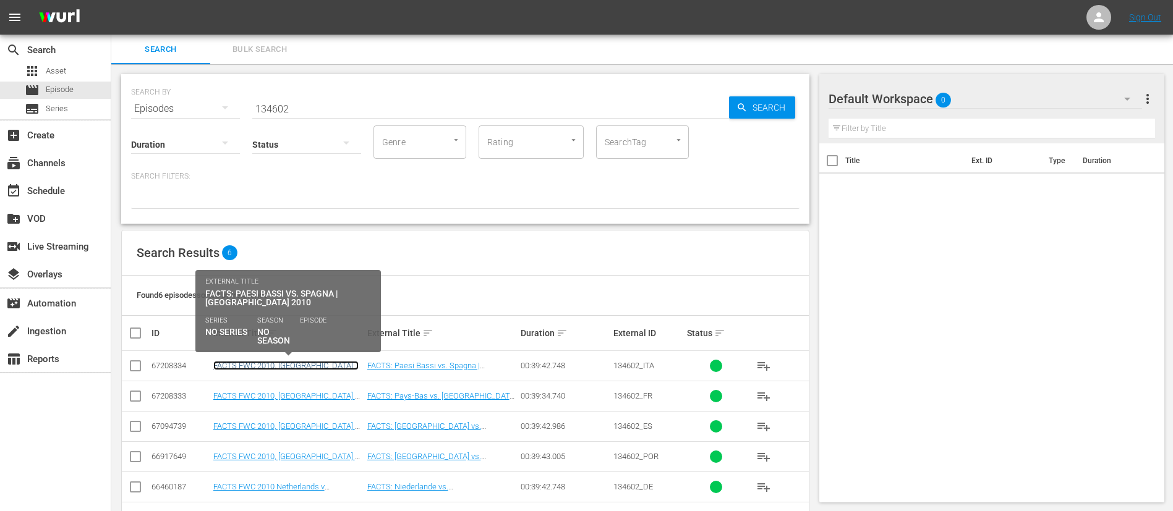
click at [276, 364] on link "FACTS FWC 2010, [GEOGRAPHIC_DATA] v [GEOGRAPHIC_DATA] (IT)" at bounding box center [285, 370] width 145 height 19
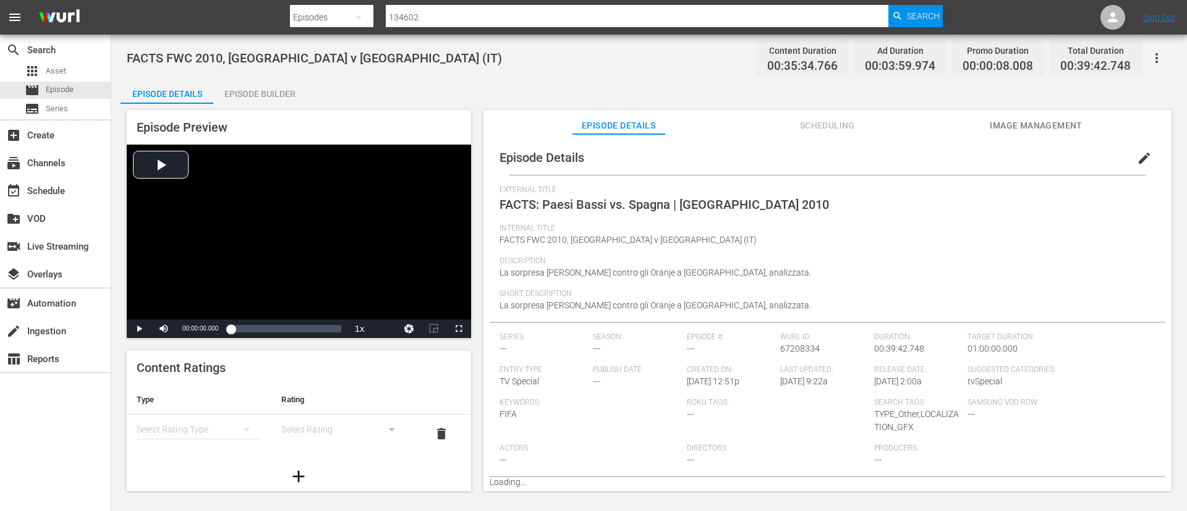
click at [1063, 125] on span "Image Management" at bounding box center [1036, 125] width 93 height 15
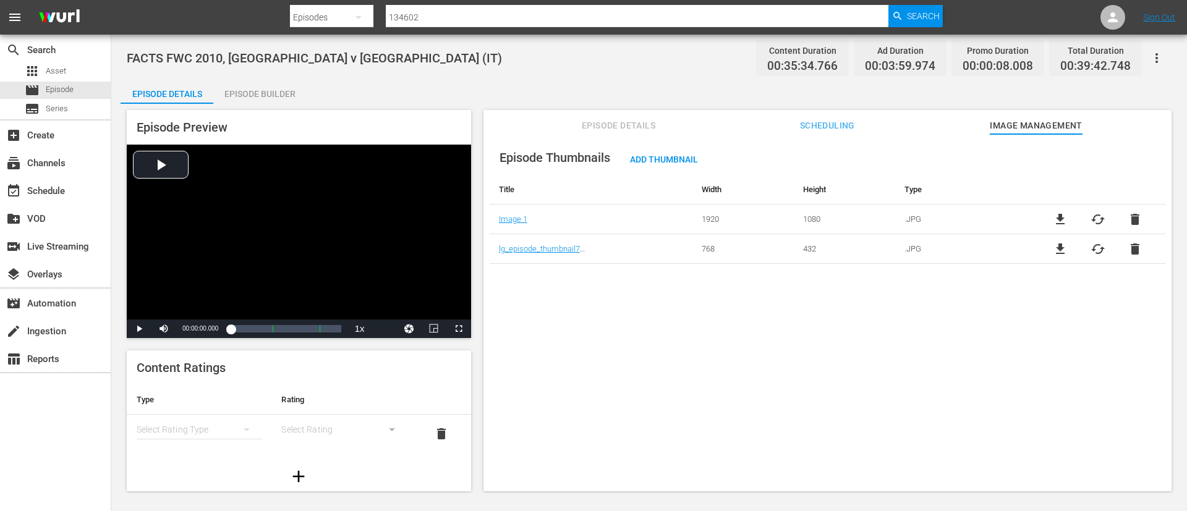
click at [1058, 221] on span "file_download" at bounding box center [1060, 219] width 15 height 15
click at [702, 11] on input "134602" at bounding box center [637, 17] width 503 height 30
paste input "13"
type input "134613"
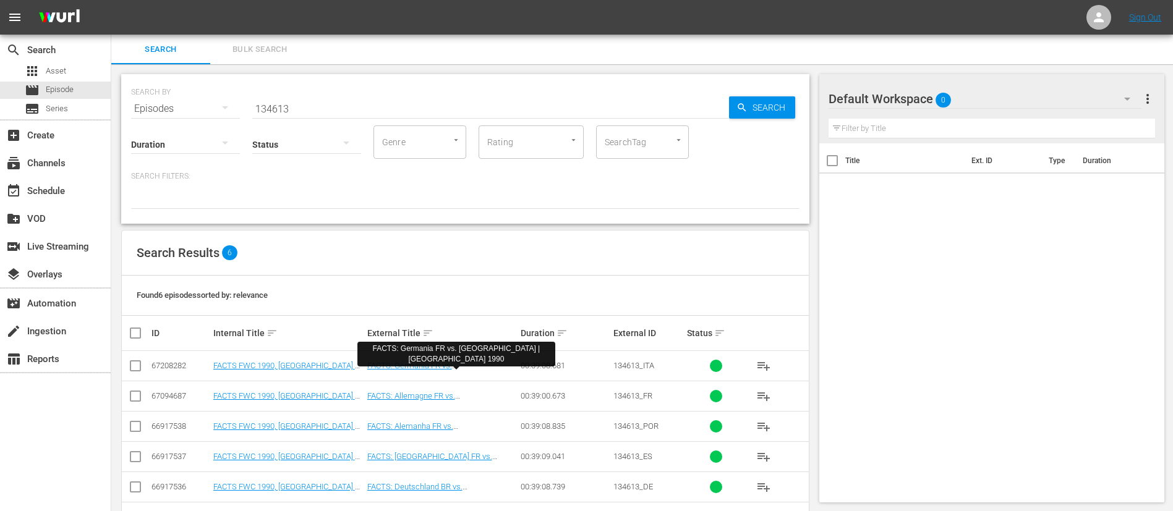
click at [477, 370] on td "FACTS: Germania FR vs. [GEOGRAPHIC_DATA] | [GEOGRAPHIC_DATA] 1990" at bounding box center [442, 366] width 154 height 30
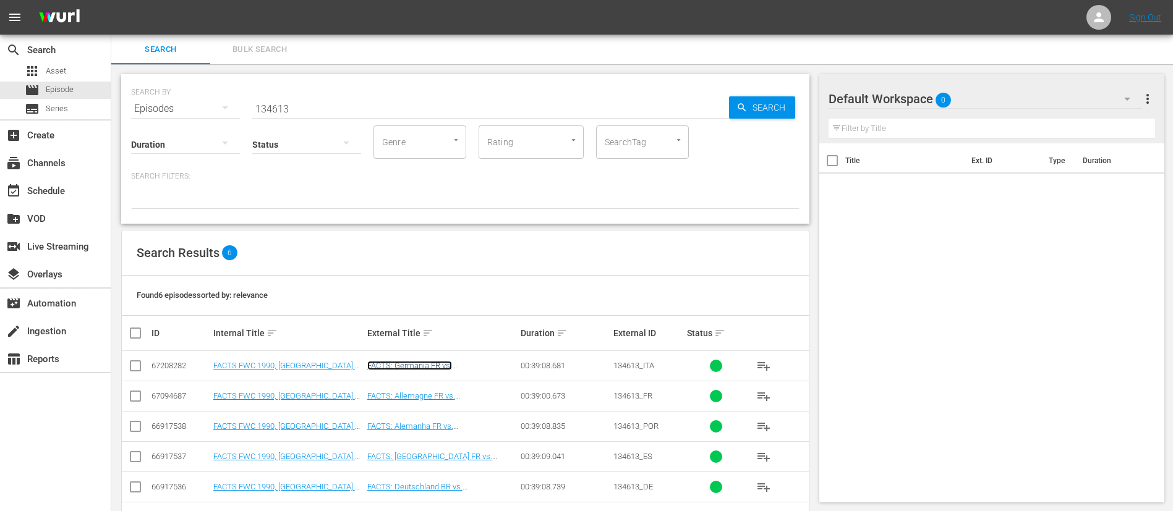
click at [461, 368] on link "FACTS: Germania FR vs. [GEOGRAPHIC_DATA] | [GEOGRAPHIC_DATA] 1990" at bounding box center [414, 375] width 94 height 28
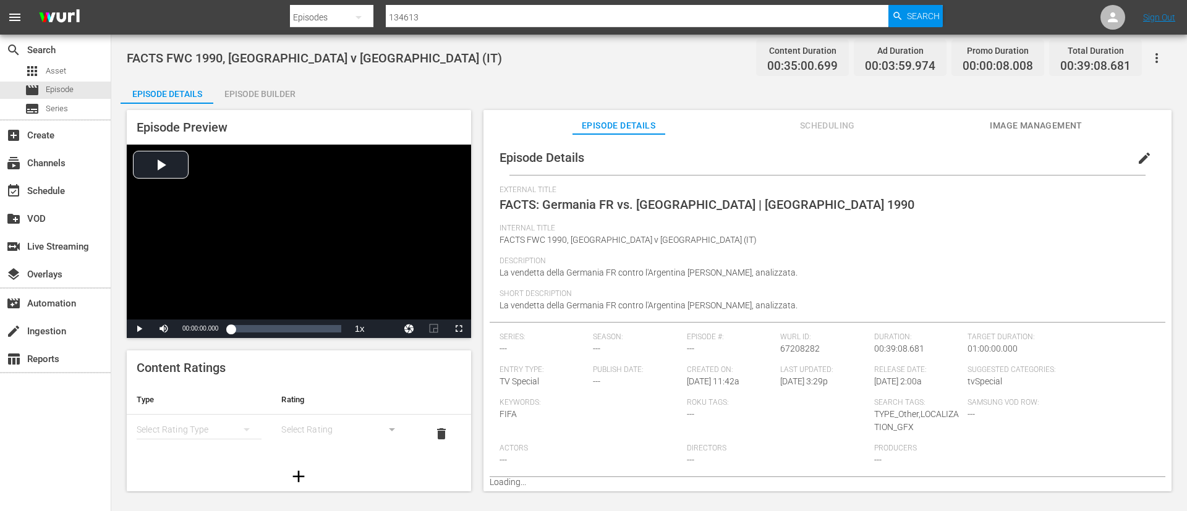
click at [1026, 132] on span "Image Management" at bounding box center [1036, 125] width 93 height 15
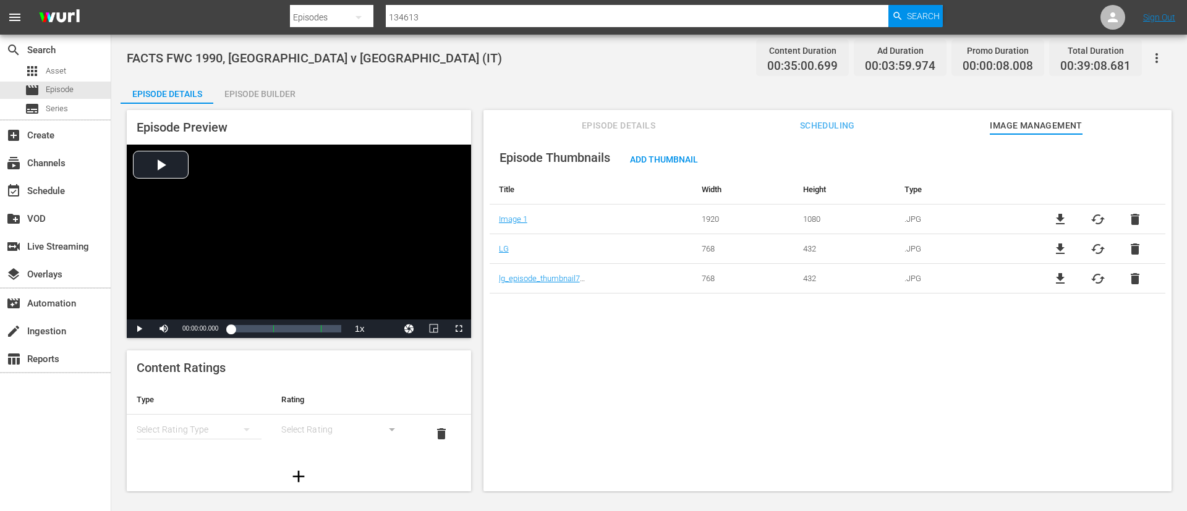
click at [1059, 218] on span "file_download" at bounding box center [1060, 219] width 15 height 15
click at [674, 8] on input "134613" at bounding box center [637, 17] width 503 height 30
paste input "957"
type input "134957"
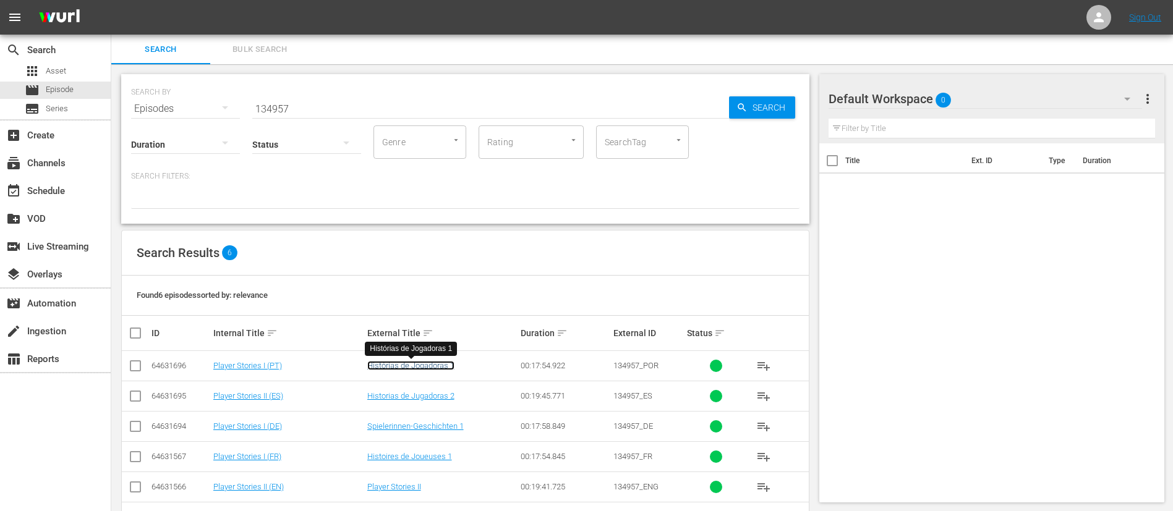
click at [415, 365] on link "Histórias de Jogadoras 1" at bounding box center [410, 365] width 87 height 9
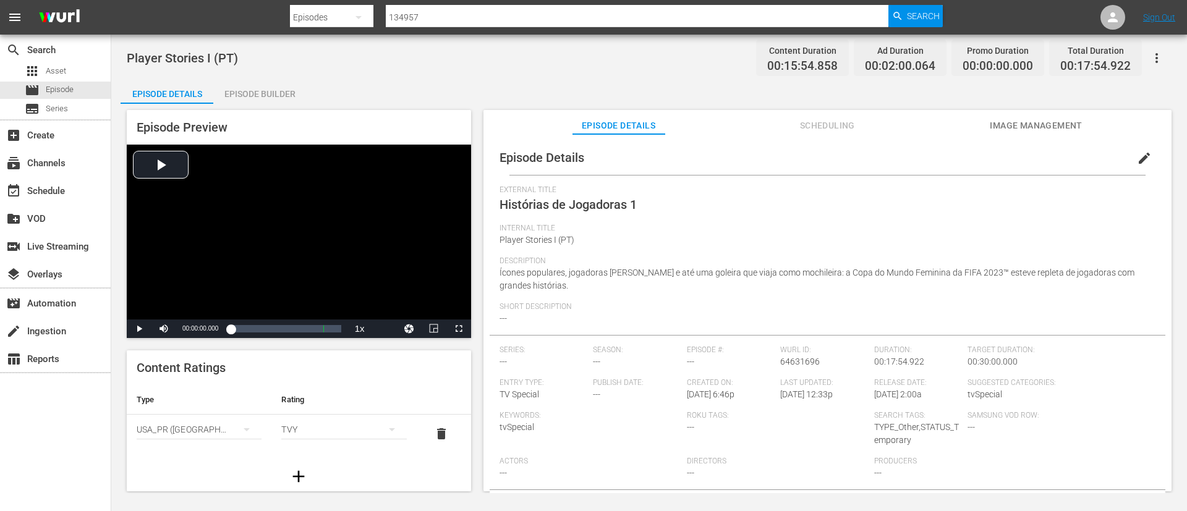
click at [989, 123] on div "Episode Details Scheduling Image Management" at bounding box center [827, 122] width 626 height 25
click at [1029, 125] on span "Image Management" at bounding box center [1036, 125] width 93 height 15
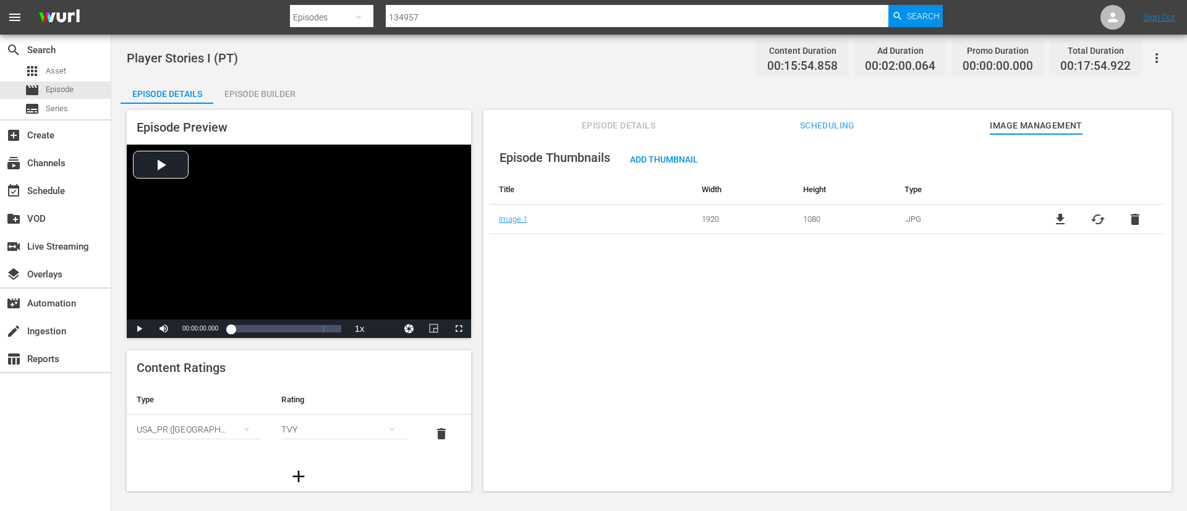
click at [1061, 219] on span "file_download" at bounding box center [1060, 219] width 15 height 15
click at [535, 19] on input "134957" at bounding box center [637, 17] width 503 height 30
paste input "5055"
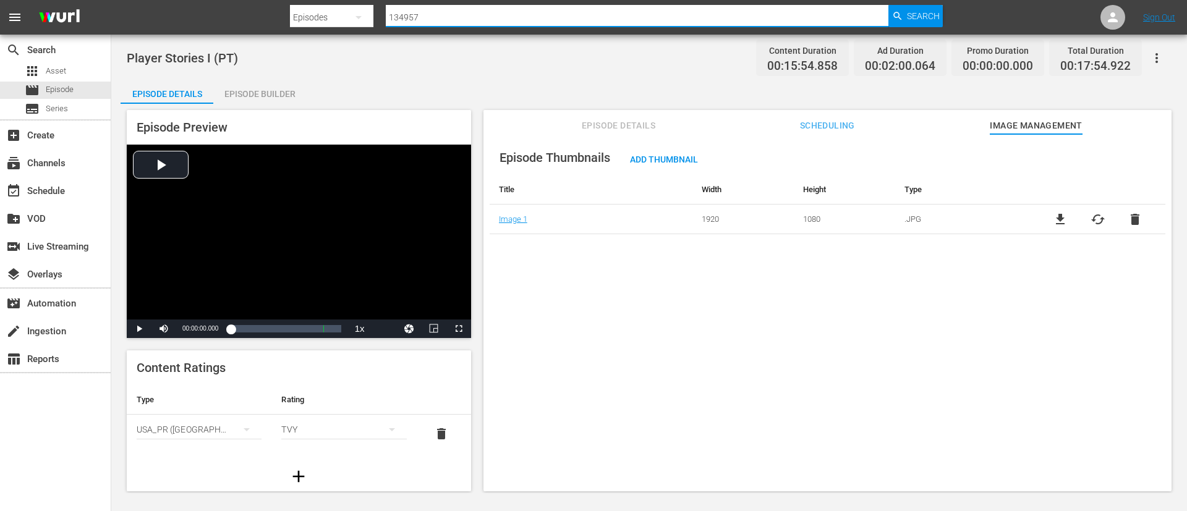
type input "135055"
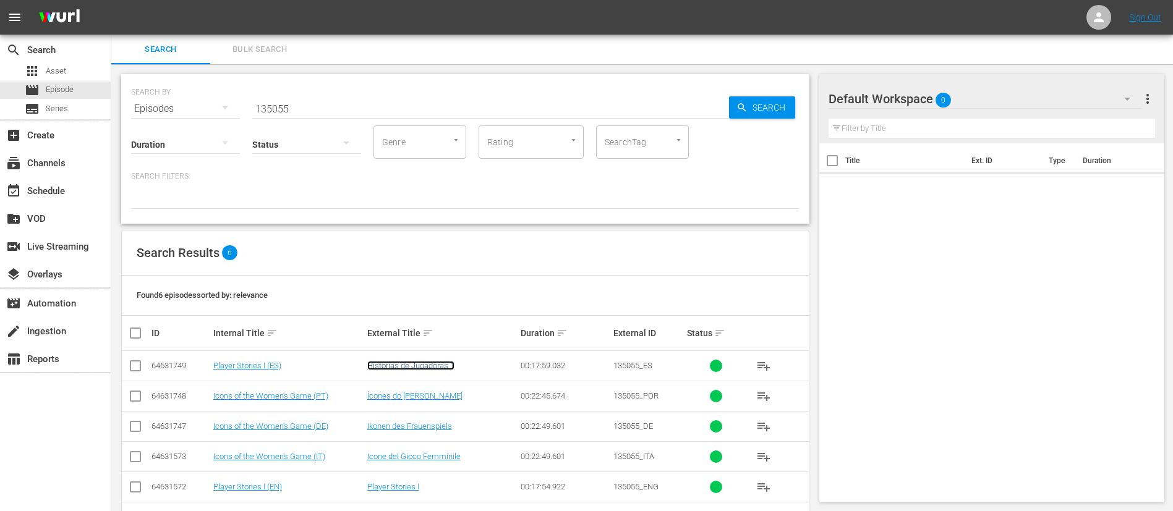
click at [411, 364] on link "Historias de Jugadoras 1" at bounding box center [410, 365] width 87 height 9
click at [435, 395] on link "Ícones do [PERSON_NAME]" at bounding box center [414, 395] width 95 height 9
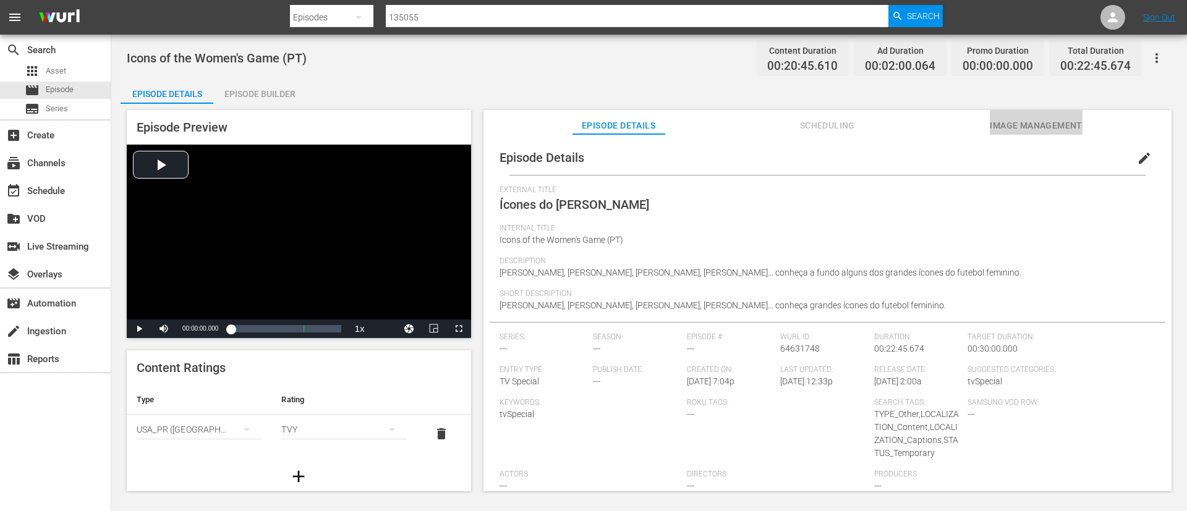
click at [1054, 122] on span "Image Management" at bounding box center [1036, 125] width 93 height 15
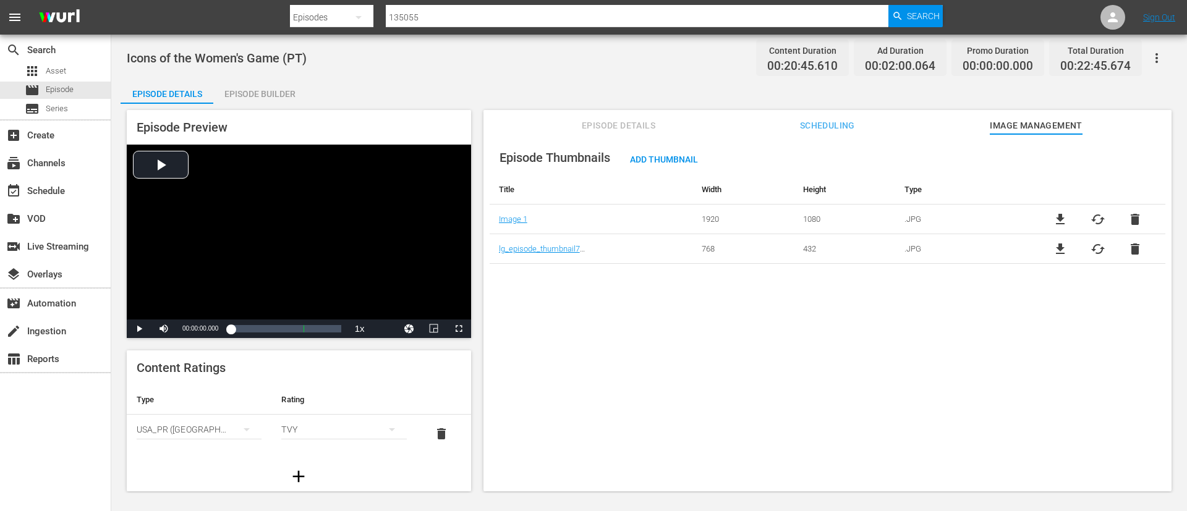
click at [1061, 217] on span "file_download" at bounding box center [1060, 219] width 15 height 15
click at [500, 17] on input "135055" at bounding box center [637, 17] width 503 height 30
paste input "6480"
type input "136480"
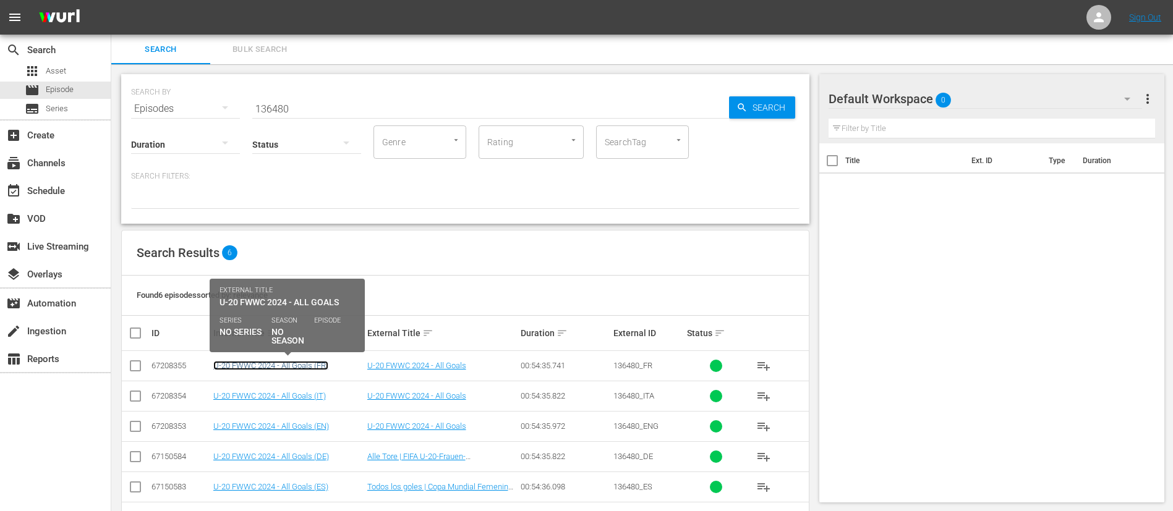
click at [307, 369] on link "U-20 FWWC 2024 - All Goals (FR)" at bounding box center [270, 365] width 115 height 9
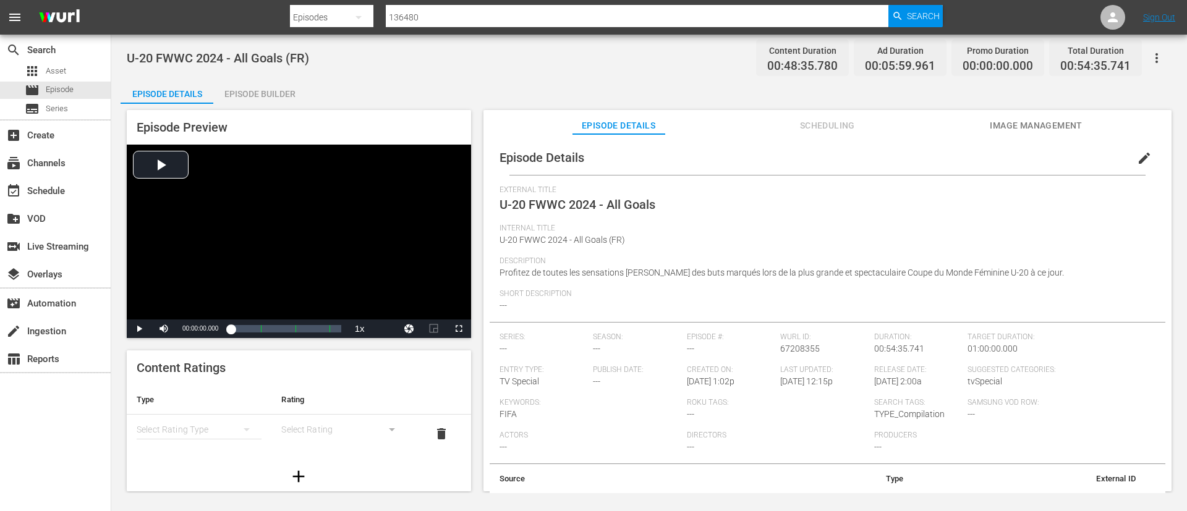
click at [1016, 114] on button "Image Management" at bounding box center [1036, 122] width 93 height 25
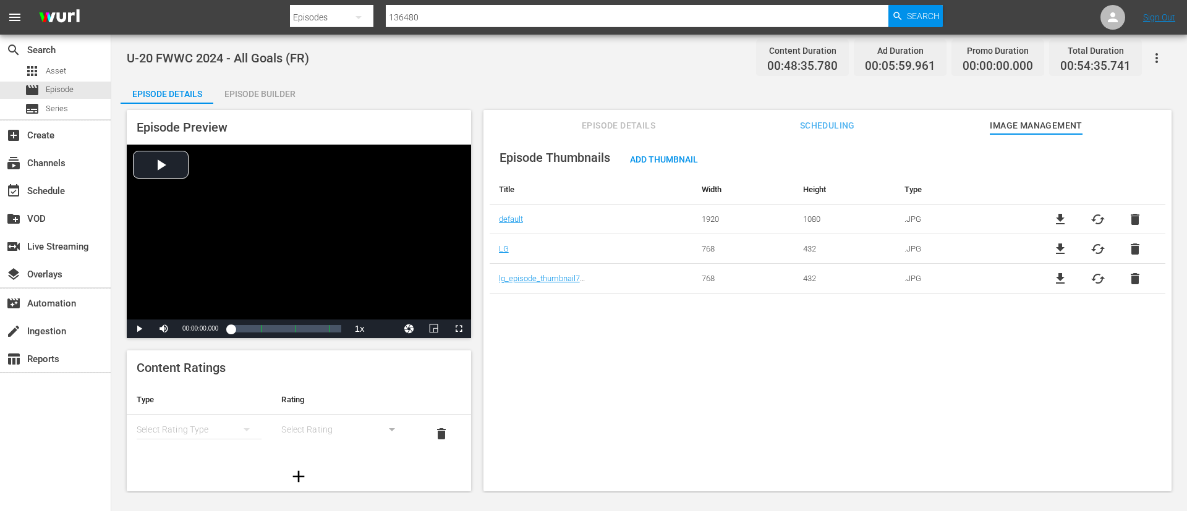
click at [1055, 220] on span "file_download" at bounding box center [1060, 219] width 15 height 15
click at [436, 22] on input "136480" at bounding box center [637, 17] width 503 height 30
paste input "697"
type input "136697"
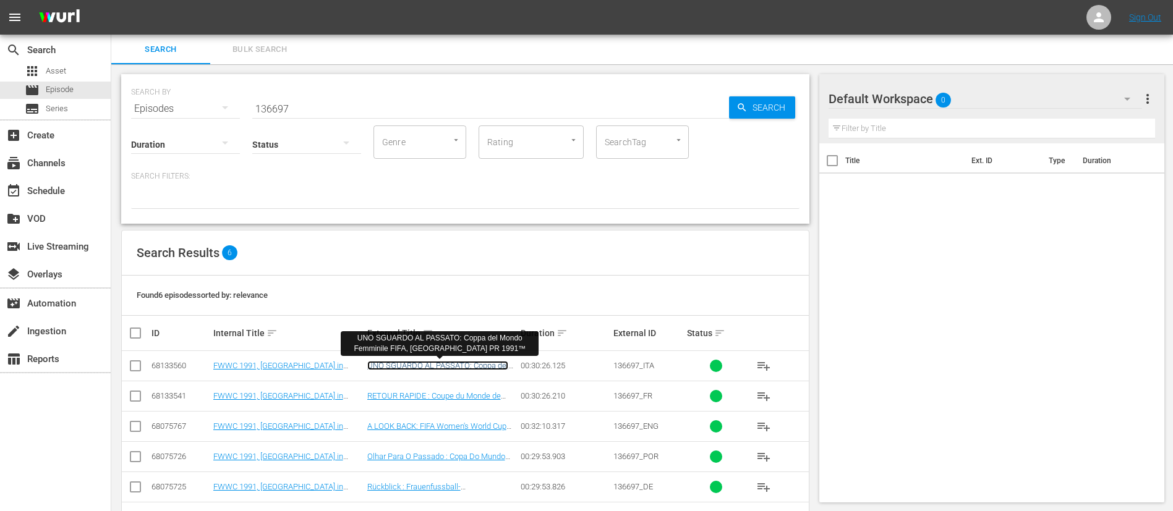
click at [495, 362] on link "UNO SGUARDO AL PASSATO: Coppa del Mondo Femminile FIFA, Cina PR 1991™" at bounding box center [437, 375] width 141 height 28
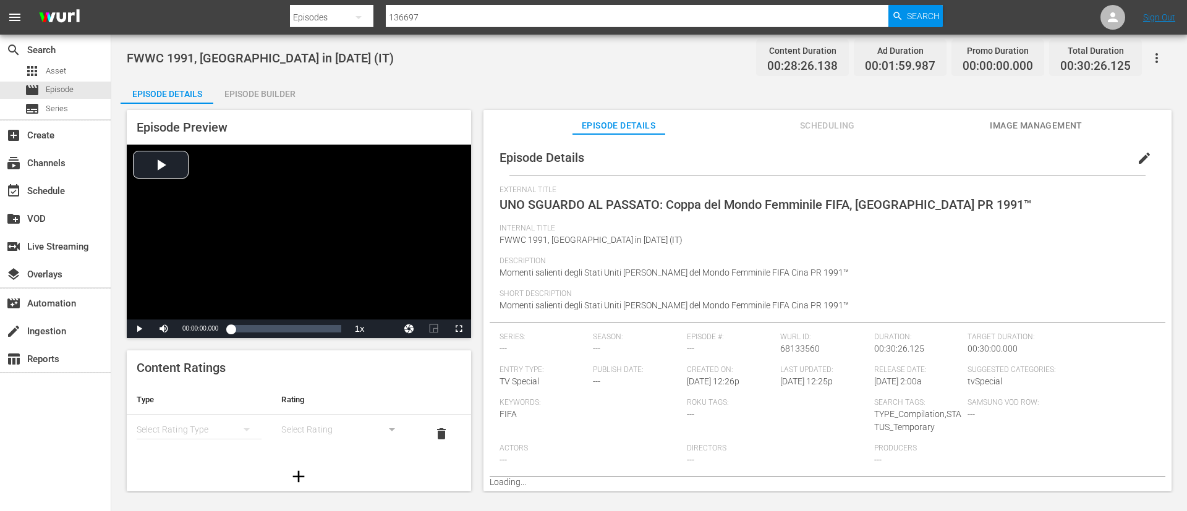
click at [1016, 123] on span "Image Management" at bounding box center [1036, 125] width 93 height 15
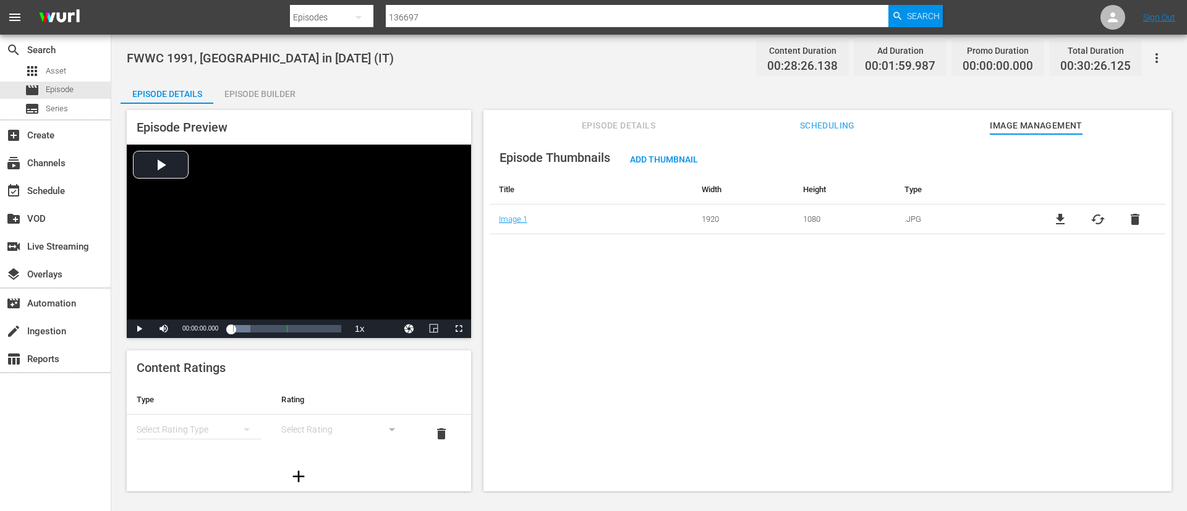
click at [1057, 223] on span "file_download" at bounding box center [1060, 219] width 15 height 15
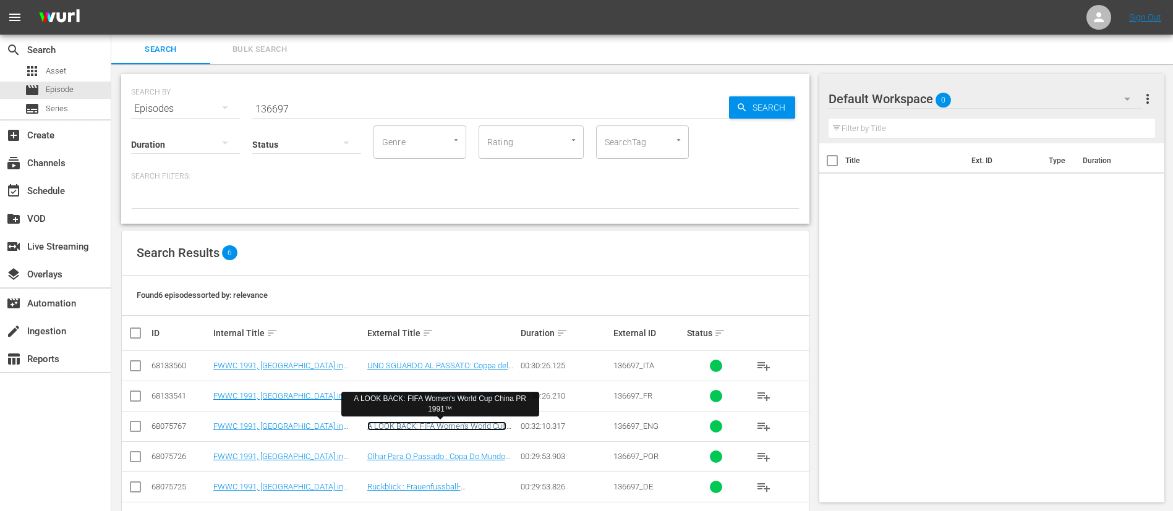
click at [423, 425] on link "A LOOK BACK: FIFA Women's World Cup China PR 1991™" at bounding box center [436, 431] width 139 height 19
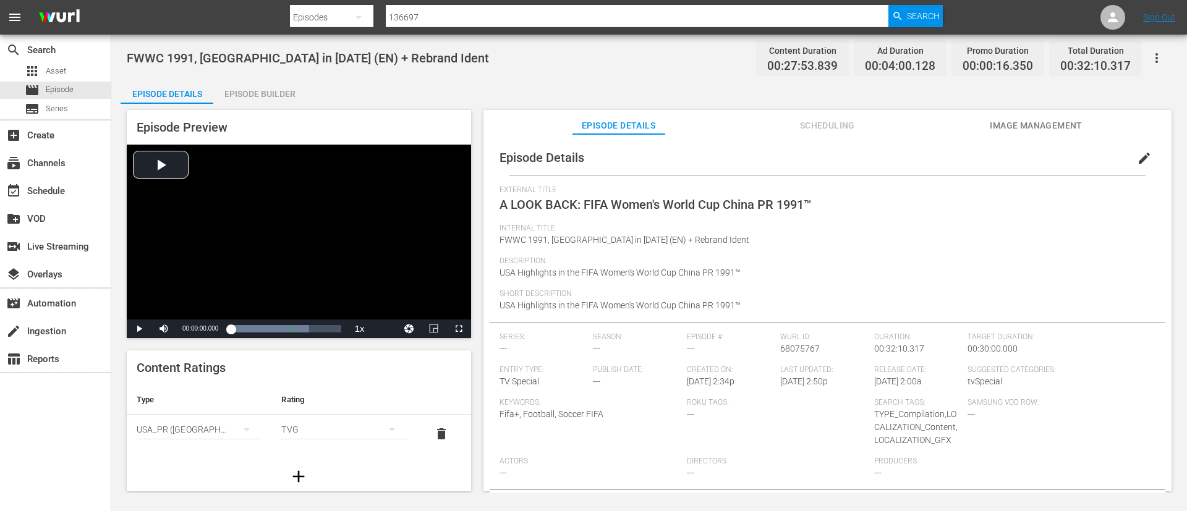
click at [1148, 153] on button "edit" at bounding box center [1144, 158] width 30 height 30
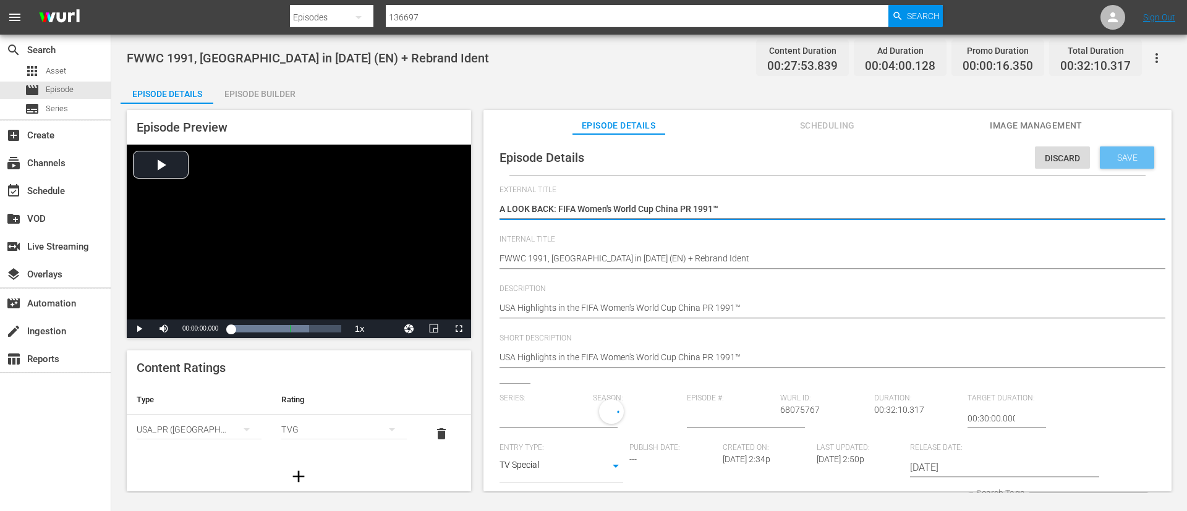
type input "No Series"
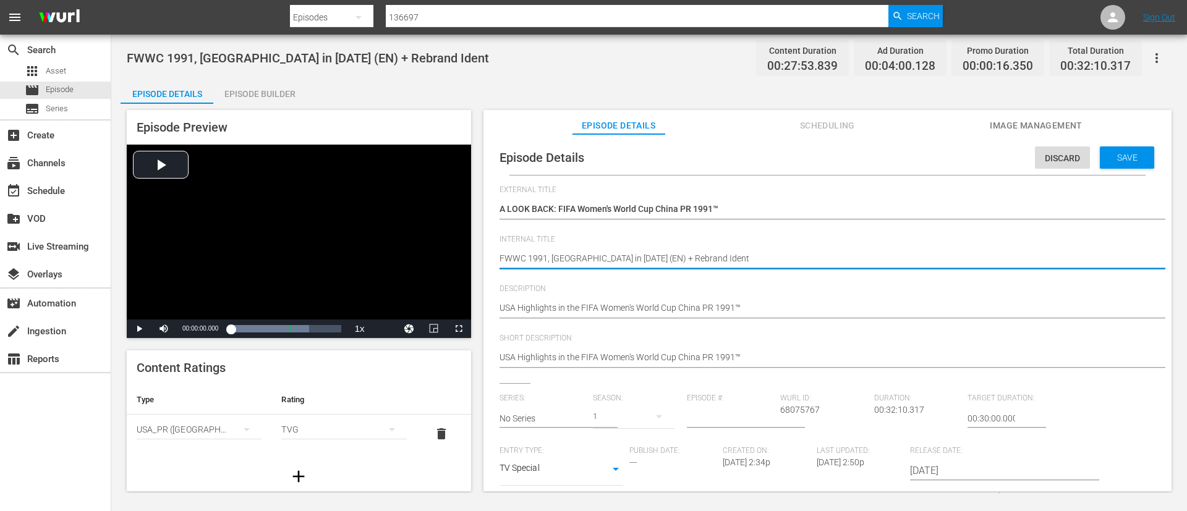
drag, startPoint x: 619, startPoint y: 253, endPoint x: 1186, endPoint y: 323, distance: 571.8
type textarea "FWWC 1991, USA in 1991 (EN)"
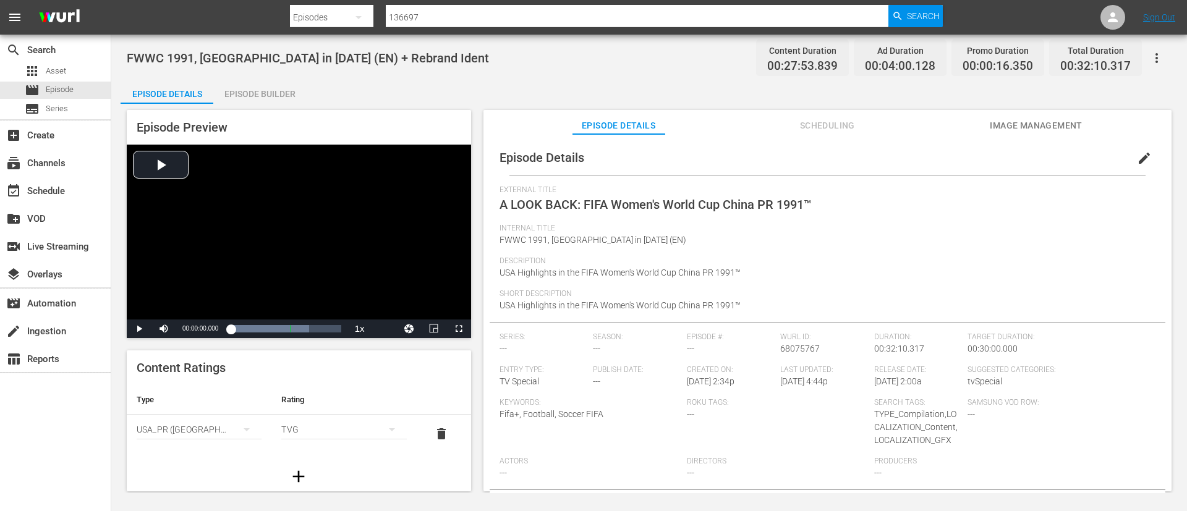
click at [241, 83] on div "Episode Builder" at bounding box center [259, 94] width 93 height 30
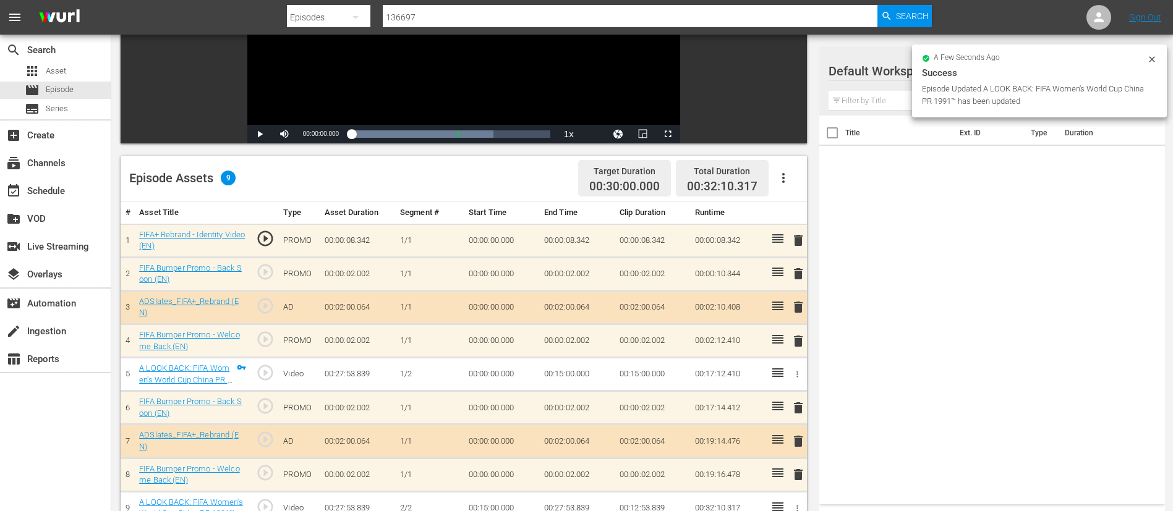
scroll to position [322, 0]
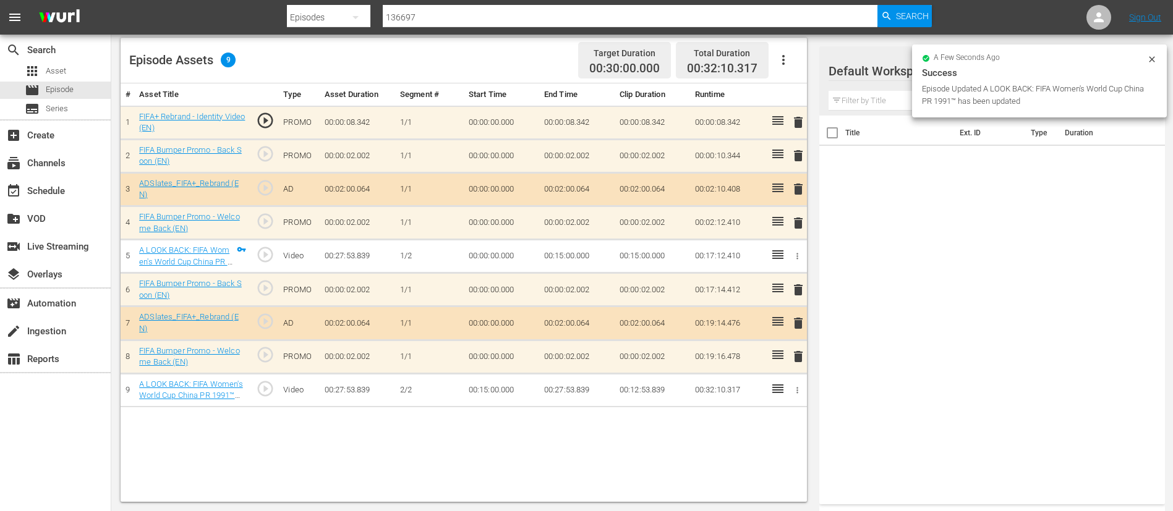
click at [791, 124] on span "delete" at bounding box center [798, 122] width 15 height 15
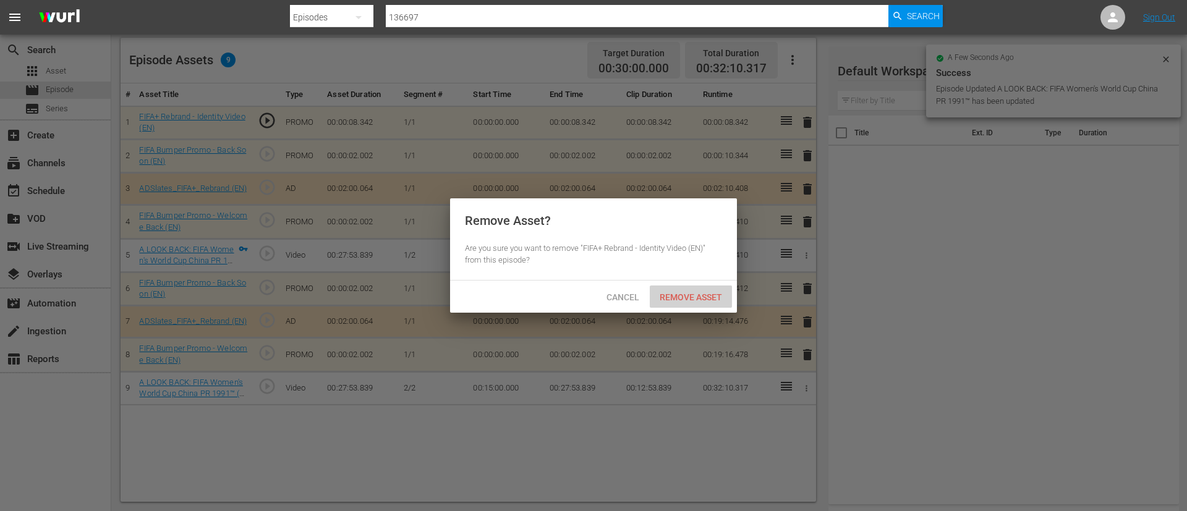
click at [697, 294] on span "Remove Asset" at bounding box center [691, 297] width 82 height 10
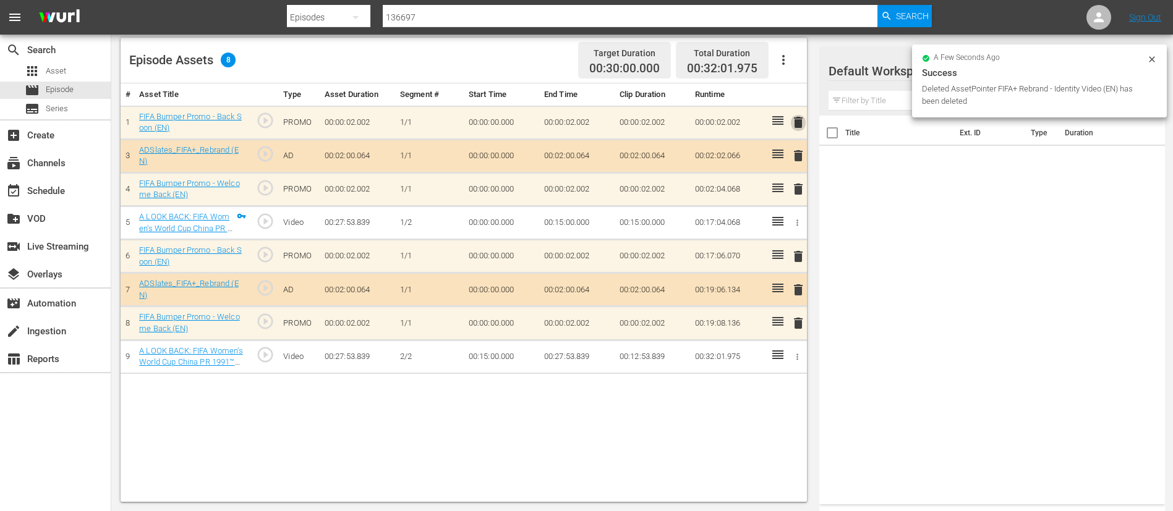
click at [794, 122] on span "delete" at bounding box center [798, 122] width 15 height 15
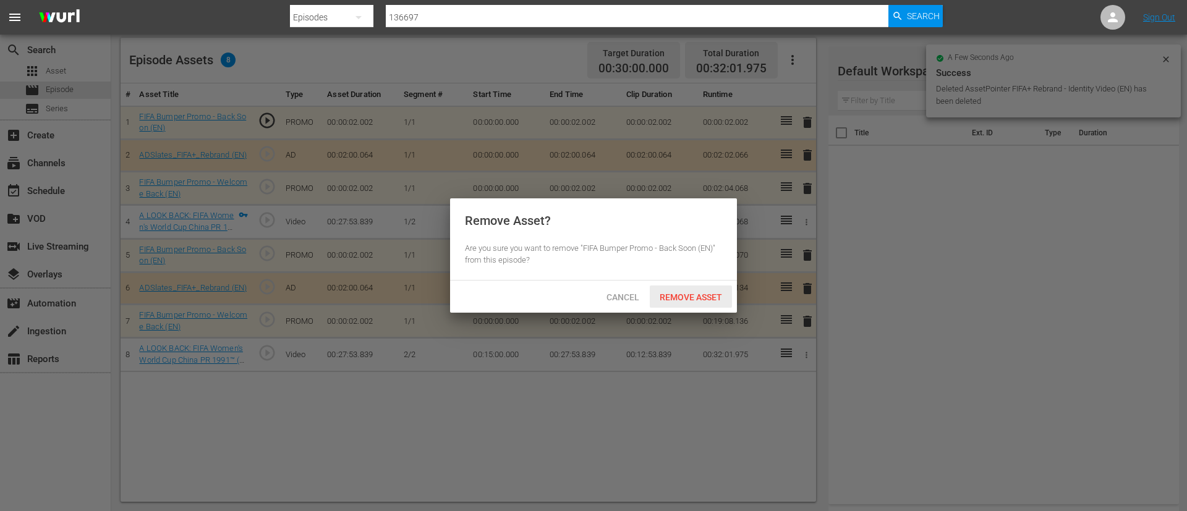
click at [697, 299] on span "Remove Asset" at bounding box center [691, 297] width 82 height 10
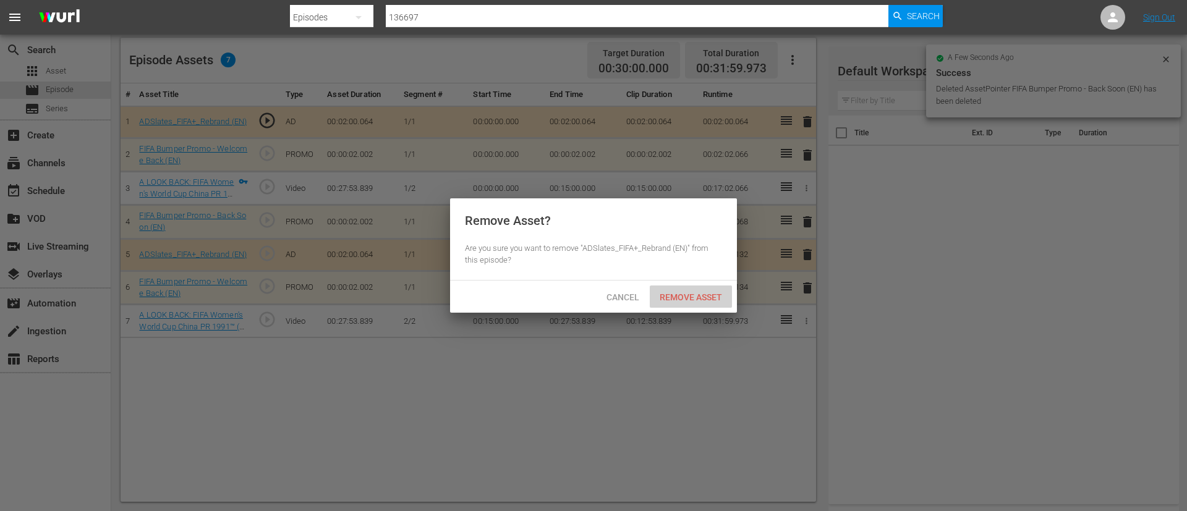
click at [691, 292] on span "Remove Asset" at bounding box center [691, 297] width 82 height 10
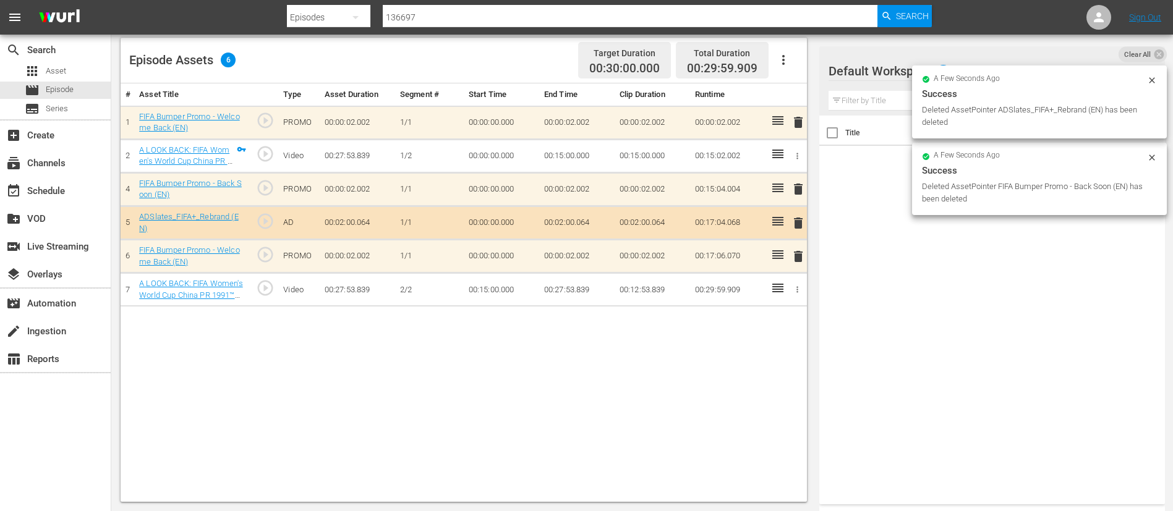
click at [794, 116] on span "delete" at bounding box center [798, 122] width 15 height 15
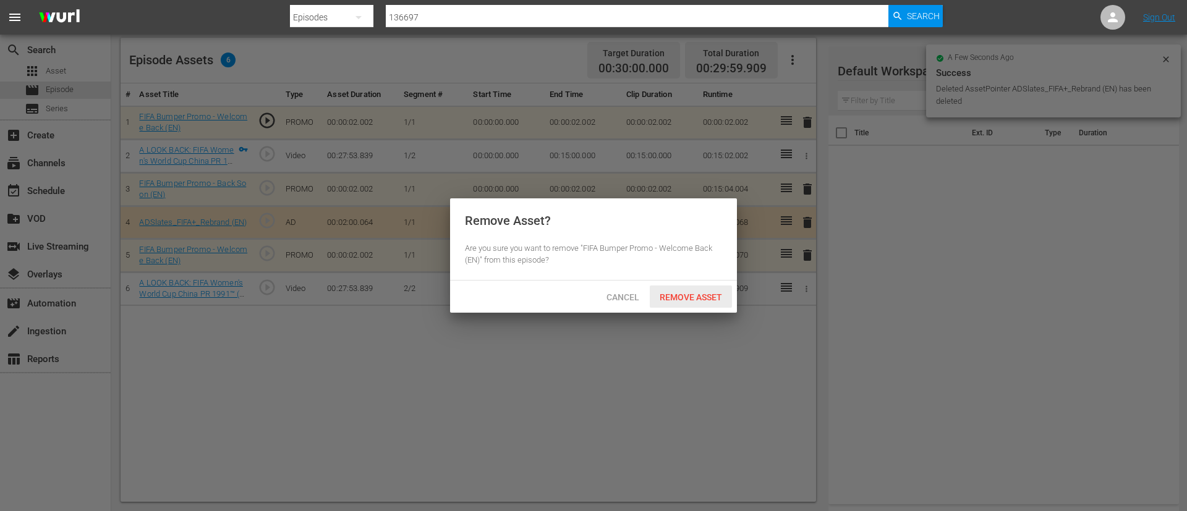
click at [724, 294] on span "Remove Asset" at bounding box center [691, 297] width 82 height 10
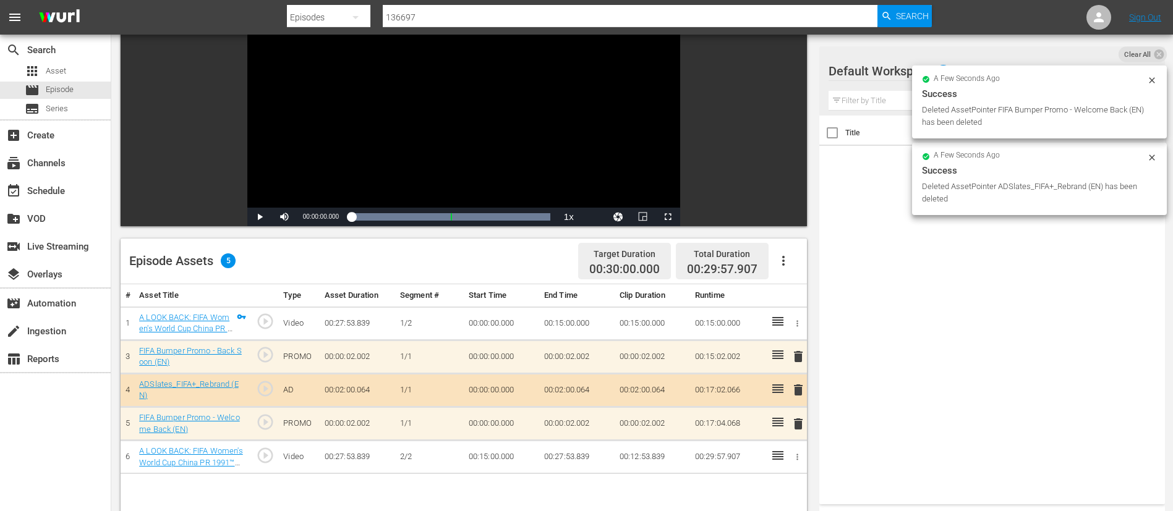
scroll to position [0, 0]
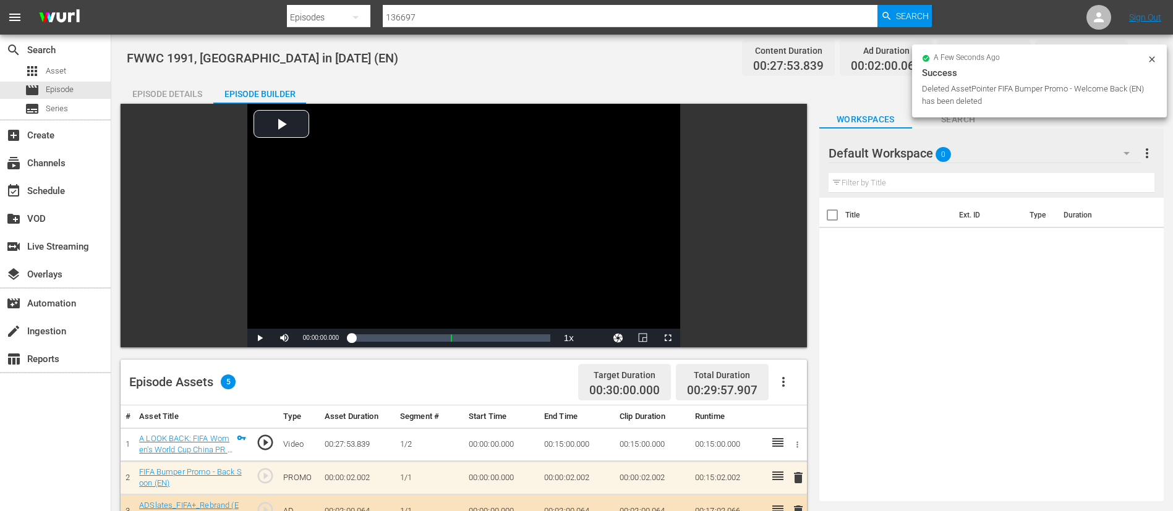
click at [176, 92] on div "Episode Details" at bounding box center [167, 94] width 93 height 30
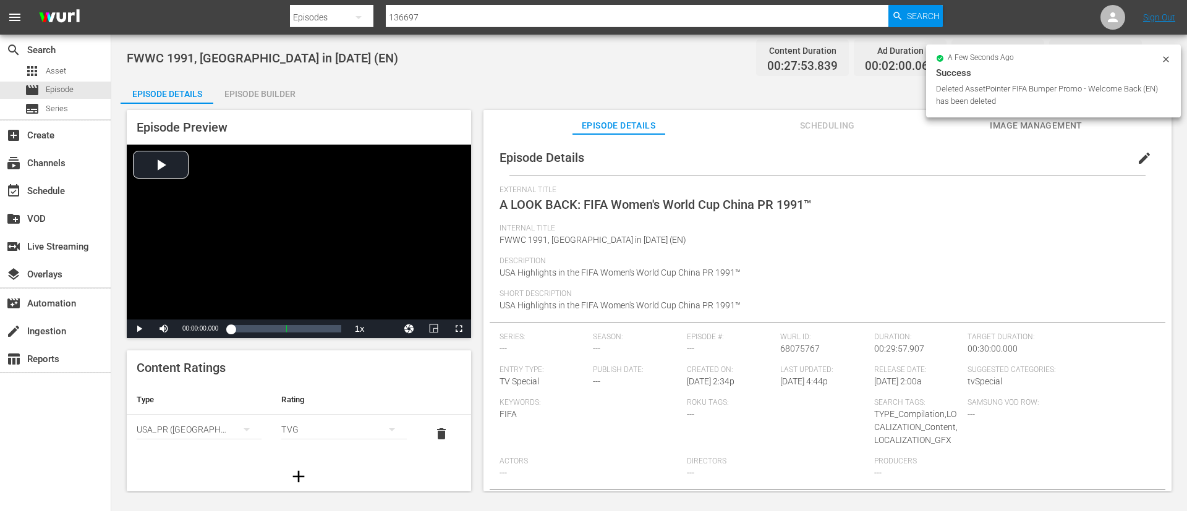
click at [1068, 122] on span "Image Management" at bounding box center [1036, 125] width 93 height 15
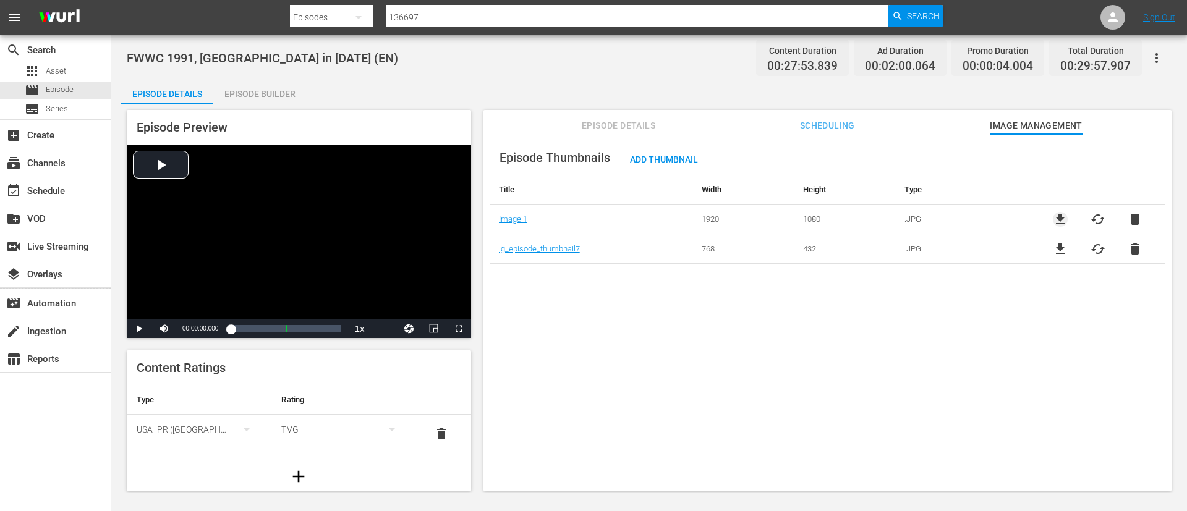
click at [1060, 222] on span "file_download" at bounding box center [1060, 219] width 15 height 15
click at [716, 13] on input "136697" at bounding box center [637, 17] width 503 height 30
paste input "715"
type input "136715"
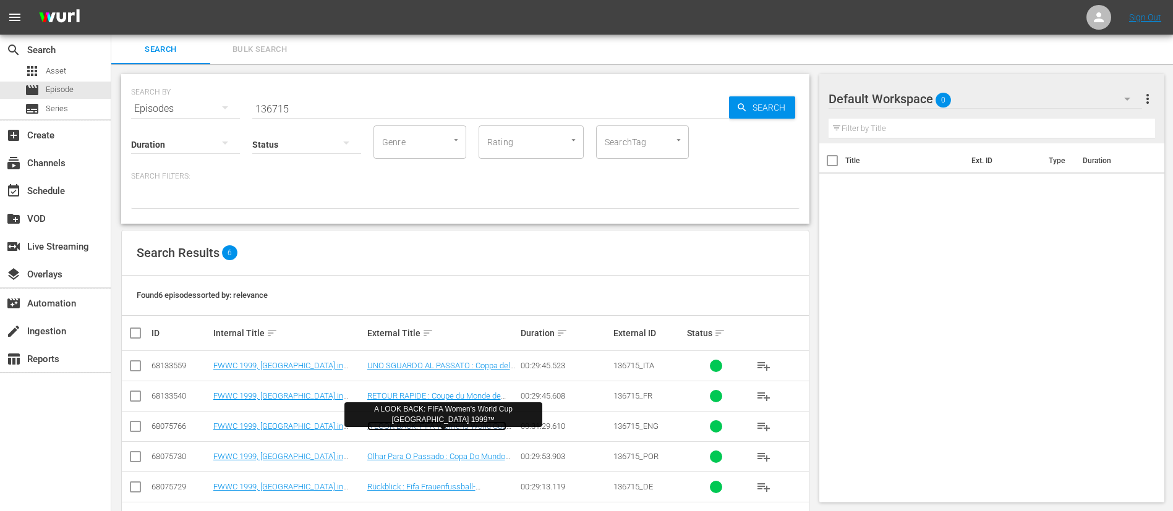
click at [481, 428] on link "A LOOK BACK: FIFA Women's World Cup USA 1999™" at bounding box center [436, 431] width 139 height 19
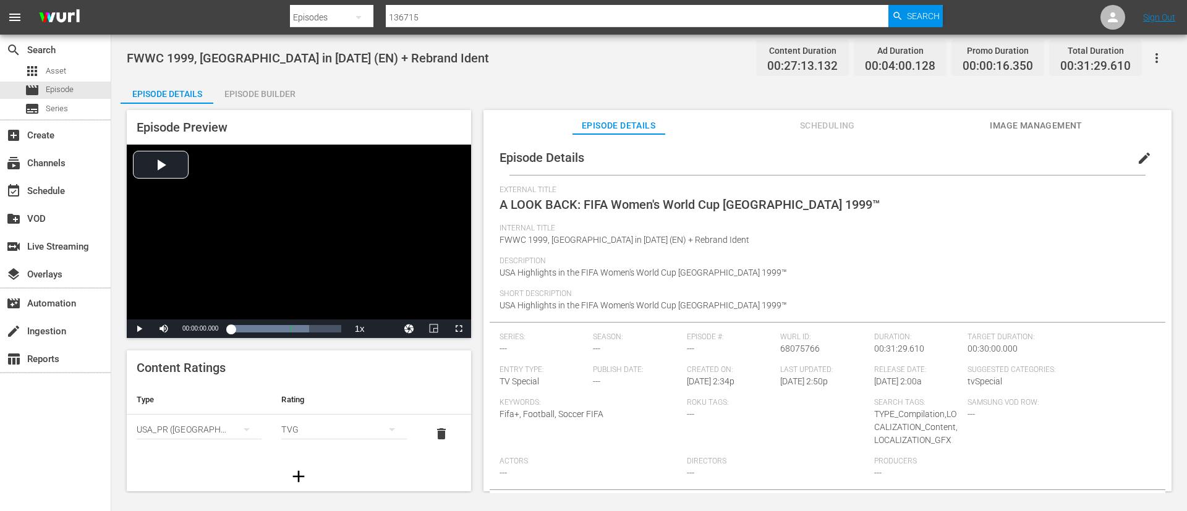
click at [1145, 149] on button "edit" at bounding box center [1144, 158] width 30 height 30
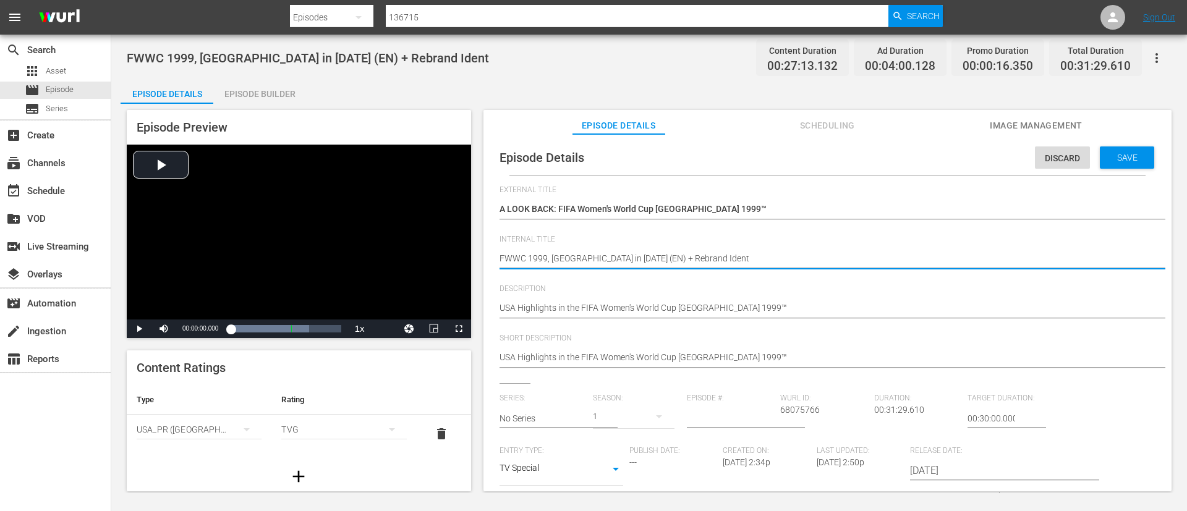
drag, startPoint x: 615, startPoint y: 258, endPoint x: 893, endPoint y: 258, distance: 278.2
type textarea "FWWC 1999, USA in 1999 (EN)"
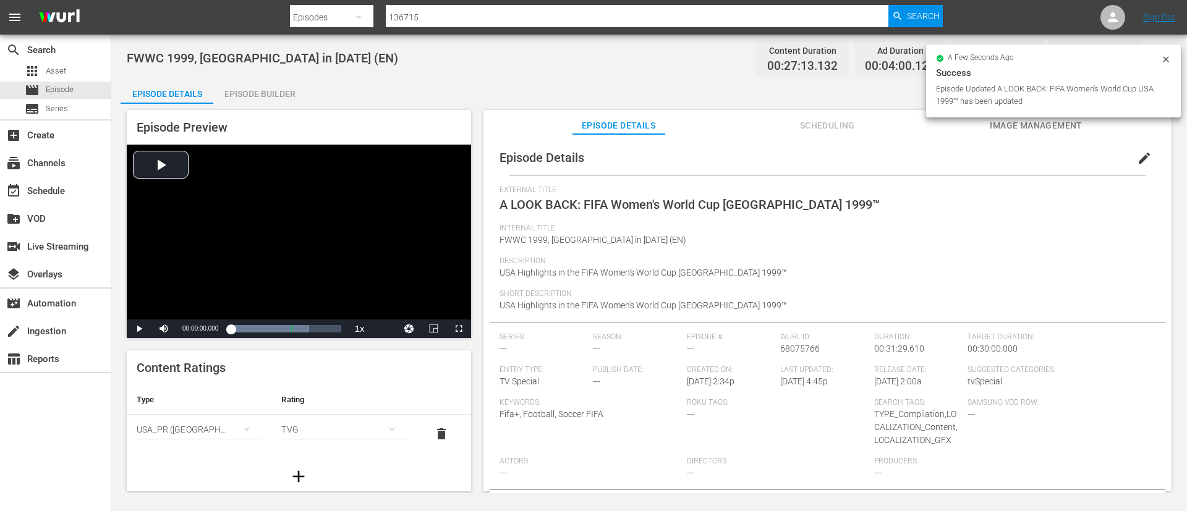
click at [1048, 127] on span "Image Management" at bounding box center [1036, 125] width 93 height 15
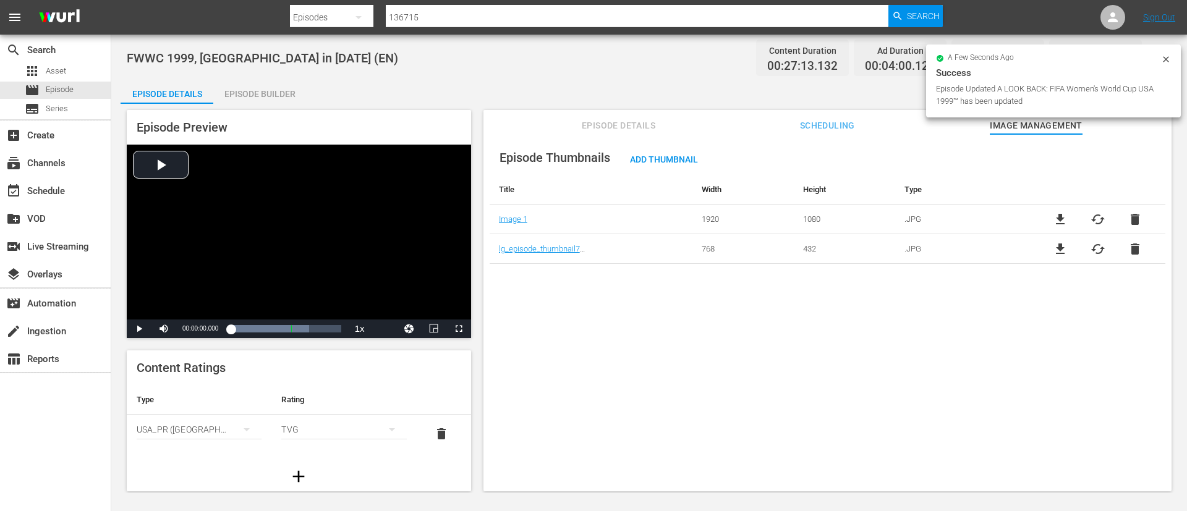
click at [1056, 220] on span "file_download" at bounding box center [1060, 219] width 15 height 15
click at [237, 91] on div "Episode Builder" at bounding box center [259, 94] width 93 height 30
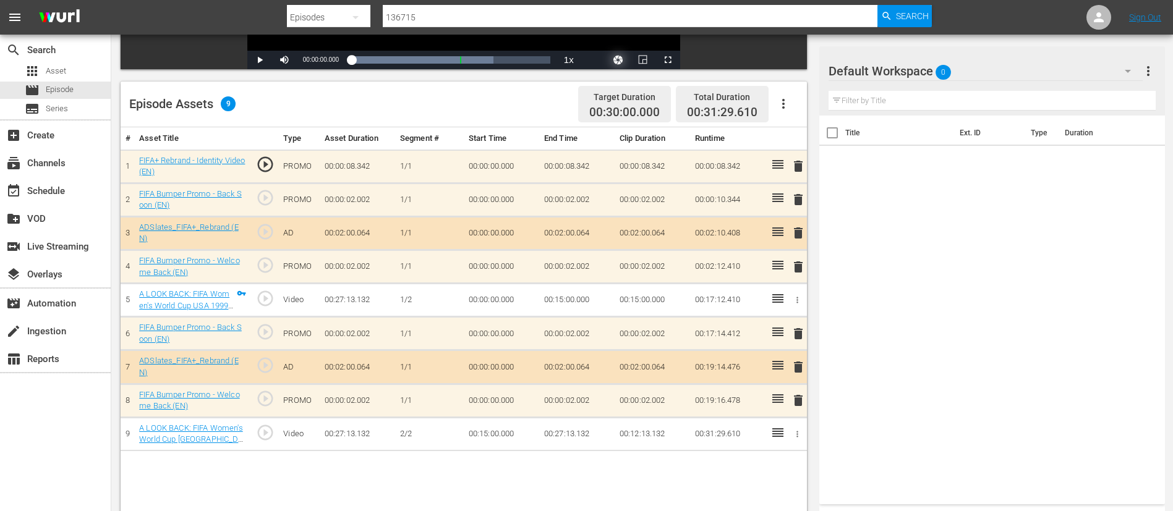
scroll to position [322, 0]
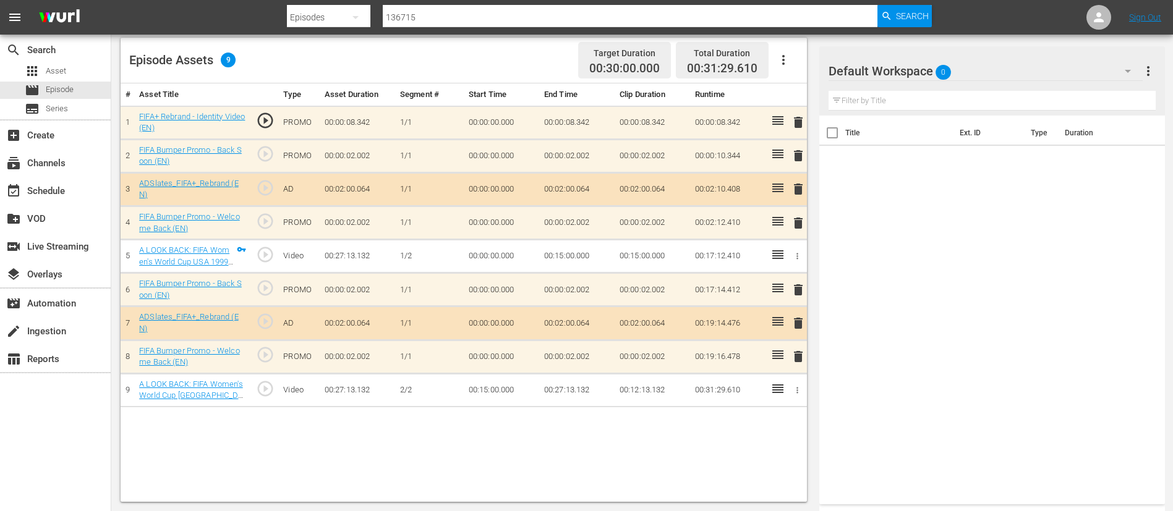
click at [799, 120] on span "delete" at bounding box center [798, 122] width 15 height 15
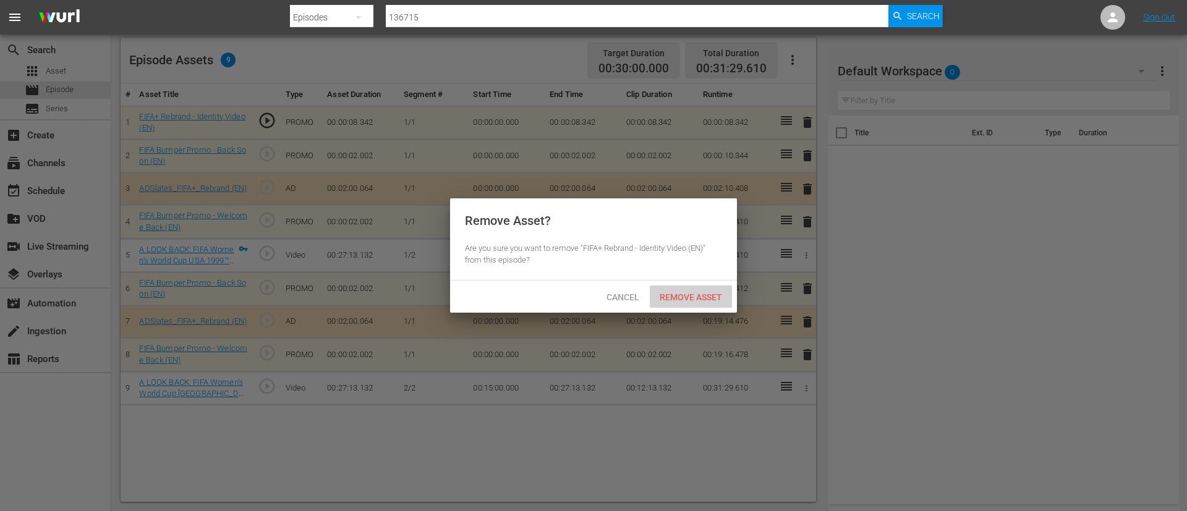
click at [714, 286] on div "Remove Asset" at bounding box center [691, 297] width 82 height 23
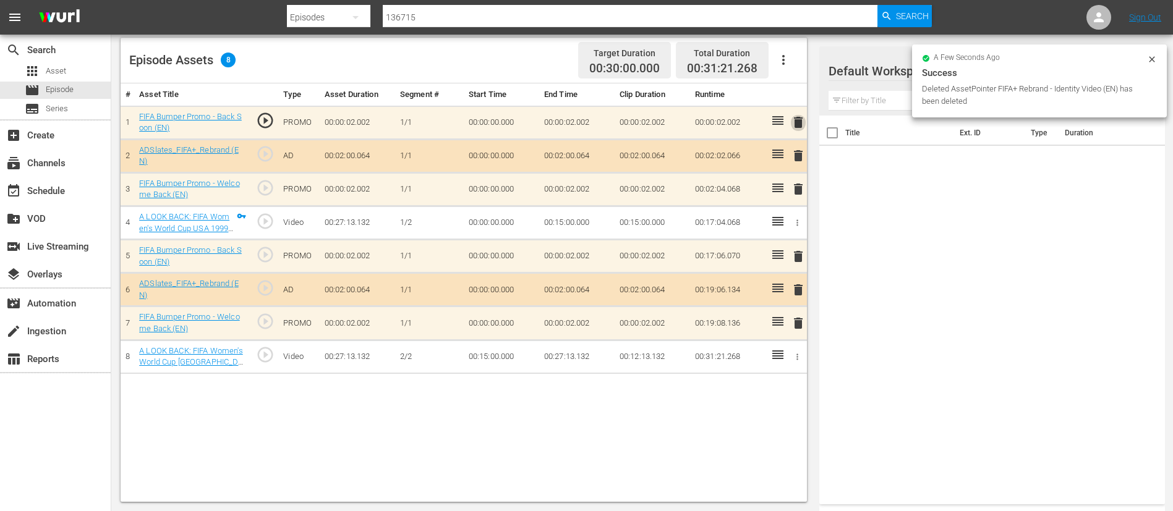
click at [802, 122] on span "delete" at bounding box center [798, 122] width 15 height 15
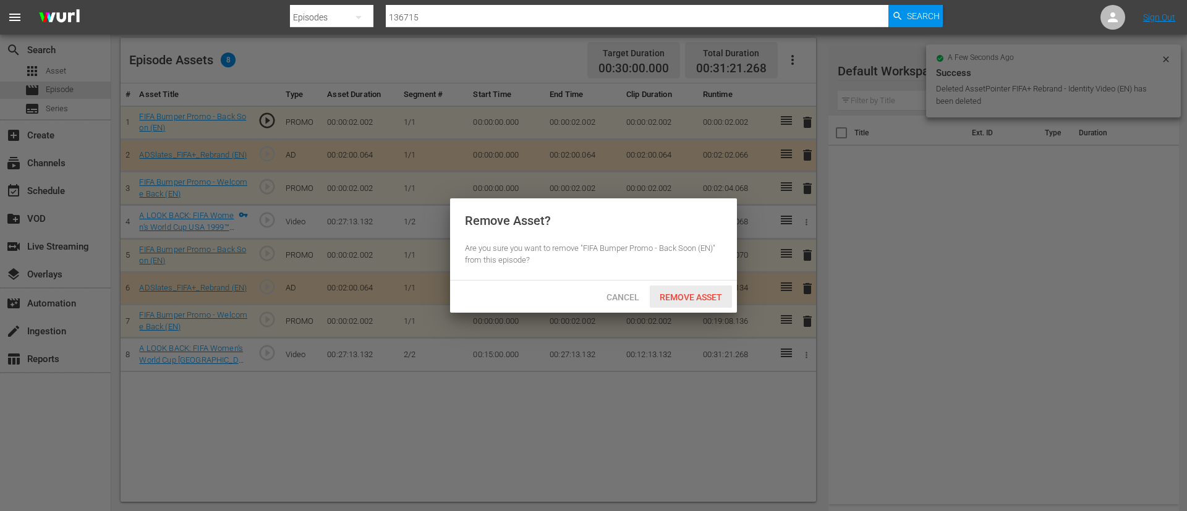
click at [692, 289] on div "Remove Asset" at bounding box center [691, 297] width 82 height 23
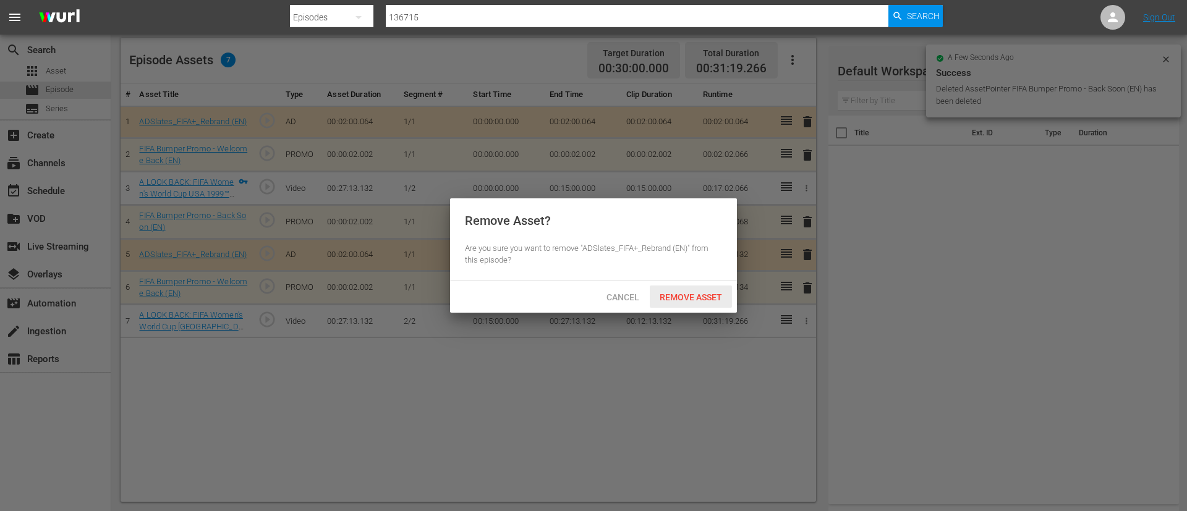
click at [699, 301] on span "Remove Asset" at bounding box center [691, 297] width 82 height 10
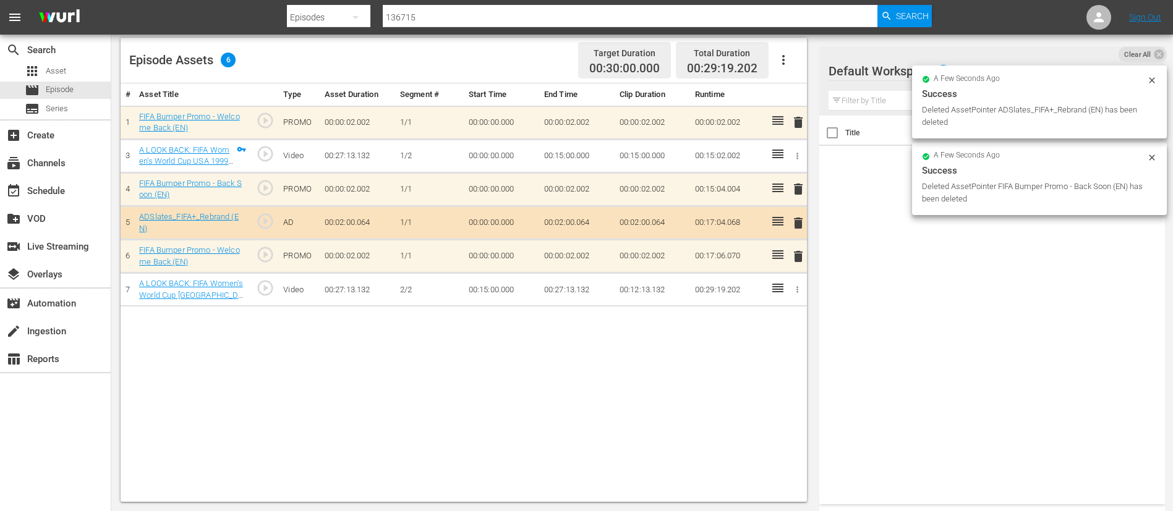
click at [800, 122] on span "delete" at bounding box center [798, 122] width 15 height 15
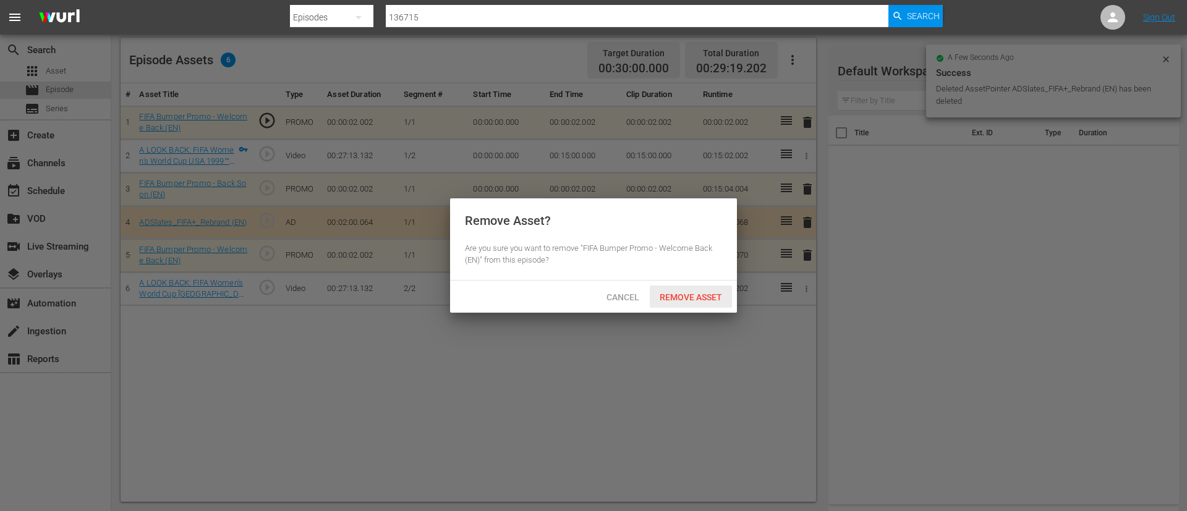
click at [677, 303] on div "Remove Asset" at bounding box center [691, 297] width 82 height 23
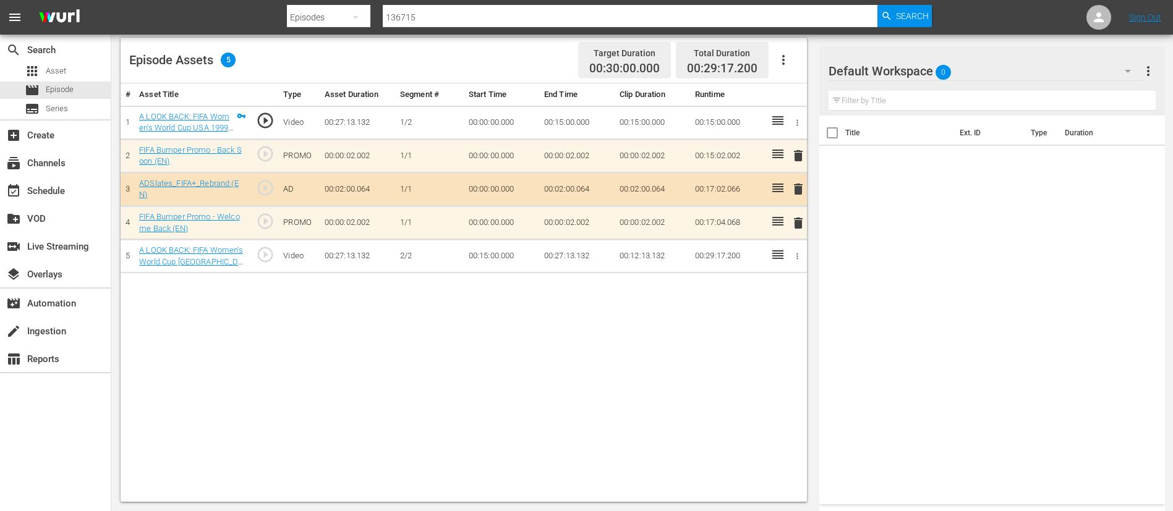
click at [455, 13] on input "136715" at bounding box center [630, 17] width 495 height 30
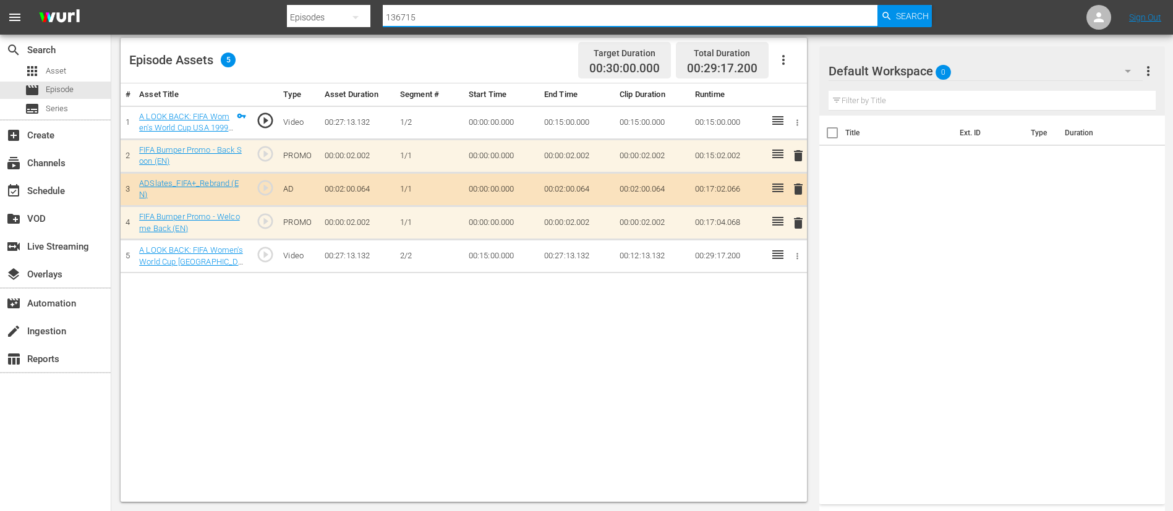
click at [455, 13] on input "136715" at bounding box center [630, 17] width 495 height 30
paste input "34"
type input "136734"
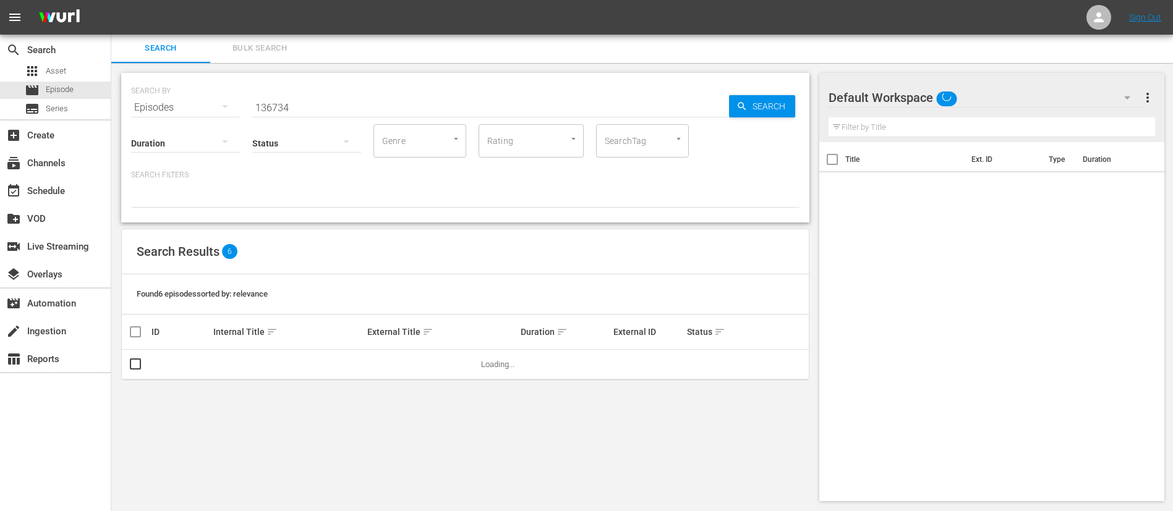
scroll to position [45, 0]
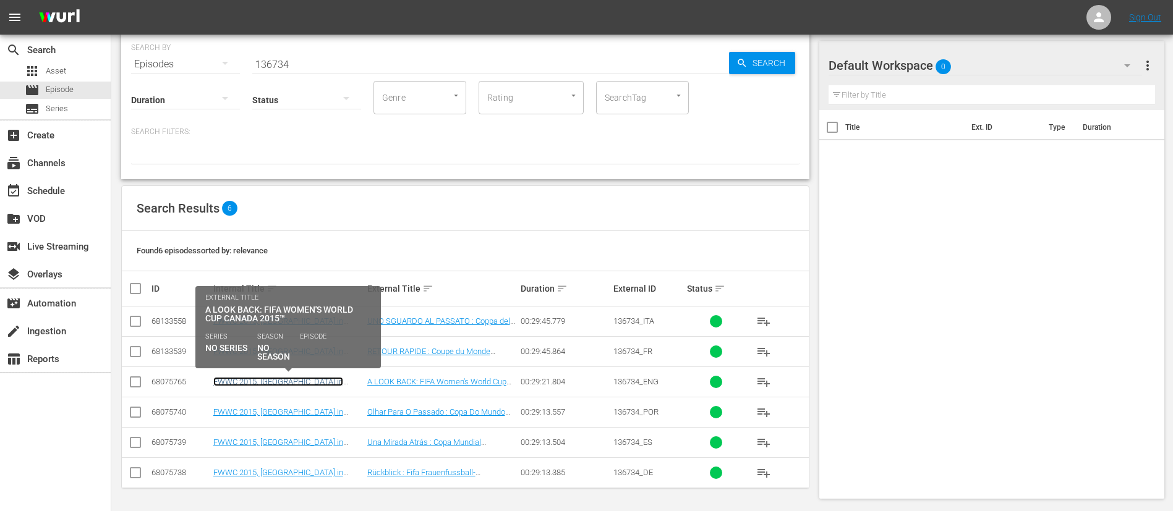
click at [339, 381] on link "FWWC 2015, USA in 2015 (EN) + Rebrand Ident" at bounding box center [278, 386] width 130 height 19
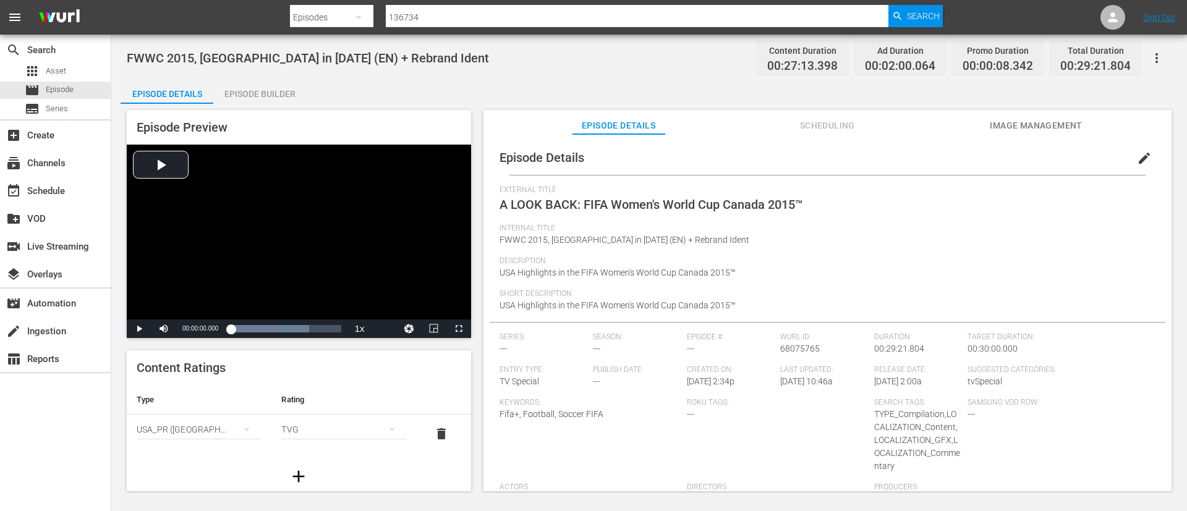
click at [1143, 161] on span "edit" at bounding box center [1144, 158] width 15 height 15
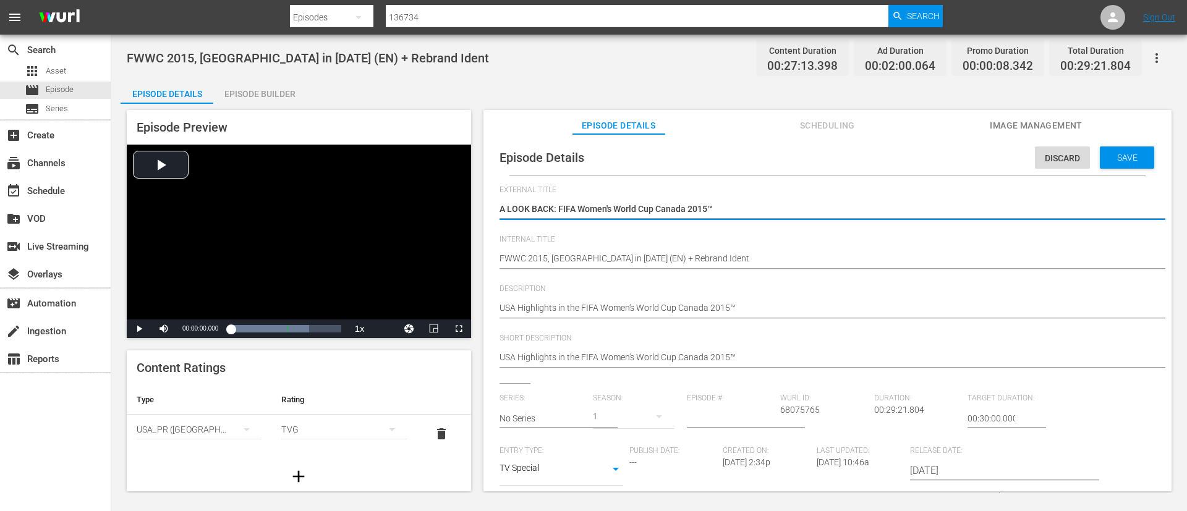
drag, startPoint x: 615, startPoint y: 258, endPoint x: 1108, endPoint y: 289, distance: 494.3
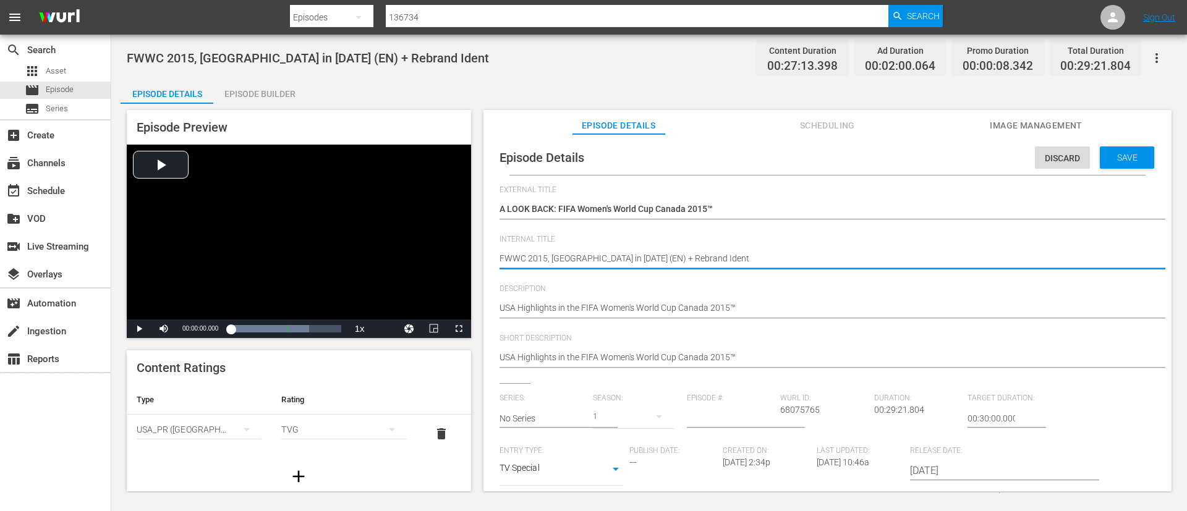
type textarea "FWWC 2015, USA in 2015 (EN)"
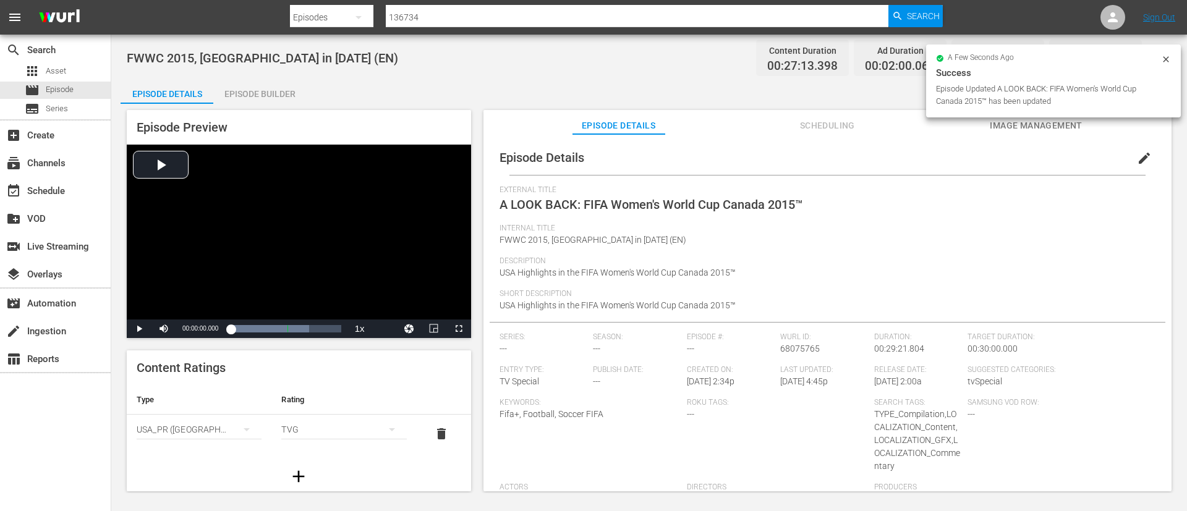
click at [1019, 130] on span "Image Management" at bounding box center [1036, 125] width 93 height 15
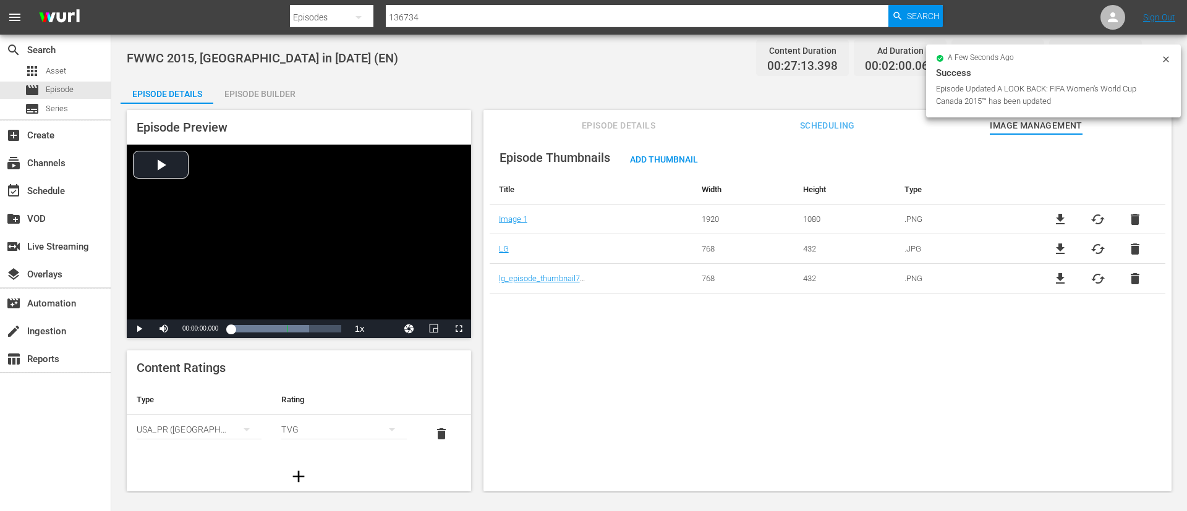
click at [1059, 217] on span "file_download" at bounding box center [1060, 219] width 15 height 15
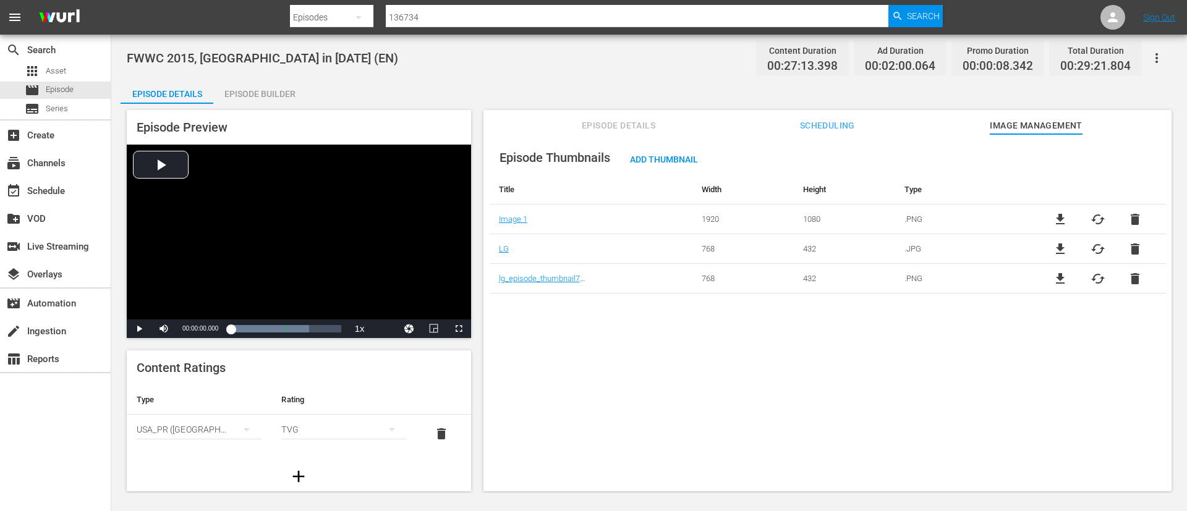
click at [243, 85] on div "Episode Builder" at bounding box center [259, 94] width 93 height 30
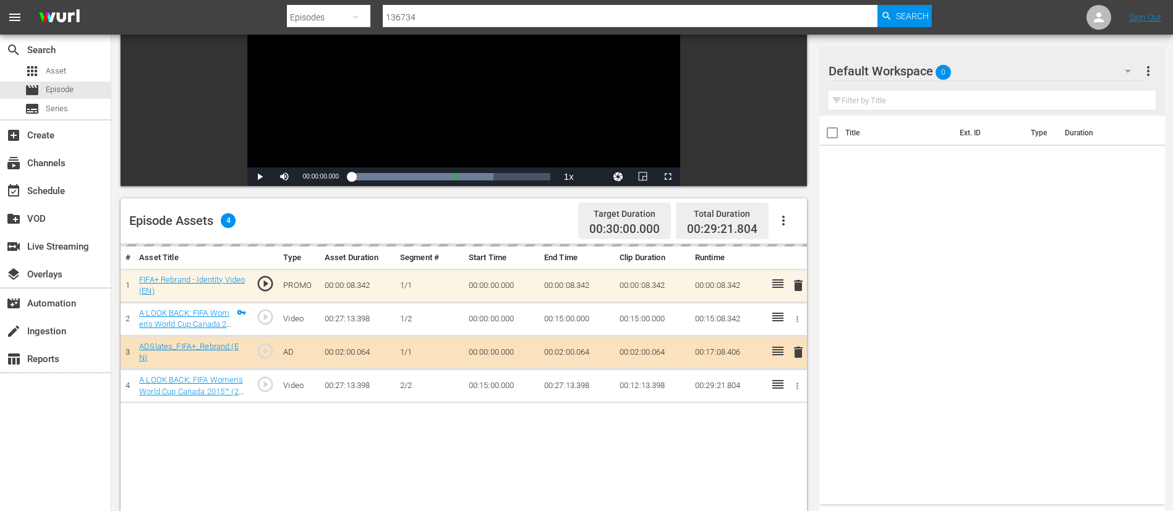
scroll to position [322, 0]
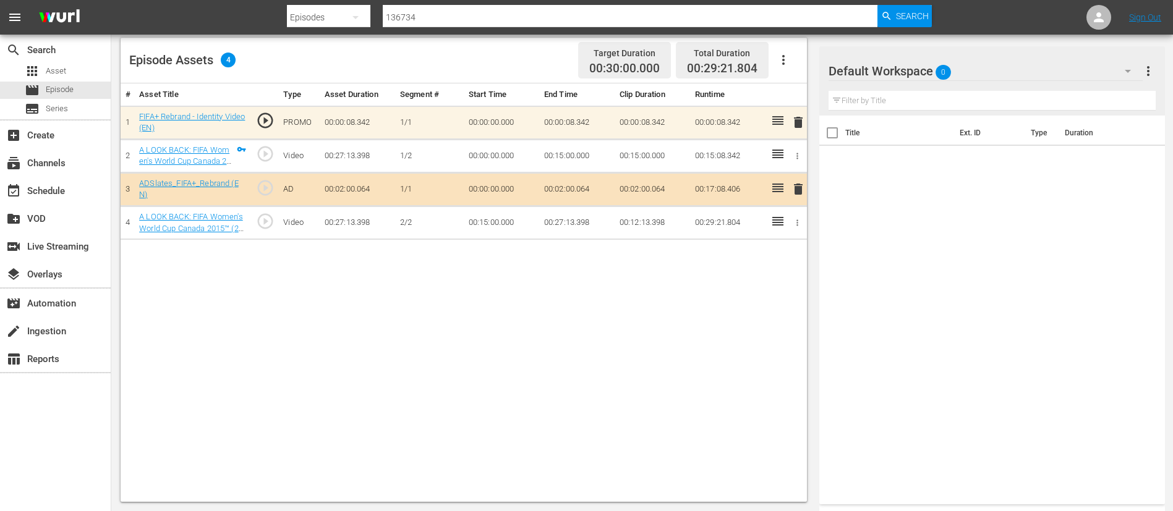
click at [798, 122] on span "delete" at bounding box center [798, 122] width 15 height 15
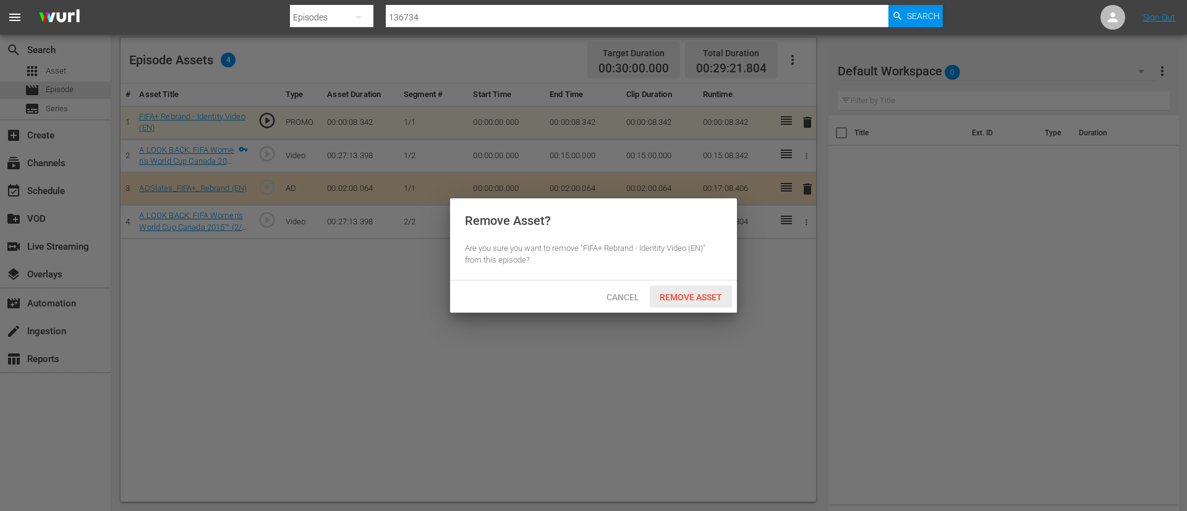
click at [701, 292] on span "Remove Asset" at bounding box center [691, 297] width 82 height 10
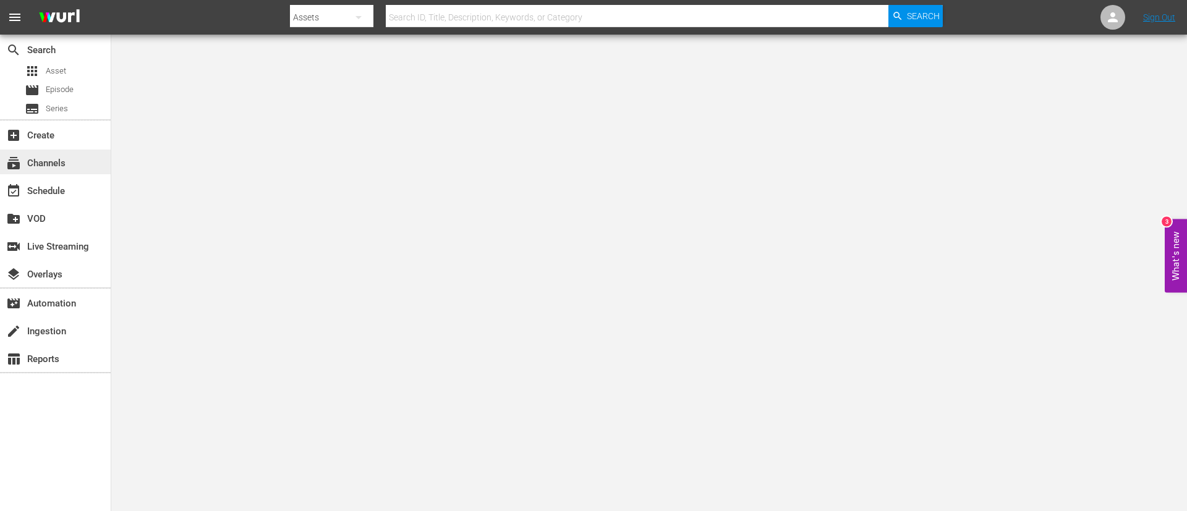
click at [97, 153] on div "subscriptions Channels" at bounding box center [55, 162] width 111 height 25
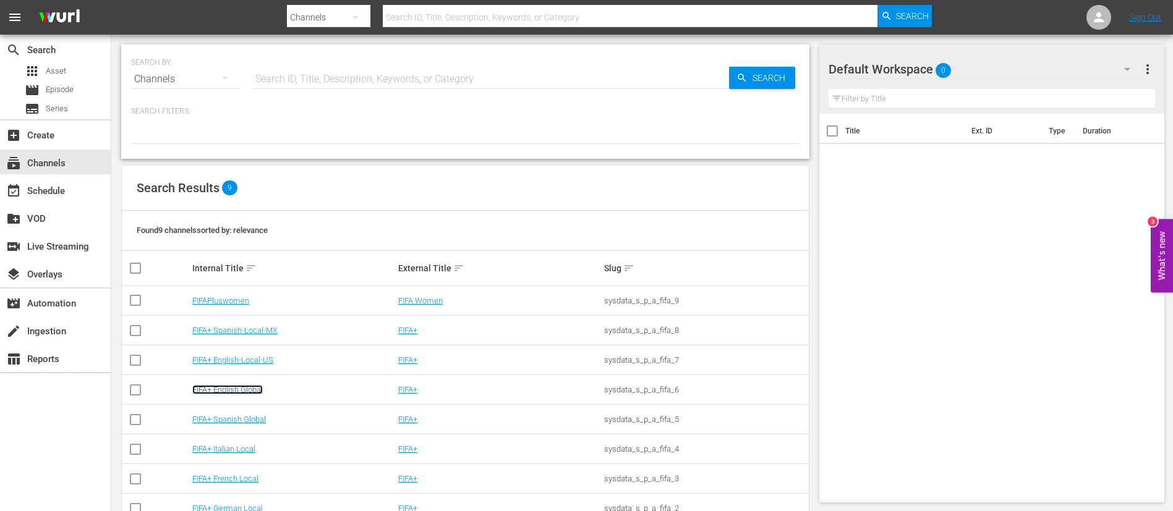
click at [255, 392] on link "FIFA+ English Global" at bounding box center [227, 389] width 70 height 9
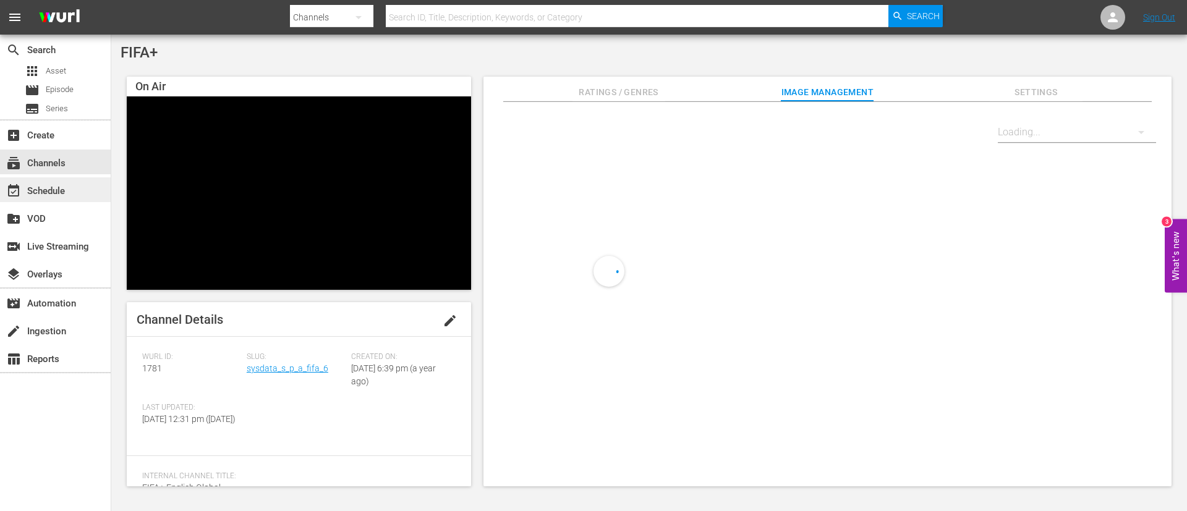
click at [63, 195] on div "event_available Schedule" at bounding box center [34, 189] width 69 height 11
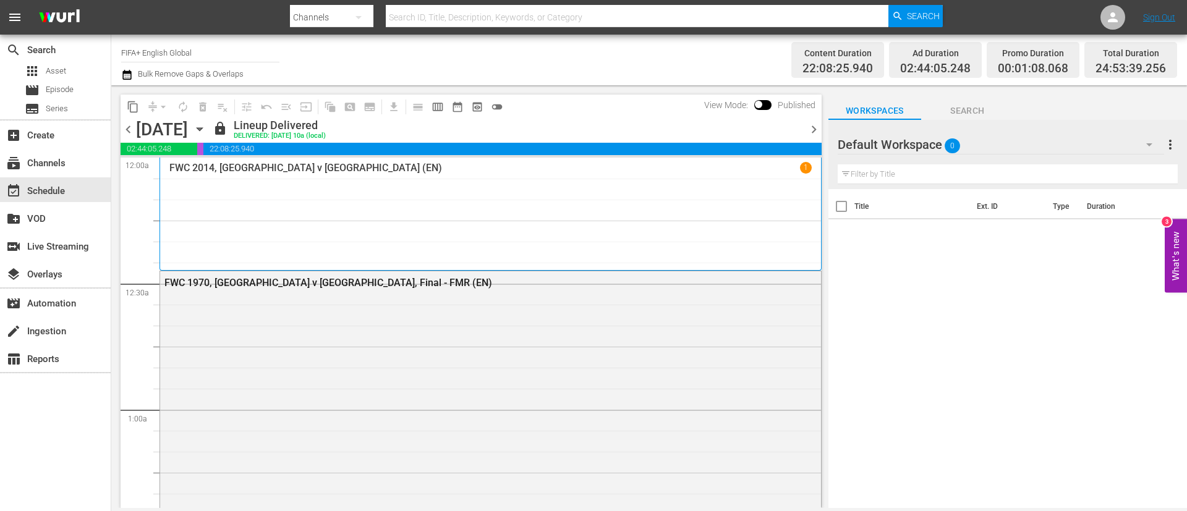
click at [809, 134] on span "chevron_right" at bounding box center [813, 129] width 15 height 15
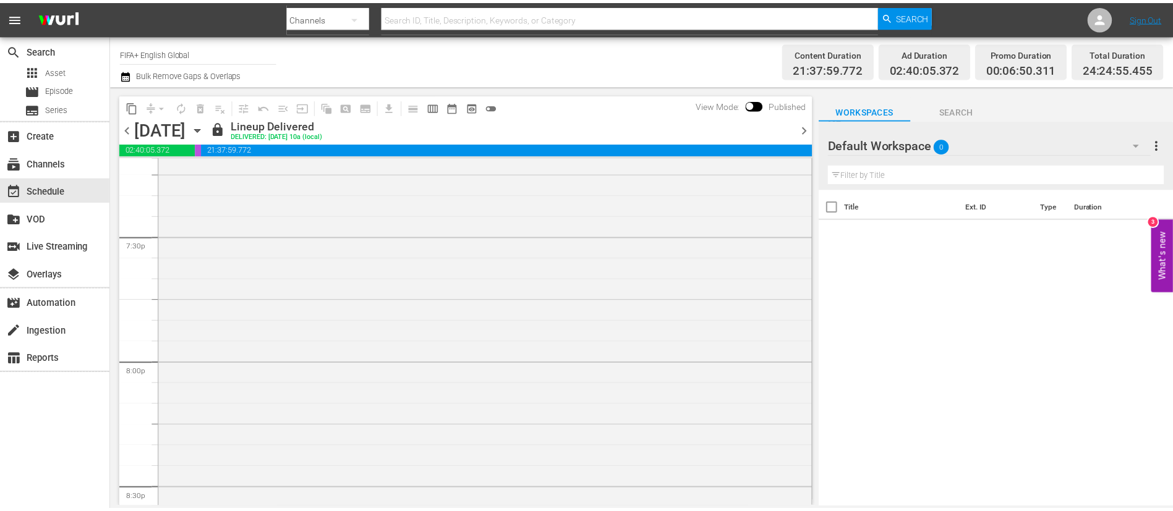
scroll to position [5007, 0]
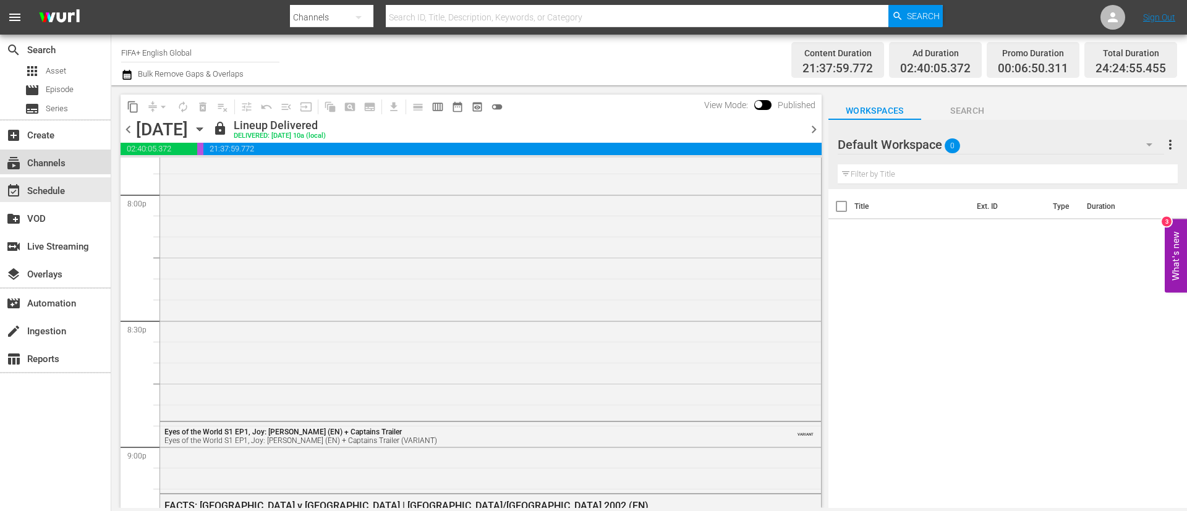
click at [82, 158] on div "subscriptions Channels" at bounding box center [55, 162] width 111 height 25
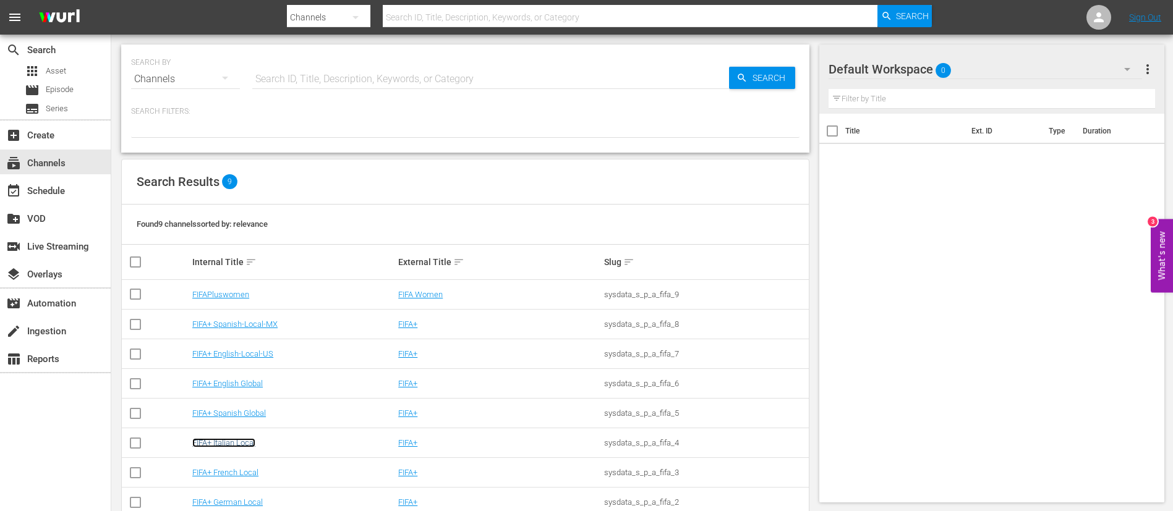
click at [240, 446] on link "FIFA+ Italian Local" at bounding box center [223, 442] width 63 height 9
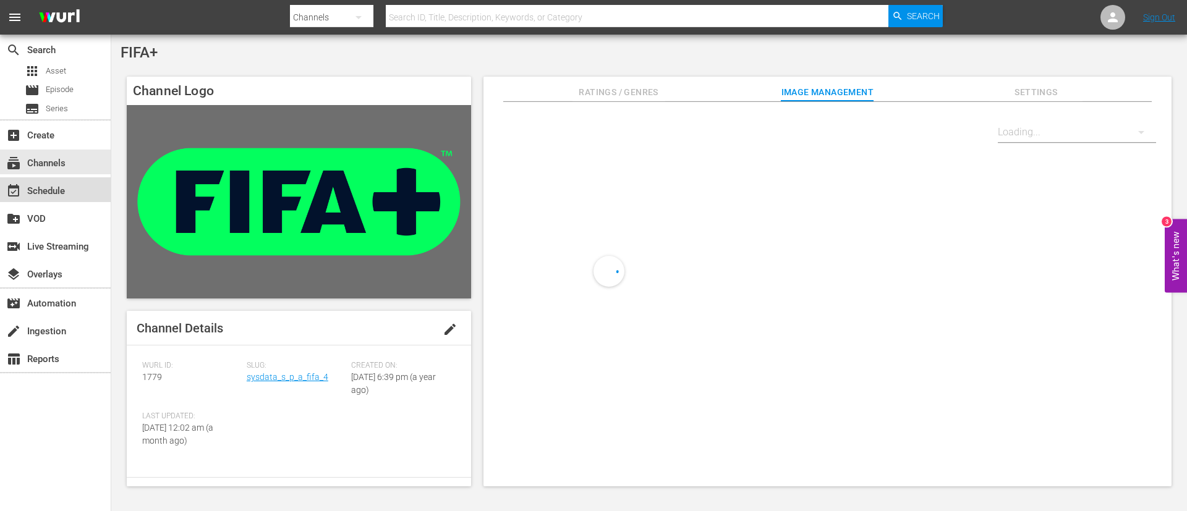
click at [63, 198] on div "event_available Schedule" at bounding box center [55, 189] width 111 height 25
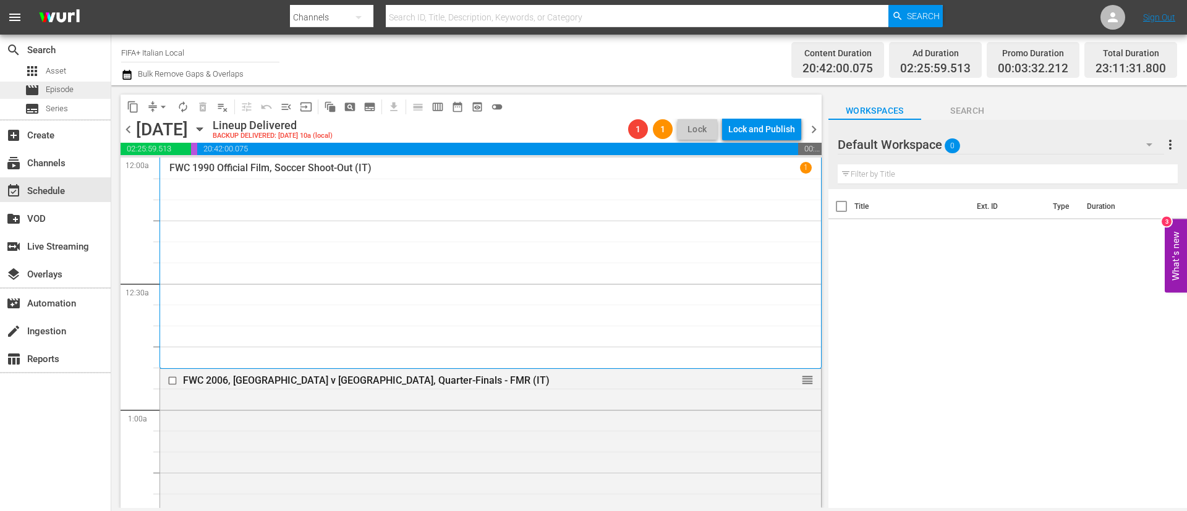
click at [44, 92] on div "movie Episode" at bounding box center [49, 90] width 49 height 17
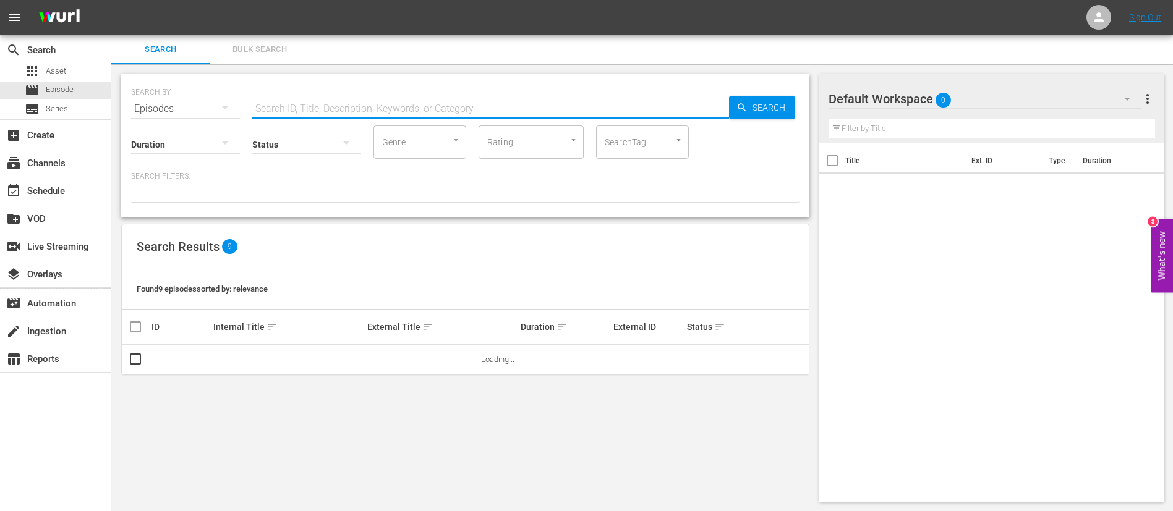
click at [363, 111] on input "text" at bounding box center [490, 109] width 477 height 30
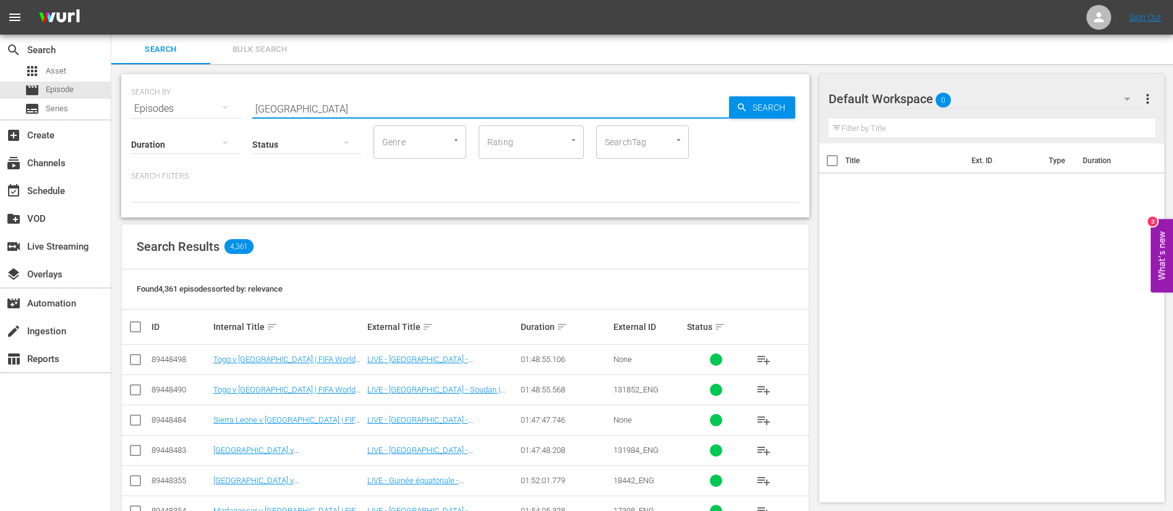
type input "[GEOGRAPHIC_DATA]"
click at [760, 422] on span "playlist_add" at bounding box center [763, 420] width 15 height 15
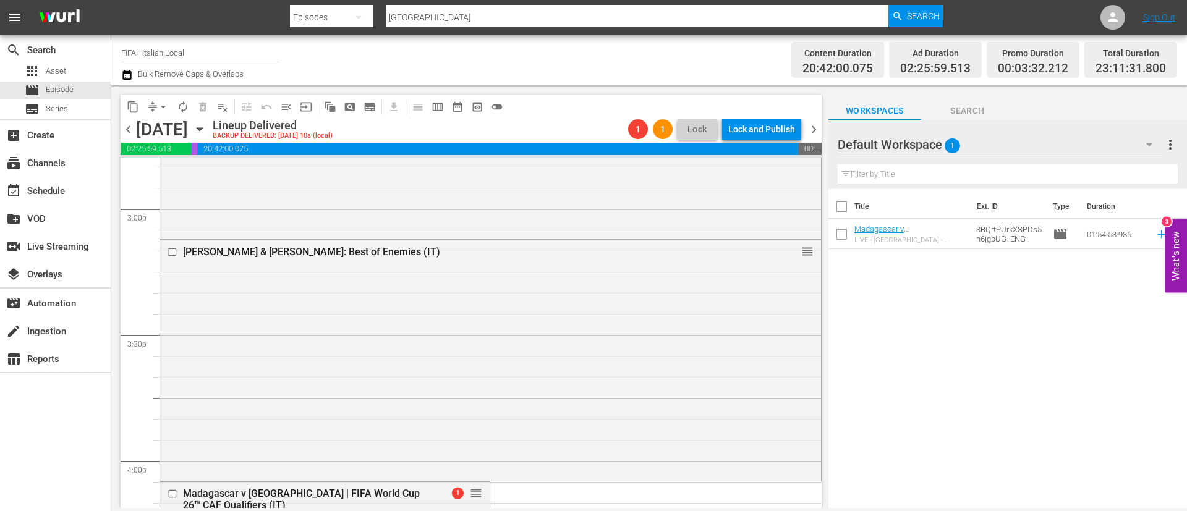
scroll to position [3987, 0]
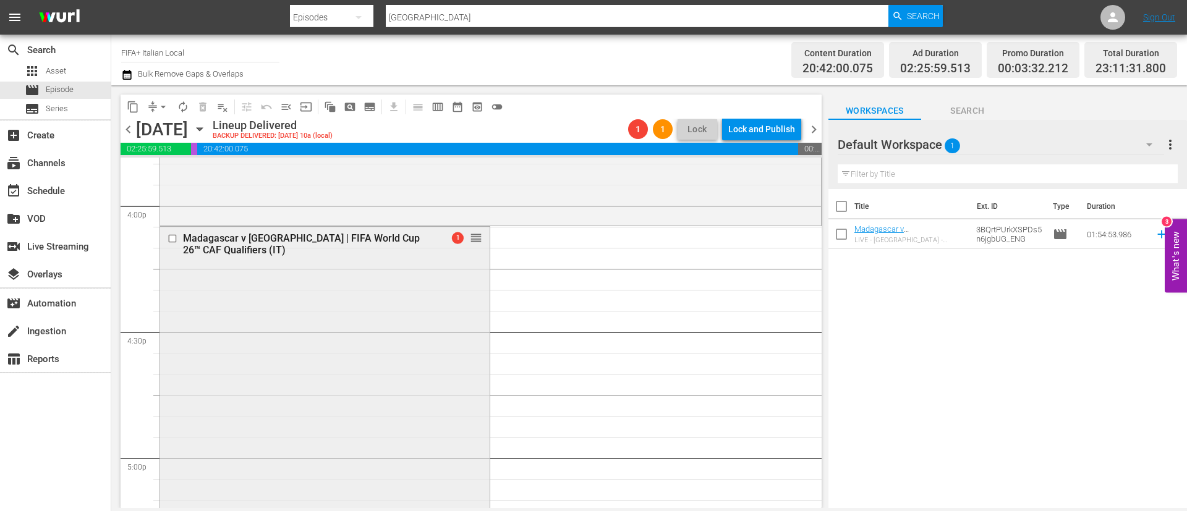
click at [174, 237] on input "checkbox" at bounding box center [174, 239] width 13 height 11
click at [200, 107] on span "delete_forever_outlined" at bounding box center [203, 107] width 12 height 12
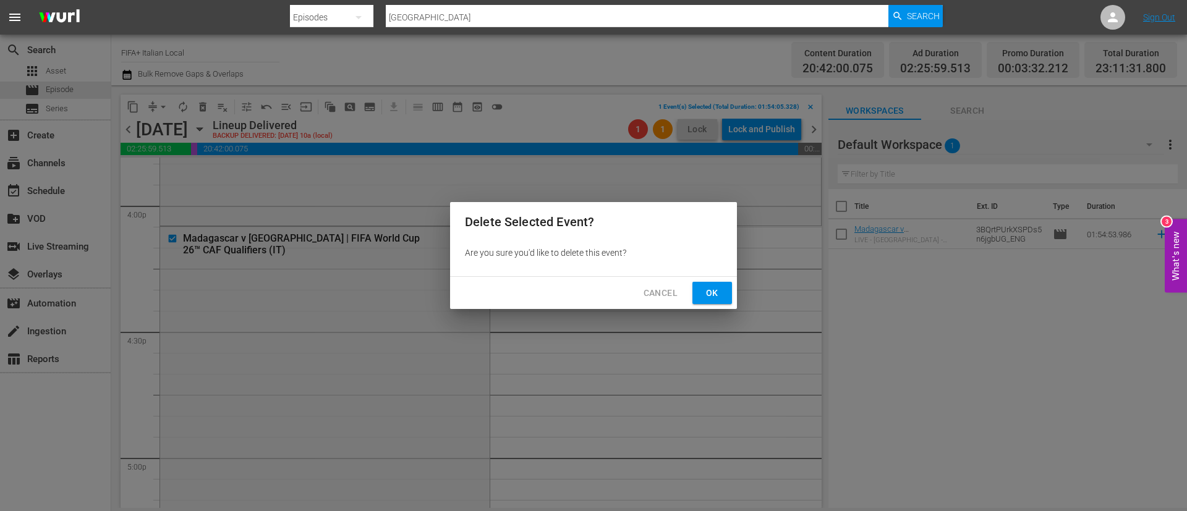
click at [704, 291] on span "Ok" at bounding box center [712, 293] width 20 height 15
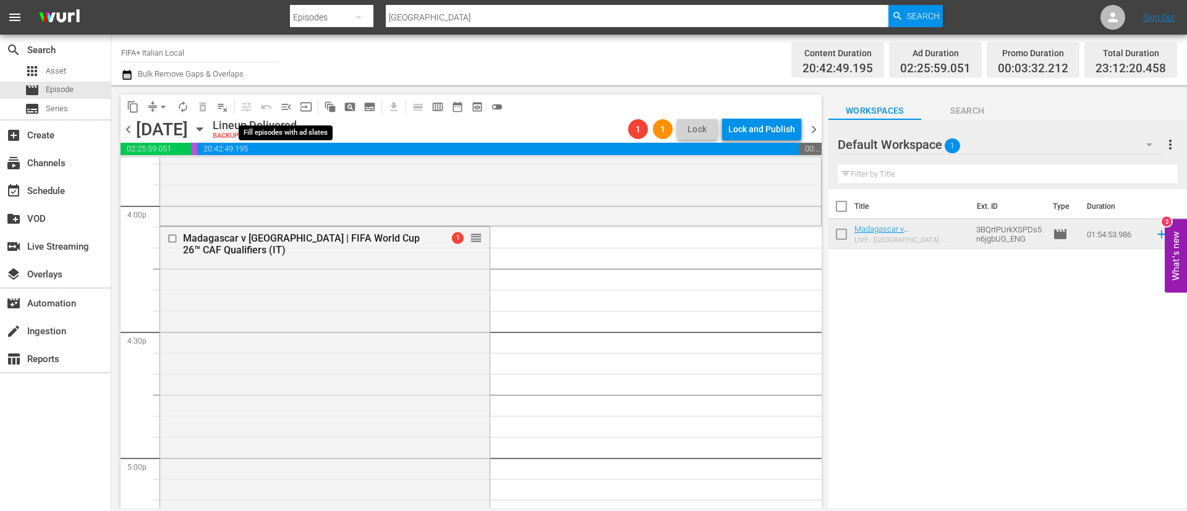
click at [286, 107] on span "menu_open" at bounding box center [286, 107] width 12 height 12
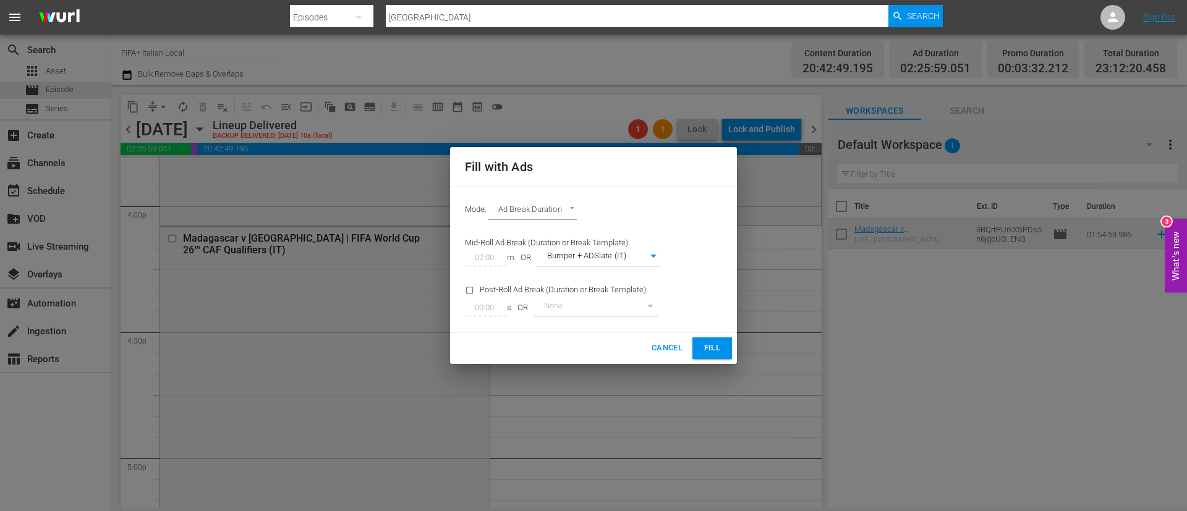
click at [697, 347] on button "Fill" at bounding box center [712, 349] width 40 height 22
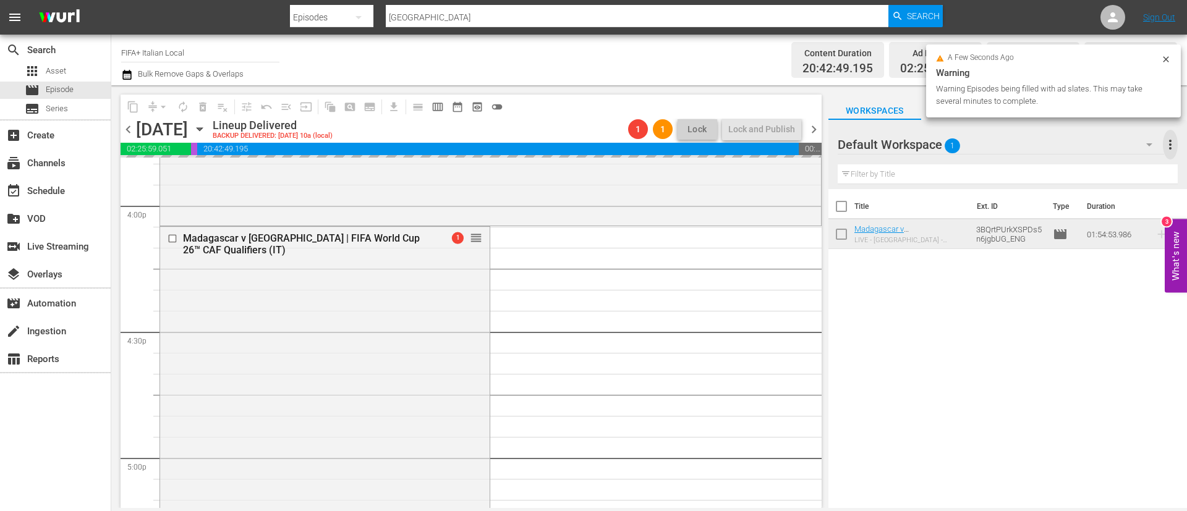
click at [1167, 142] on span "more_vert" at bounding box center [1170, 144] width 15 height 15
click at [1103, 166] on div "Clear All Workspace Items" at bounding box center [1090, 169] width 145 height 22
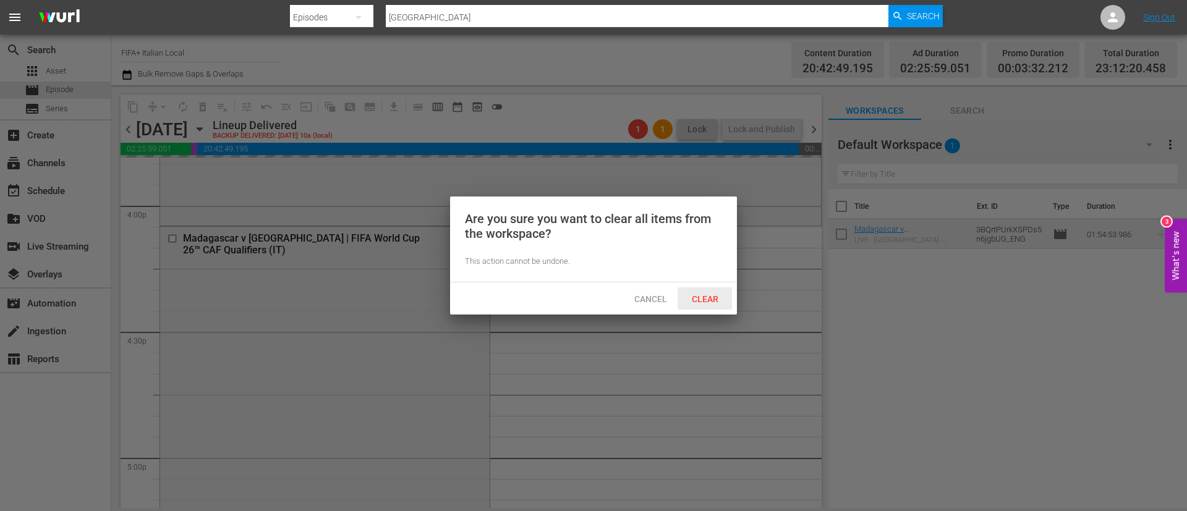
click at [707, 299] on span "Clear" at bounding box center [705, 299] width 46 height 10
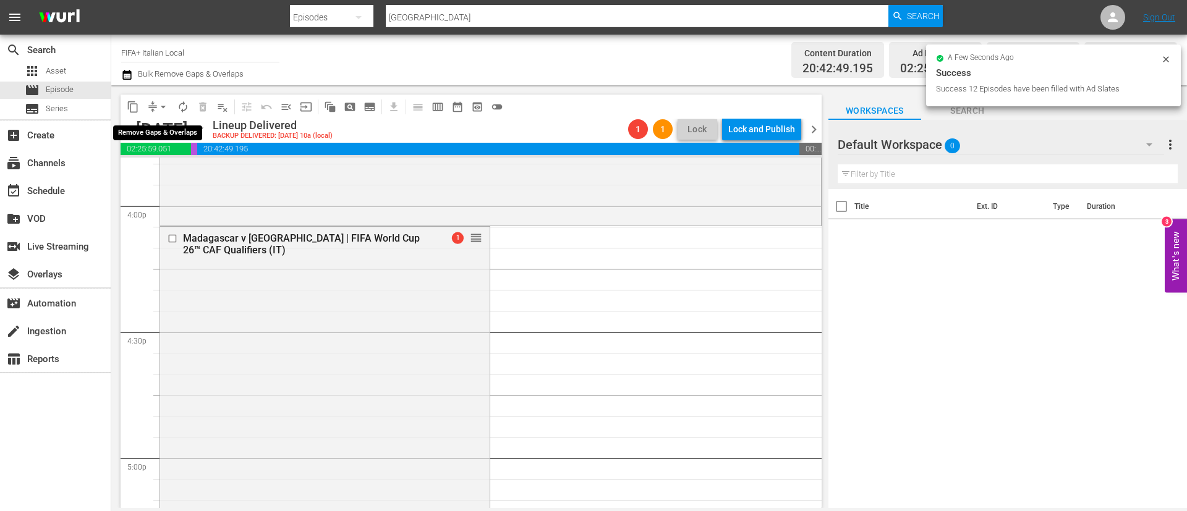
click at [163, 101] on span "arrow_drop_down" at bounding box center [163, 107] width 12 height 12
click at [177, 166] on li "Align to End of Previous Day" at bounding box center [164, 173] width 130 height 20
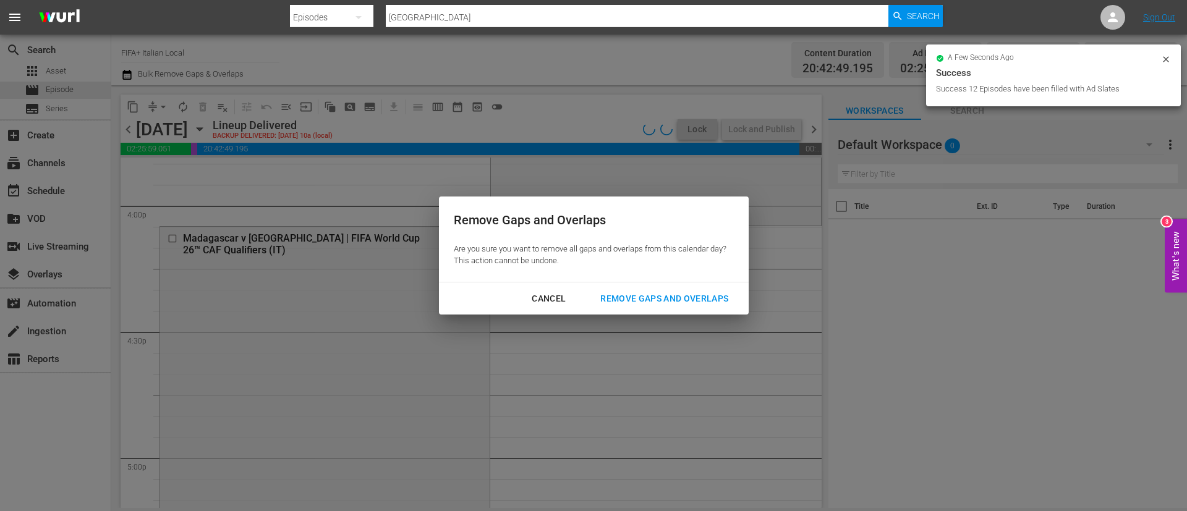
scroll to position [4029, 0]
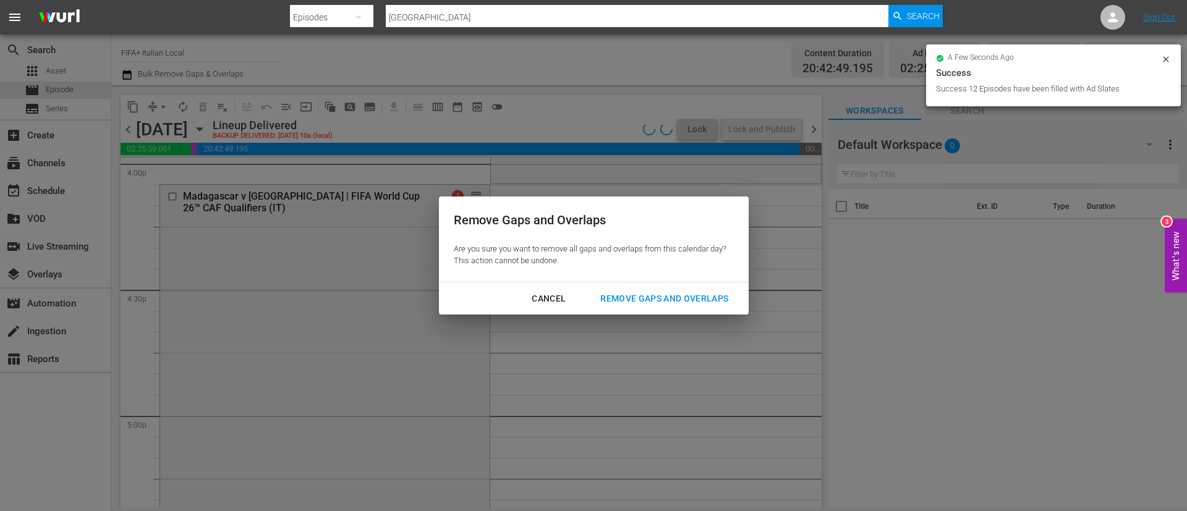
click at [694, 291] on div "Remove Gaps and Overlaps" at bounding box center [664, 298] width 148 height 15
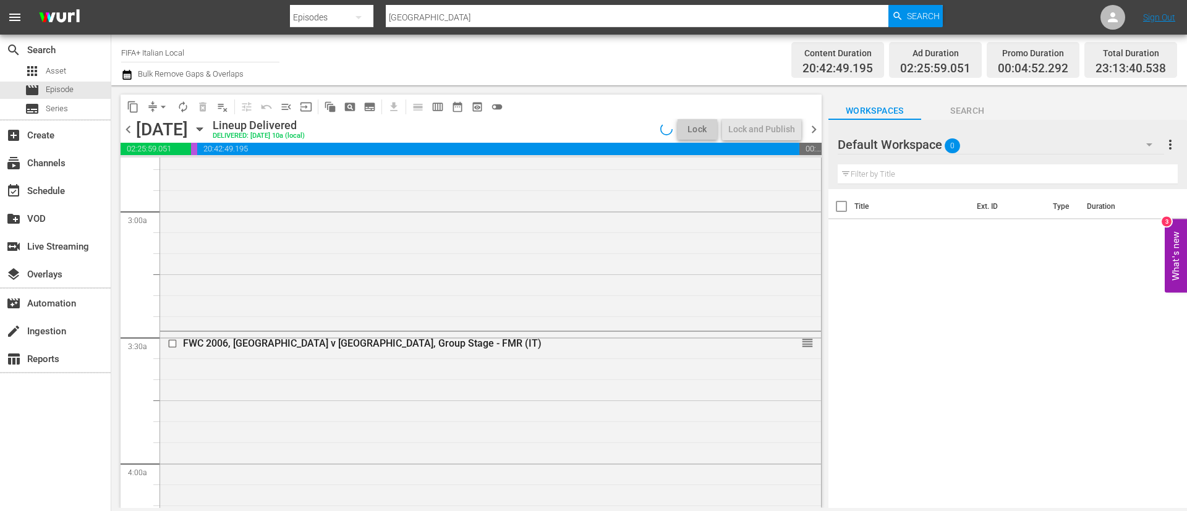
scroll to position [0, 0]
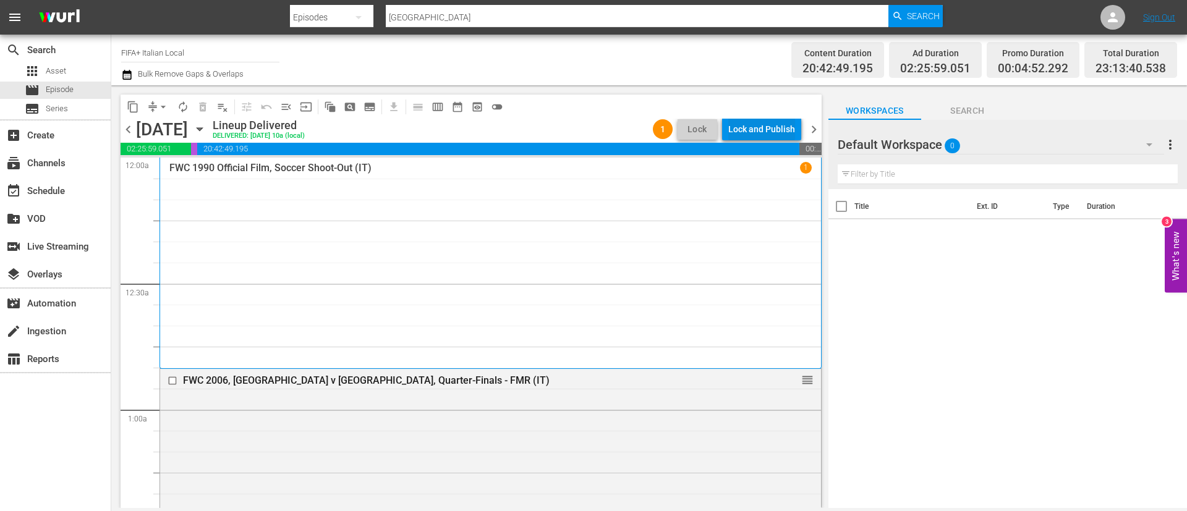
click at [780, 130] on div "Lock and Publish" at bounding box center [761, 129] width 67 height 22
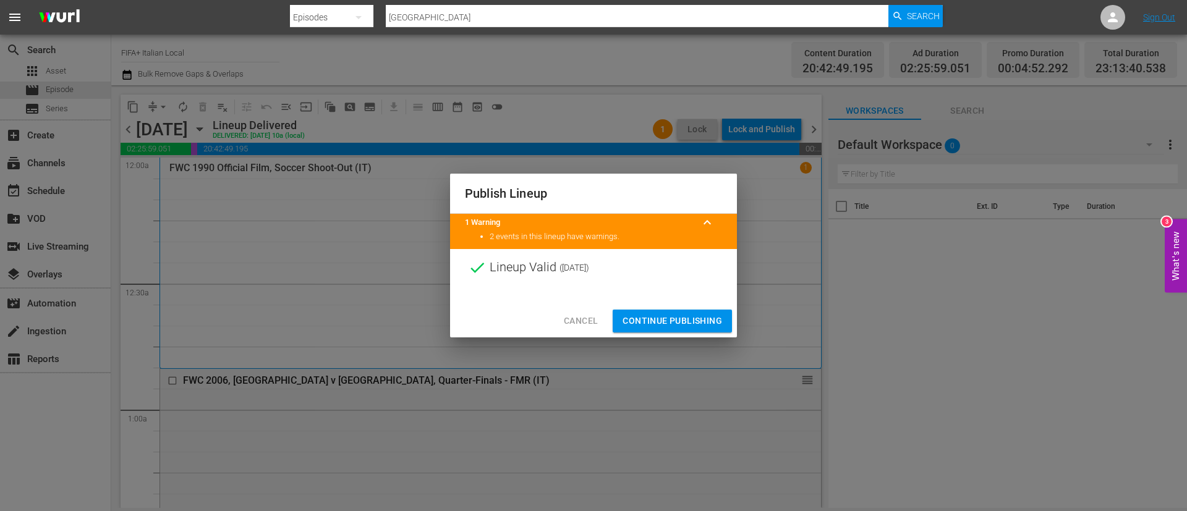
click at [661, 316] on span "Continue Publishing" at bounding box center [673, 320] width 100 height 15
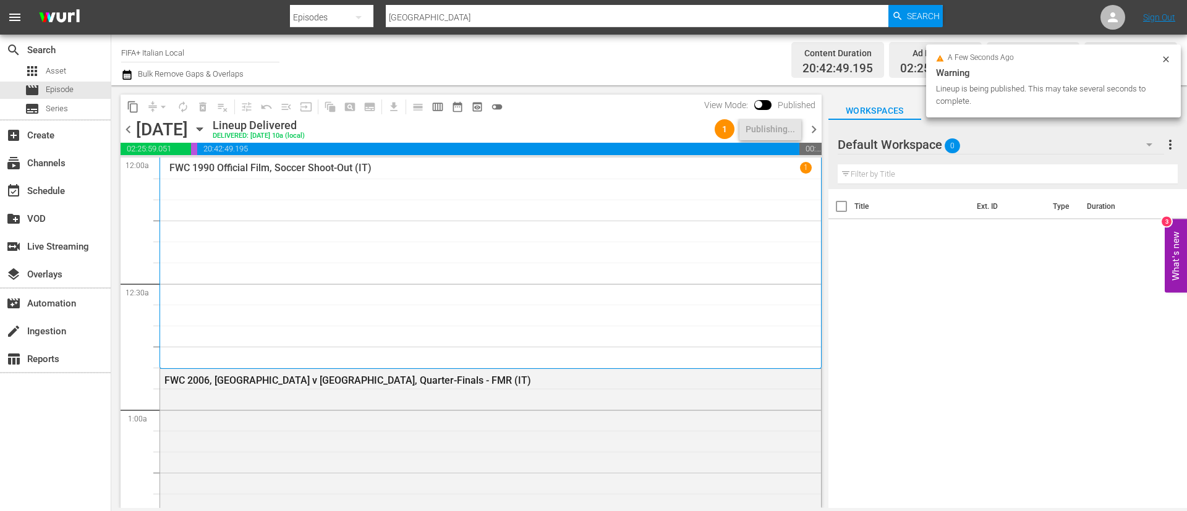
click at [807, 134] on span "chevron_right" at bounding box center [813, 129] width 15 height 15
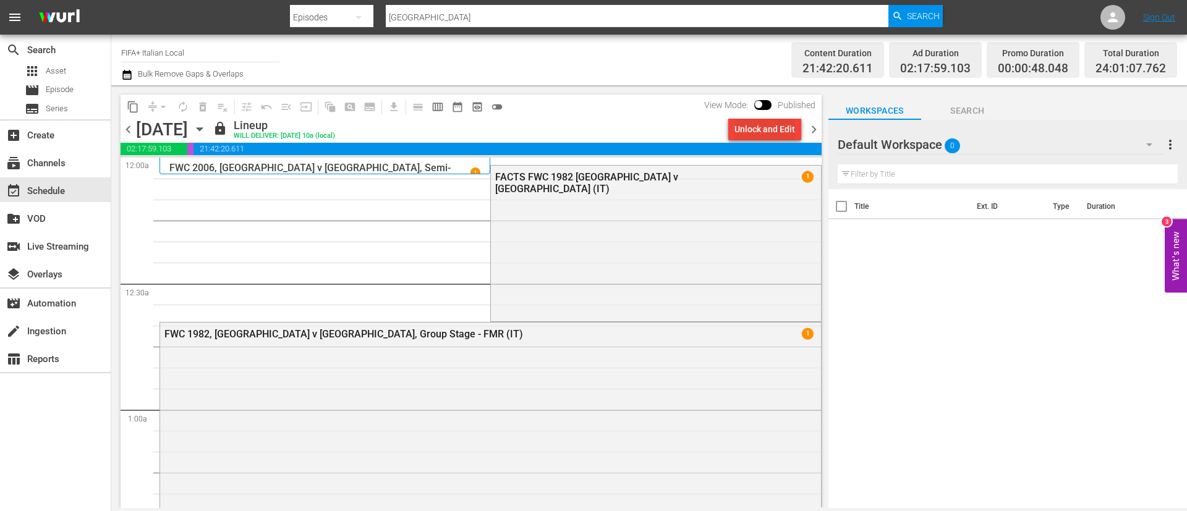
click at [749, 129] on div "Unlock and Edit" at bounding box center [764, 129] width 61 height 22
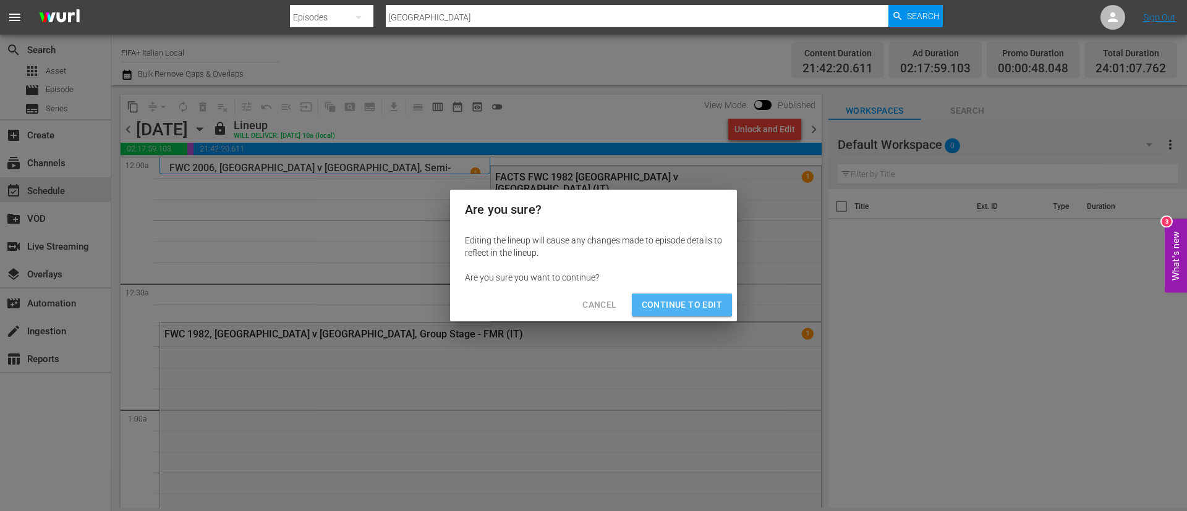
click at [677, 302] on span "Continue to Edit" at bounding box center [682, 304] width 80 height 15
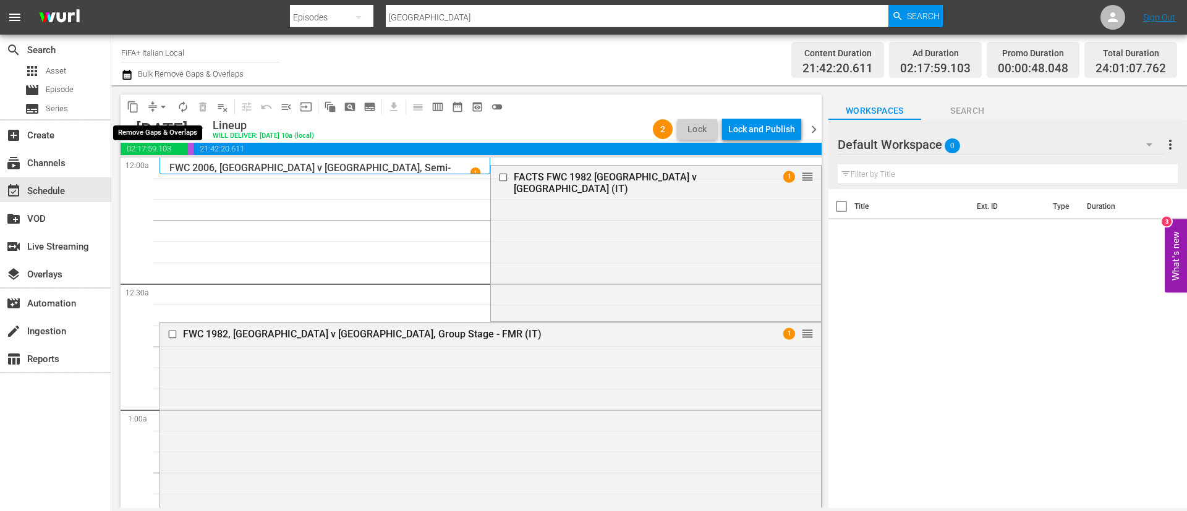
click at [153, 104] on button "arrow_drop_down" at bounding box center [163, 107] width 20 height 20
click at [182, 180] on li "Align to End of Previous Day" at bounding box center [164, 173] width 130 height 20
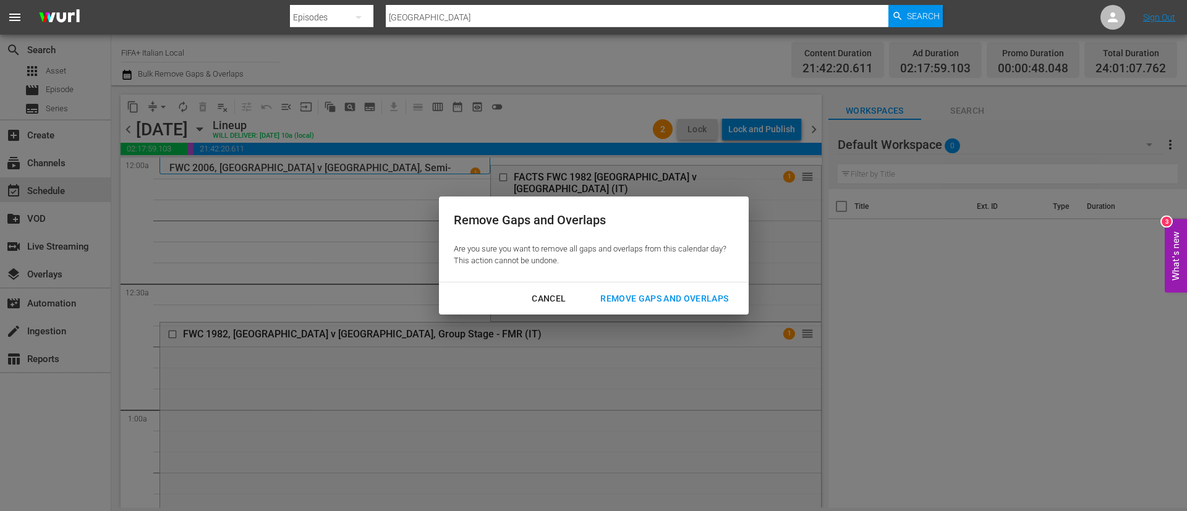
click at [631, 289] on button "Remove Gaps and Overlaps" at bounding box center [664, 298] width 158 height 23
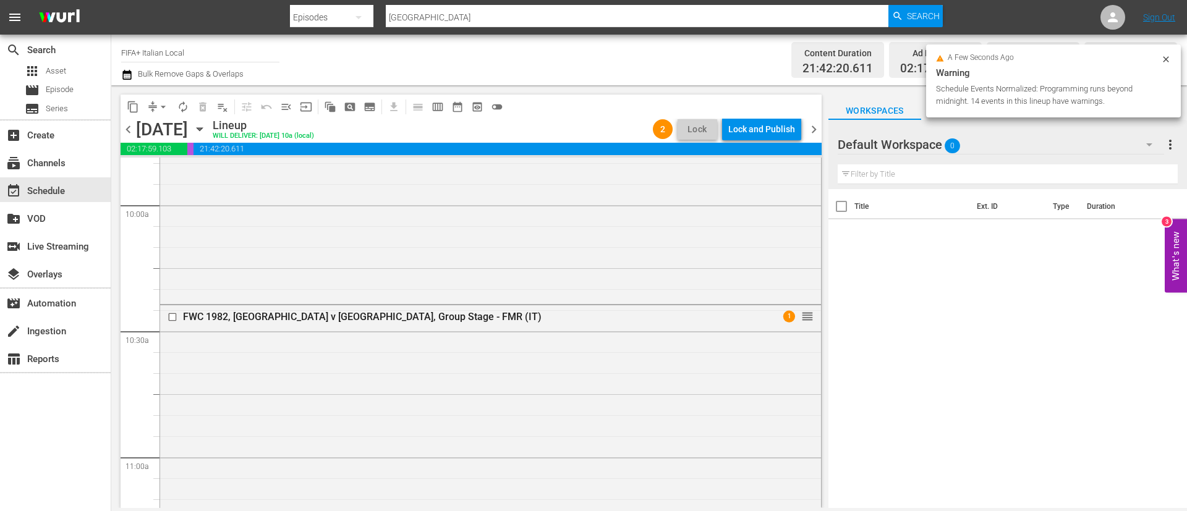
scroll to position [2967, 0]
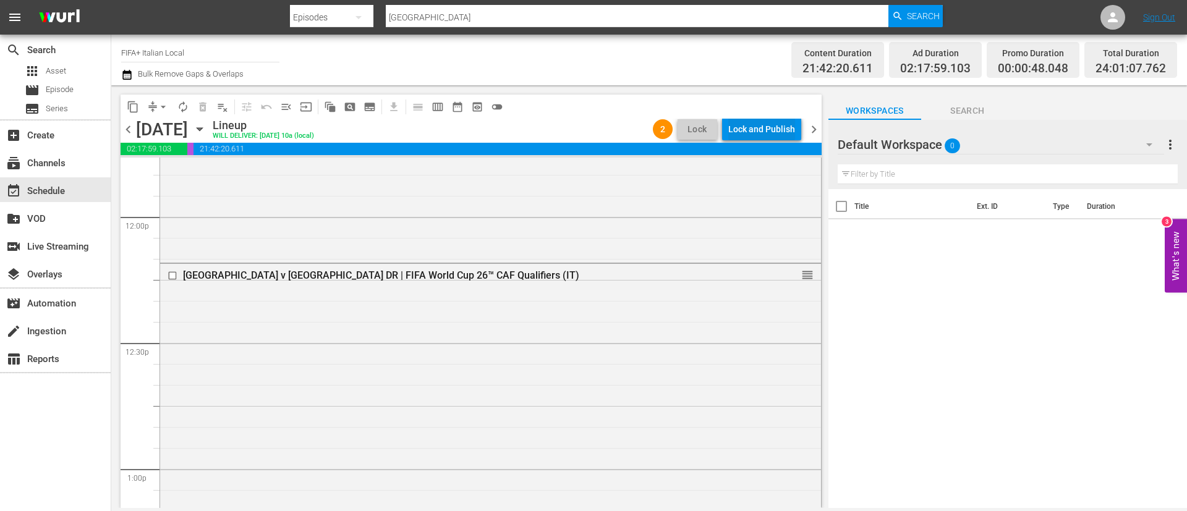
click at [770, 127] on div "Lock and Publish" at bounding box center [761, 129] width 67 height 22
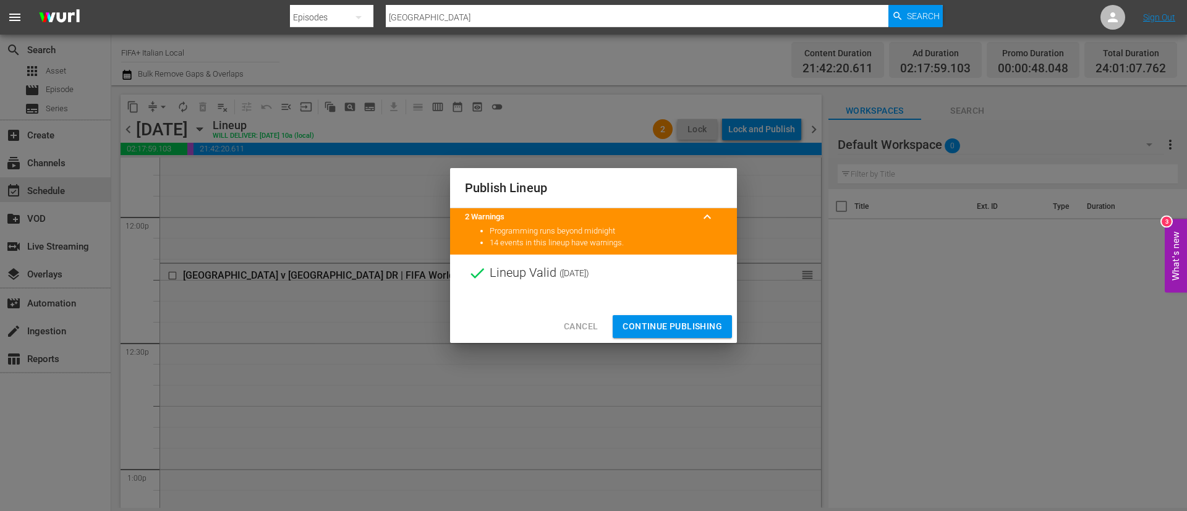
click at [692, 324] on span "Continue Publishing" at bounding box center [673, 326] width 100 height 15
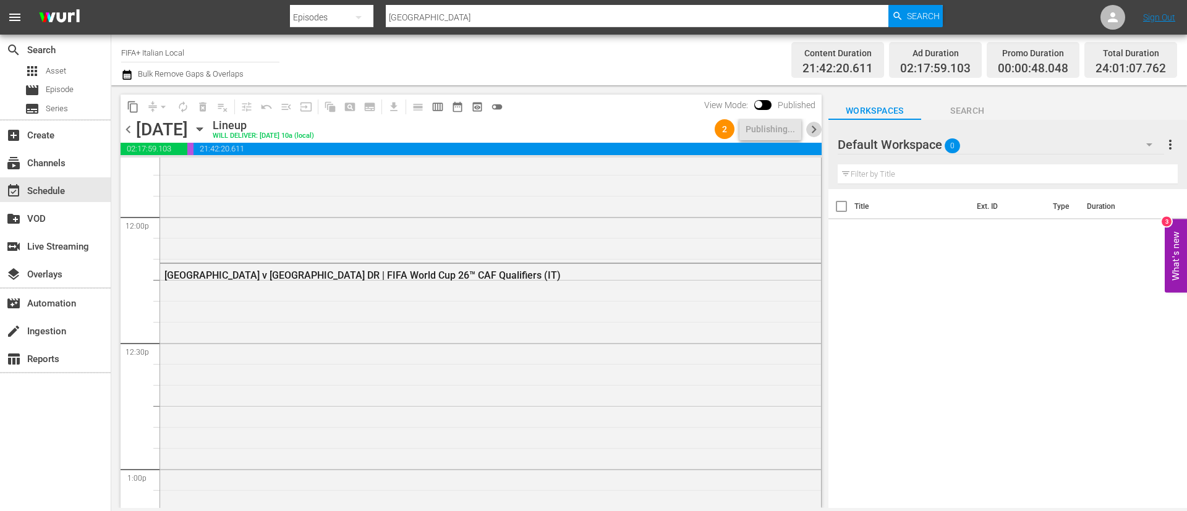
click at [815, 131] on span "chevron_right" at bounding box center [813, 129] width 15 height 15
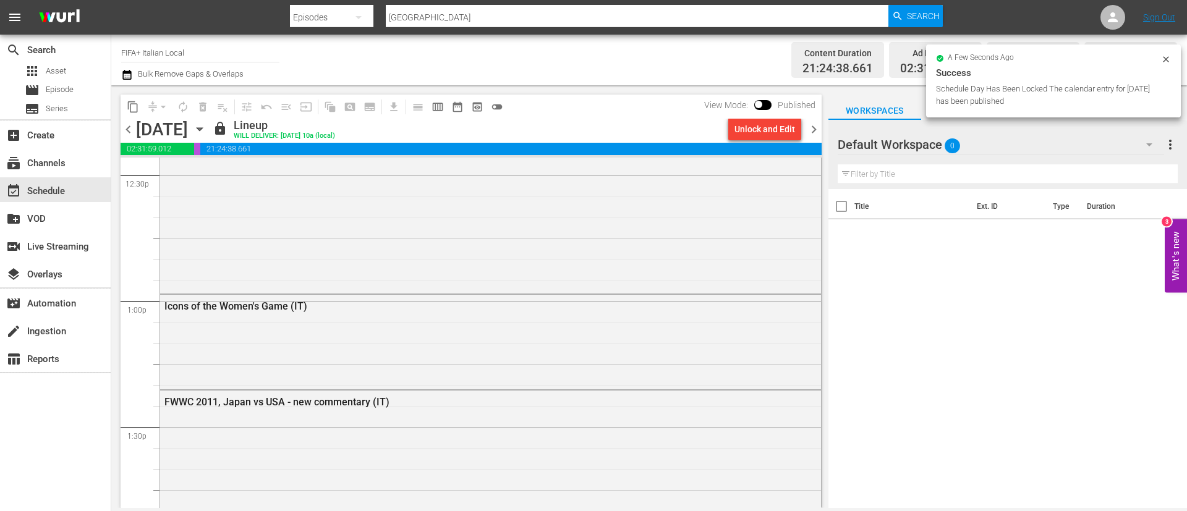
scroll to position [2988, 0]
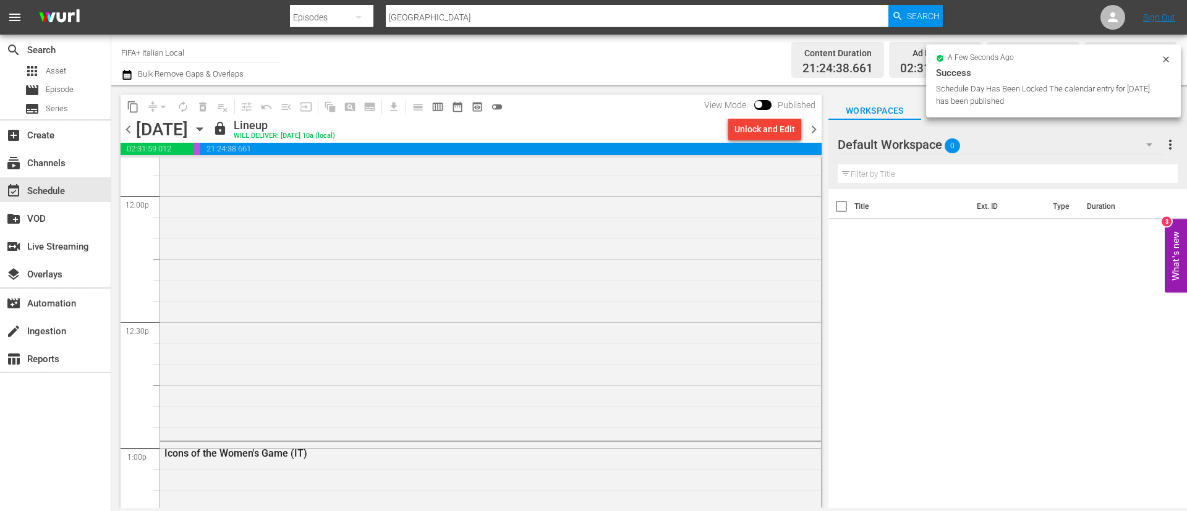
click at [771, 132] on div "Unlock and Edit" at bounding box center [764, 129] width 61 height 22
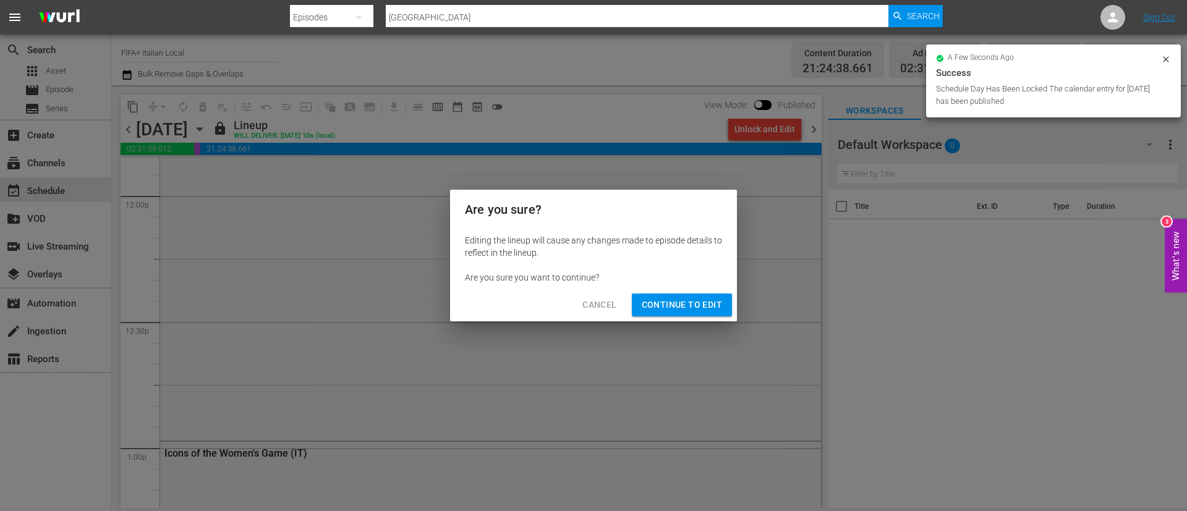
click at [680, 297] on span "Continue to Edit" at bounding box center [682, 304] width 80 height 15
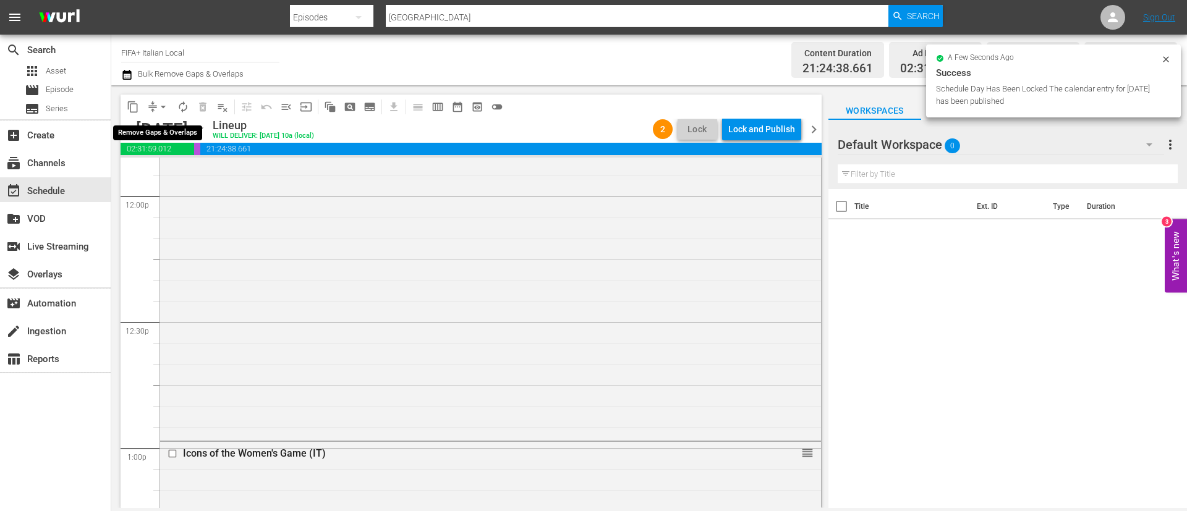
click at [156, 108] on button "arrow_drop_down" at bounding box center [163, 107] width 20 height 20
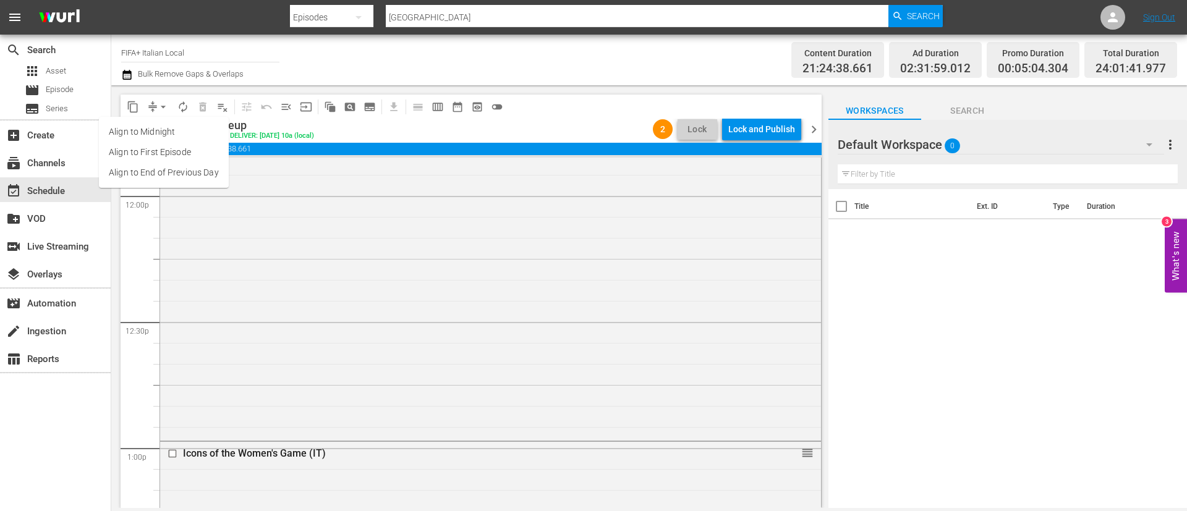
click at [168, 179] on li "Align to End of Previous Day" at bounding box center [164, 173] width 130 height 20
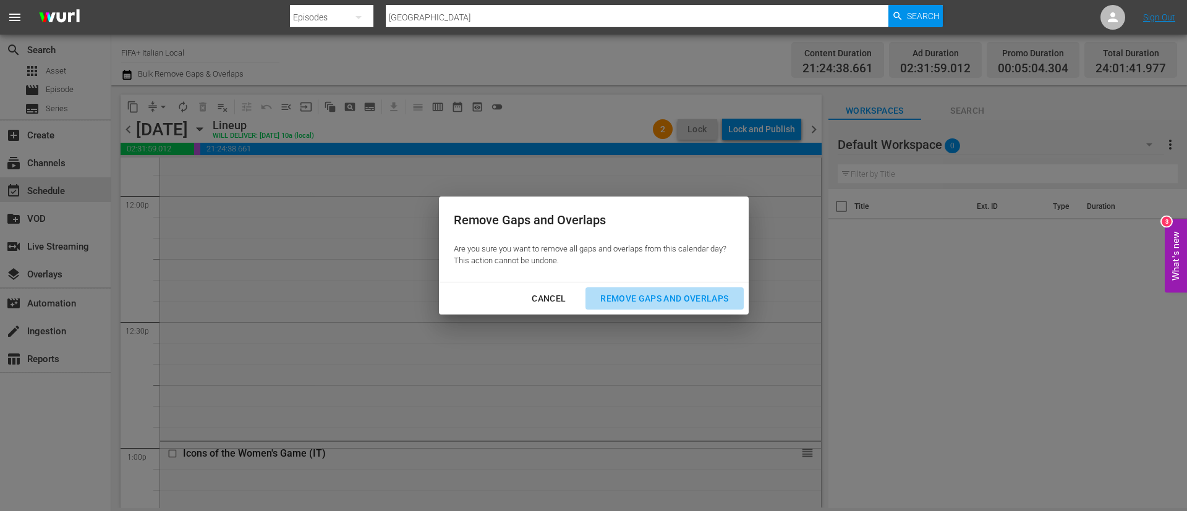
click at [642, 299] on div "Remove Gaps and Overlaps" at bounding box center [664, 298] width 148 height 15
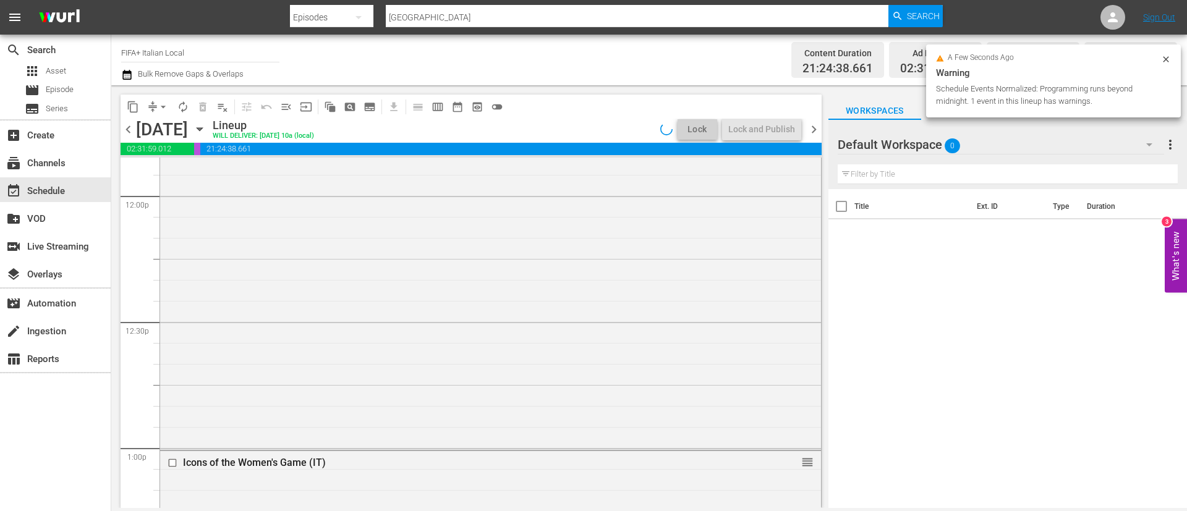
scroll to position [3051, 0]
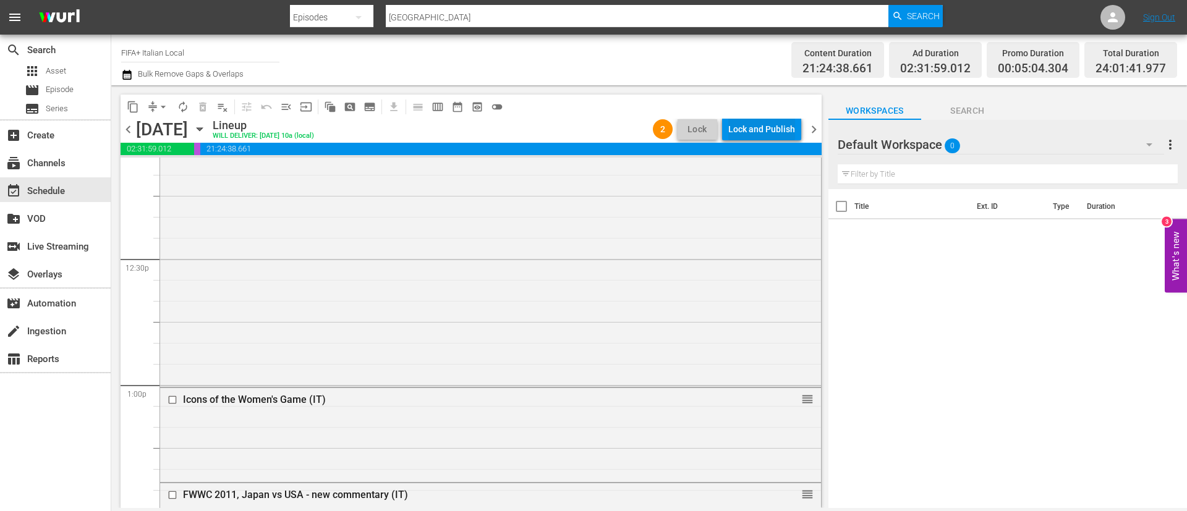
click at [771, 125] on div "Lock and Publish" at bounding box center [761, 129] width 67 height 22
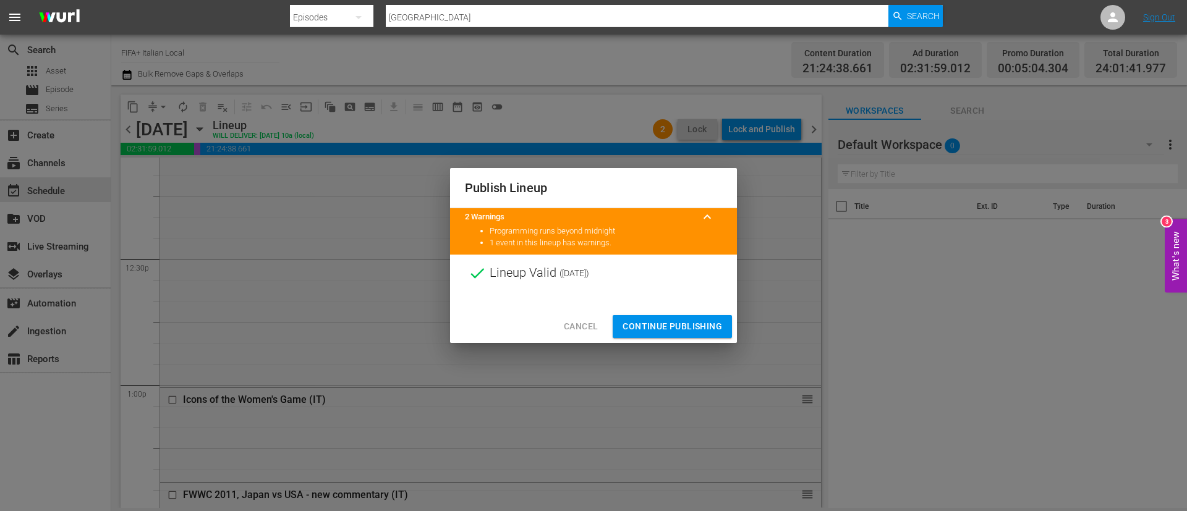
click at [699, 319] on span "Continue Publishing" at bounding box center [673, 326] width 100 height 15
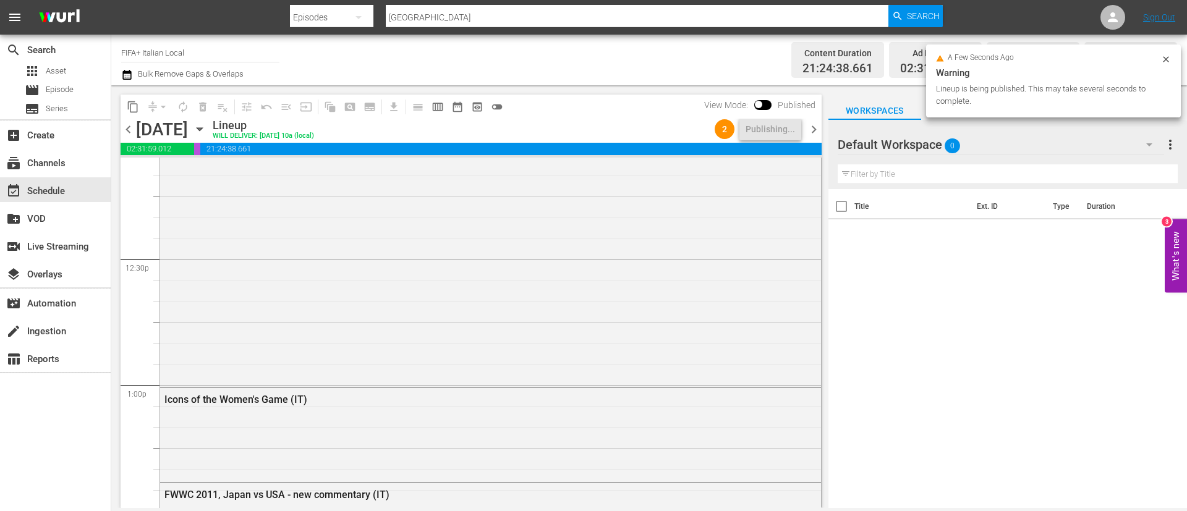
click at [815, 127] on span "chevron_right" at bounding box center [813, 129] width 15 height 15
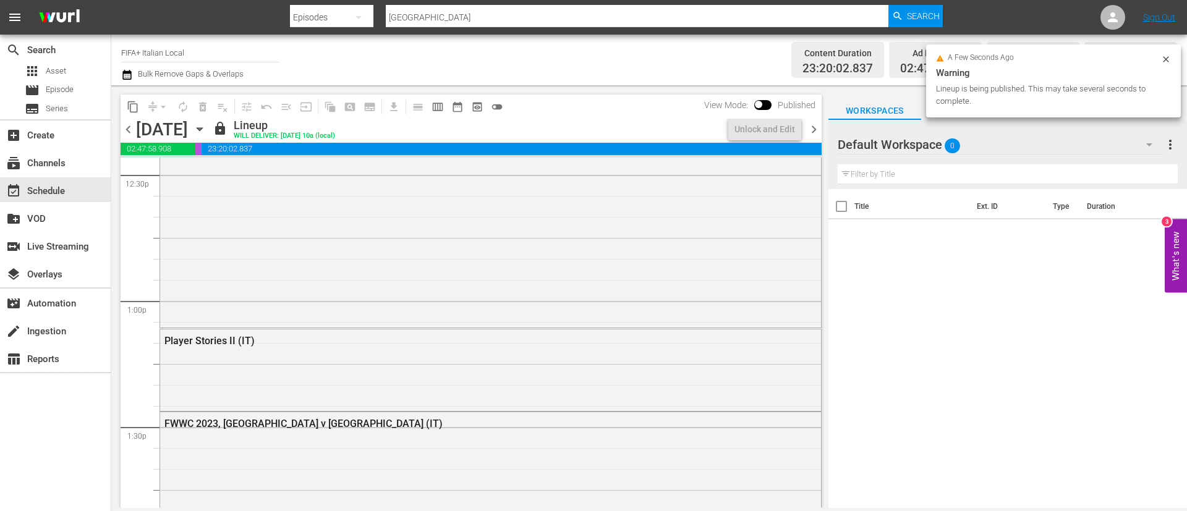
scroll to position [3051, 0]
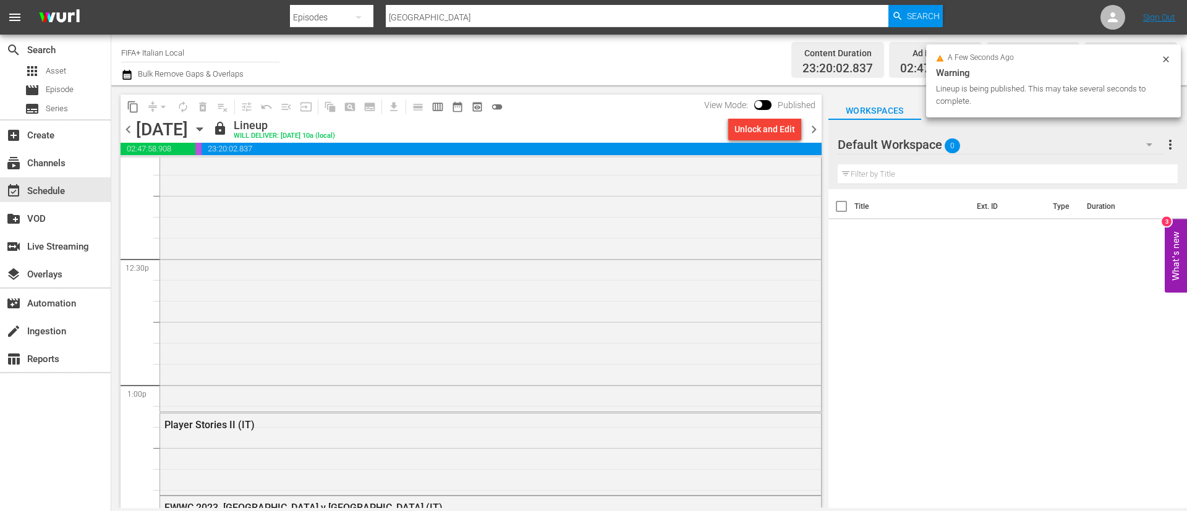
click at [788, 129] on div "Unlock and Edit" at bounding box center [764, 129] width 61 height 22
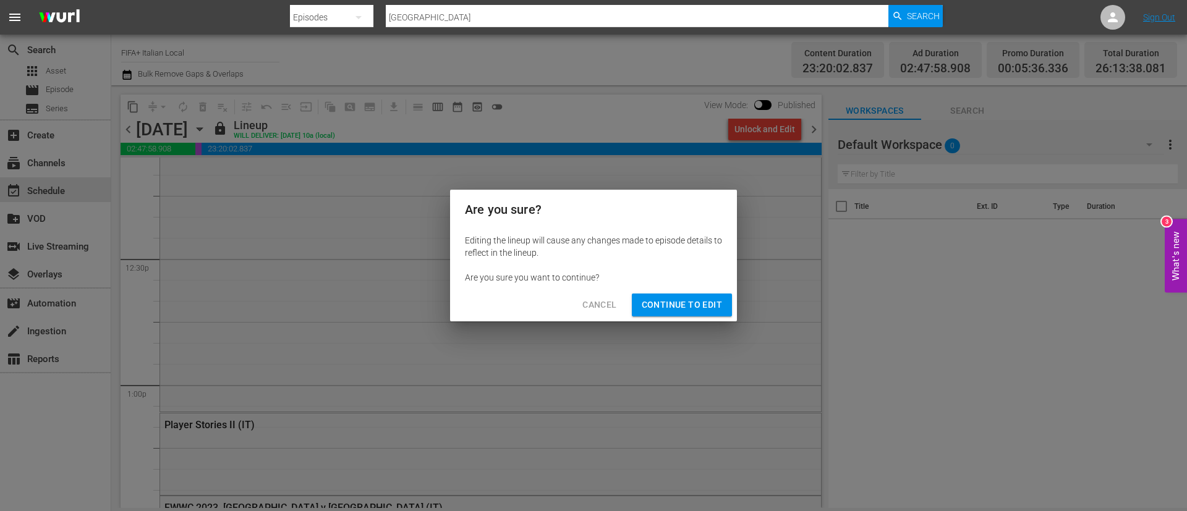
click at [705, 303] on span "Continue to Edit" at bounding box center [682, 304] width 80 height 15
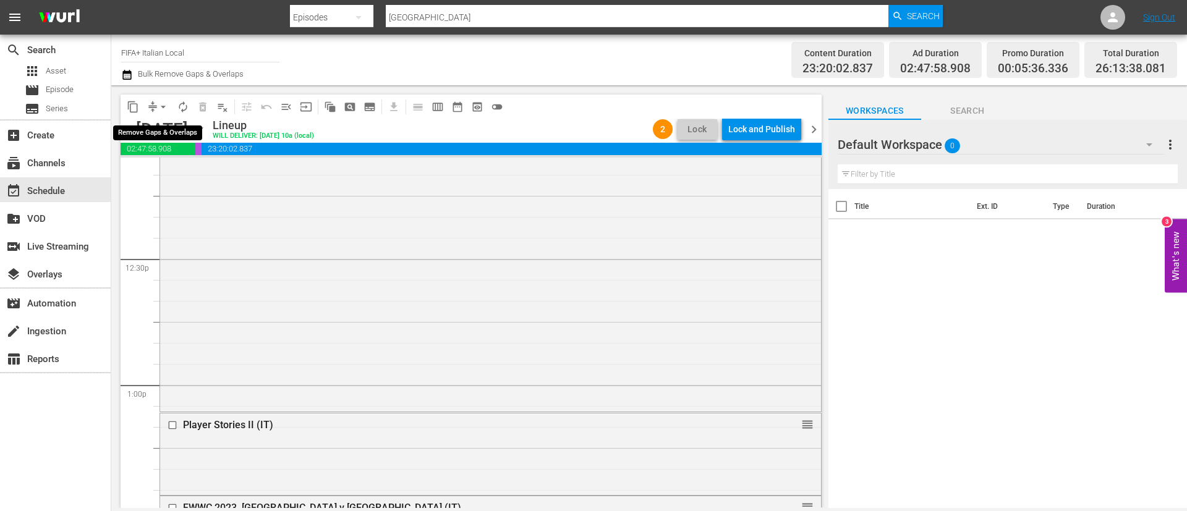
click at [161, 109] on span "arrow_drop_down" at bounding box center [163, 107] width 12 height 12
click at [168, 171] on li "Align to End of Previous Day" at bounding box center [164, 173] width 130 height 20
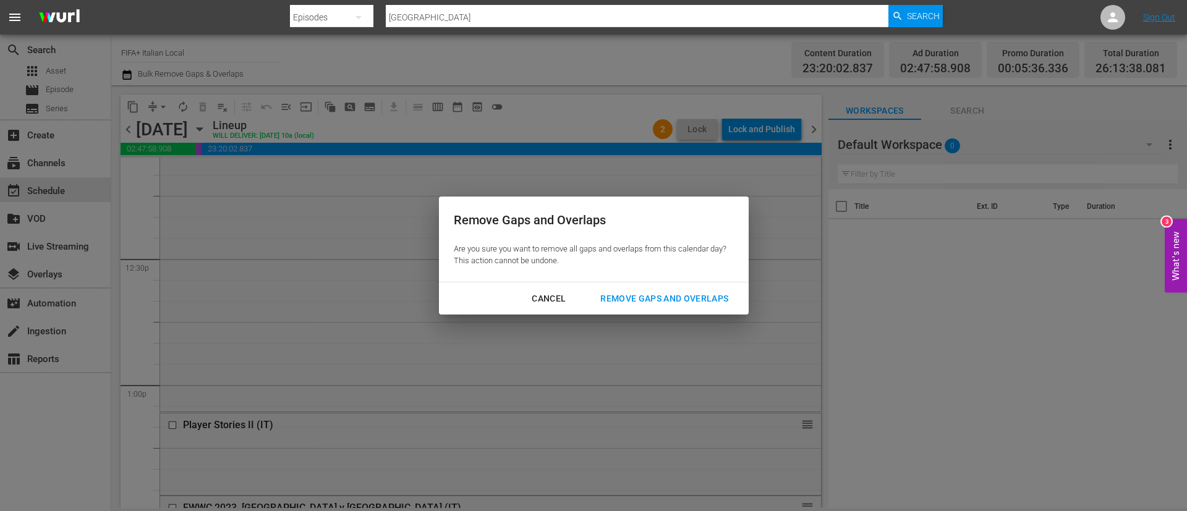
click at [650, 304] on div "Remove Gaps and Overlaps" at bounding box center [664, 298] width 148 height 15
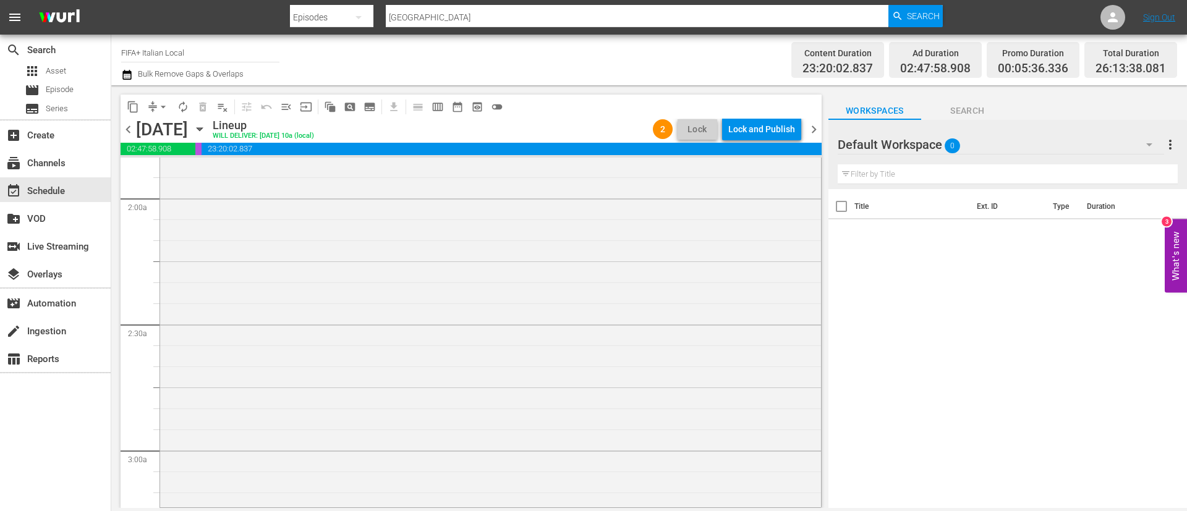
scroll to position [0, 0]
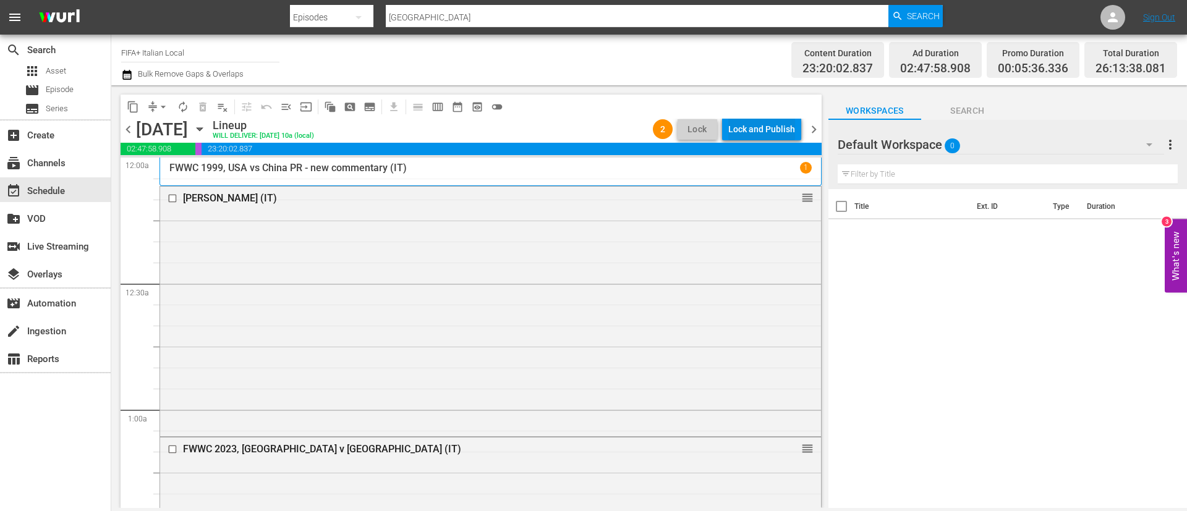
click at [781, 133] on div "Lock and Publish" at bounding box center [761, 129] width 67 height 22
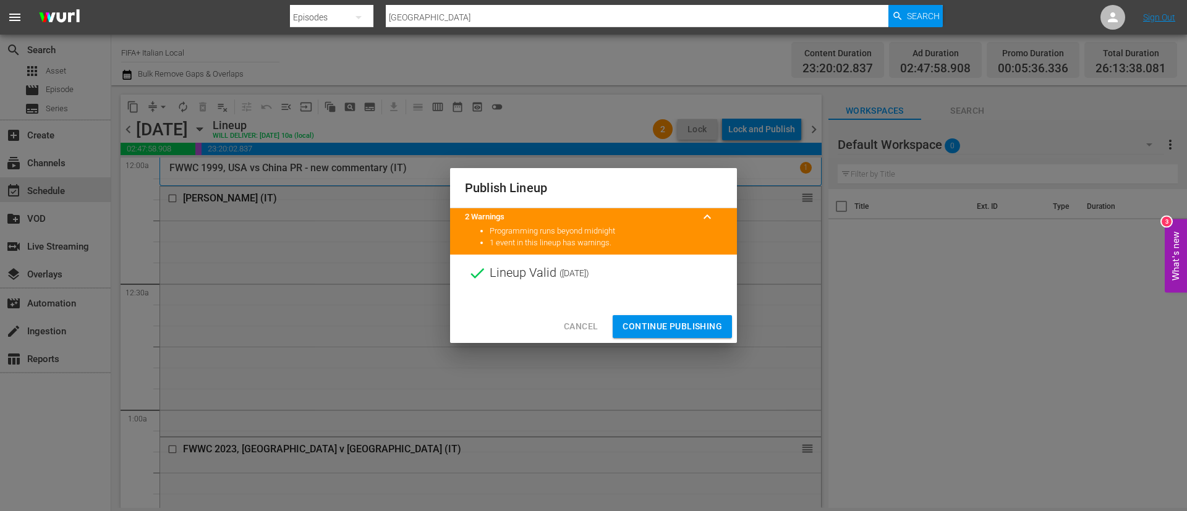
click at [681, 317] on button "Continue Publishing" at bounding box center [672, 326] width 119 height 23
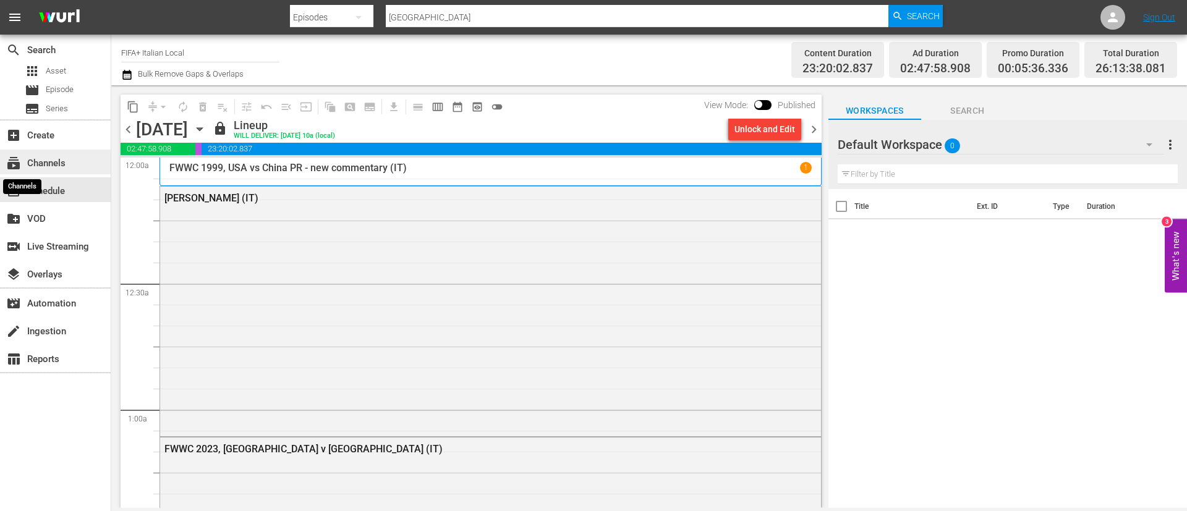
click at [20, 160] on span "subscriptions" at bounding box center [13, 163] width 15 height 15
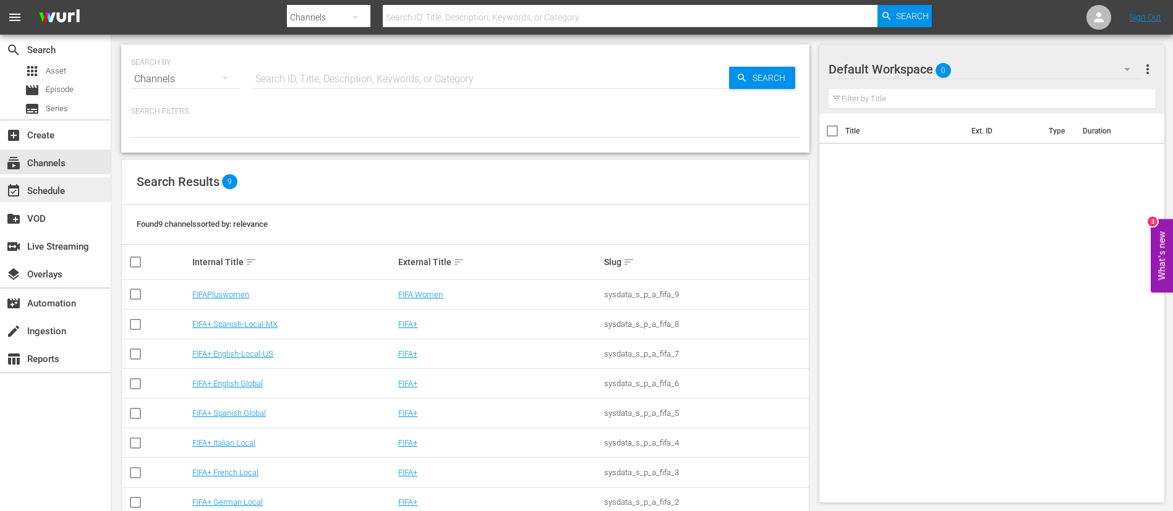
click at [69, 193] on div "event_available Schedule" at bounding box center [34, 189] width 69 height 11
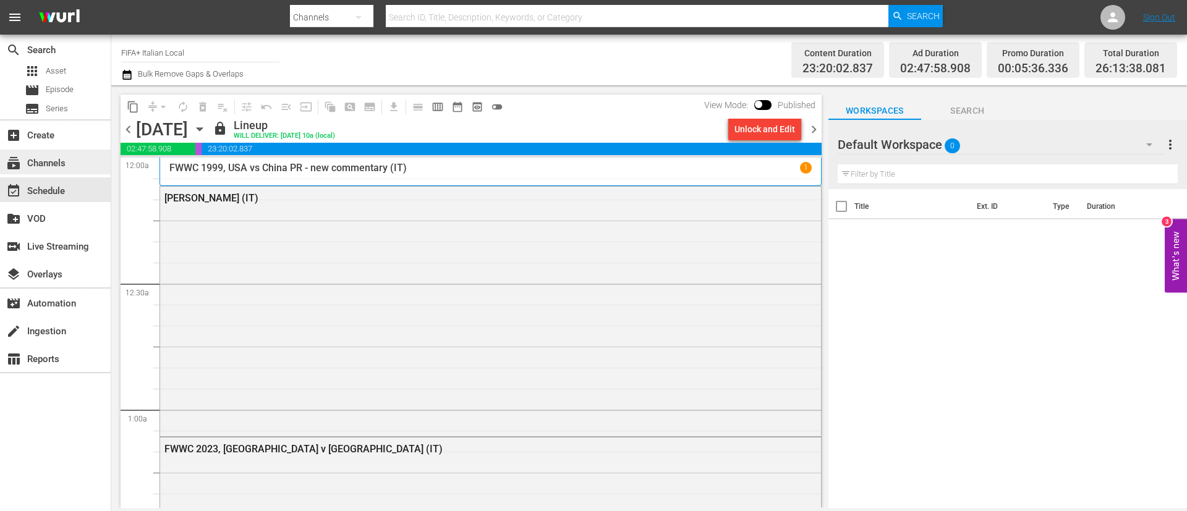
click at [70, 168] on div "subscriptions Channels" at bounding box center [55, 162] width 111 height 25
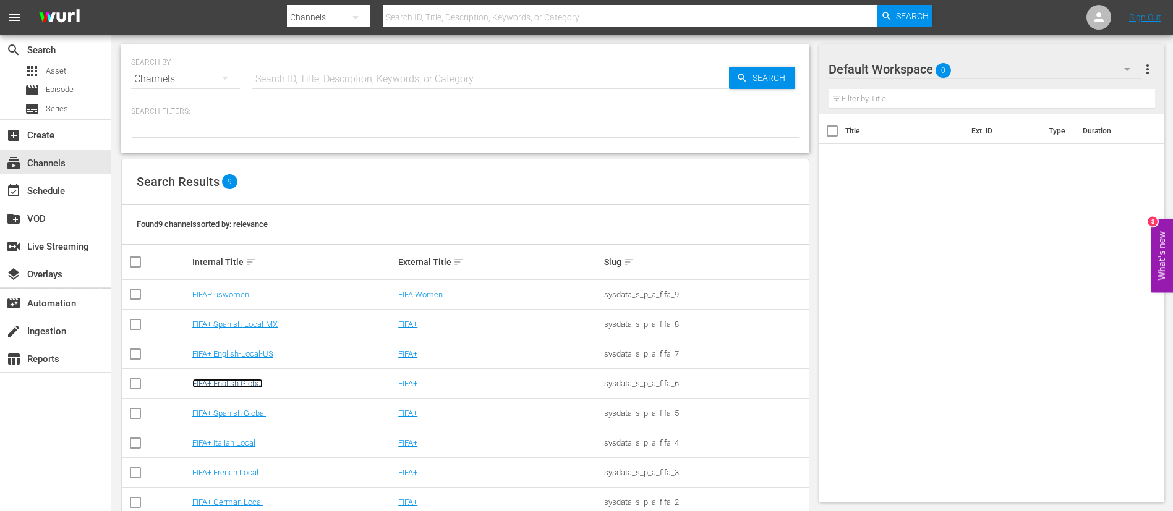
click at [257, 385] on link "FIFA+ English Global" at bounding box center [227, 383] width 70 height 9
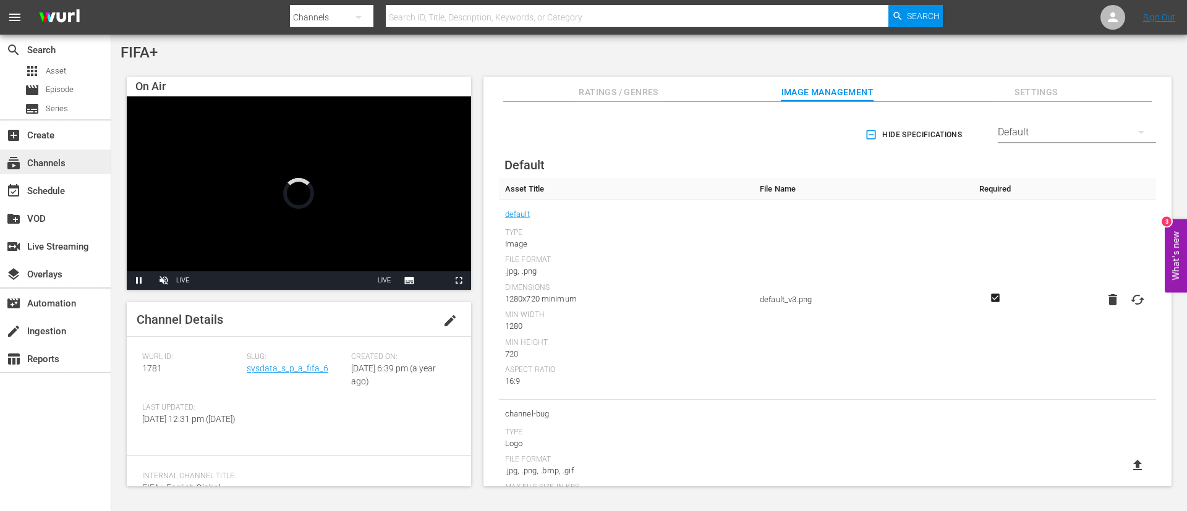
click at [84, 171] on div "subscriptions Channels" at bounding box center [55, 162] width 111 height 25
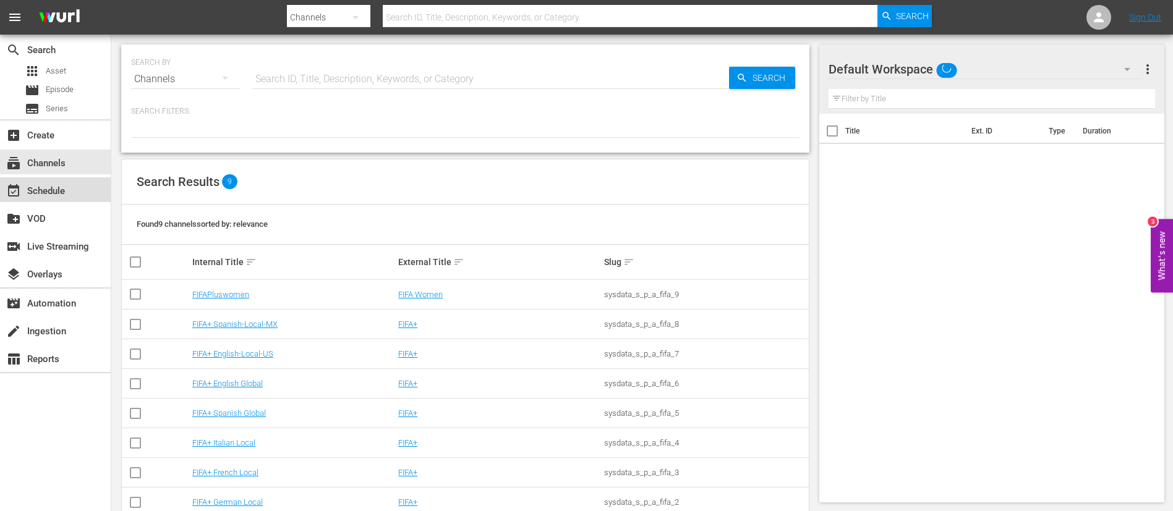
click at [77, 190] on div "event_available Schedule" at bounding box center [55, 189] width 111 height 25
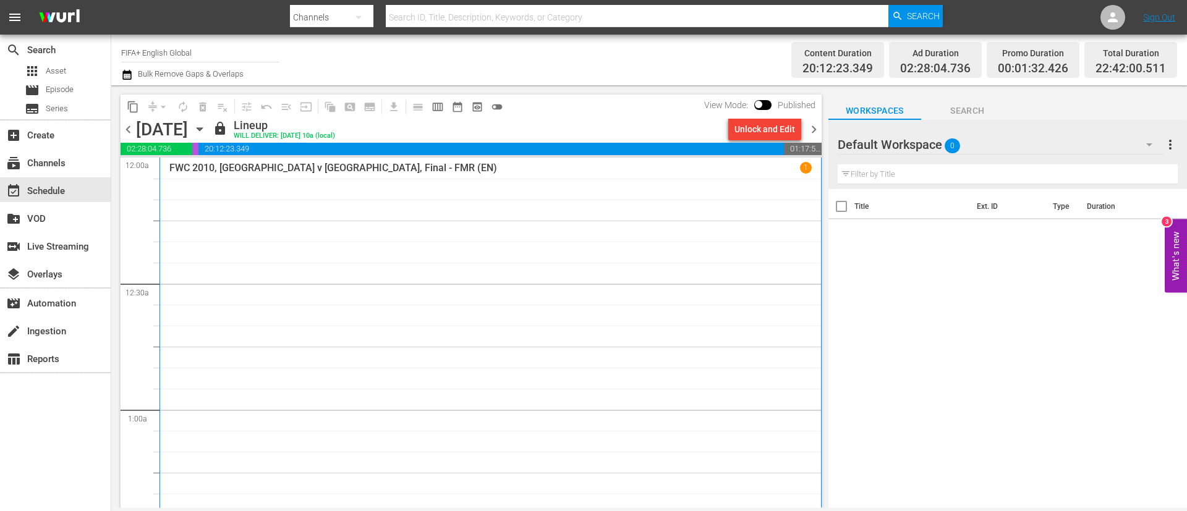
click at [125, 130] on span "chevron_left" at bounding box center [128, 129] width 15 height 15
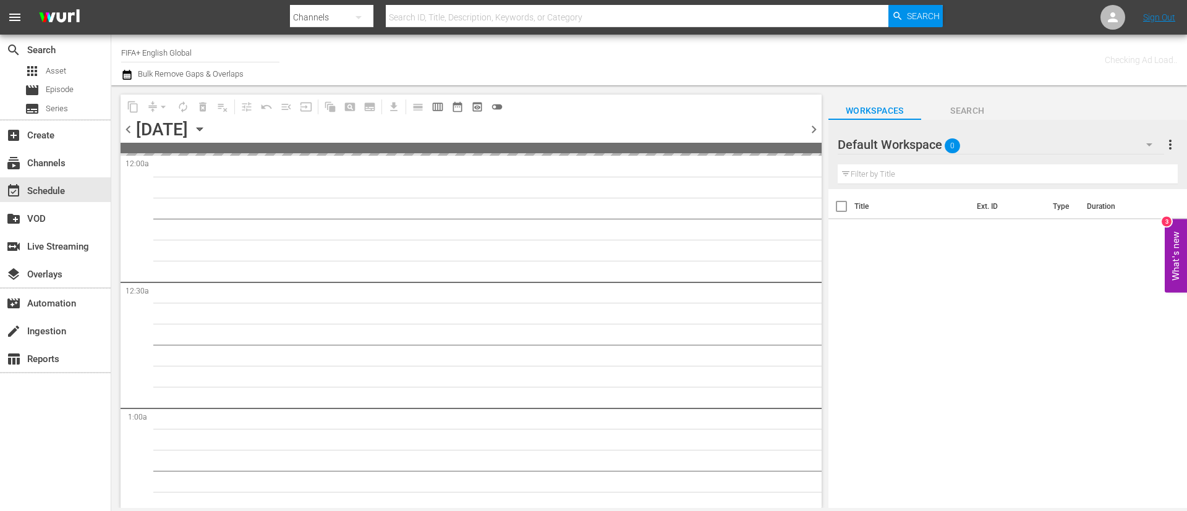
click at [125, 130] on span "chevron_left" at bounding box center [128, 129] width 15 height 15
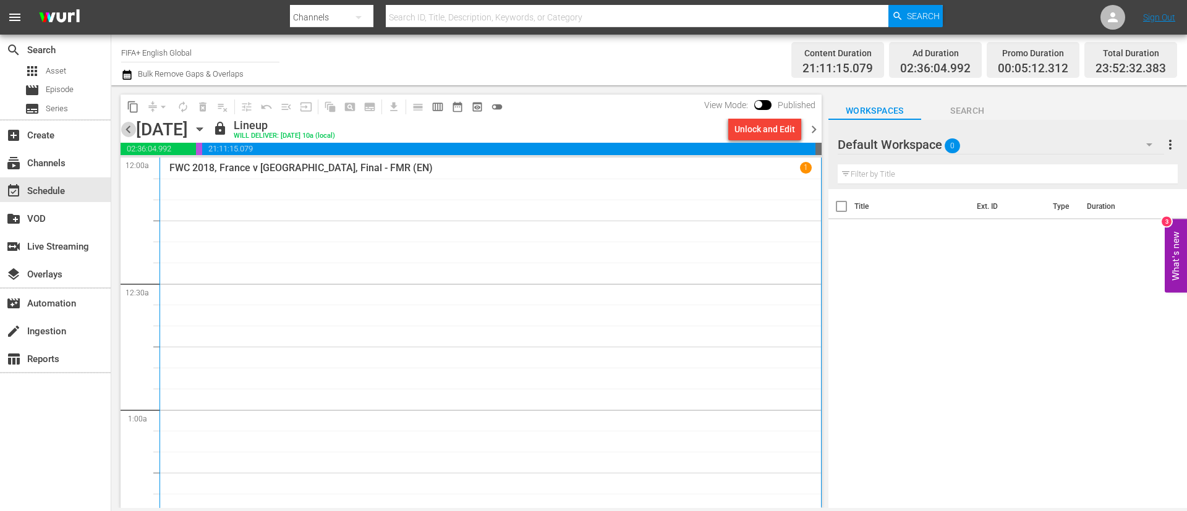
click at [125, 130] on span "chevron_left" at bounding box center [128, 129] width 15 height 15
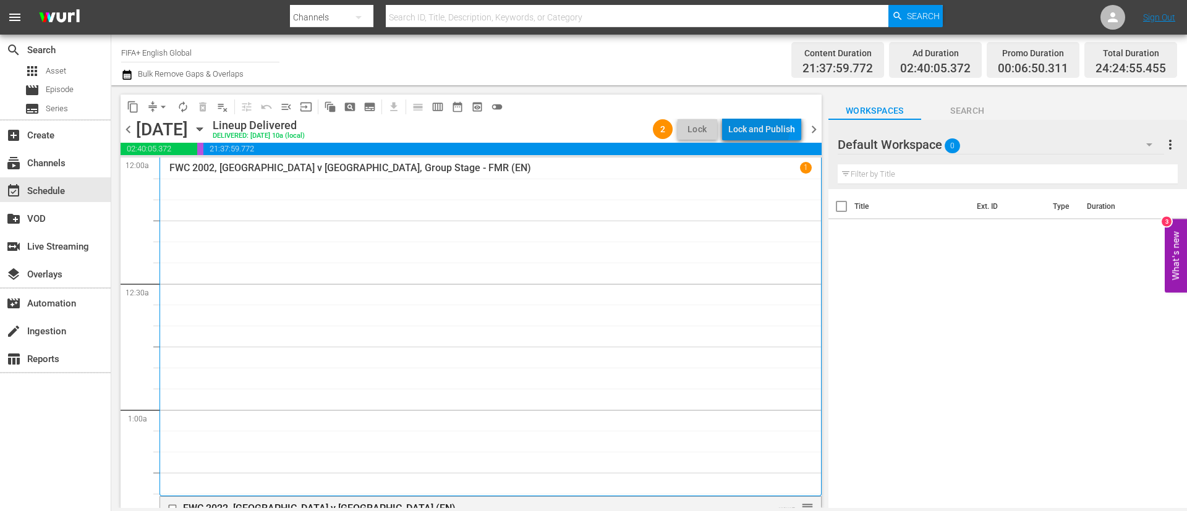
click at [750, 127] on div "Lock and Publish" at bounding box center [761, 129] width 67 height 22
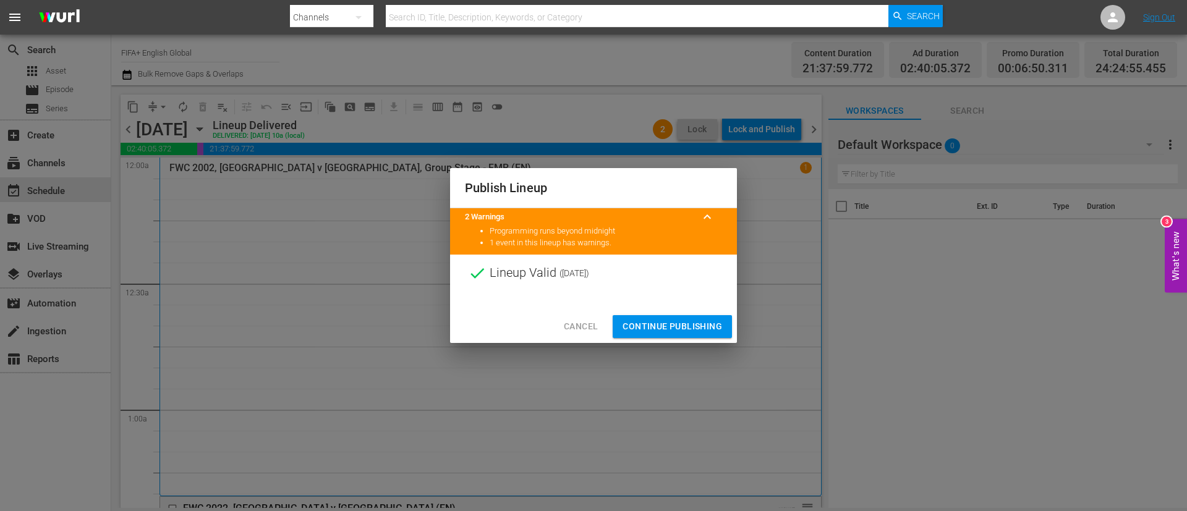
click at [671, 316] on button "Continue Publishing" at bounding box center [672, 326] width 119 height 23
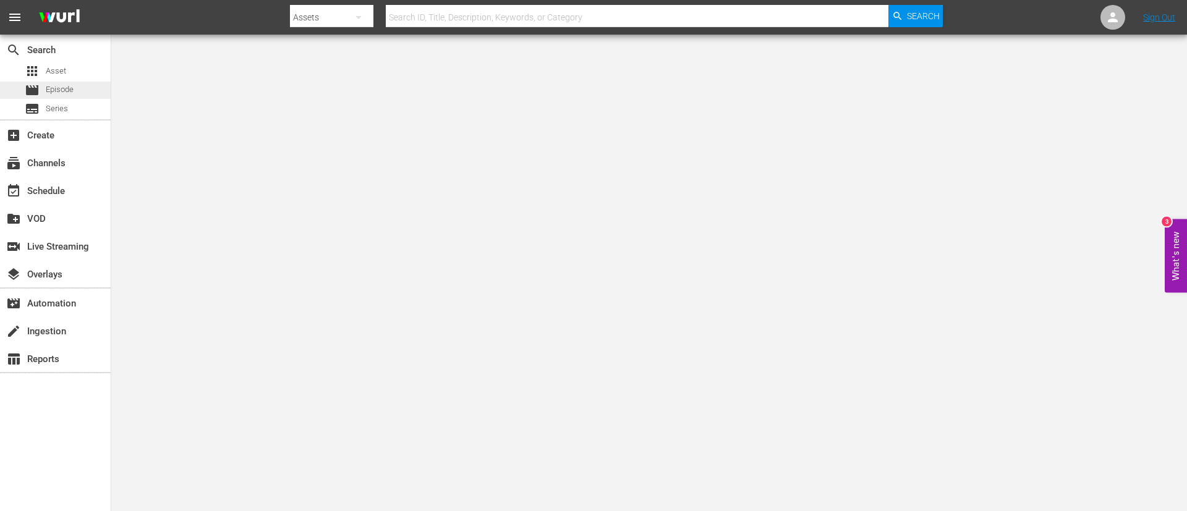
click at [93, 96] on div "movie Episode" at bounding box center [55, 90] width 111 height 17
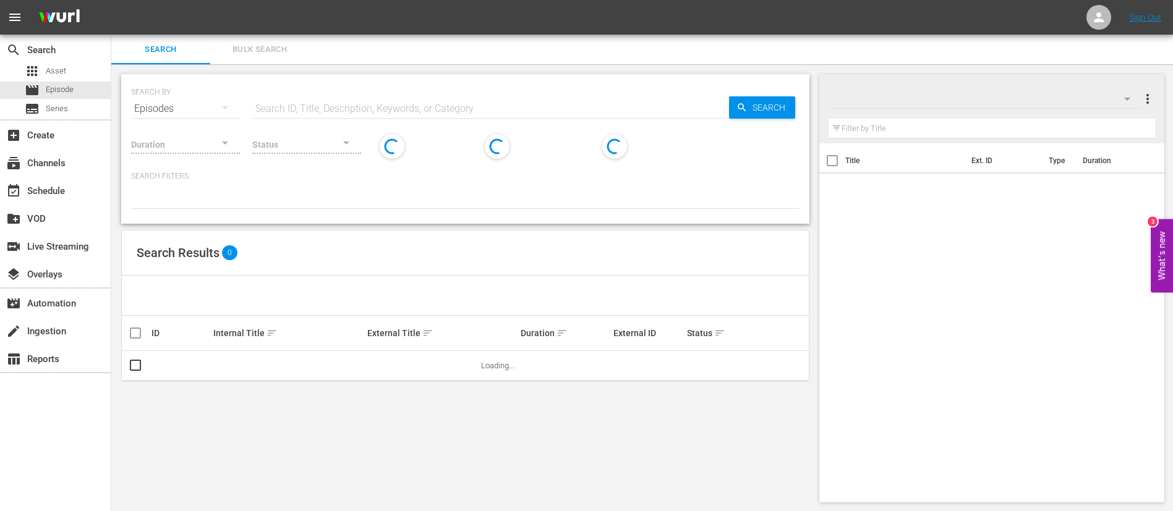
click at [348, 96] on input "text" at bounding box center [490, 109] width 477 height 30
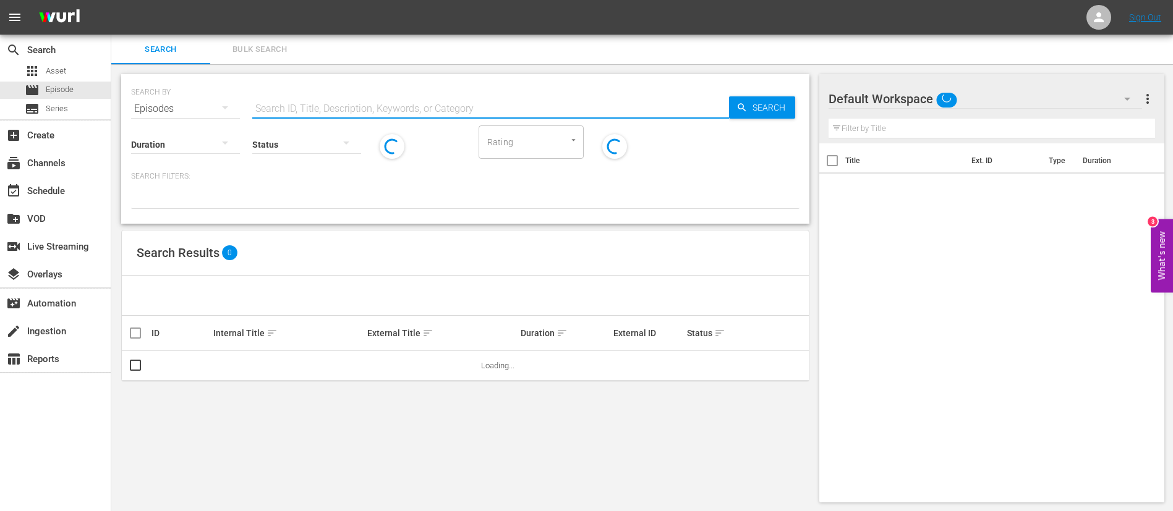
paste input "37FXDWtWDaHrFnF2FdFp5"
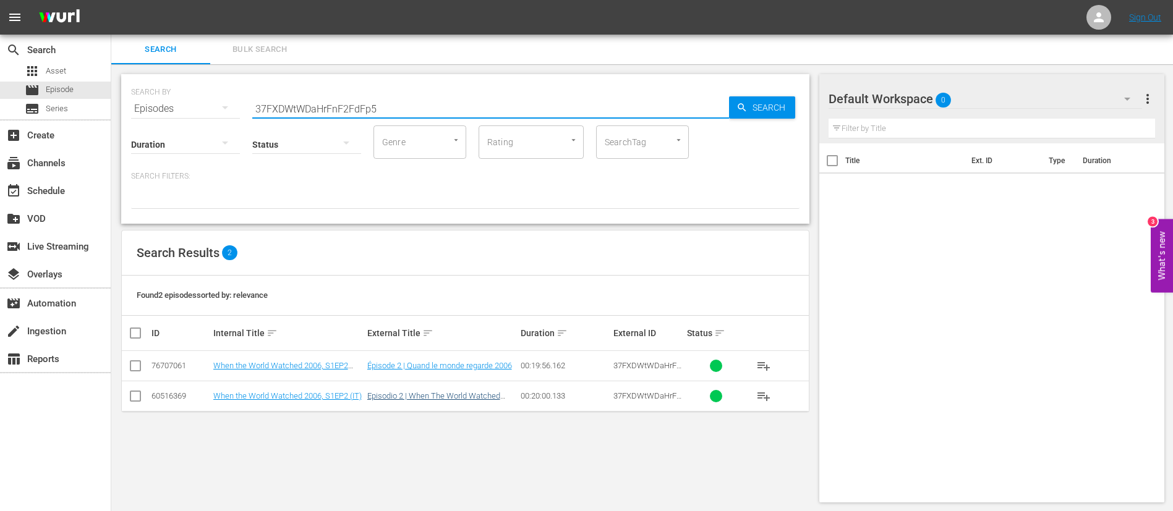
type input "37FXDWtWDaHrFnF2FdFp5"
click at [427, 393] on link "Episodio 2 | When The World Watched 2006" at bounding box center [433, 400] width 133 height 19
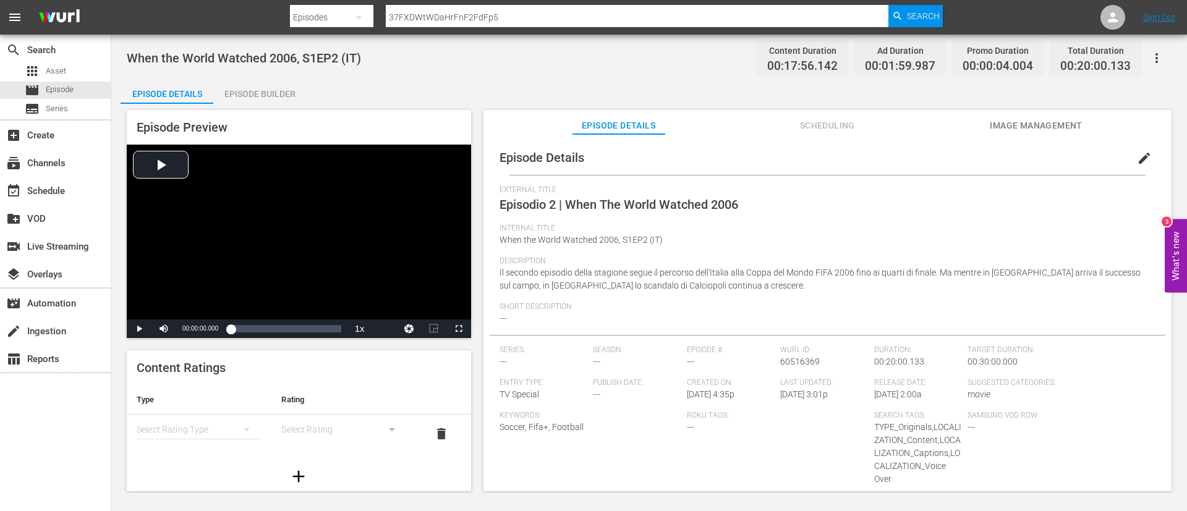
click at [1056, 123] on span "Image Management" at bounding box center [1036, 125] width 93 height 15
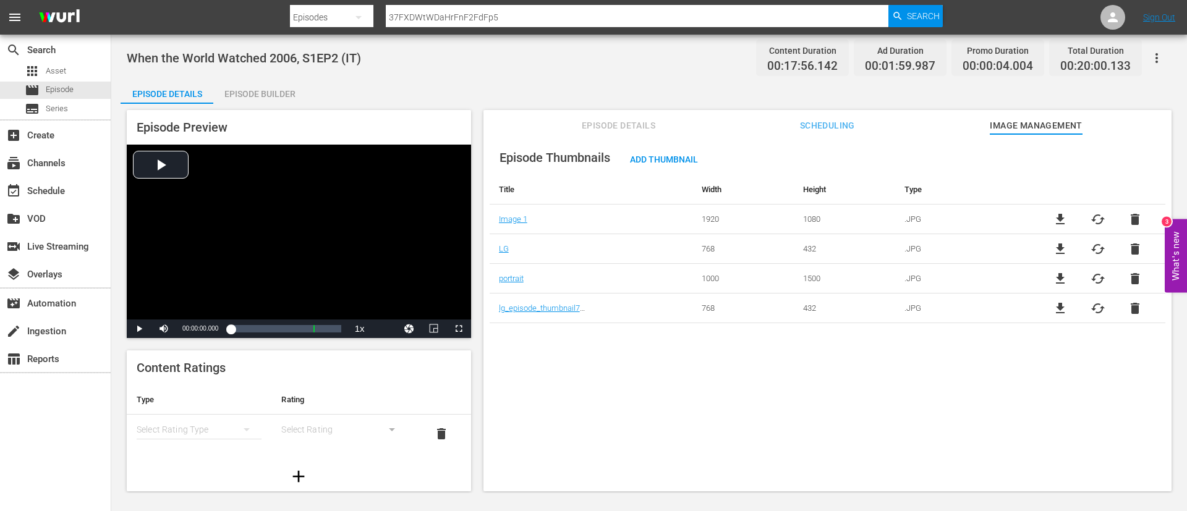
click at [1064, 216] on span "file_download" at bounding box center [1060, 219] width 15 height 15
click at [741, 19] on input "37FXDWtWDaHrFnF2FdFp5" at bounding box center [637, 17] width 503 height 30
paste input "bWFXB3ik36F2FMFwFOF2e"
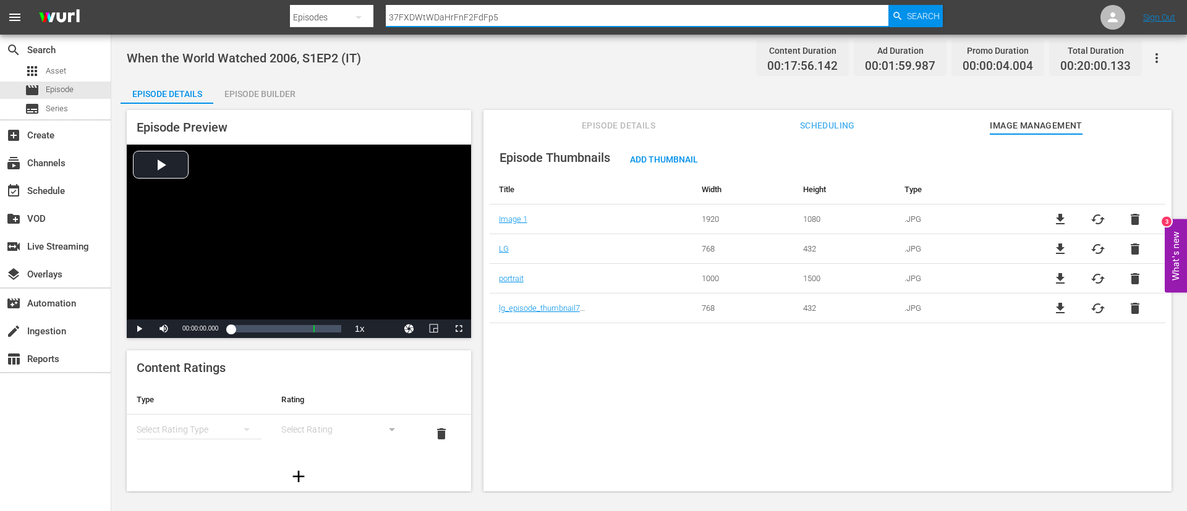
type input "bWFXB3ik36F2FMFwFOF2e"
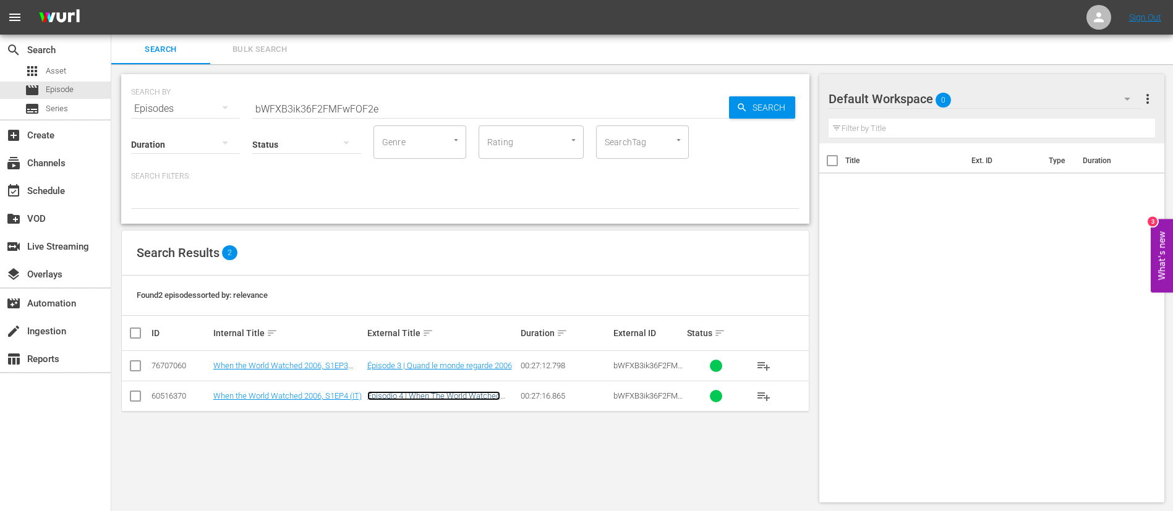
click at [425, 398] on link "Episodio 4 | When The World Watched 2006" at bounding box center [433, 400] width 133 height 19
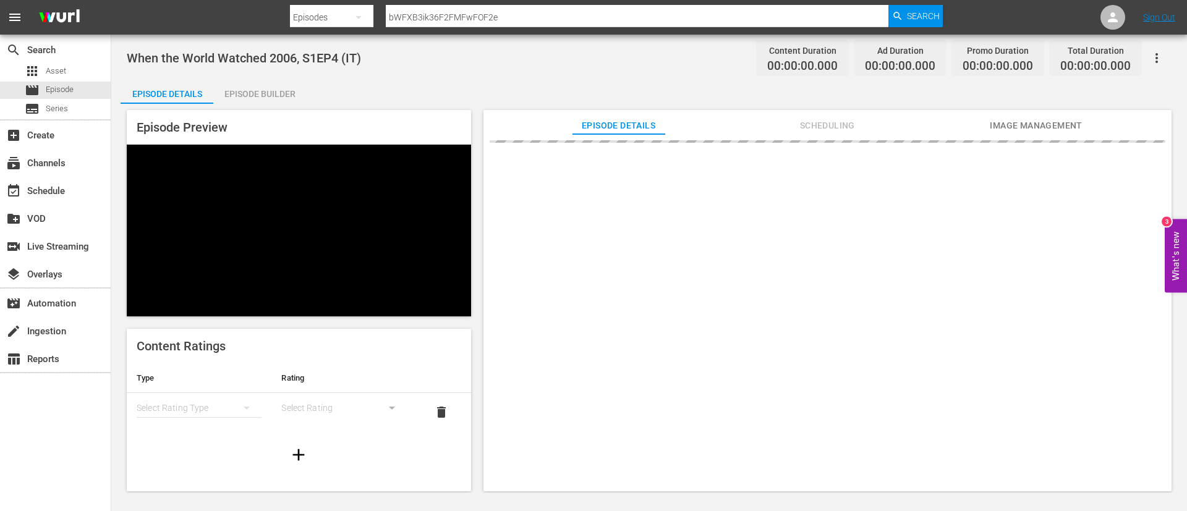
click at [1031, 116] on button "Image Management" at bounding box center [1036, 122] width 93 height 25
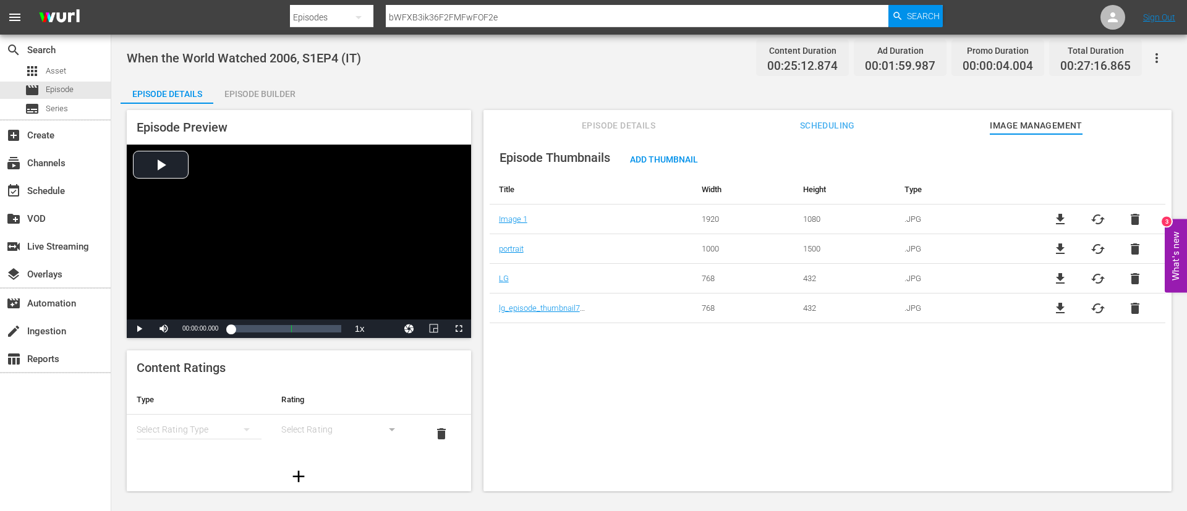
click at [1055, 223] on span "file_download" at bounding box center [1060, 219] width 15 height 15
click at [542, 21] on input "bWFXB3ik36F2FMFwFOF2e" at bounding box center [637, 17] width 503 height 30
paste input "VgFpdrUgygIaF8FQFdFBz"
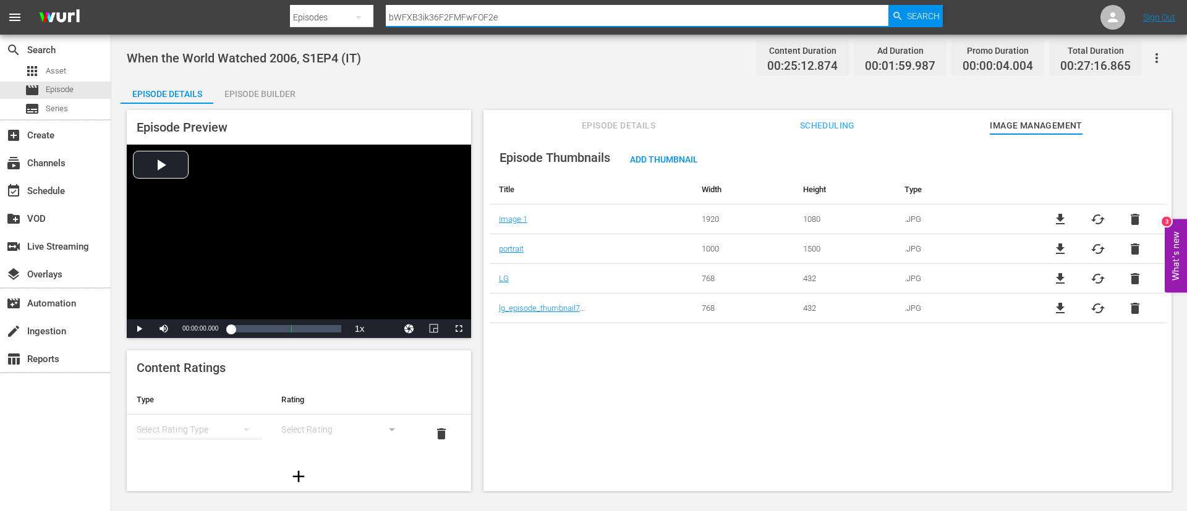
type input "VgFpdrUgygIaF8FQFdFBz"
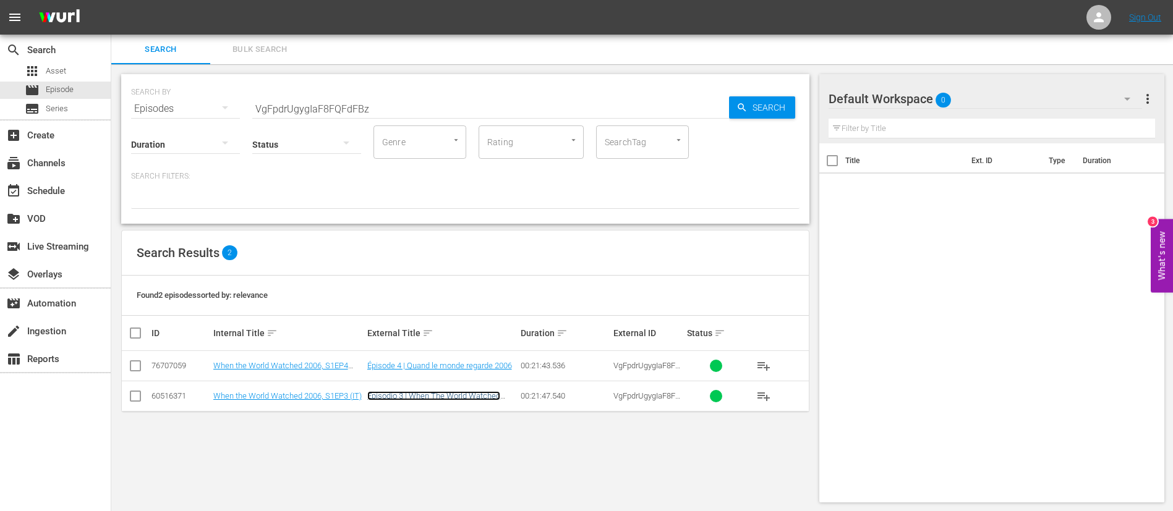
click at [431, 396] on link "Episodio 3 | When The World Watched 2006" at bounding box center [433, 400] width 133 height 19
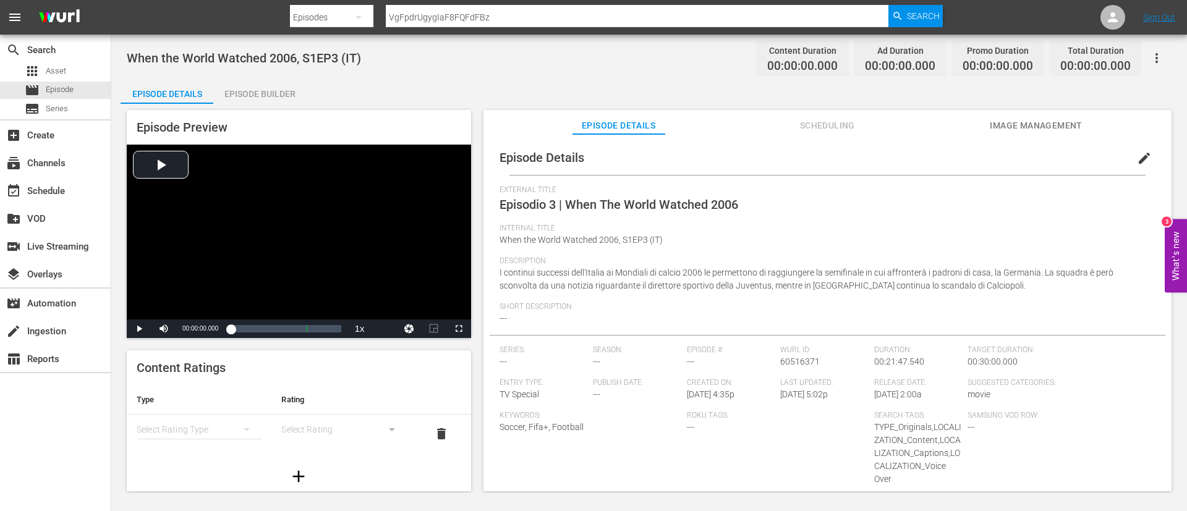
click at [1034, 125] on span "Image Management" at bounding box center [1036, 125] width 93 height 15
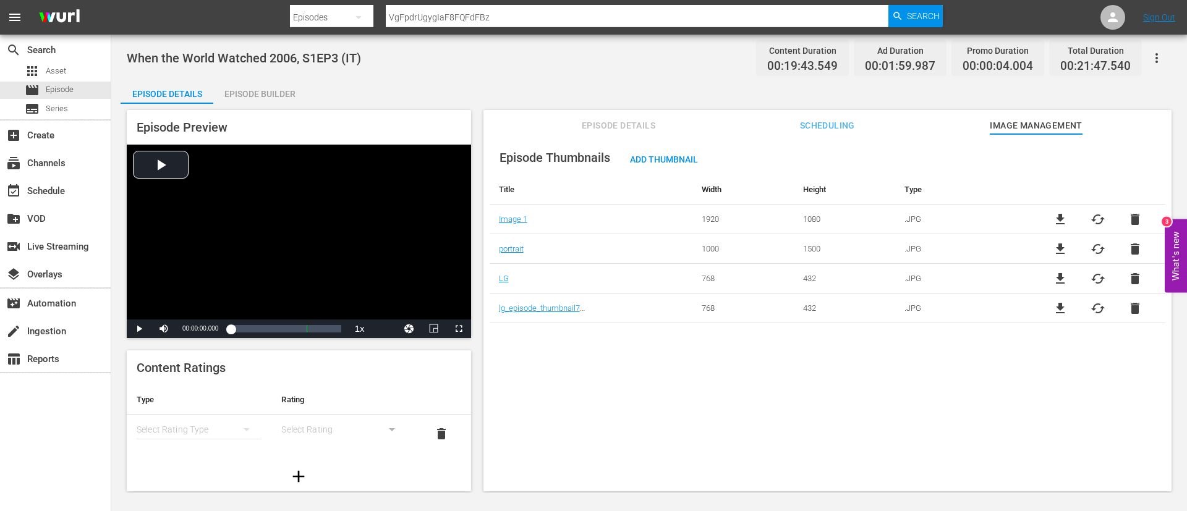
click at [1053, 213] on span "file_download" at bounding box center [1060, 219] width 15 height 15
click at [467, 17] on input "VgFpdrUgygIaF8FQFdFBz" at bounding box center [637, 17] width 503 height 30
paste input "2091"
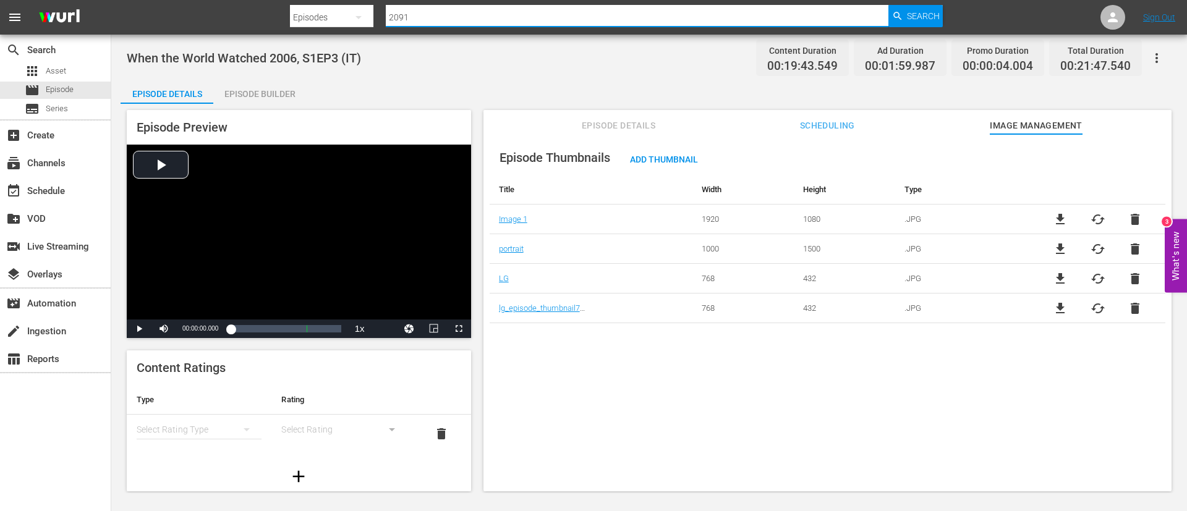
type input "2091"
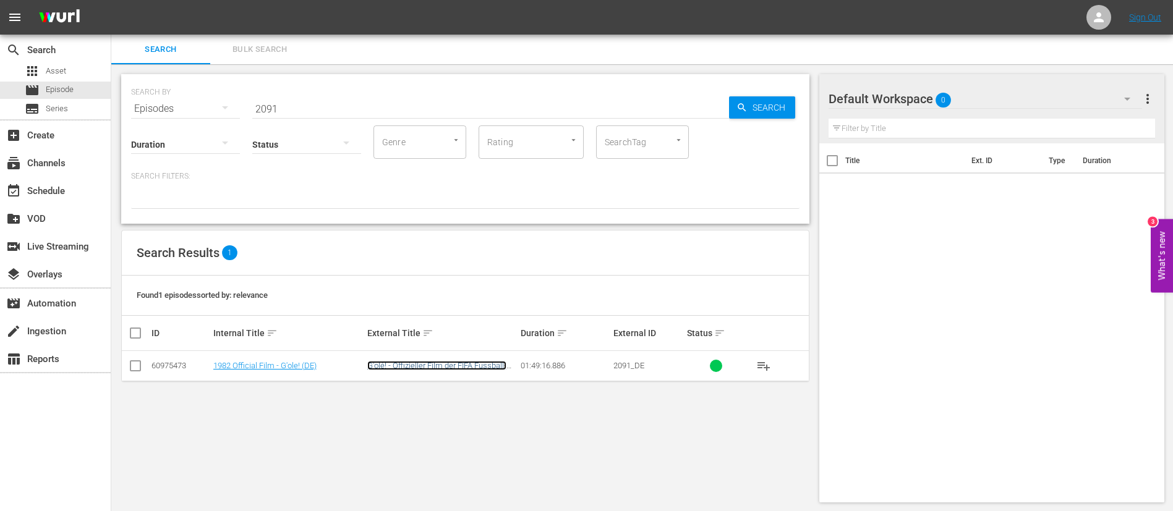
click at [477, 367] on link "G'olé! - Offizieller Film der FIFA Fussball-Weltmeisterschaft 1982™" at bounding box center [436, 370] width 139 height 19
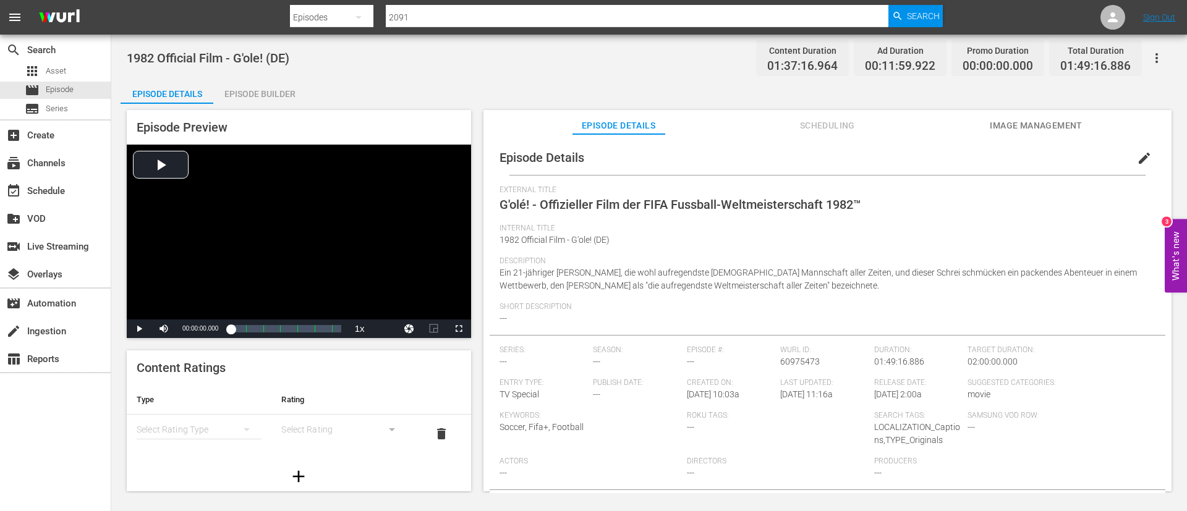
click at [1076, 122] on span "Image Management" at bounding box center [1036, 125] width 93 height 15
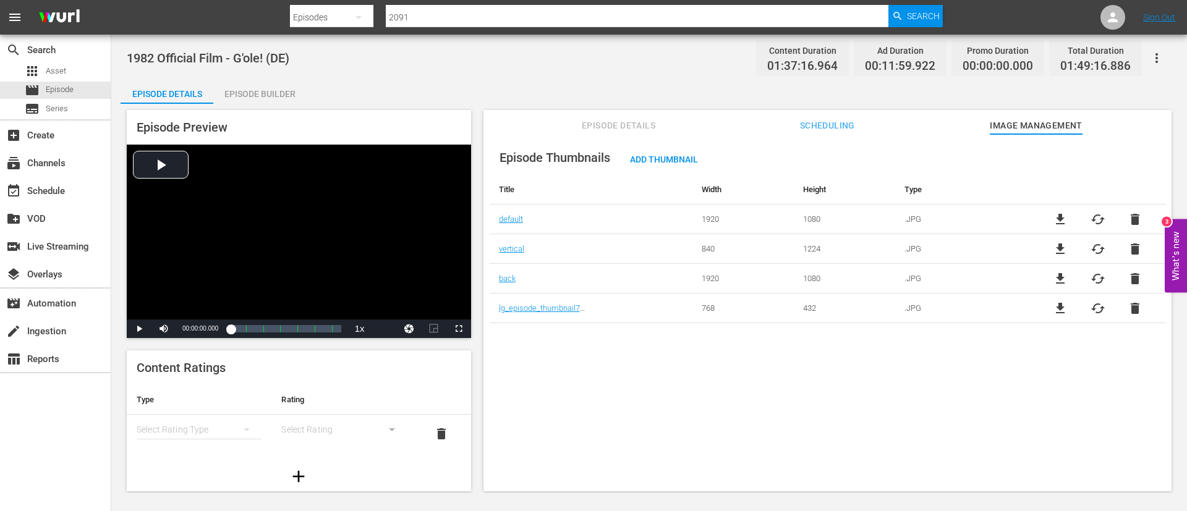
click at [1060, 215] on span "file_download" at bounding box center [1060, 219] width 15 height 15
click at [519, 20] on input "2091" at bounding box center [637, 17] width 503 height 30
paste input "133699"
type input "133699"
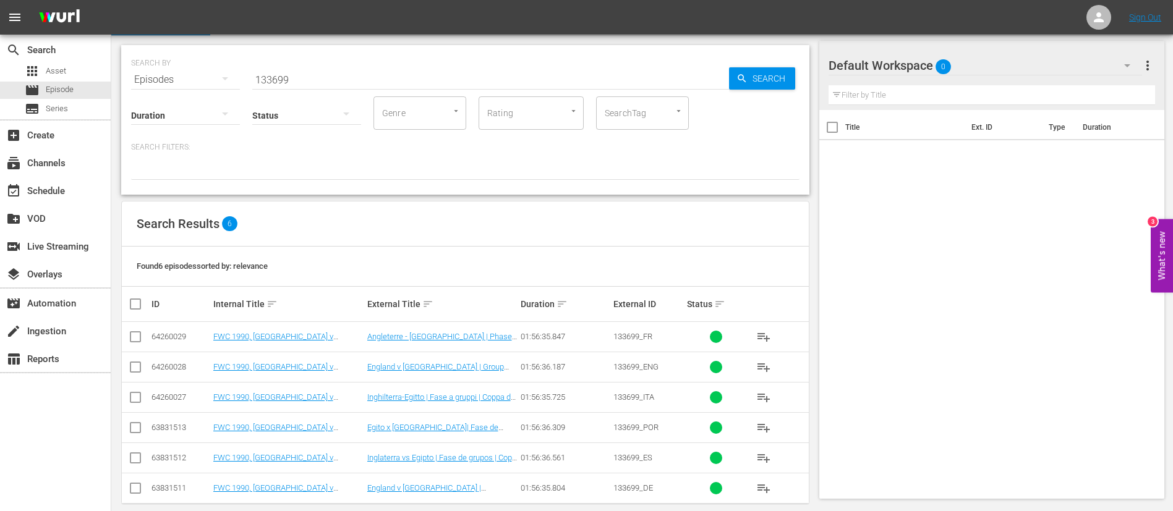
scroll to position [45, 0]
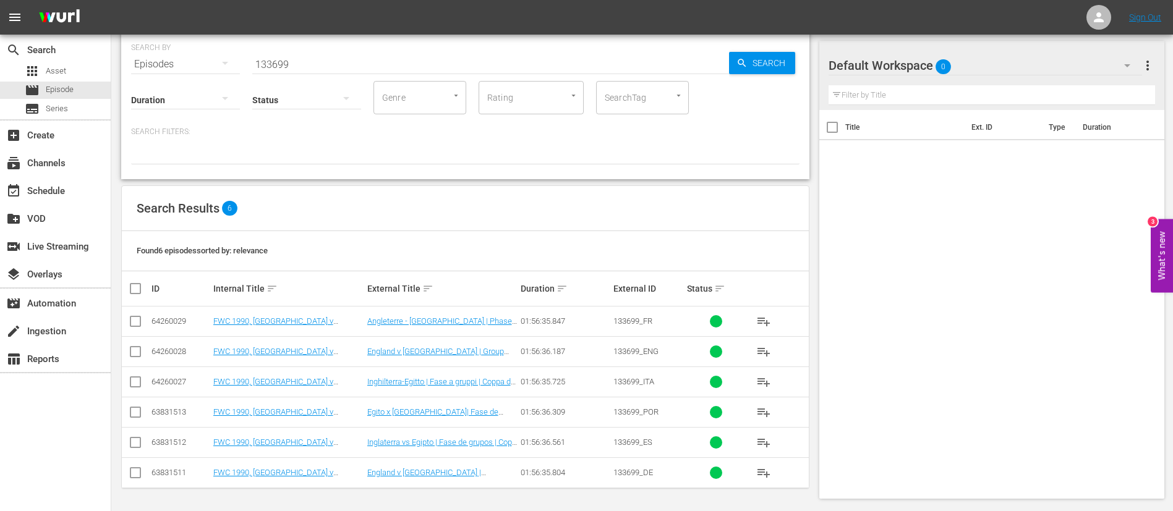
click at [493, 345] on td "England v Egypt | Group Matches | 1990 FIFA World Cup Italy™ | Full Match Replay" at bounding box center [442, 351] width 154 height 30
click at [491, 349] on link "England v Egypt | Group Matches | 1990 FIFA World Cup Italy™ | Full Match Replay" at bounding box center [440, 361] width 147 height 28
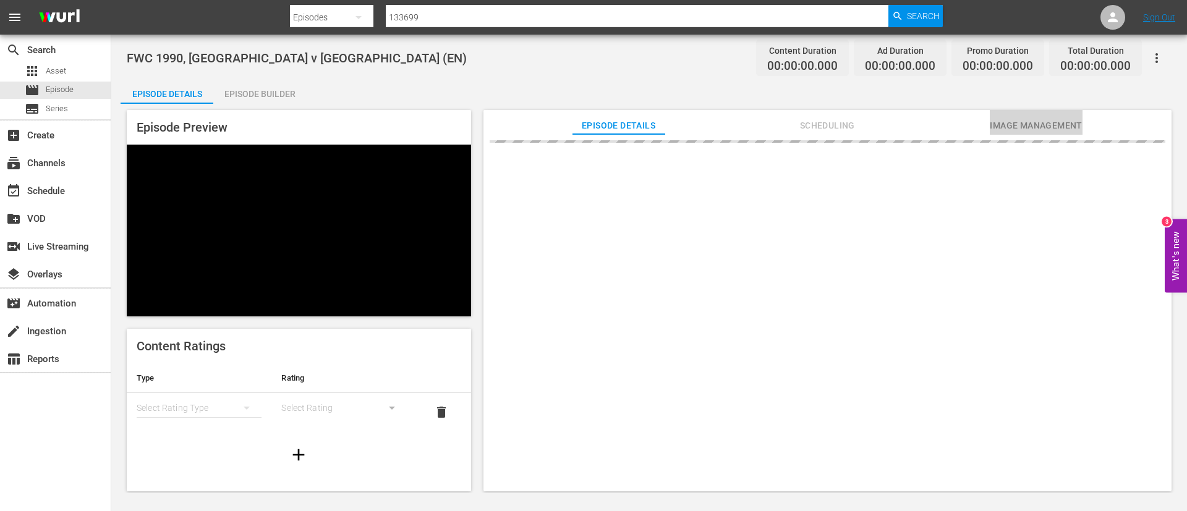
click at [1039, 127] on span "Image Management" at bounding box center [1036, 125] width 93 height 15
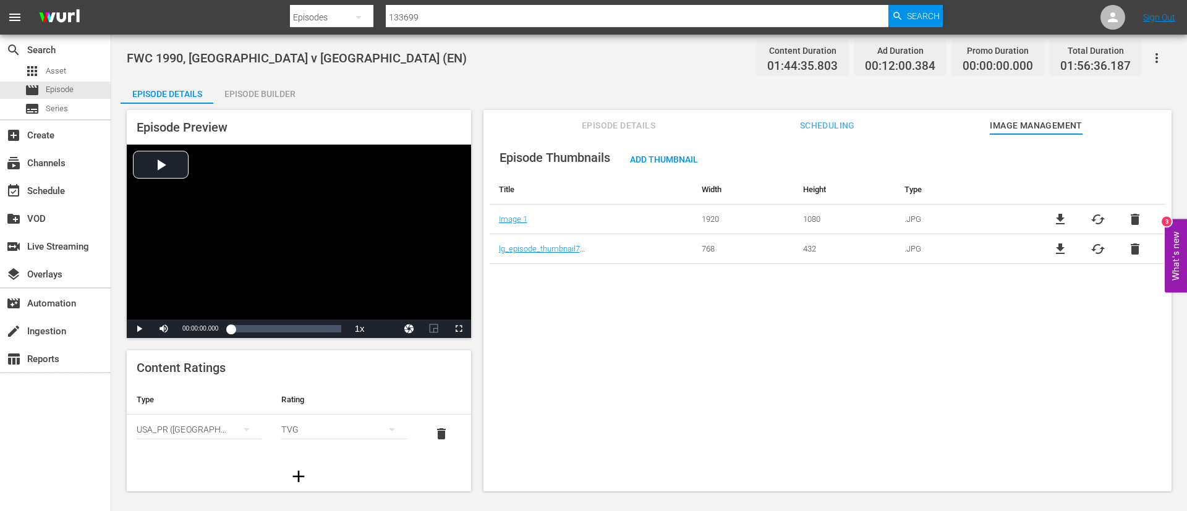
click at [1053, 213] on span "file_download" at bounding box center [1060, 219] width 15 height 15
click at [468, 20] on input "133699" at bounding box center [637, 17] width 503 height 30
paste input "700"
type input "133700"
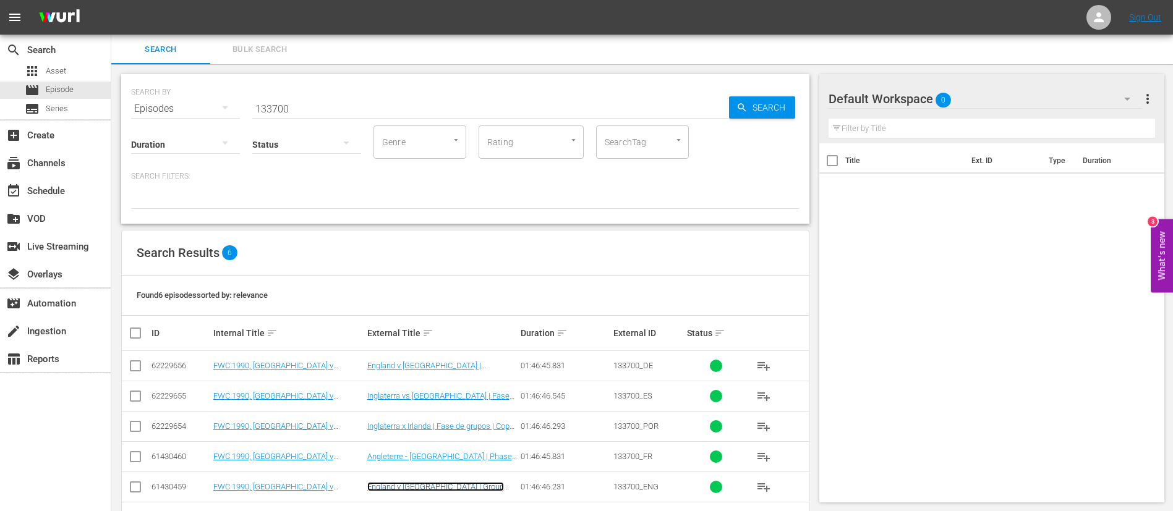
click at [486, 489] on link "England v Republic of Ireland | Group Matches | 1990 FIFA World Cup Italy™ | Fu…" at bounding box center [440, 496] width 147 height 28
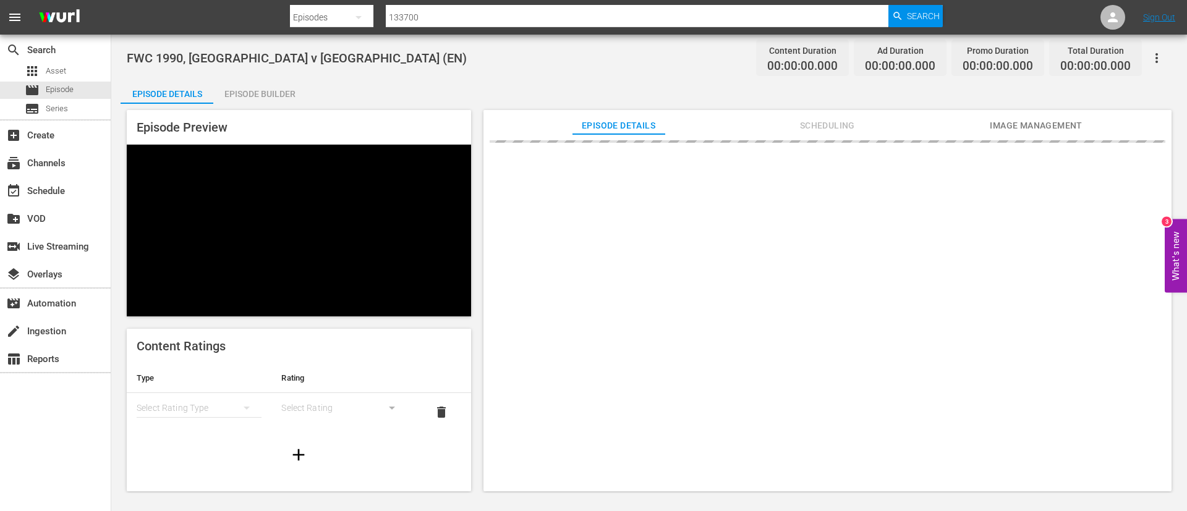
click at [1043, 122] on span "Image Management" at bounding box center [1036, 125] width 93 height 15
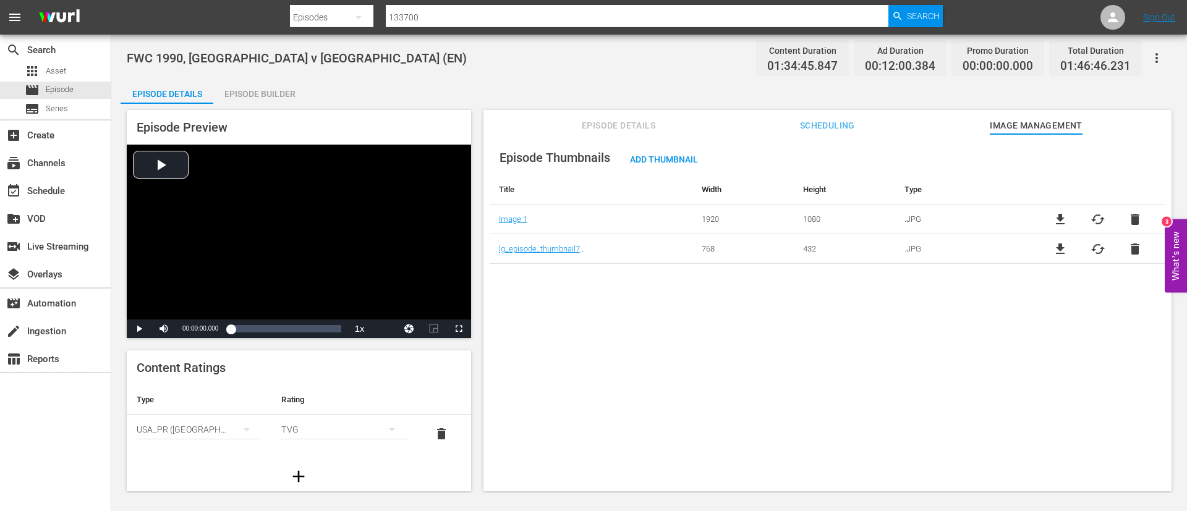
click at [1060, 215] on span "file_download" at bounding box center [1060, 219] width 15 height 15
click at [490, 9] on input "133700" at bounding box center [637, 17] width 503 height 30
paste input "1"
type input "133701"
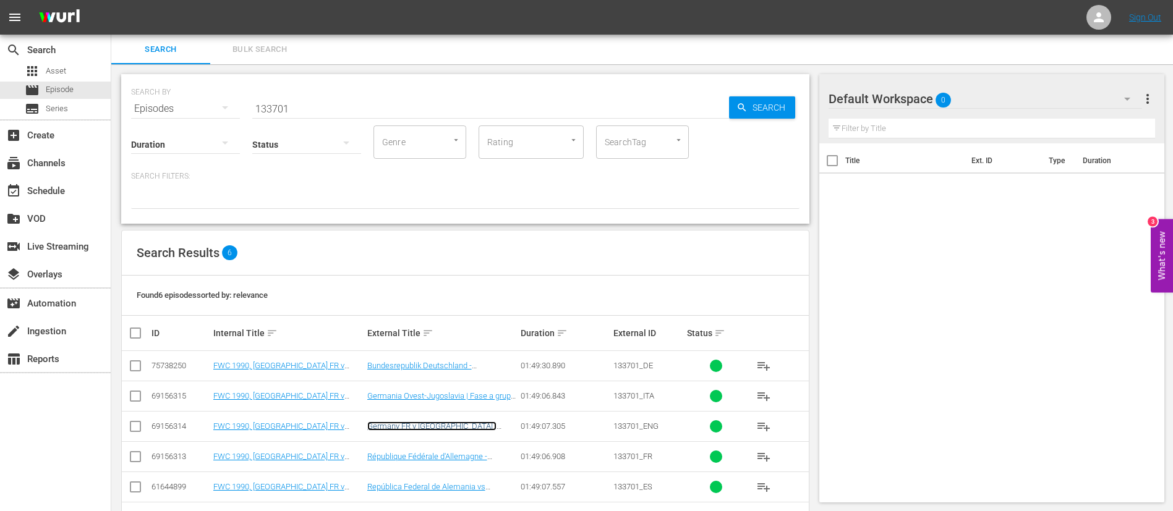
click at [429, 426] on link "Germany FR v Yugoslavia | Group Matches | 1990 FIFA World Cup Italy™ | Full Mat…" at bounding box center [440, 436] width 147 height 28
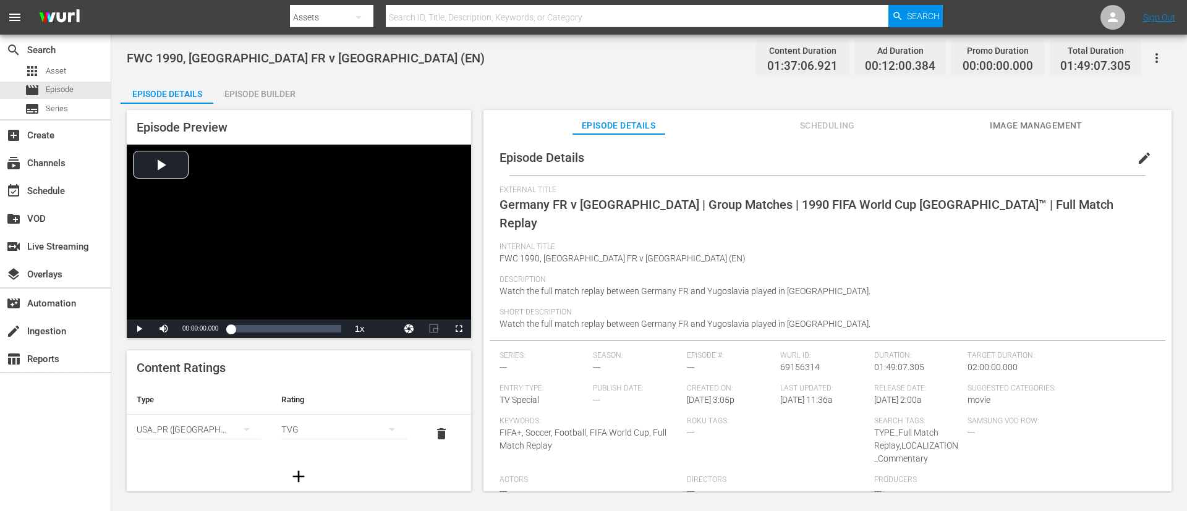
click at [1043, 119] on span "Image Management" at bounding box center [1036, 125] width 93 height 15
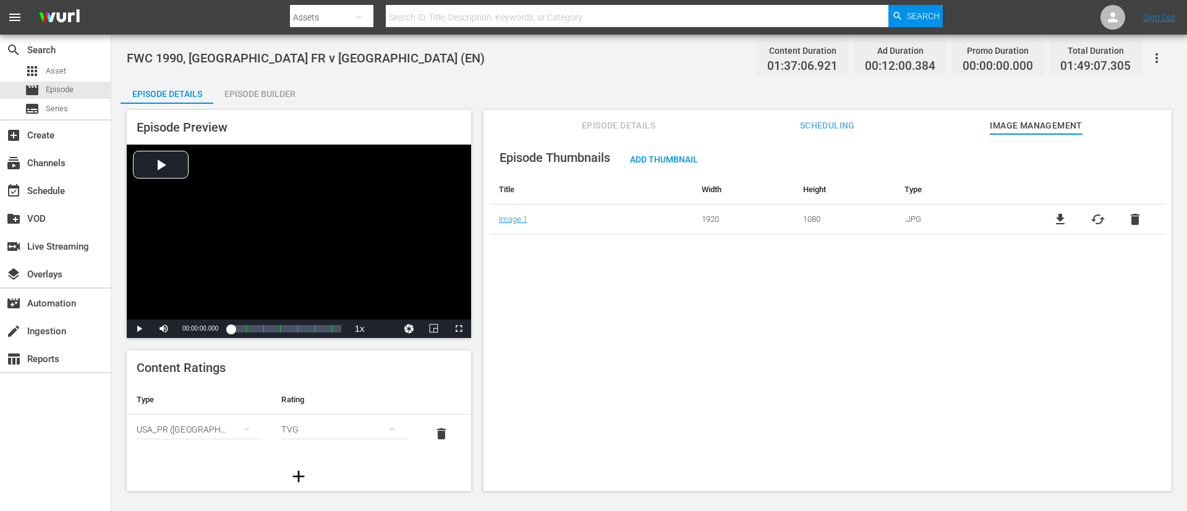
drag, startPoint x: 1061, startPoint y: 221, endPoint x: 997, endPoint y: 176, distance: 78.2
click at [1061, 221] on span "file_download" at bounding box center [1060, 219] width 15 height 15
click at [47, 91] on span "Episode" at bounding box center [60, 89] width 28 height 12
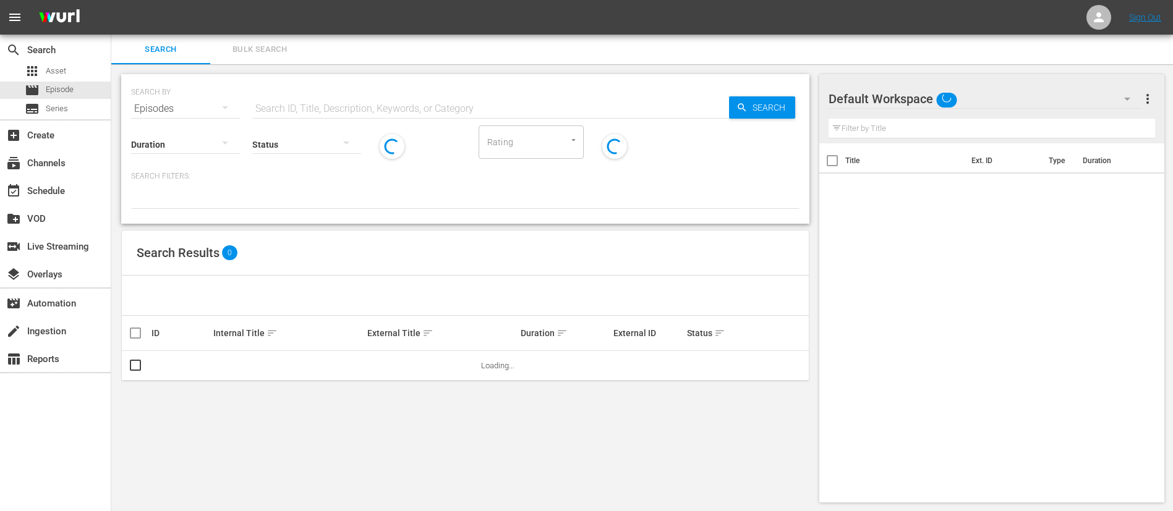
click at [508, 88] on div "SEARCH BY Search By Episodes Search ID, Title, Description, Keywords, or Catego…" at bounding box center [465, 101] width 668 height 45
click at [506, 112] on input "text" at bounding box center [490, 109] width 477 height 30
paste input "133702"
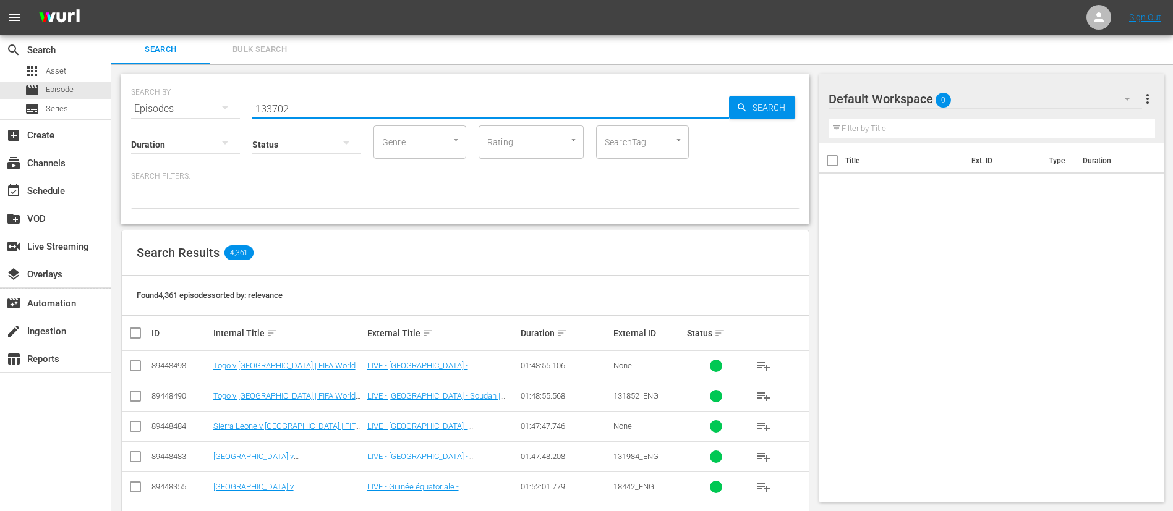
type input "133702"
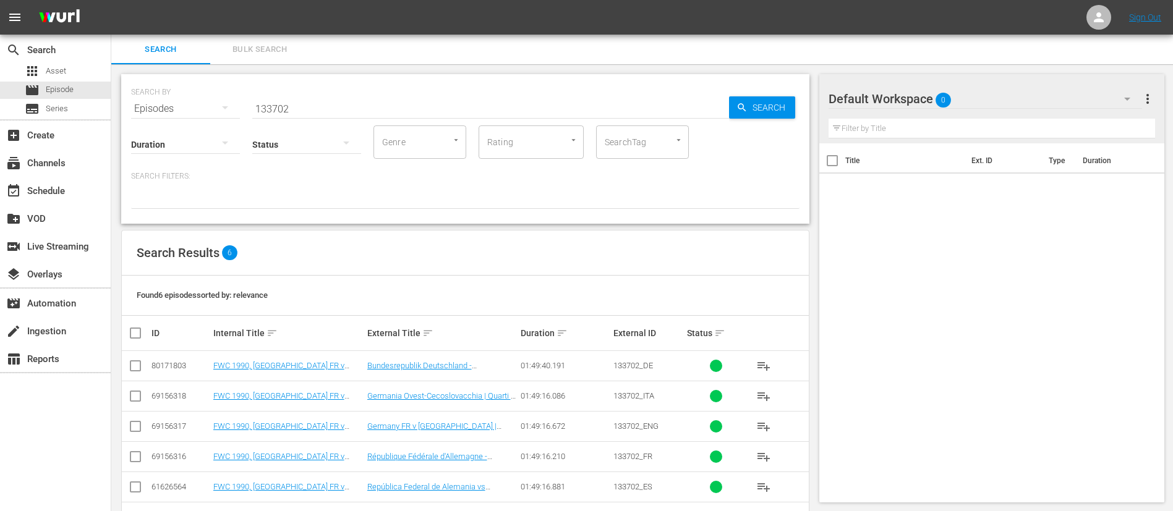
click at [489, 431] on td "Germany FR v Czechoslovakia | Quarter-finals | 1990 FIFA World Cup Italy™ | Ful…" at bounding box center [442, 426] width 154 height 30
click at [493, 425] on link "Germany FR v Czechoslovakia | Quarter-finals | 1990 FIFA World Cup Italy™ | Ful…" at bounding box center [440, 436] width 147 height 28
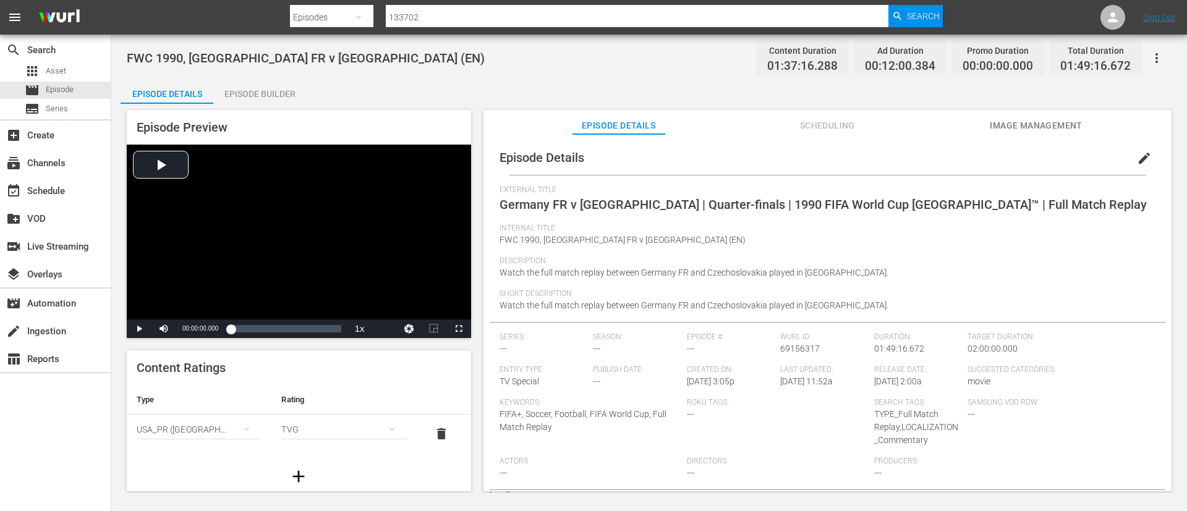
click at [1003, 127] on span "Image Management" at bounding box center [1036, 125] width 93 height 15
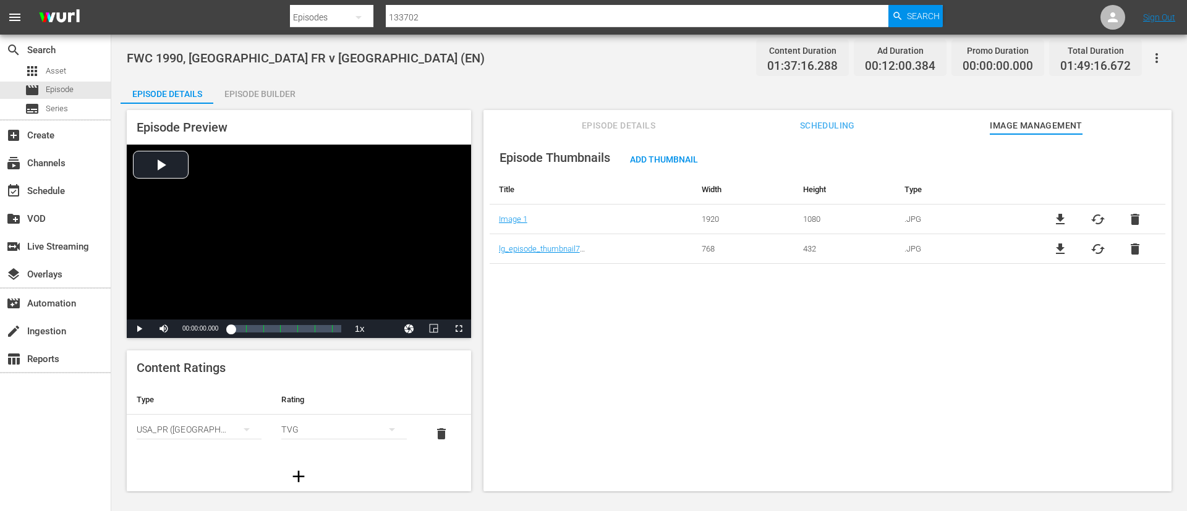
click at [1060, 218] on span "file_download" at bounding box center [1060, 219] width 15 height 15
click at [673, 22] on input "133702" at bounding box center [637, 17] width 503 height 30
paste input "3"
type input "133703"
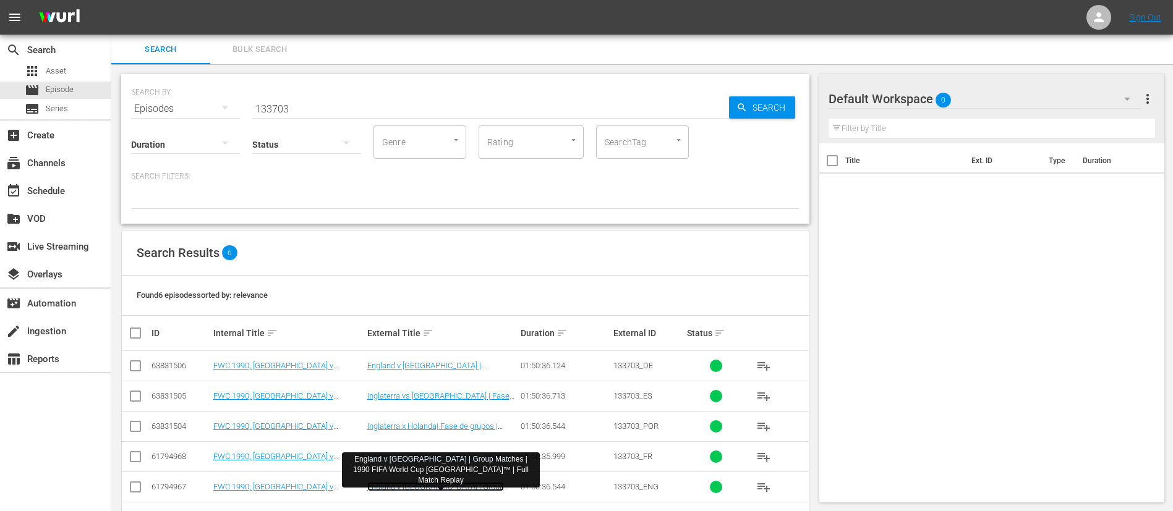
click at [436, 487] on link "England v Netherlands | Group Matches | 1990 FIFA World Cup Italy™ | Full Match…" at bounding box center [440, 496] width 147 height 28
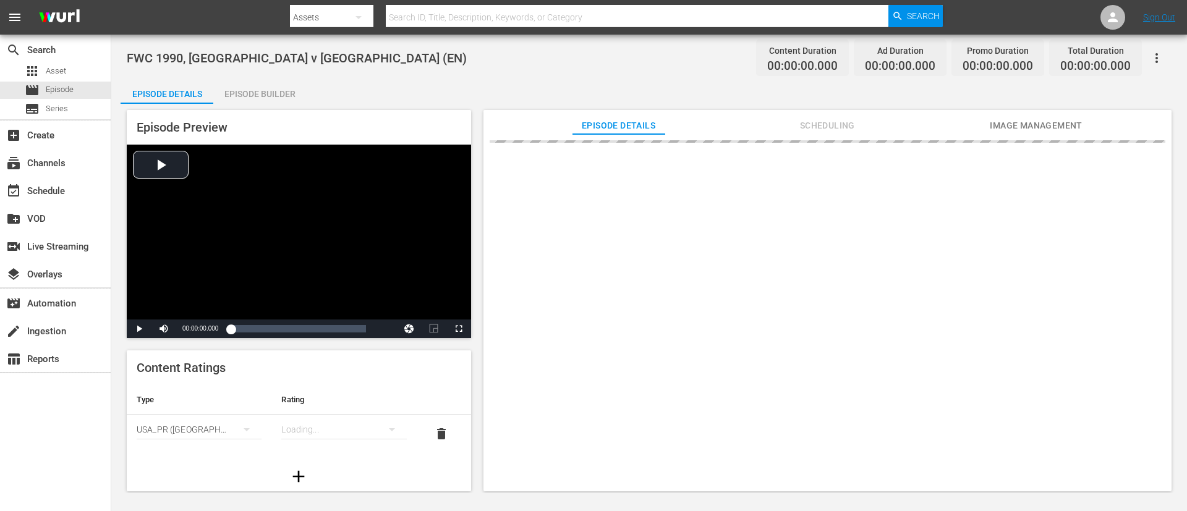
click at [1064, 121] on span "Image Management" at bounding box center [1036, 125] width 93 height 15
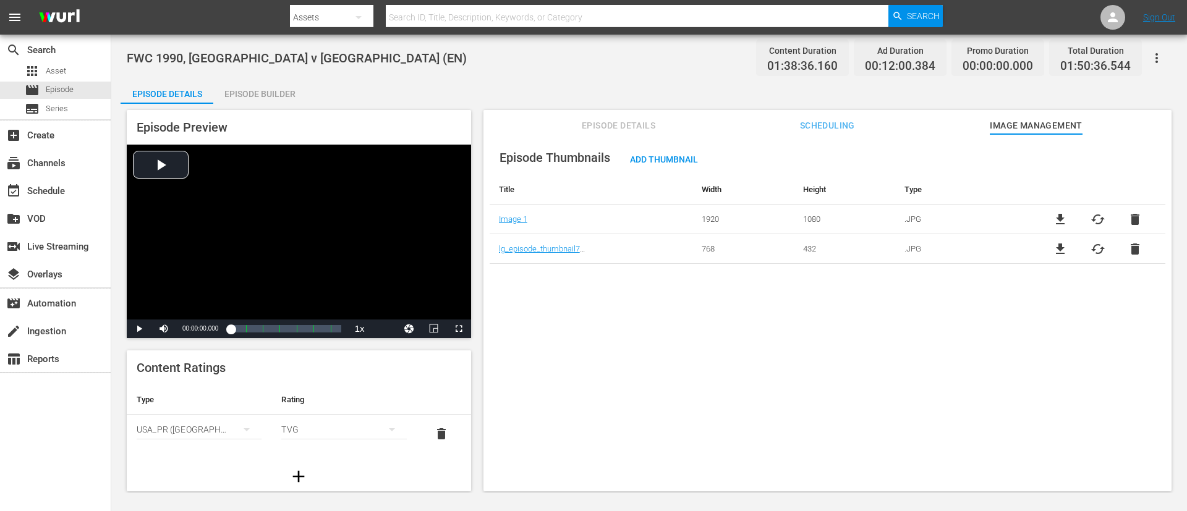
drag, startPoint x: 1053, startPoint y: 223, endPoint x: 1039, endPoint y: 198, distance: 28.5
click at [1053, 223] on span "file_download" at bounding box center [1060, 219] width 15 height 15
click at [45, 88] on div "movie Episode" at bounding box center [49, 90] width 49 height 17
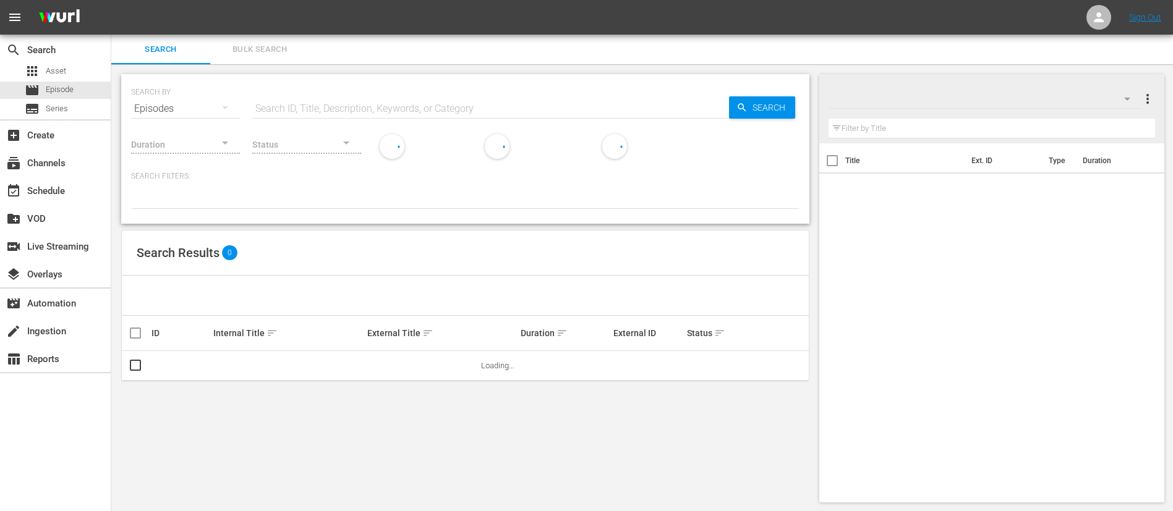
click at [324, 96] on input "text" at bounding box center [490, 109] width 477 height 30
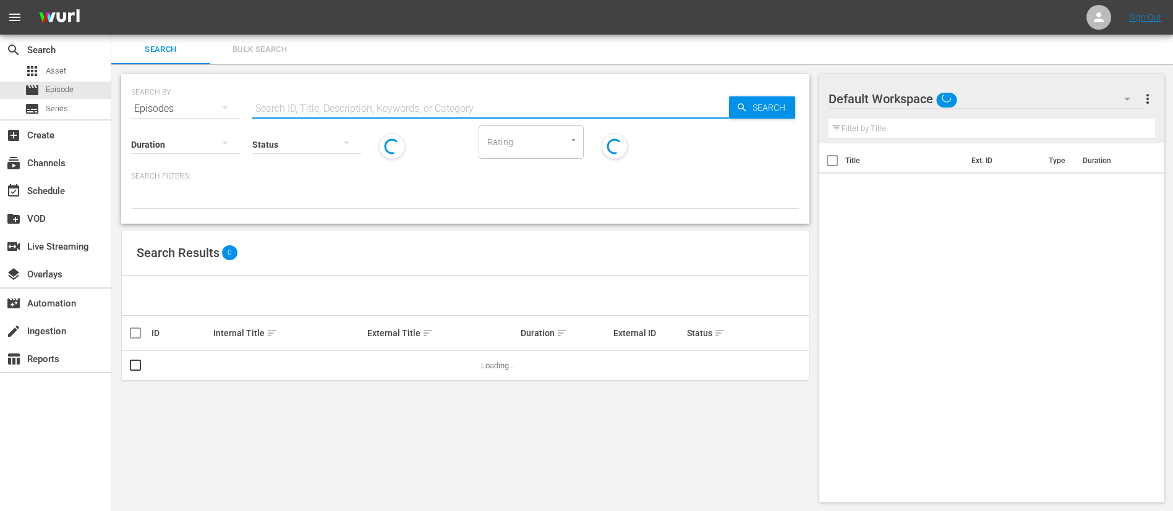
paste input "133706"
type input "133706"
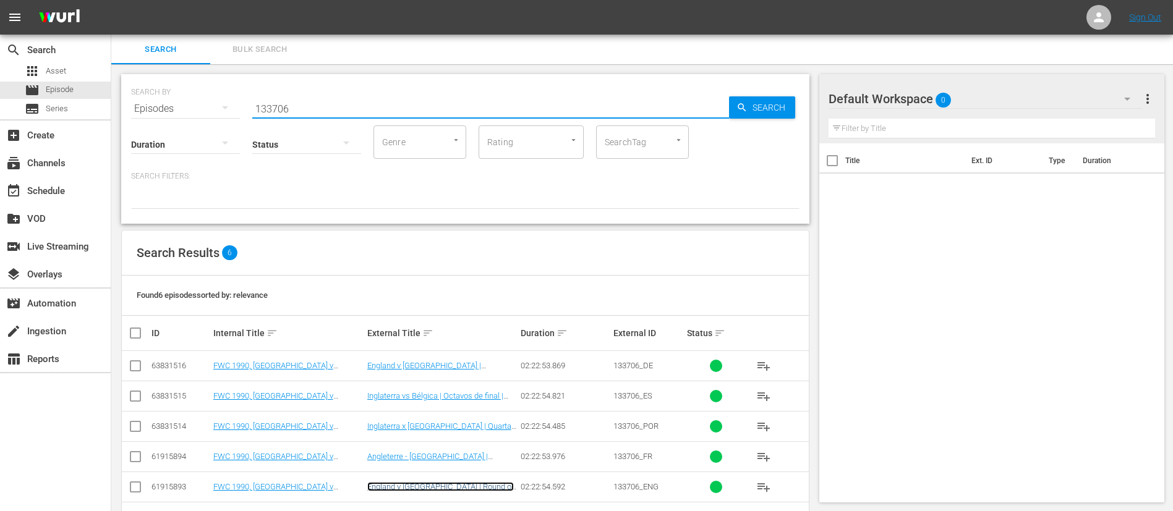
click at [456, 488] on link "England v [GEOGRAPHIC_DATA] | Round of 16 | 1990 FIFA World Cup [GEOGRAPHIC_DAT…" at bounding box center [440, 496] width 147 height 28
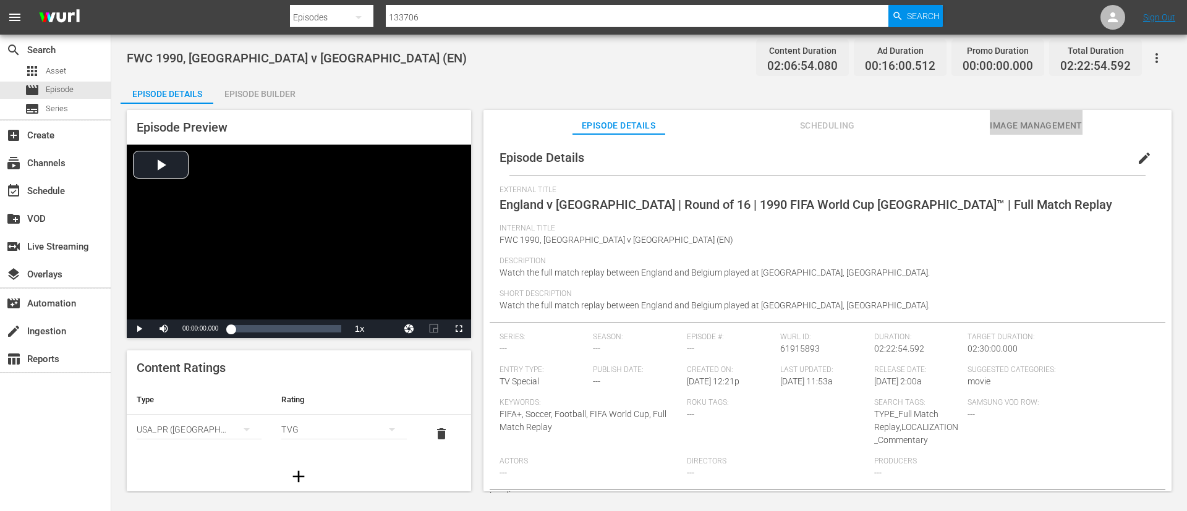
click at [1054, 128] on span "Image Management" at bounding box center [1036, 125] width 93 height 15
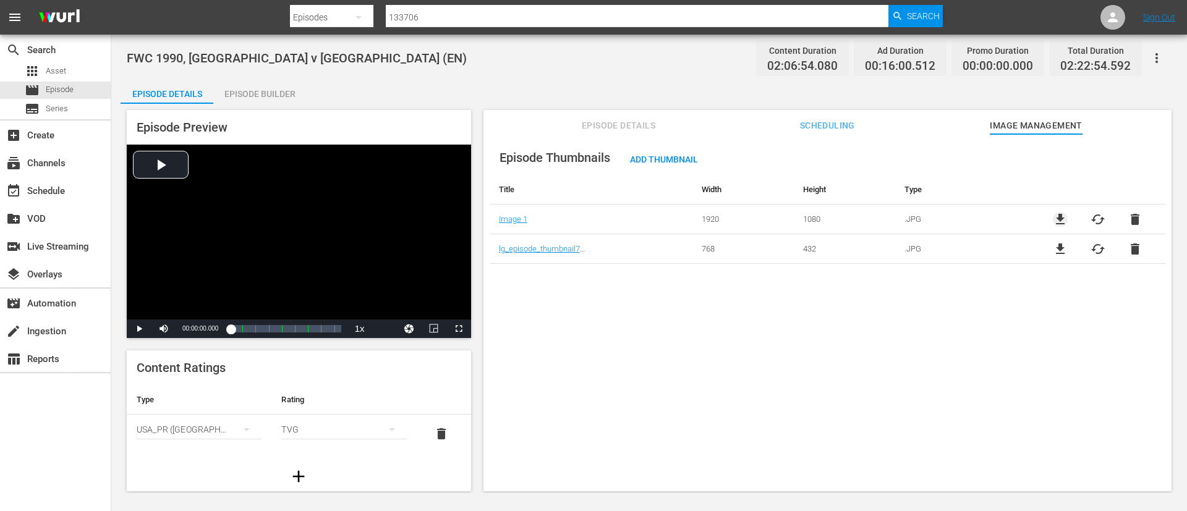
click at [1058, 213] on span "file_download" at bounding box center [1060, 219] width 15 height 15
click at [417, 11] on input "133706" at bounding box center [637, 17] width 503 height 30
paste input "9"
type input "133709"
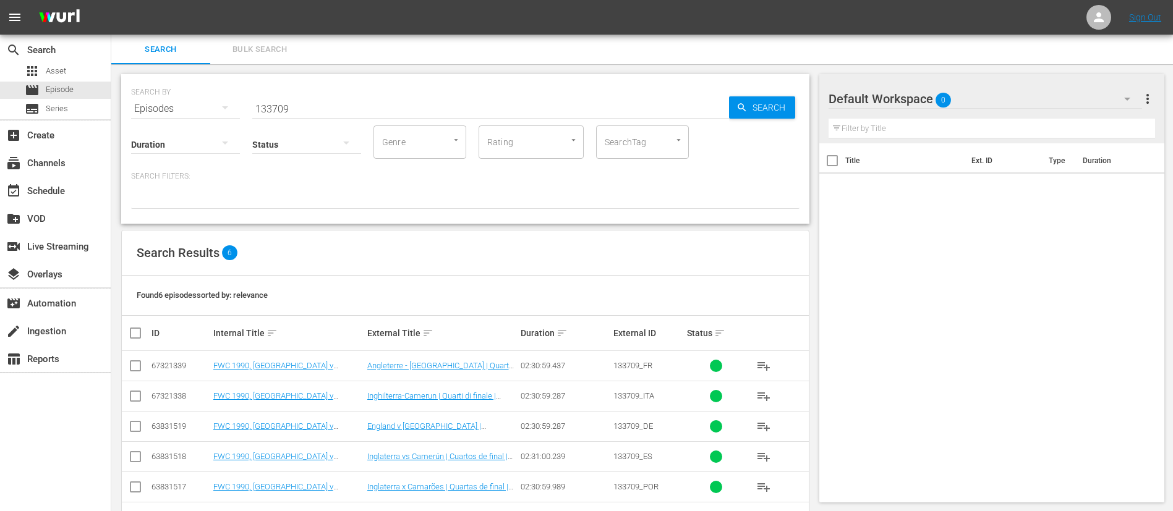
scroll to position [45, 0]
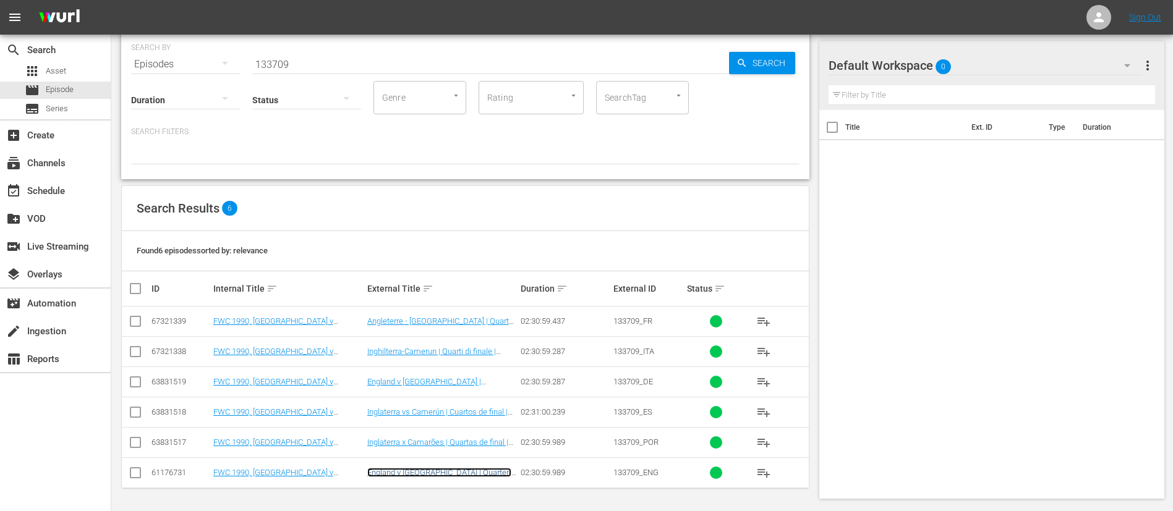
click at [501, 468] on link "England v [GEOGRAPHIC_DATA] | Quarter-finals | 1990 FIFA World Cup [GEOGRAPHIC_…" at bounding box center [440, 482] width 147 height 28
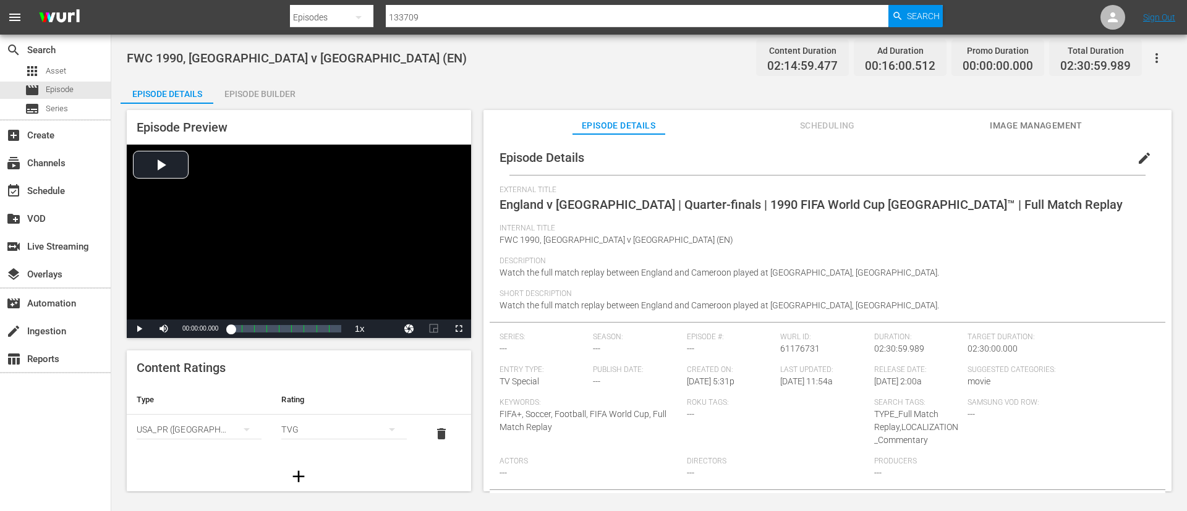
click at [1058, 120] on span "Image Management" at bounding box center [1036, 125] width 93 height 15
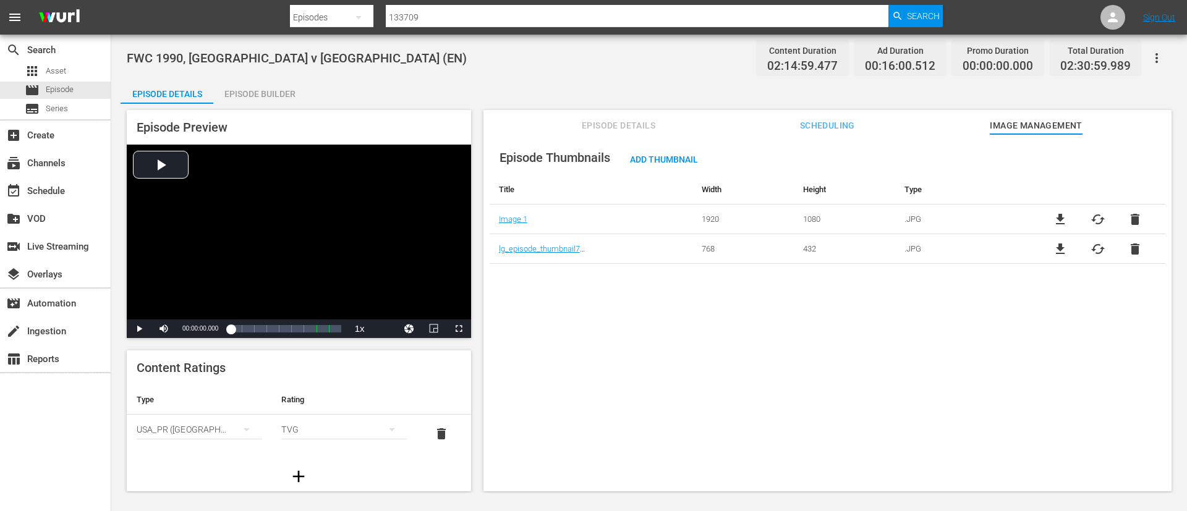
click at [1058, 218] on span "file_download" at bounding box center [1060, 219] width 15 height 15
click at [607, 16] on input "133709" at bounding box center [637, 17] width 503 height 30
paste input "10"
type input "133710"
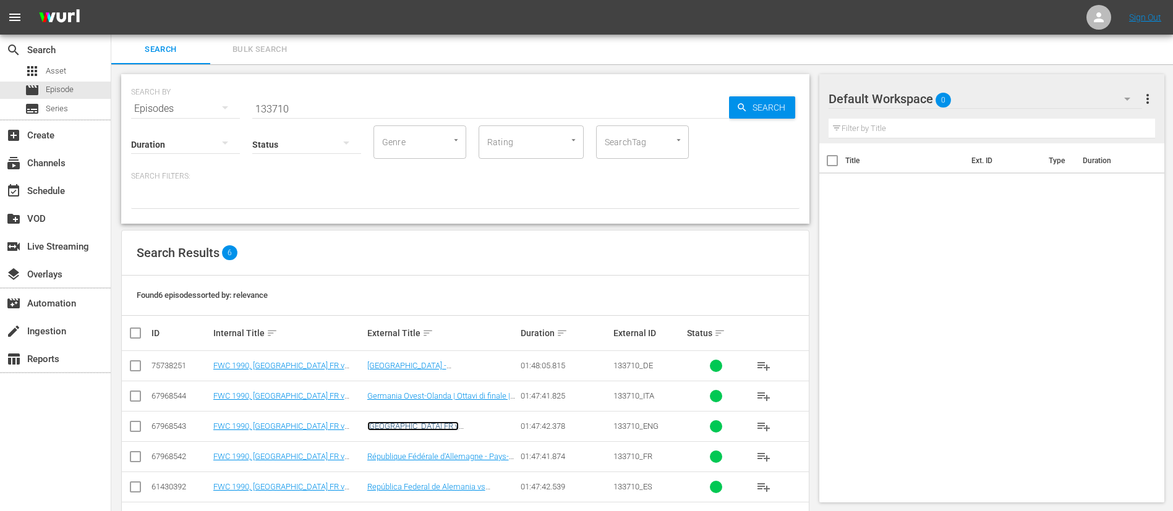
click at [472, 428] on link "[GEOGRAPHIC_DATA] FR v [GEOGRAPHIC_DATA] | Round of 16 | 1990 FIFA World Cup [G…" at bounding box center [439, 440] width 145 height 37
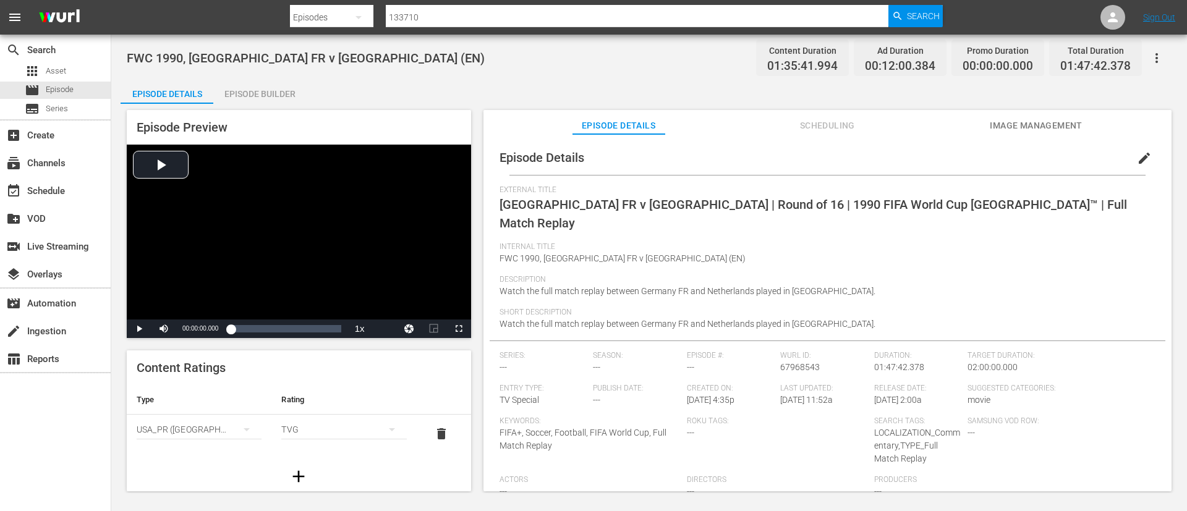
click at [1026, 117] on button "Image Management" at bounding box center [1036, 122] width 93 height 25
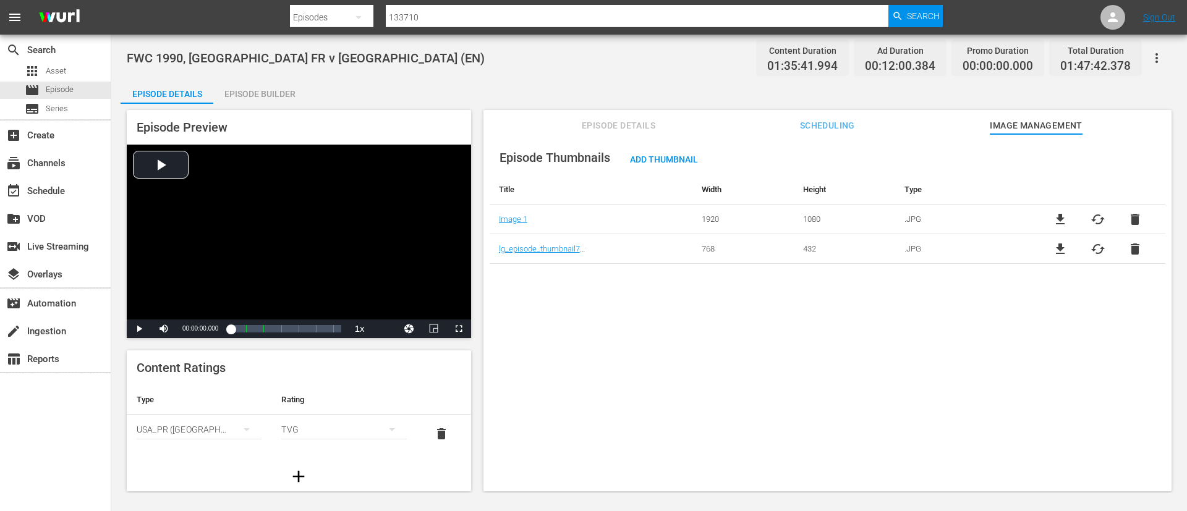
click at [1057, 221] on span "file_download" at bounding box center [1060, 219] width 15 height 15
click at [604, 19] on input "133710" at bounding box center [637, 17] width 503 height 30
paste input "39635"
type input "39635"
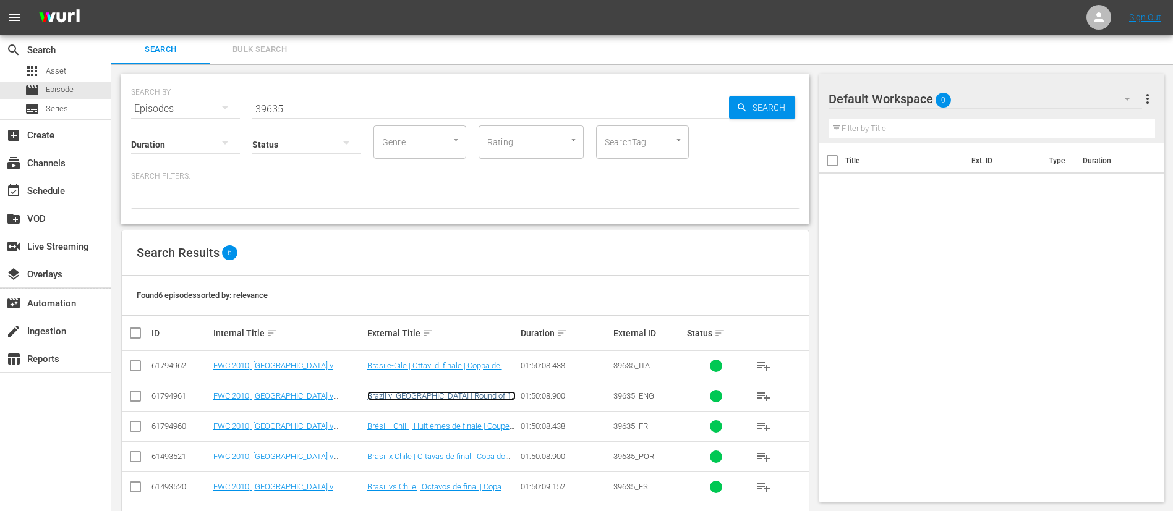
click at [487, 394] on link "Brazil v [GEOGRAPHIC_DATA] | Round of 16 | 2010 FIFA World Cup [GEOGRAPHIC_DATA…" at bounding box center [441, 405] width 148 height 28
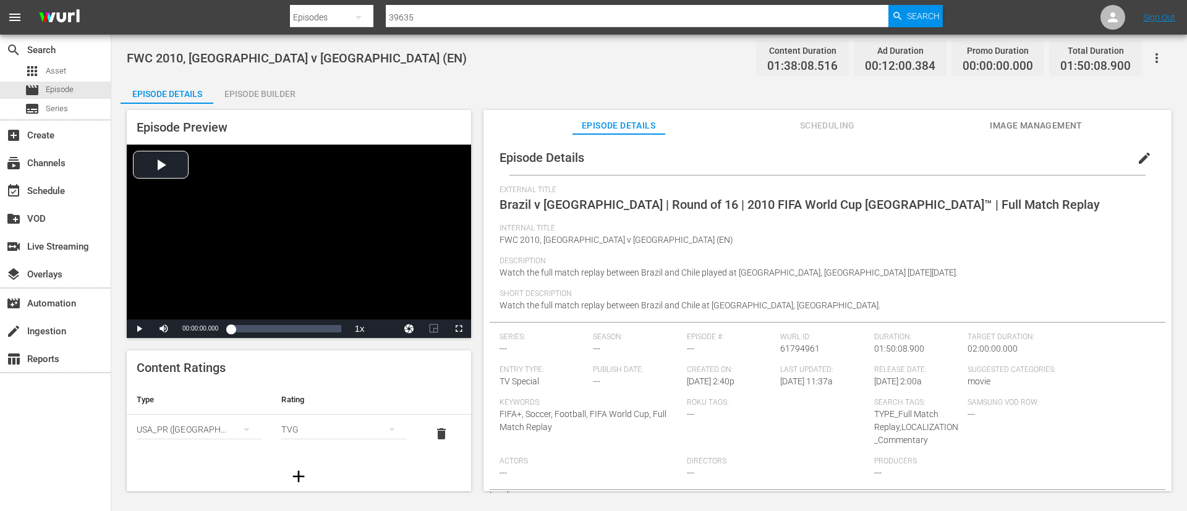
click at [1001, 125] on span "Image Management" at bounding box center [1036, 125] width 93 height 15
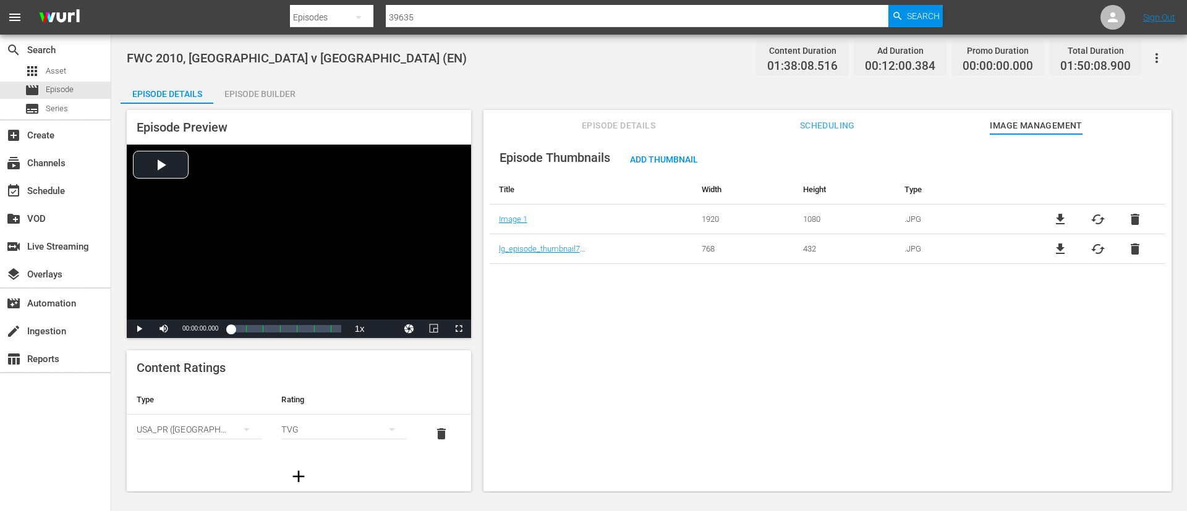
click at [1064, 222] on span "file_download" at bounding box center [1060, 219] width 15 height 15
click at [651, 19] on input "39635" at bounding box center [637, 17] width 503 height 30
paste input "50"
type input "39650"
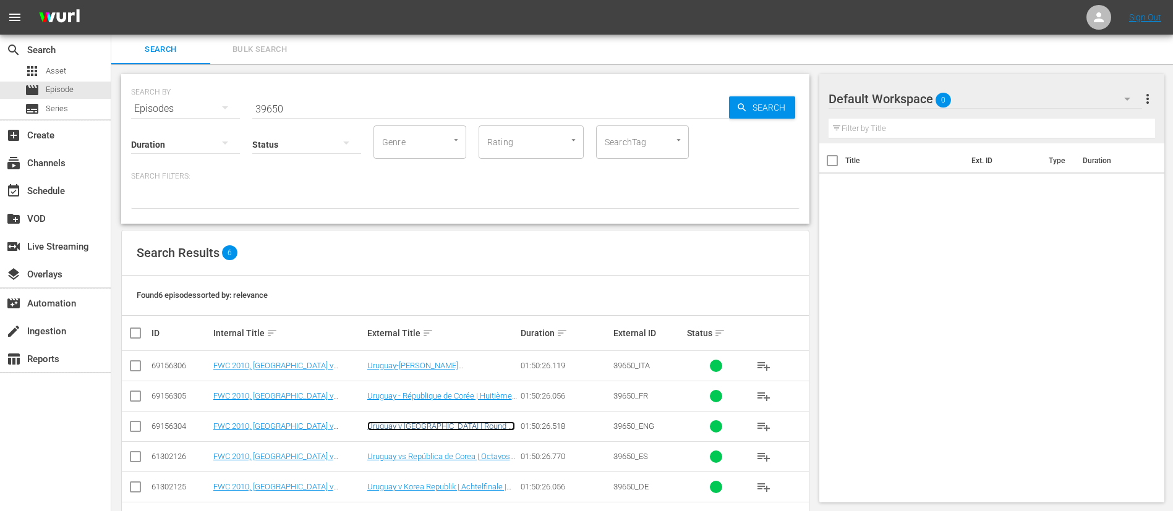
click at [488, 423] on link "Uruguay v [GEOGRAPHIC_DATA] | Round of 16 | 2010 FIFA World Cup [GEOGRAPHIC_DAT…" at bounding box center [441, 436] width 148 height 28
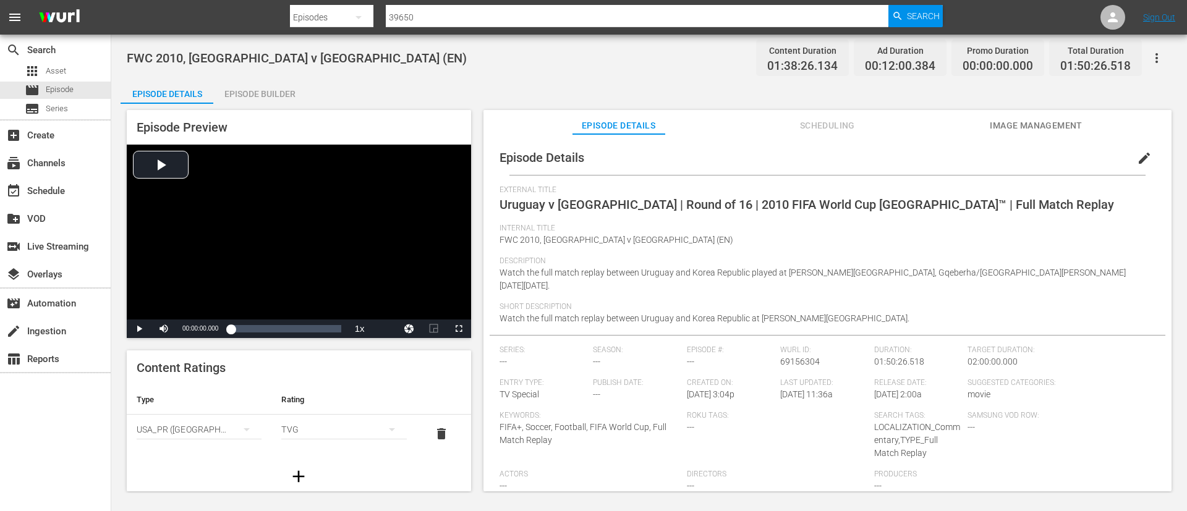
click at [1019, 121] on span "Image Management" at bounding box center [1036, 125] width 93 height 15
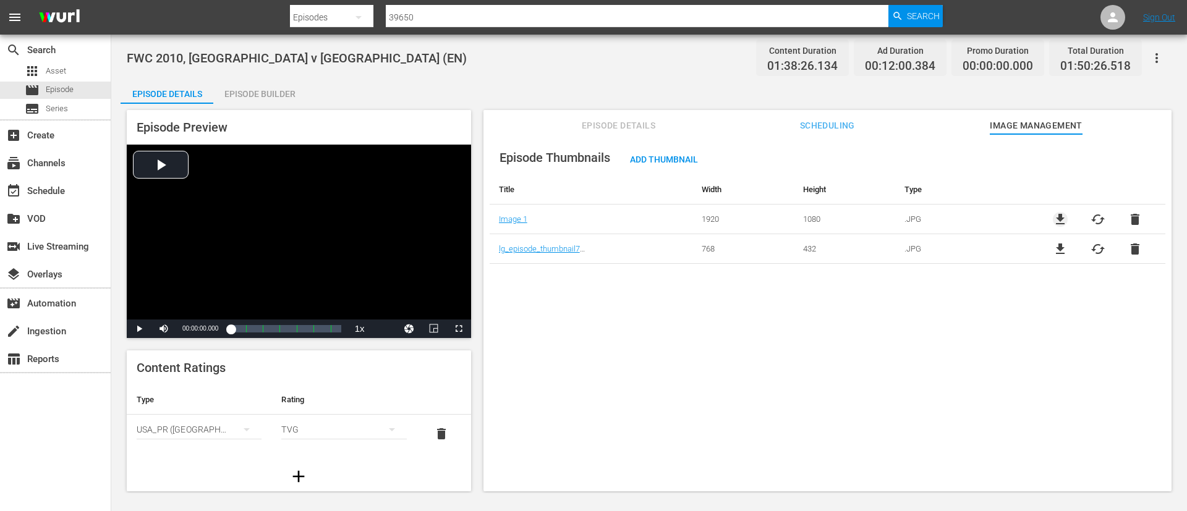
click at [1060, 215] on span "file_download" at bounding box center [1060, 219] width 15 height 15
click at [597, 14] on input "39650" at bounding box center [637, 17] width 503 height 30
paste input "66"
type input "39666"
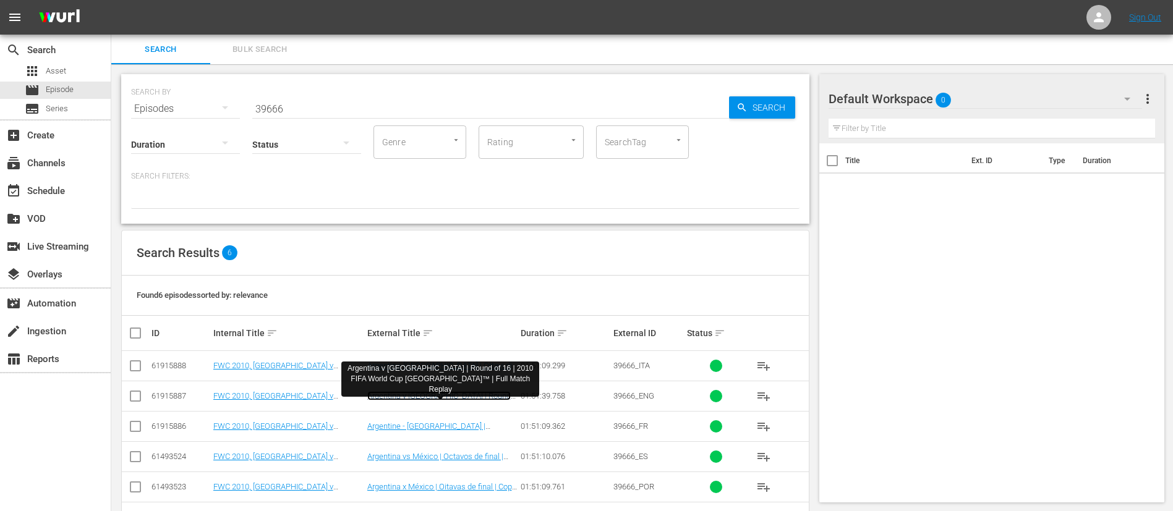
click at [475, 394] on link "Argentina v [GEOGRAPHIC_DATA] | Round of 16 | 2010 FIFA World Cup [GEOGRAPHIC_D…" at bounding box center [440, 405] width 147 height 28
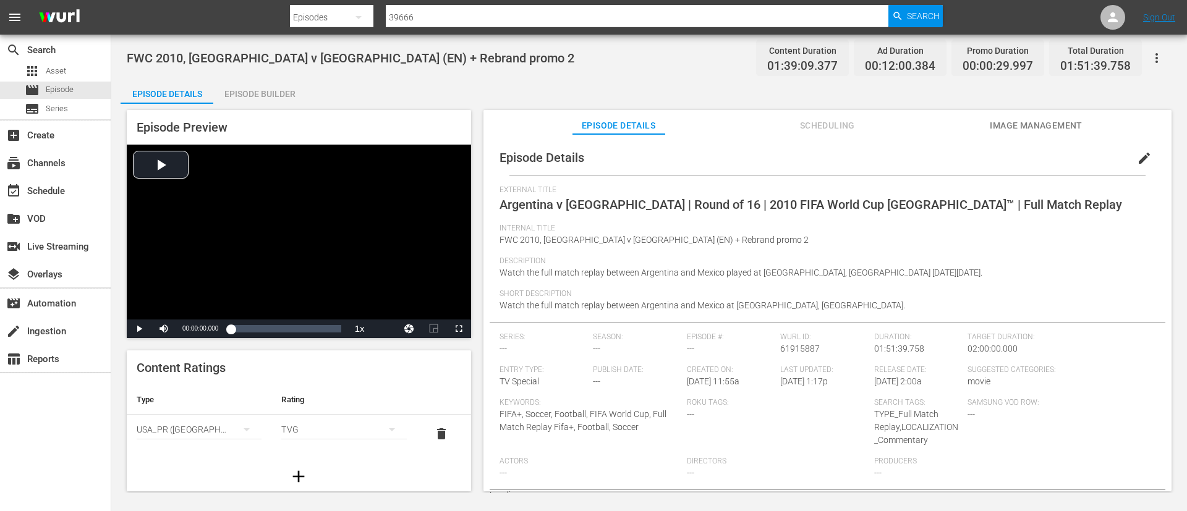
click at [1018, 126] on span "Image Management" at bounding box center [1036, 125] width 93 height 15
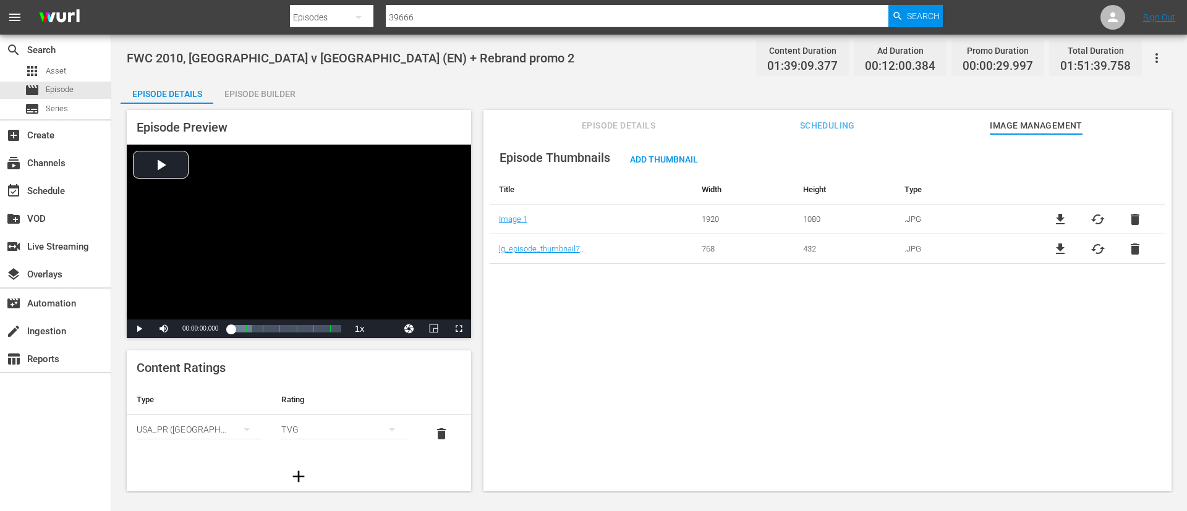
click at [1055, 221] on span "file_download" at bounding box center [1060, 219] width 15 height 15
click at [668, 11] on input "39666" at bounding box center [637, 17] width 503 height 30
paste input "78"
type input "39678"
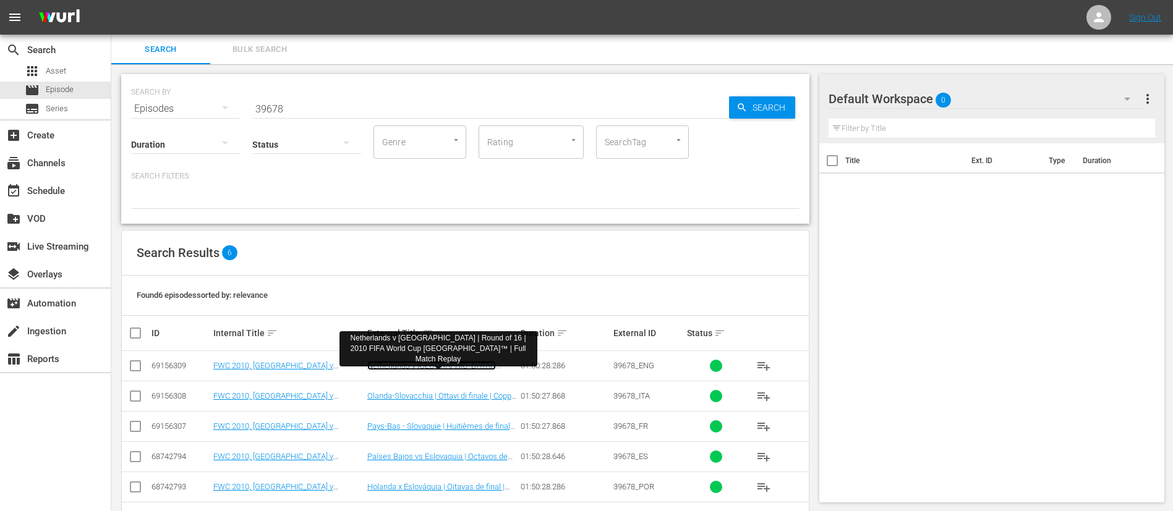
click at [484, 365] on link "Netherlands v [GEOGRAPHIC_DATA] | Round of 16 | 2010 FIFA World Cup [GEOGRAPHIC…" at bounding box center [440, 375] width 147 height 28
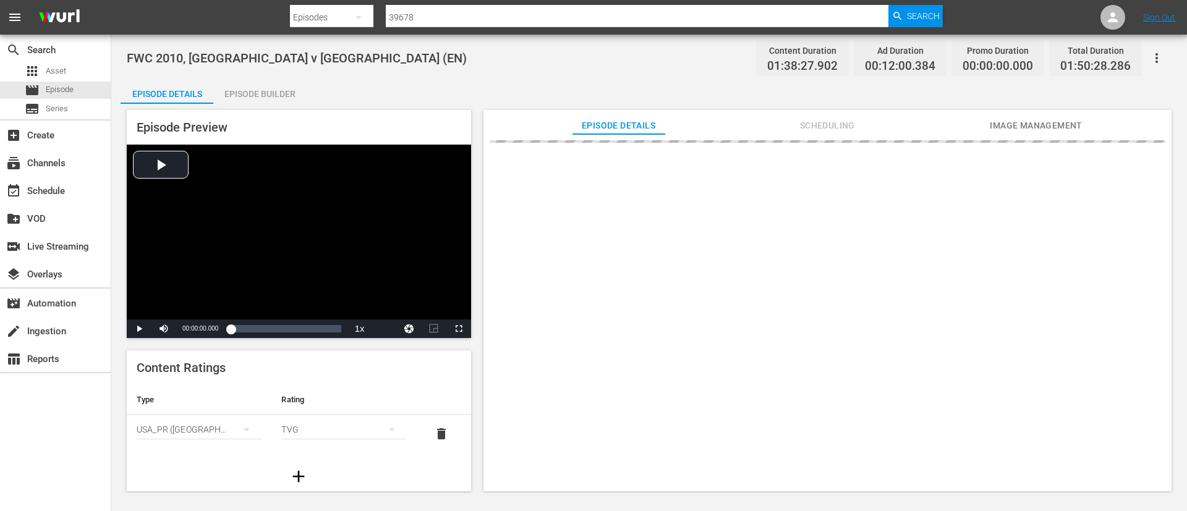
click at [1055, 118] on span "Image Management" at bounding box center [1036, 125] width 93 height 15
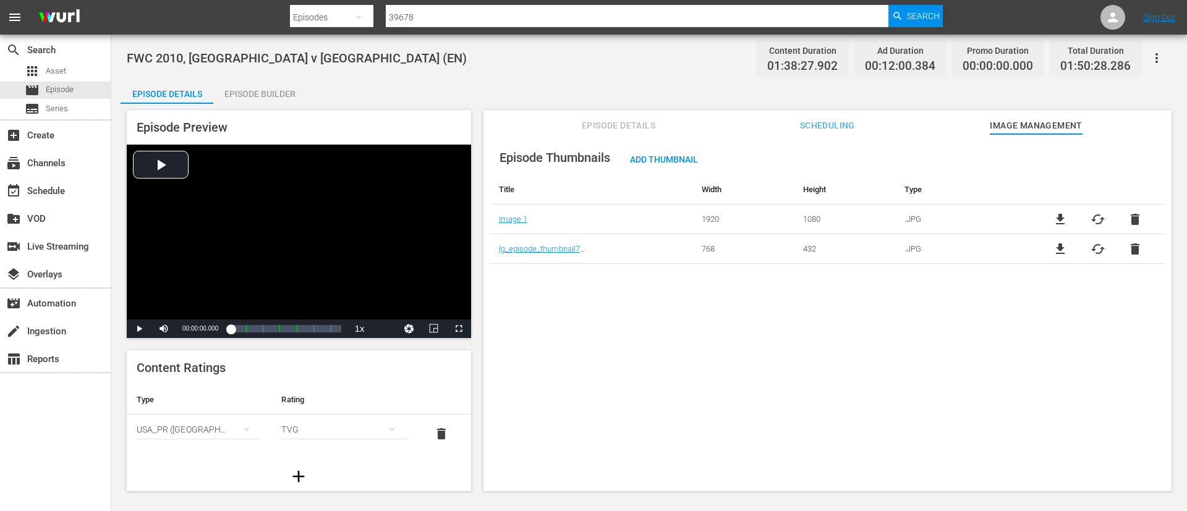
click at [1058, 215] on span "file_download" at bounding box center [1060, 219] width 15 height 15
click at [671, 14] on input "39678" at bounding box center [637, 17] width 503 height 30
paste input "136755"
type input "136755"
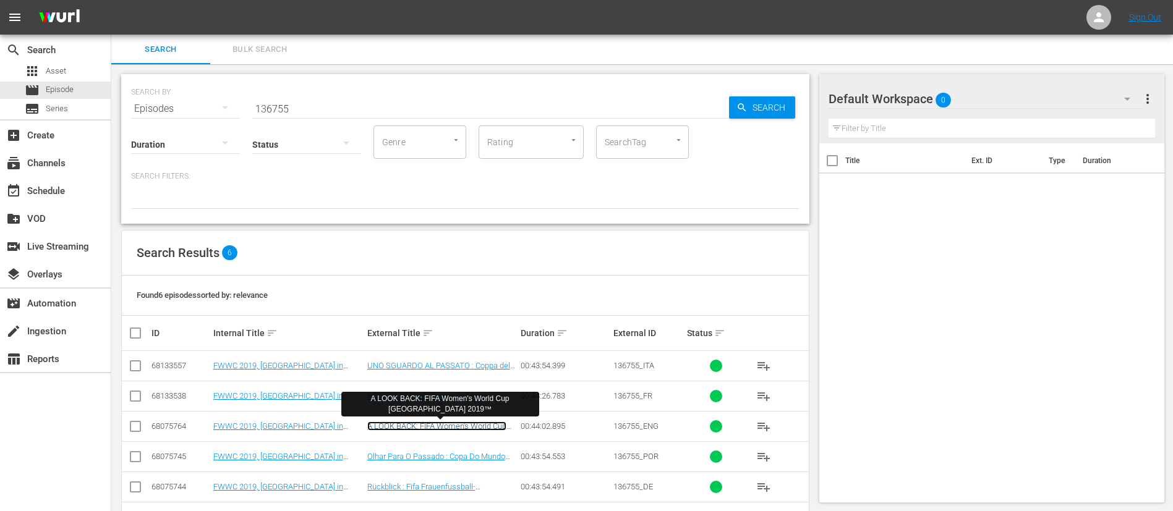
click at [440, 424] on link "A LOOK BACK: FIFA Women's World Cup [GEOGRAPHIC_DATA] 2019™" at bounding box center [436, 431] width 139 height 19
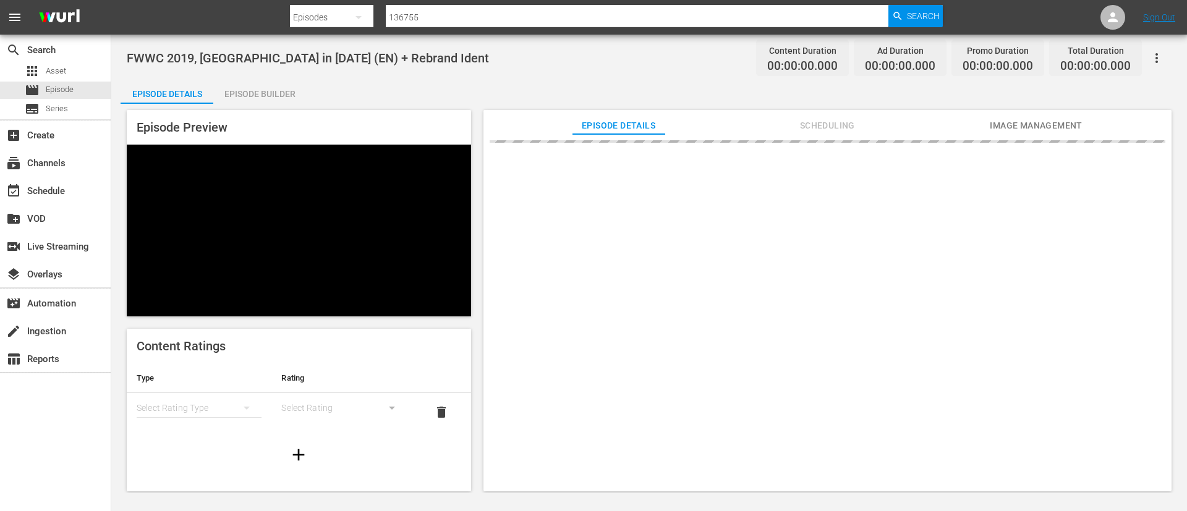
click at [1062, 118] on span "Image Management" at bounding box center [1036, 125] width 93 height 15
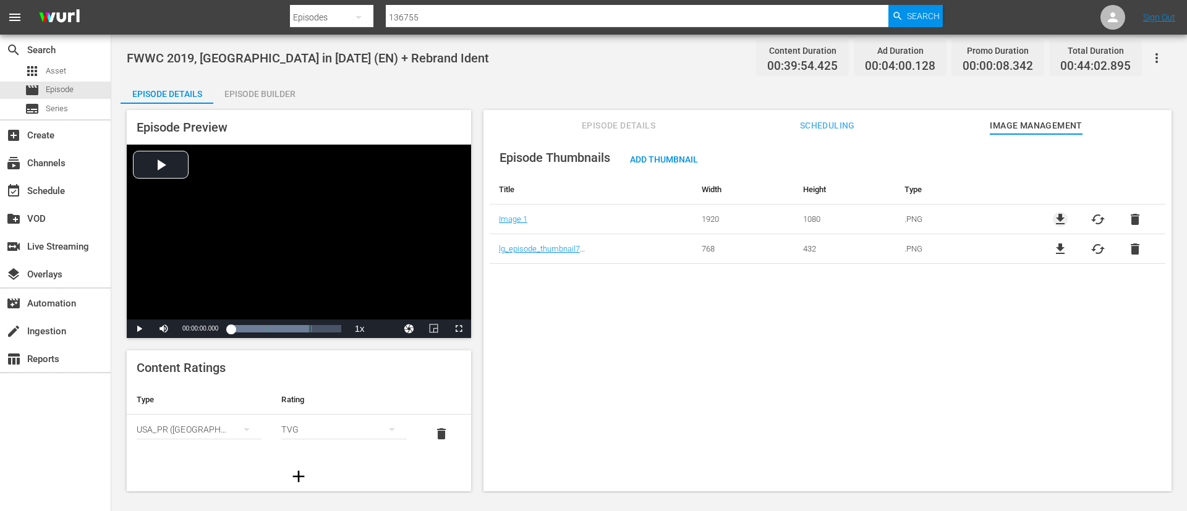
click at [1061, 213] on span "file_download" at bounding box center [1060, 219] width 15 height 15
click at [631, 11] on input "136755" at bounding box center [637, 17] width 503 height 30
paste input "928"
type input "136928"
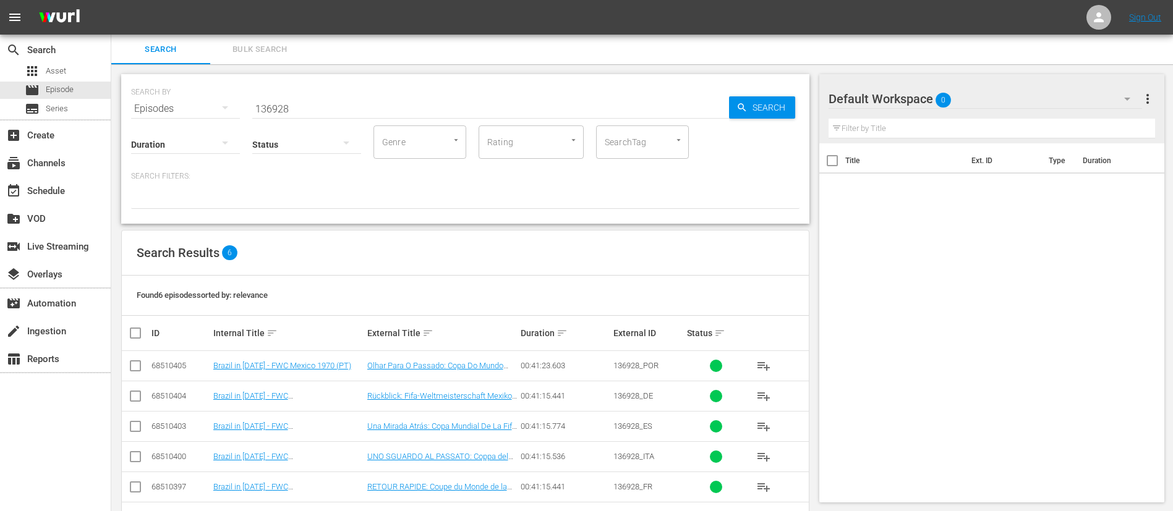
scroll to position [45, 0]
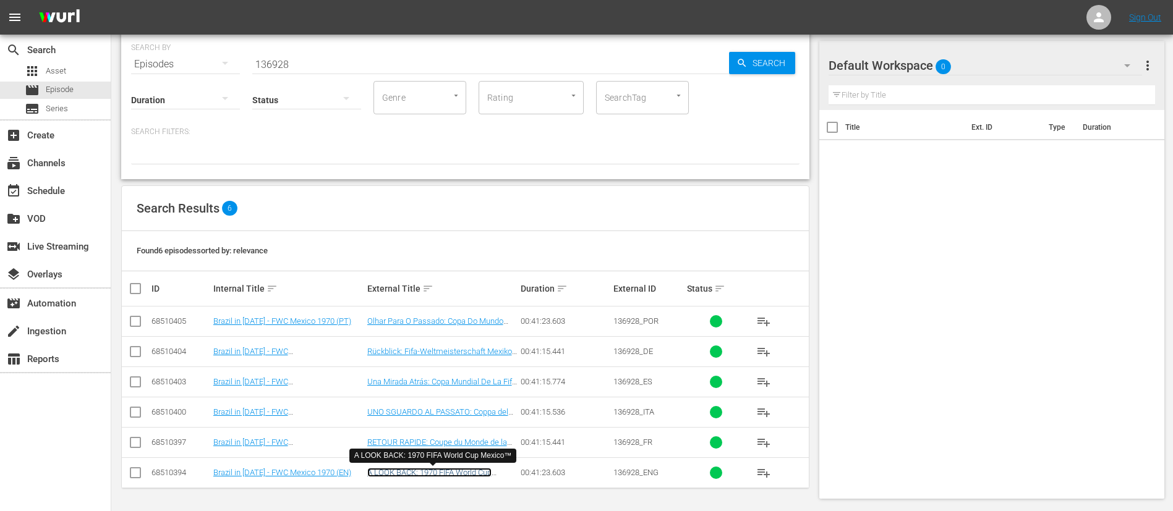
click at [449, 469] on link "A LOOK BACK: 1970 FIFA World Cup Mexico™" at bounding box center [429, 477] width 124 height 19
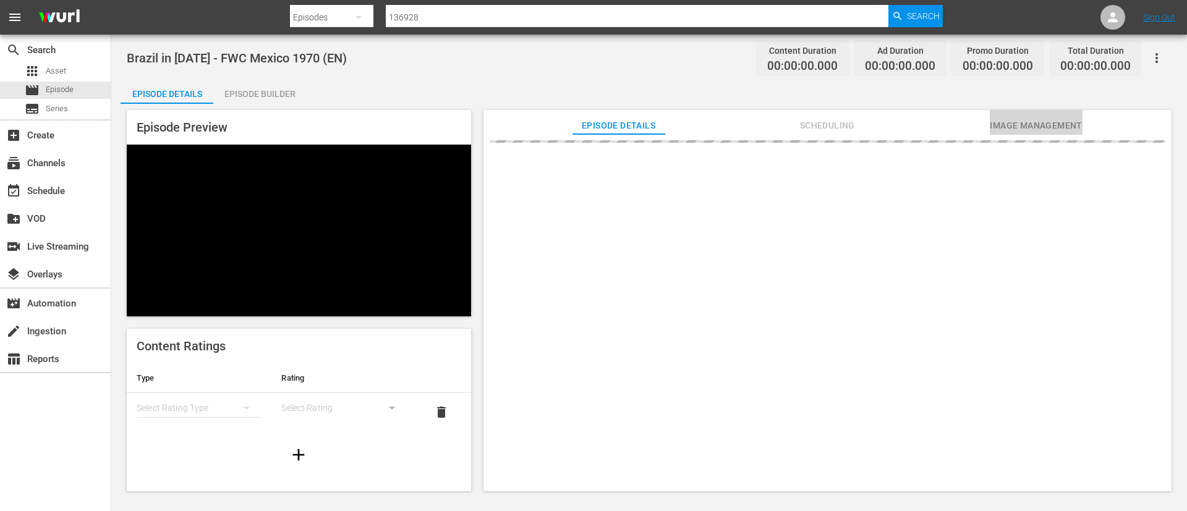
click at [1054, 114] on button "Image Management" at bounding box center [1036, 122] width 93 height 25
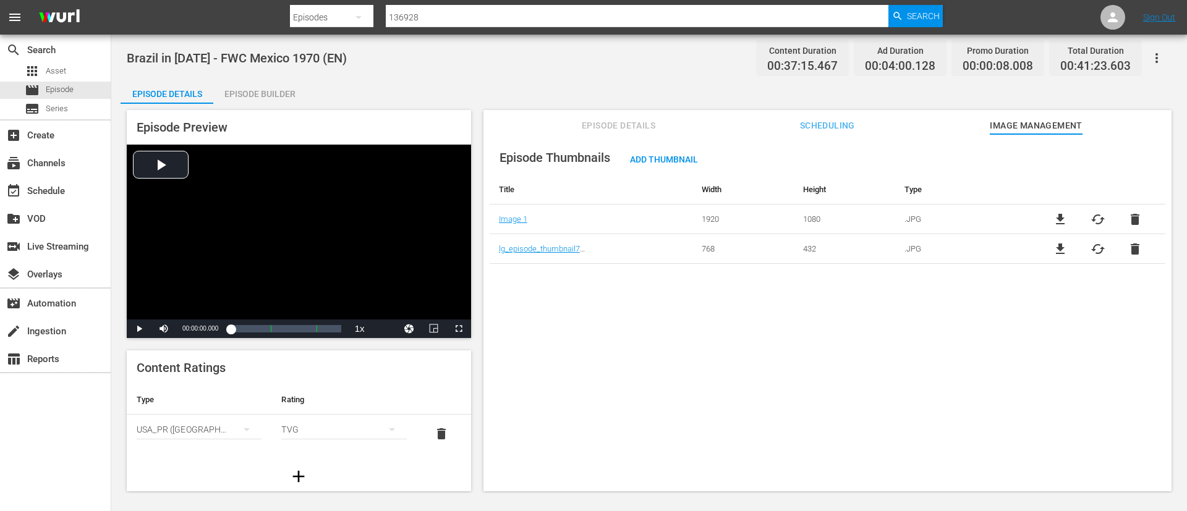
click at [1060, 218] on span "file_download" at bounding box center [1060, 219] width 15 height 15
click at [558, 5] on input "136928" at bounding box center [637, 17] width 503 height 30
paste input "55"
type input "136955"
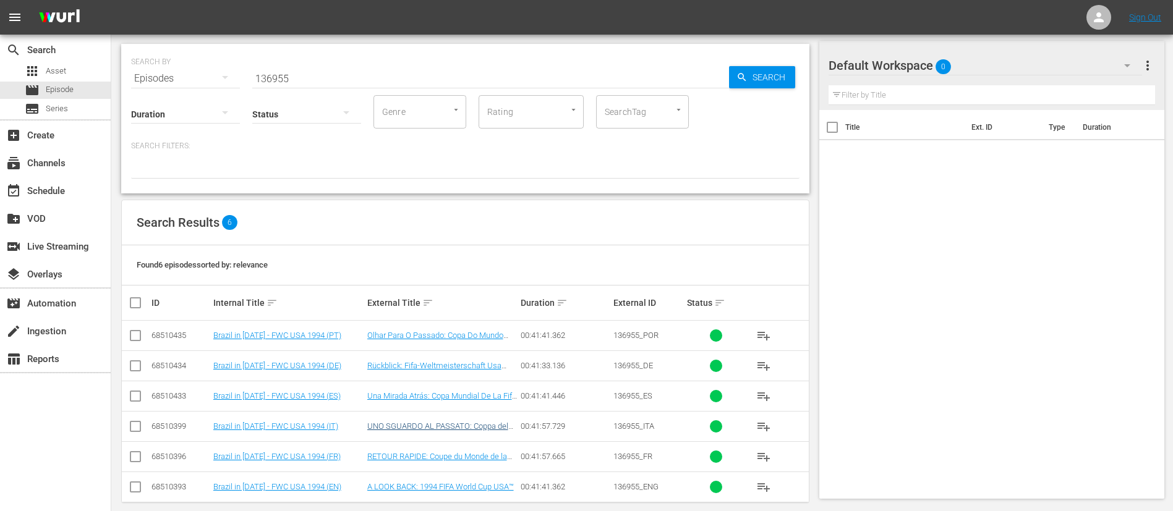
scroll to position [45, 0]
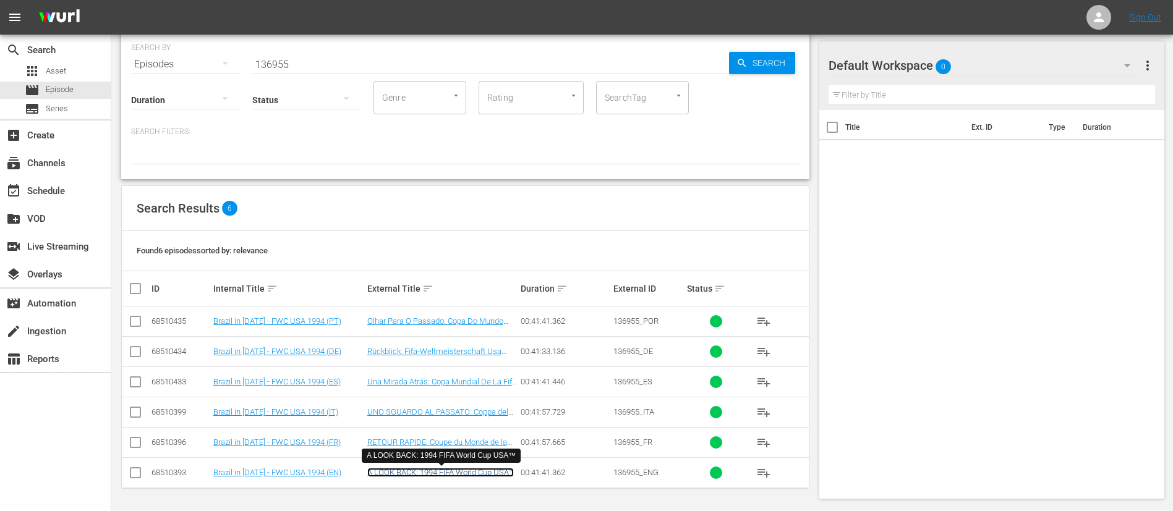
click at [431, 473] on link "A LOOK BACK: 1994 FIFA World Cup USA™" at bounding box center [440, 472] width 147 height 9
click at [443, 62] on input "136955" at bounding box center [490, 64] width 477 height 30
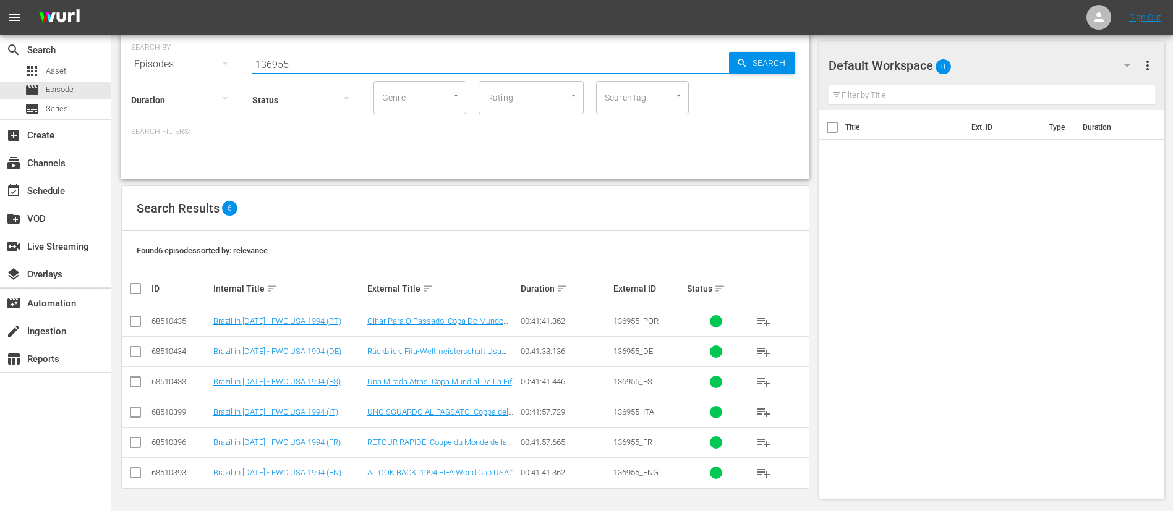
click at [443, 62] on input "136955" at bounding box center [490, 64] width 477 height 30
paste input "6"
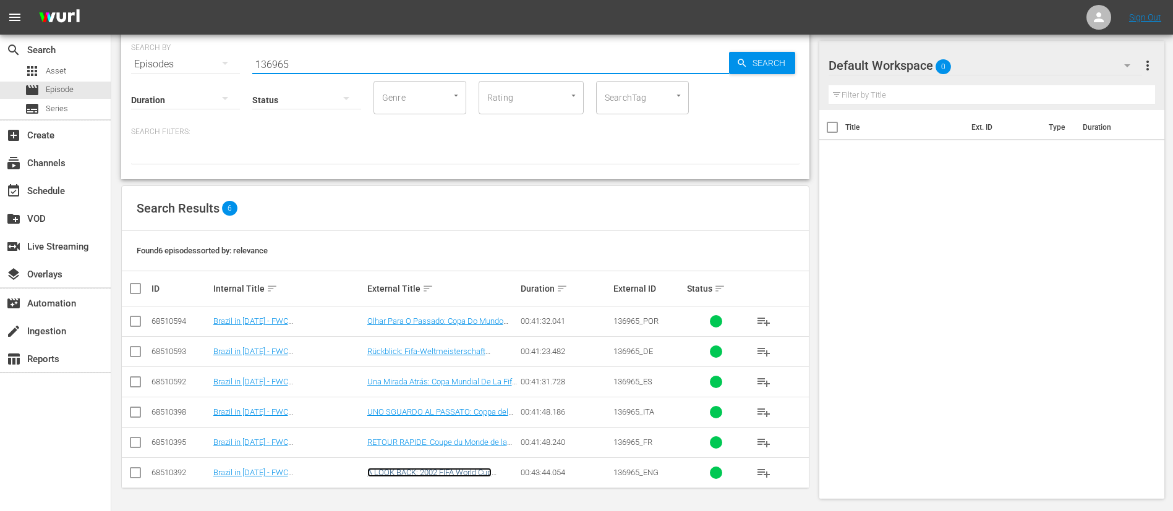
drag, startPoint x: 446, startPoint y: 469, endPoint x: 443, endPoint y: 435, distance: 34.1
click at [446, 469] on link "A LOOK BACK: 2002 FIFA World Cup [GEOGRAPHIC_DATA]/[GEOGRAPHIC_DATA]™" at bounding box center [440, 482] width 147 height 28
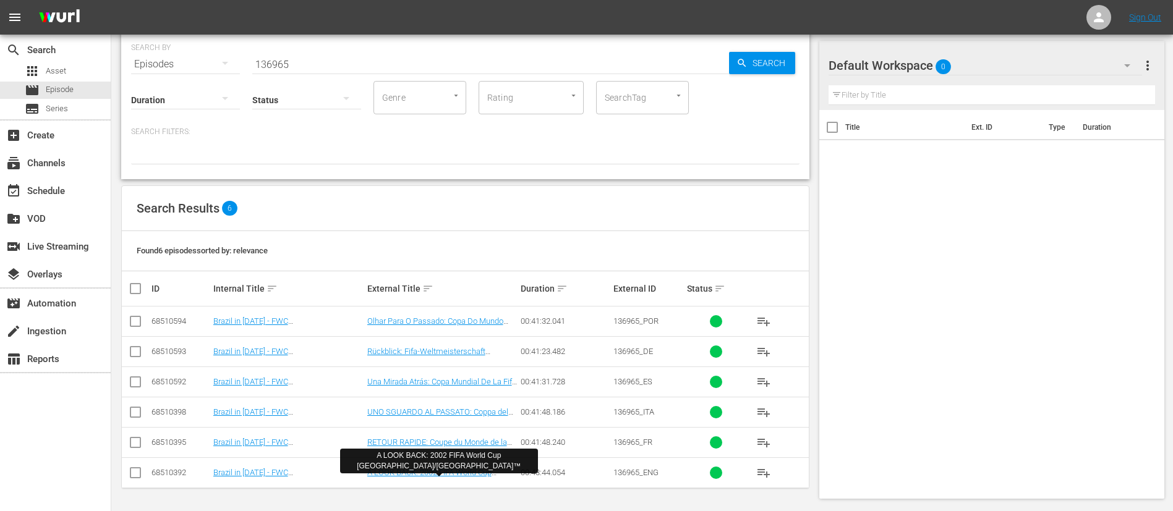
click at [530, 52] on input "136965" at bounding box center [490, 64] width 477 height 30
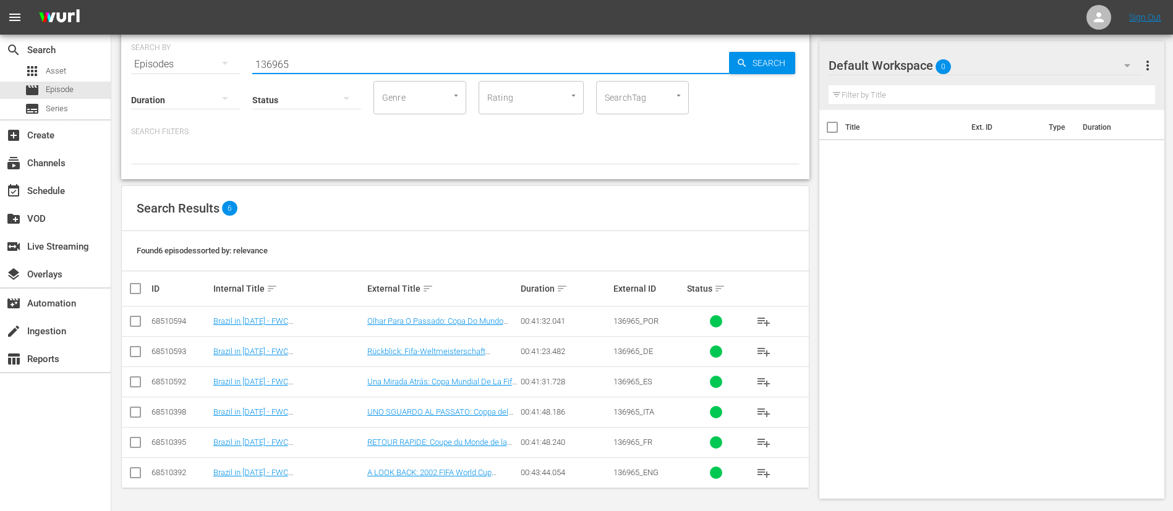
click at [530, 52] on input "136965" at bounding box center [490, 64] width 477 height 30
paste input "7833"
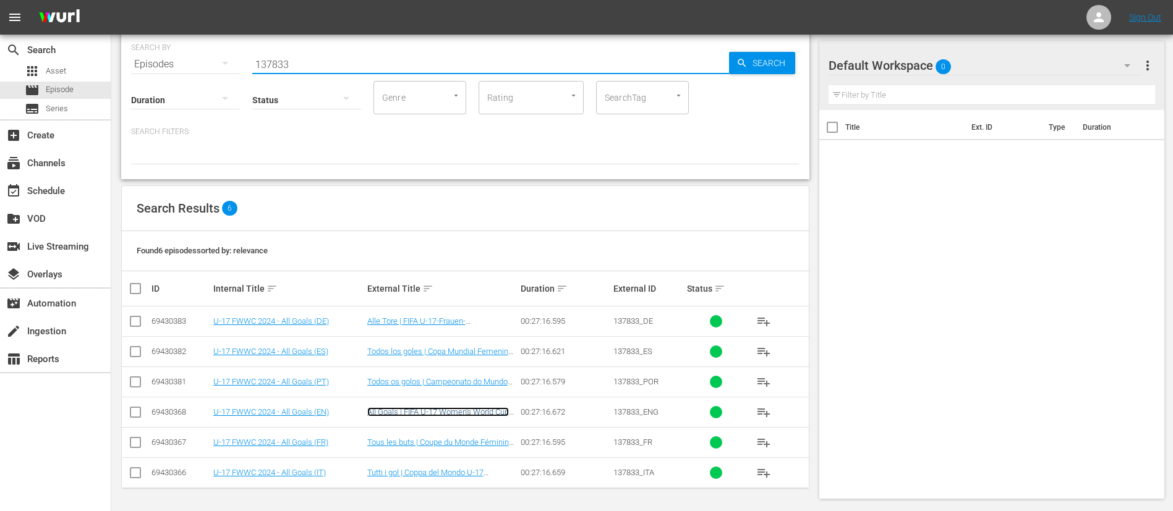
click at [423, 414] on link "All Goals | FIFA U-17 Women's World Cup Dominican Republic 2024™" at bounding box center [438, 416] width 142 height 19
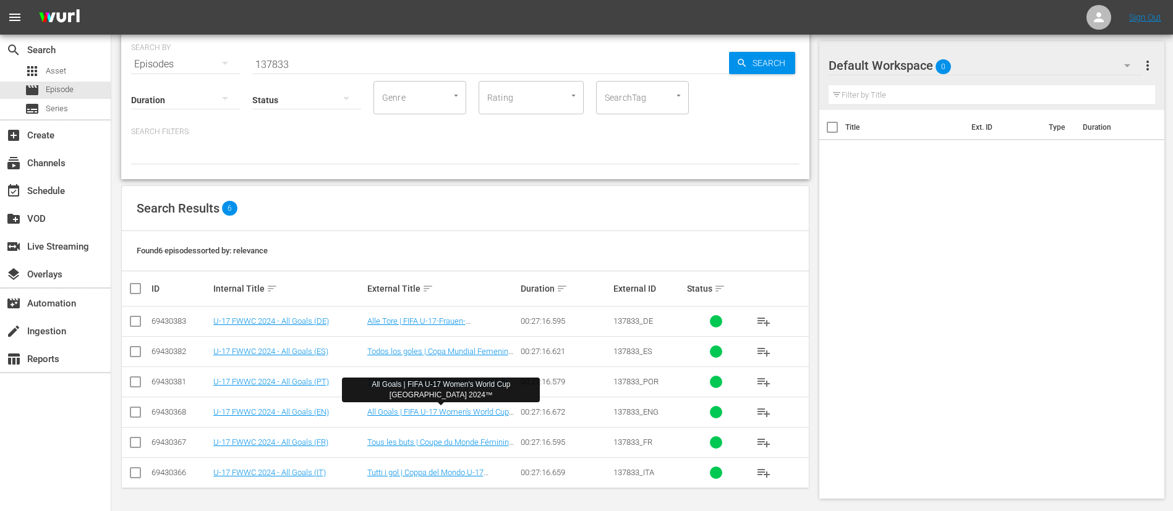
click at [529, 61] on input "137833" at bounding box center [490, 64] width 477 height 30
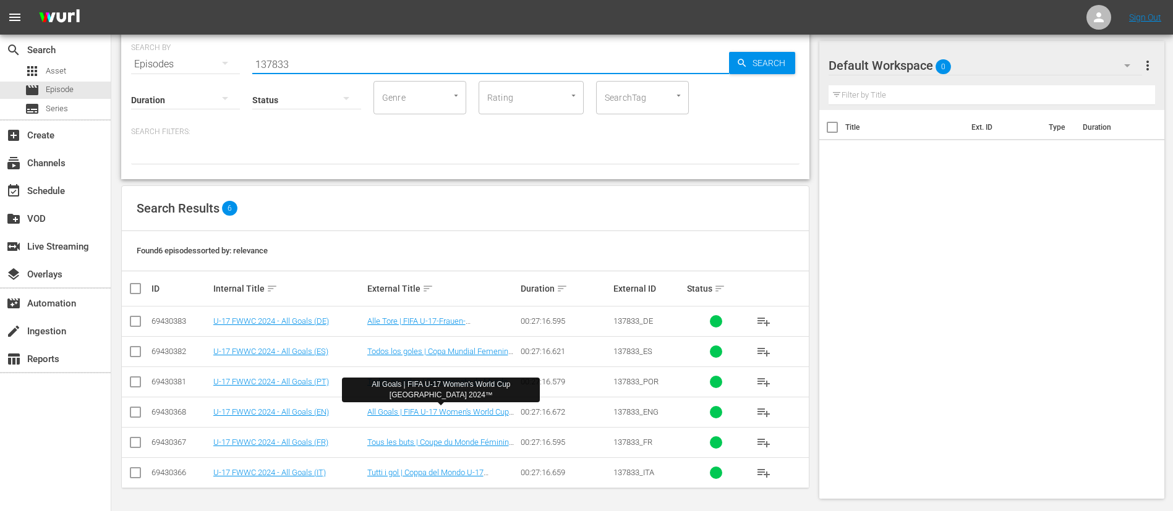
click at [529, 61] on input "137833" at bounding box center [490, 64] width 477 height 30
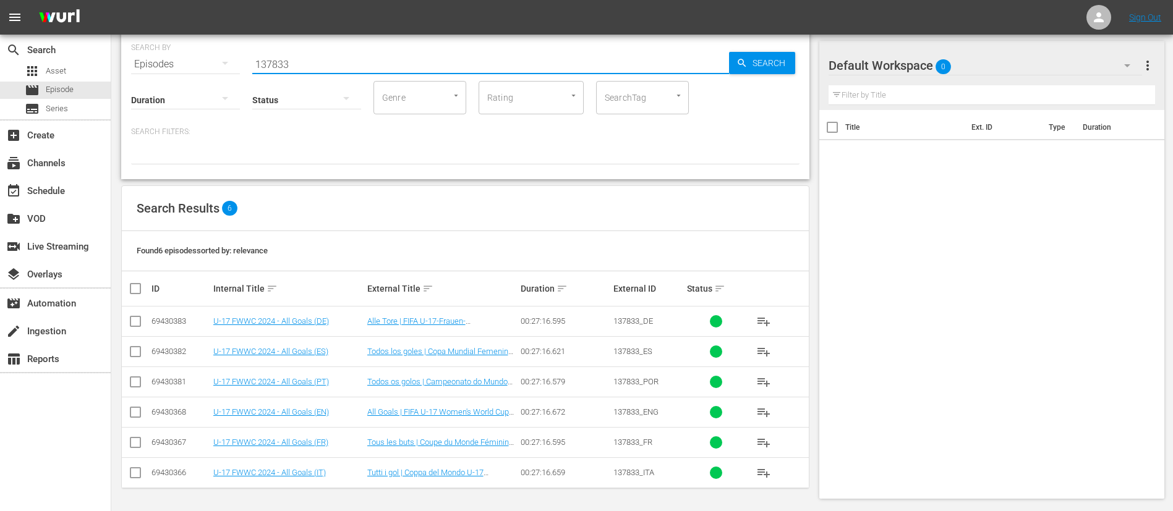
paste input "8011"
click at [453, 439] on link "A Look Back: 1978 Fifa World Cup Argentina™" at bounding box center [425, 447] width 116 height 19
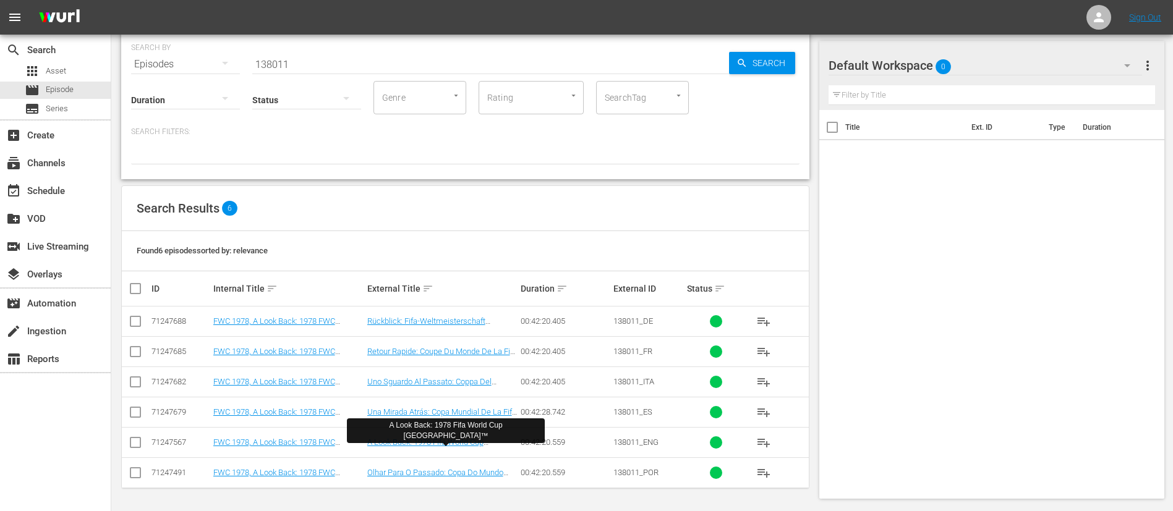
click at [650, 52] on input "138011" at bounding box center [490, 64] width 477 height 30
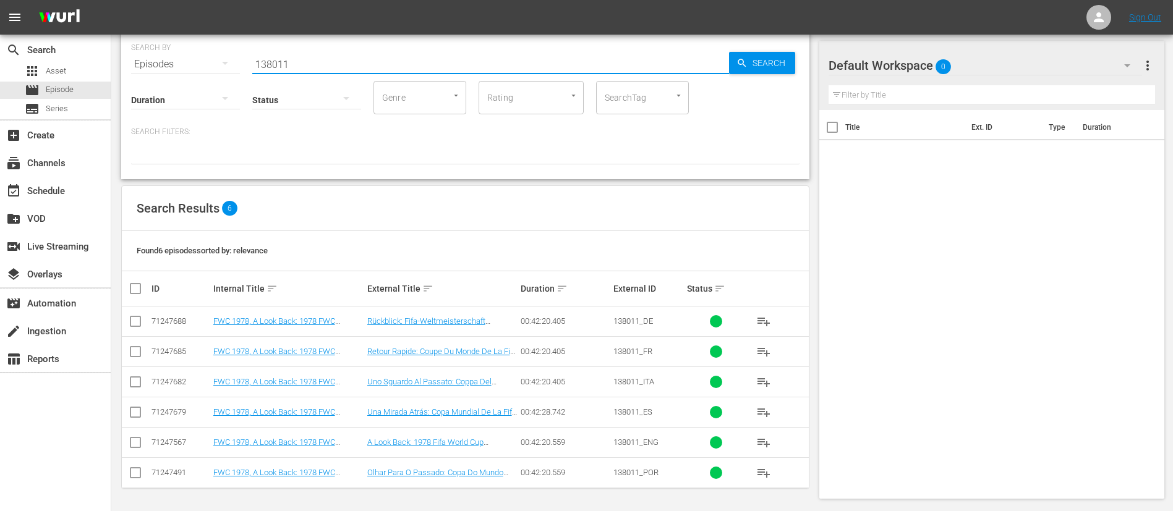
click at [650, 52] on input "138011" at bounding box center [490, 64] width 477 height 30
paste input "4"
click at [453, 438] on link "A Look Back: 1986 Fifa World Cup Mexico™" at bounding box center [425, 447] width 116 height 19
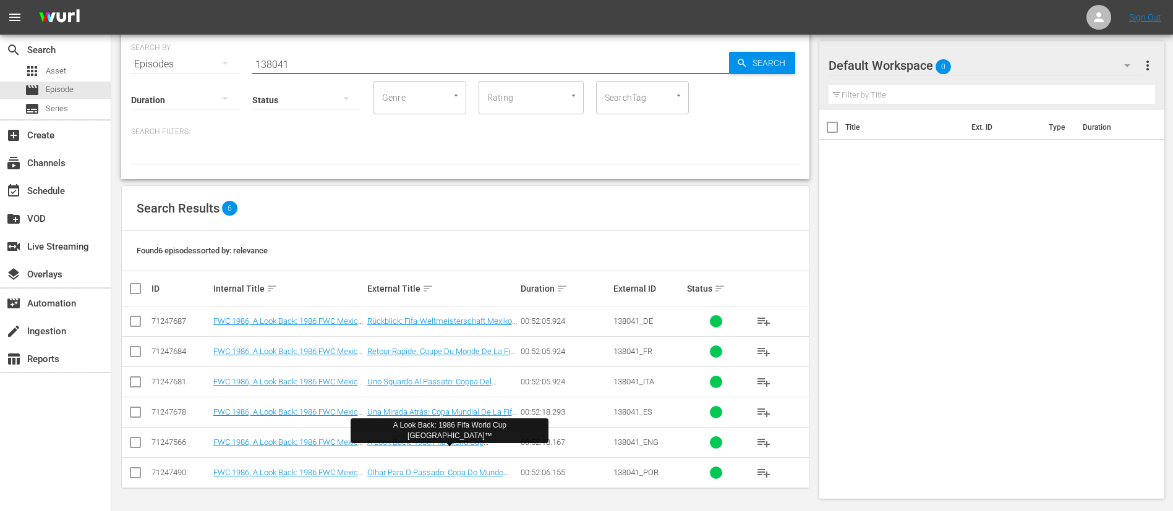
click at [435, 57] on input "138041" at bounding box center [490, 64] width 477 height 30
paste input "9"
type input "138049"
click at [462, 443] on link "A Look Back: 2022 Fifa World Cup Qatar™" at bounding box center [425, 447] width 116 height 19
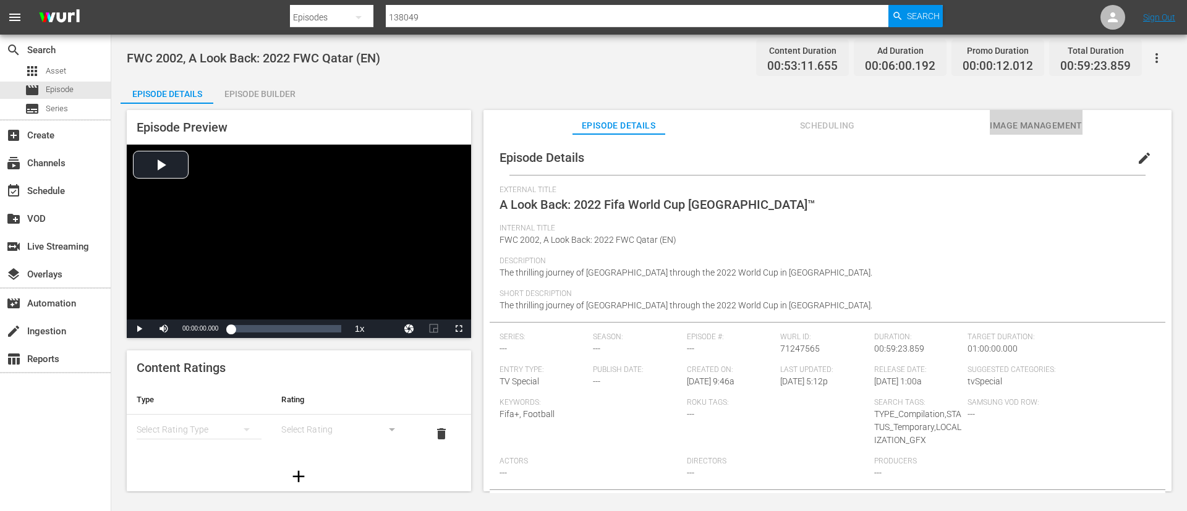
click at [998, 122] on span "Image Management" at bounding box center [1036, 125] width 93 height 15
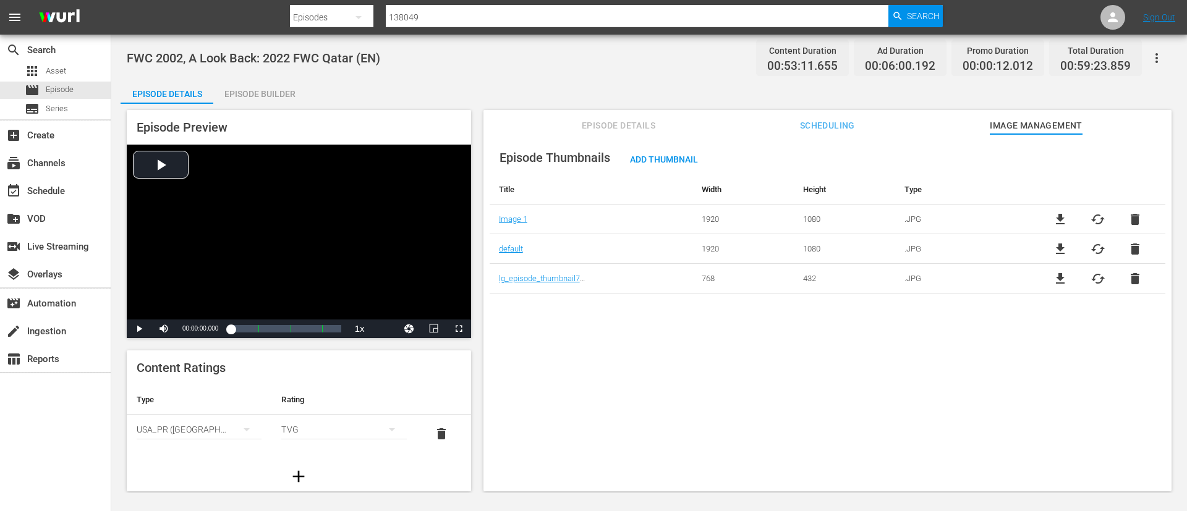
click at [1057, 226] on span "file_download" at bounding box center [1060, 219] width 15 height 15
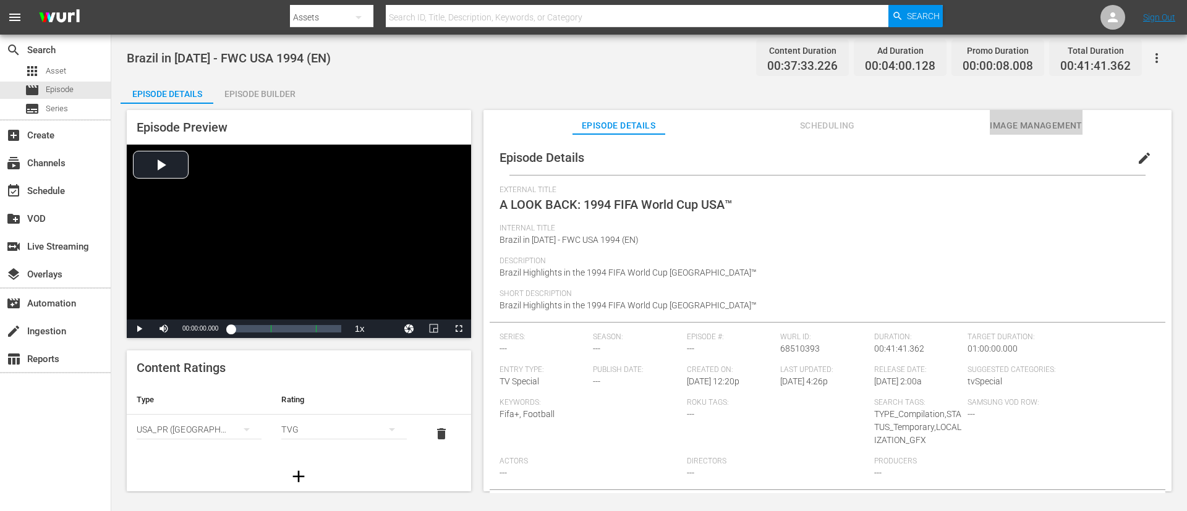
click at [1033, 130] on span "Image Management" at bounding box center [1036, 125] width 93 height 15
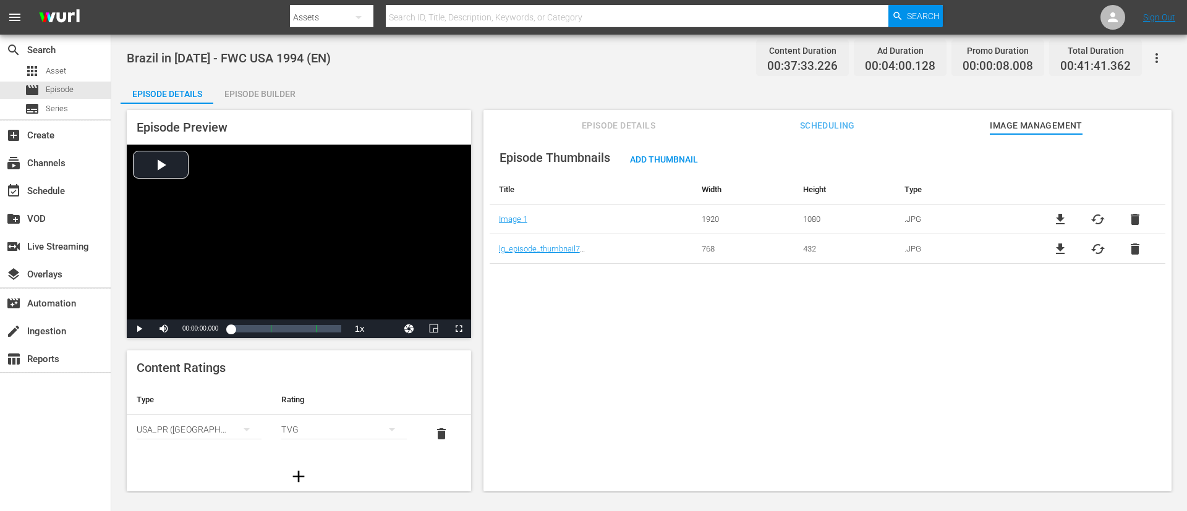
click at [1053, 224] on span "file_download" at bounding box center [1060, 219] width 15 height 15
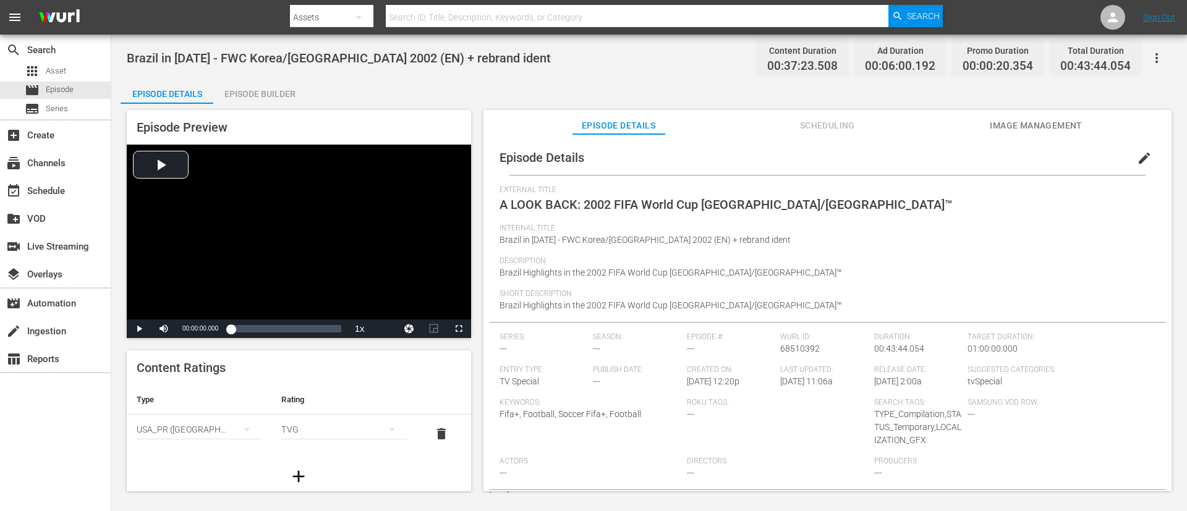
click at [1026, 109] on div "Episode Preview Video Player is loading. Play Video Play Mute Current Time 00:0…" at bounding box center [649, 302] width 1057 height 397
click at [1038, 110] on button "Image Management" at bounding box center [1036, 122] width 93 height 25
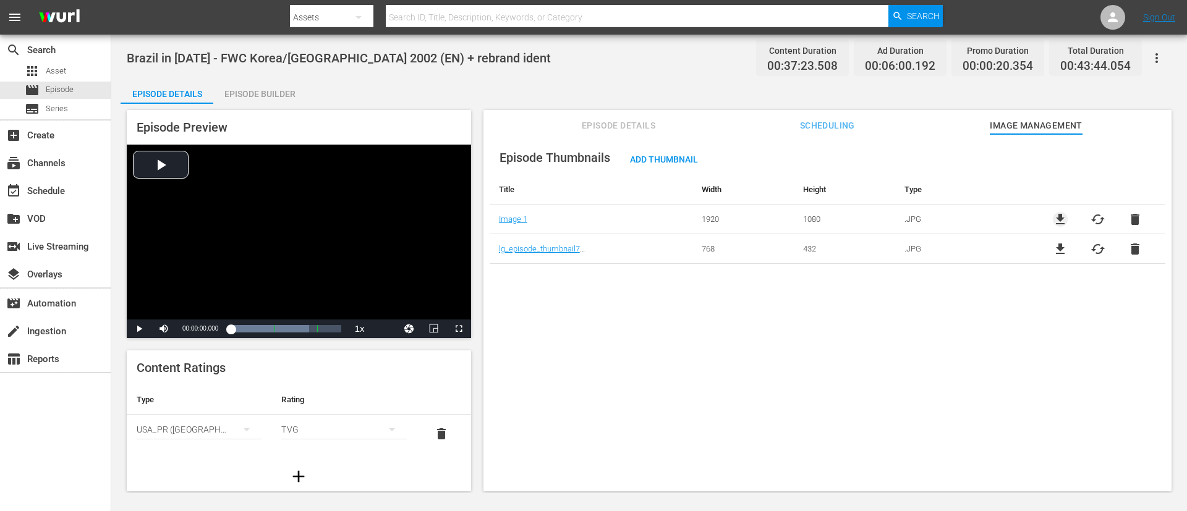
click at [1061, 223] on span "file_download" at bounding box center [1060, 219] width 15 height 15
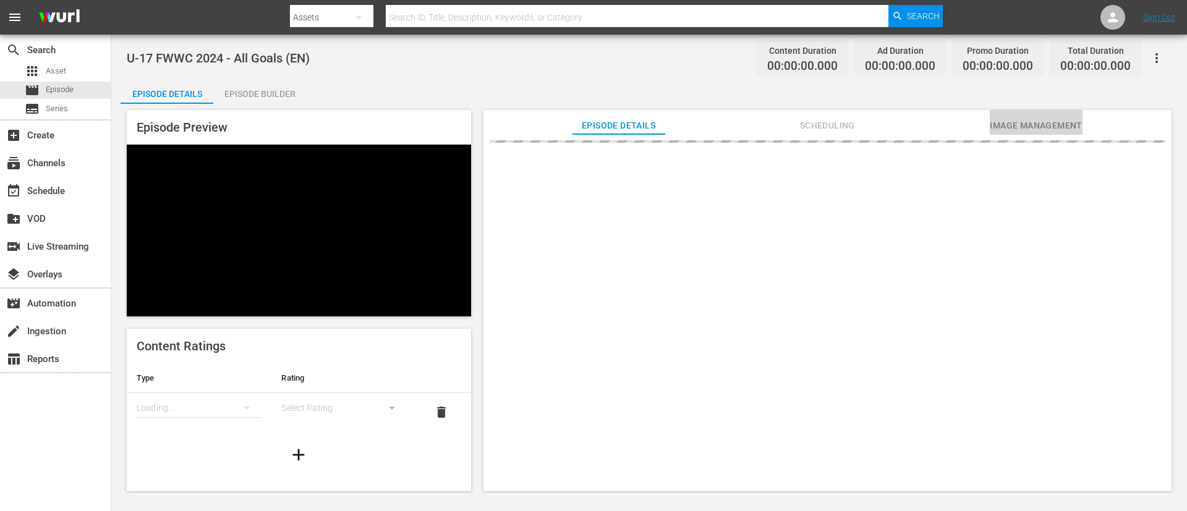
click at [1035, 127] on span "Image Management" at bounding box center [1036, 125] width 93 height 15
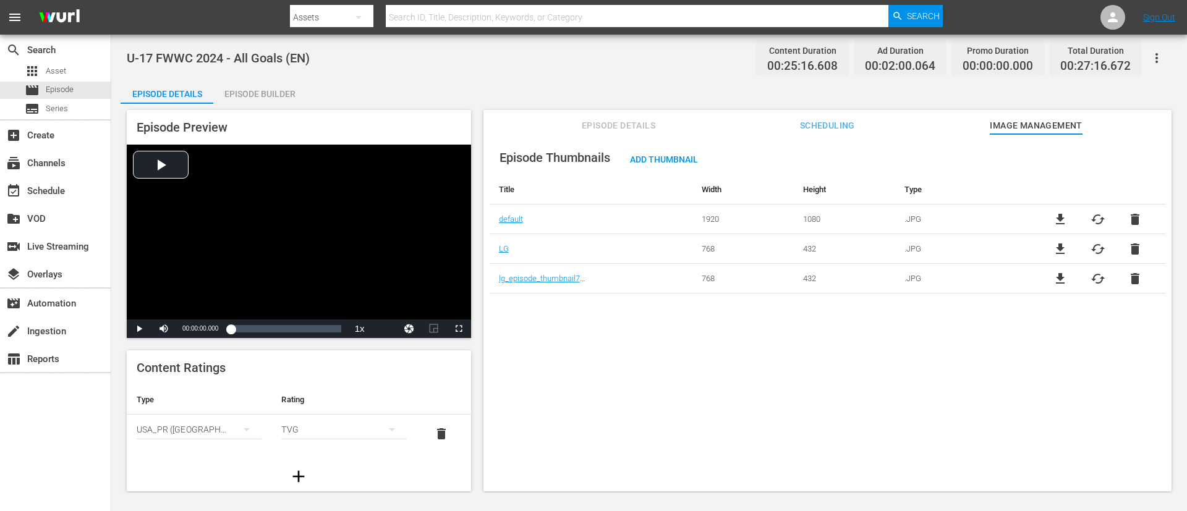
drag, startPoint x: 1061, startPoint y: 223, endPoint x: 1050, endPoint y: 211, distance: 16.2
click at [1061, 223] on span "file_download" at bounding box center [1060, 219] width 15 height 15
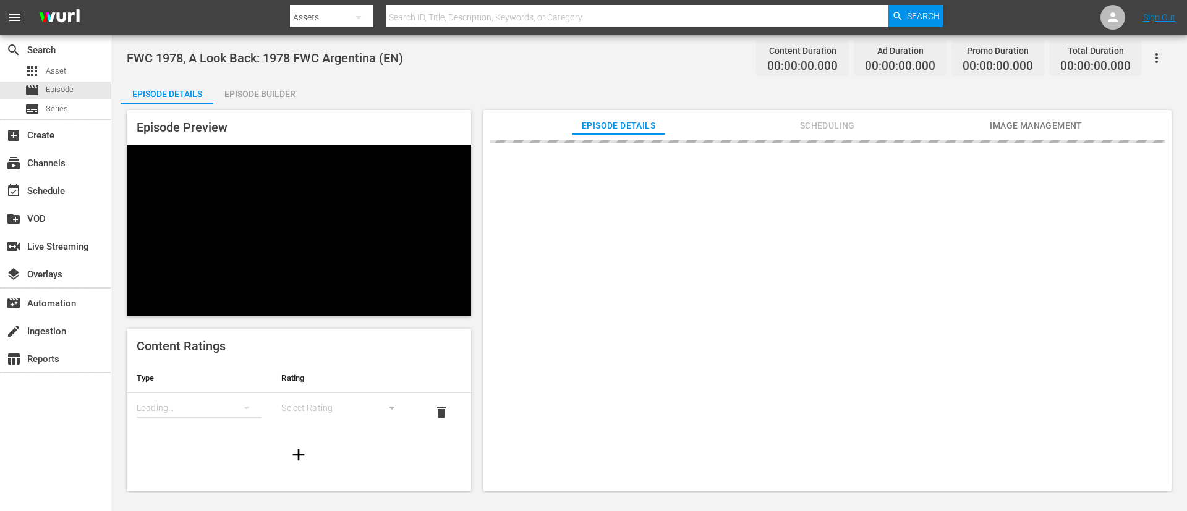
click at [1057, 113] on button "Image Management" at bounding box center [1036, 122] width 93 height 25
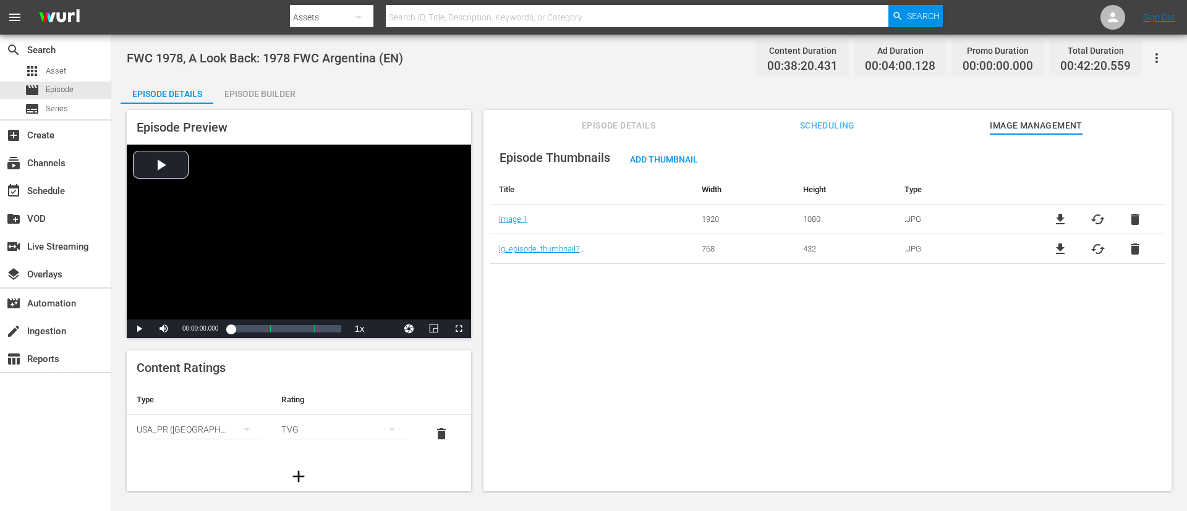
click at [1061, 220] on span "file_download" at bounding box center [1060, 219] width 15 height 15
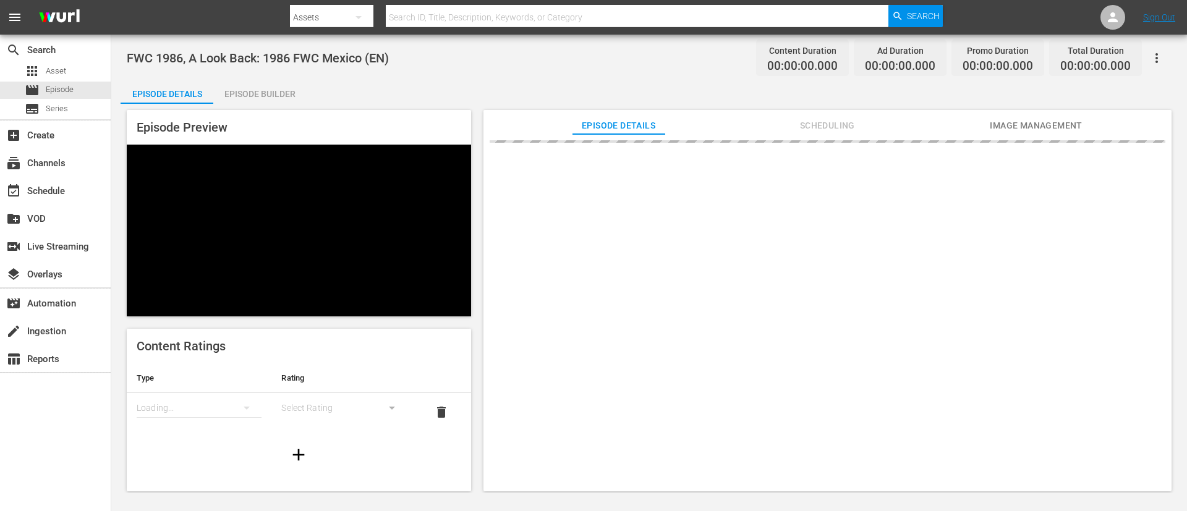
click at [1002, 131] on span "Image Management" at bounding box center [1036, 125] width 93 height 15
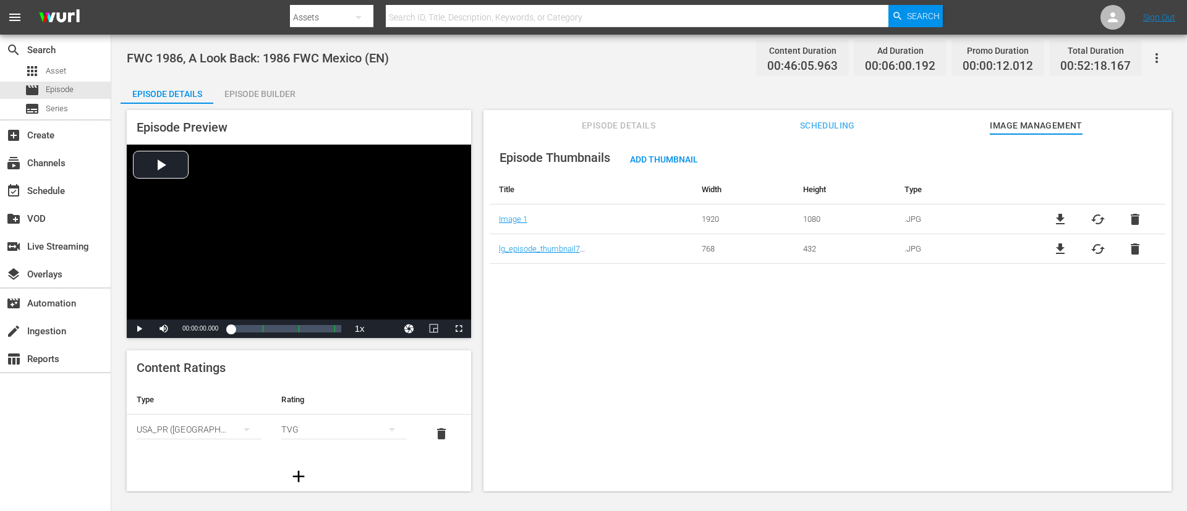
click at [1056, 216] on span "file_download" at bounding box center [1060, 219] width 15 height 15
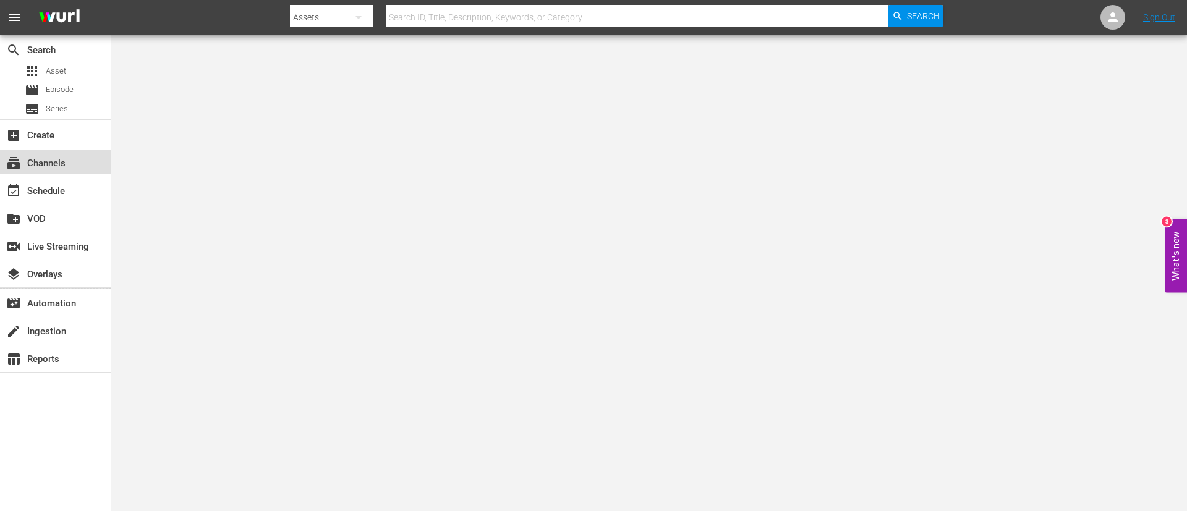
click at [74, 159] on div "subscriptions Channels" at bounding box center [55, 162] width 111 height 25
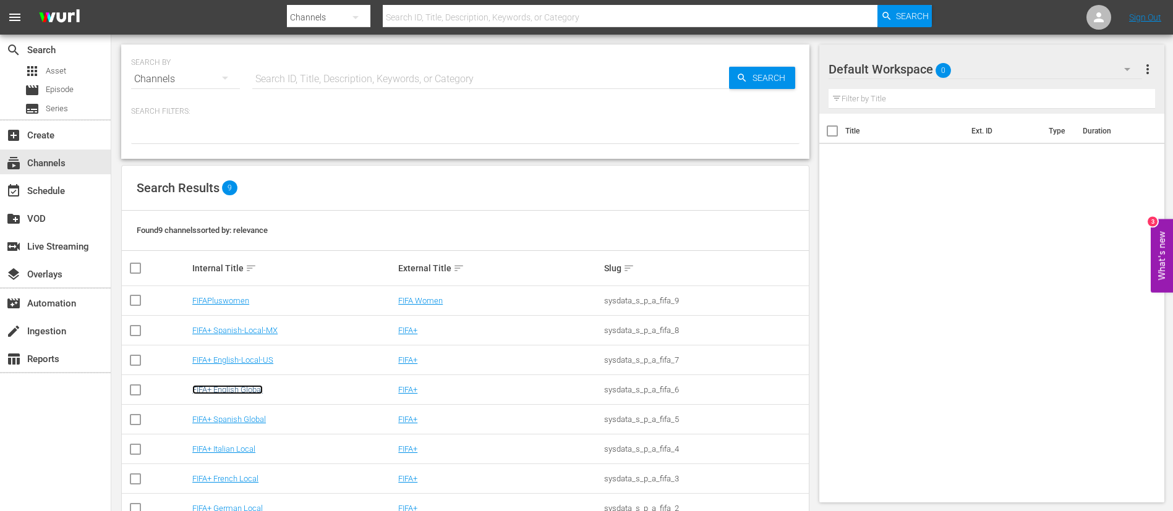
click at [249, 391] on link "FIFA+ English Global" at bounding box center [227, 389] width 70 height 9
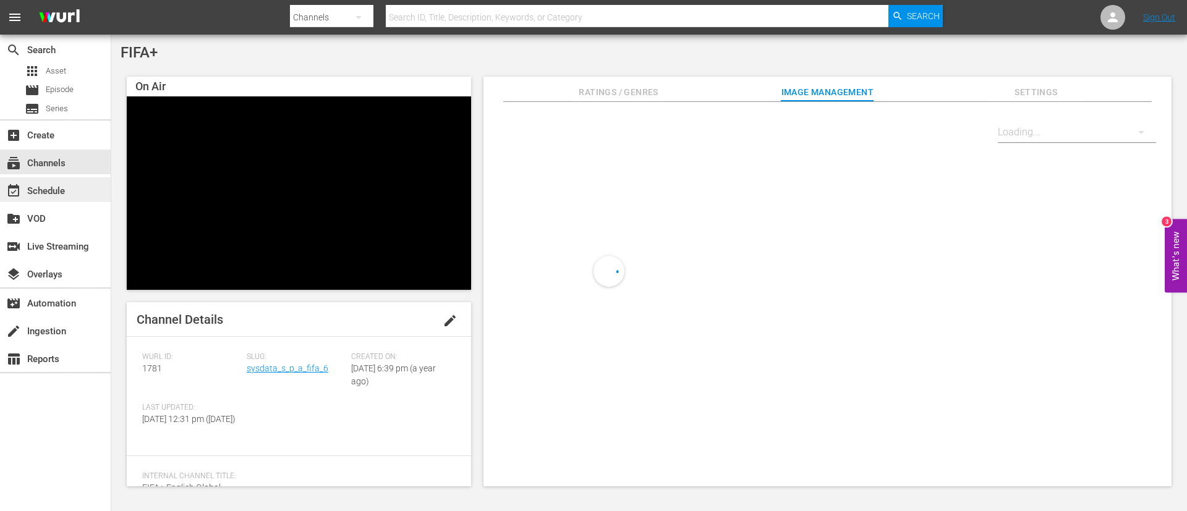
click at [83, 182] on div "event_available Schedule" at bounding box center [55, 189] width 111 height 25
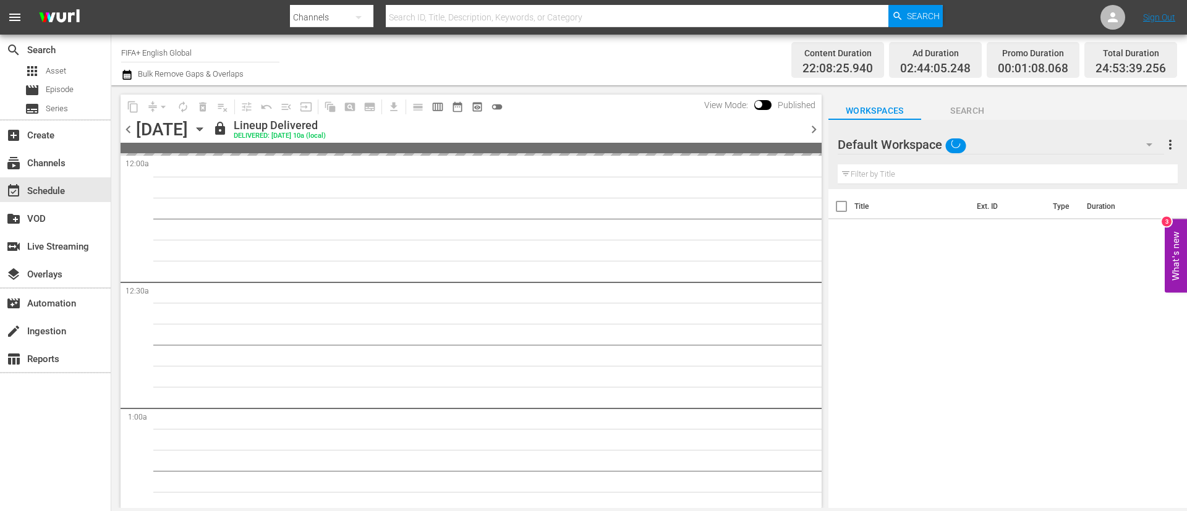
click at [806, 134] on span "chevron_right" at bounding box center [813, 129] width 15 height 15
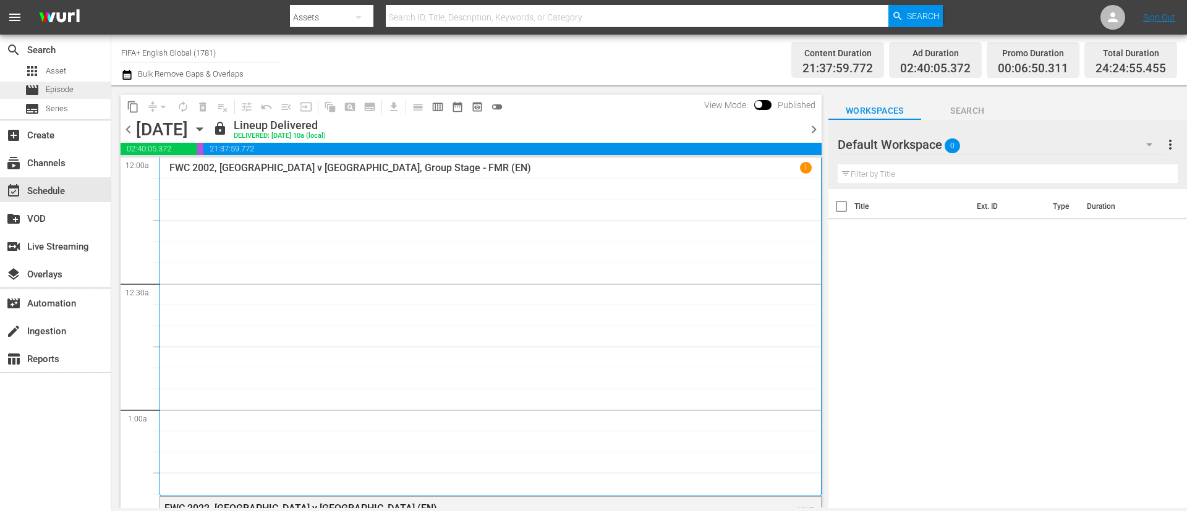
click at [62, 90] on span "Episode" at bounding box center [60, 89] width 28 height 12
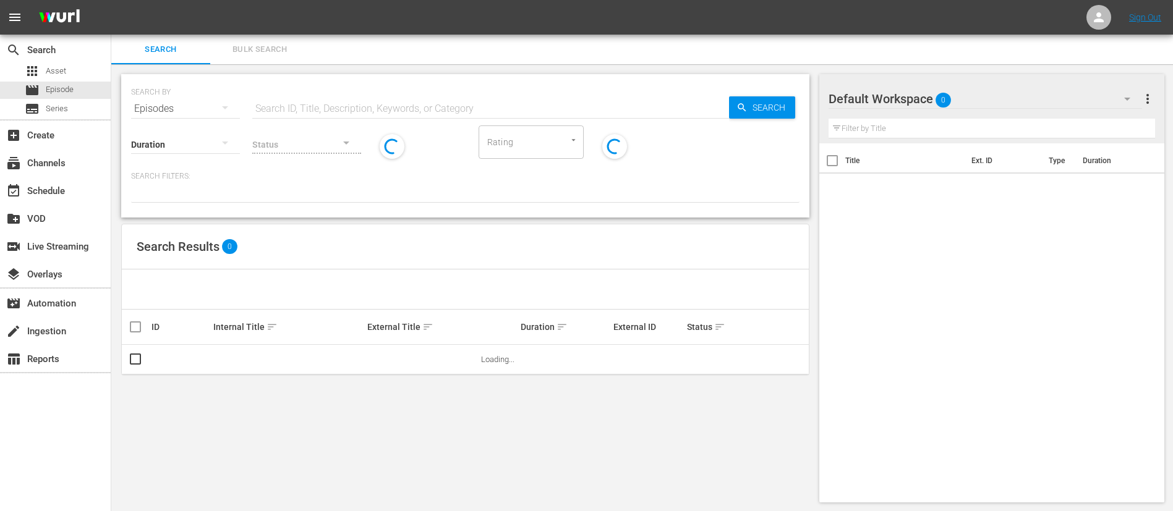
click at [315, 118] on div "Status" at bounding box center [306, 136] width 109 height 45
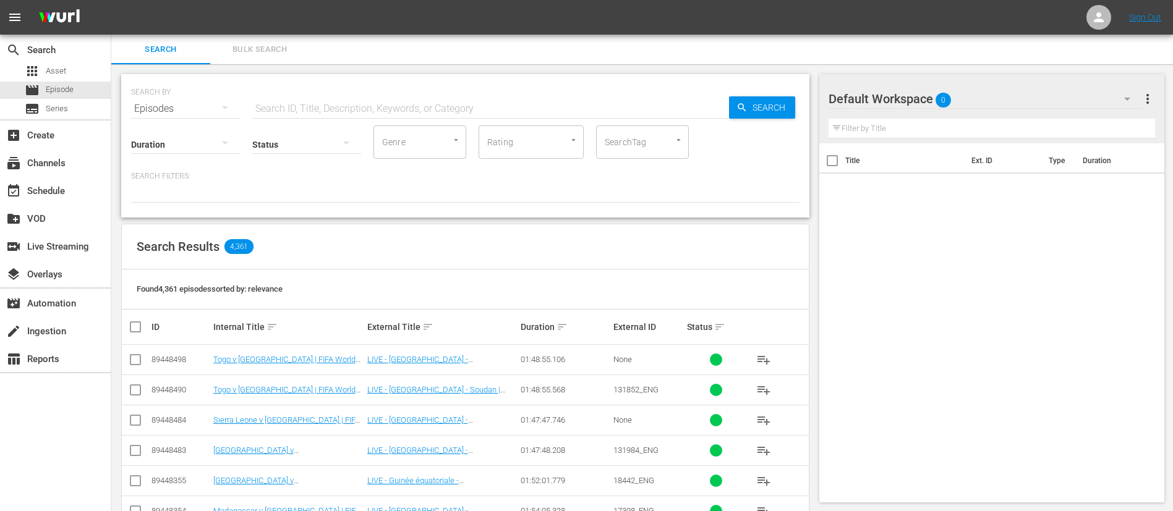
click at [354, 96] on input "text" at bounding box center [490, 109] width 477 height 30
type input "madagascar"
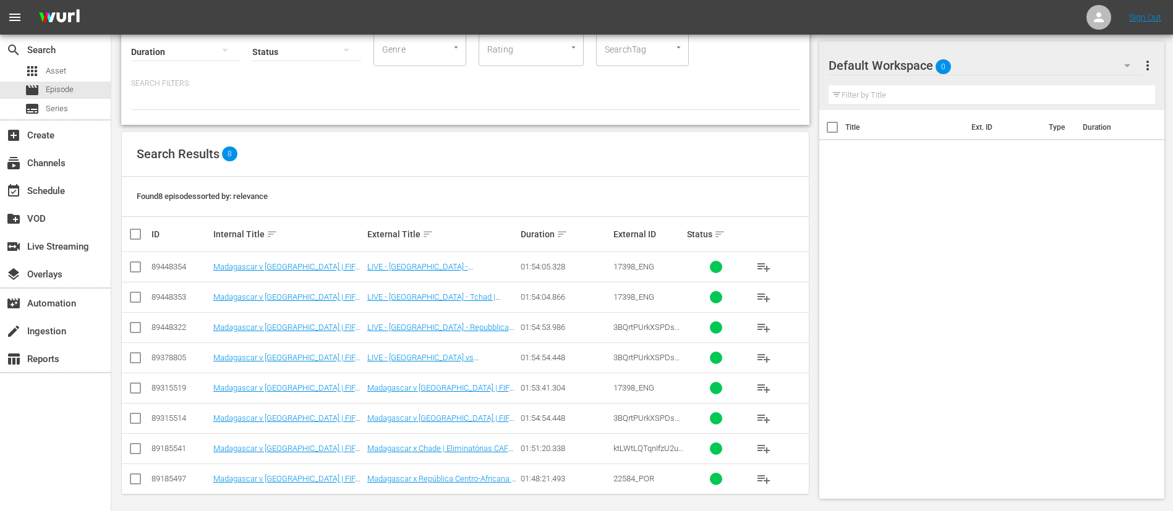
scroll to position [99, 0]
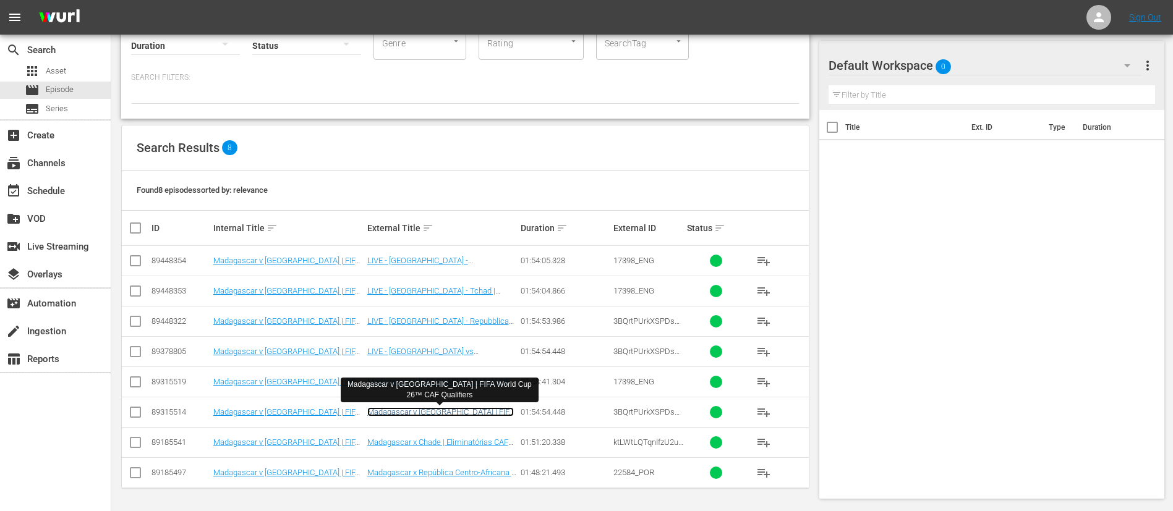
click at [503, 412] on link "Madagascar v [GEOGRAPHIC_DATA] | FIFA World Cup 26™ CAF Qualifiers" at bounding box center [440, 416] width 147 height 19
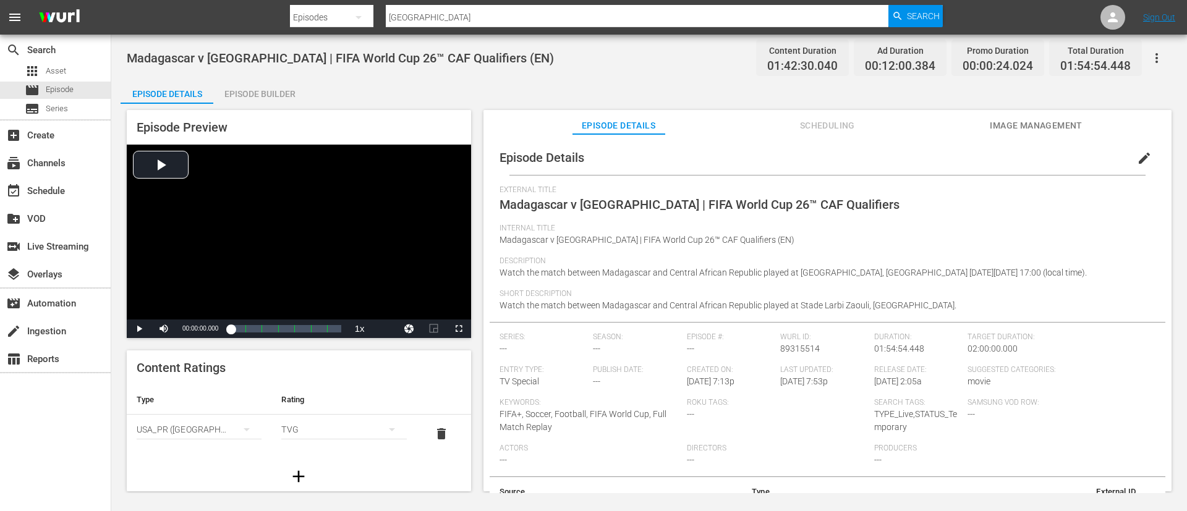
click at [1153, 62] on icon "button" at bounding box center [1156, 58] width 15 height 15
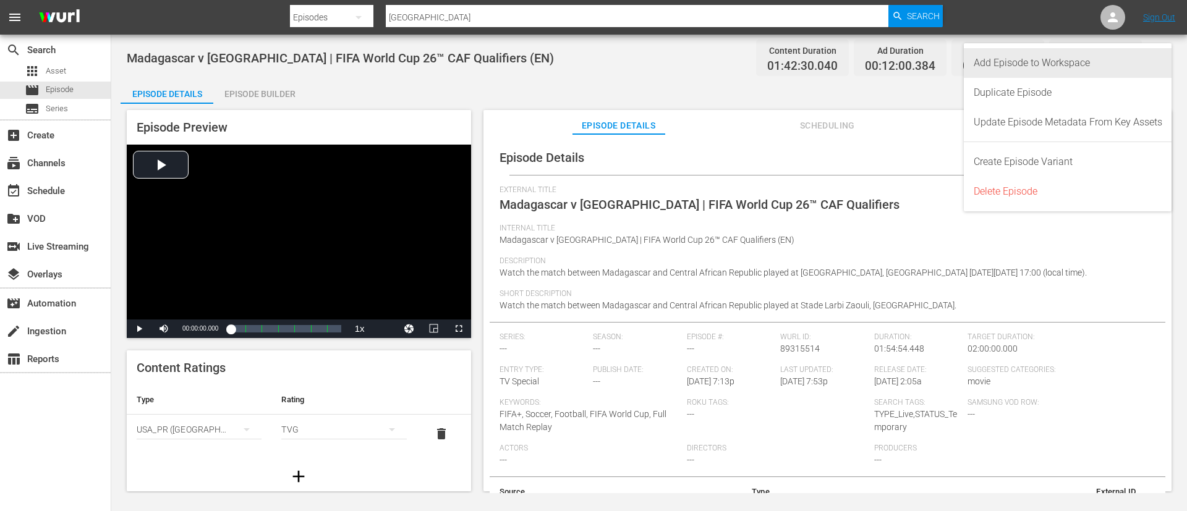
click at [1092, 62] on div "Add Episode to Workspace" at bounding box center [1068, 63] width 189 height 30
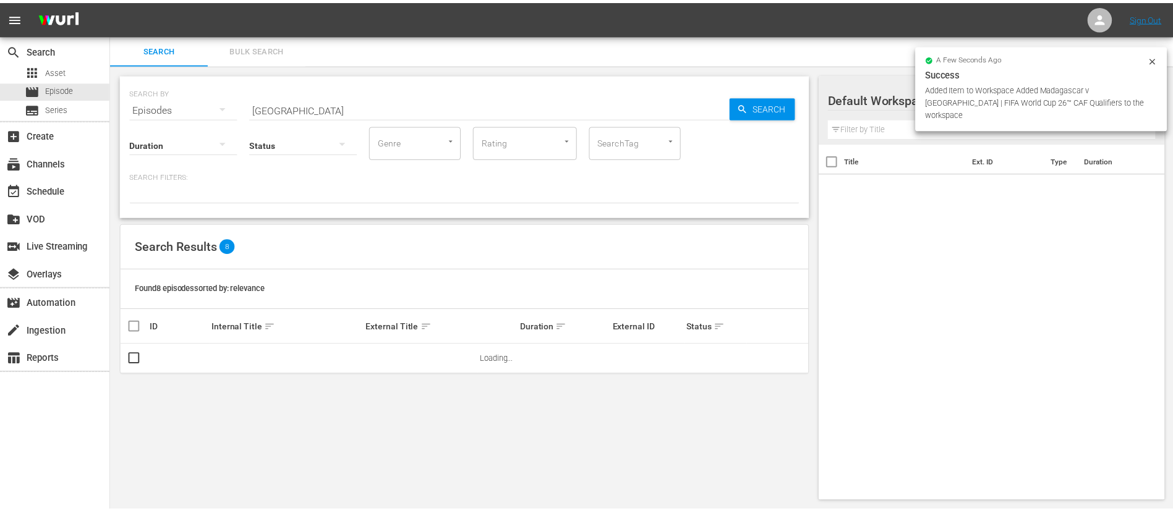
scroll to position [1, 0]
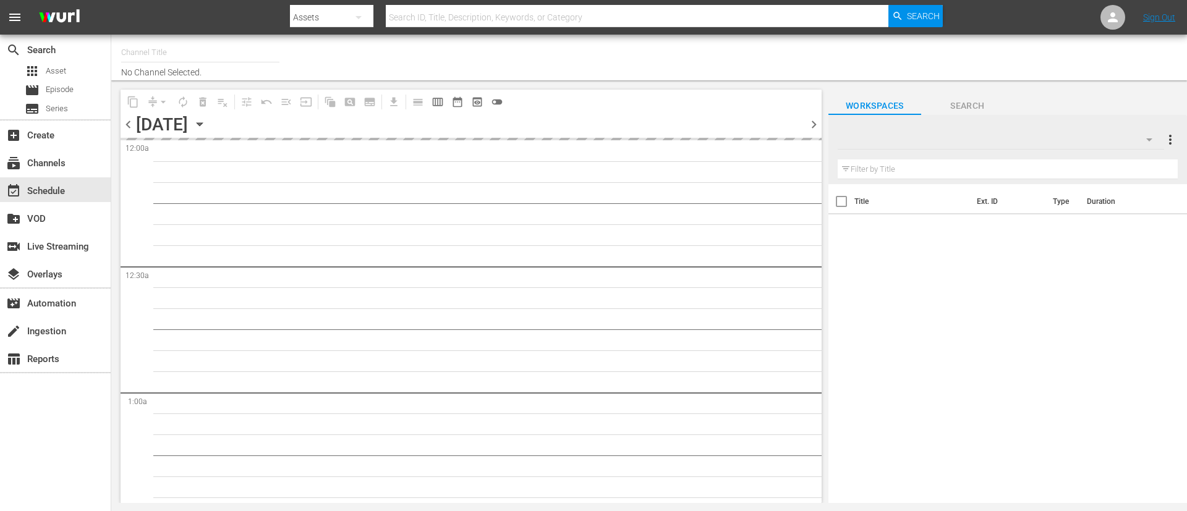
type input "FIFA+ English Global (1781)"
